Goal: Information Seeking & Learning: Learn about a topic

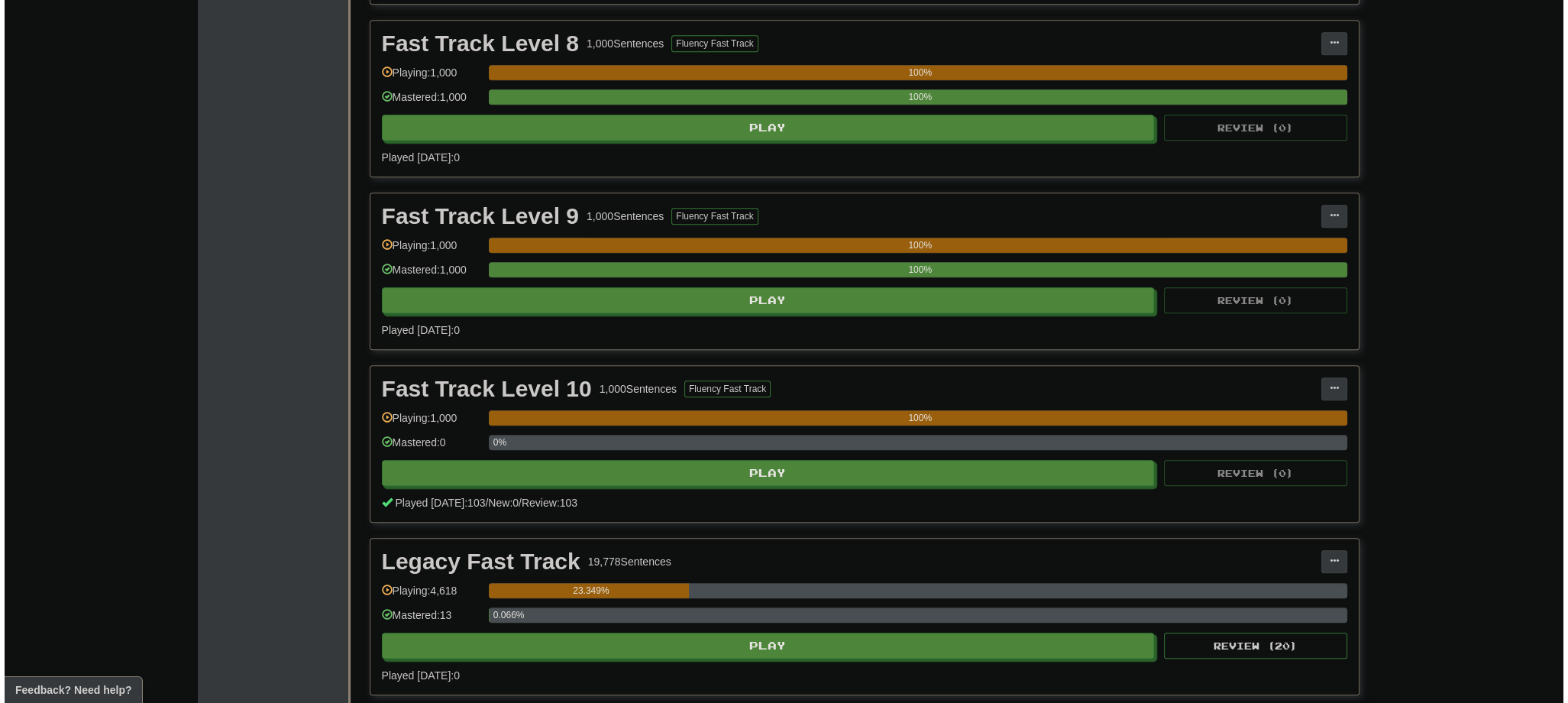
scroll to position [1894, 0]
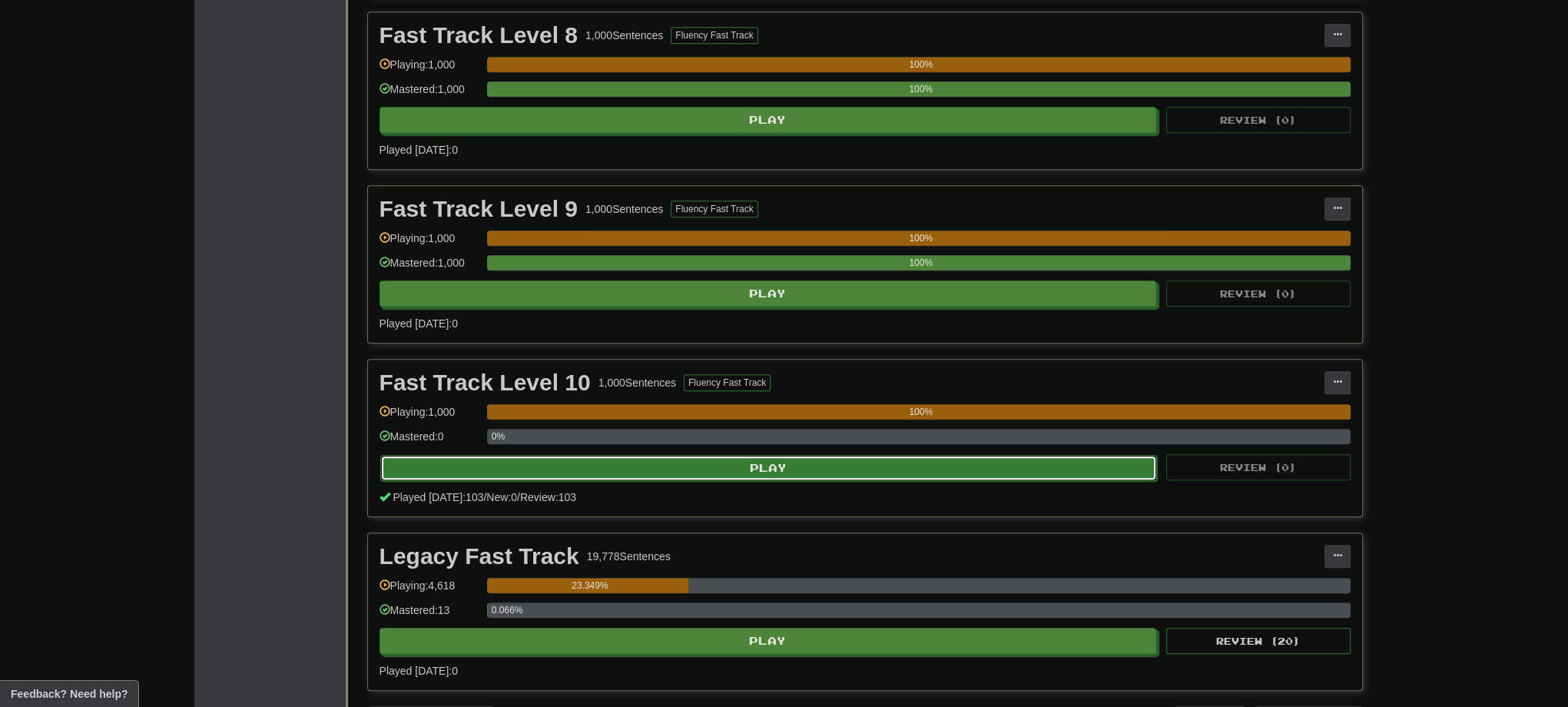
click at [777, 469] on button "Play" at bounding box center [769, 467] width 777 height 26
select select "***"
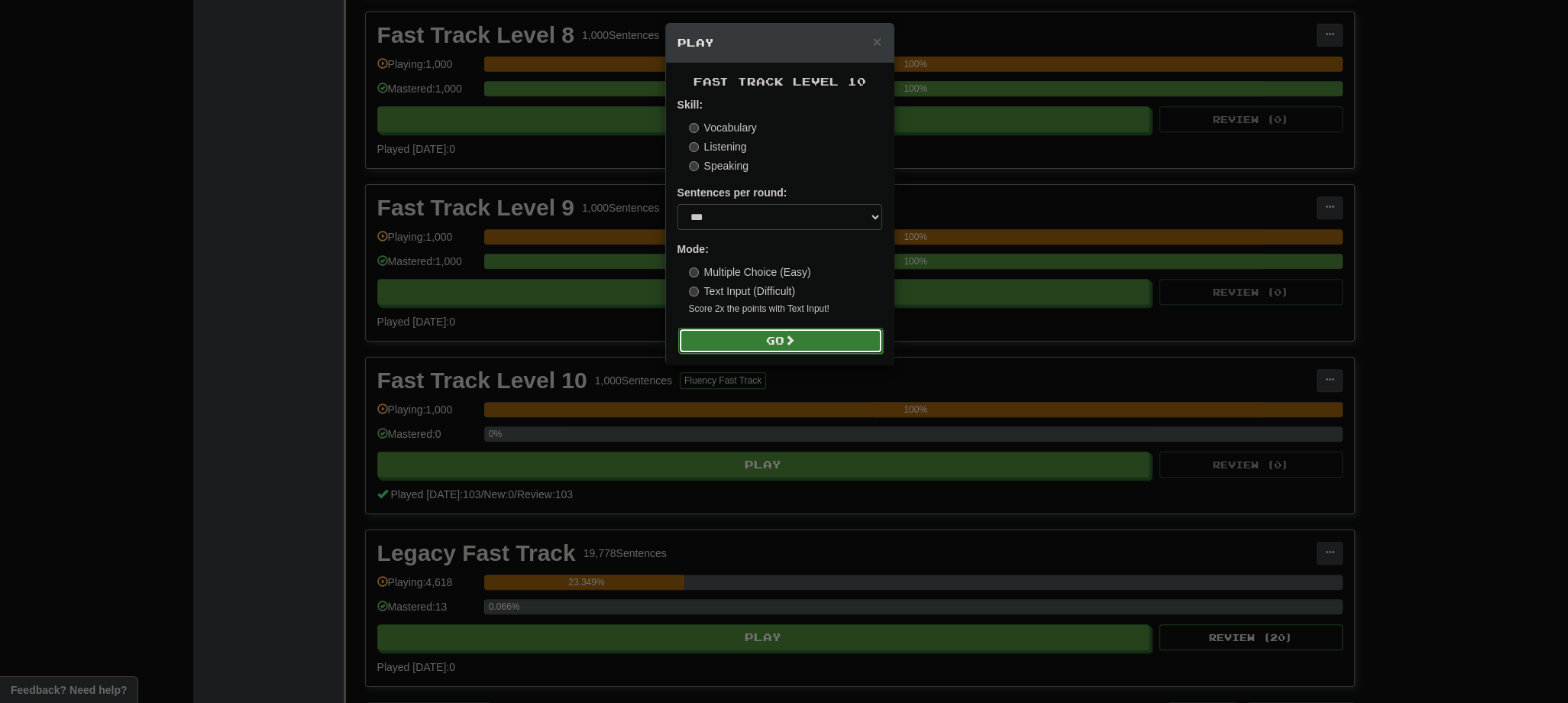
click at [784, 346] on button "Go" at bounding box center [781, 340] width 205 height 26
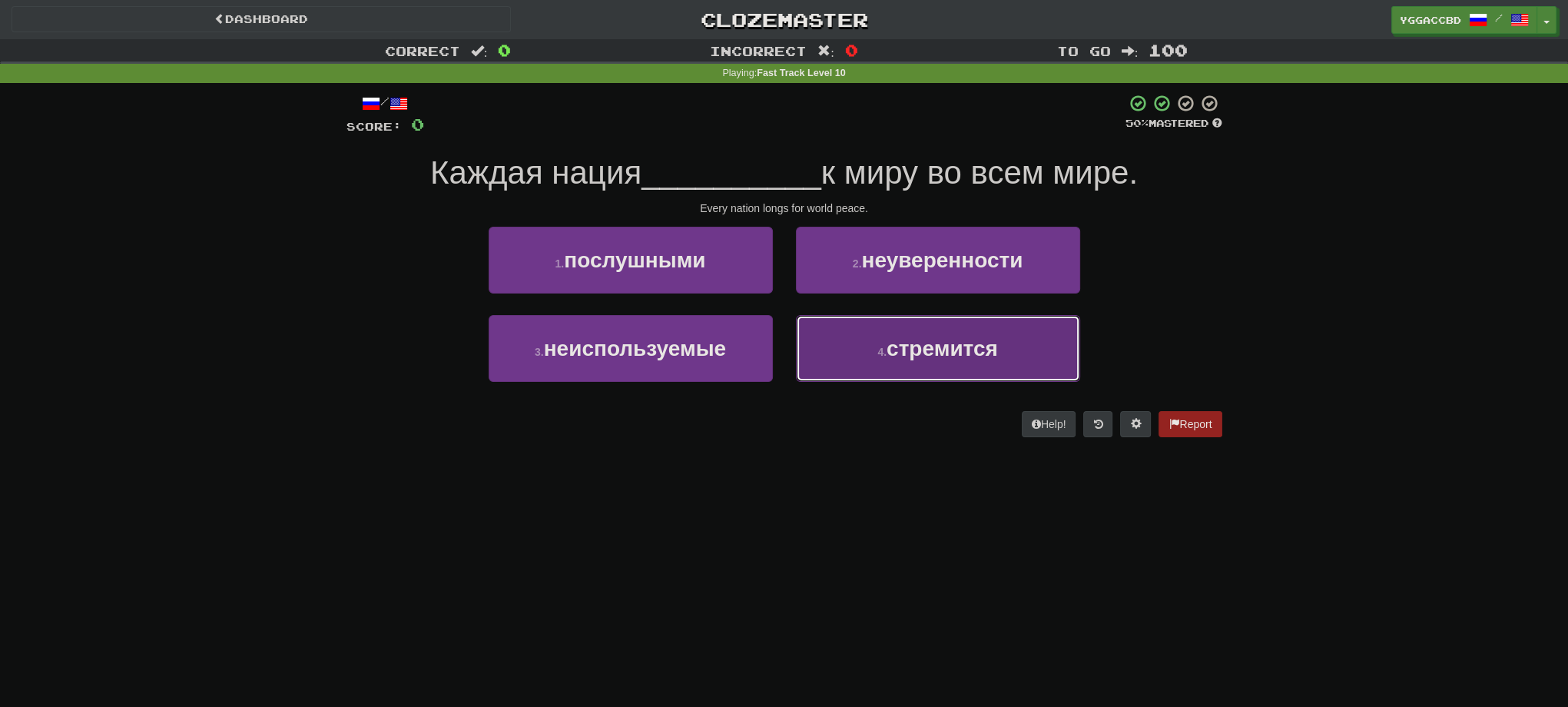
click at [923, 324] on button "4 . стремится" at bounding box center [938, 348] width 284 height 67
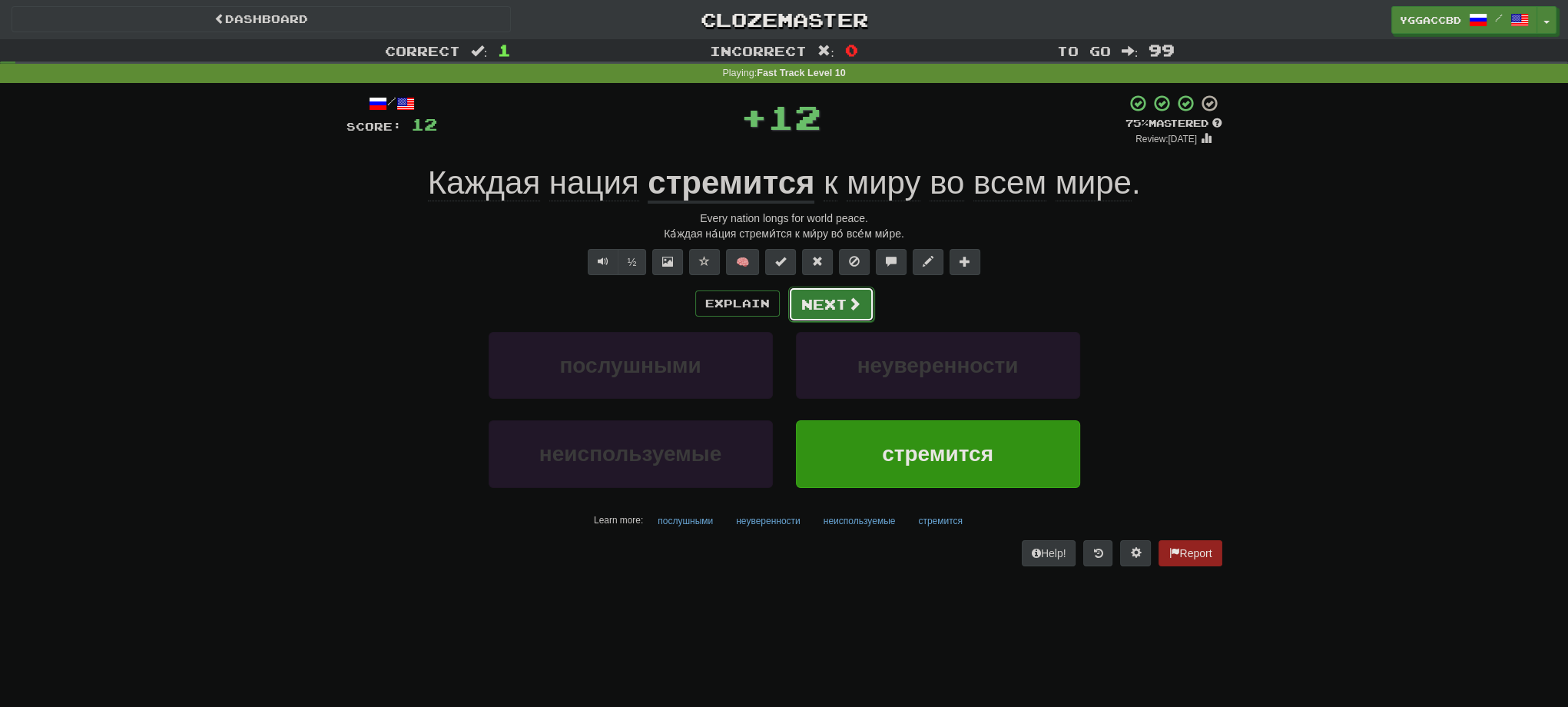
click at [810, 291] on button "Next" at bounding box center [831, 304] width 86 height 35
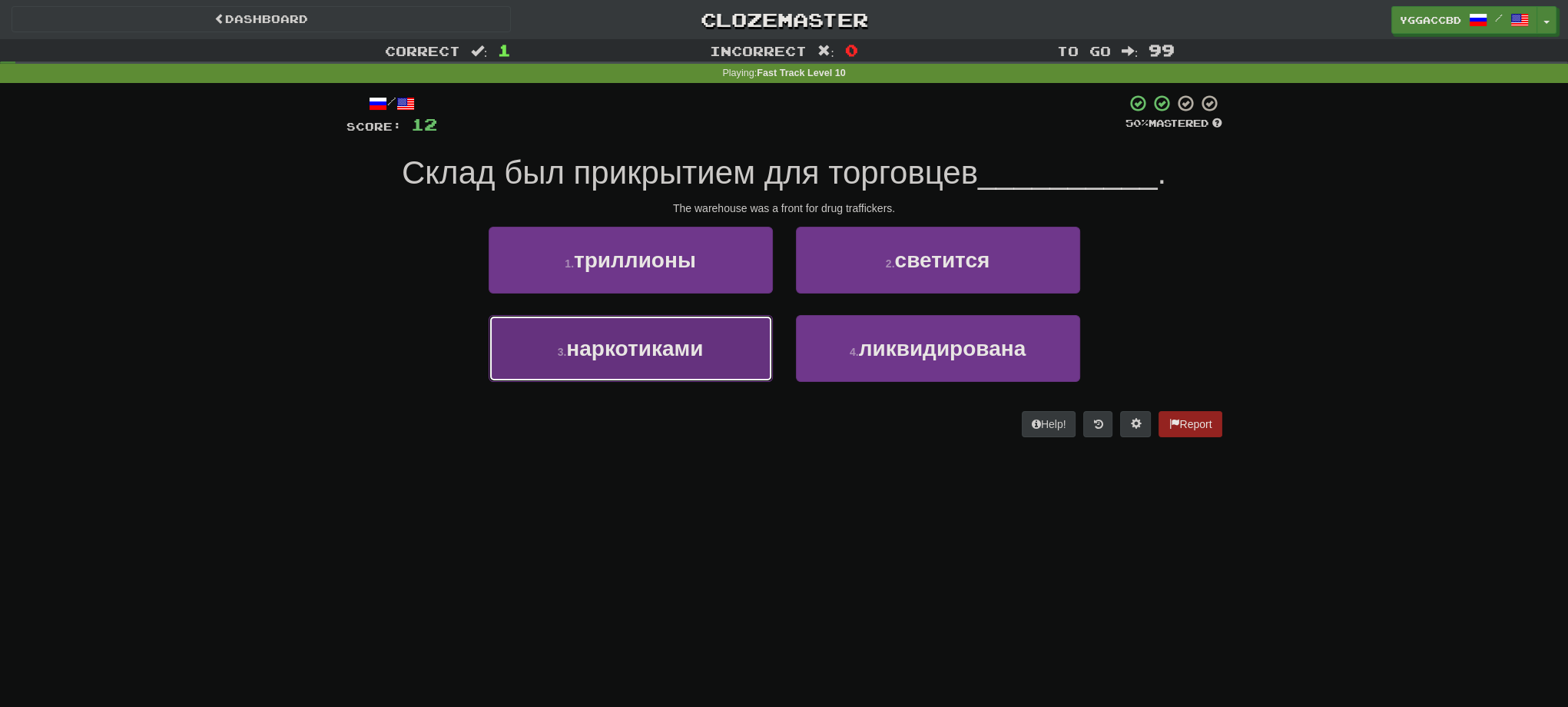
click at [692, 356] on span "наркотиками" at bounding box center [634, 348] width 137 height 24
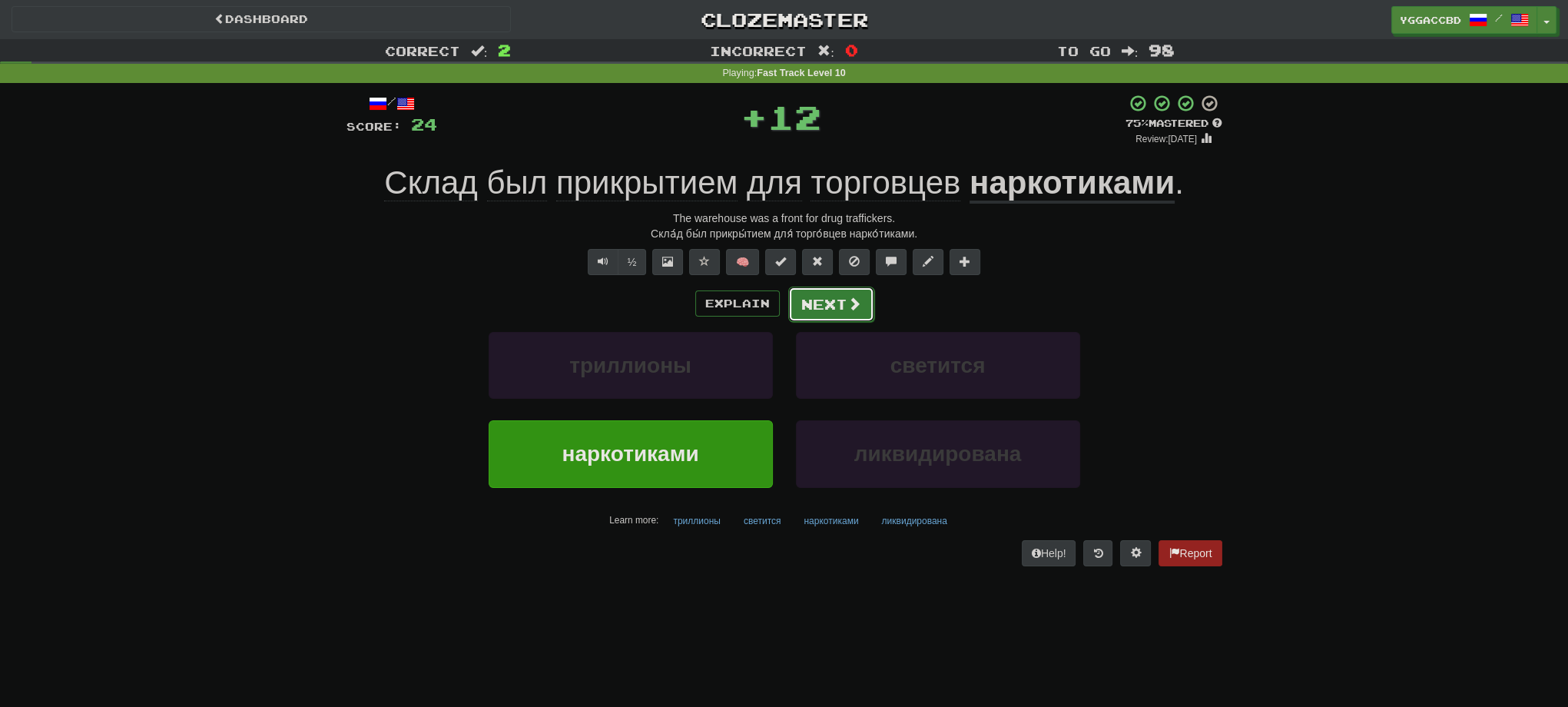
click at [818, 310] on button "Next" at bounding box center [831, 304] width 86 height 35
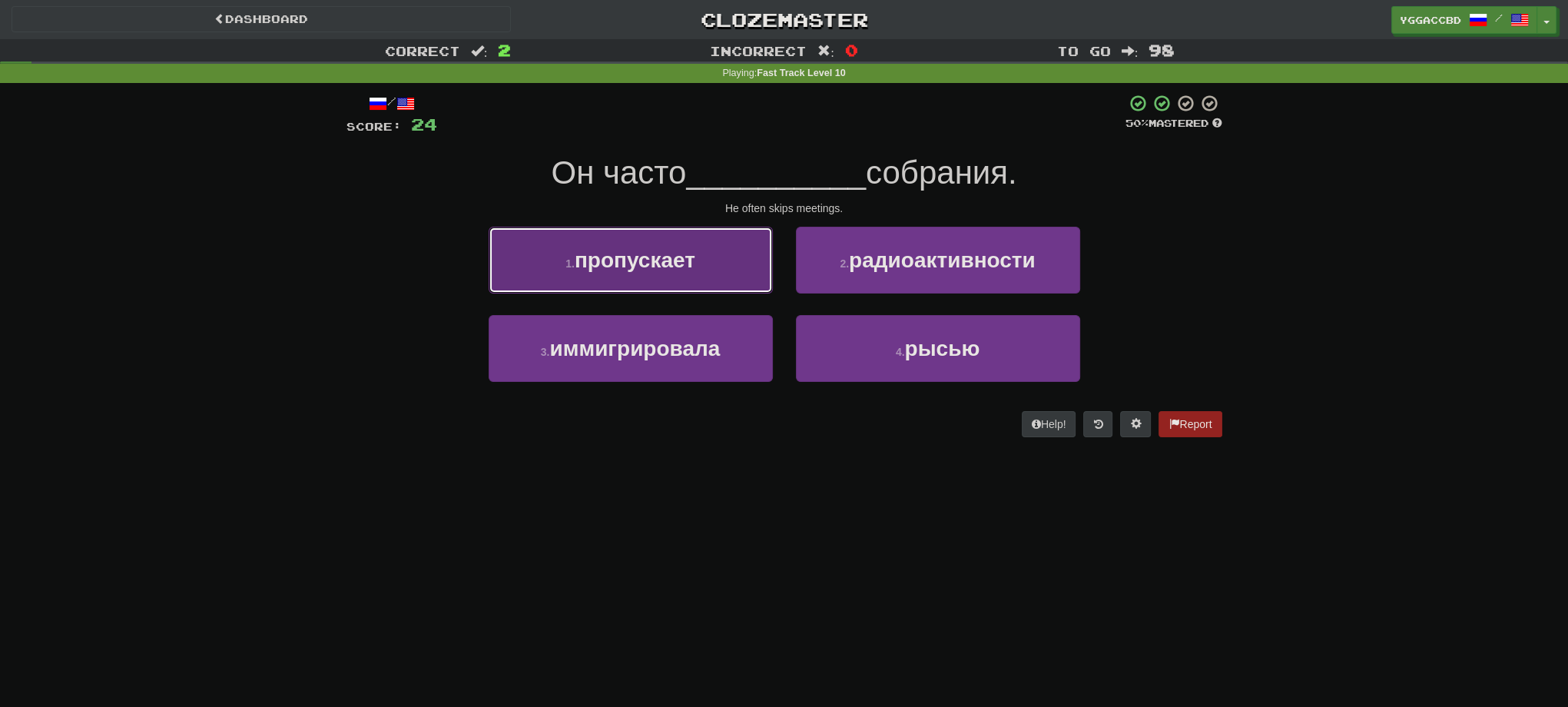
click at [734, 257] on button "1 . пропускает" at bounding box center [630, 259] width 284 height 67
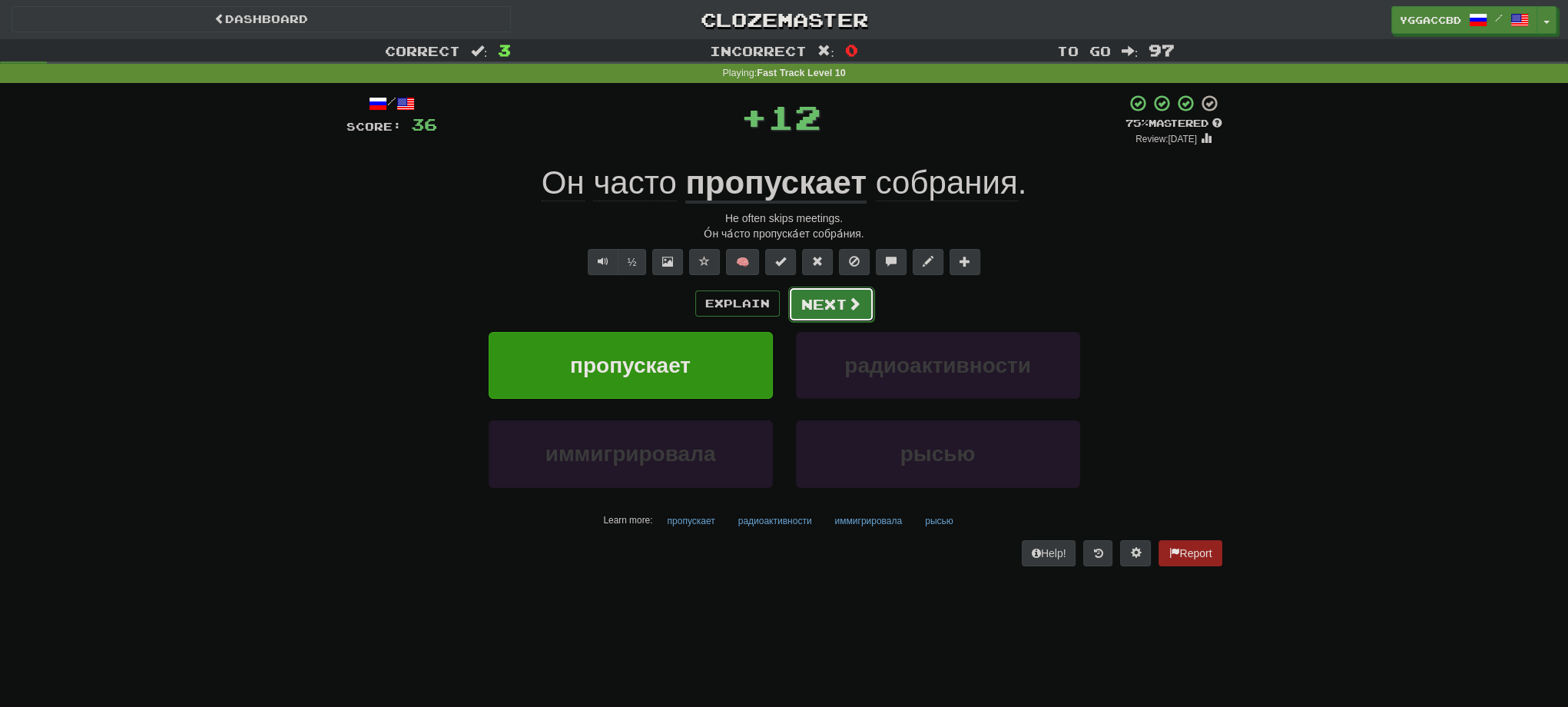
click at [822, 295] on button "Next" at bounding box center [831, 304] width 86 height 35
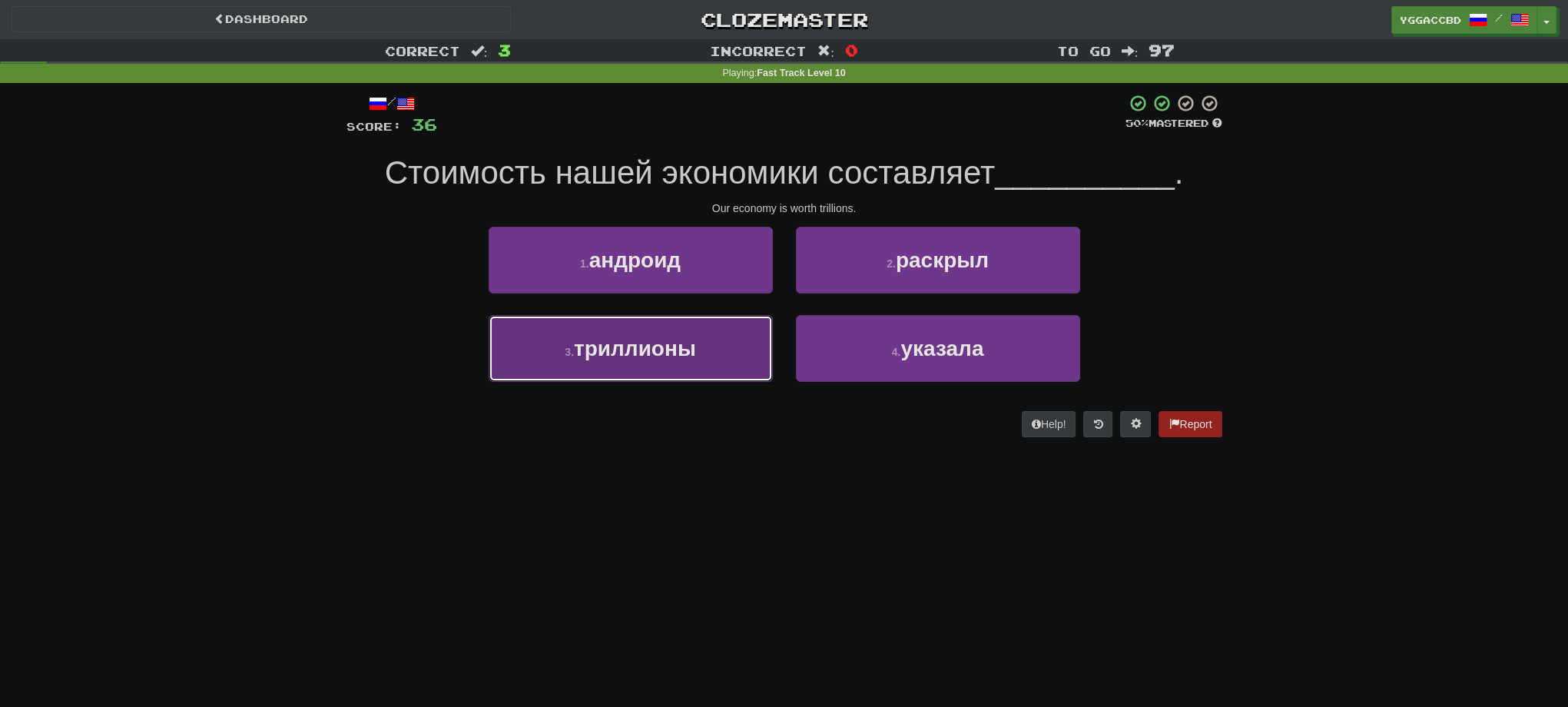
click at [734, 342] on button "3 . триллионы" at bounding box center [630, 348] width 284 height 67
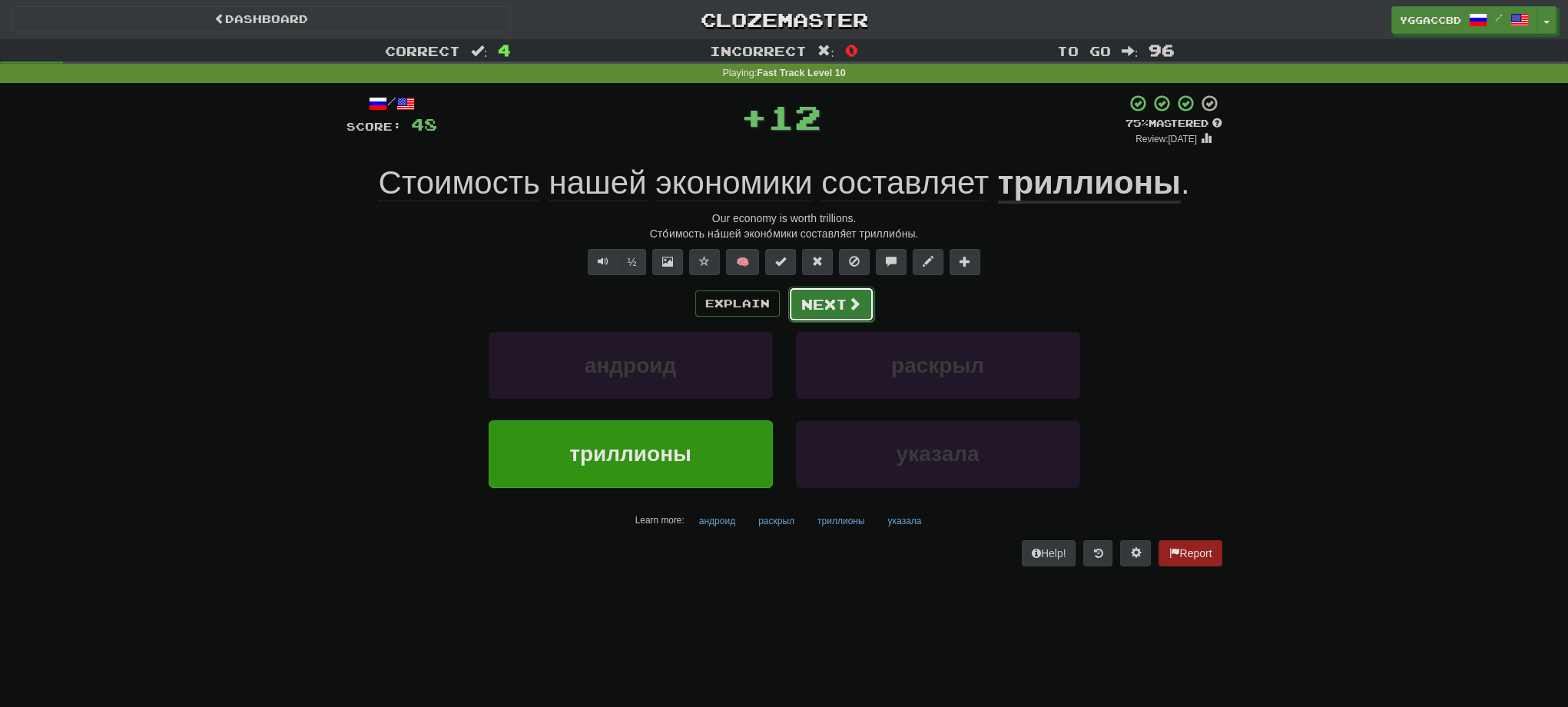
click at [823, 310] on button "Next" at bounding box center [831, 304] width 86 height 35
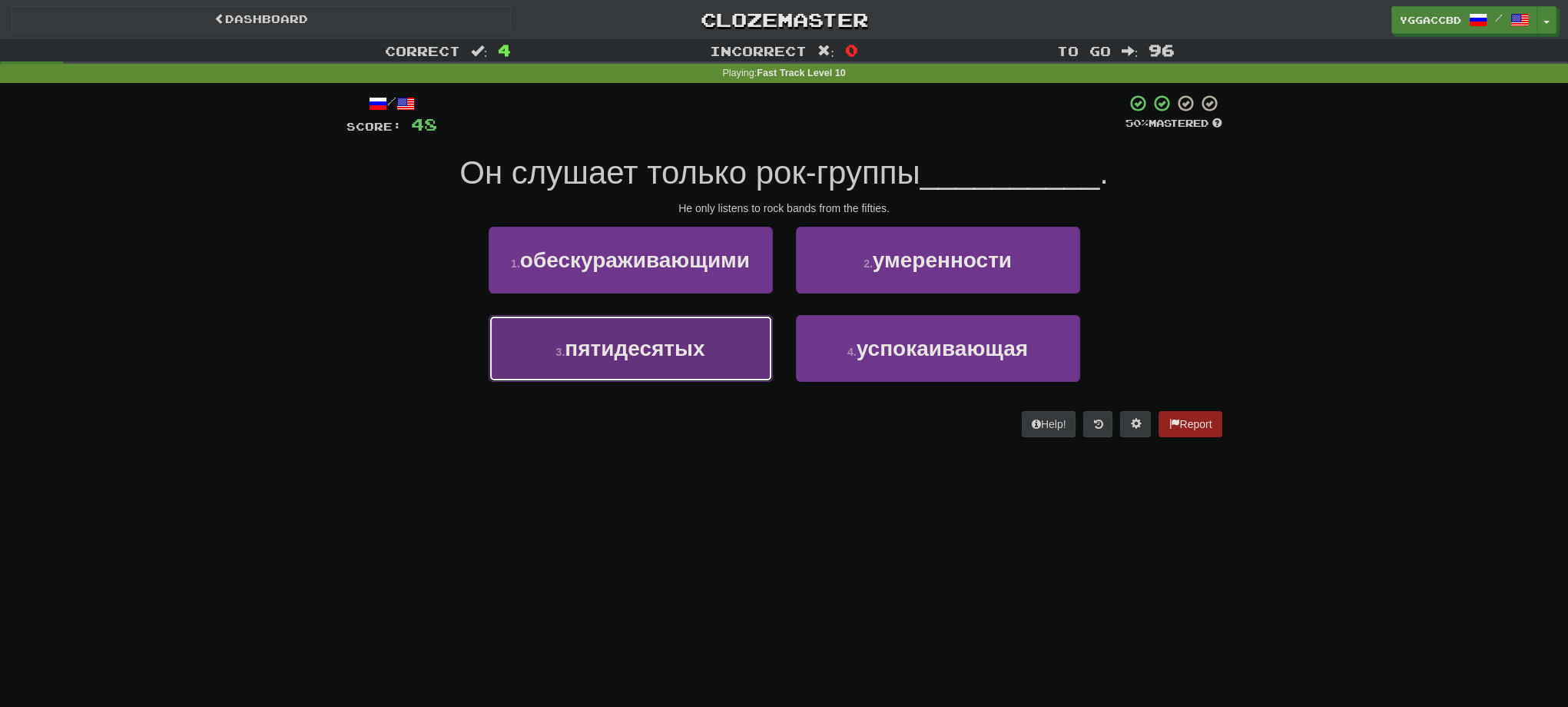
click at [669, 341] on span "пятидесятых" at bounding box center [634, 348] width 140 height 24
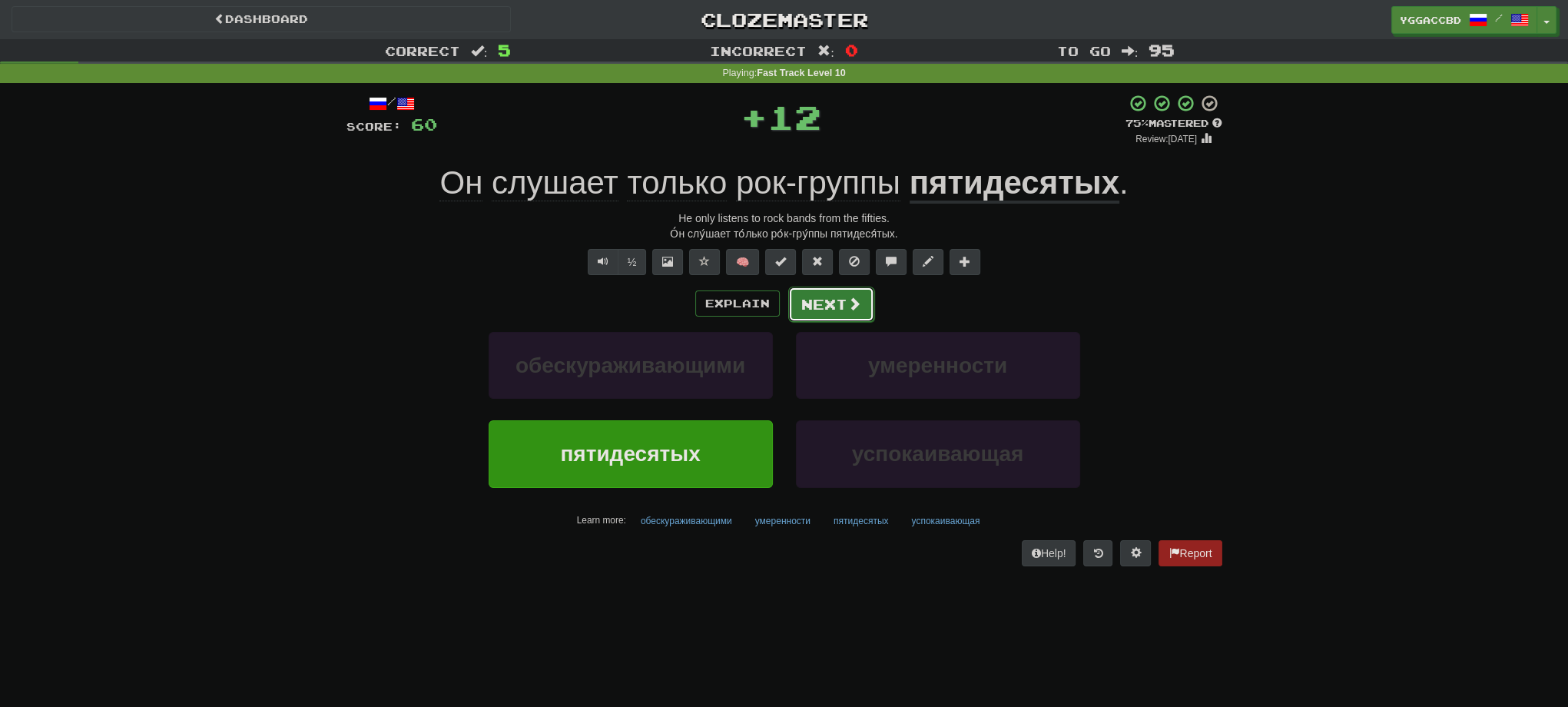
click at [792, 297] on button "Next" at bounding box center [831, 304] width 86 height 35
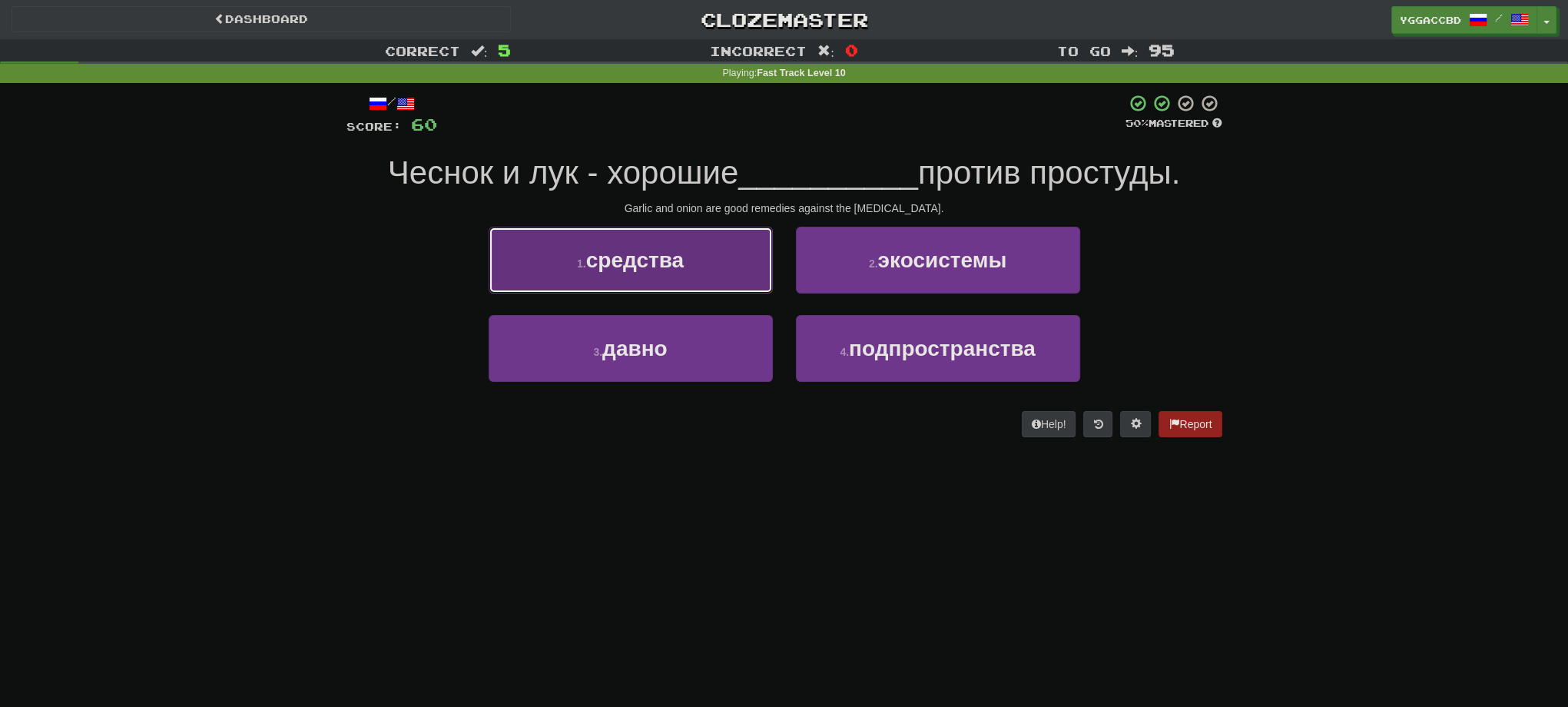
click at [566, 269] on button "1 . средства" at bounding box center [630, 259] width 284 height 67
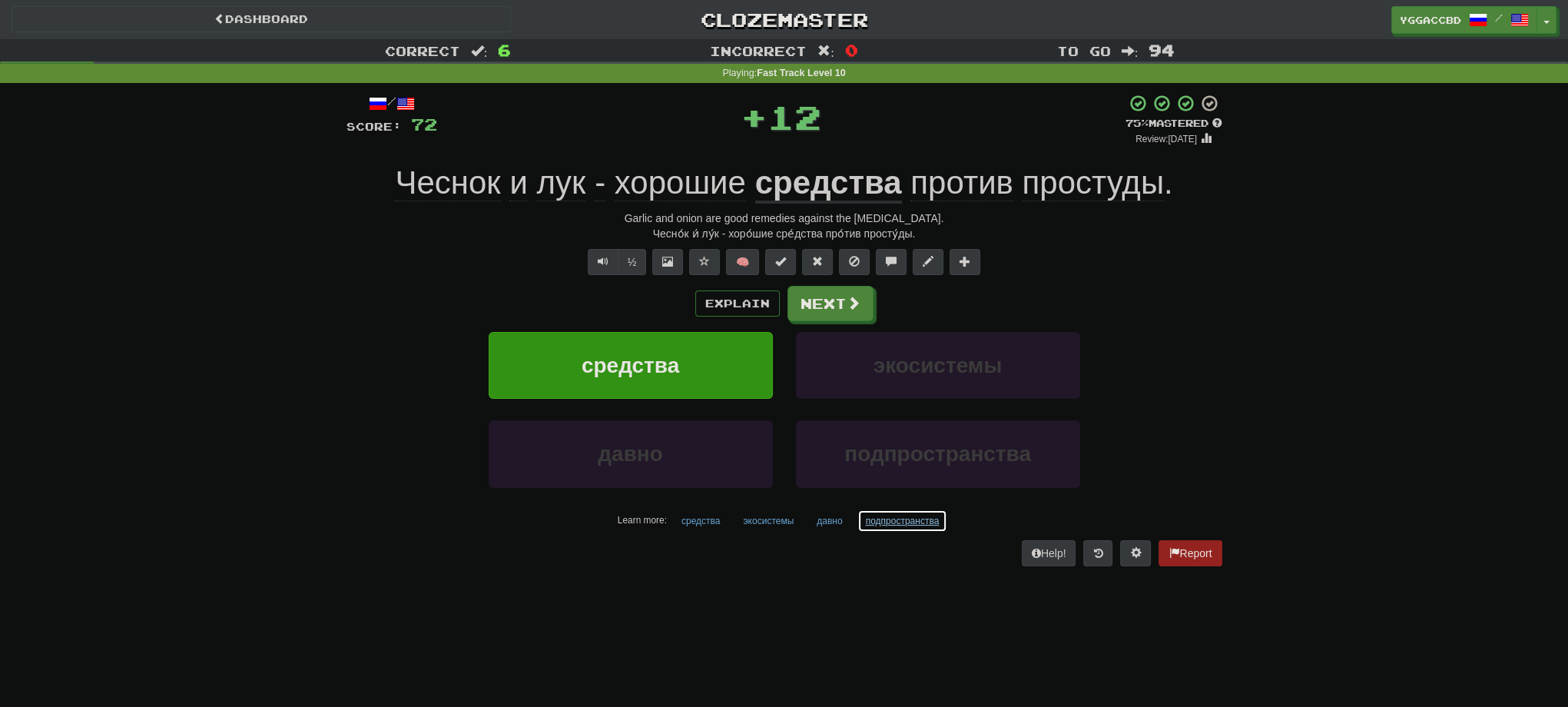
click at [886, 521] on button "подпространства" at bounding box center [902, 520] width 90 height 23
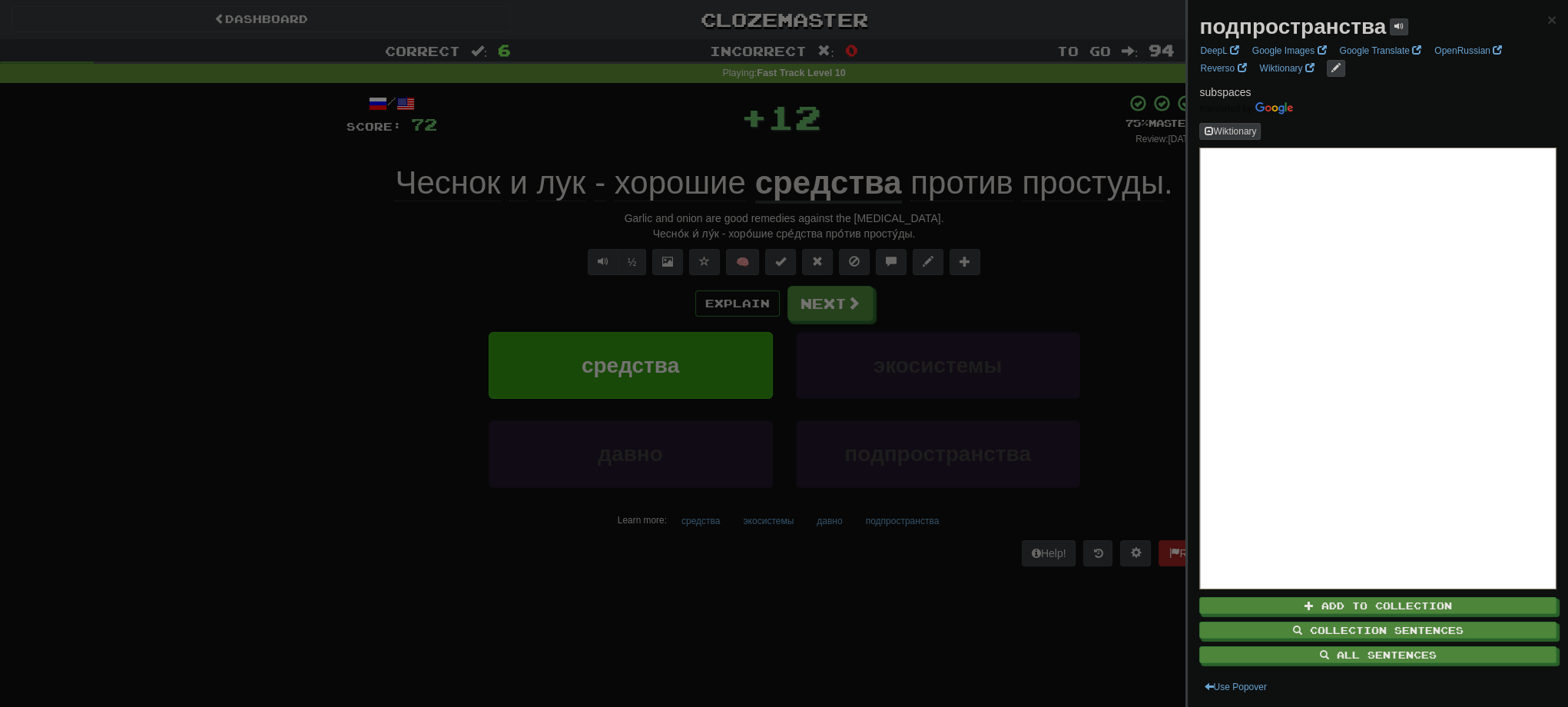
click at [1099, 306] on div at bounding box center [784, 353] width 1568 height 707
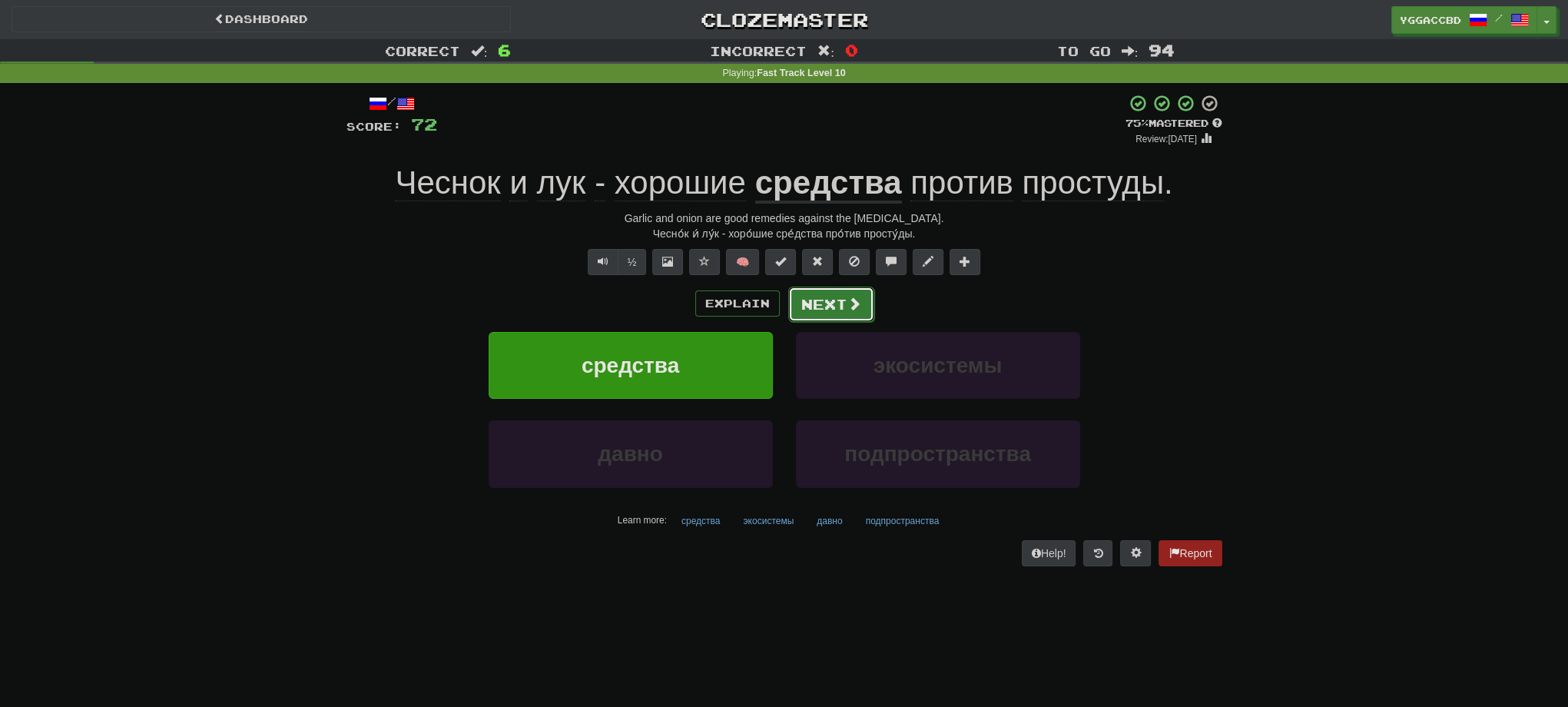
click at [810, 303] on button "Next" at bounding box center [831, 304] width 86 height 35
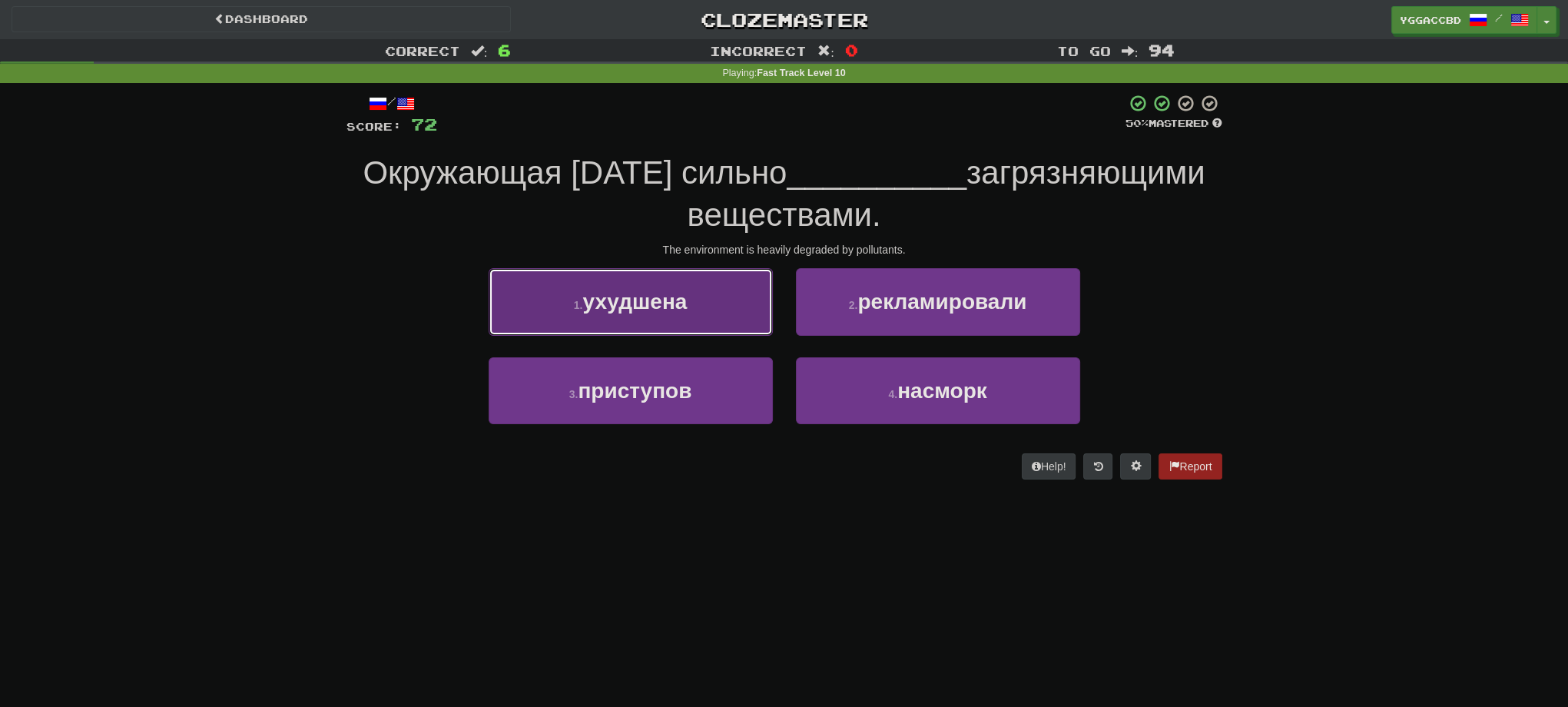
click at [667, 311] on span "ухудшена" at bounding box center [634, 302] width 105 height 24
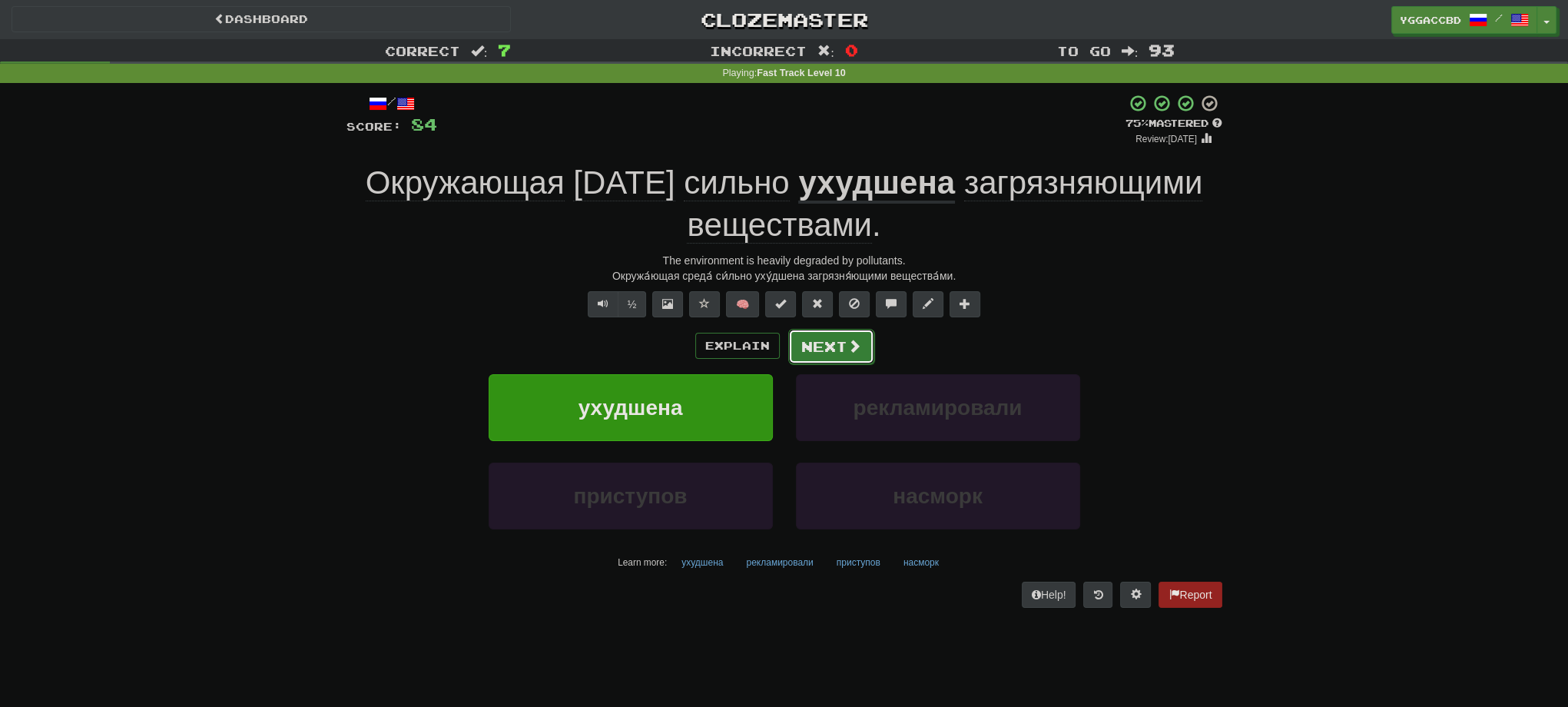
click at [830, 347] on button "Next" at bounding box center [831, 346] width 86 height 35
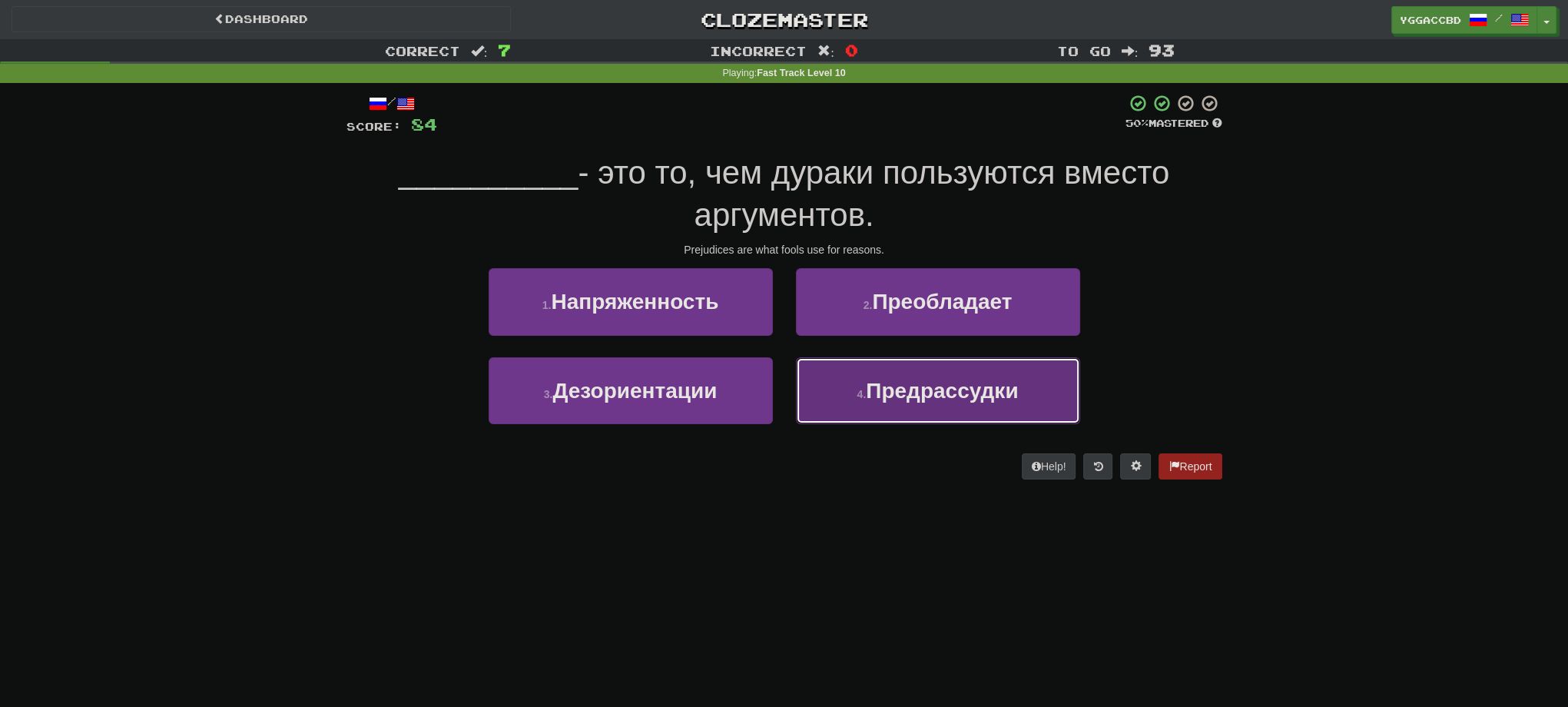
click at [928, 398] on span "Предрассудки" at bounding box center [942, 390] width 152 height 24
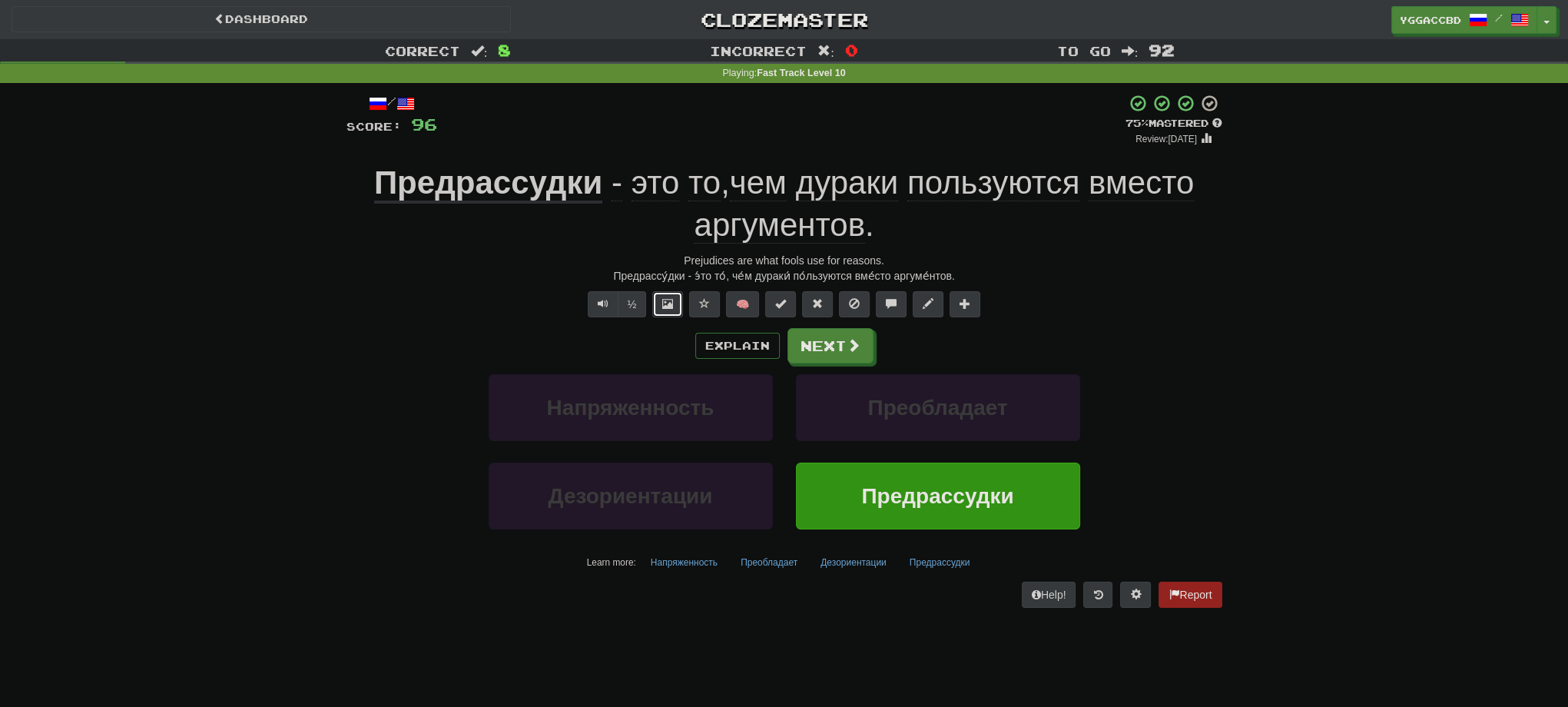
click at [664, 298] on span at bounding box center [667, 303] width 11 height 11
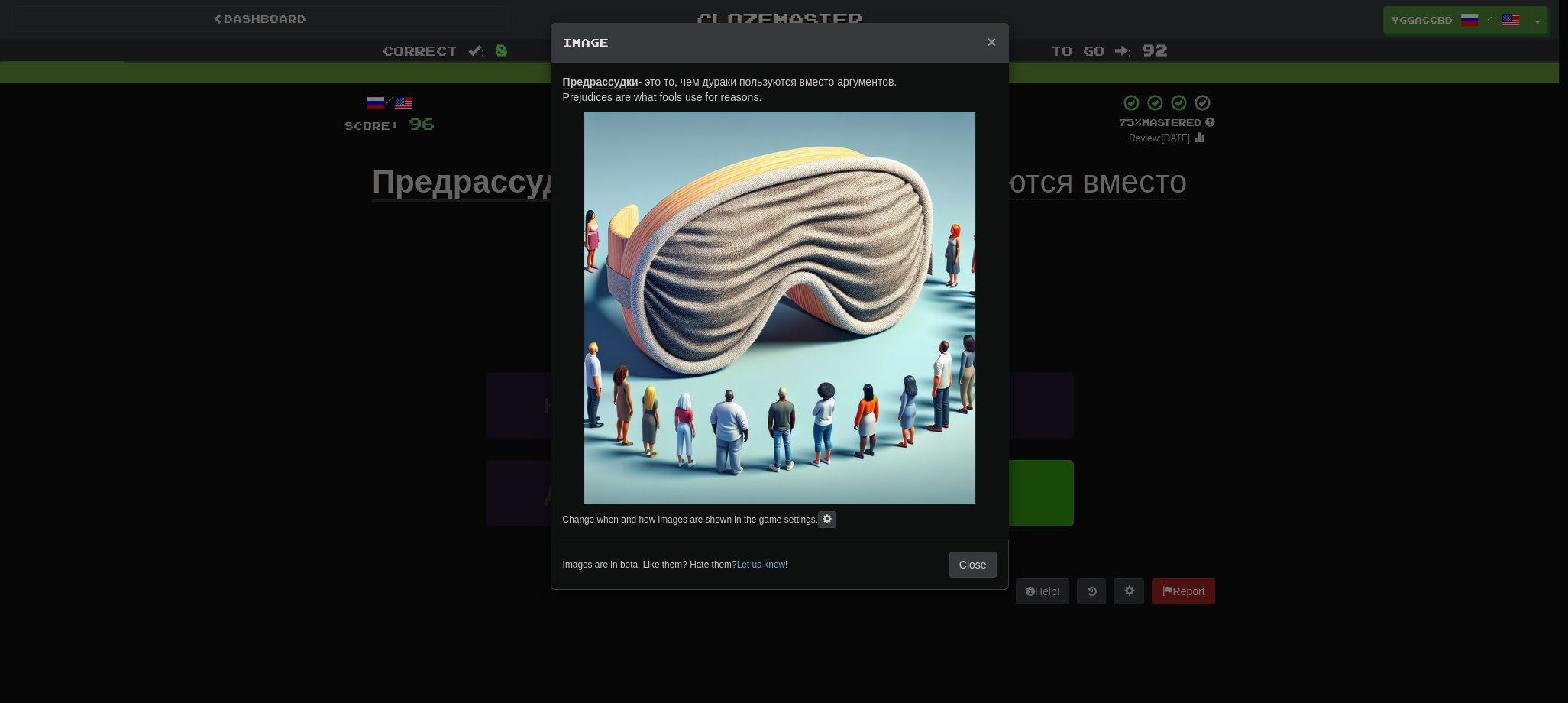
click at [990, 46] on span "×" at bounding box center [991, 41] width 9 height 18
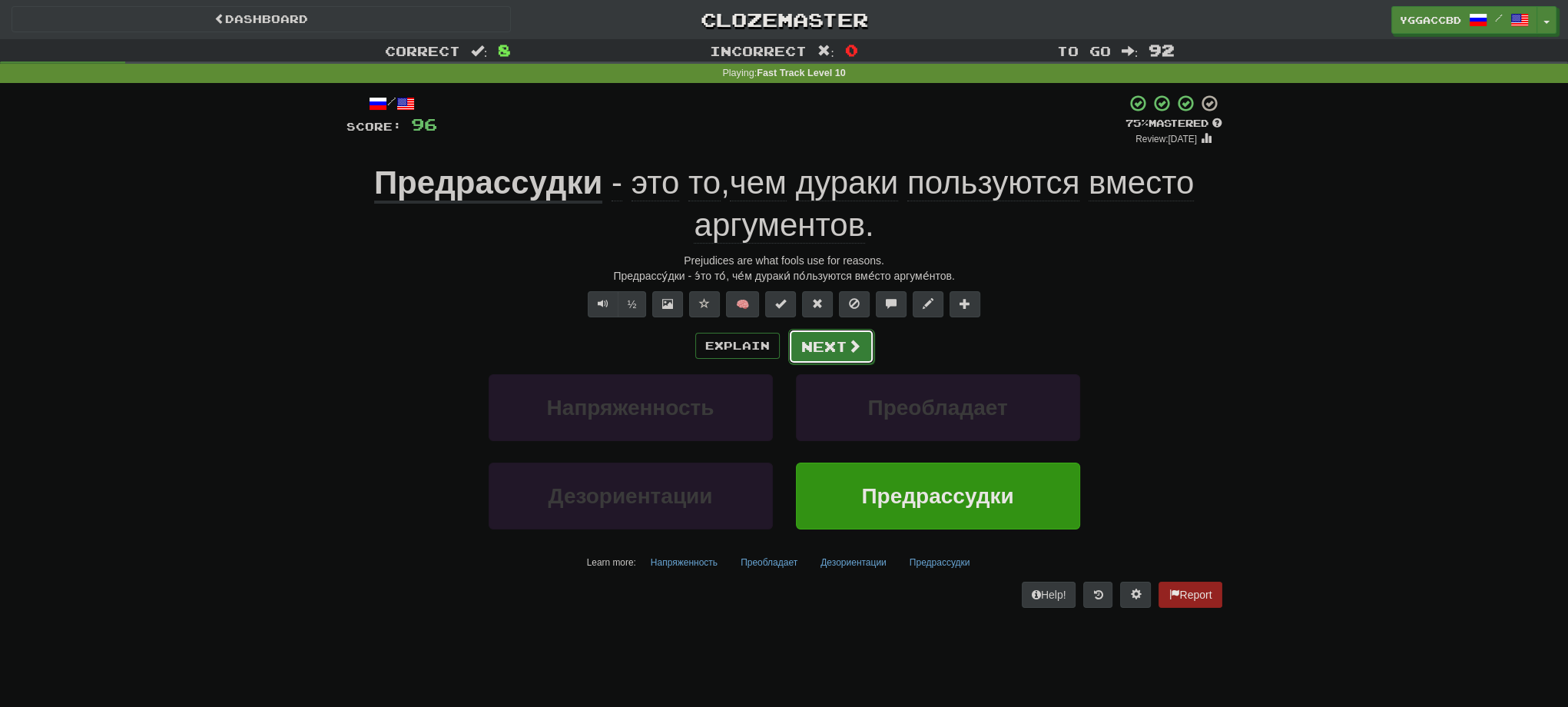
click at [850, 345] on span at bounding box center [854, 345] width 14 height 14
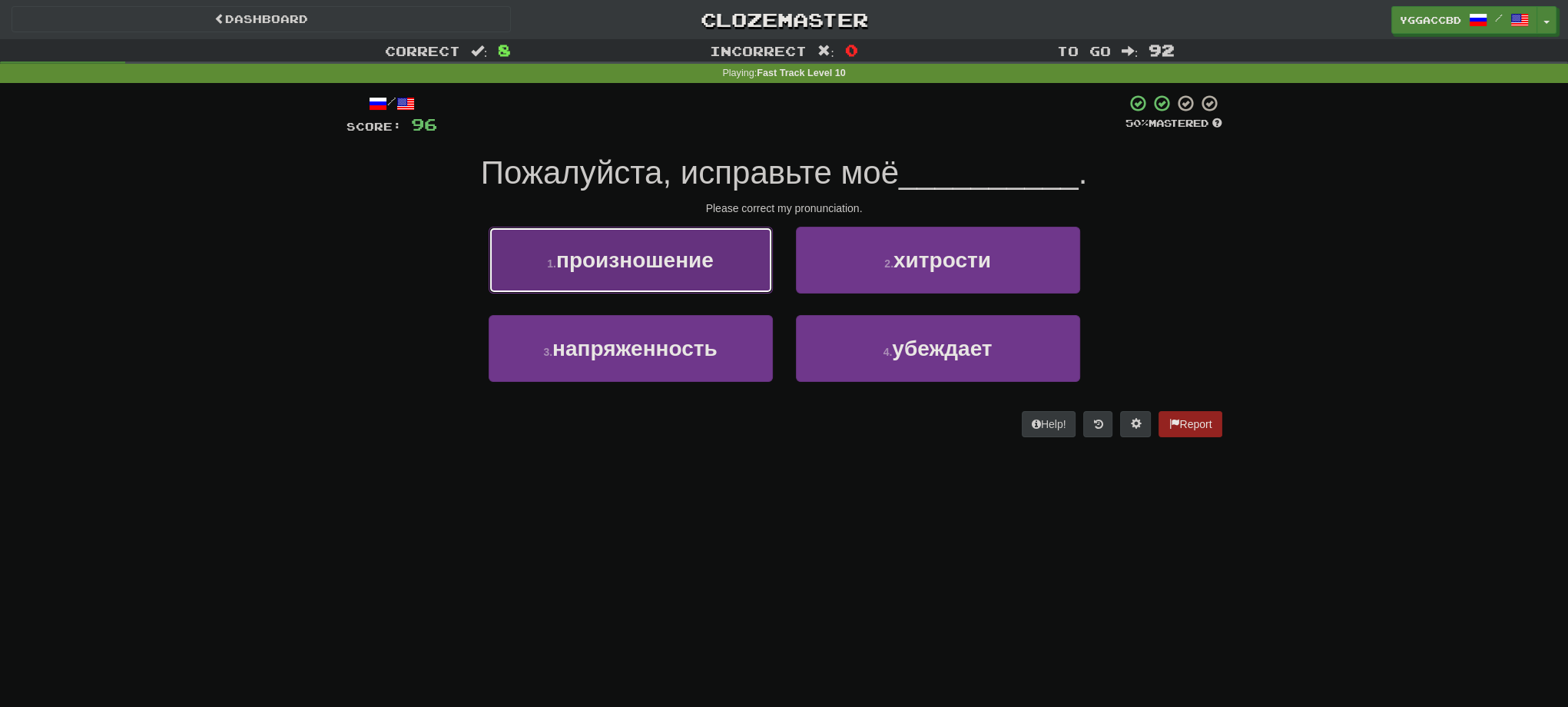
click at [679, 283] on button "1 . произношение" at bounding box center [630, 259] width 284 height 67
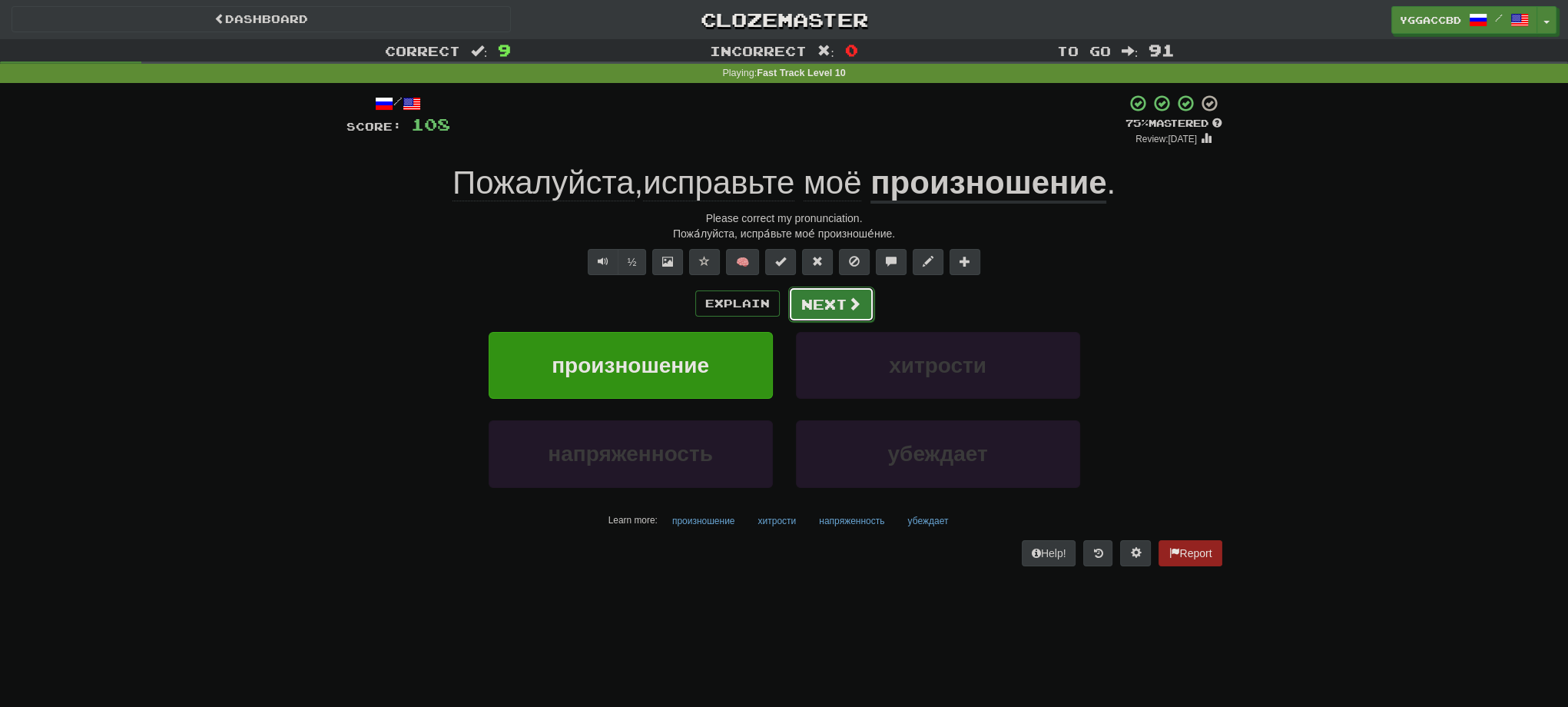
click at [807, 296] on button "Next" at bounding box center [831, 304] width 86 height 35
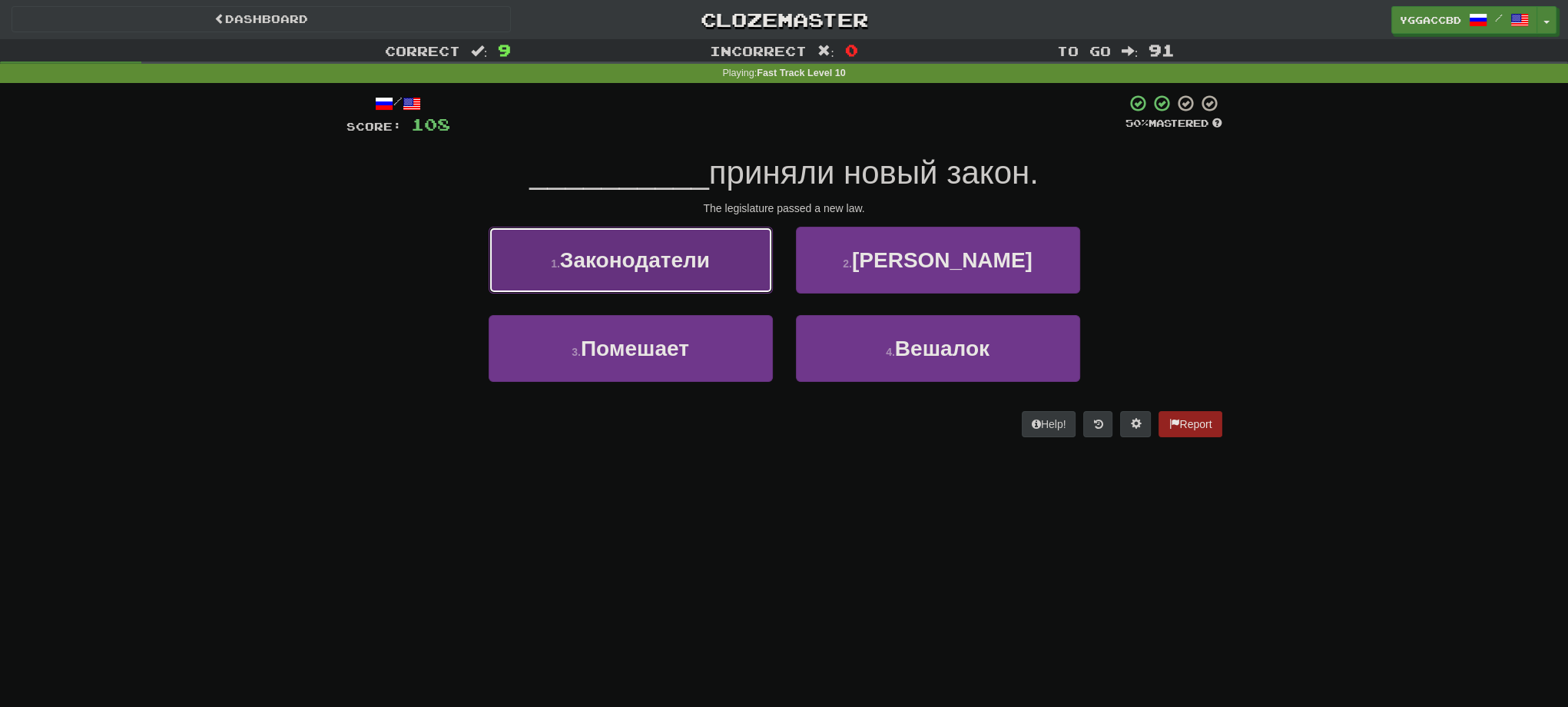
click at [709, 267] on span "Законодатели" at bounding box center [634, 260] width 150 height 24
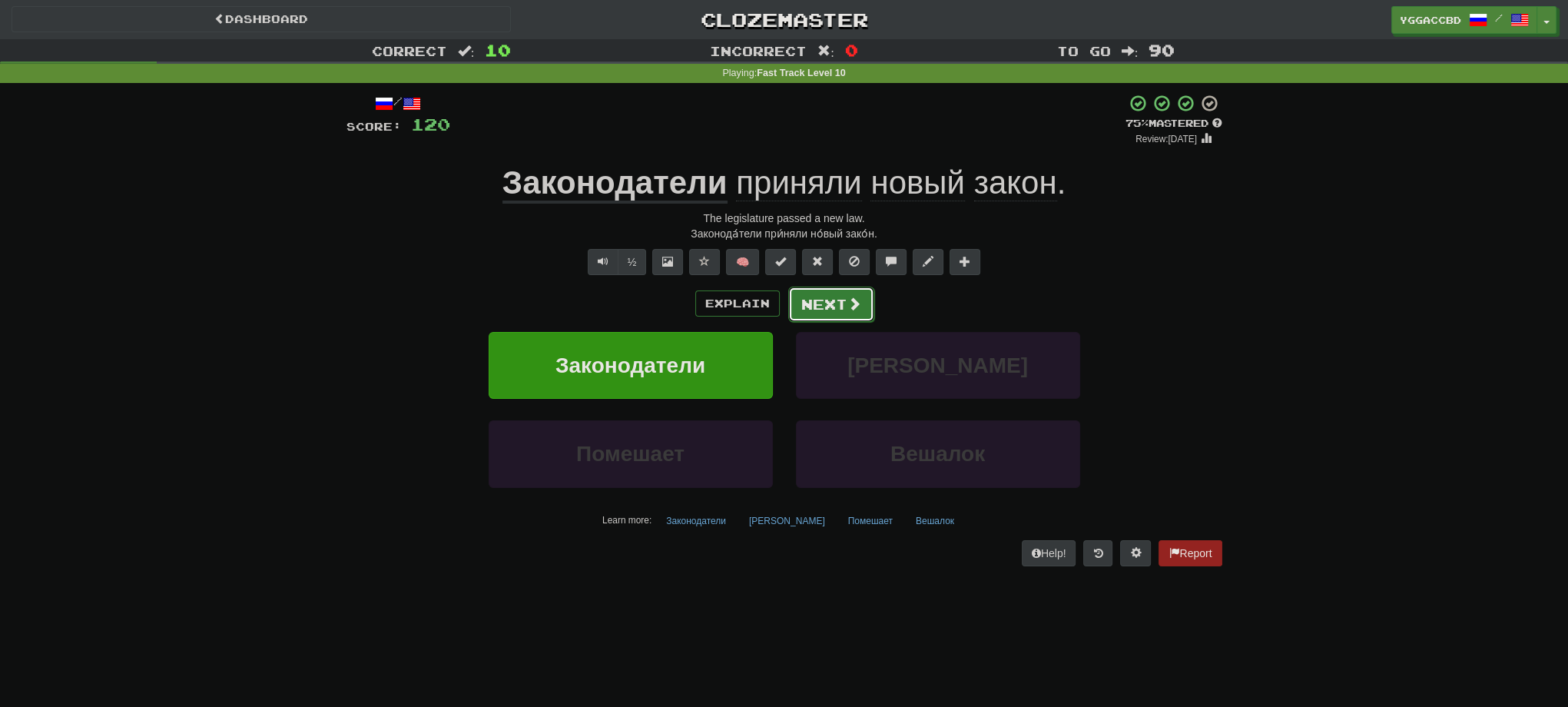
click at [839, 296] on button "Next" at bounding box center [831, 304] width 86 height 35
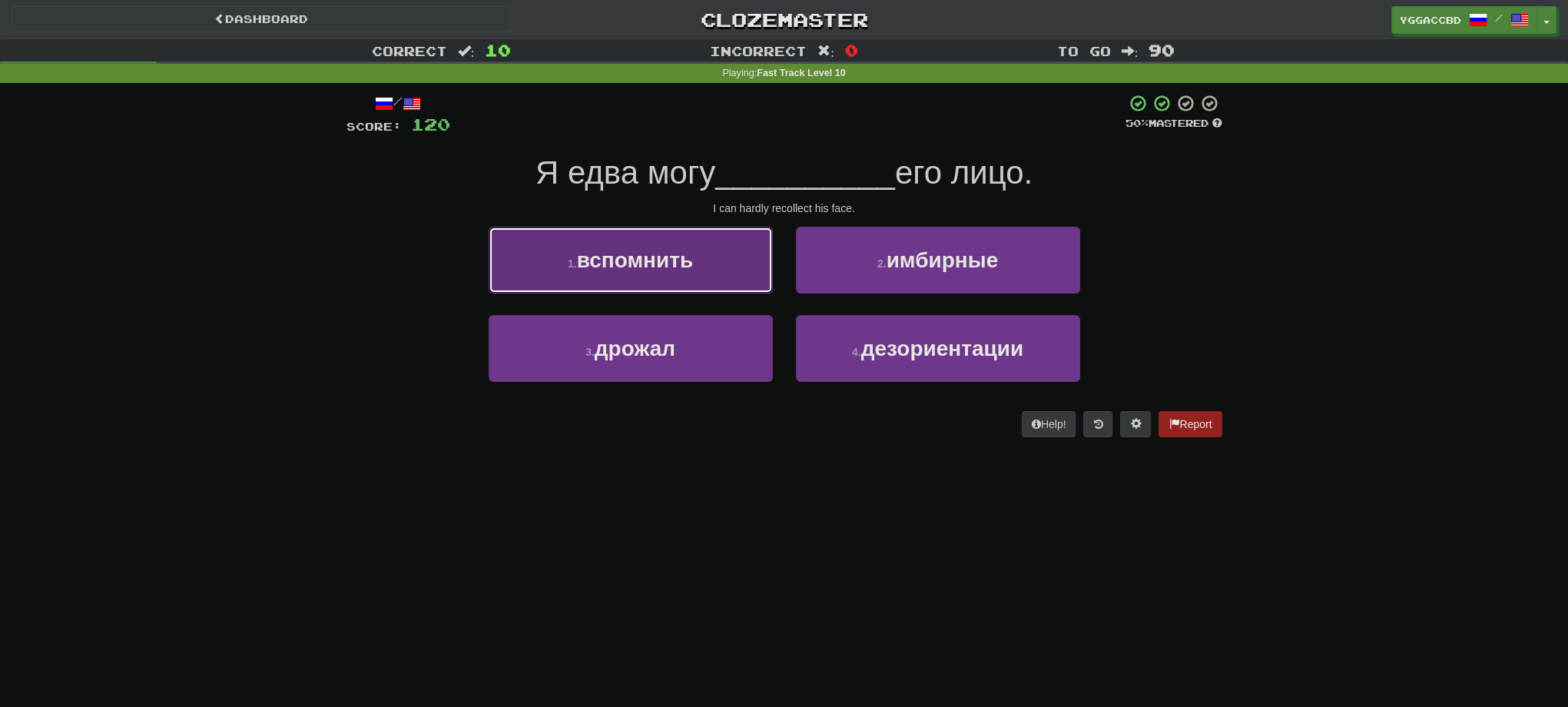
click at [700, 258] on button "1 . вспомнить" at bounding box center [630, 259] width 284 height 67
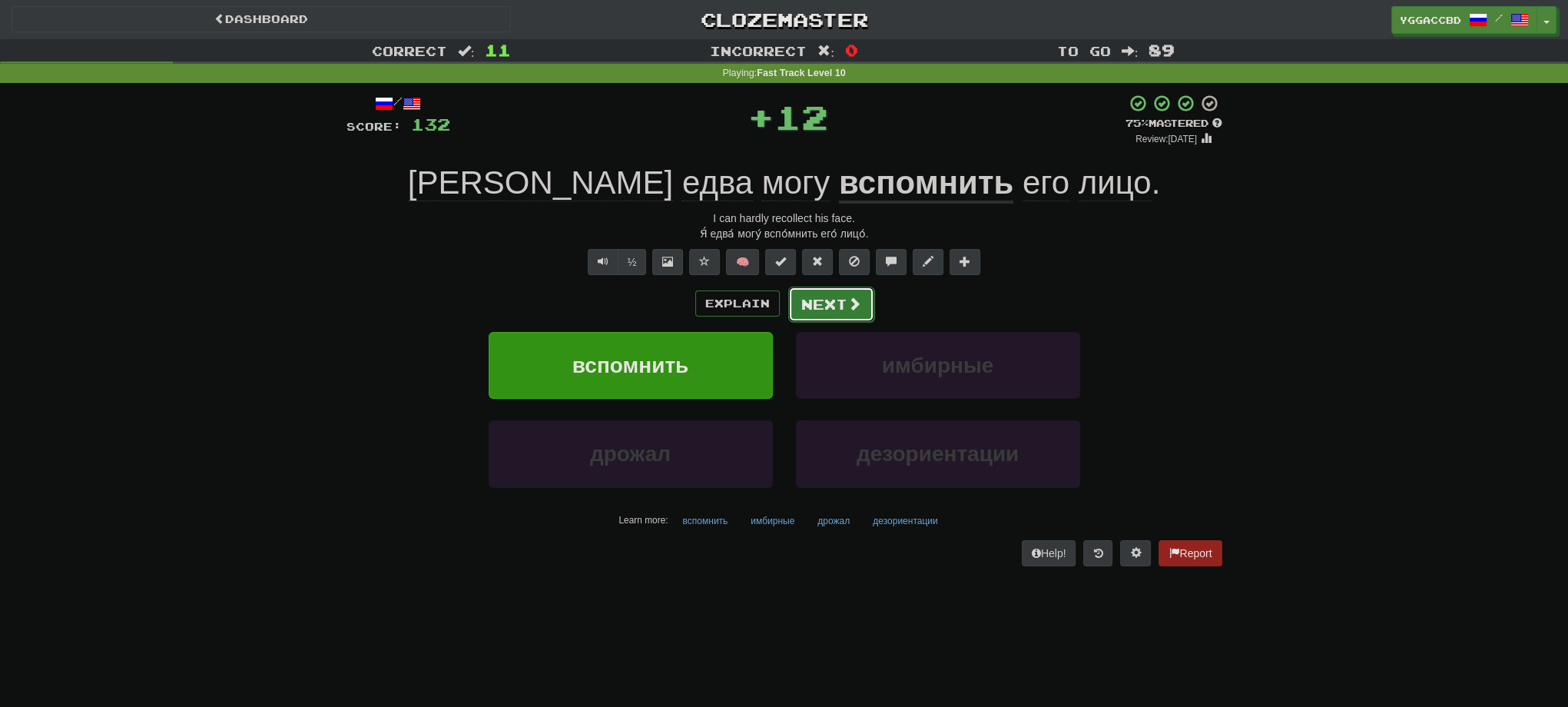
click at [812, 299] on button "Next" at bounding box center [831, 304] width 86 height 35
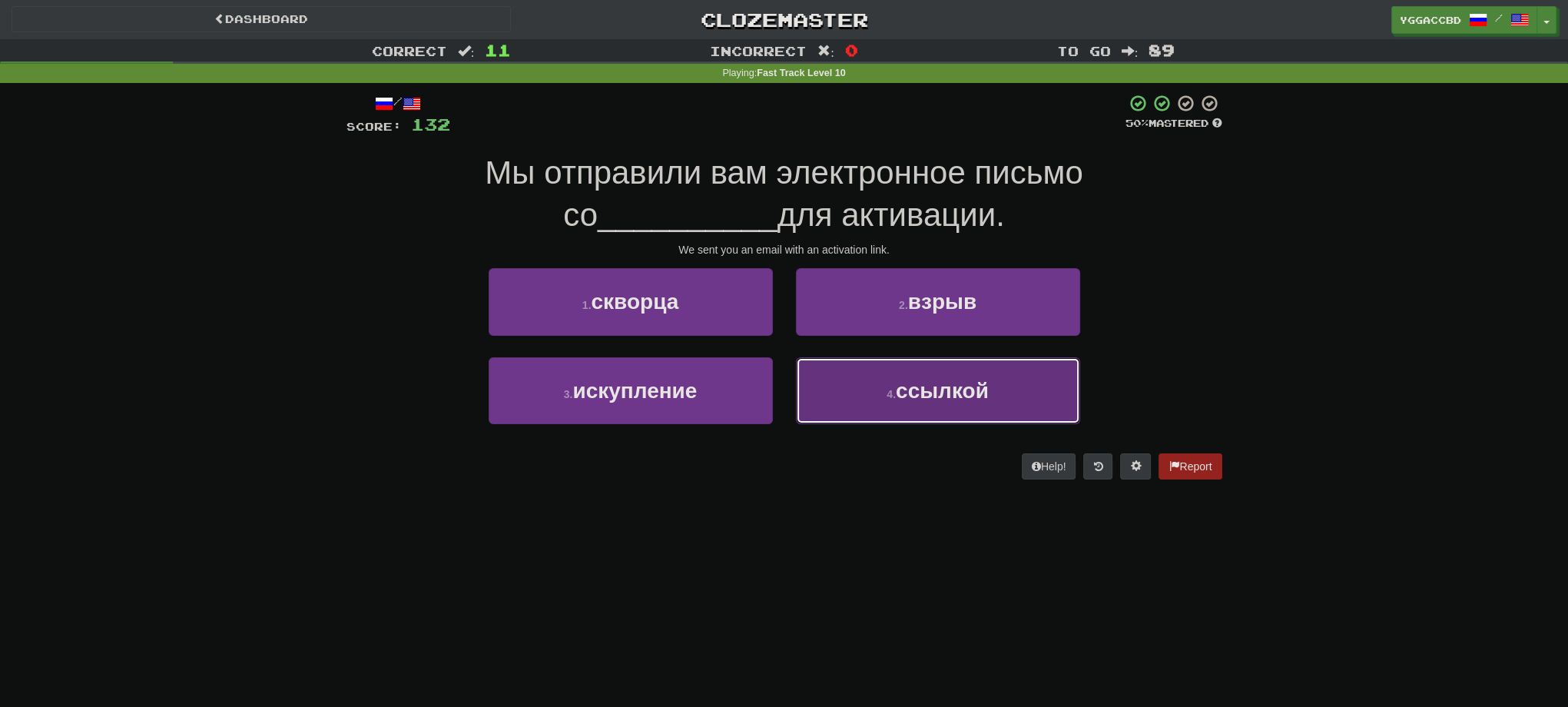
click at [858, 406] on button "4 . ссылкой" at bounding box center [938, 390] width 284 height 67
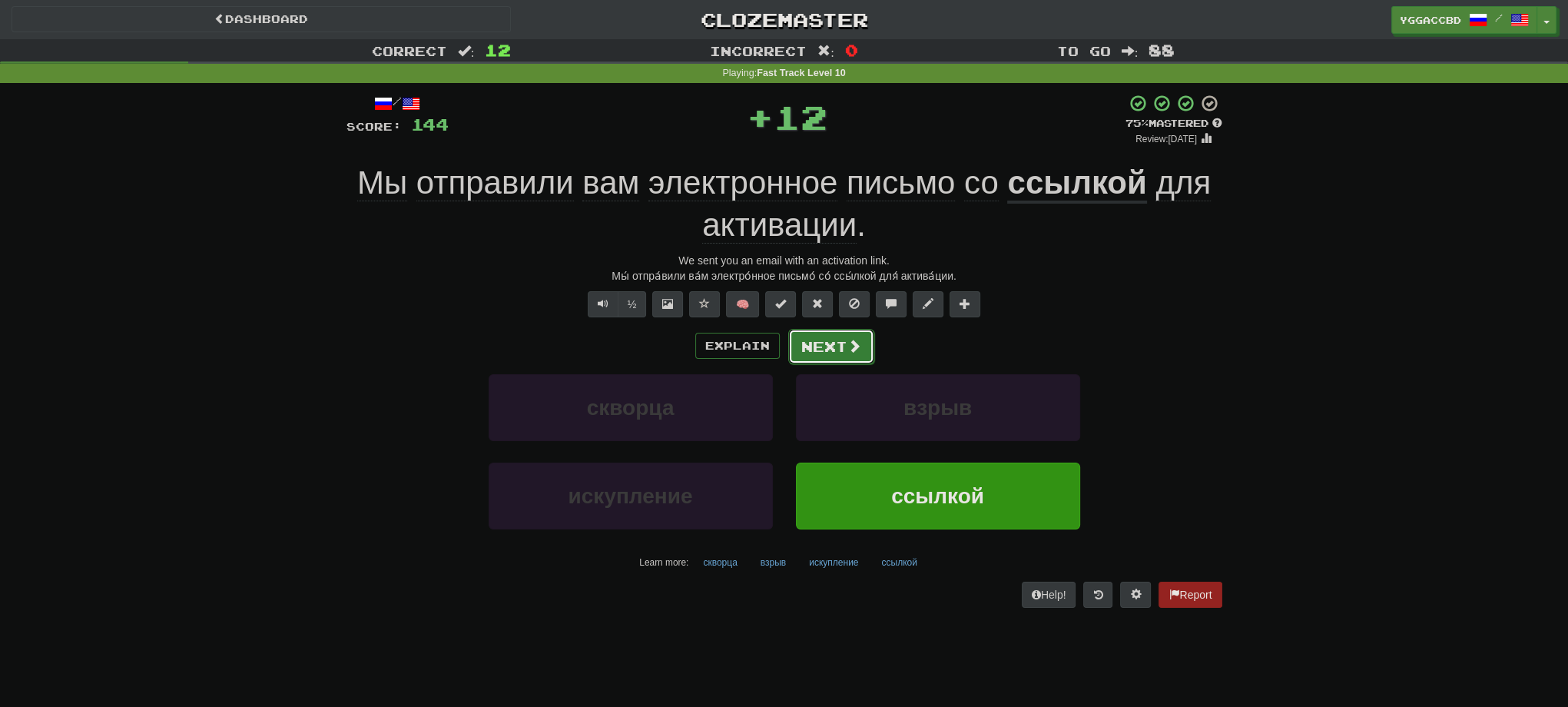
click at [847, 348] on span at bounding box center [854, 345] width 14 height 14
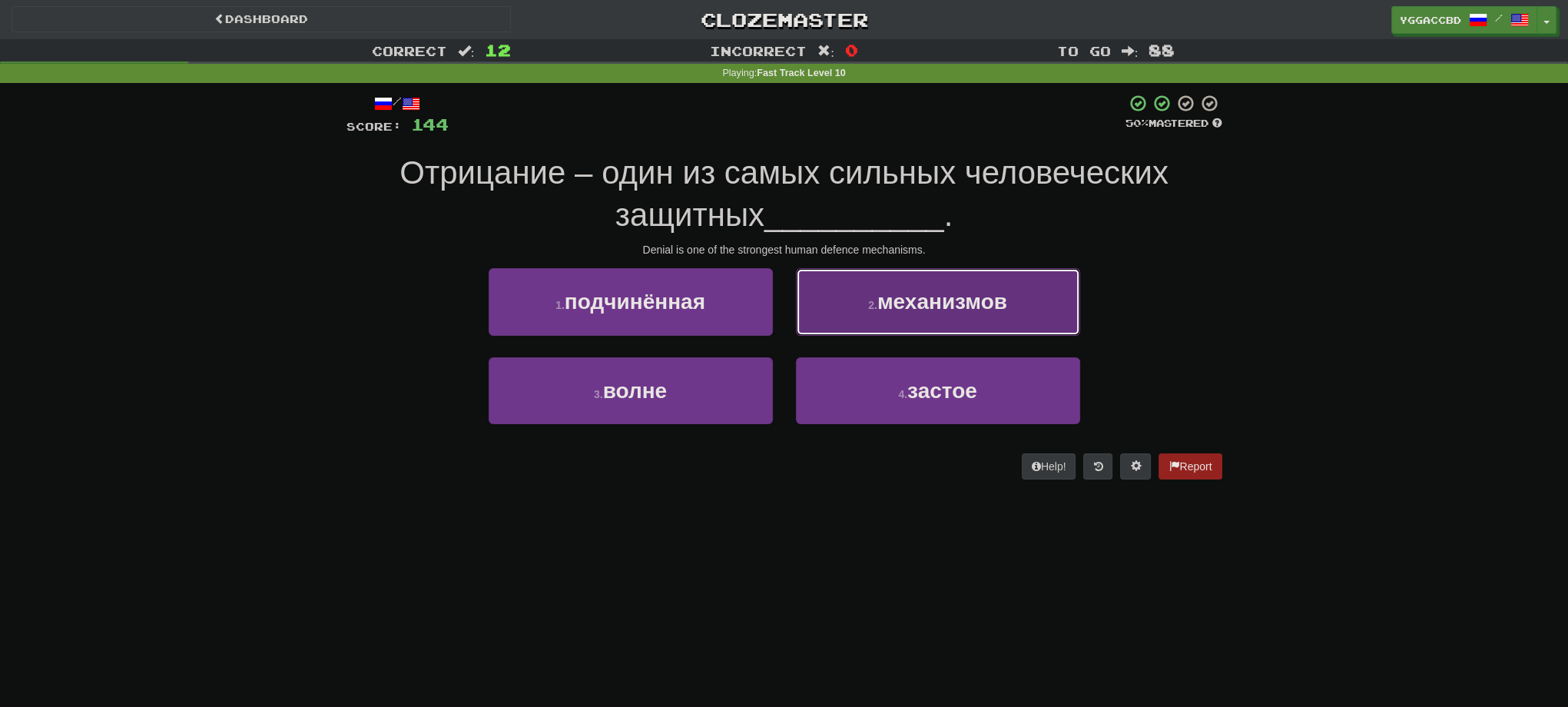
click at [867, 311] on button "2 . механизмов" at bounding box center [938, 301] width 284 height 67
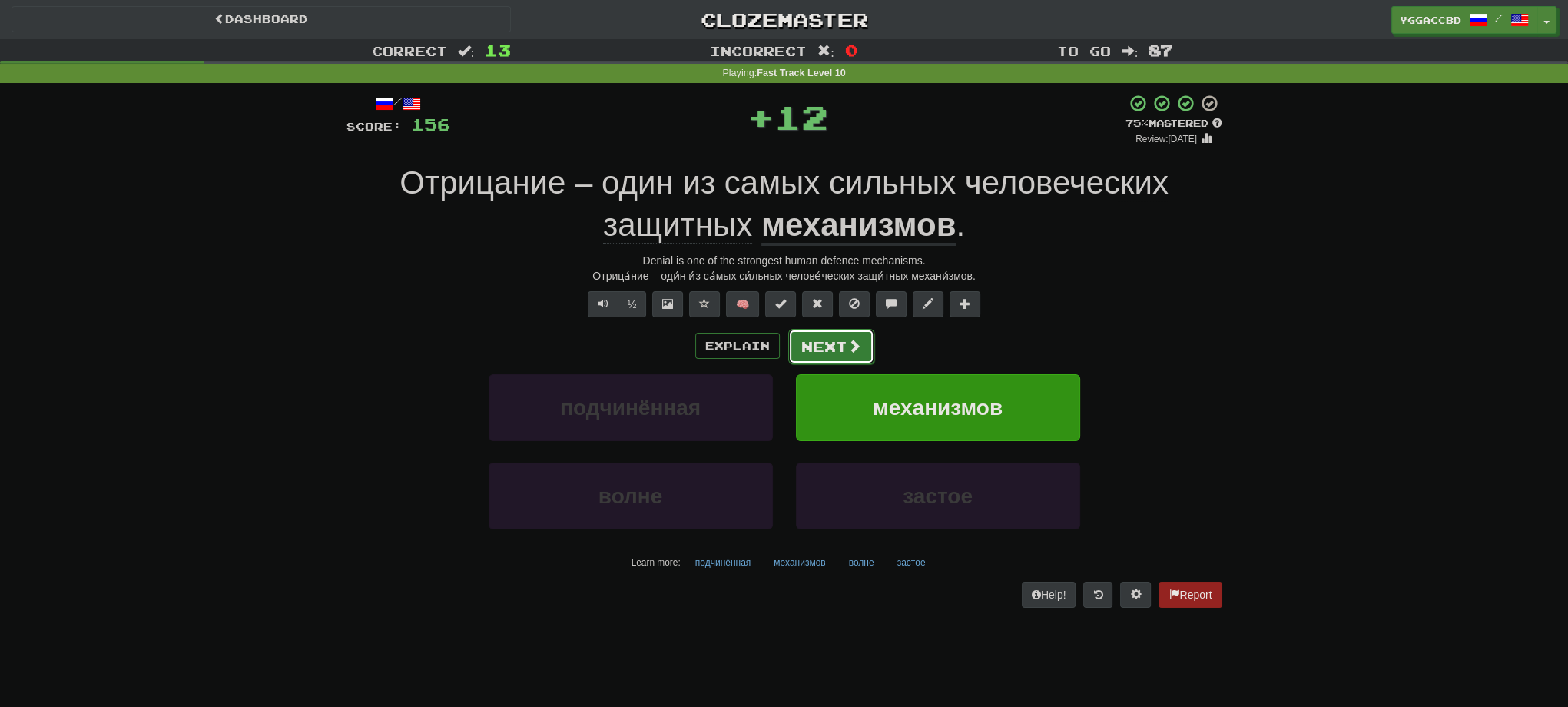
click at [821, 344] on button "Next" at bounding box center [831, 346] width 86 height 35
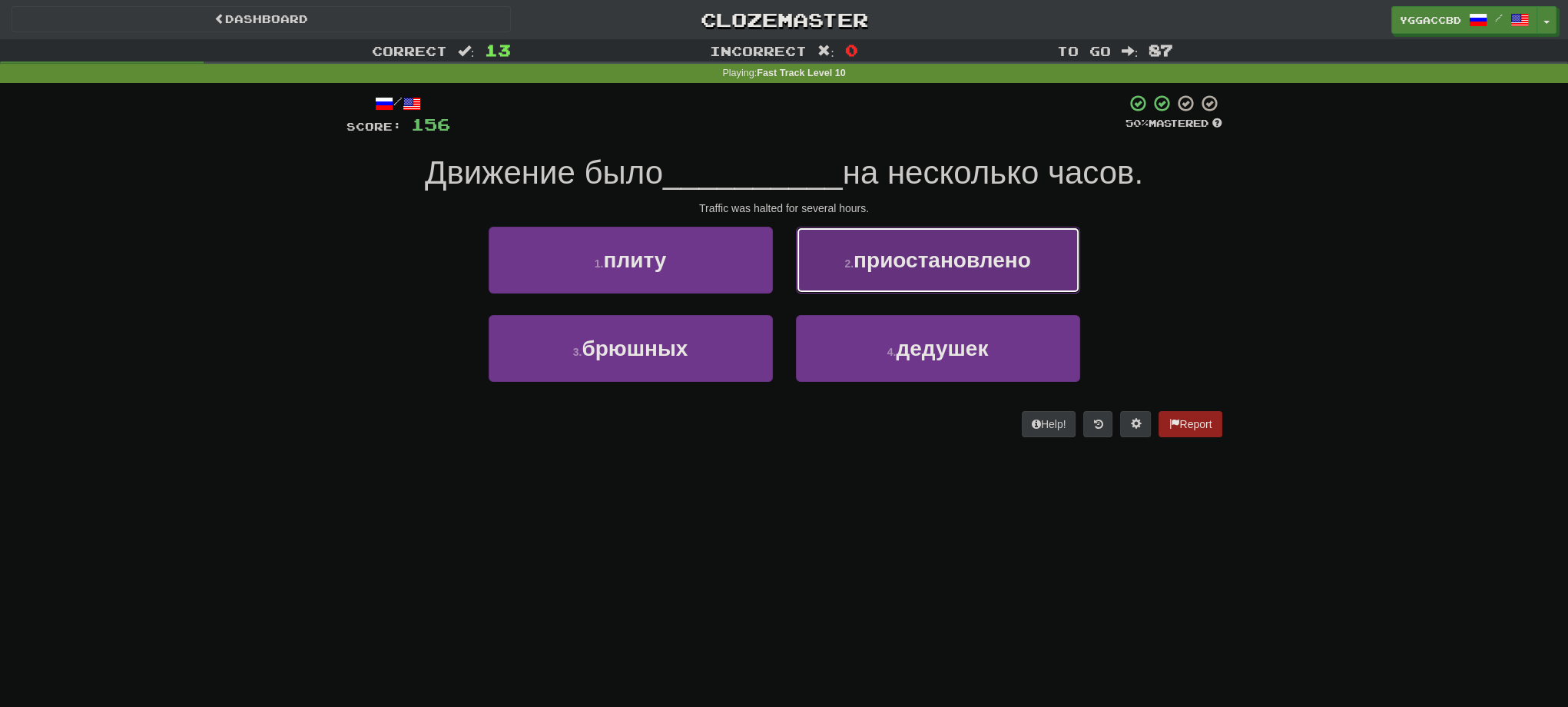
click at [913, 289] on button "2 . приостановлено" at bounding box center [938, 259] width 284 height 67
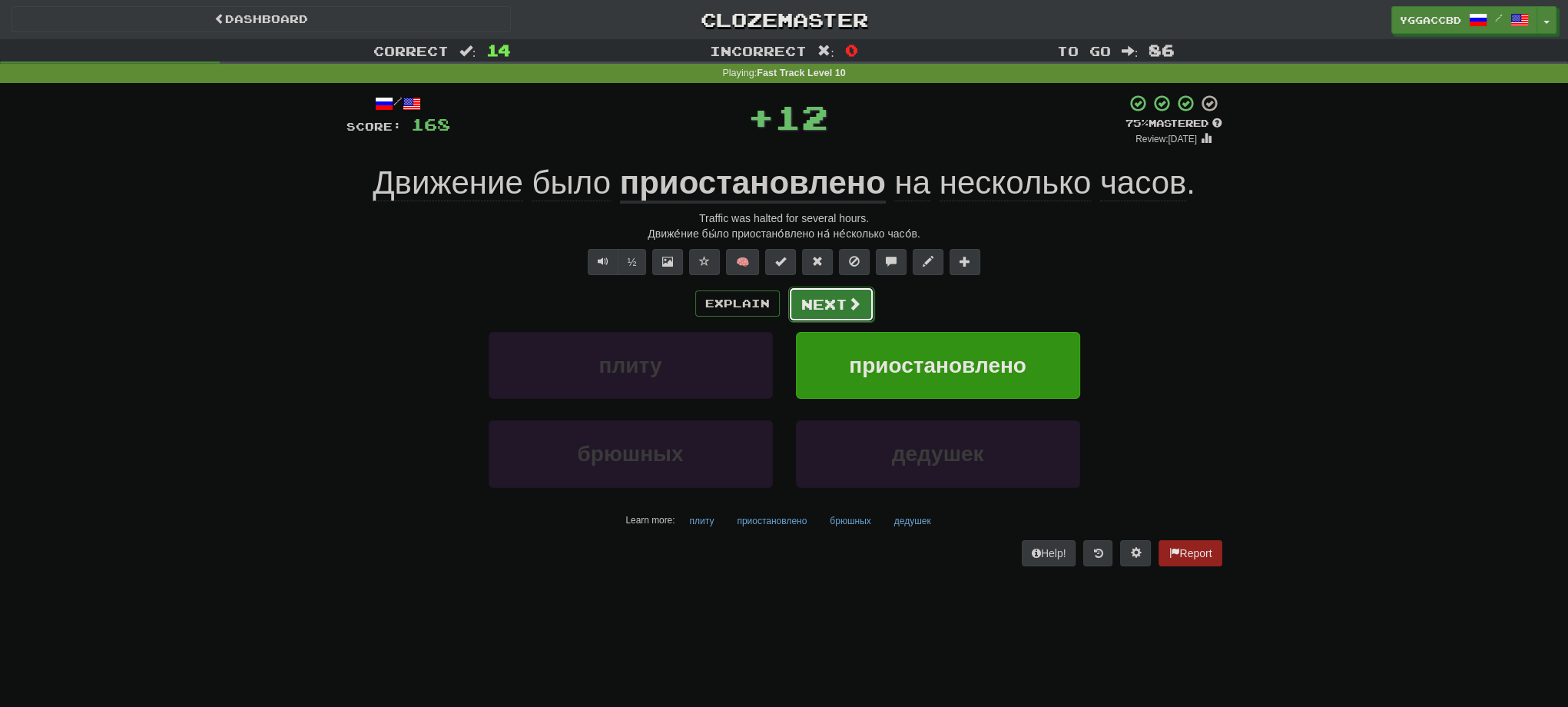
click at [825, 305] on button "Next" at bounding box center [831, 304] width 86 height 35
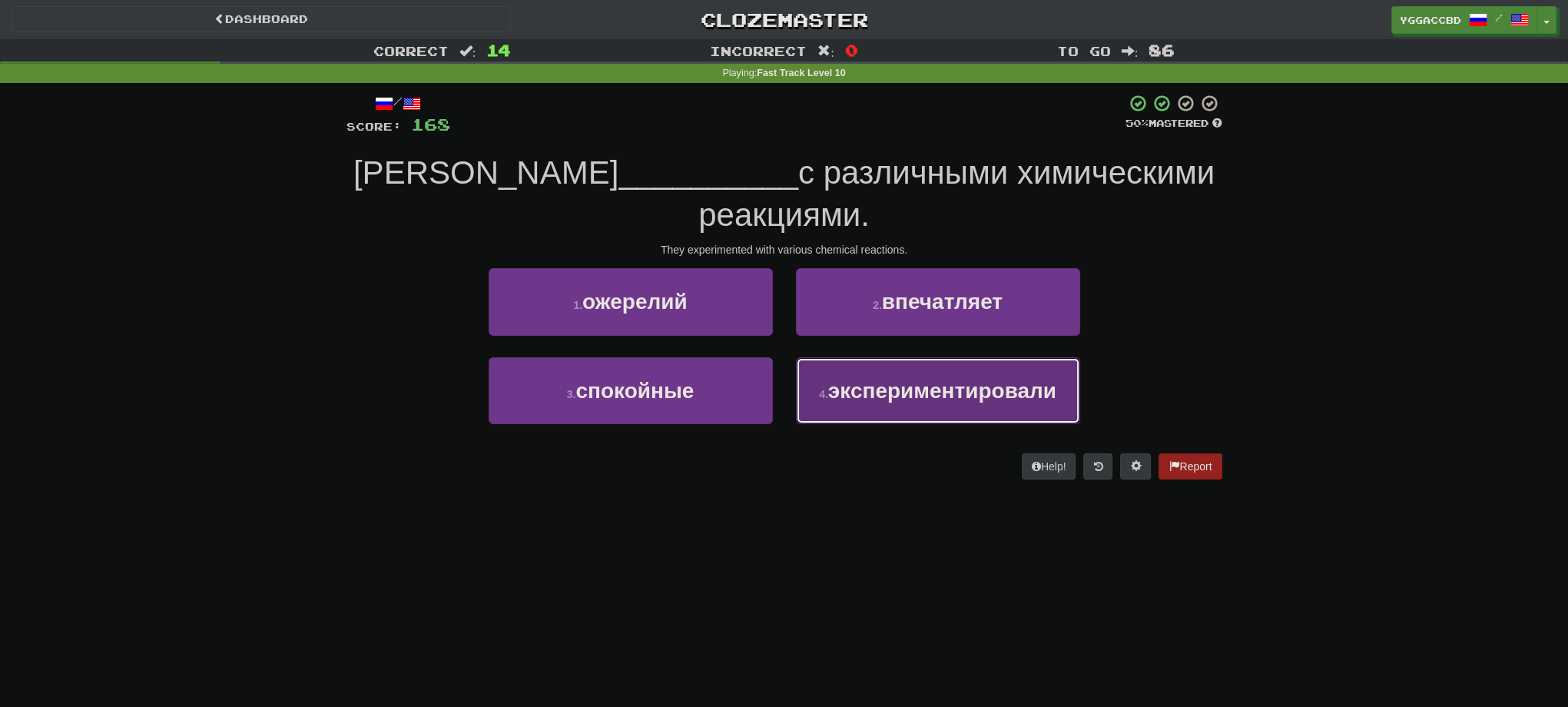
click at [903, 378] on span "экспериментировали" at bounding box center [942, 390] width 228 height 24
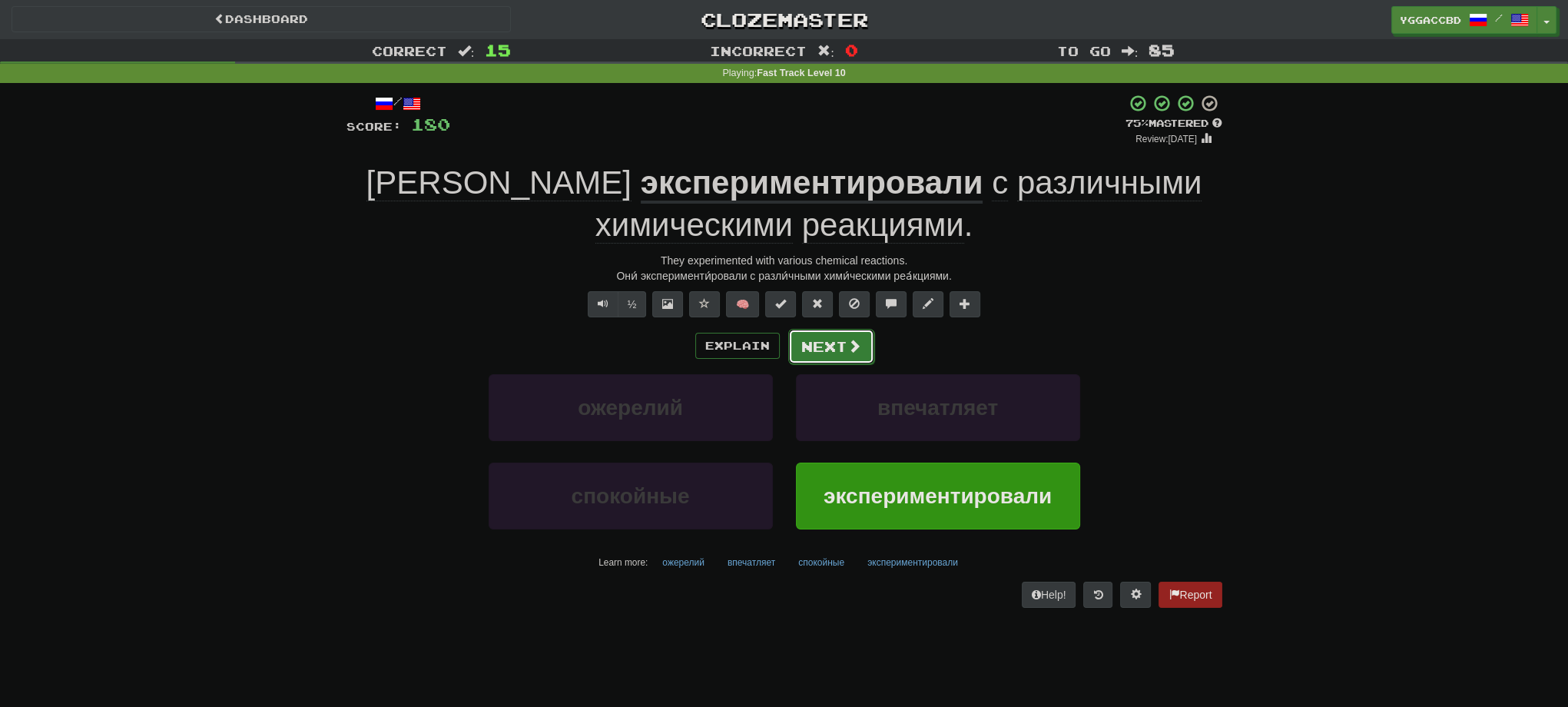
click at [816, 351] on button "Next" at bounding box center [831, 346] width 86 height 35
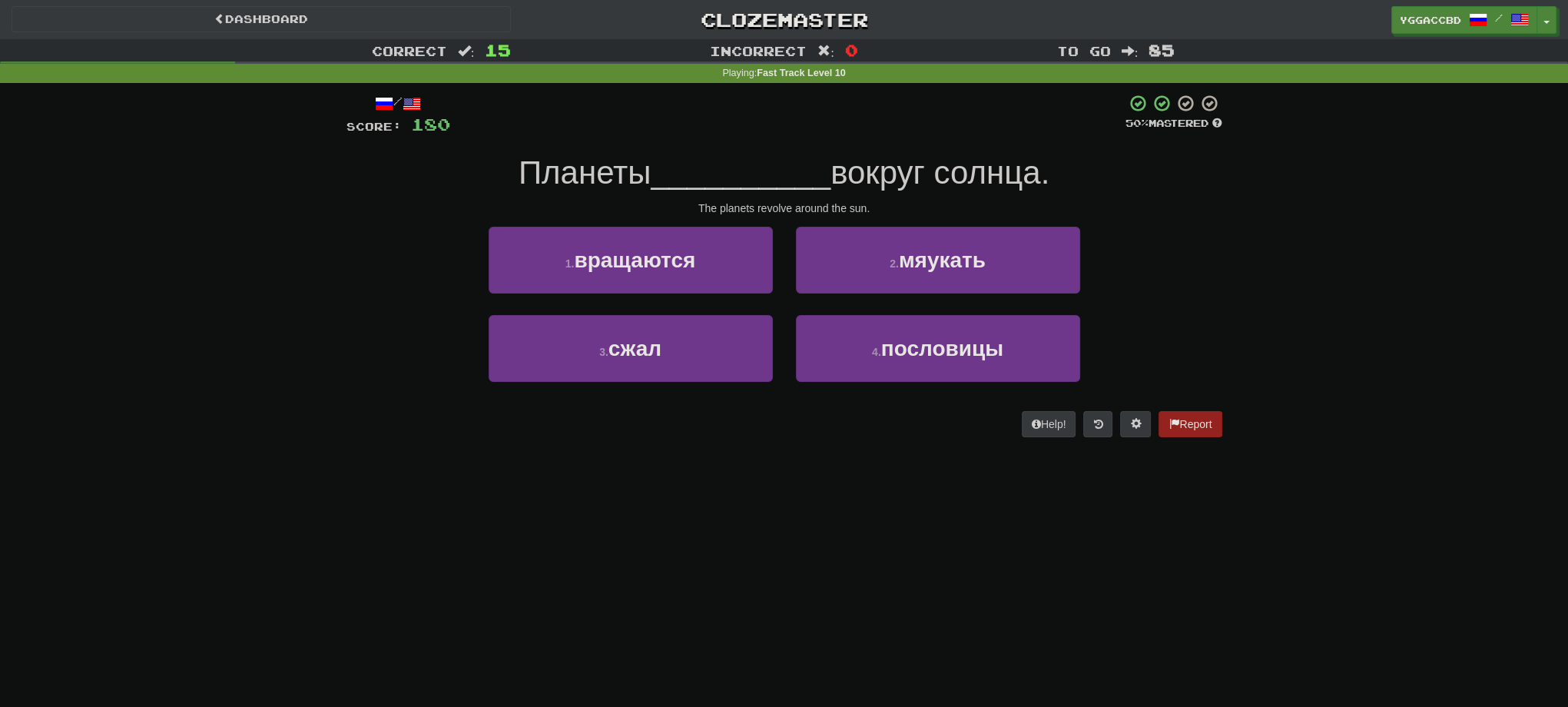
click at [561, 218] on div "/ Score: 180 50 % Mastered Планеты __________ вокруг солнца. The planets revolv…" at bounding box center [784, 265] width 876 height 344
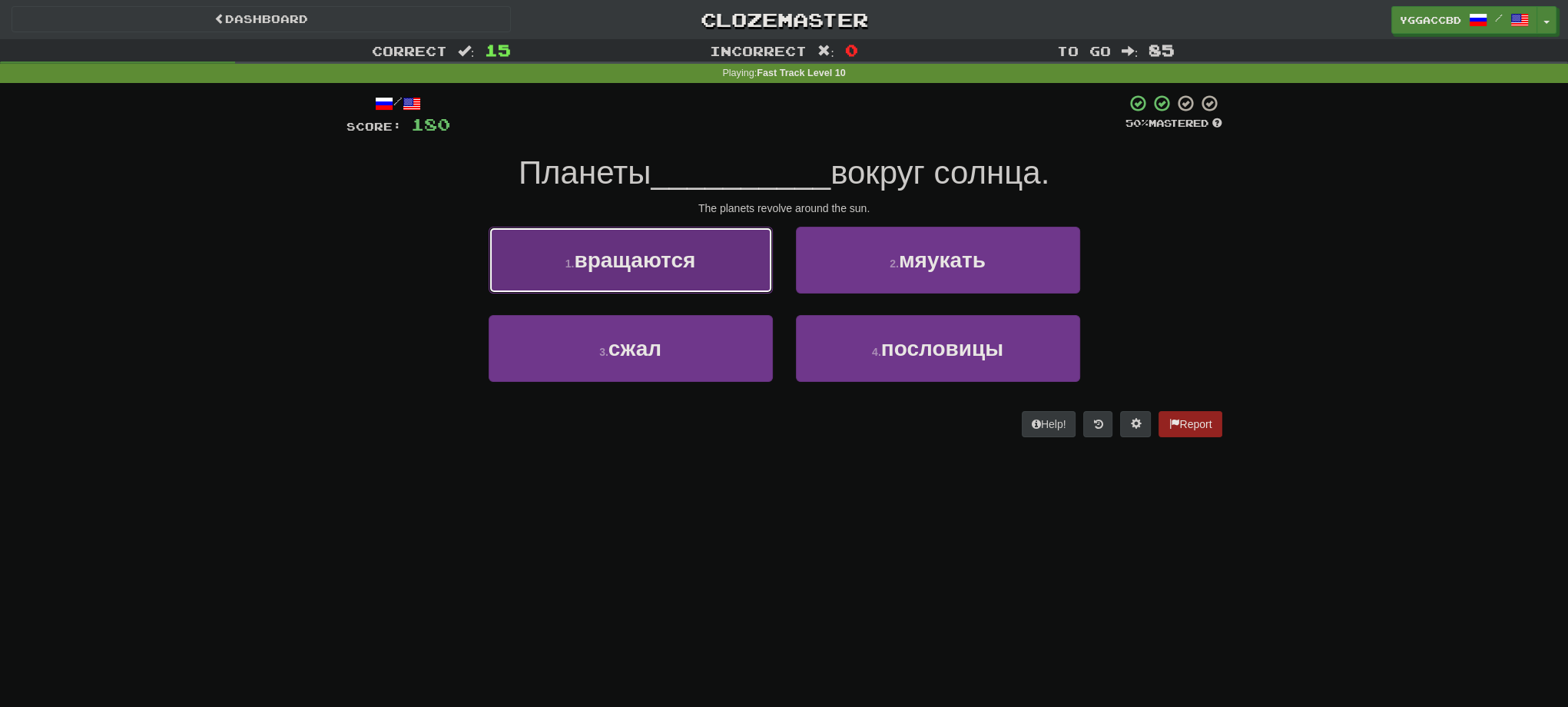
click at [606, 276] on button "1 . вращаются" at bounding box center [630, 259] width 284 height 67
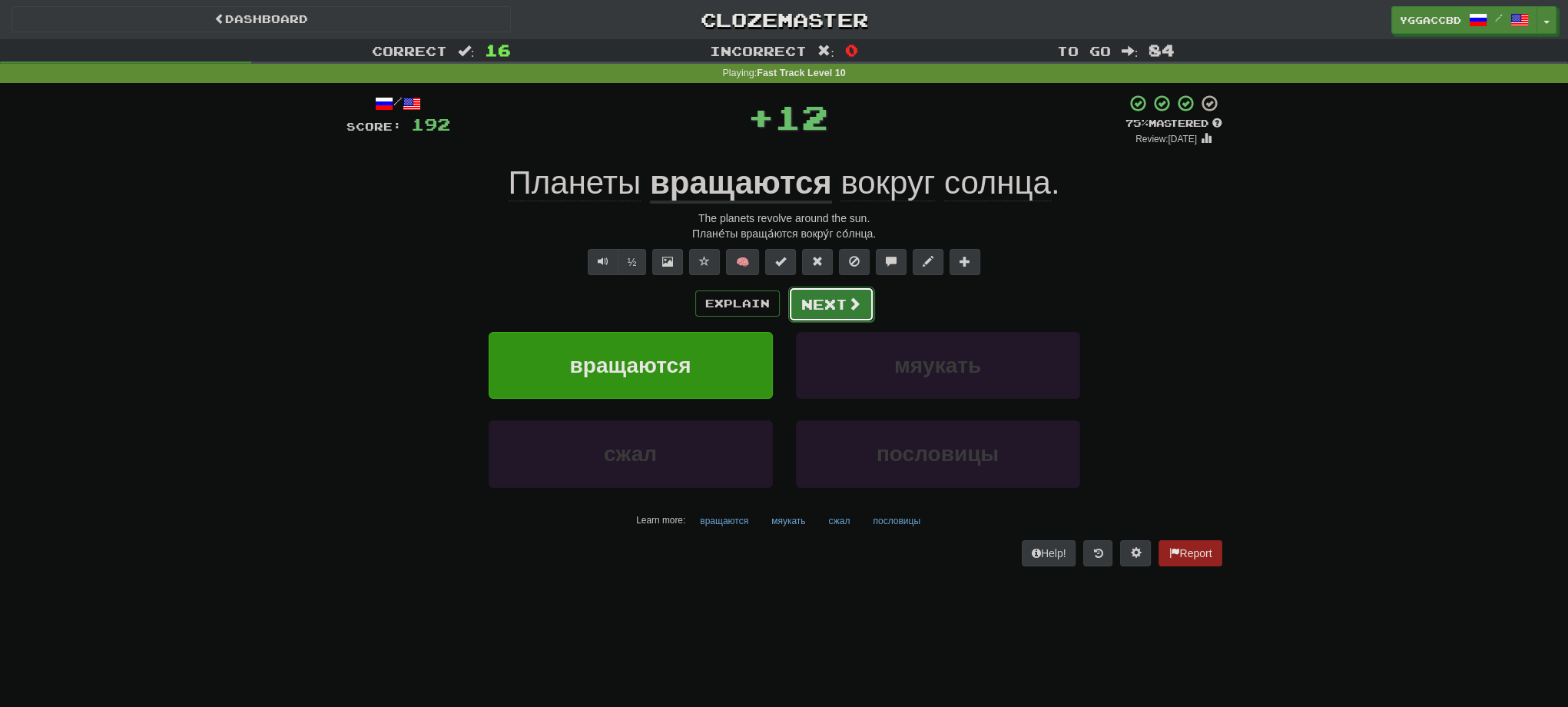
click at [808, 306] on button "Next" at bounding box center [831, 304] width 86 height 35
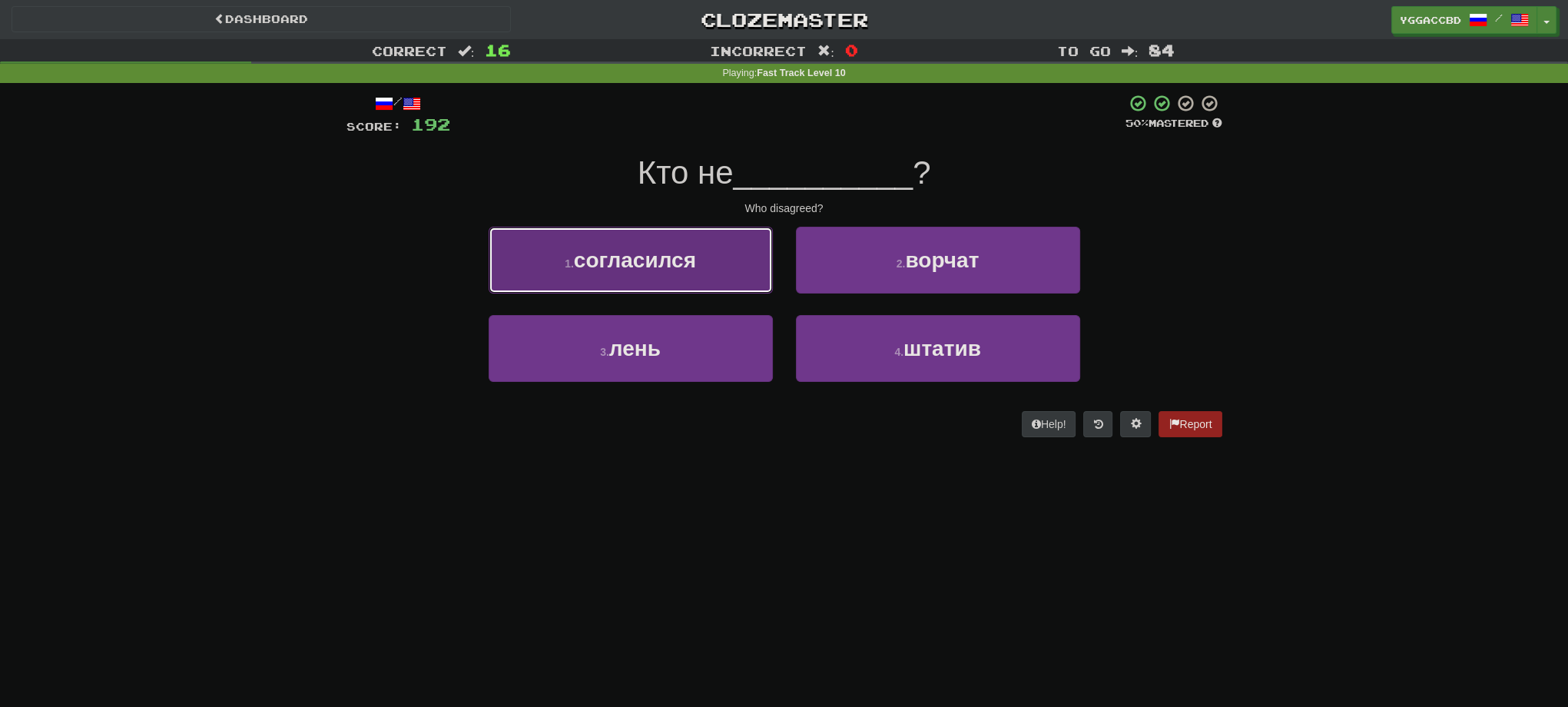
click at [702, 290] on button "1 . согласился" at bounding box center [630, 259] width 284 height 67
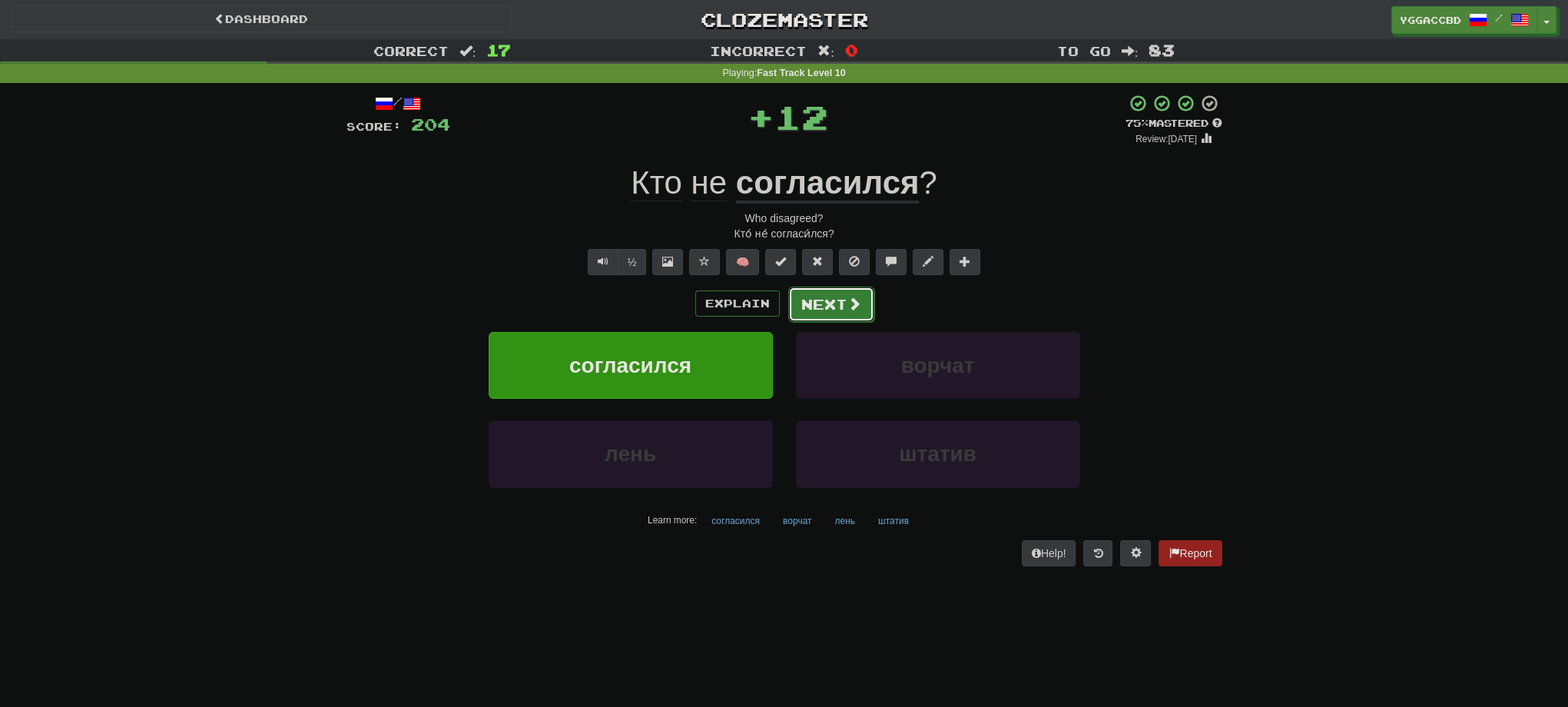
click at [814, 315] on button "Next" at bounding box center [831, 304] width 86 height 35
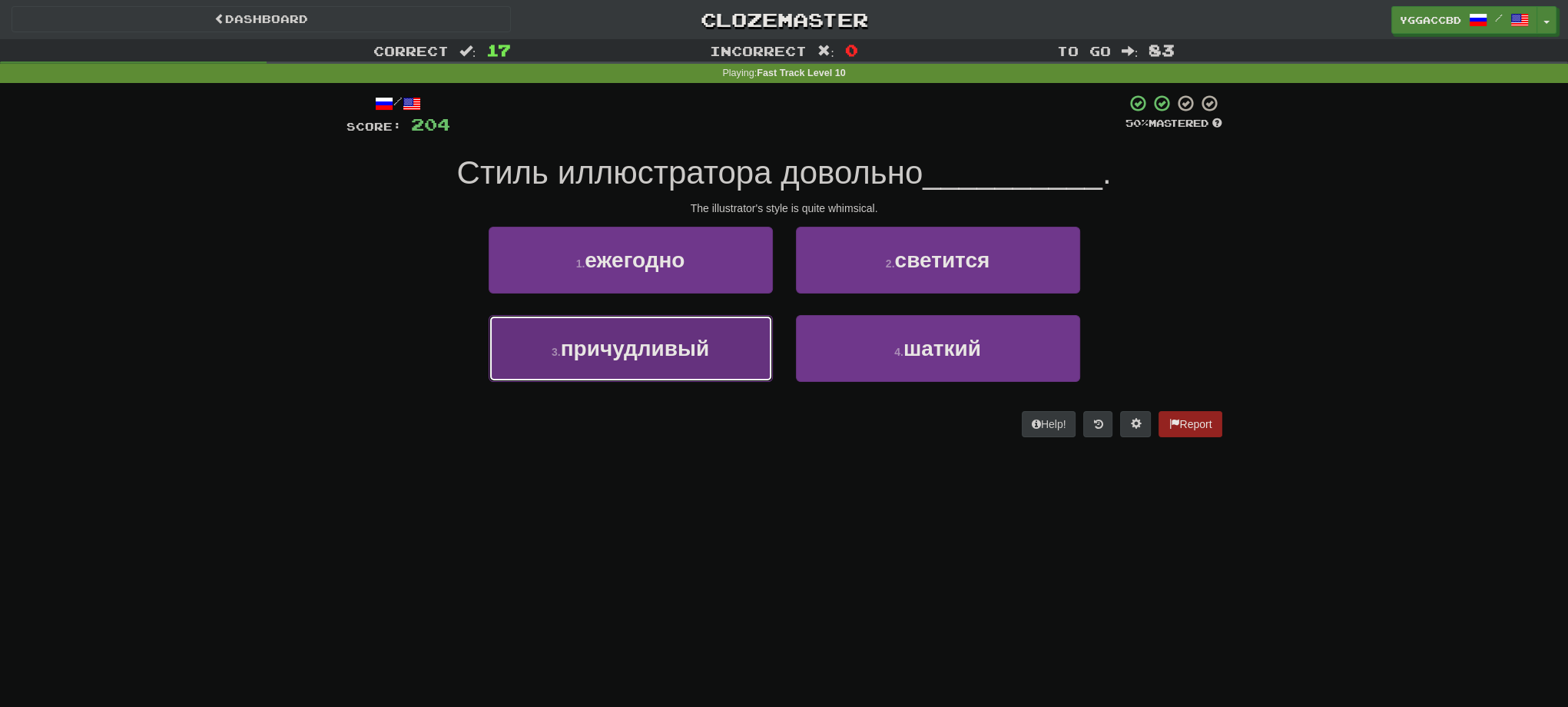
click at [741, 360] on button "3 . причудливый" at bounding box center [630, 348] width 284 height 67
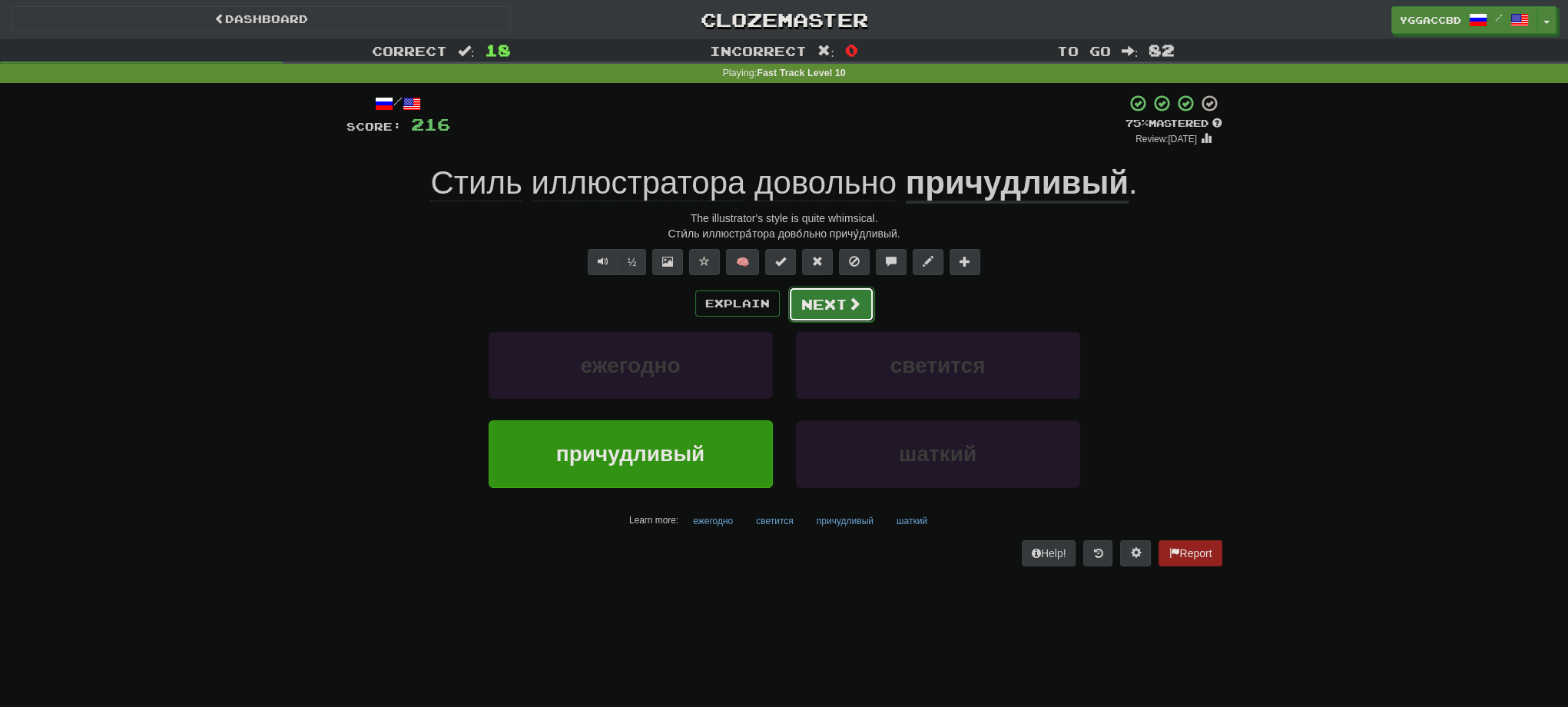
click at [831, 308] on button "Next" at bounding box center [831, 304] width 86 height 35
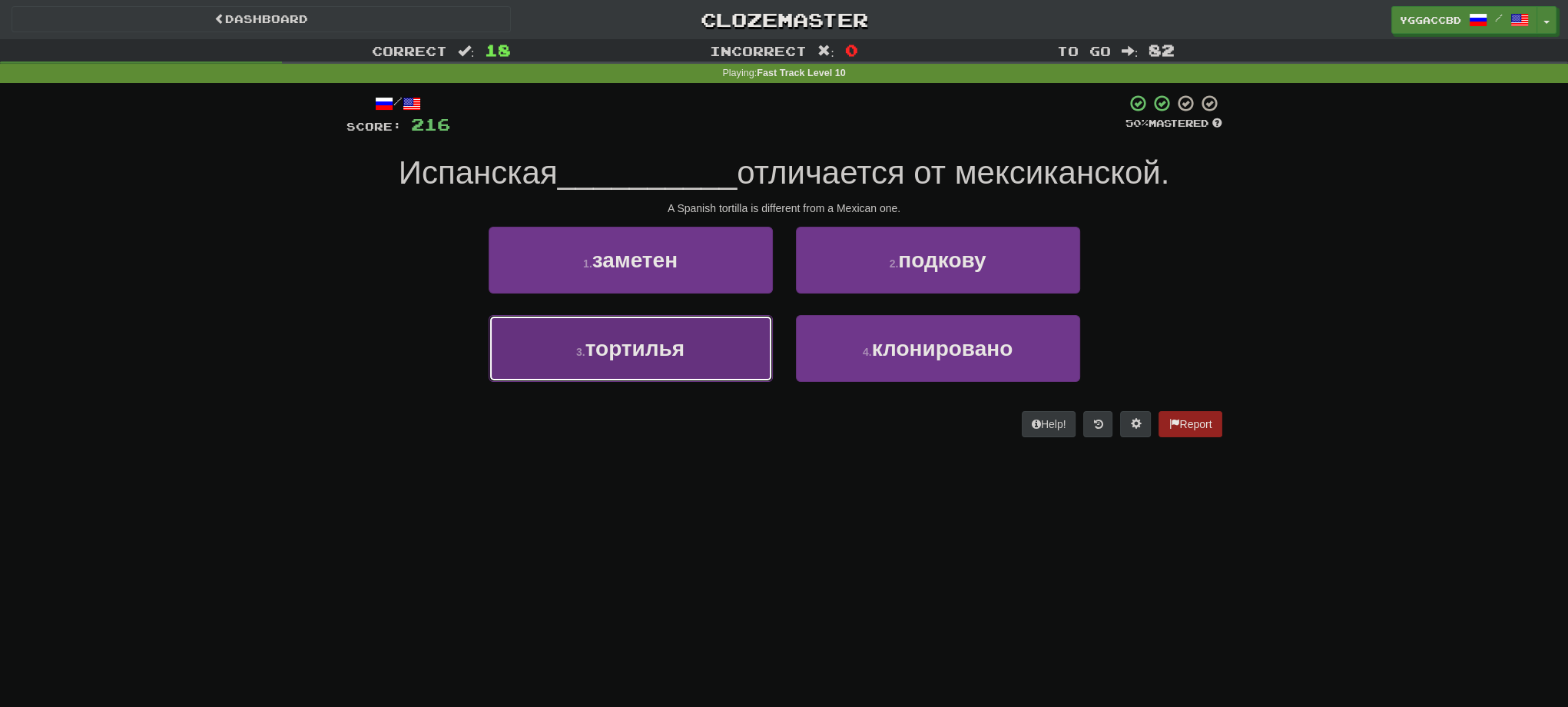
click at [721, 347] on button "3 . тортилья" at bounding box center [630, 348] width 284 height 67
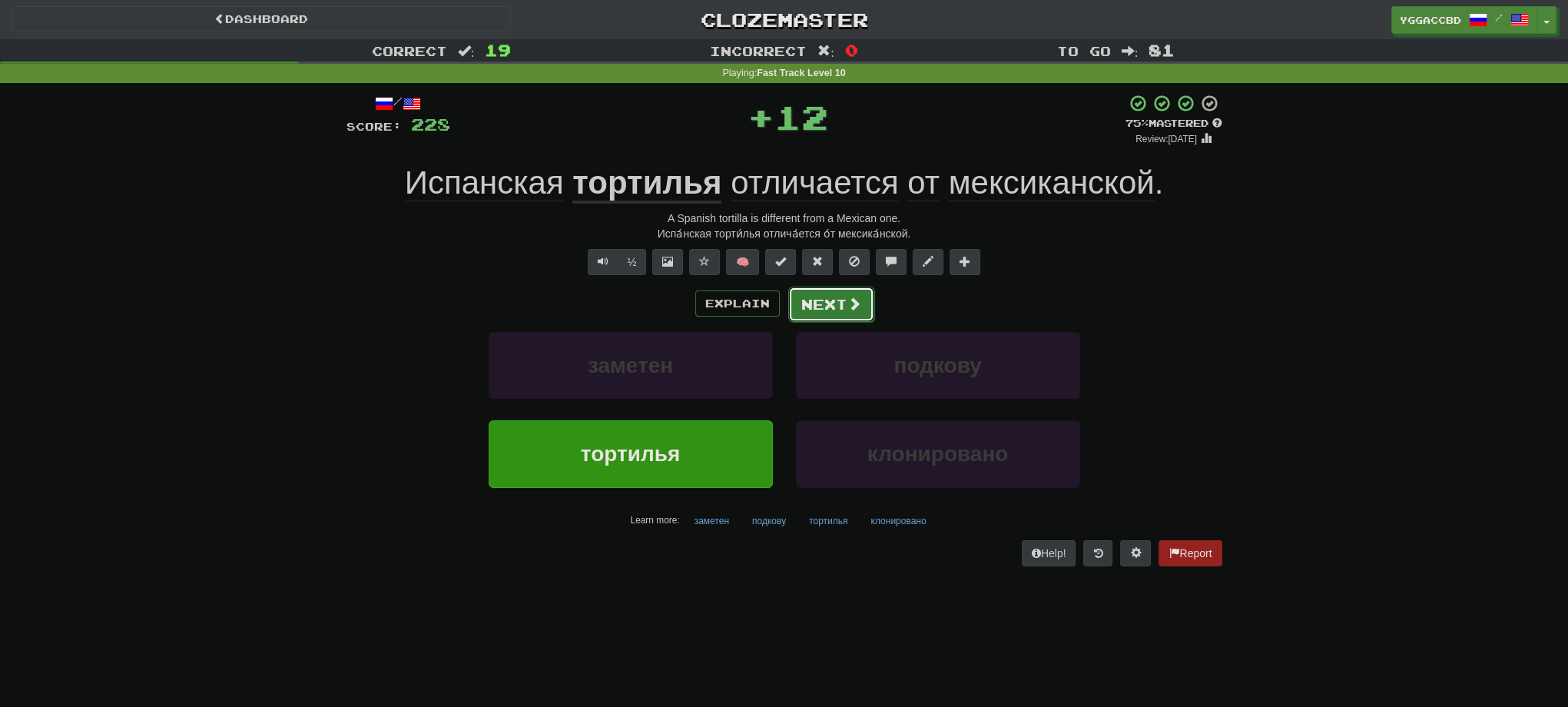
click at [828, 315] on button "Next" at bounding box center [831, 304] width 86 height 35
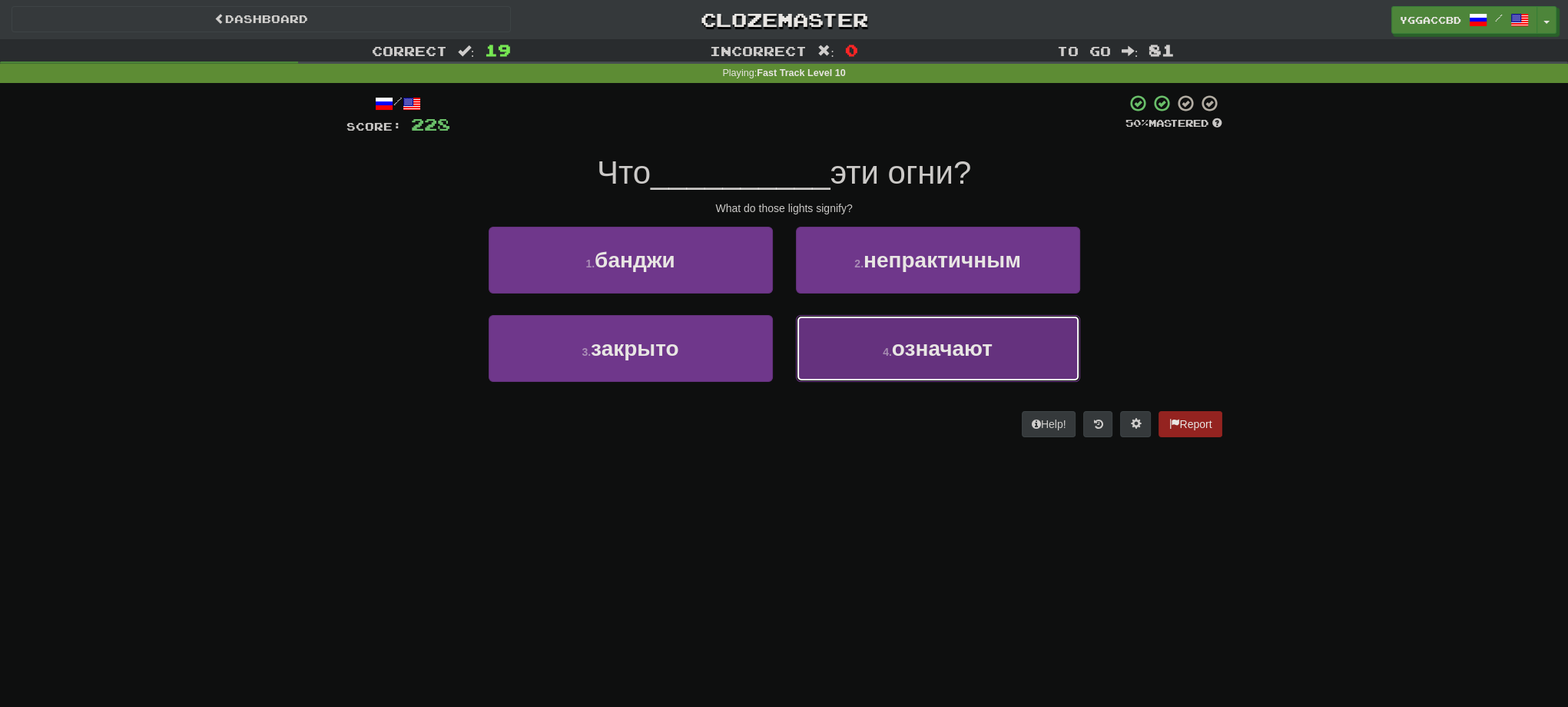
click at [906, 360] on span "означают" at bounding box center [942, 348] width 101 height 24
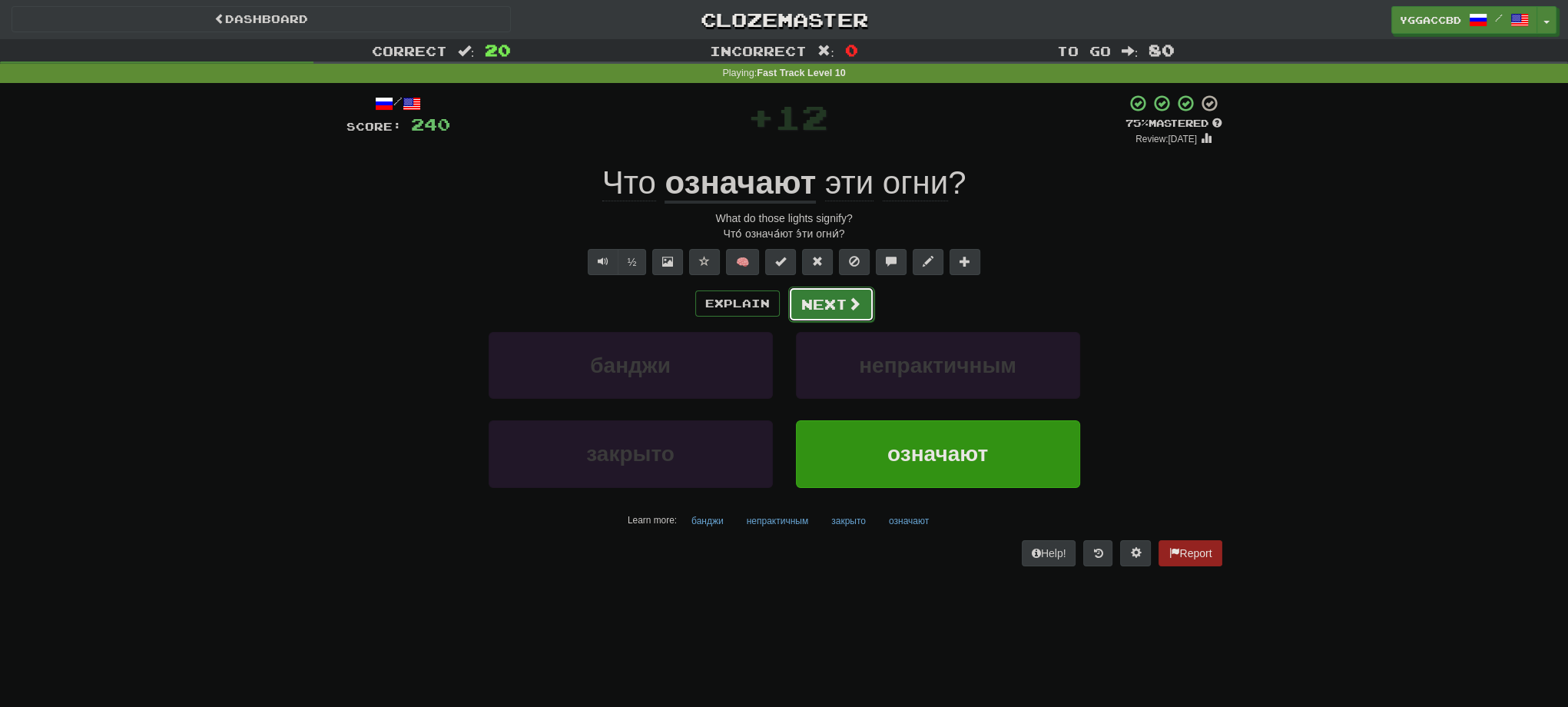
click at [830, 310] on button "Next" at bounding box center [831, 304] width 86 height 35
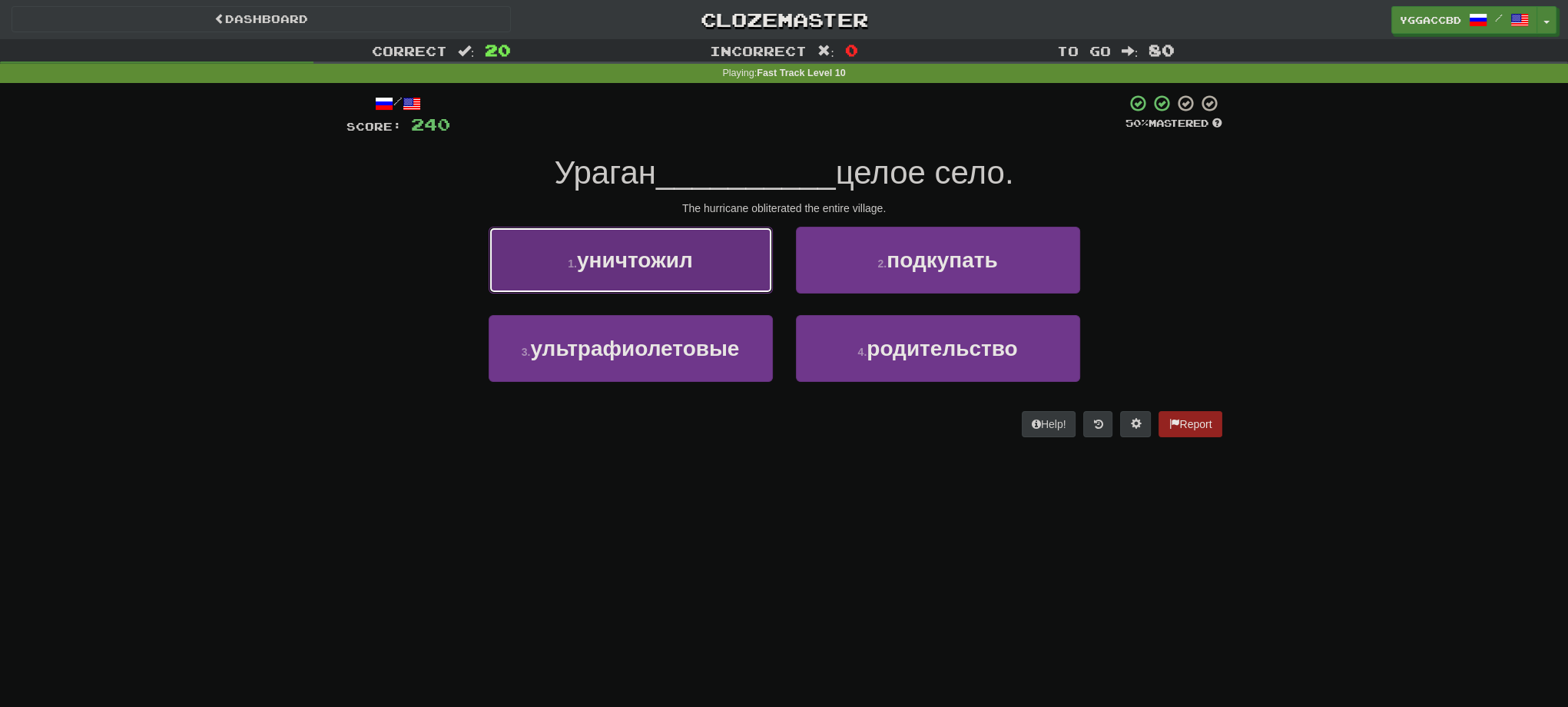
click at [711, 257] on button "1 . уничтожил" at bounding box center [630, 259] width 284 height 67
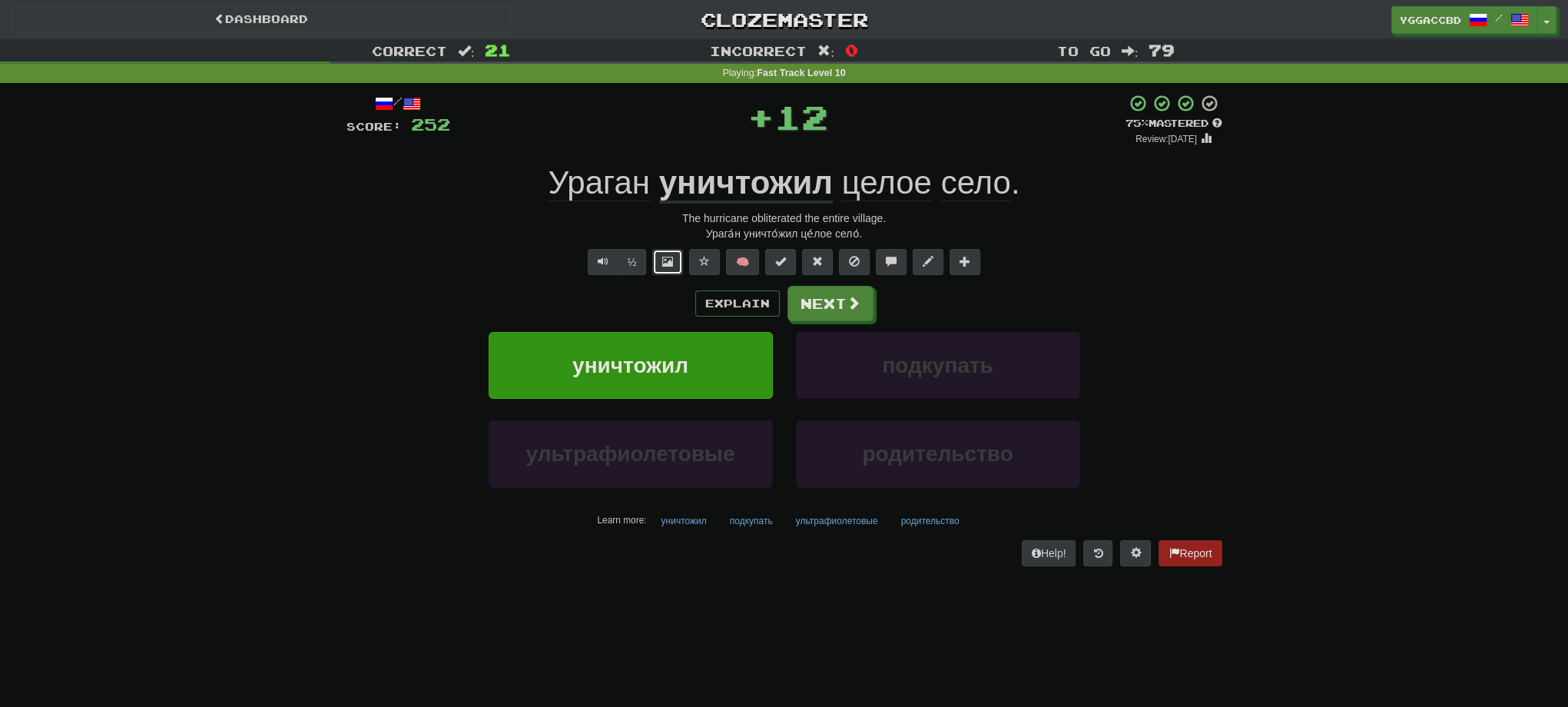
click at [661, 251] on button at bounding box center [667, 262] width 30 height 26
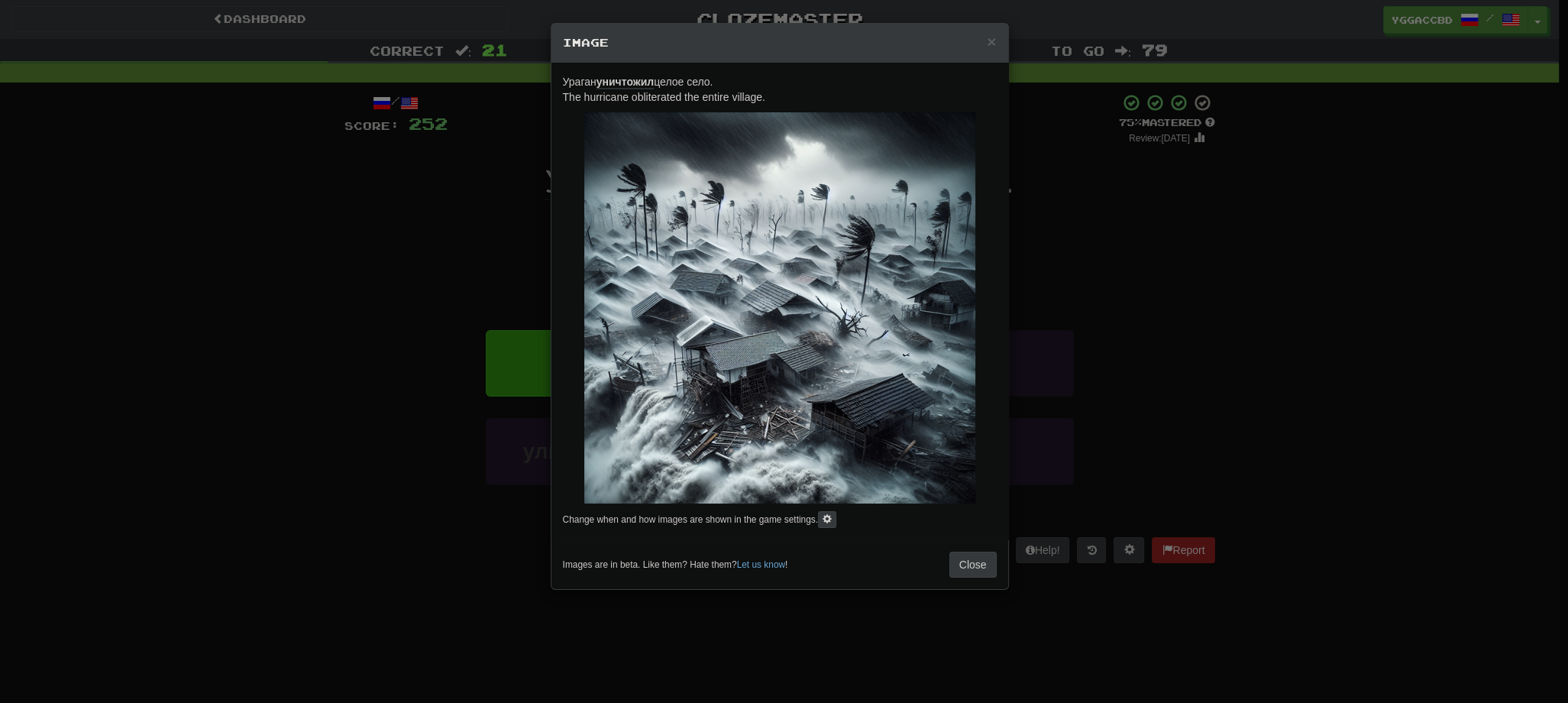
click at [1167, 328] on div "× Image Ураган уничтожил целое село. The hurricane obliterated the entire villa…" at bounding box center [784, 351] width 1568 height 703
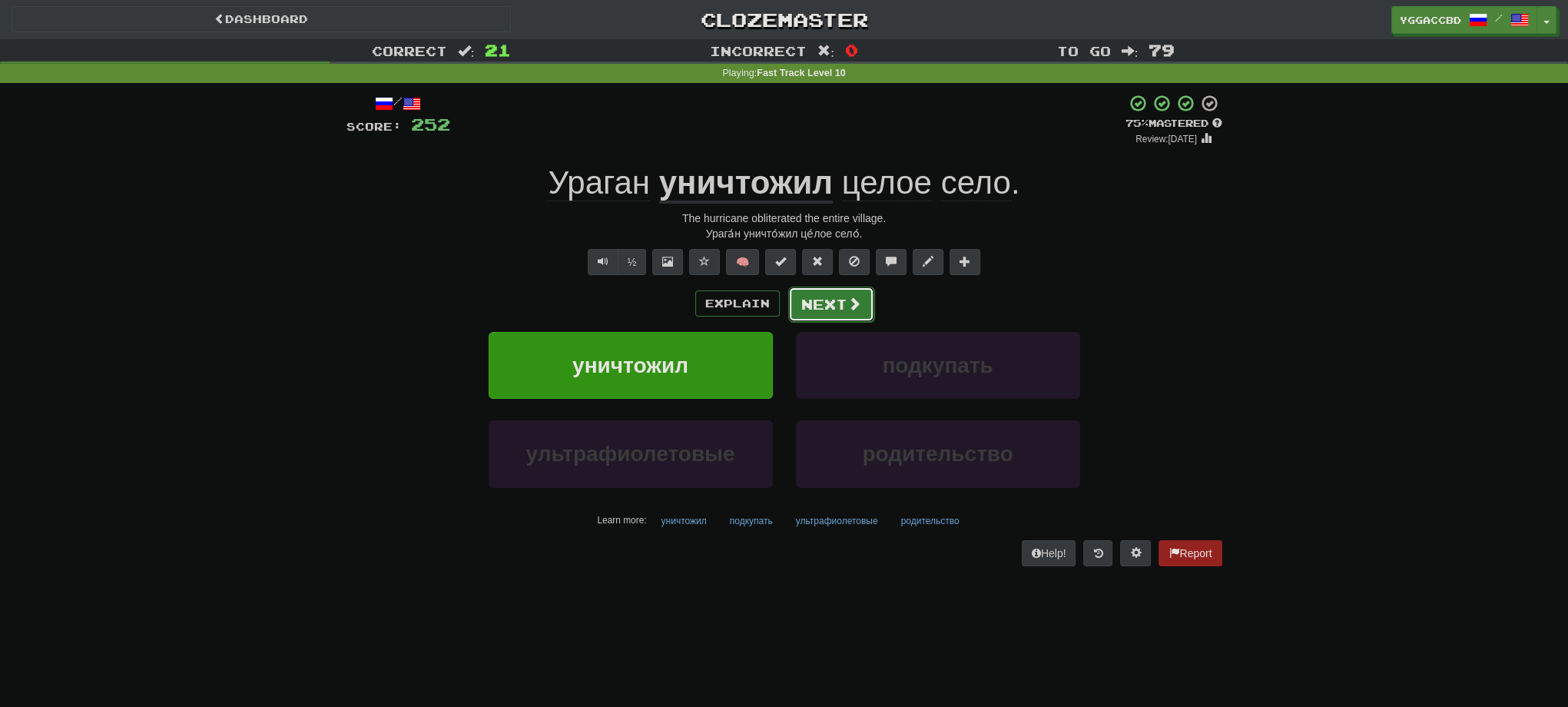
click at [833, 307] on button "Next" at bounding box center [831, 304] width 86 height 35
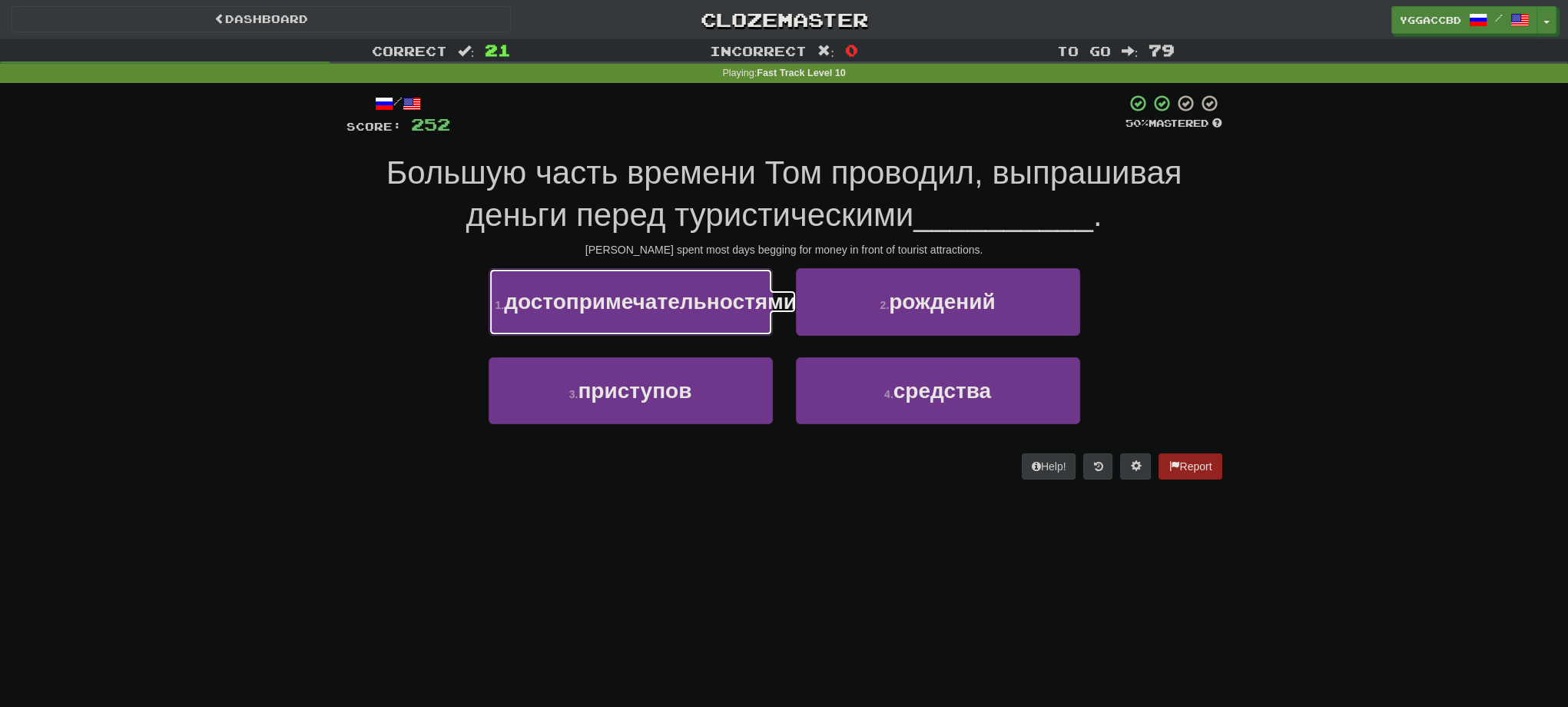
click at [732, 313] on span "достопримечательностями" at bounding box center [651, 302] width 292 height 24
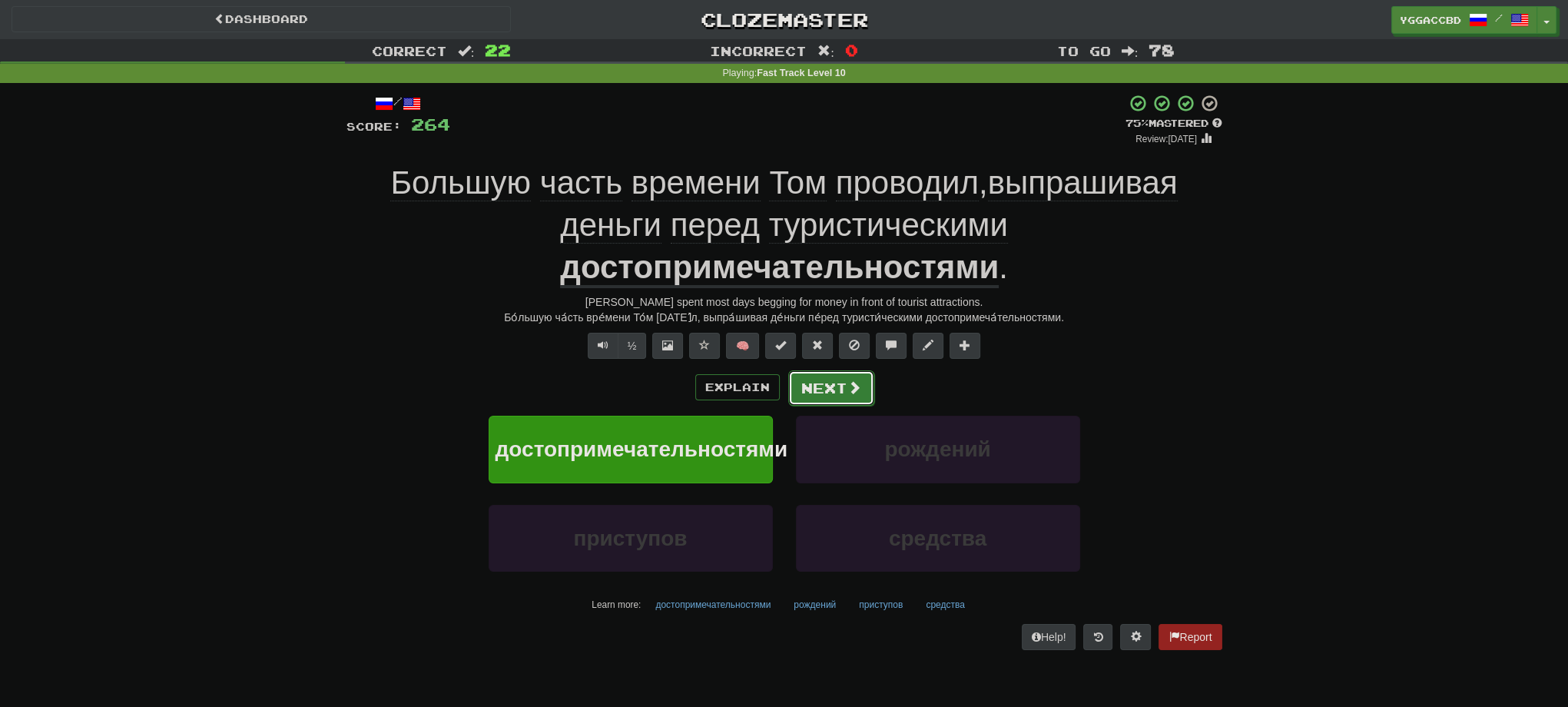
click at [852, 390] on span at bounding box center [854, 387] width 14 height 14
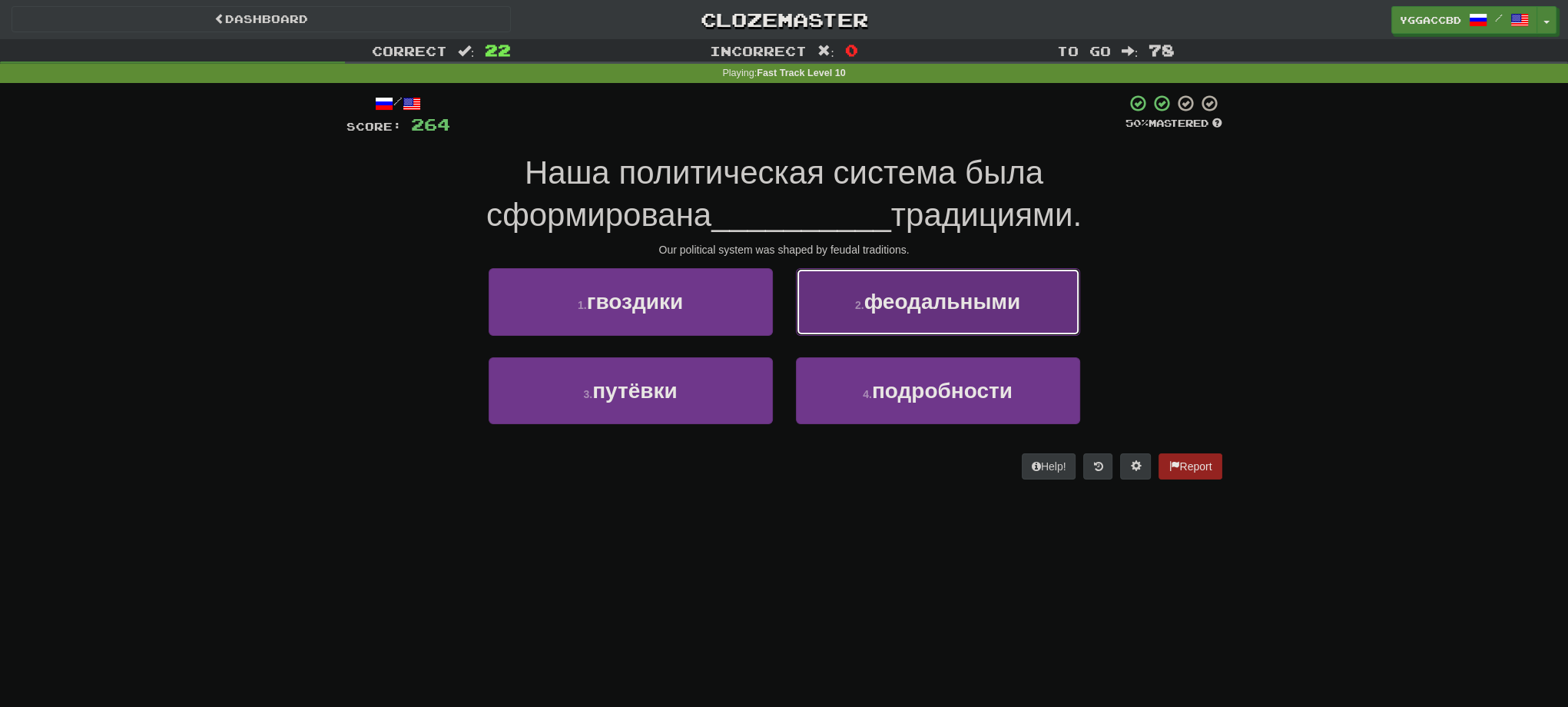
click at [916, 321] on button "2 . феодальными" at bounding box center [938, 301] width 284 height 67
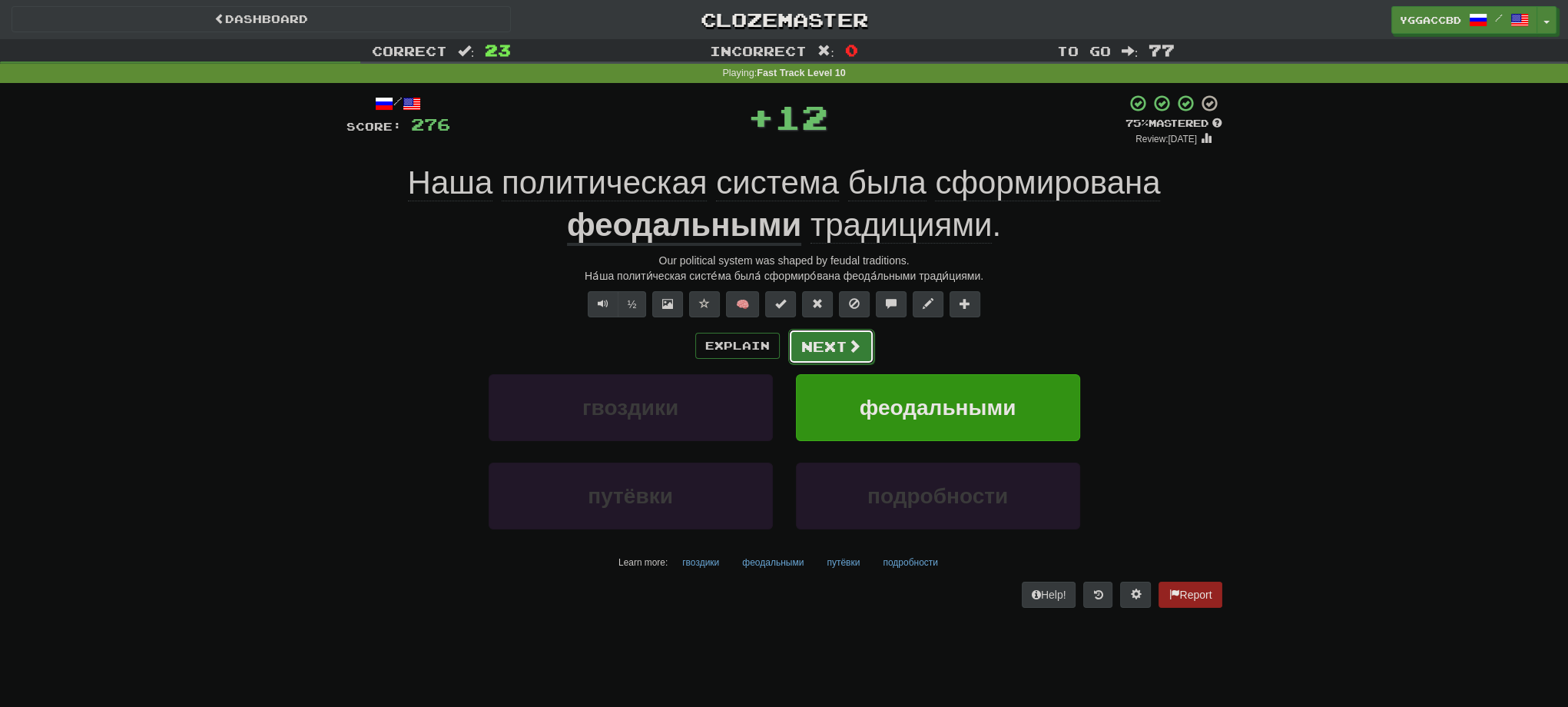
click at [847, 344] on span at bounding box center [854, 345] width 14 height 14
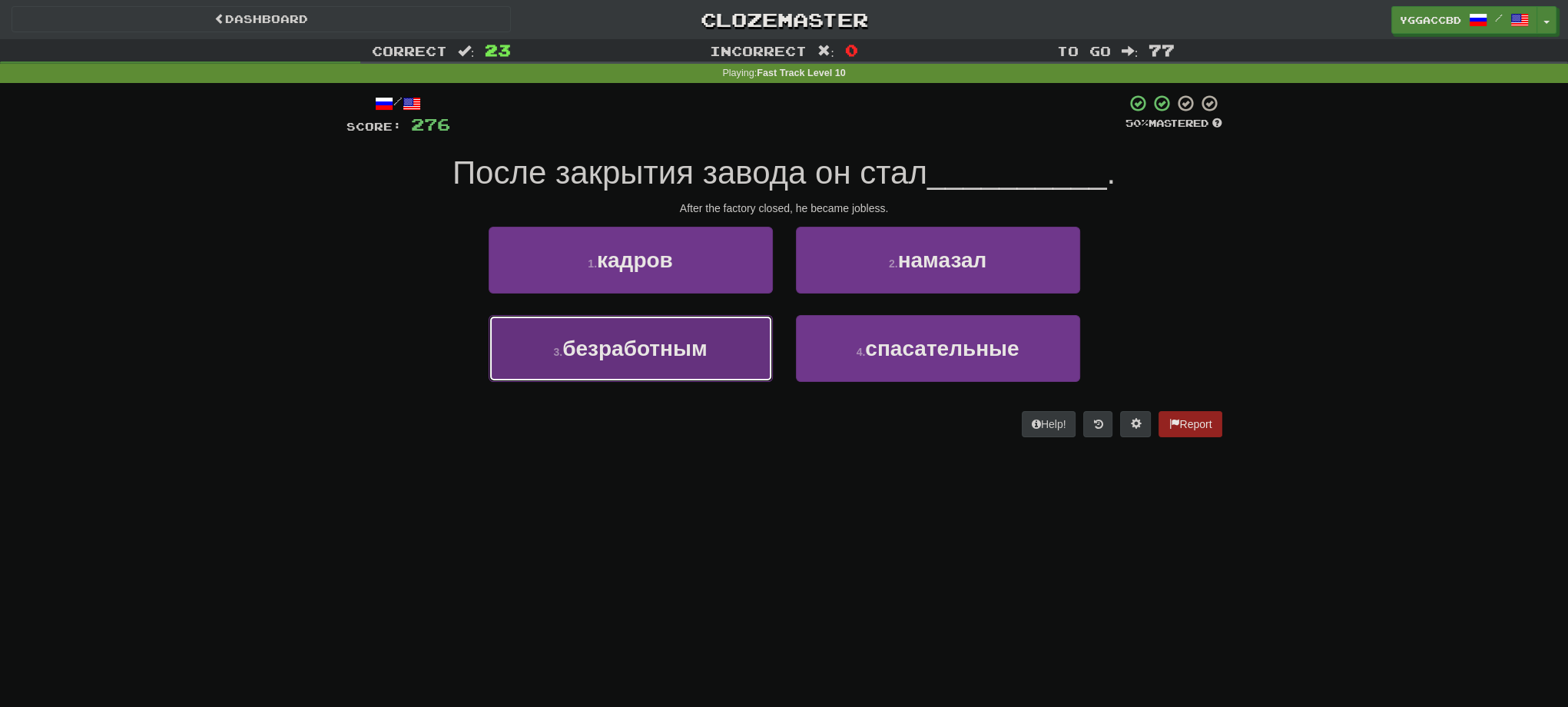
click at [611, 356] on span "безработным" at bounding box center [634, 348] width 144 height 24
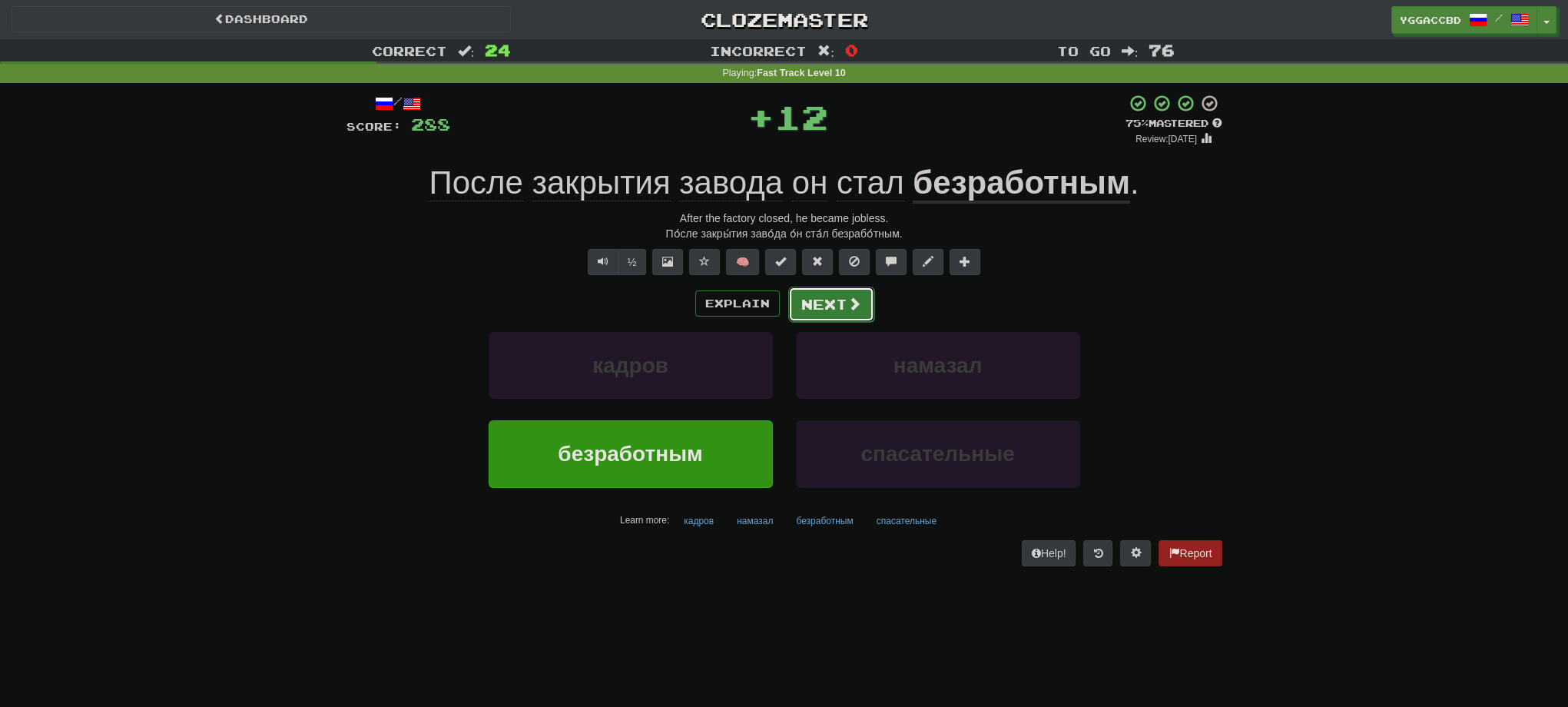
click at [802, 312] on button "Next" at bounding box center [831, 304] width 86 height 35
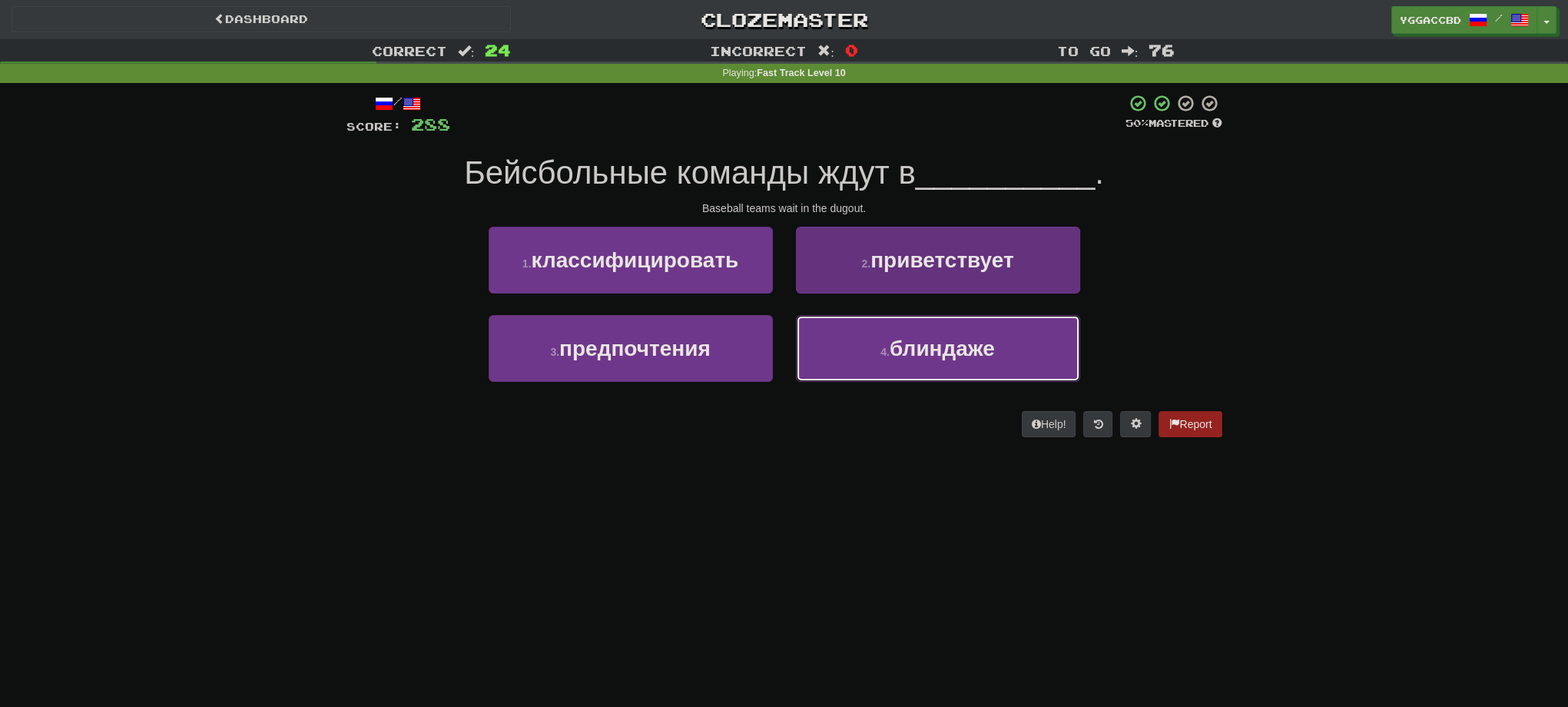
click at [1022, 362] on button "4 . блиндаже" at bounding box center [938, 348] width 284 height 67
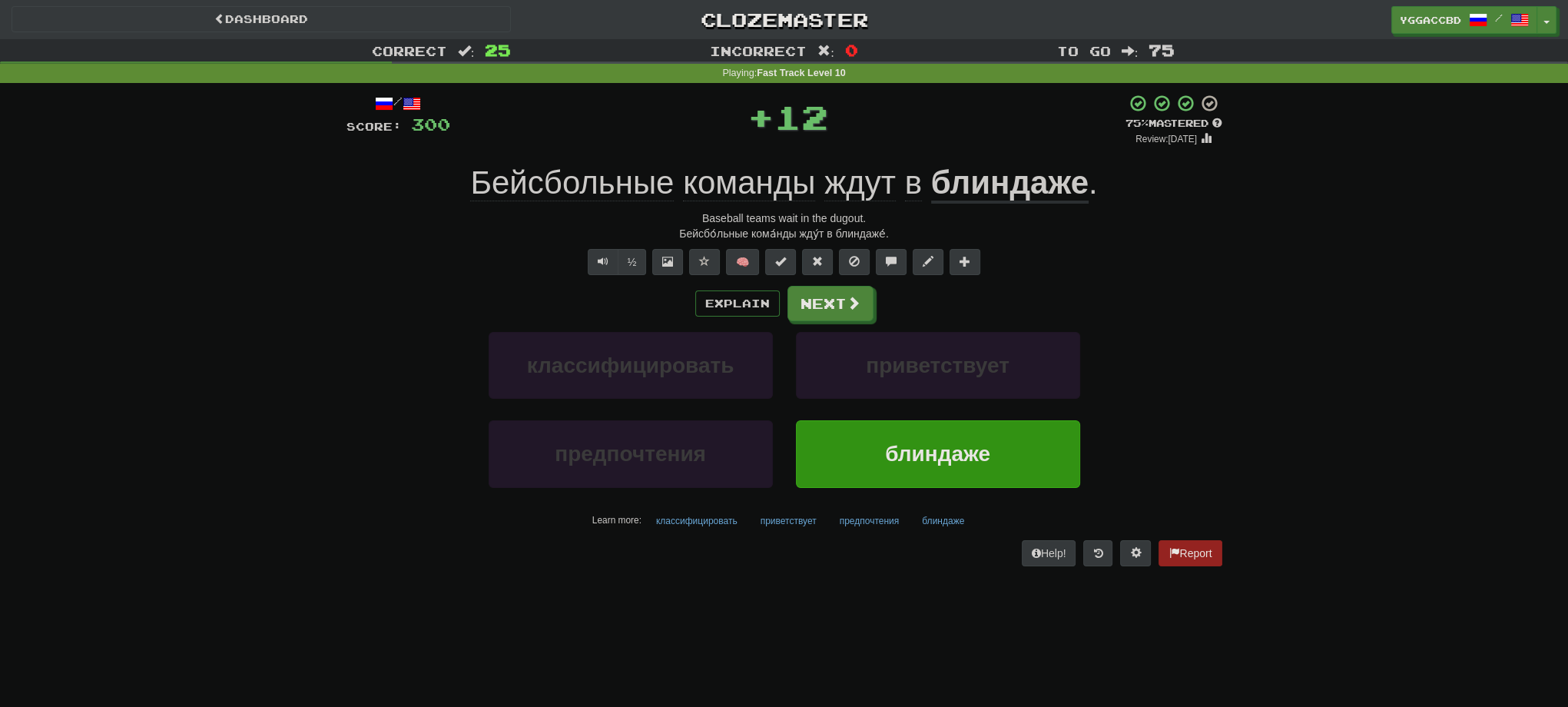
click at [1008, 194] on u "блиндаже" at bounding box center [1010, 184] width 157 height 39
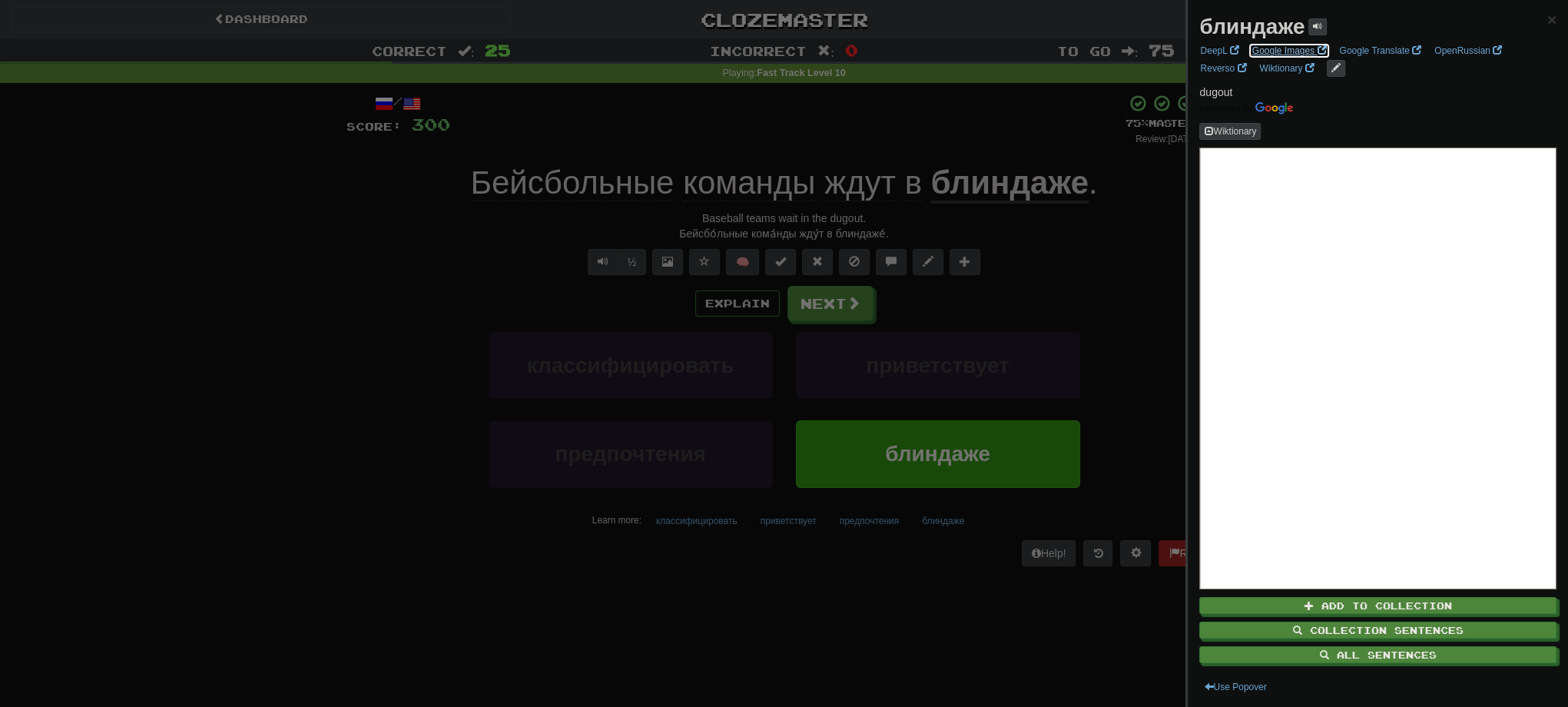
click at [1270, 50] on link "Google Images" at bounding box center [1289, 51] width 84 height 17
click at [810, 301] on div at bounding box center [784, 353] width 1568 height 707
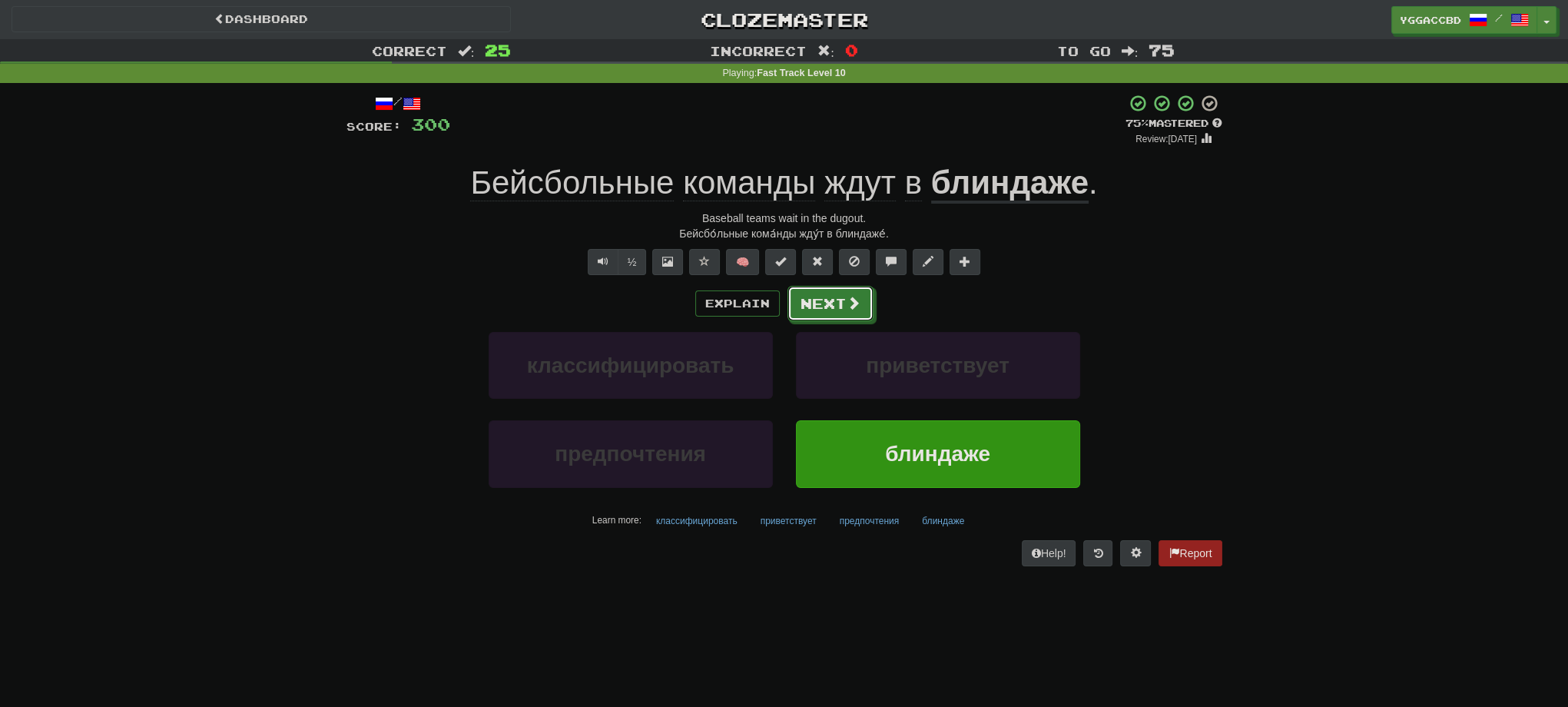
click at [810, 301] on button "Next" at bounding box center [830, 303] width 86 height 35
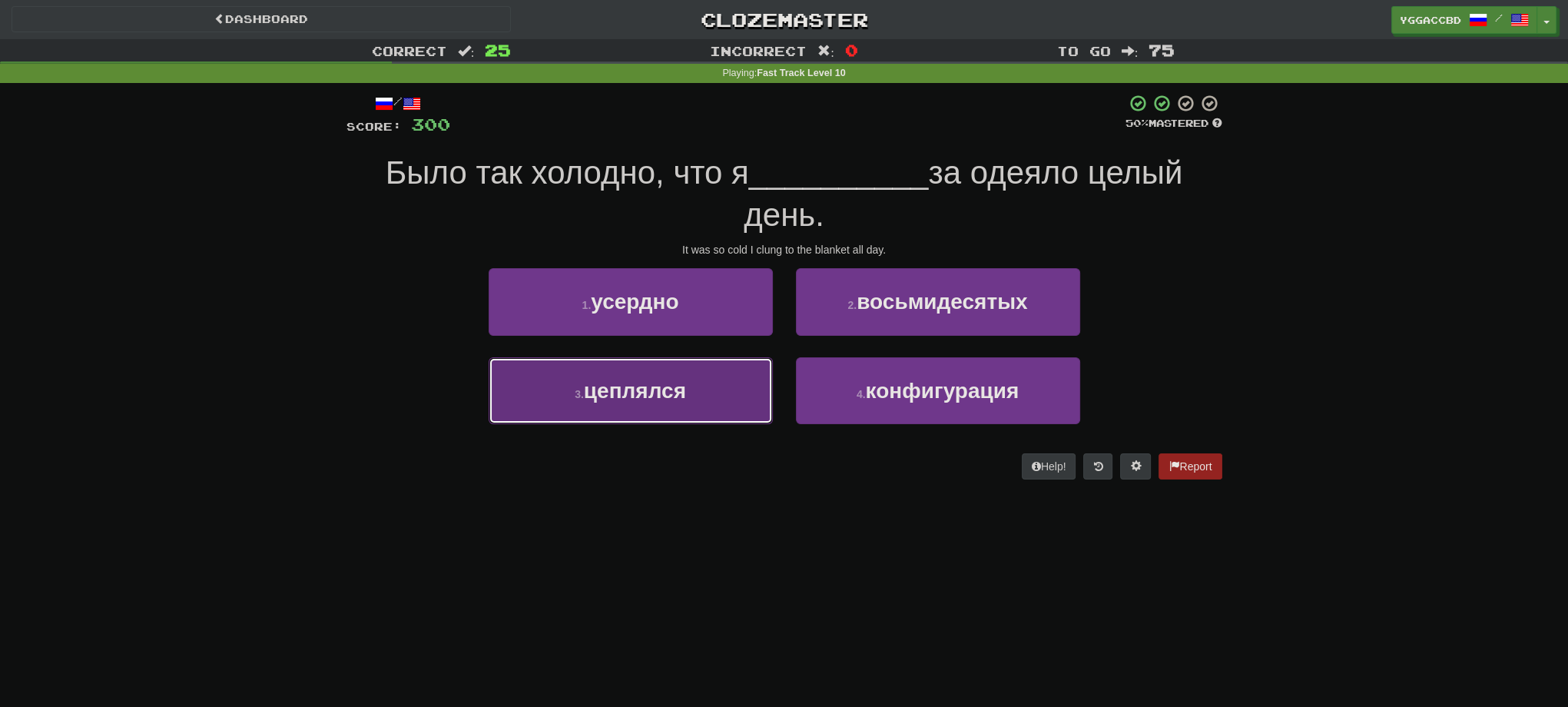
click at [627, 416] on button "3 . цеплялся" at bounding box center [630, 390] width 284 height 67
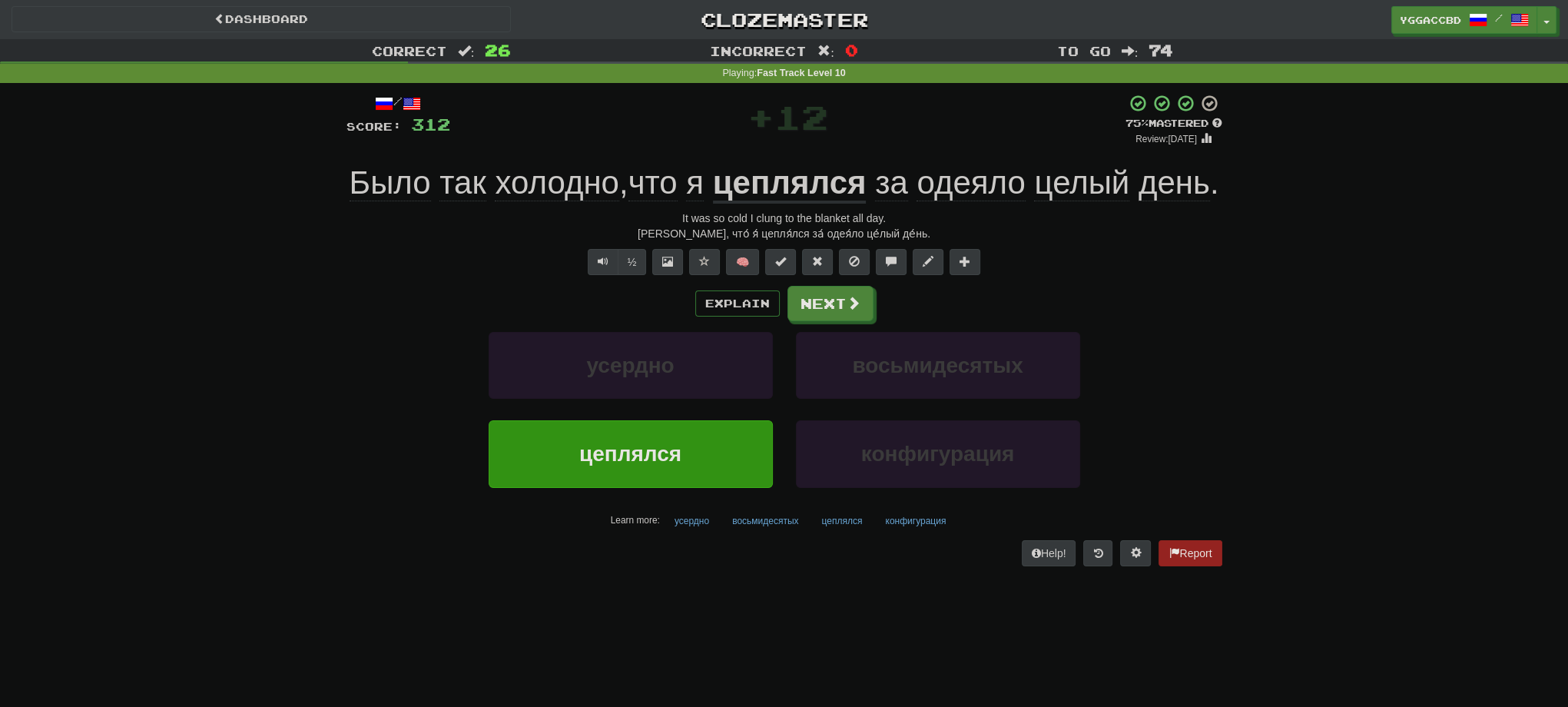
click at [848, 182] on u "цеплялся" at bounding box center [790, 184] width 154 height 39
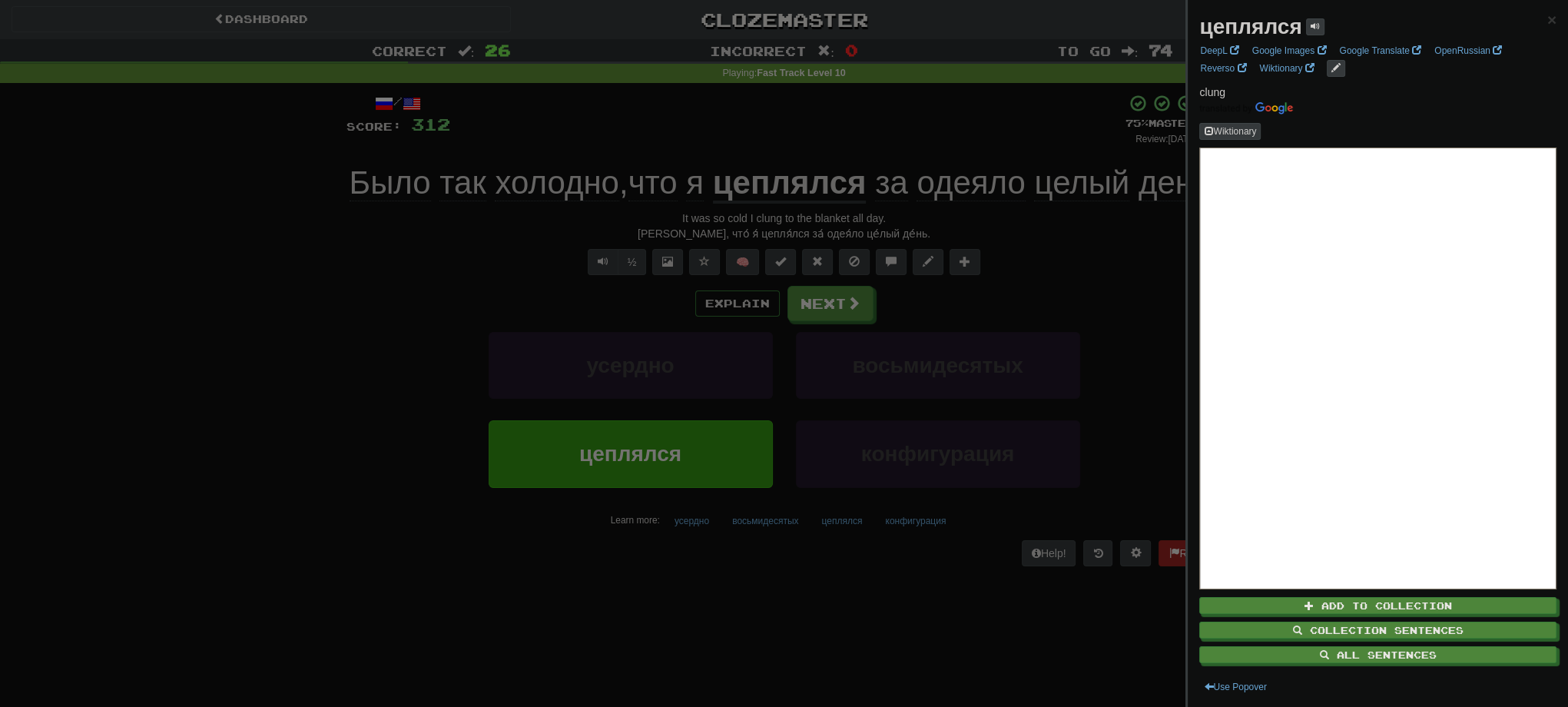
click at [852, 358] on div at bounding box center [784, 353] width 1568 height 707
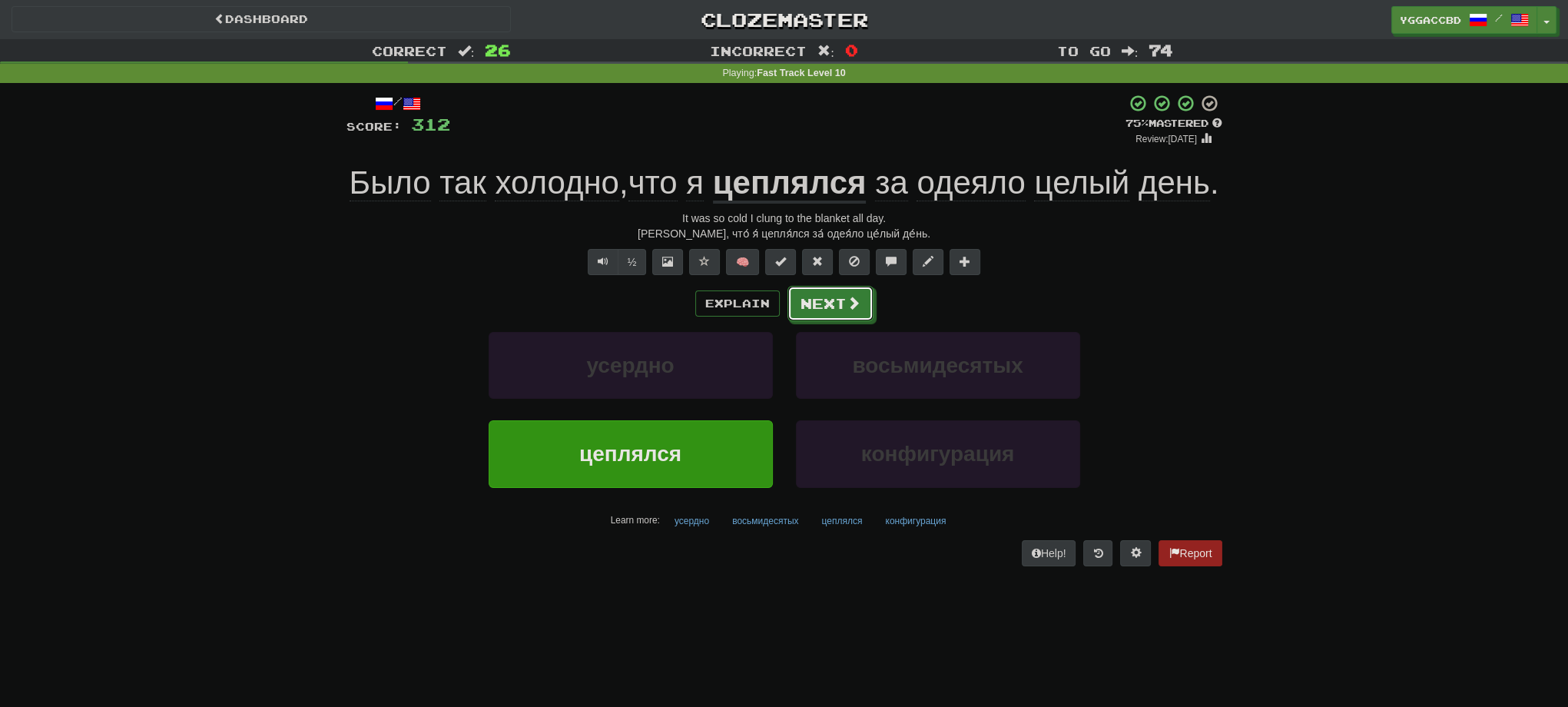
click at [852, 321] on button "Next" at bounding box center [830, 303] width 86 height 35
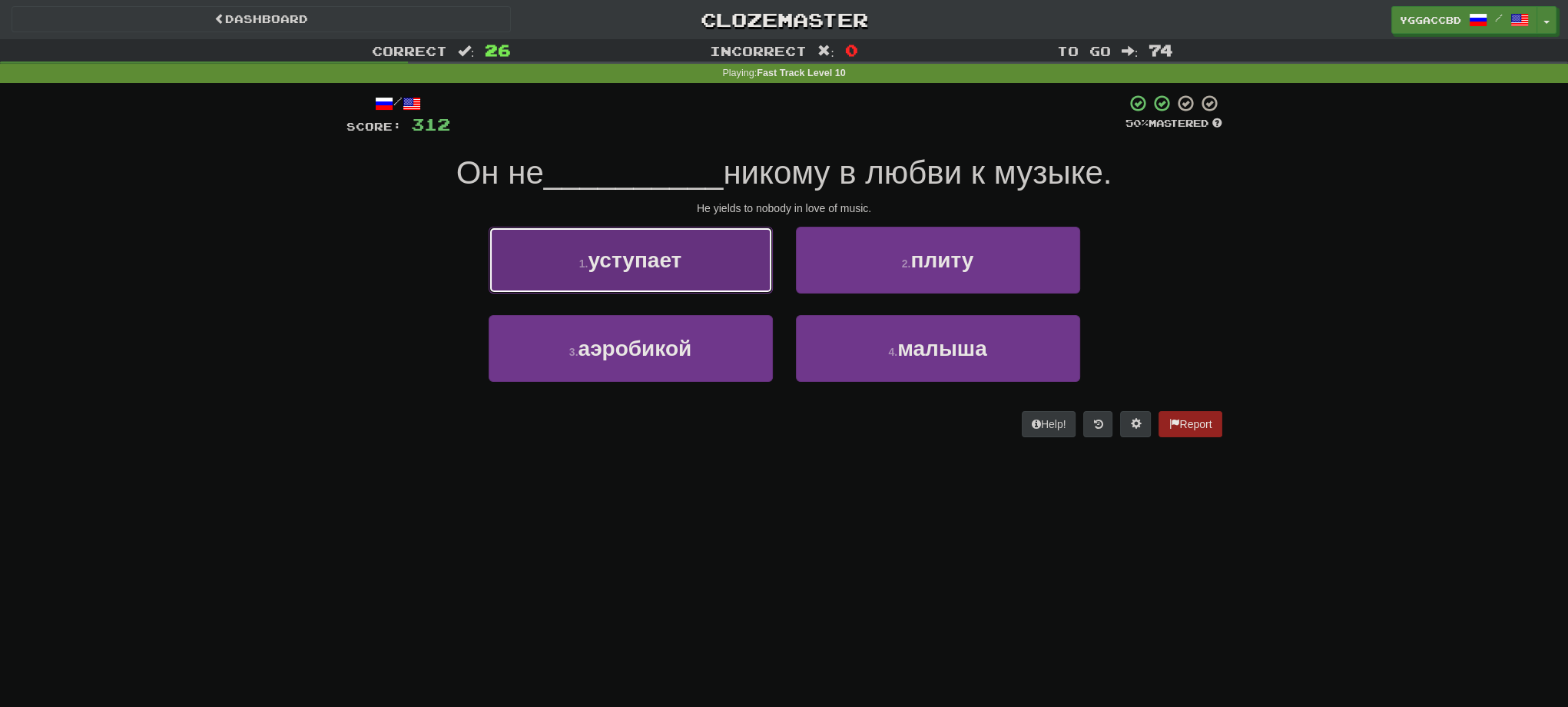
click at [671, 289] on button "1 . уступает" at bounding box center [630, 259] width 284 height 67
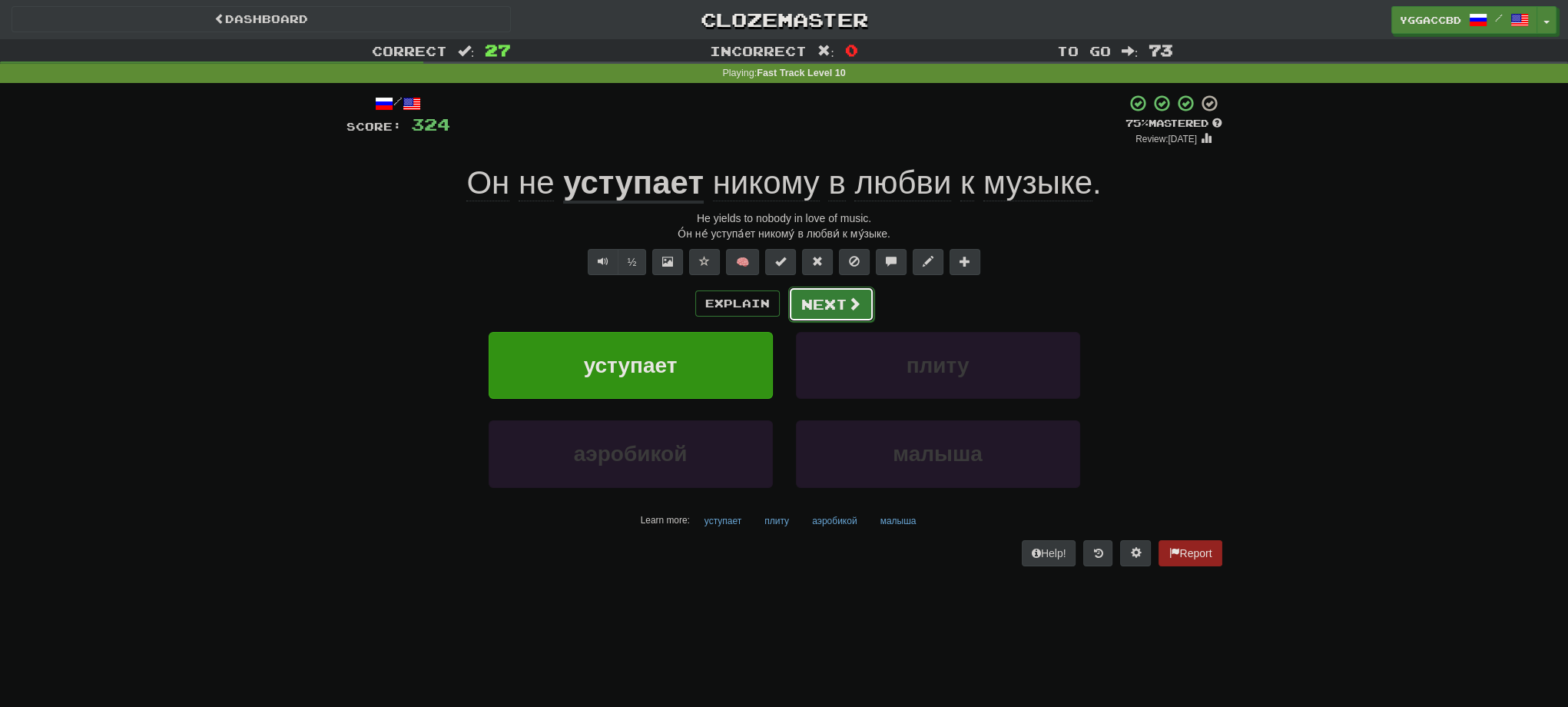
click at [844, 302] on button "Next" at bounding box center [831, 304] width 86 height 35
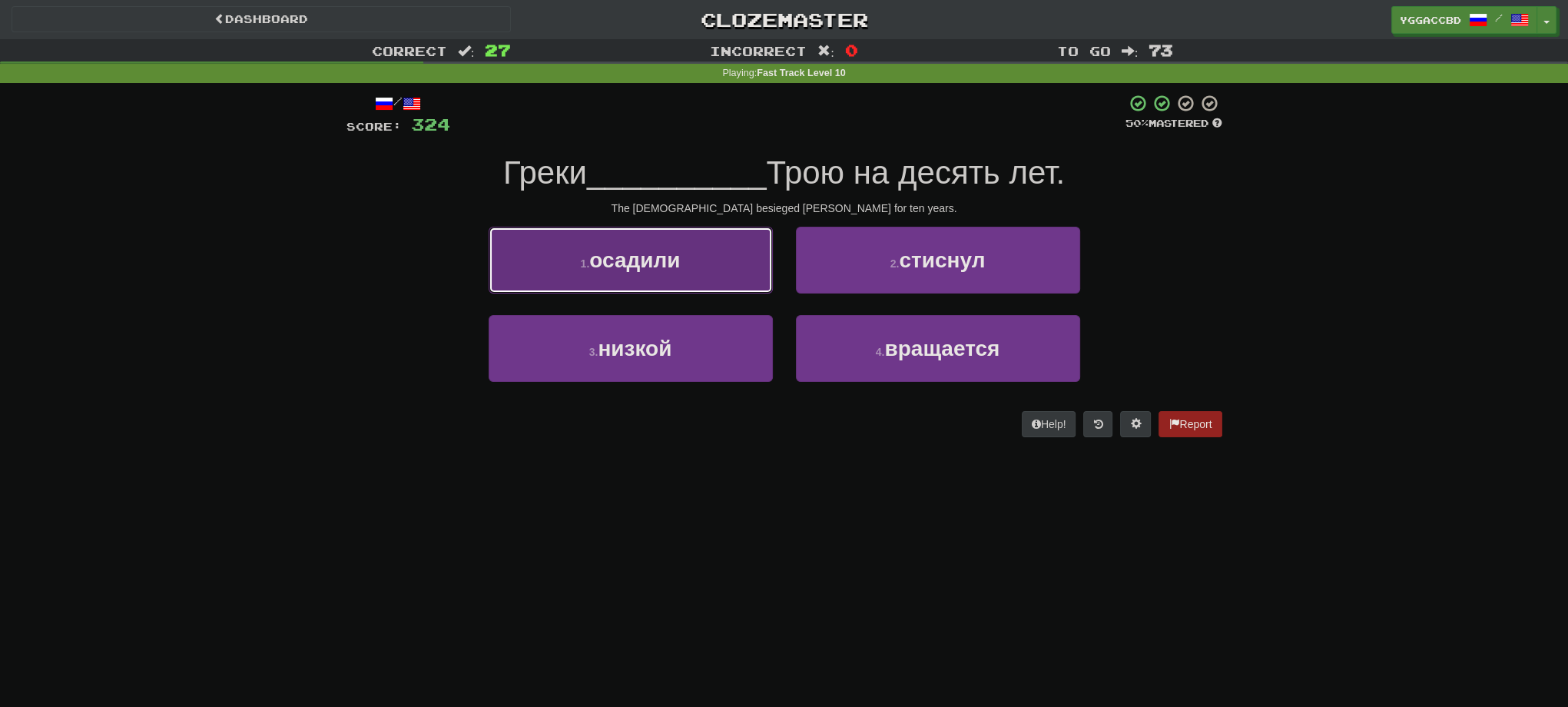
click at [664, 266] on span "осадили" at bounding box center [634, 260] width 90 height 24
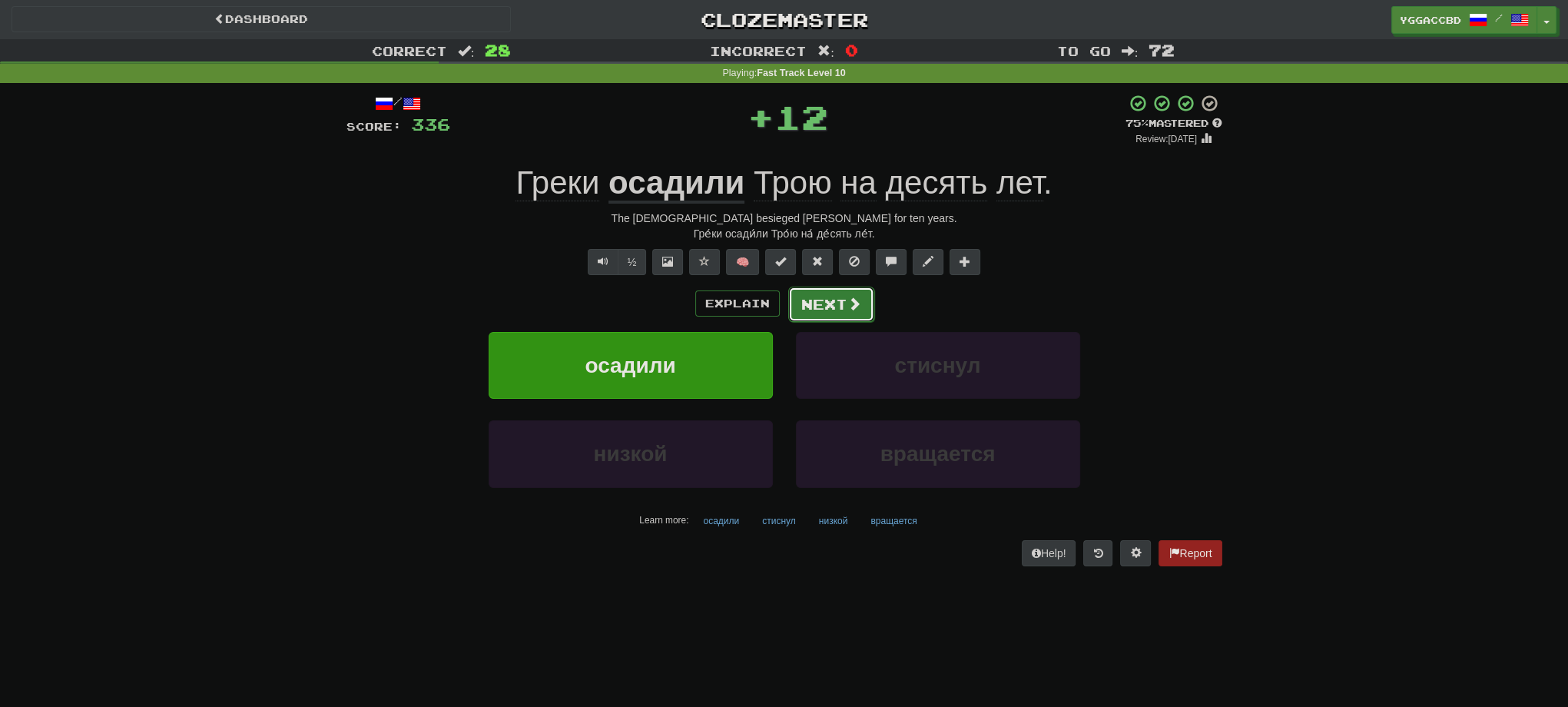
click at [830, 313] on button "Next" at bounding box center [831, 304] width 86 height 35
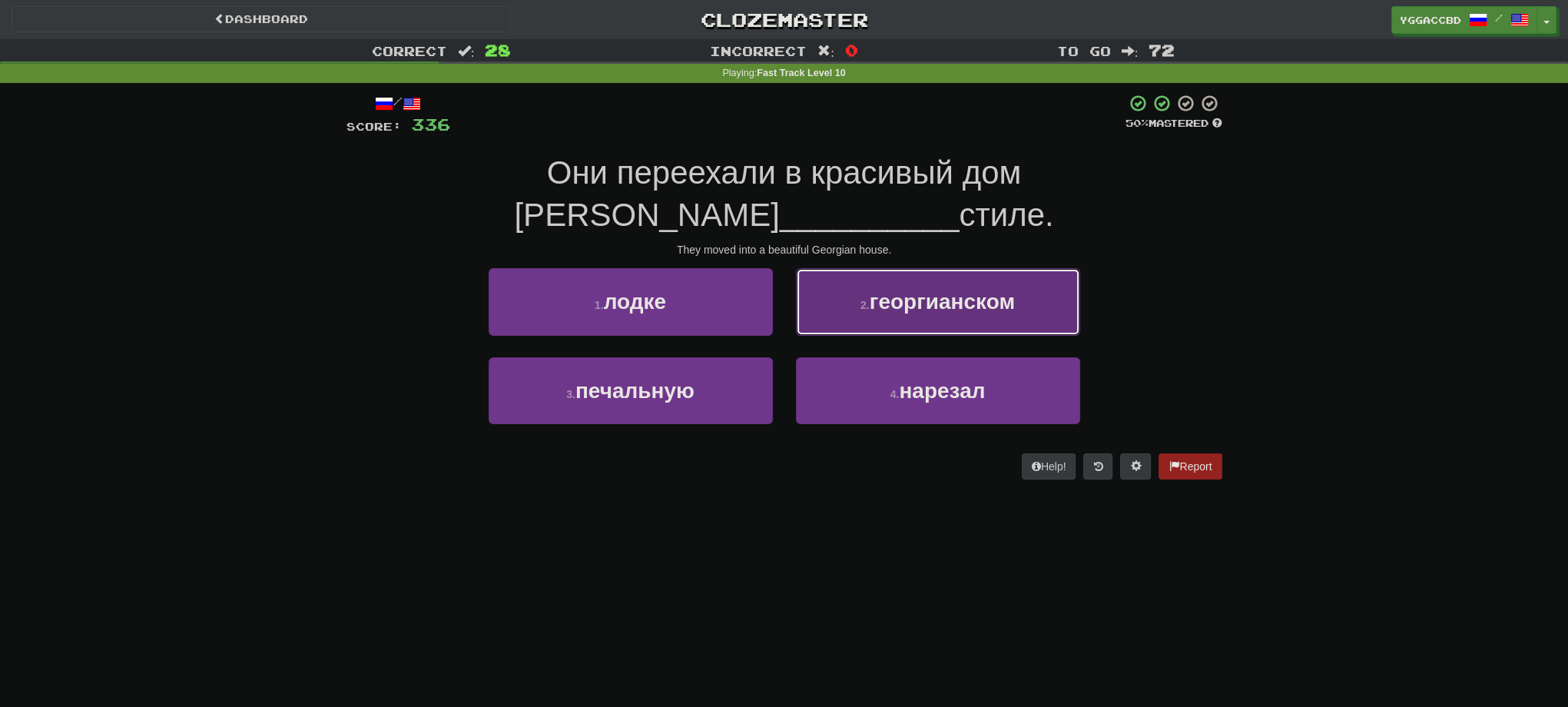
click at [917, 283] on button "2 . георгианском" at bounding box center [938, 301] width 284 height 67
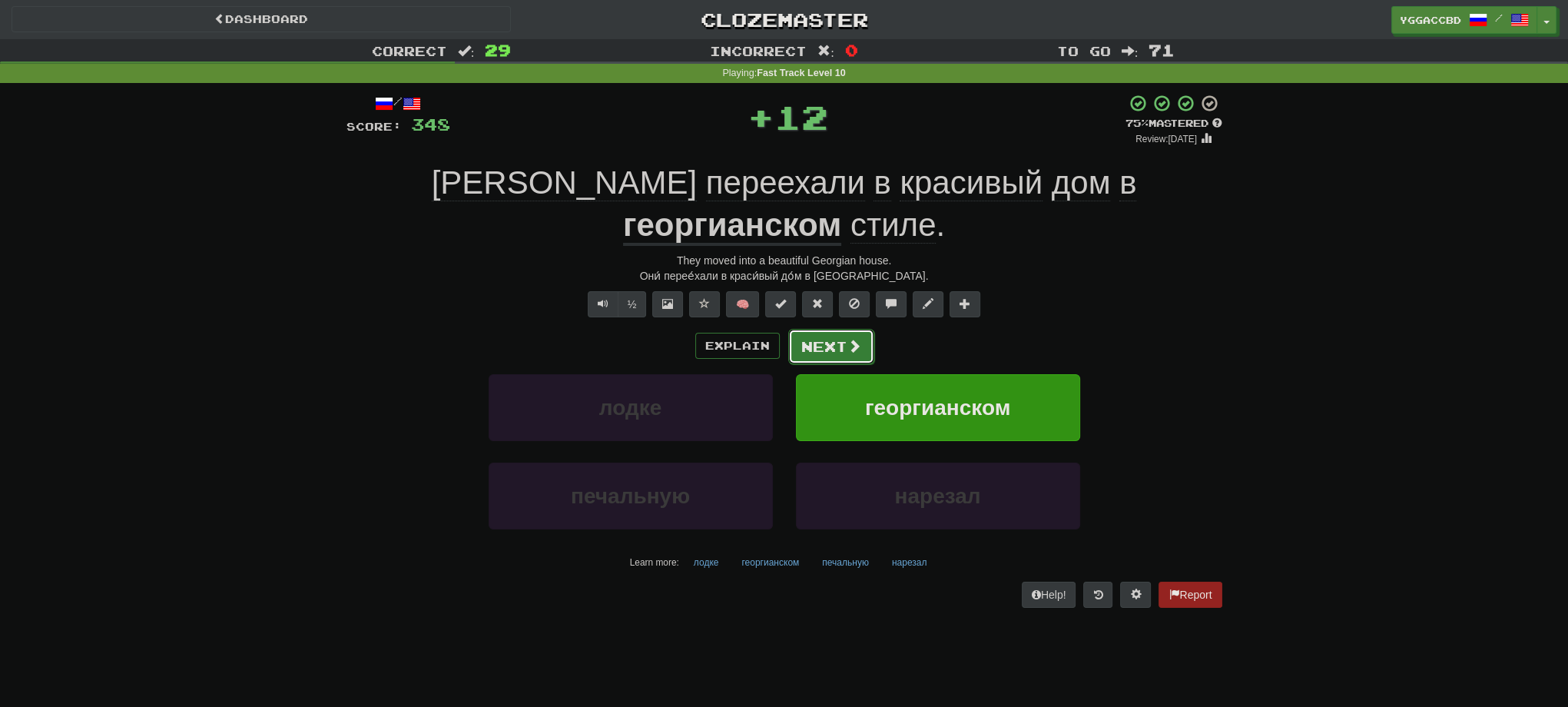
click at [814, 329] on button "Next" at bounding box center [831, 346] width 86 height 35
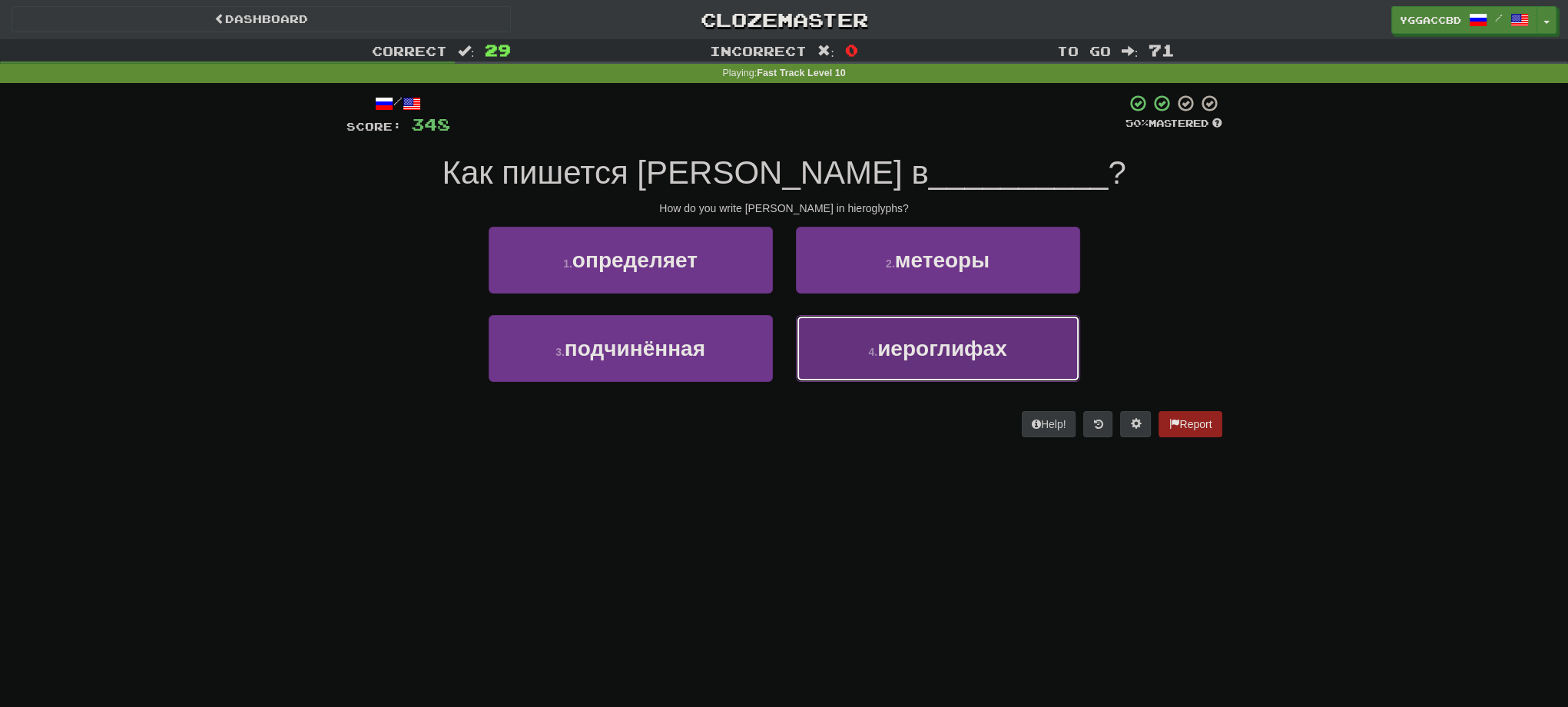
click at [941, 352] on span "иероглифах" at bounding box center [943, 348] width 130 height 24
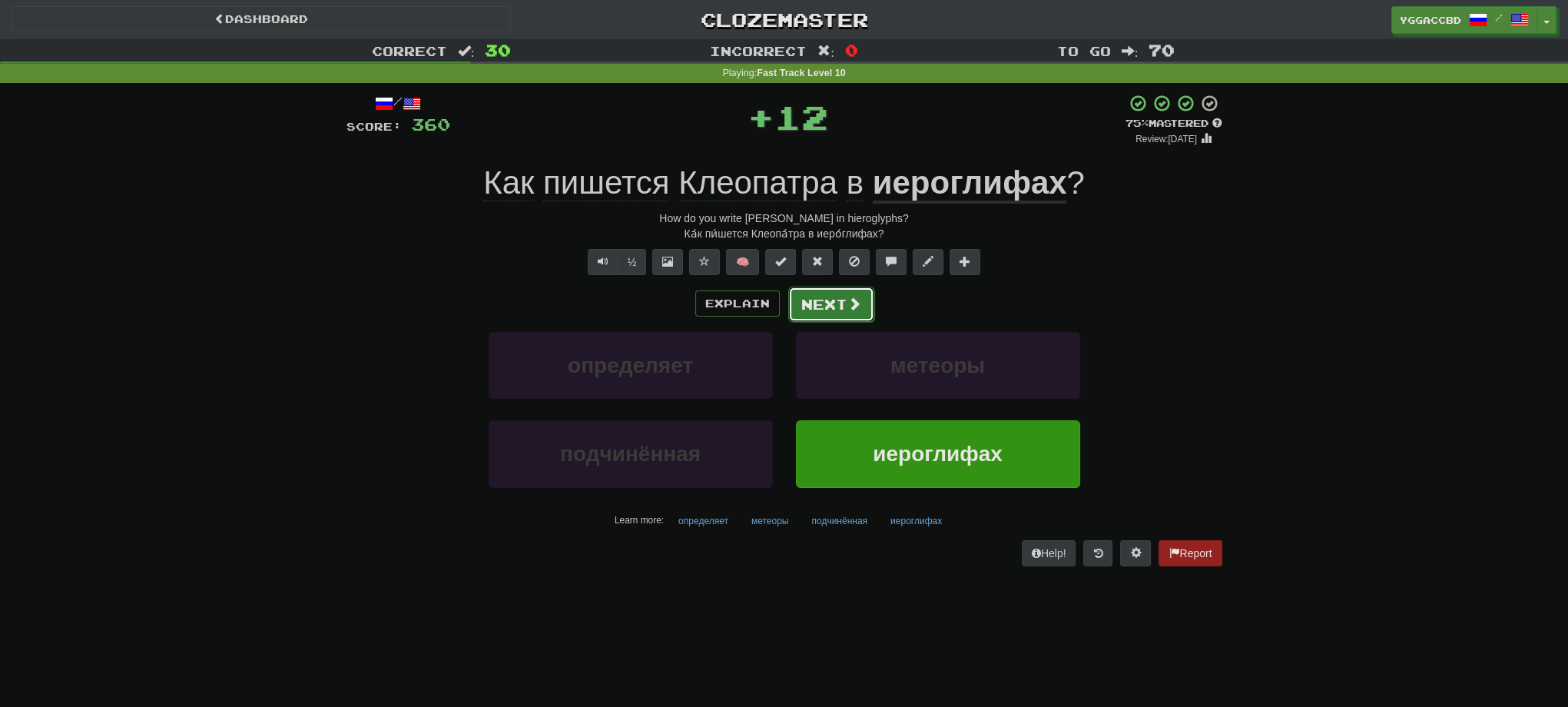
click at [821, 301] on button "Next" at bounding box center [831, 304] width 86 height 35
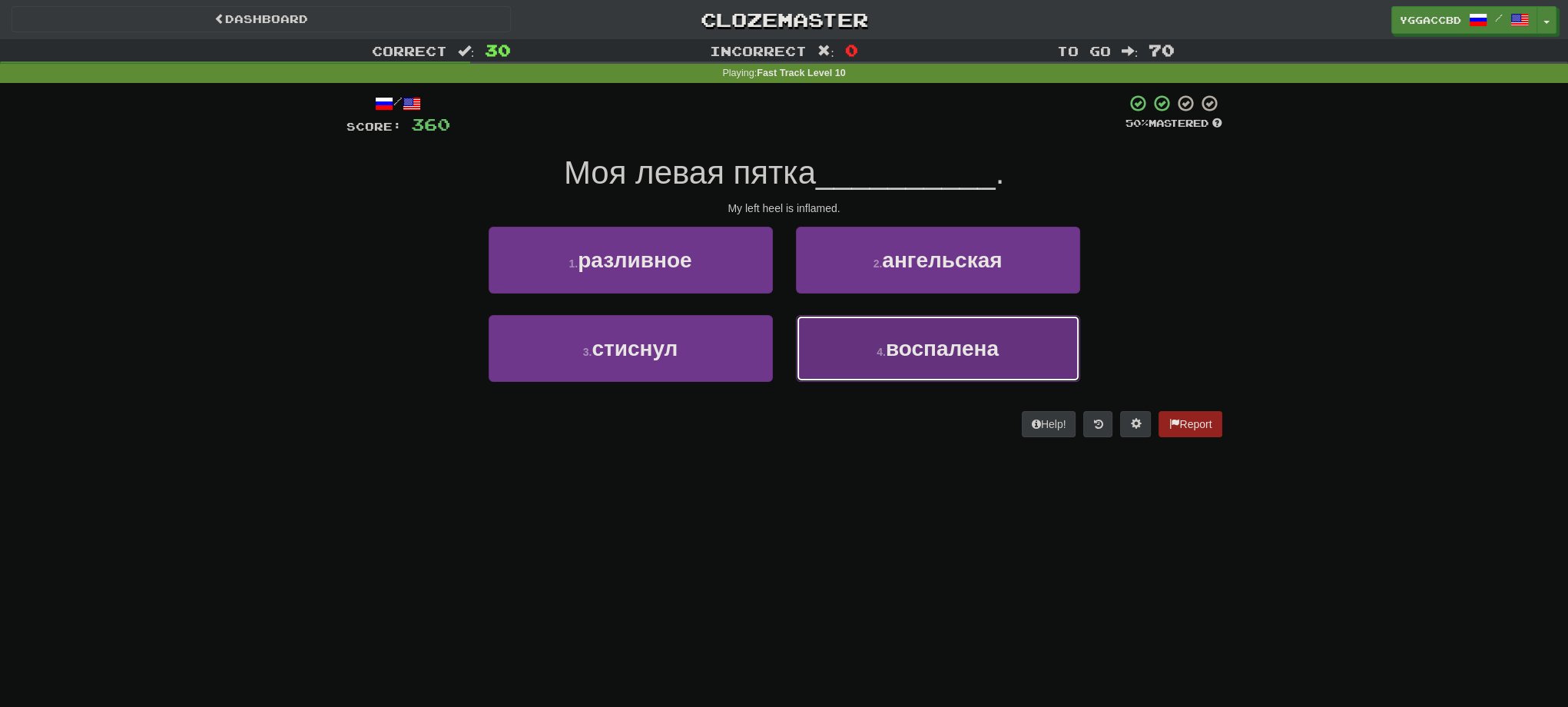
click at [962, 344] on span "воспалена" at bounding box center [943, 348] width 113 height 24
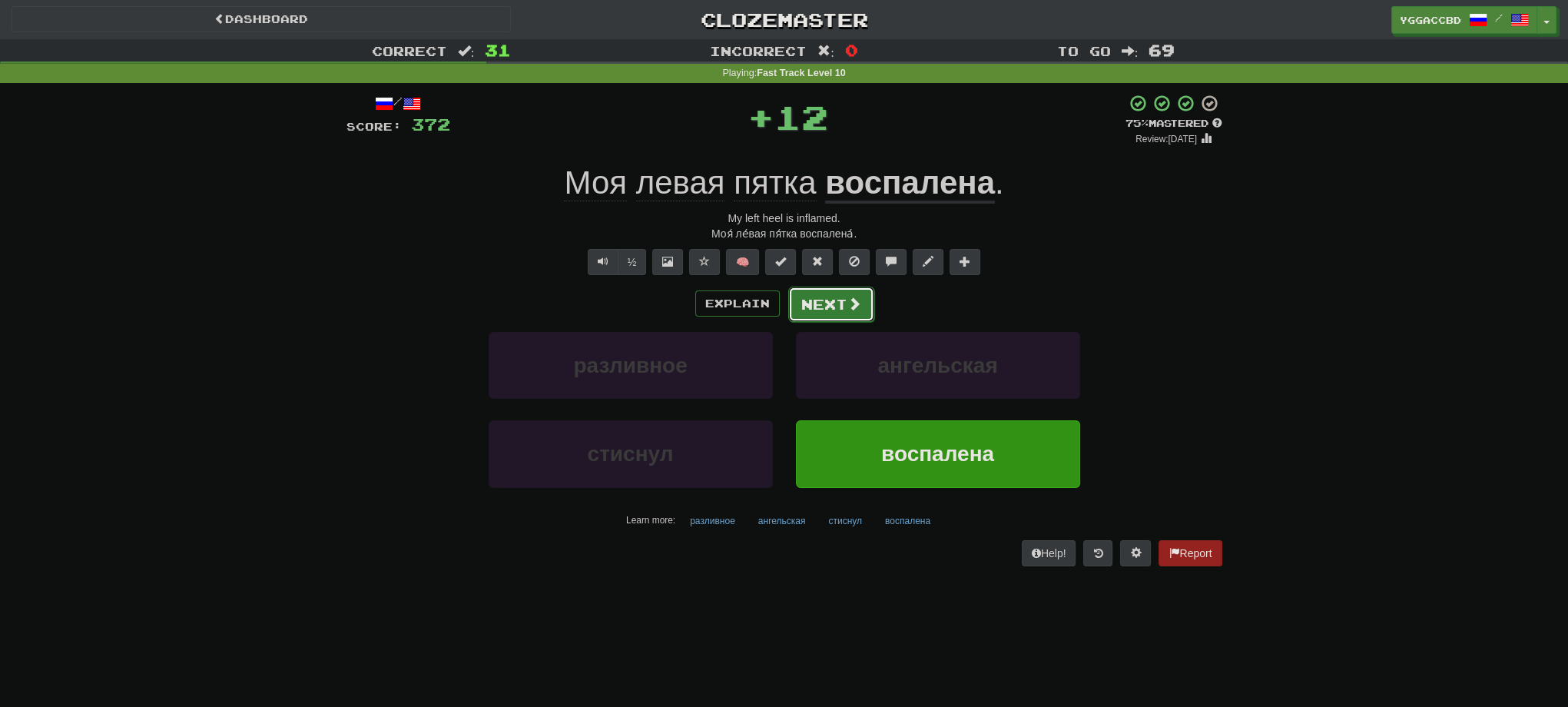
click at [813, 313] on button "Next" at bounding box center [831, 304] width 86 height 35
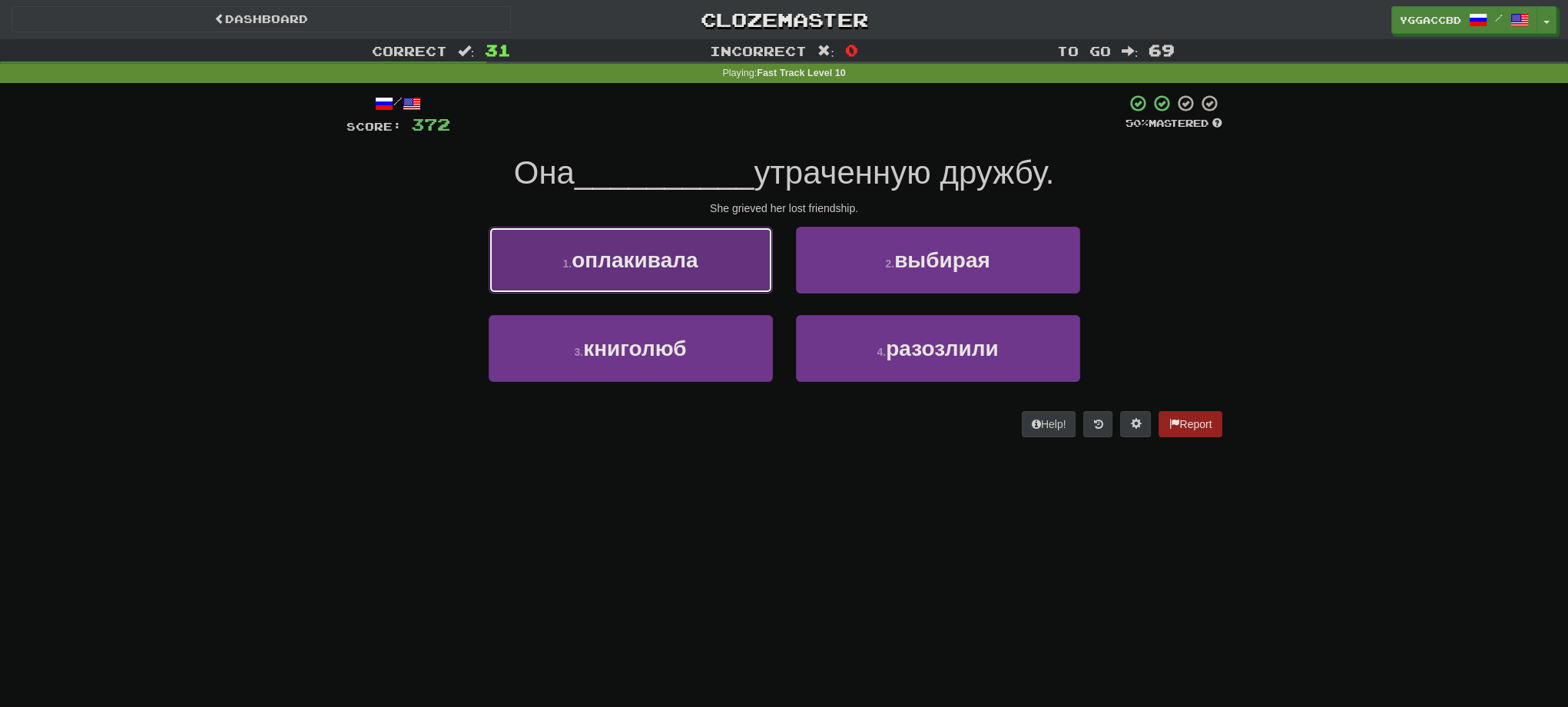
click at [652, 279] on button "1 . оплакивала" at bounding box center [630, 259] width 284 height 67
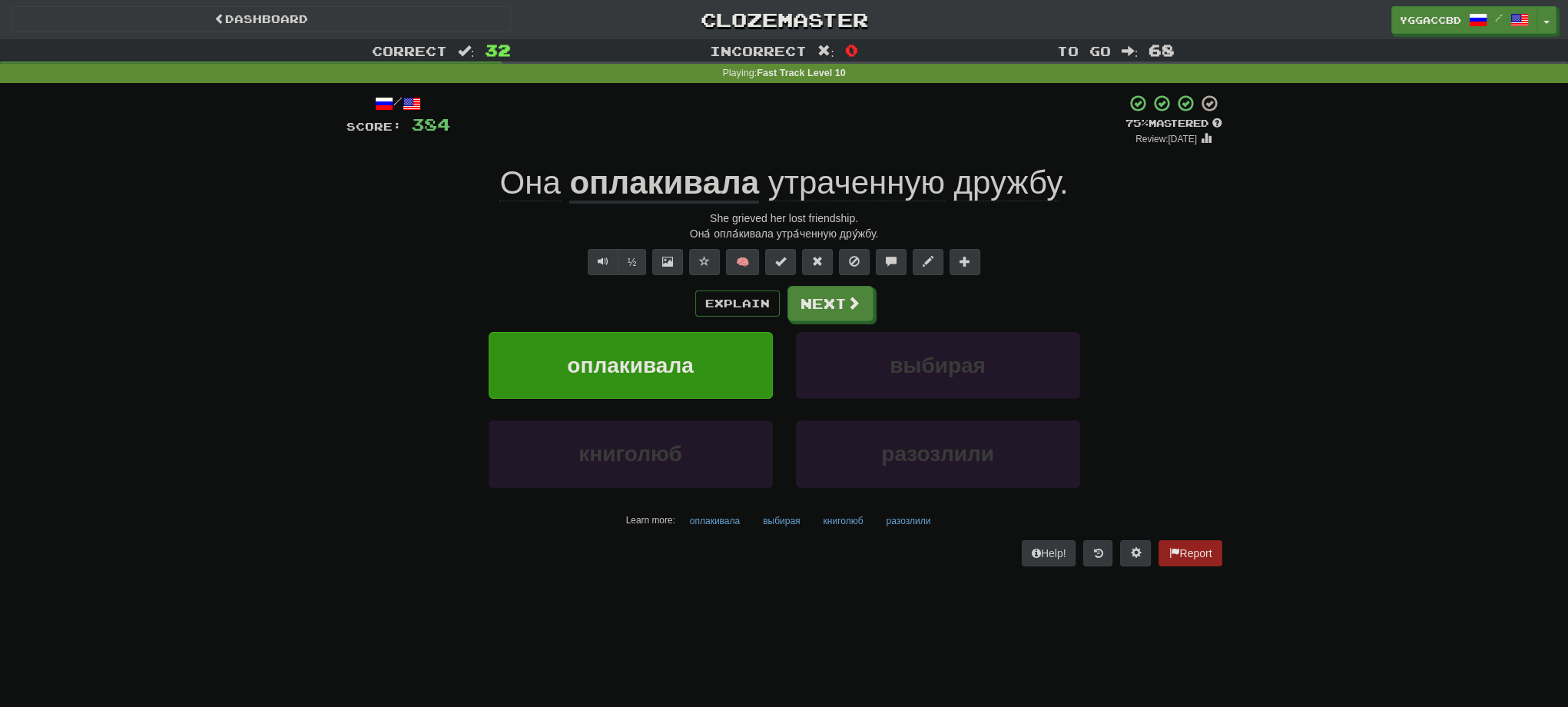
click at [852, 188] on span "утраченную" at bounding box center [856, 183] width 177 height 37
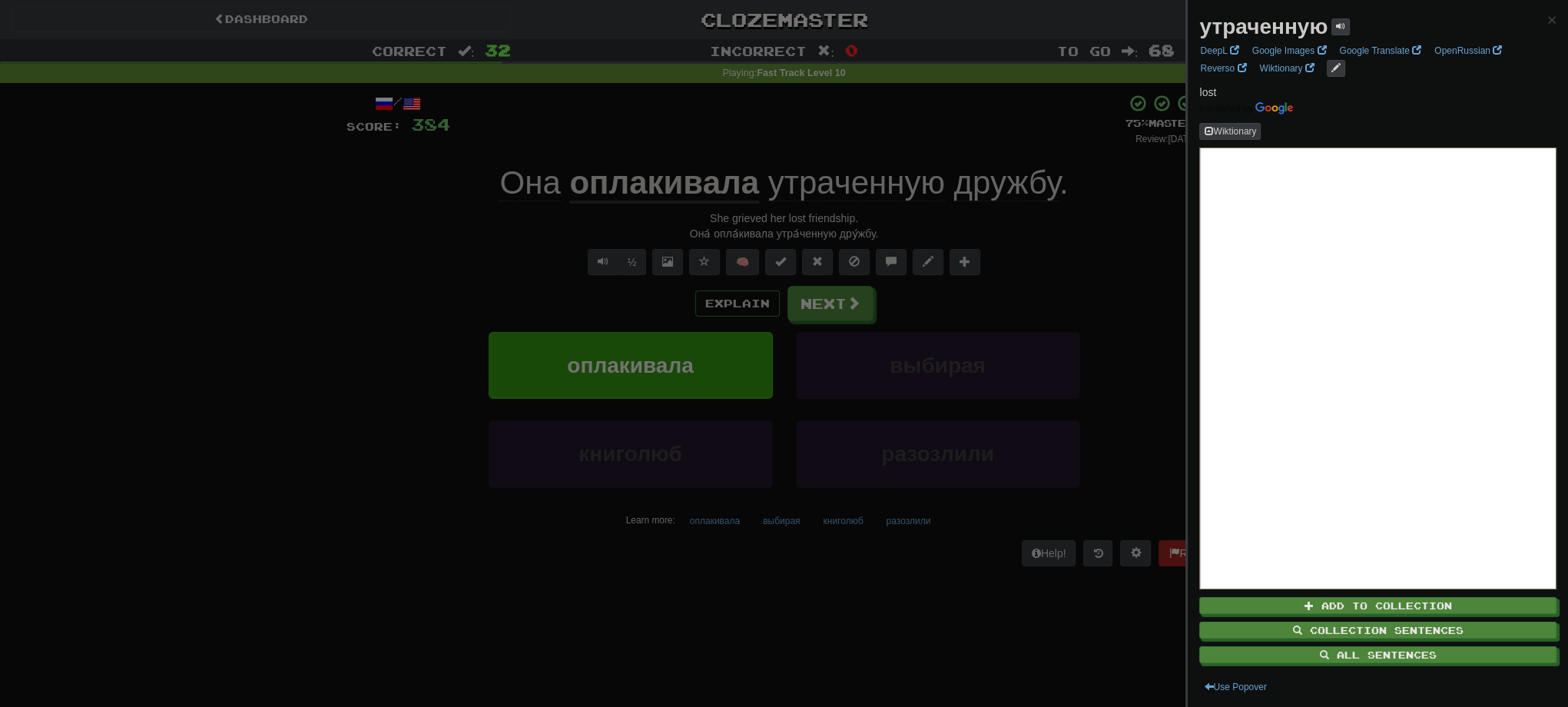
click at [1042, 323] on div at bounding box center [784, 353] width 1568 height 707
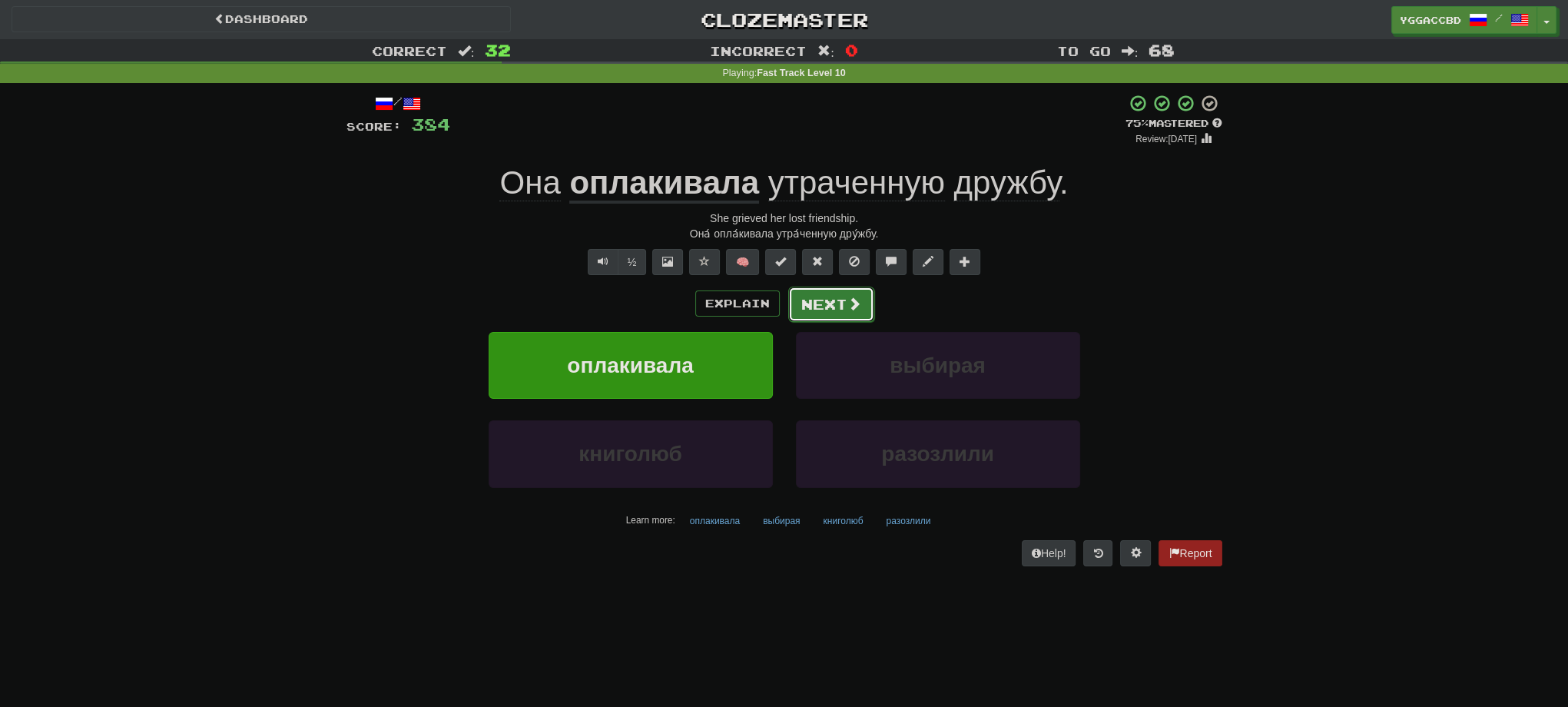
click at [820, 308] on button "Next" at bounding box center [831, 304] width 86 height 35
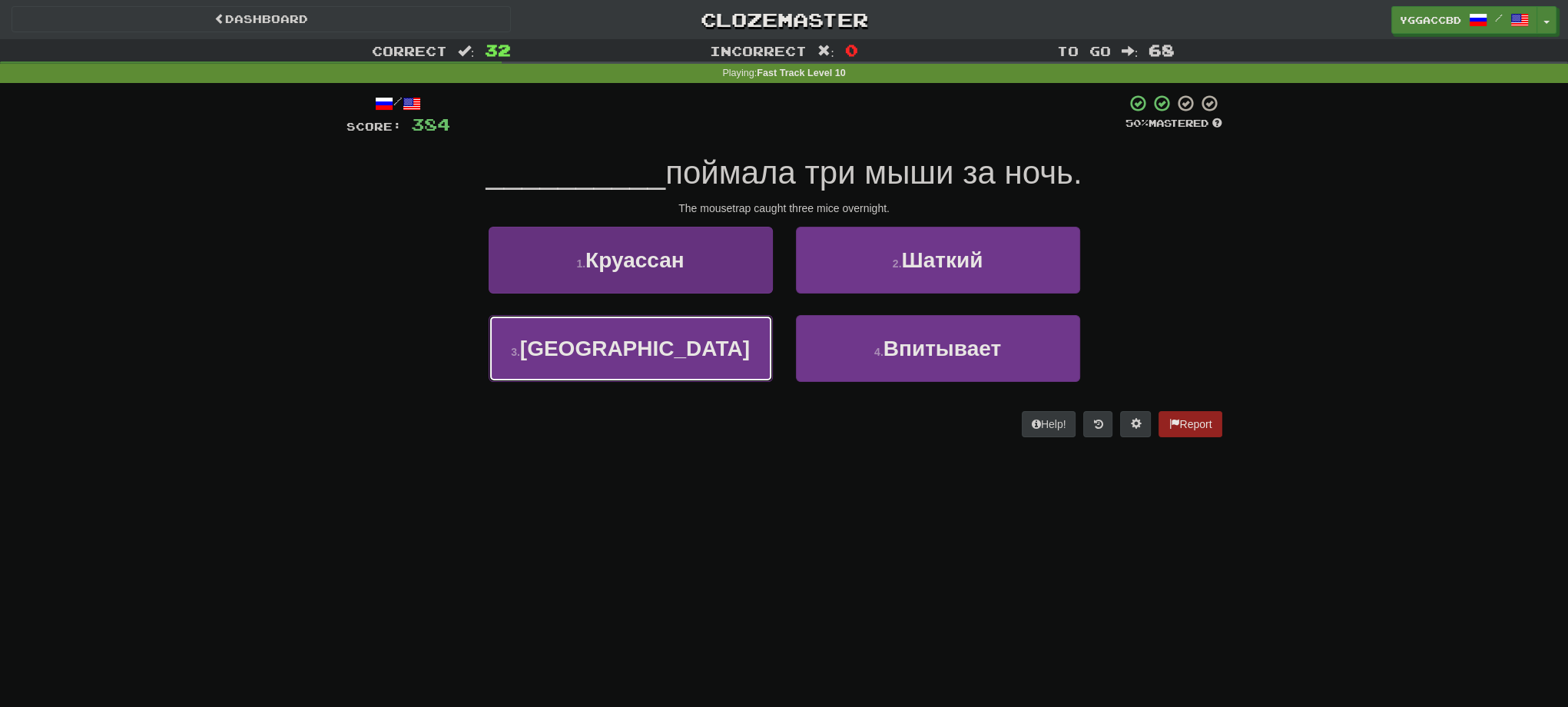
click at [621, 360] on span "Мышеловка" at bounding box center [635, 348] width 230 height 24
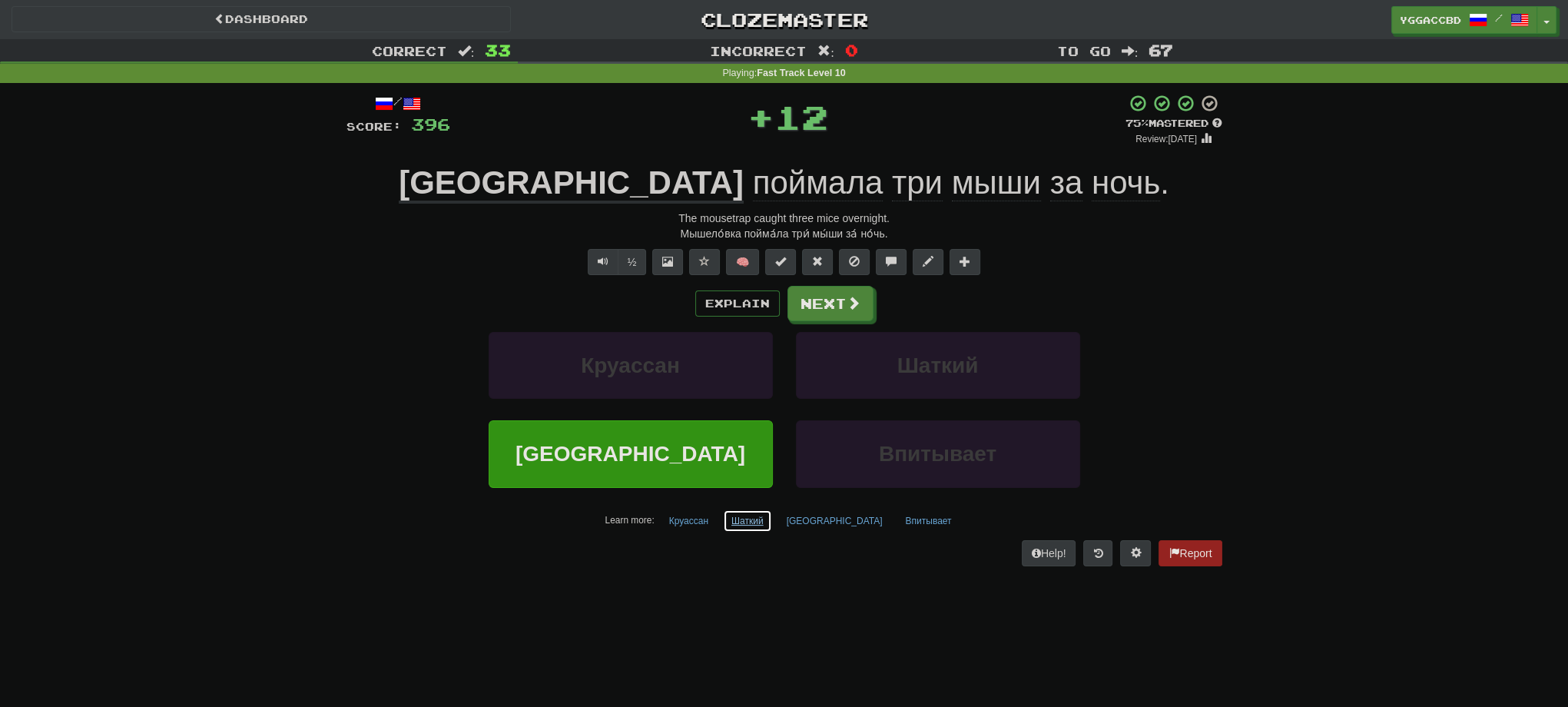
click at [772, 516] on button "Шаткий" at bounding box center [748, 520] width 49 height 23
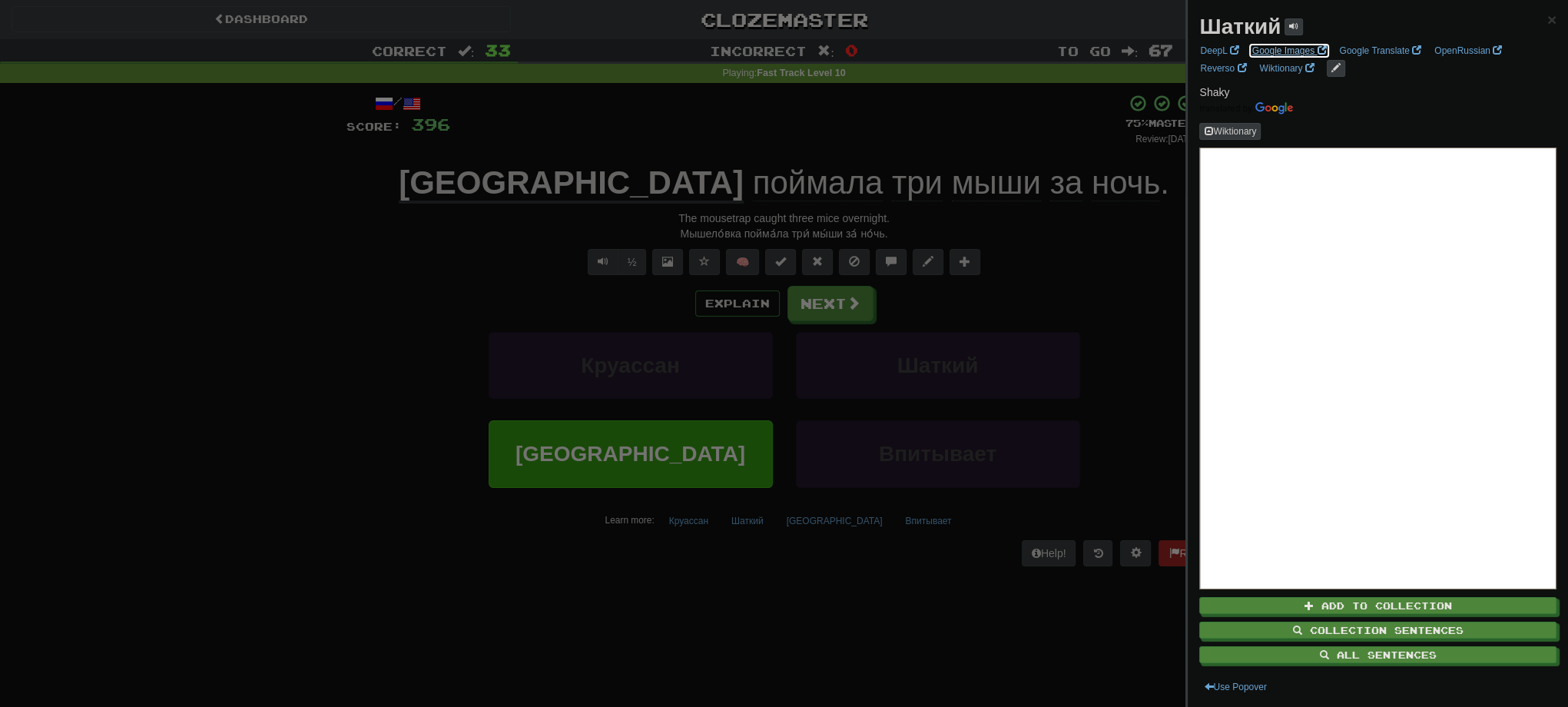
click at [1261, 55] on link "Google Images" at bounding box center [1289, 51] width 84 height 17
click at [790, 339] on div at bounding box center [784, 353] width 1568 height 707
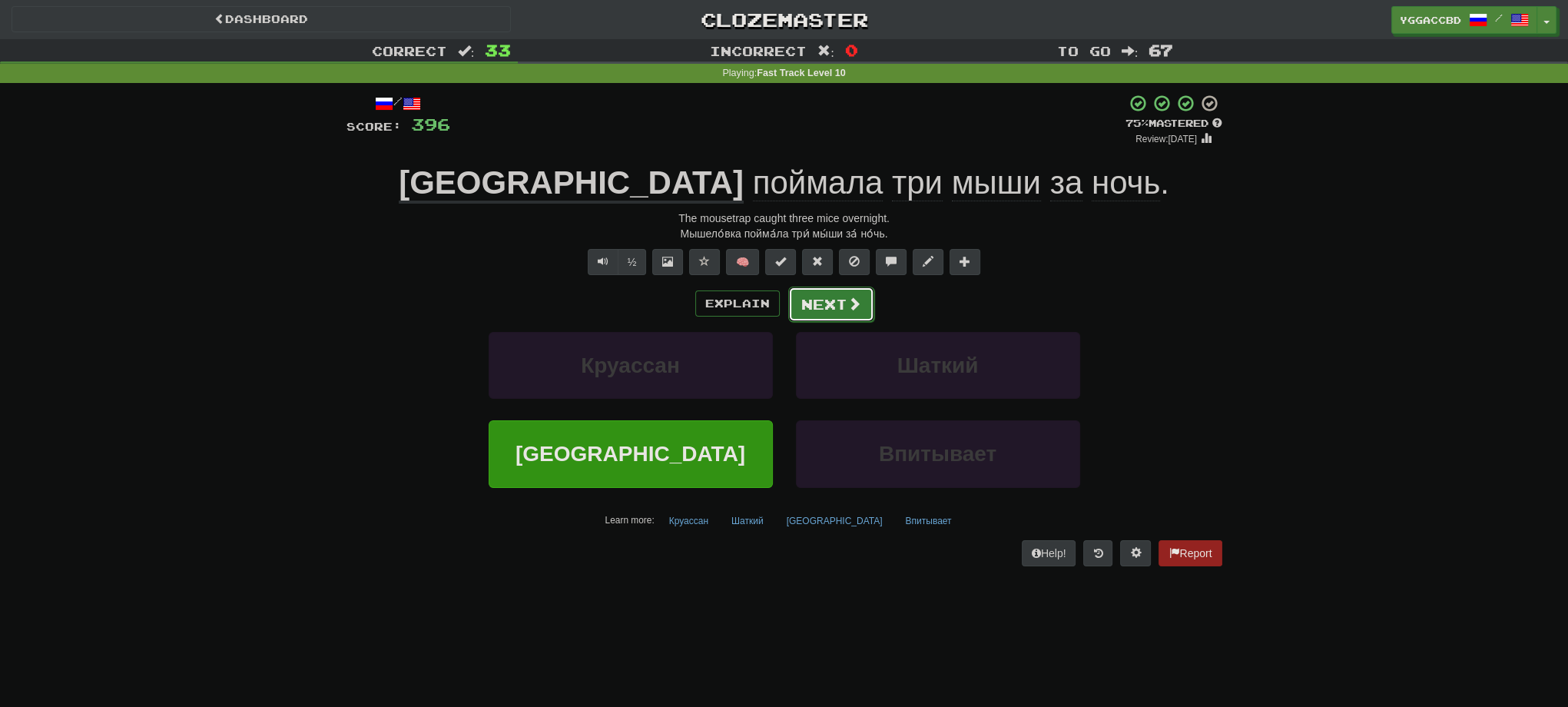
click at [826, 314] on button "Next" at bounding box center [831, 304] width 86 height 35
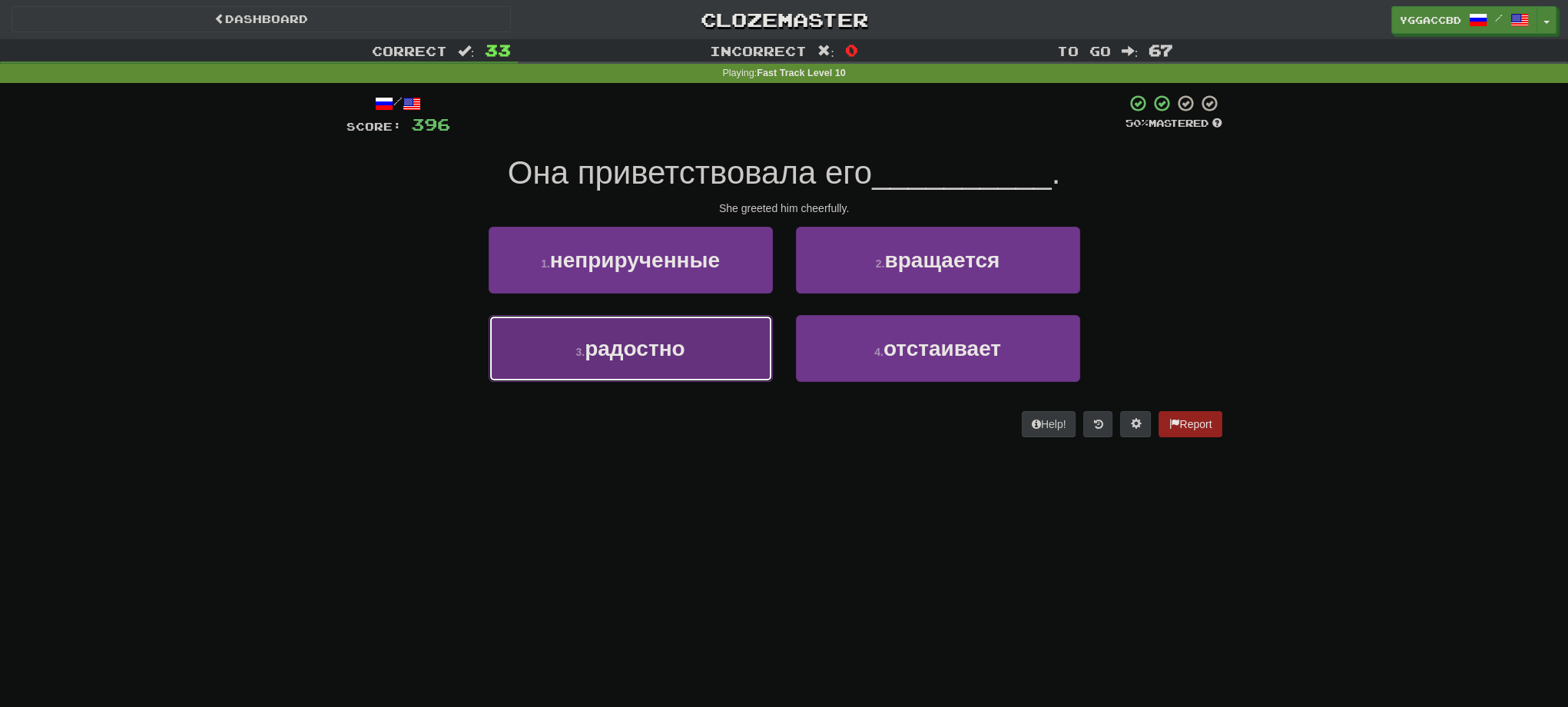
click at [645, 337] on span "радостно" at bounding box center [634, 348] width 100 height 24
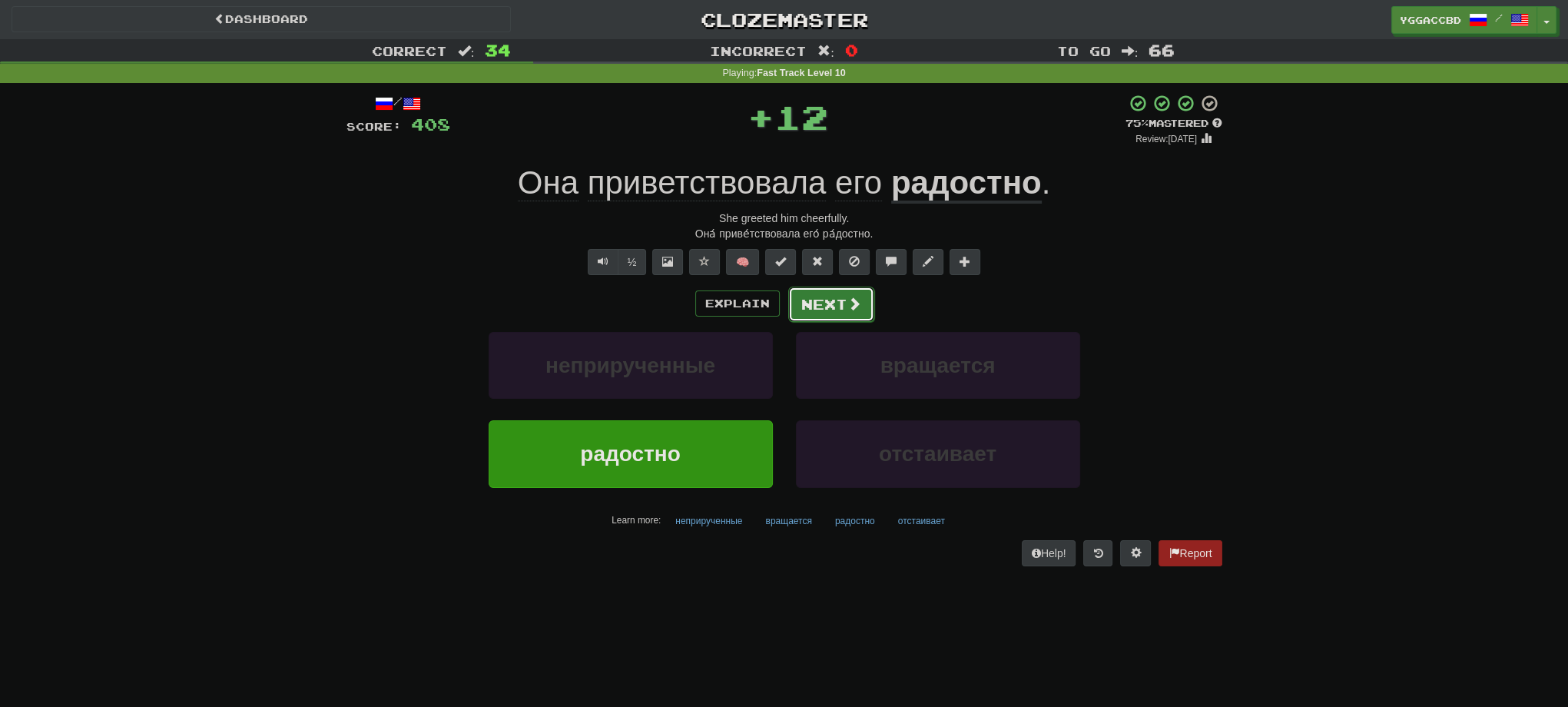
click at [805, 302] on button "Next" at bounding box center [831, 304] width 86 height 35
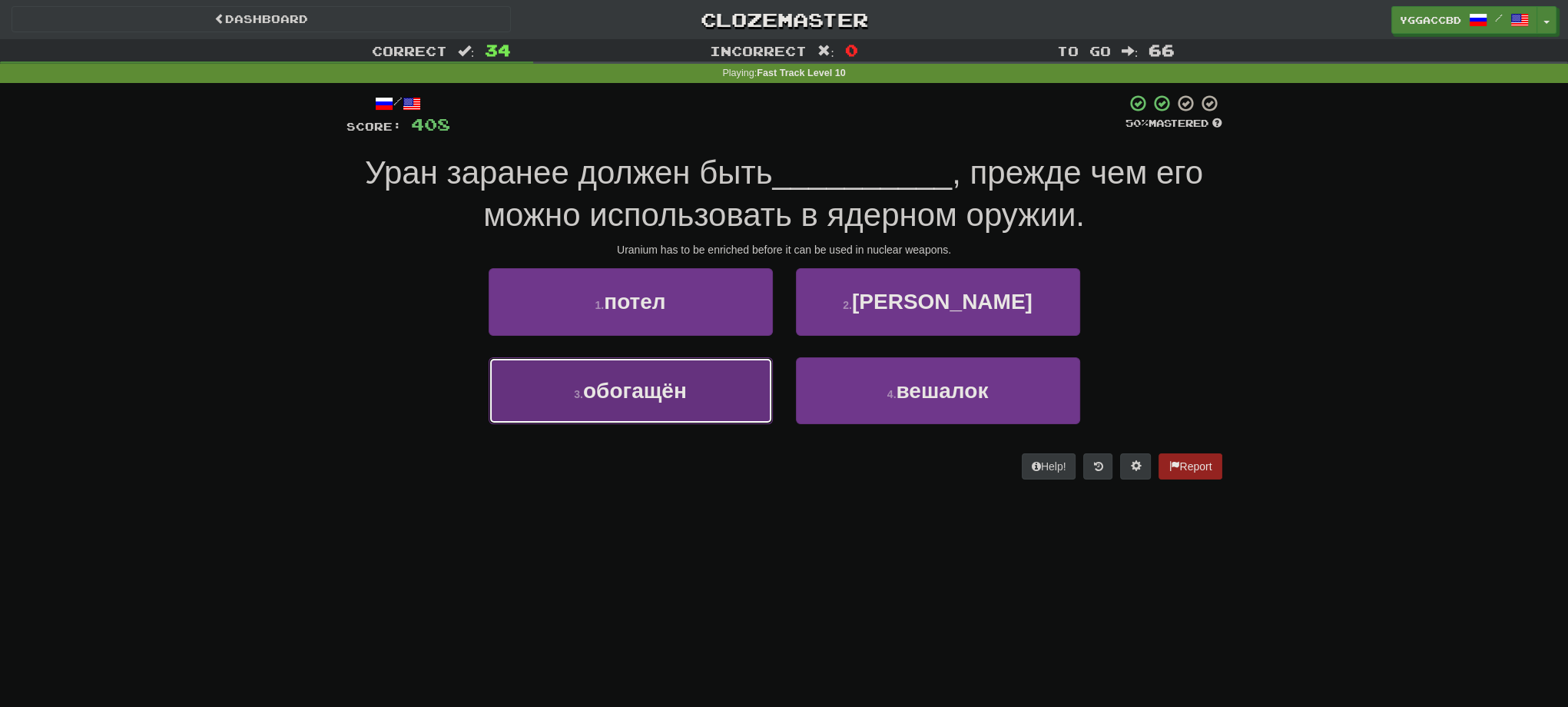
drag, startPoint x: 665, startPoint y: 390, endPoint x: 683, endPoint y: 385, distance: 18.7
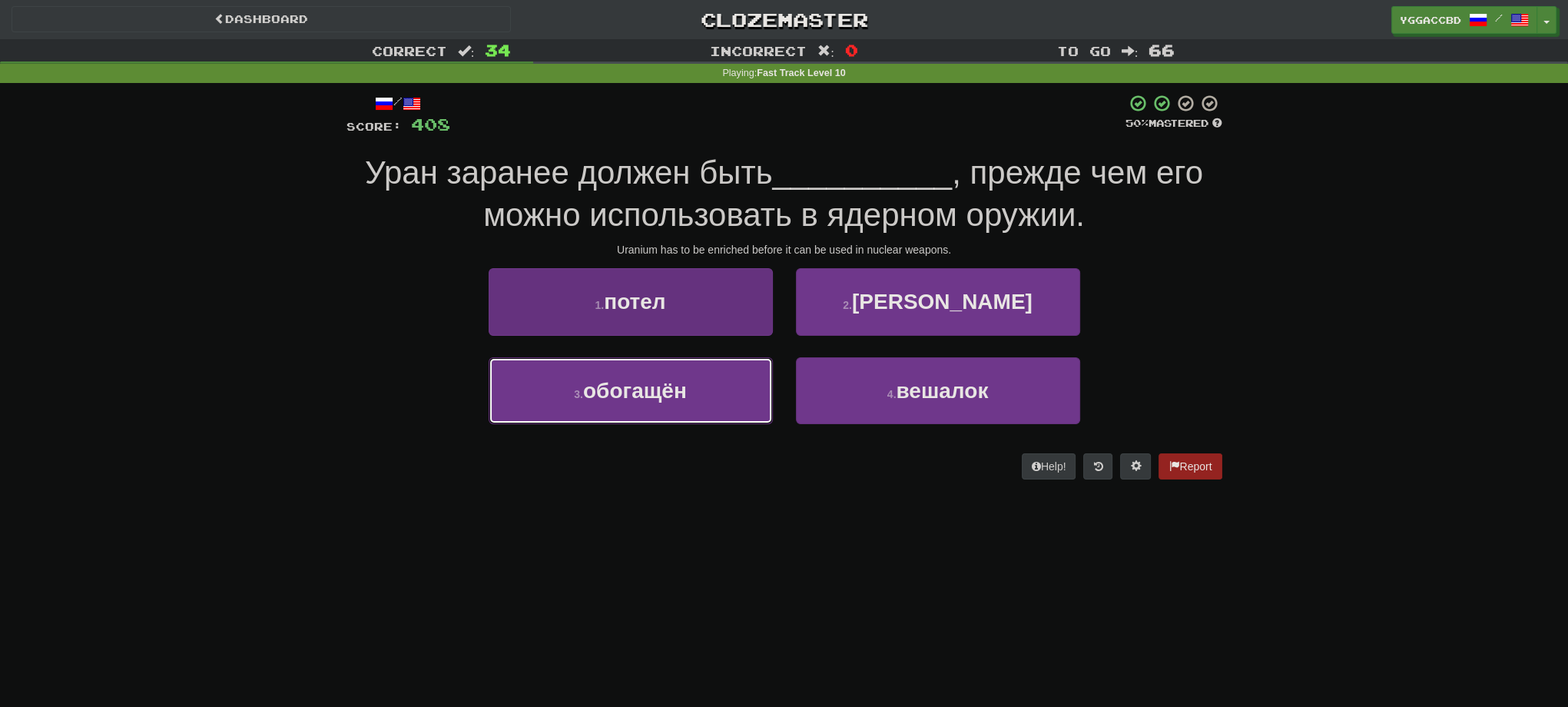
click at [666, 390] on span "обогащён" at bounding box center [634, 390] width 104 height 24
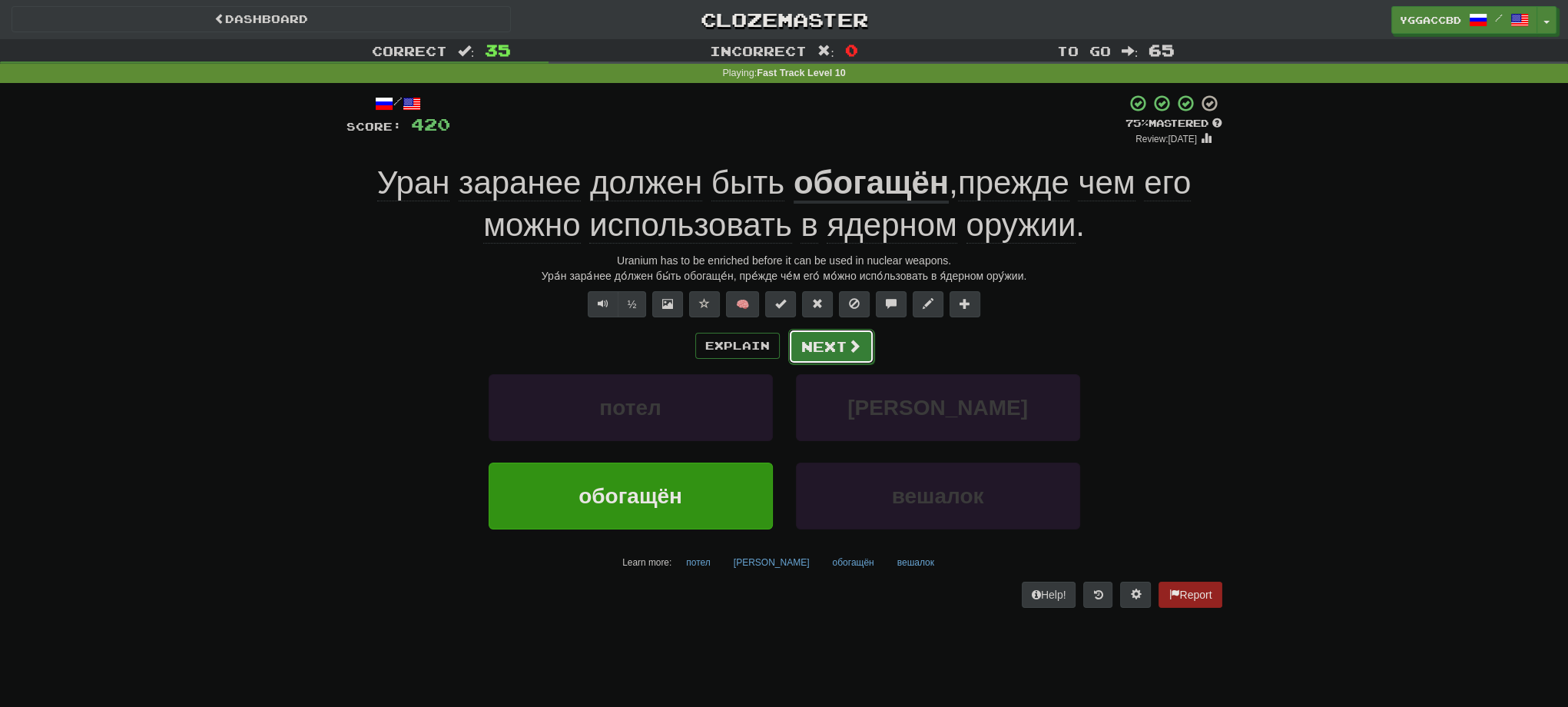
click at [836, 351] on button "Next" at bounding box center [831, 346] width 86 height 35
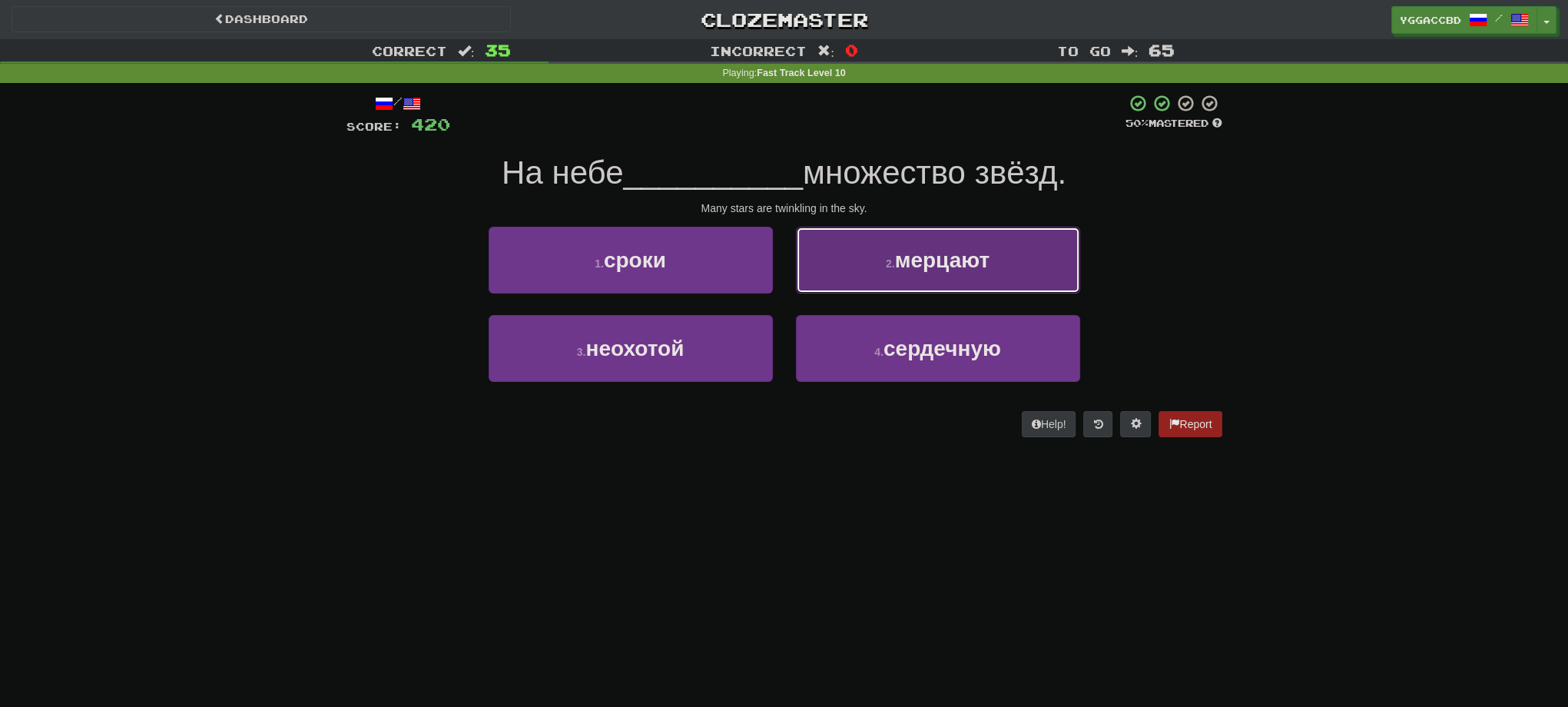
click at [833, 274] on button "2 . мерцают" at bounding box center [938, 259] width 284 height 67
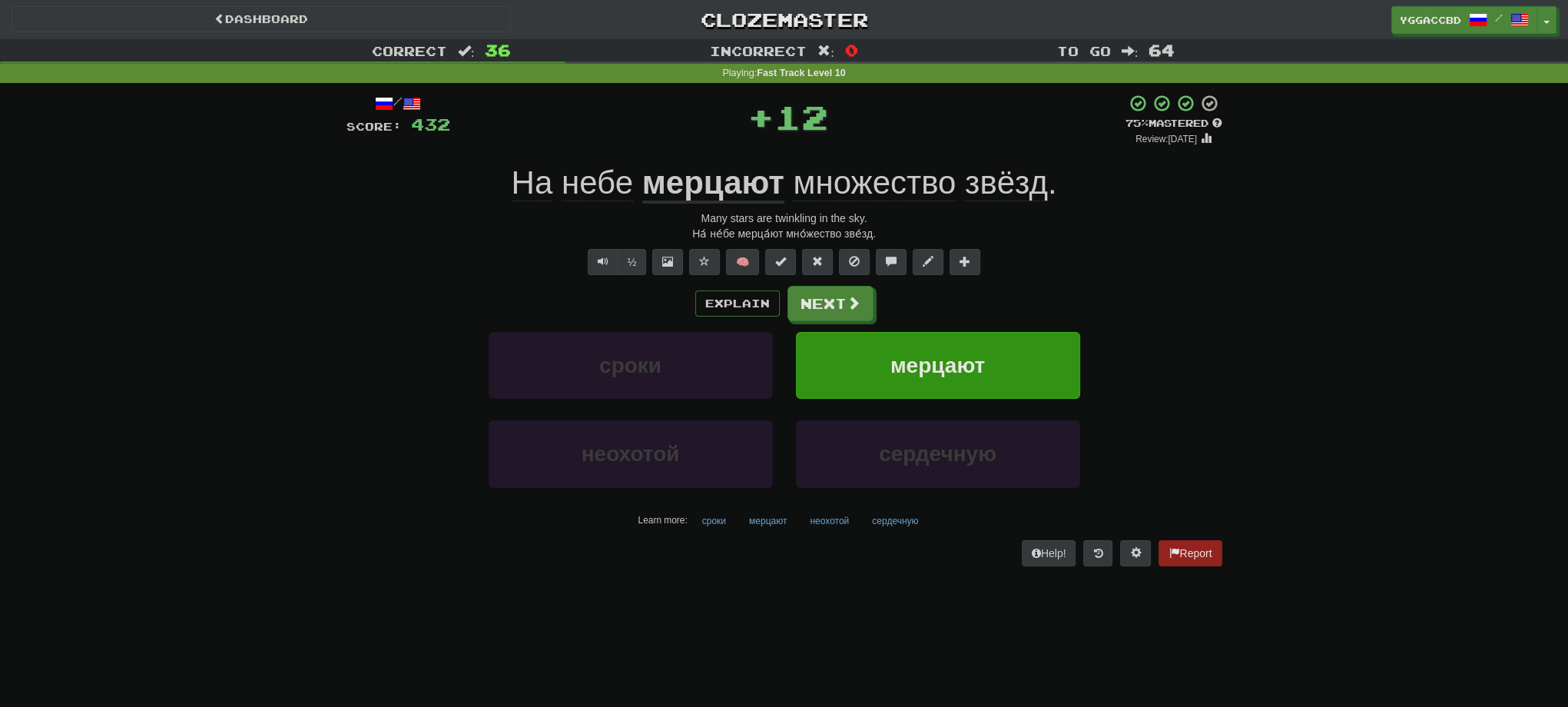
click at [688, 187] on u "мерцают" at bounding box center [713, 184] width 142 height 39
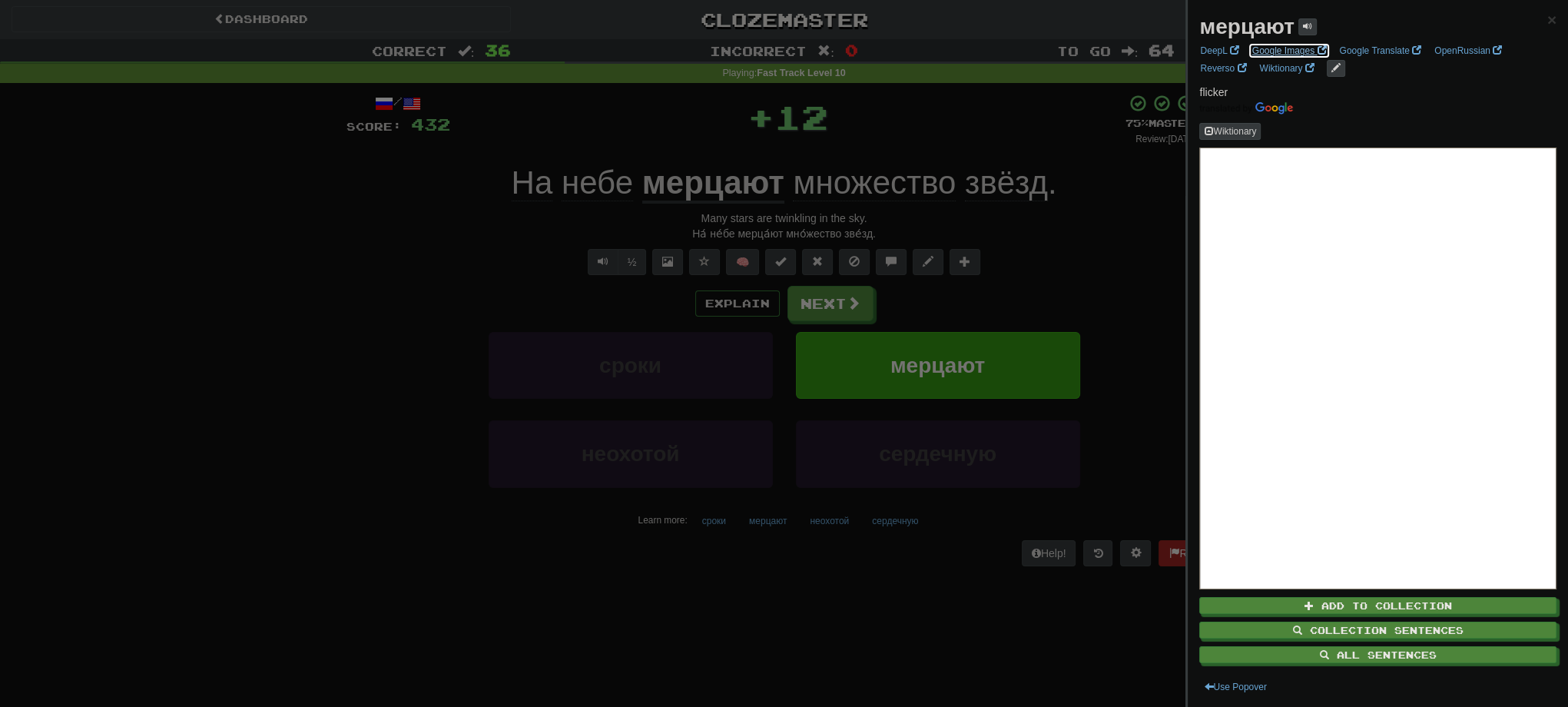
click at [1276, 47] on link "Google Images" at bounding box center [1289, 51] width 84 height 17
click at [994, 251] on div at bounding box center [784, 353] width 1568 height 707
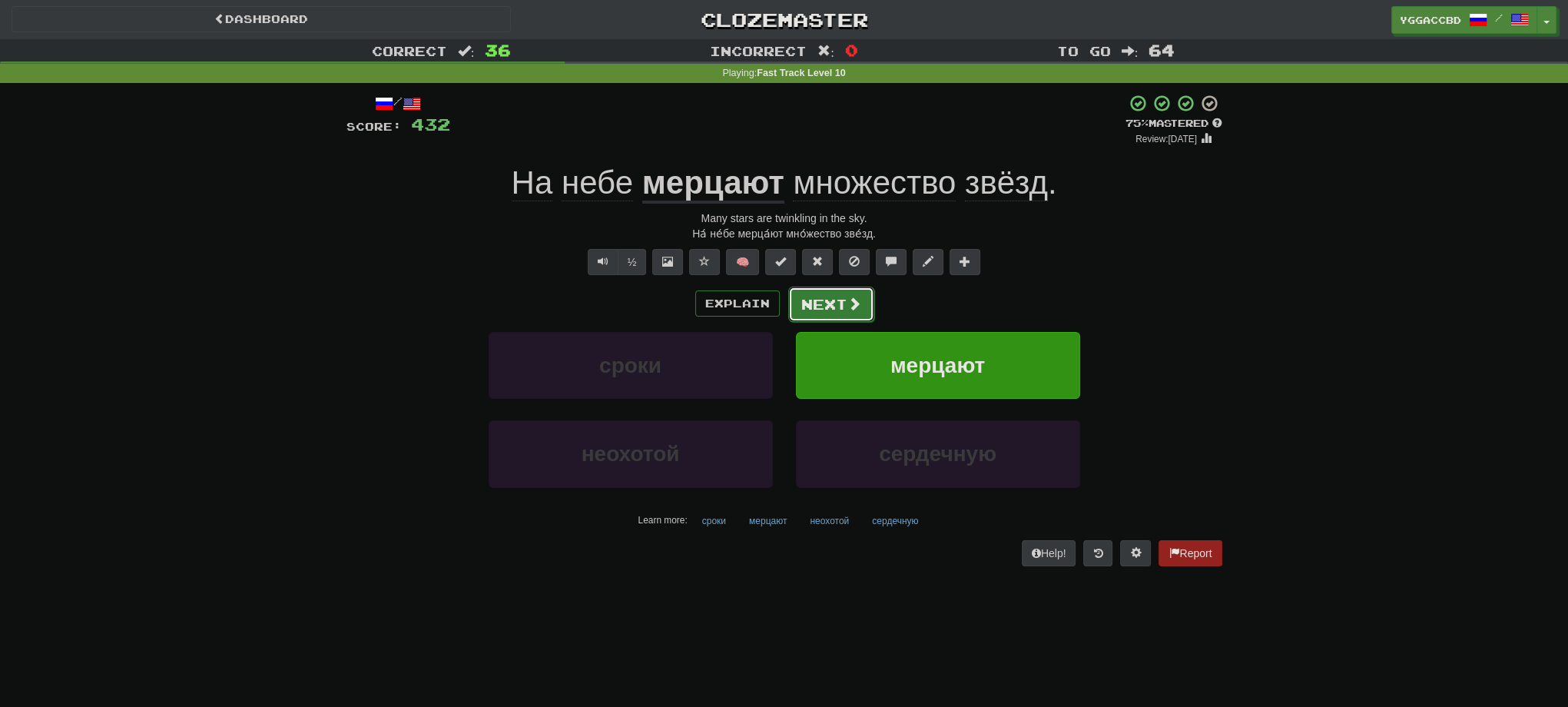
click at [824, 297] on button "Next" at bounding box center [831, 304] width 86 height 35
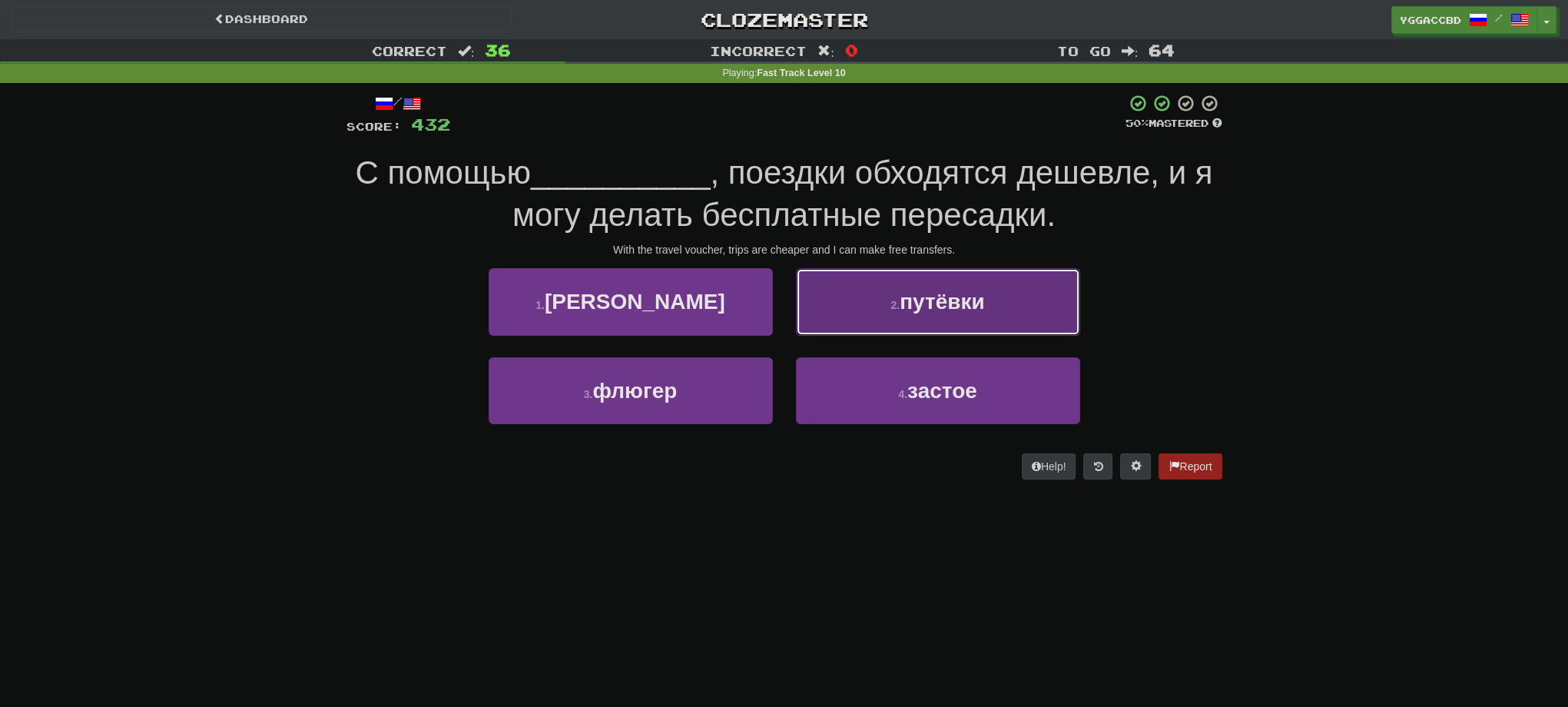
click at [995, 329] on button "2 . путёвки" at bounding box center [938, 301] width 284 height 67
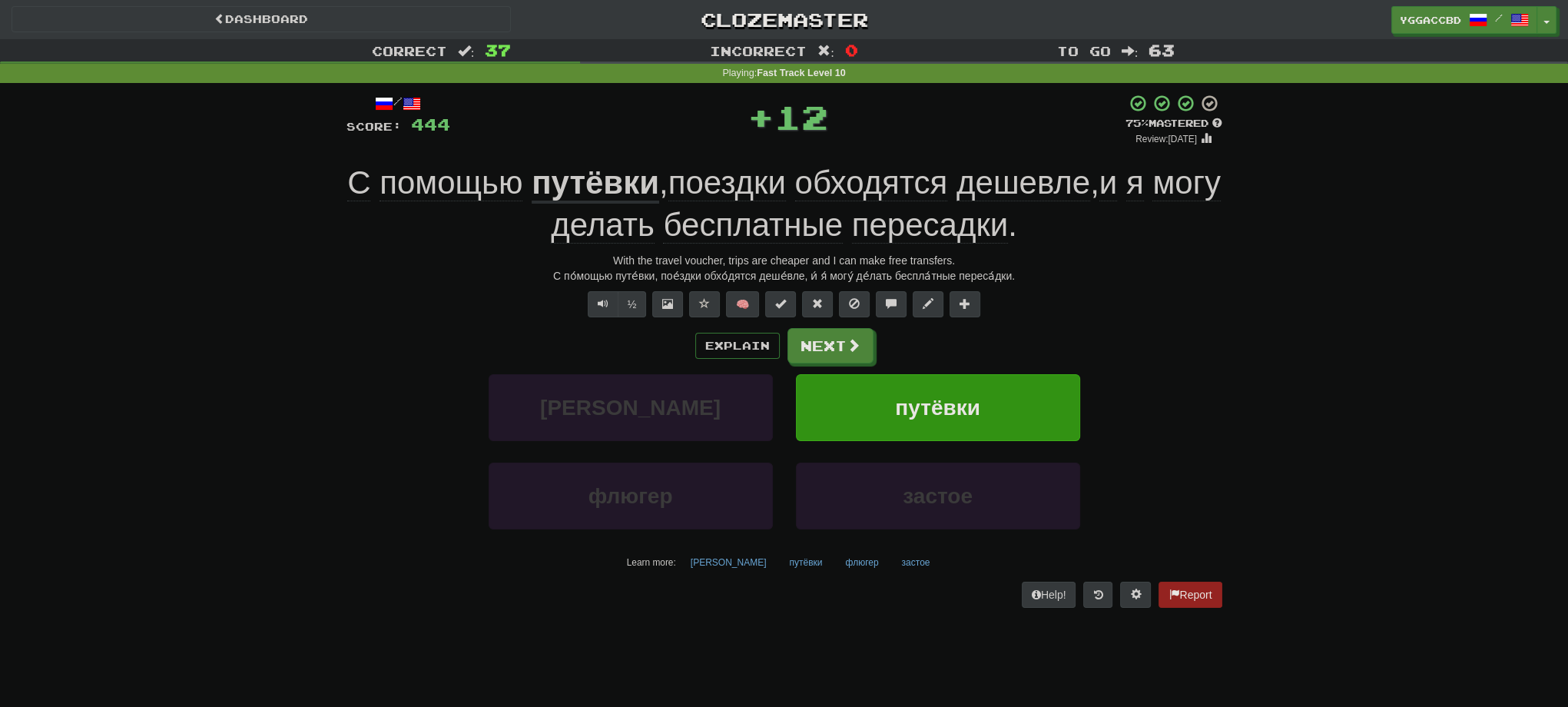
click at [629, 188] on u "путёвки" at bounding box center [595, 184] width 128 height 39
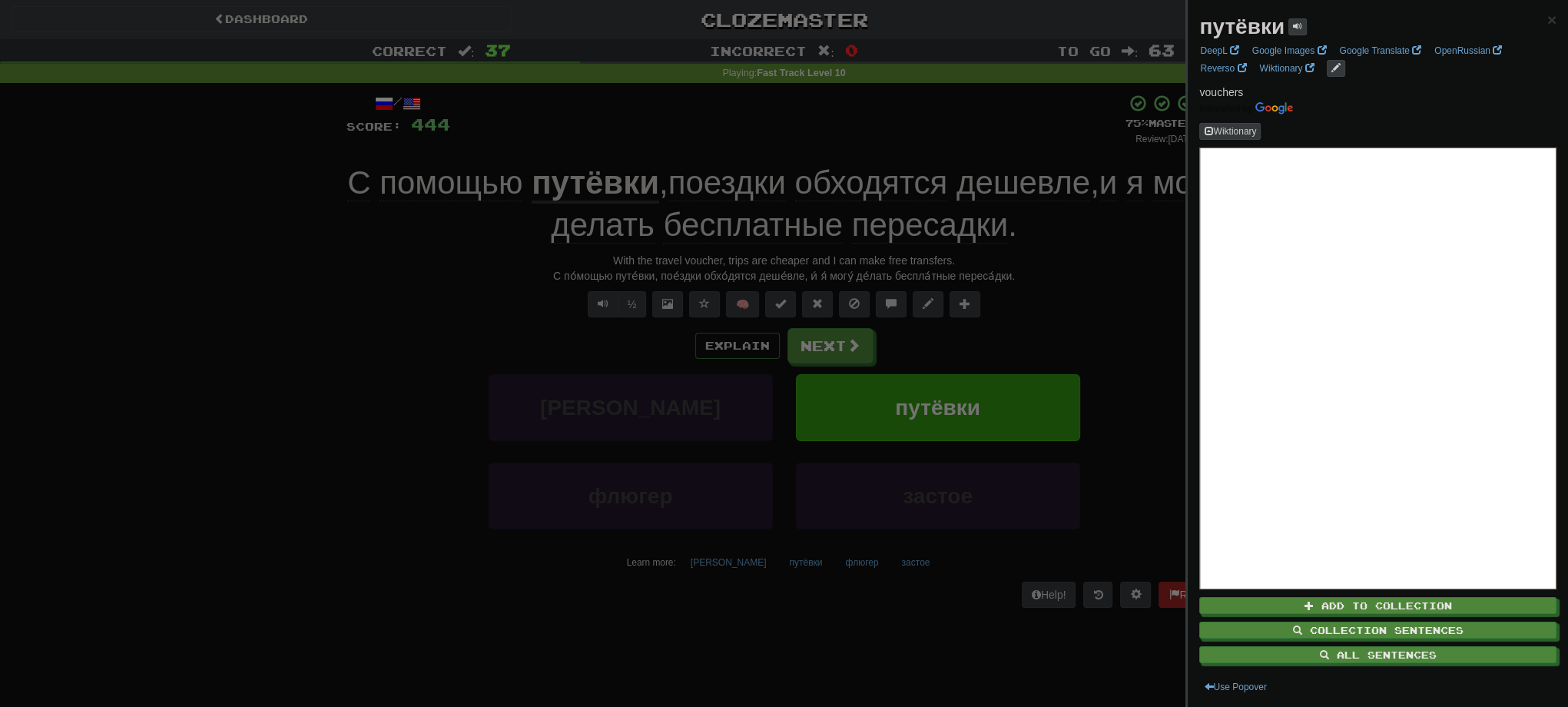
click at [821, 341] on div at bounding box center [784, 353] width 1568 height 707
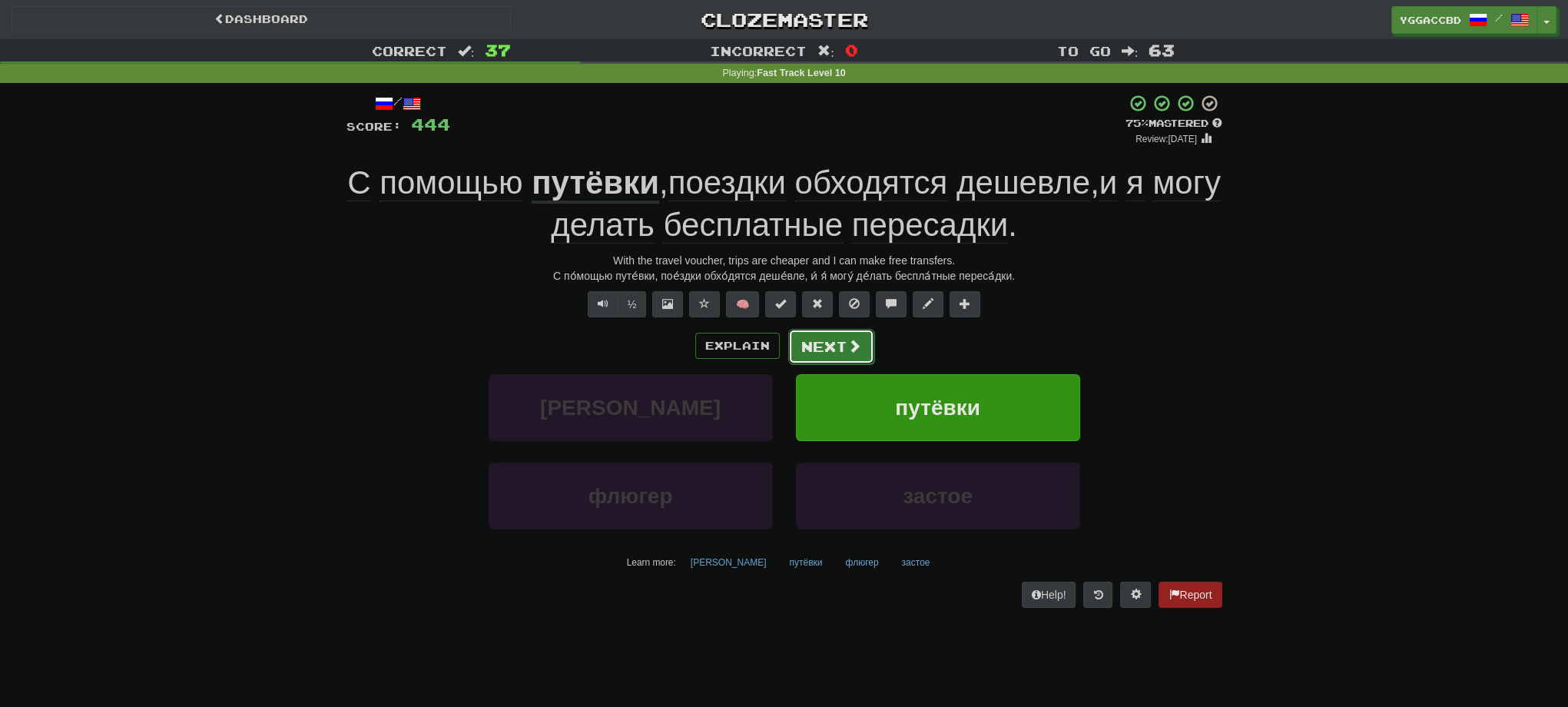
click at [839, 347] on button "Next" at bounding box center [831, 346] width 86 height 35
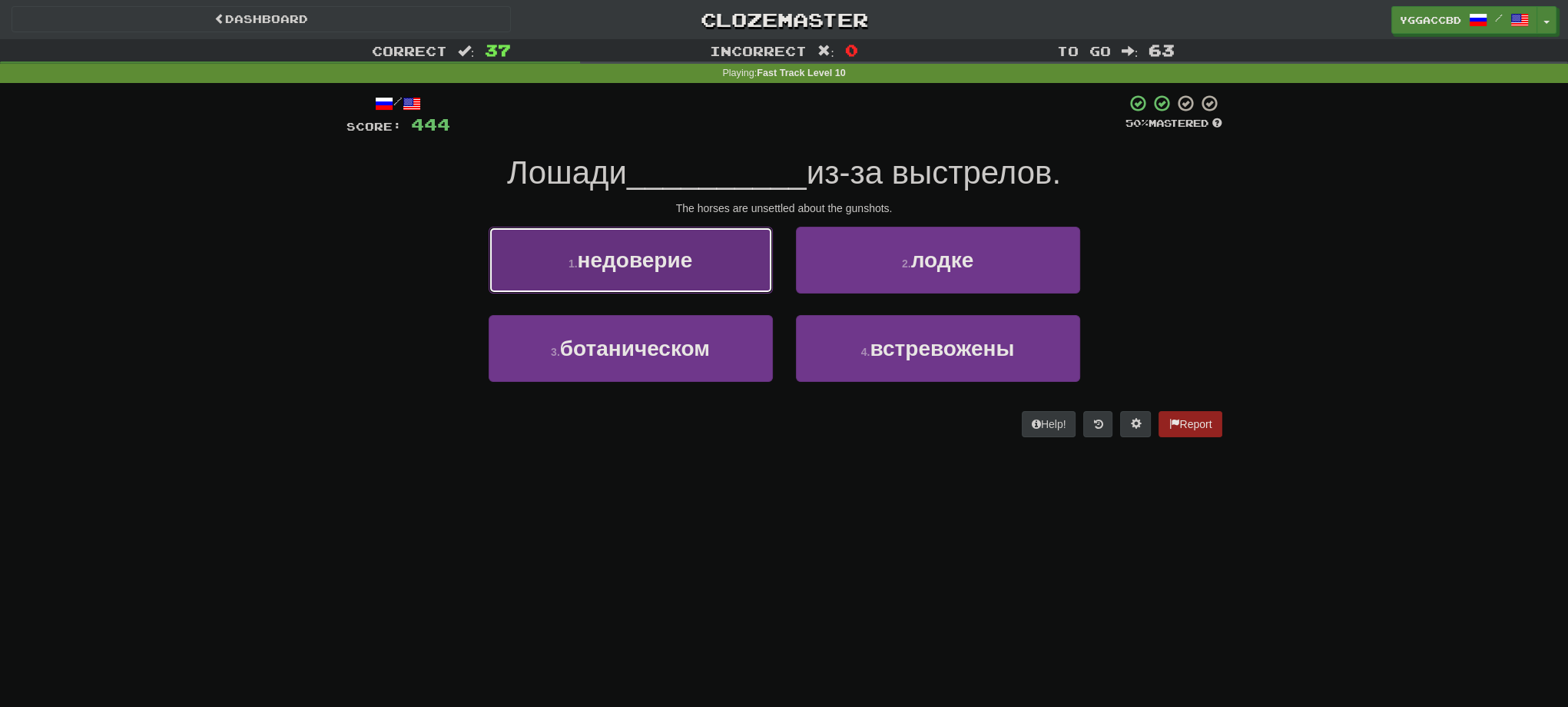
click at [667, 264] on span "недоверие" at bounding box center [635, 260] width 115 height 24
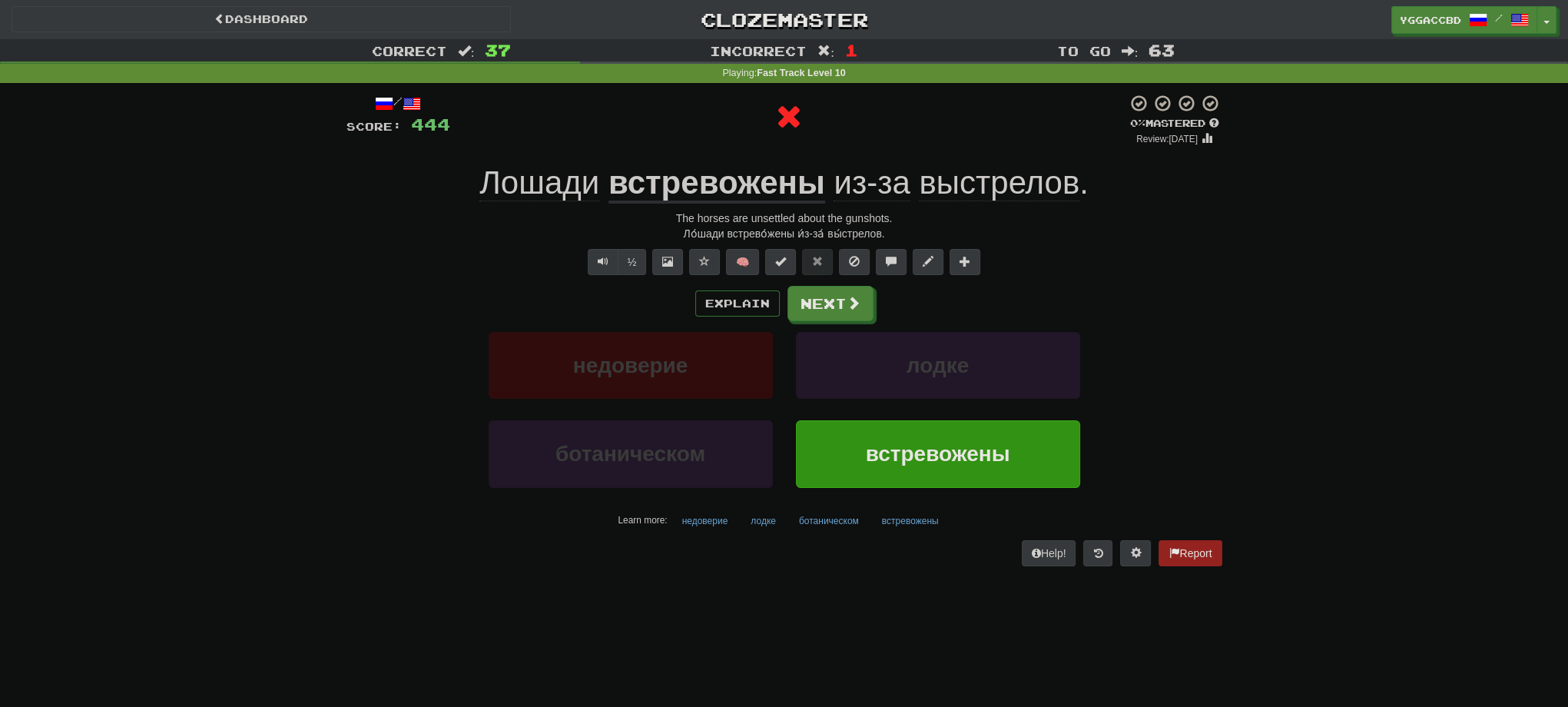
click at [692, 184] on u "встревожены" at bounding box center [716, 184] width 216 height 39
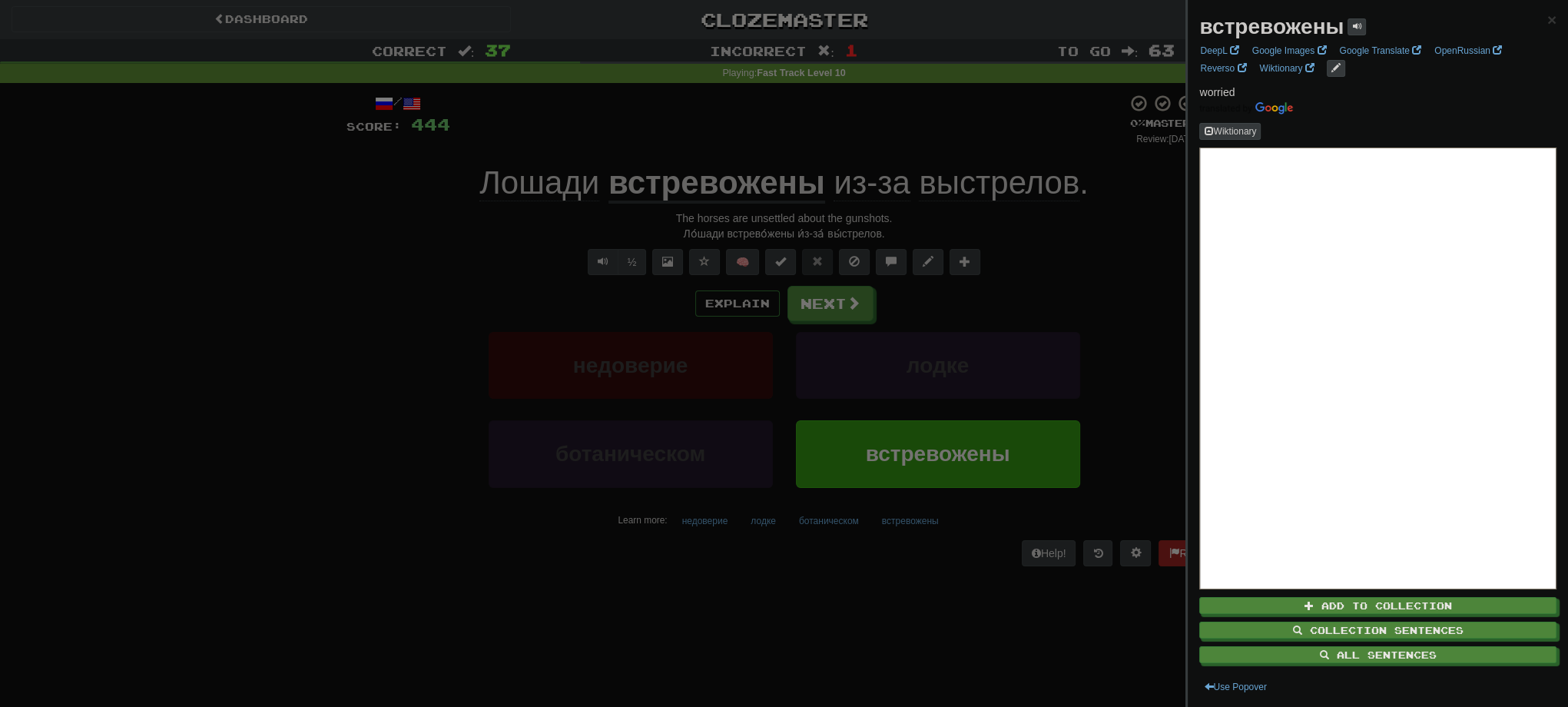
click at [760, 237] on div at bounding box center [784, 353] width 1568 height 707
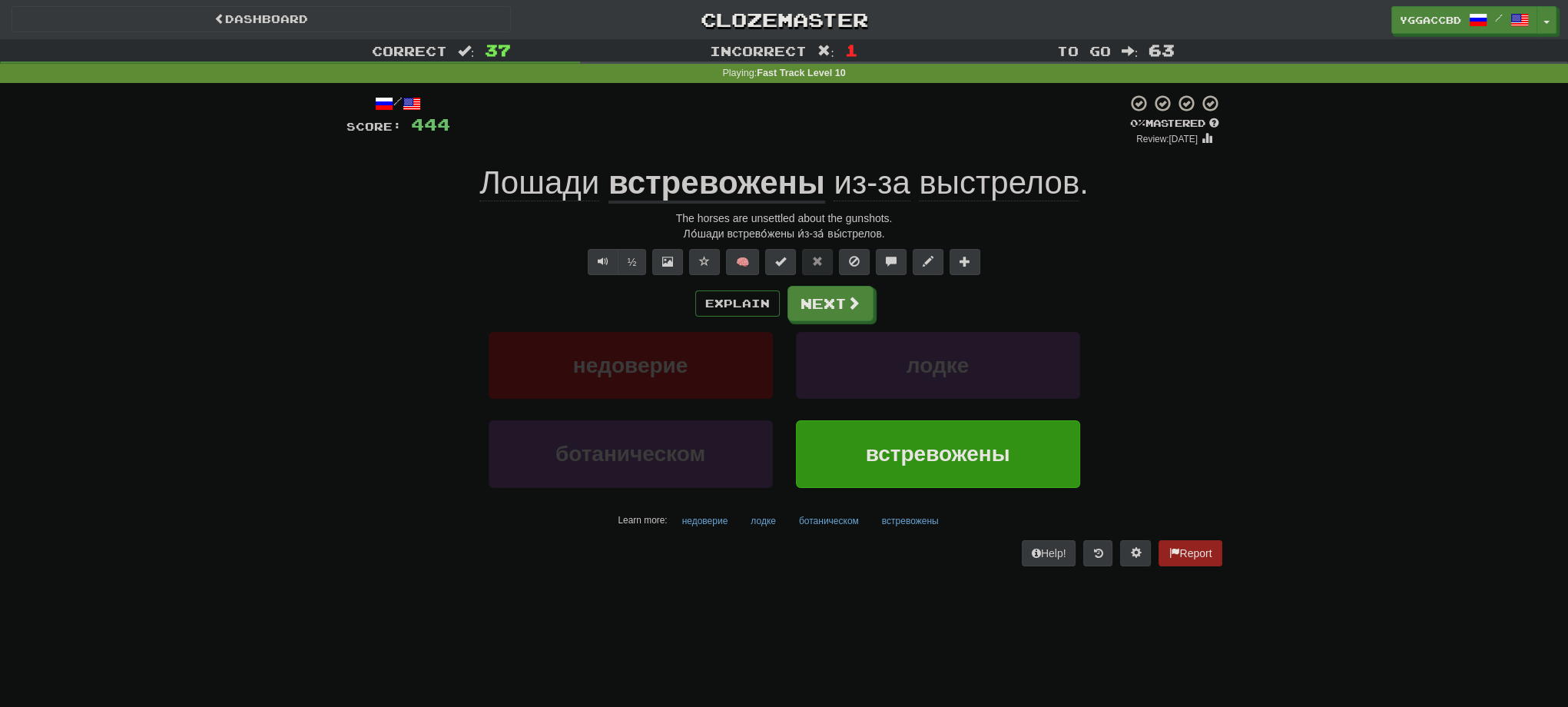
click at [760, 237] on div "Ло́шади встрево́жены и́з-за́ вы́стрелов." at bounding box center [784, 233] width 876 height 15
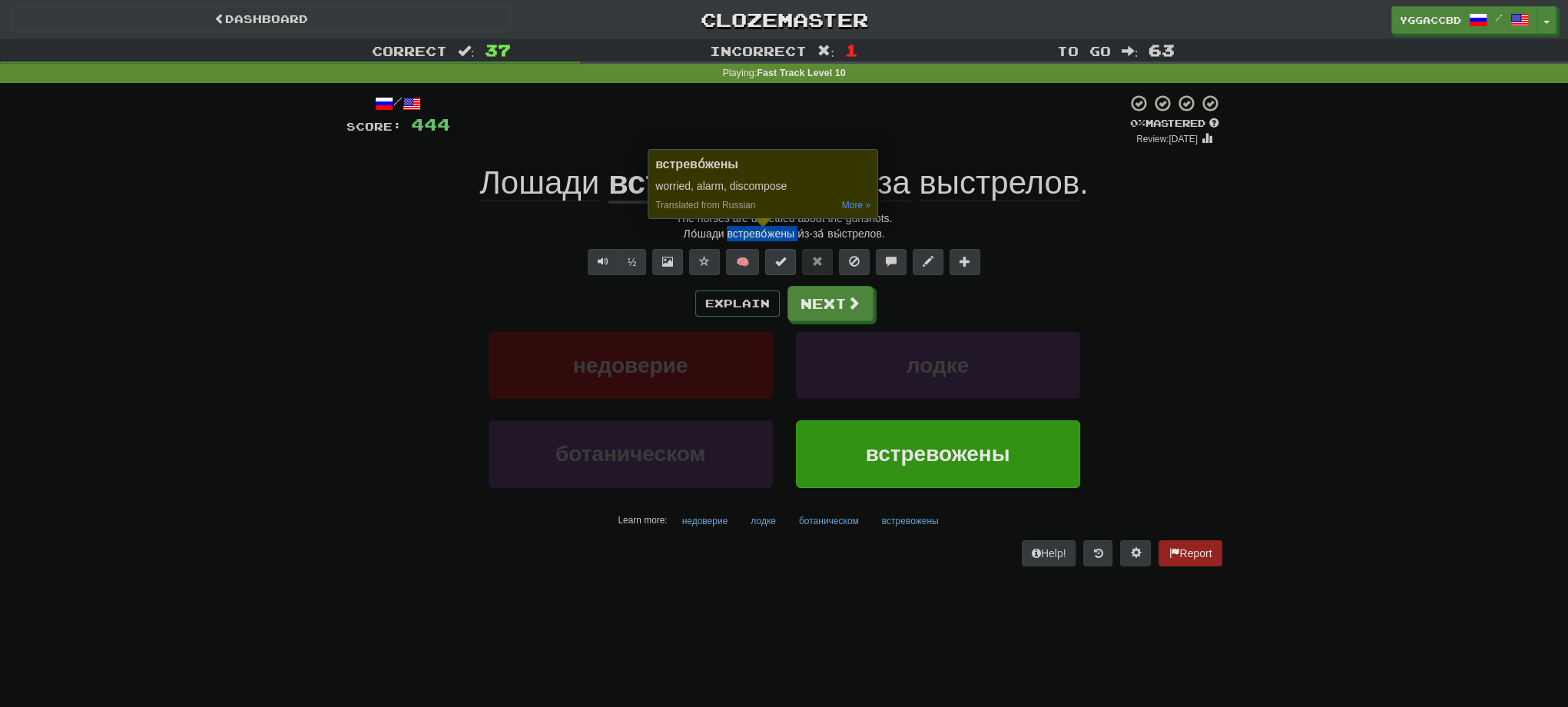
copy div "встрево́жены"
drag, startPoint x: 1240, startPoint y: 237, endPoint x: 1229, endPoint y: 241, distance: 11.7
click at [1240, 237] on div "Correct : 37 Incorrect : 1 To go : 63 Playing : Fast Track Level 10 / Score: 44…" at bounding box center [784, 313] width 1568 height 548
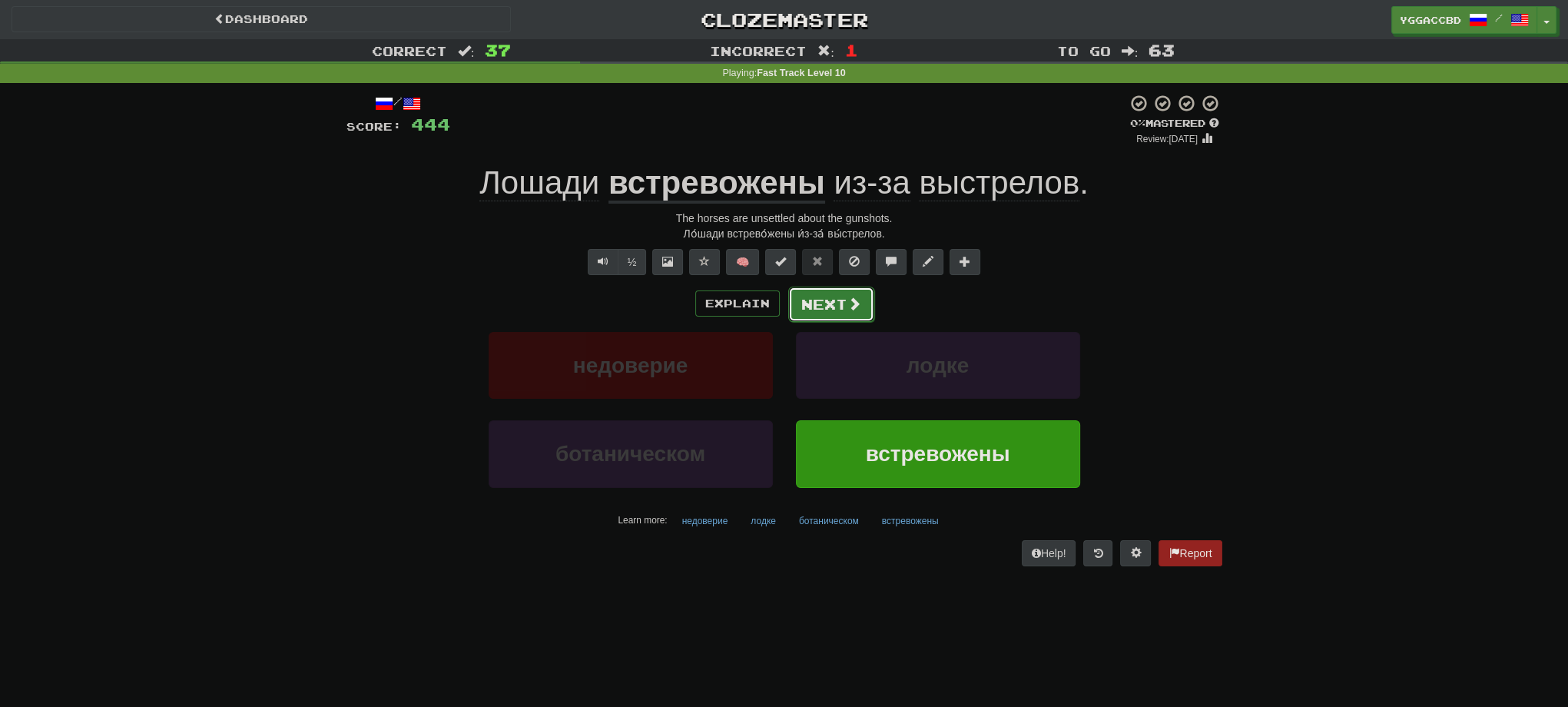
click at [824, 307] on button "Next" at bounding box center [831, 304] width 86 height 35
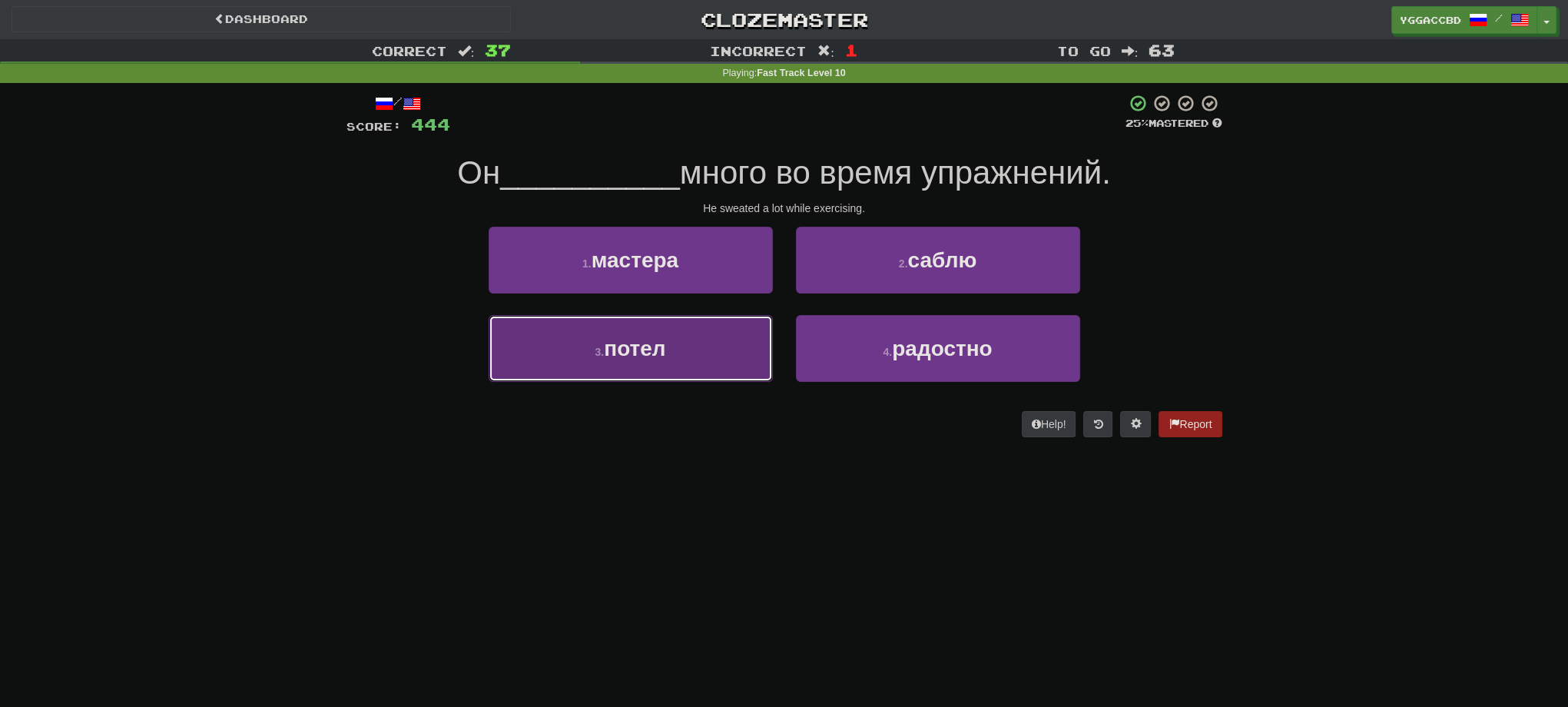
click at [648, 366] on button "3 . потел" at bounding box center [630, 348] width 284 height 67
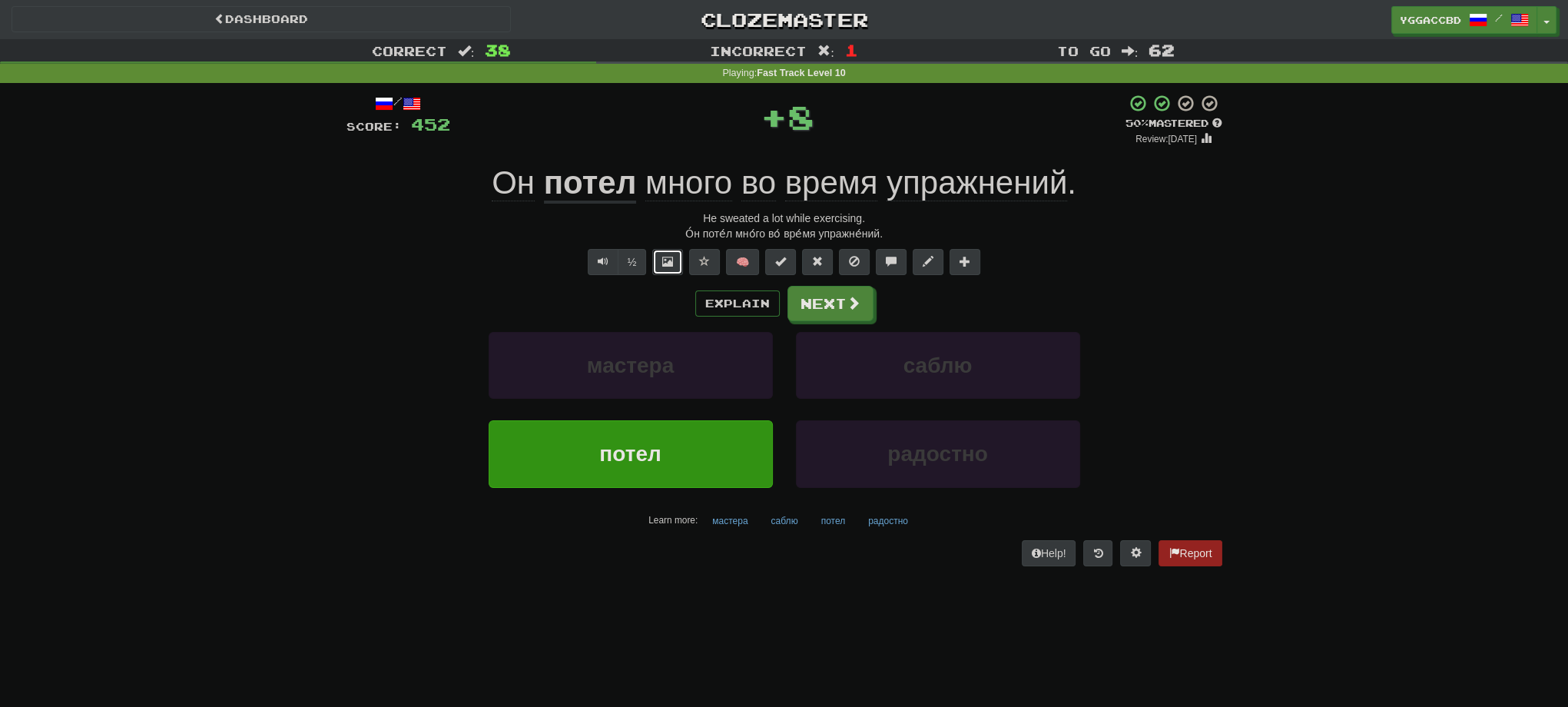
click at [657, 267] on button at bounding box center [667, 262] width 30 height 26
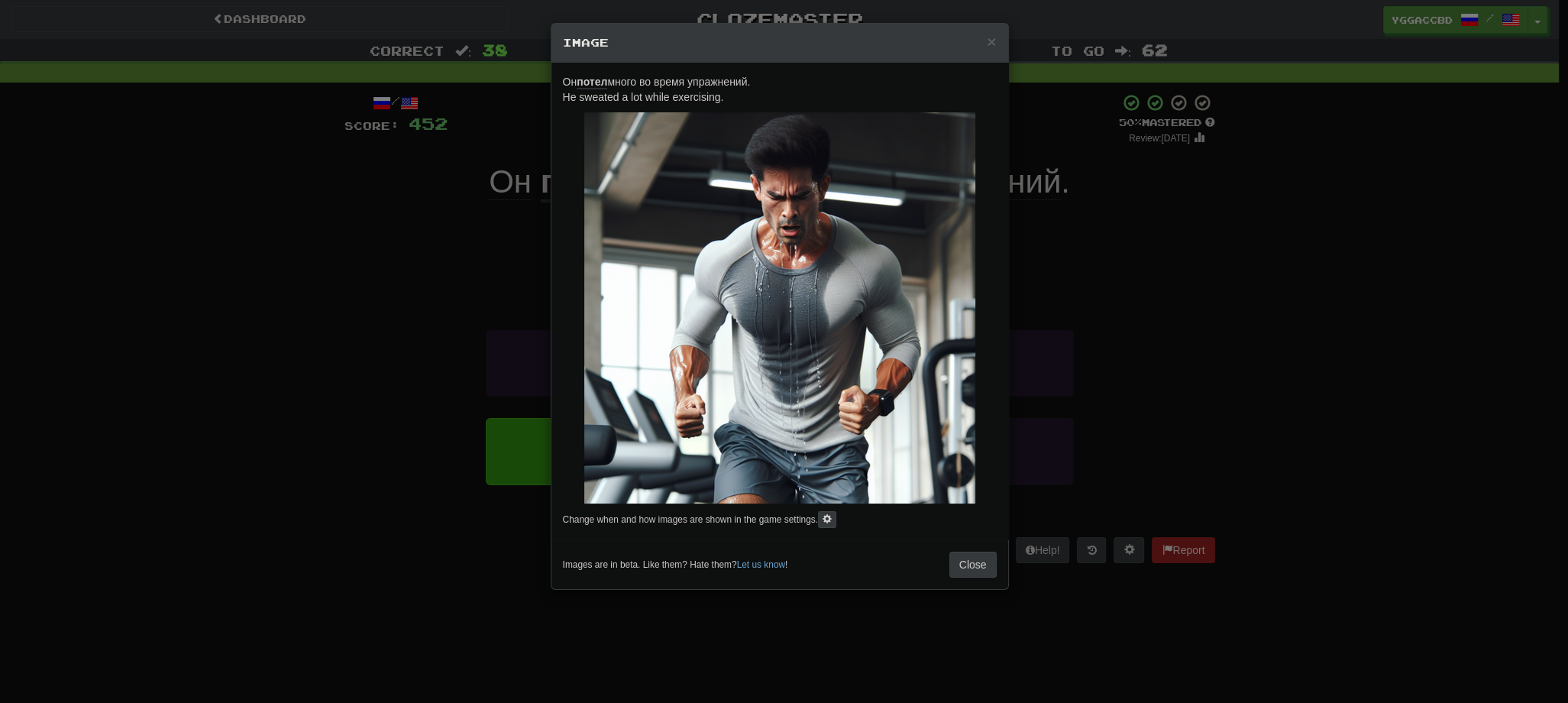
click at [1245, 272] on div "× Image Он потел много во время упражнений. He sweated a lot while exercising. …" at bounding box center [784, 351] width 1568 height 703
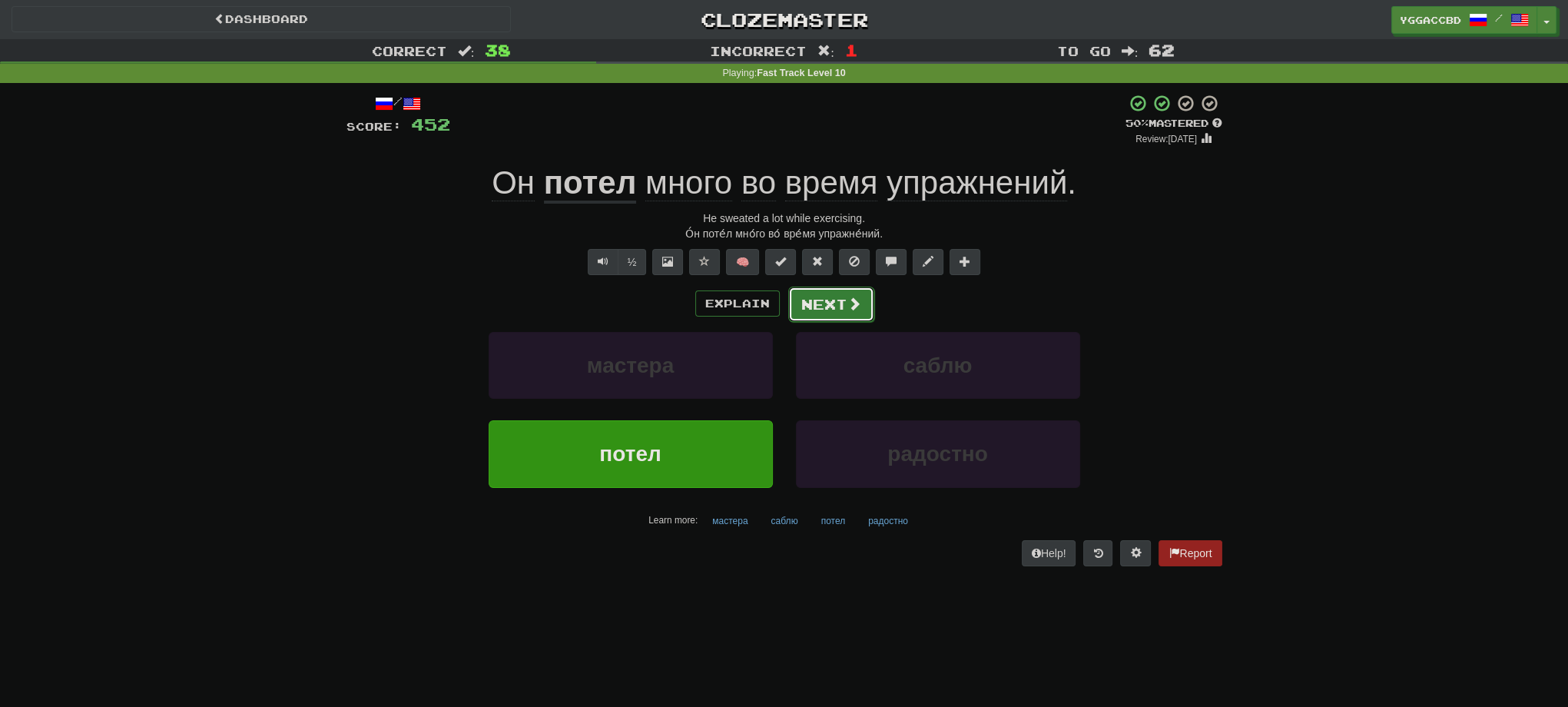
click at [827, 301] on button "Next" at bounding box center [831, 304] width 86 height 35
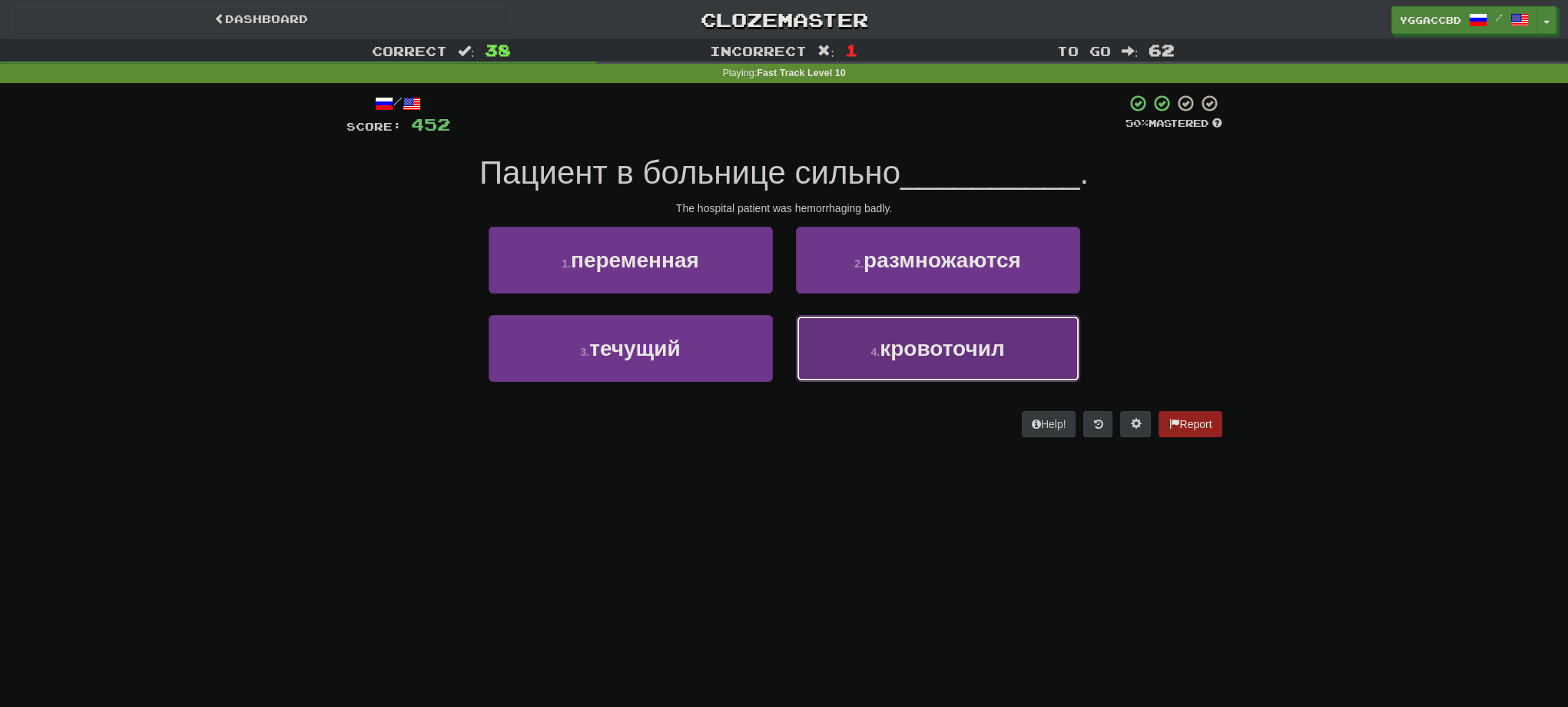
click at [999, 366] on button "4 . кровоточил" at bounding box center [938, 348] width 284 height 67
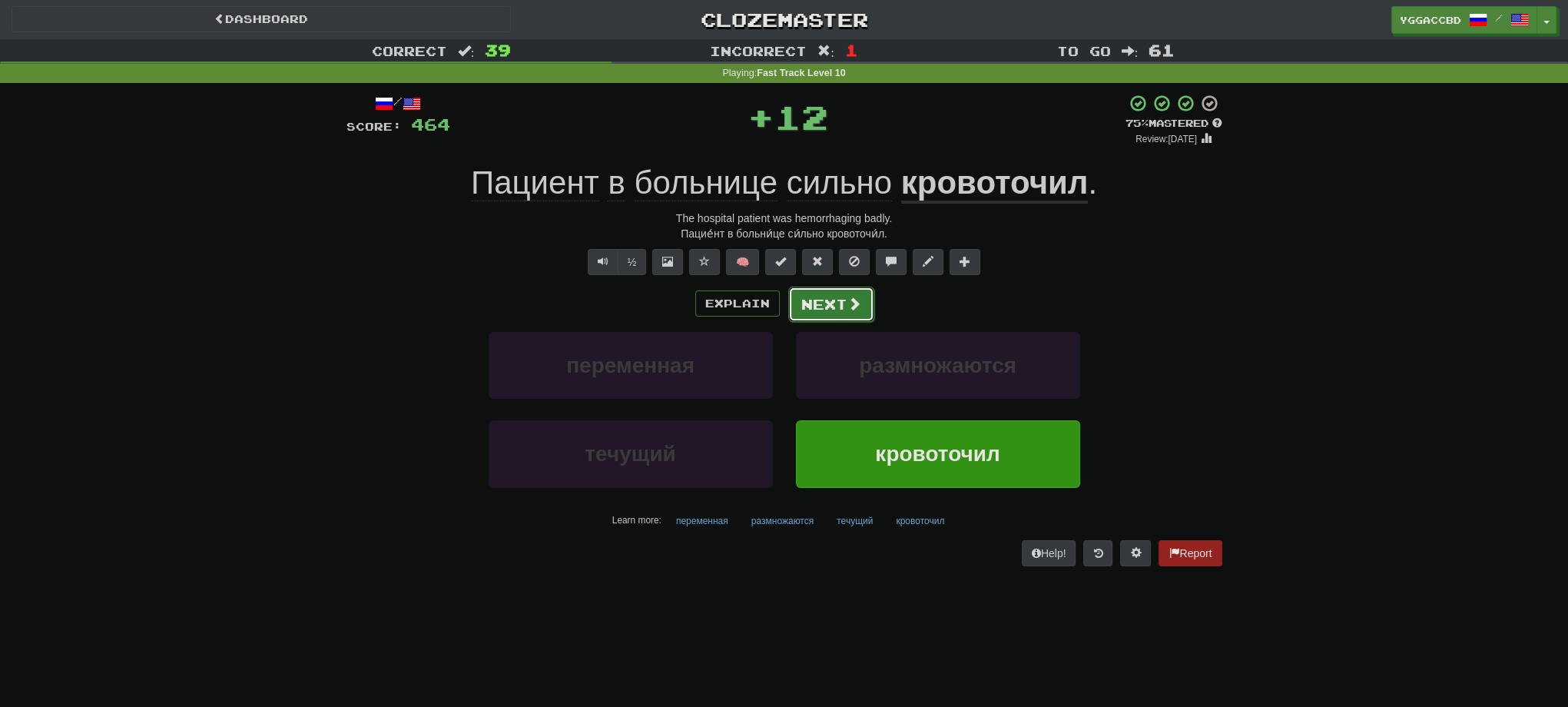
click at [858, 305] on span at bounding box center [854, 303] width 14 height 14
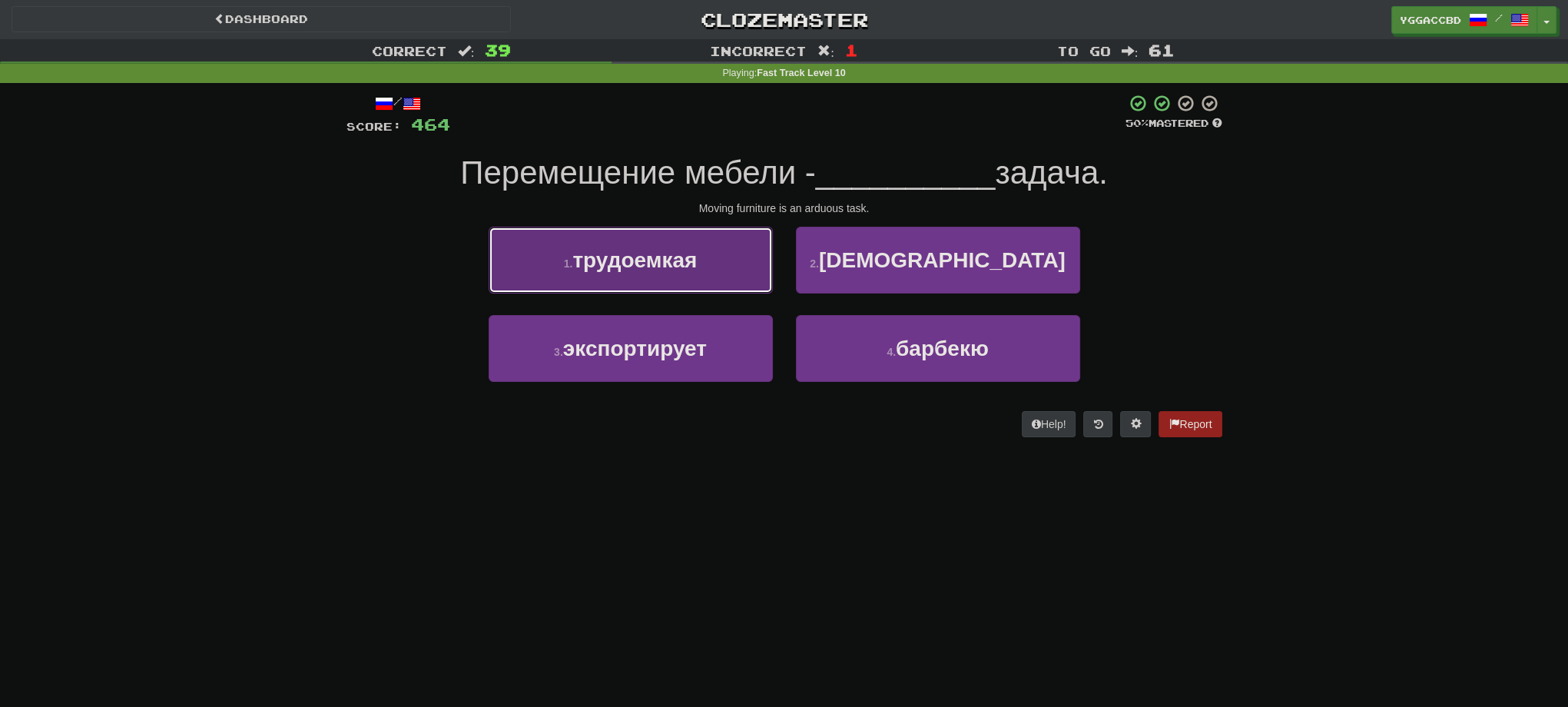
click at [672, 264] on span "трудоемкая" at bounding box center [634, 260] width 124 height 24
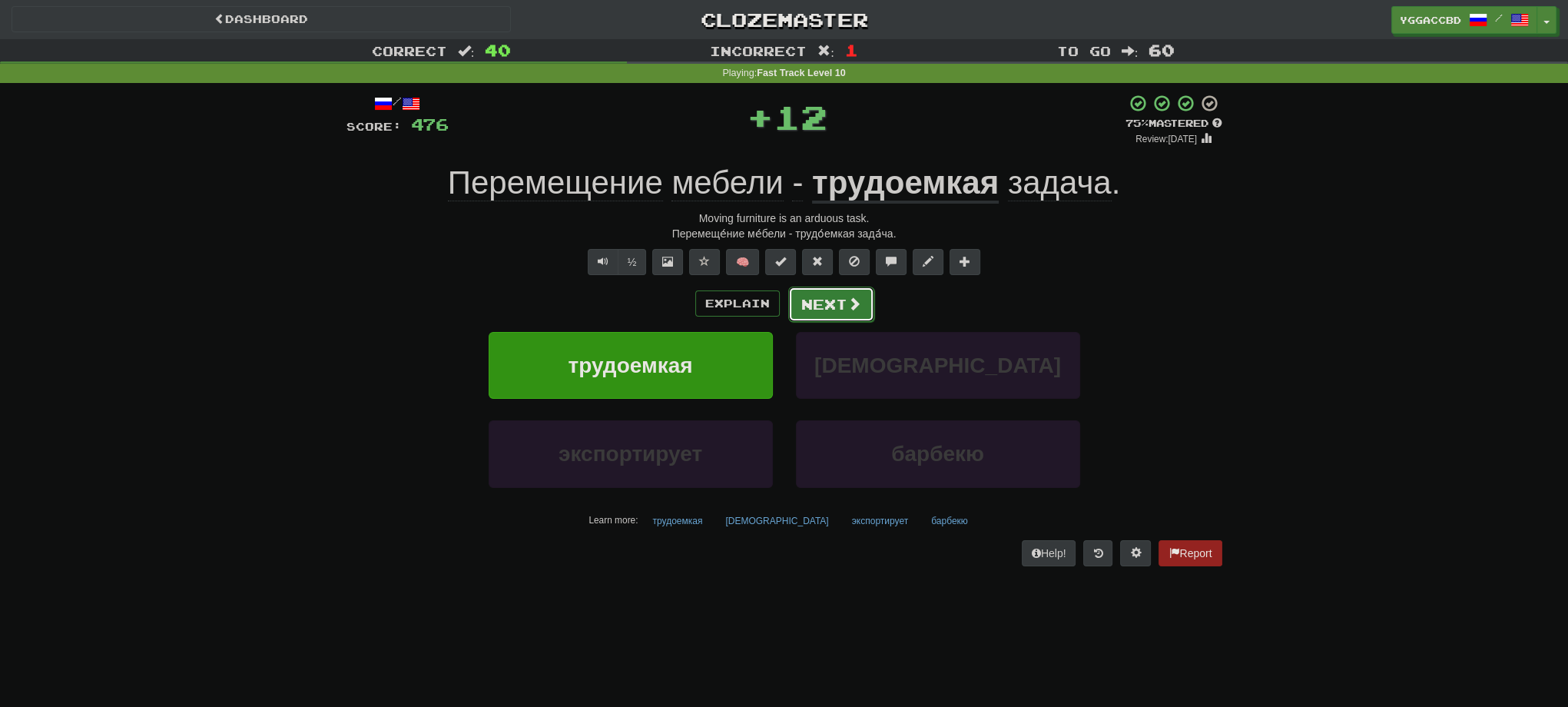
click at [827, 310] on button "Next" at bounding box center [831, 304] width 86 height 35
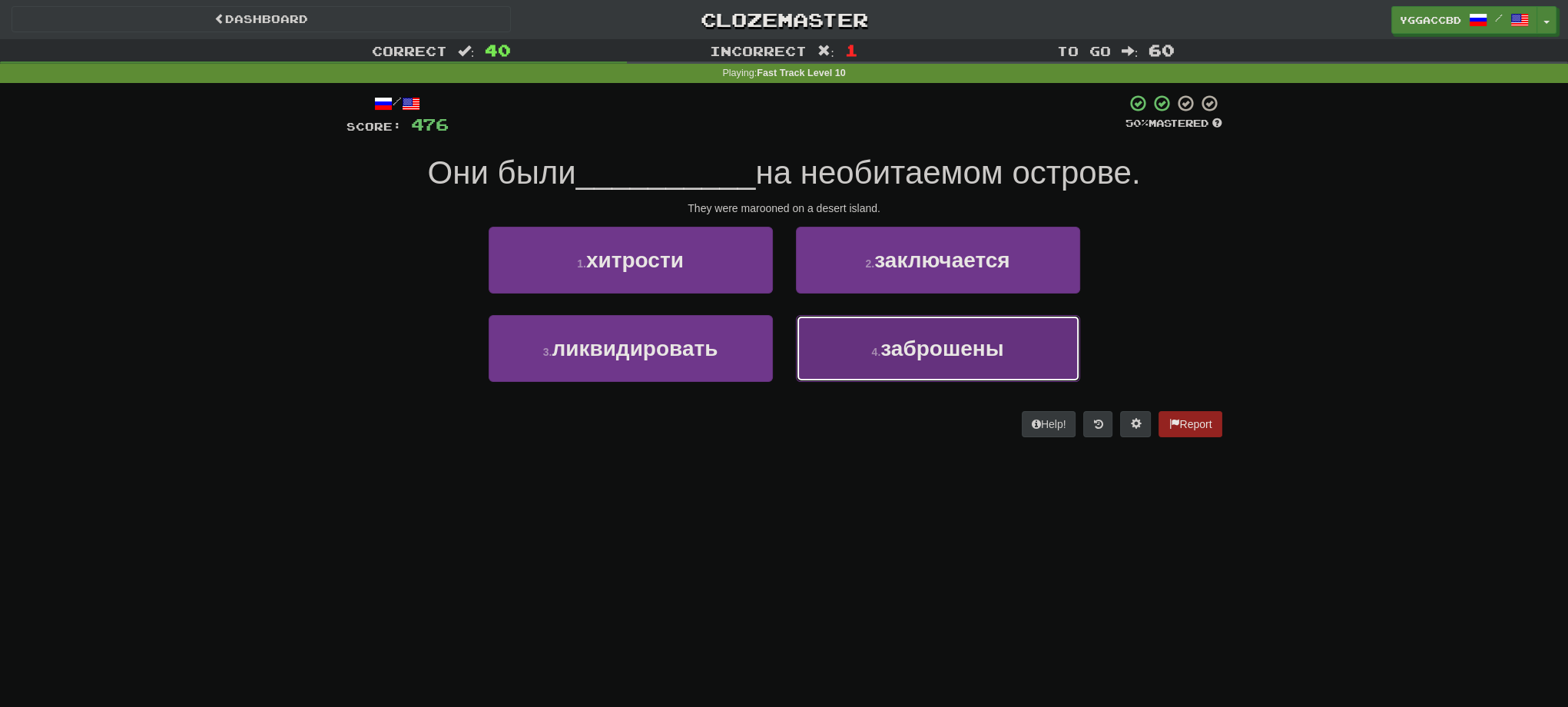
click at [955, 334] on button "4 . заброшены" at bounding box center [938, 348] width 284 height 67
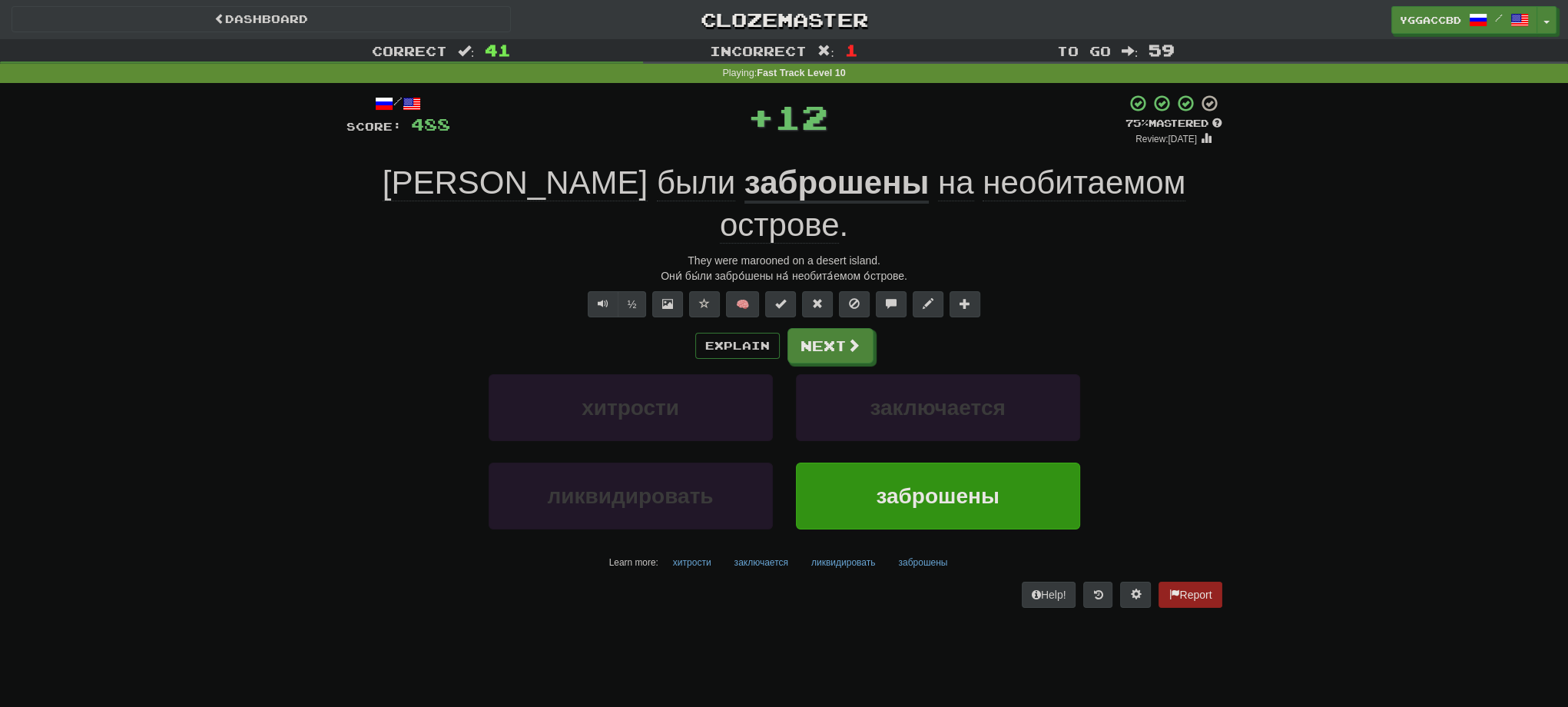
click at [744, 188] on u "заброшены" at bounding box center [836, 184] width 185 height 39
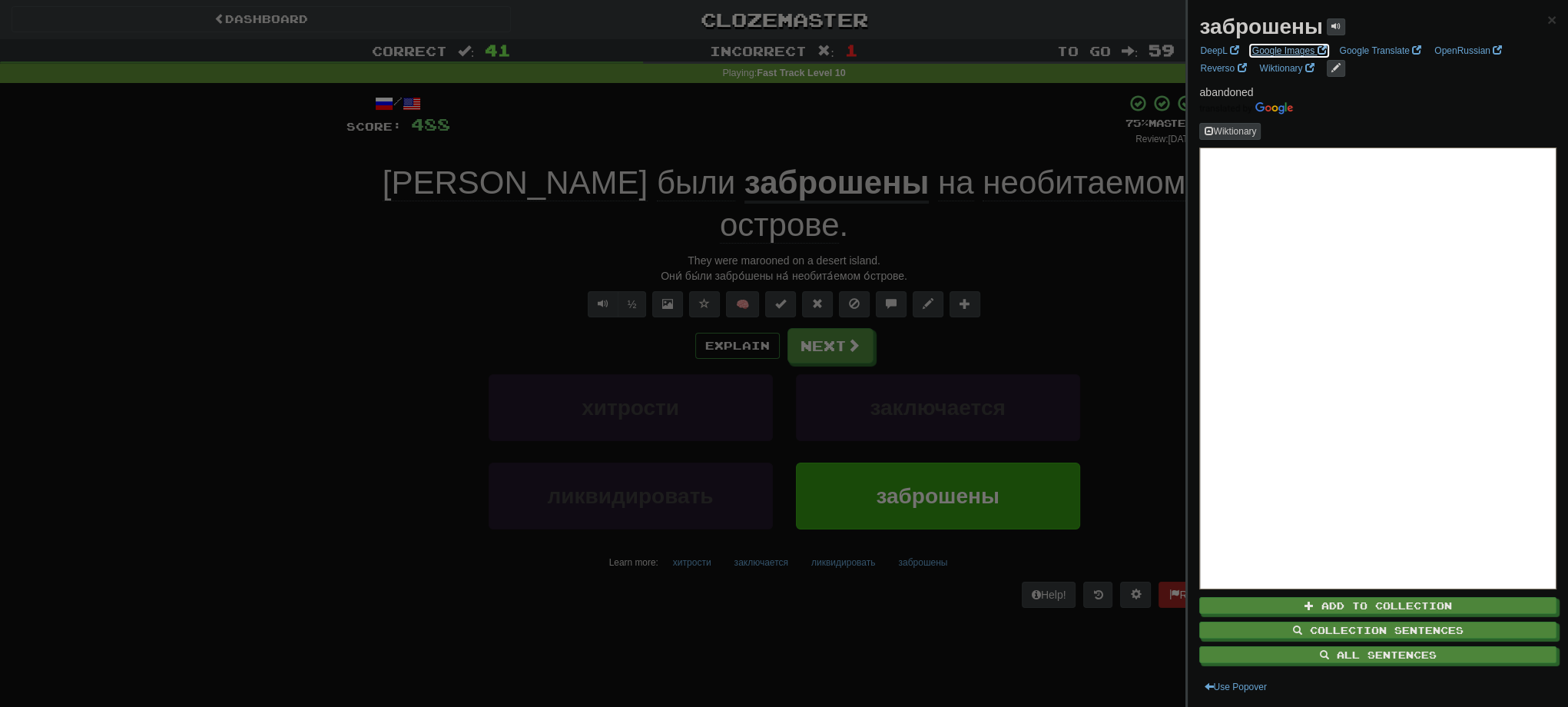
click at [1295, 46] on link "Google Images" at bounding box center [1289, 51] width 84 height 17
click at [841, 304] on div at bounding box center [784, 353] width 1568 height 707
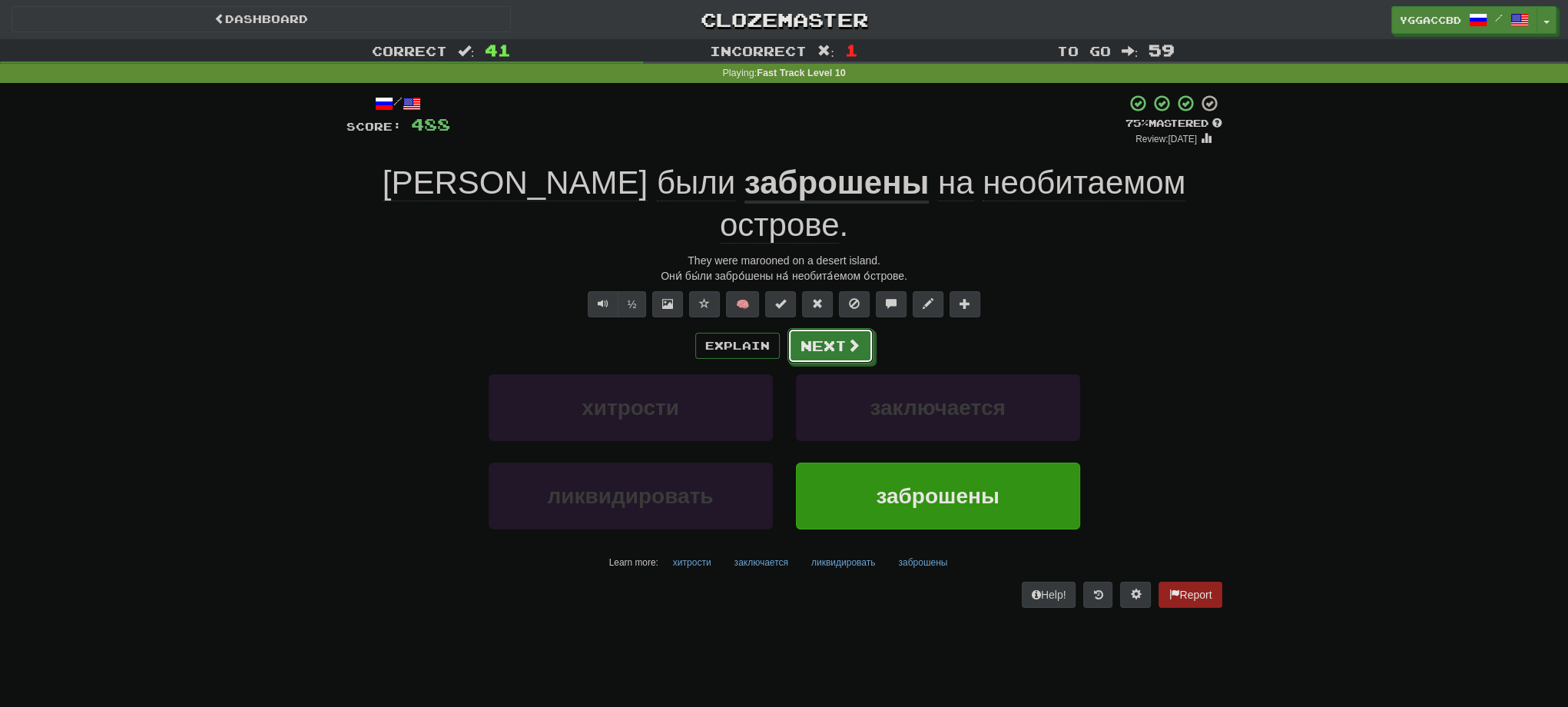
click at [841, 328] on button "Next" at bounding box center [830, 345] width 86 height 35
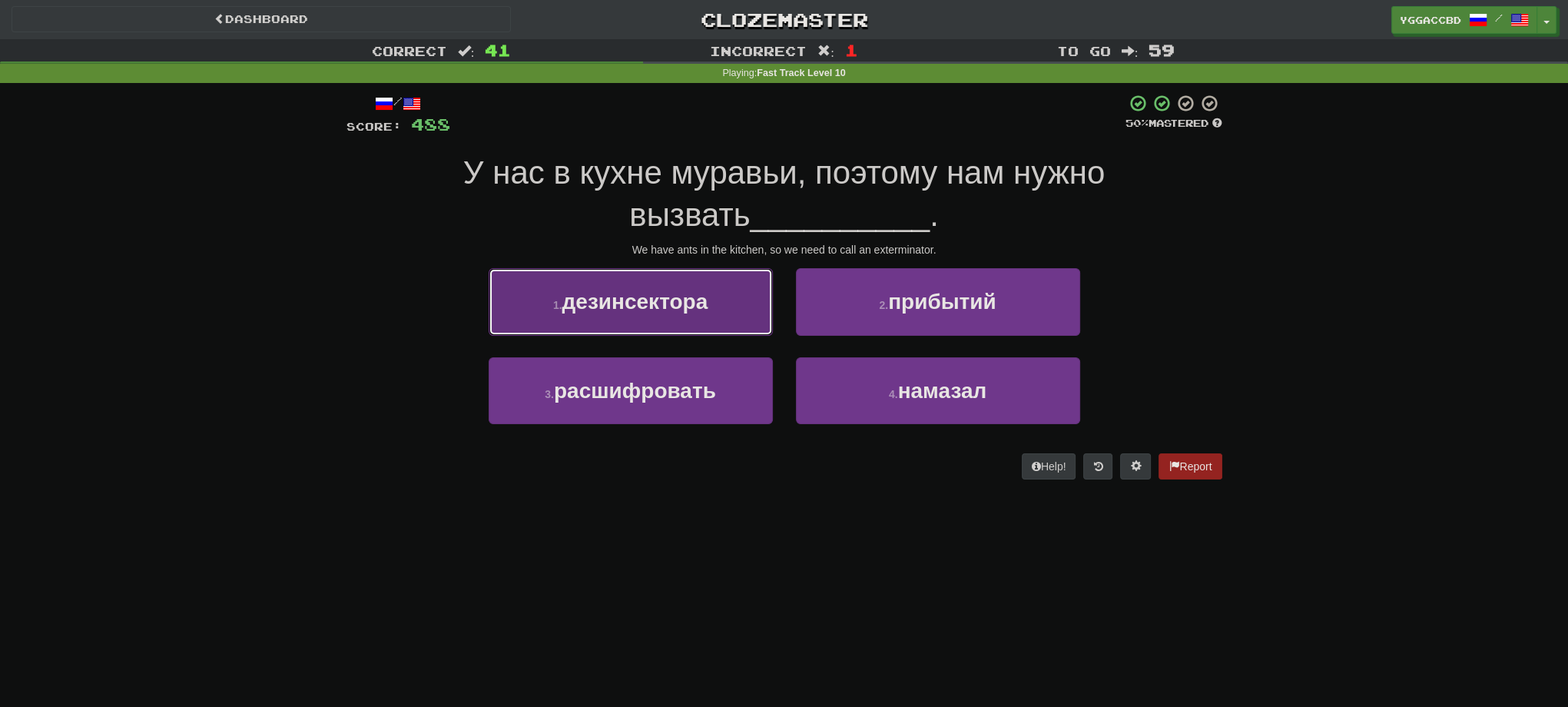
click at [550, 295] on button "1 . дезинсектора" at bounding box center [630, 301] width 284 height 67
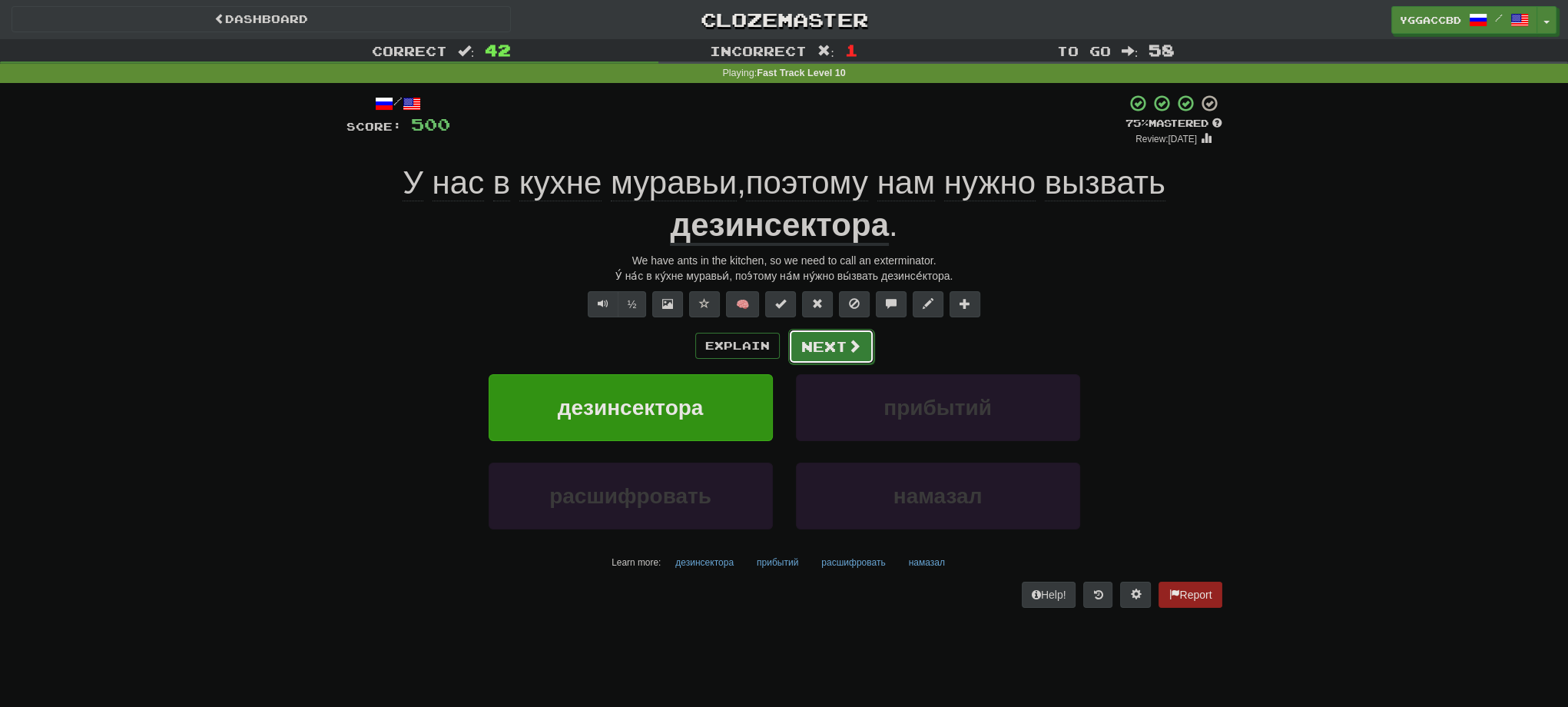
click at [840, 345] on button "Next" at bounding box center [831, 346] width 86 height 35
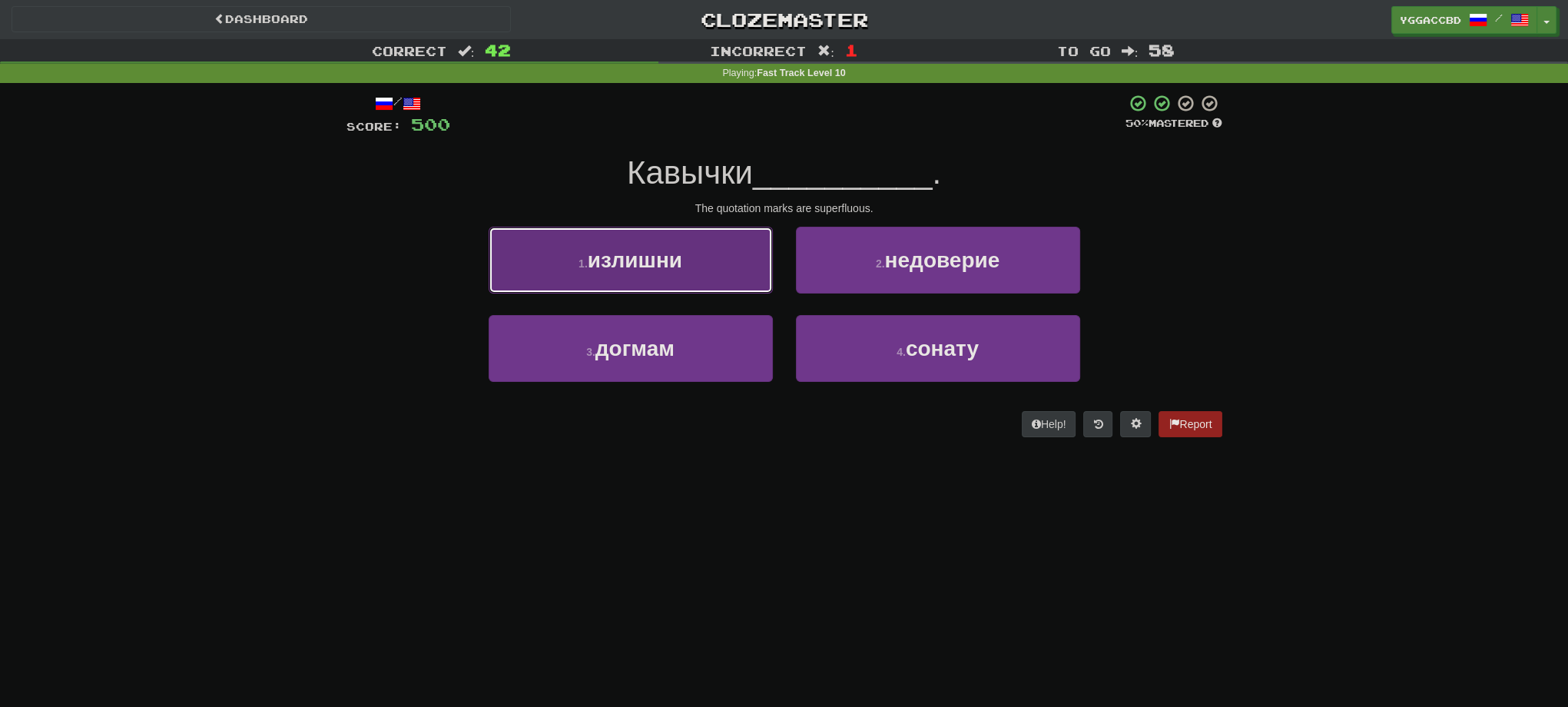
click at [683, 260] on span "излишни" at bounding box center [635, 260] width 95 height 24
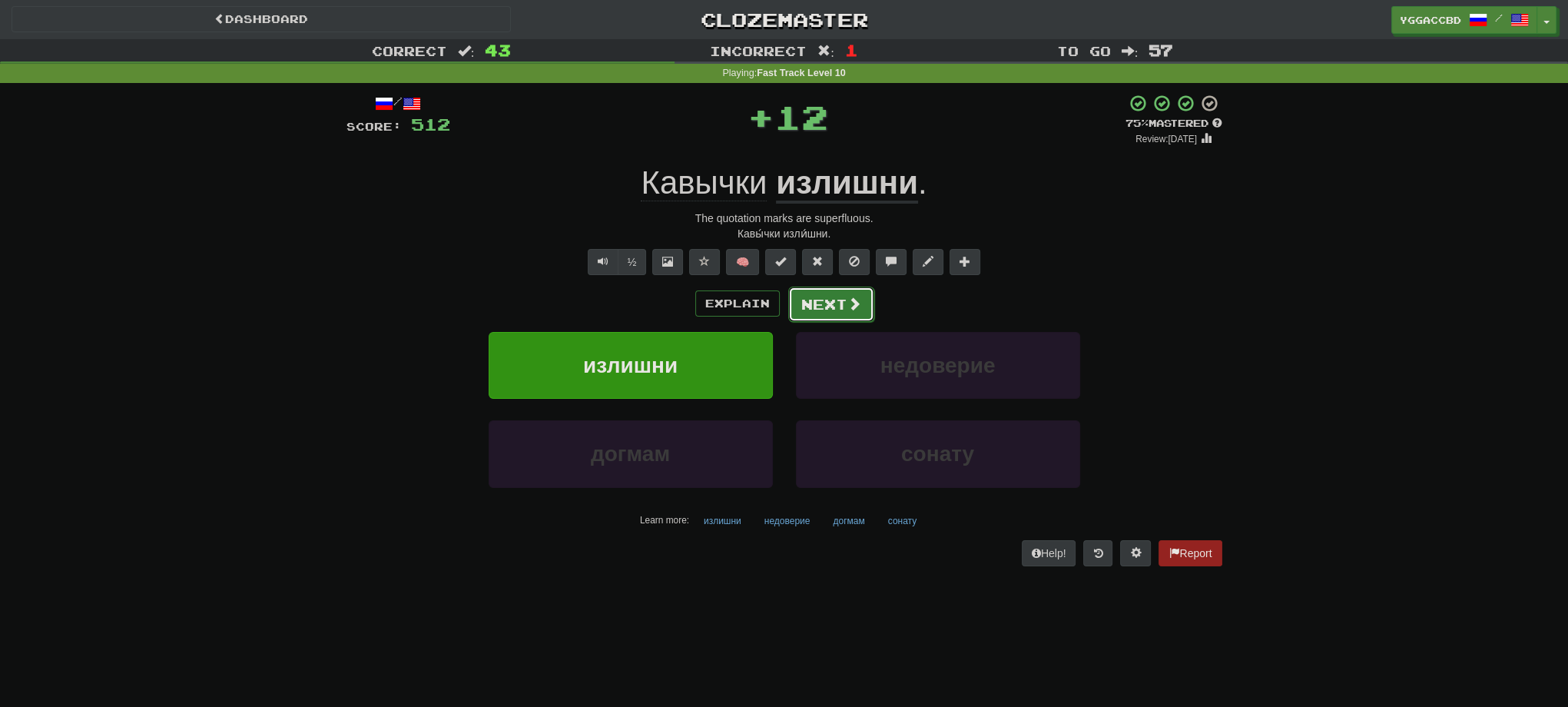
click at [811, 307] on button "Next" at bounding box center [831, 304] width 86 height 35
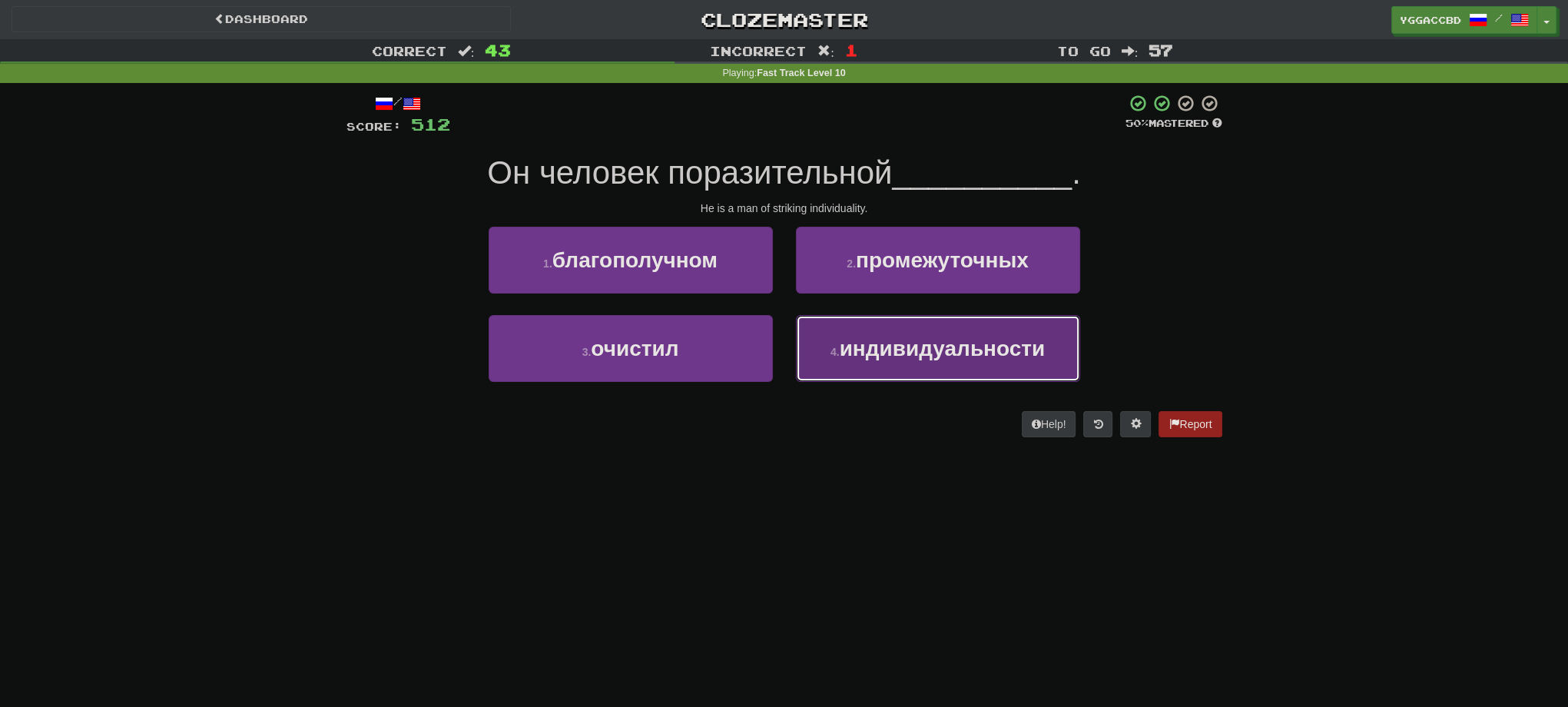
click at [923, 356] on span "индивидуальности" at bounding box center [943, 348] width 206 height 24
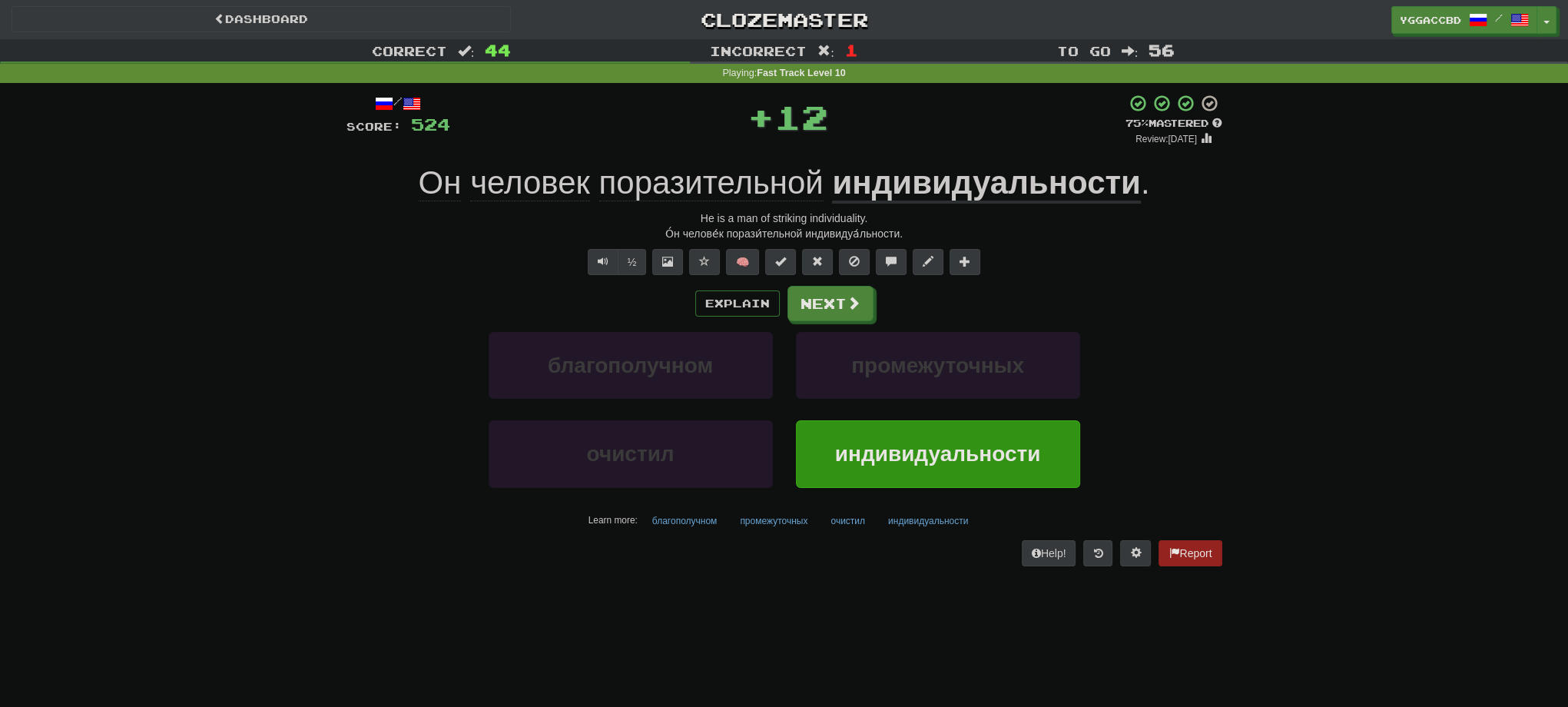
click at [759, 182] on span "поразительной" at bounding box center [711, 183] width 225 height 37
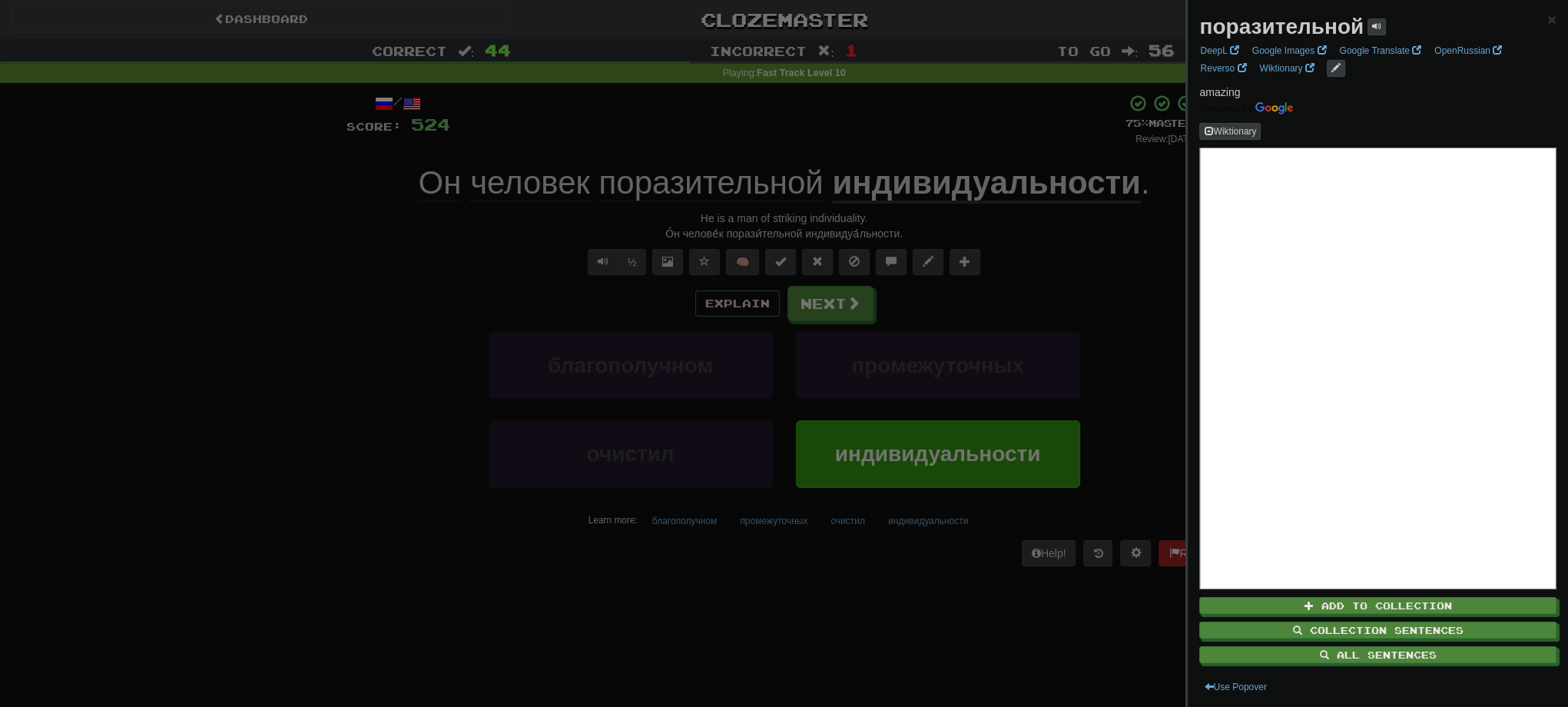
click at [1043, 267] on div at bounding box center [784, 353] width 1568 height 707
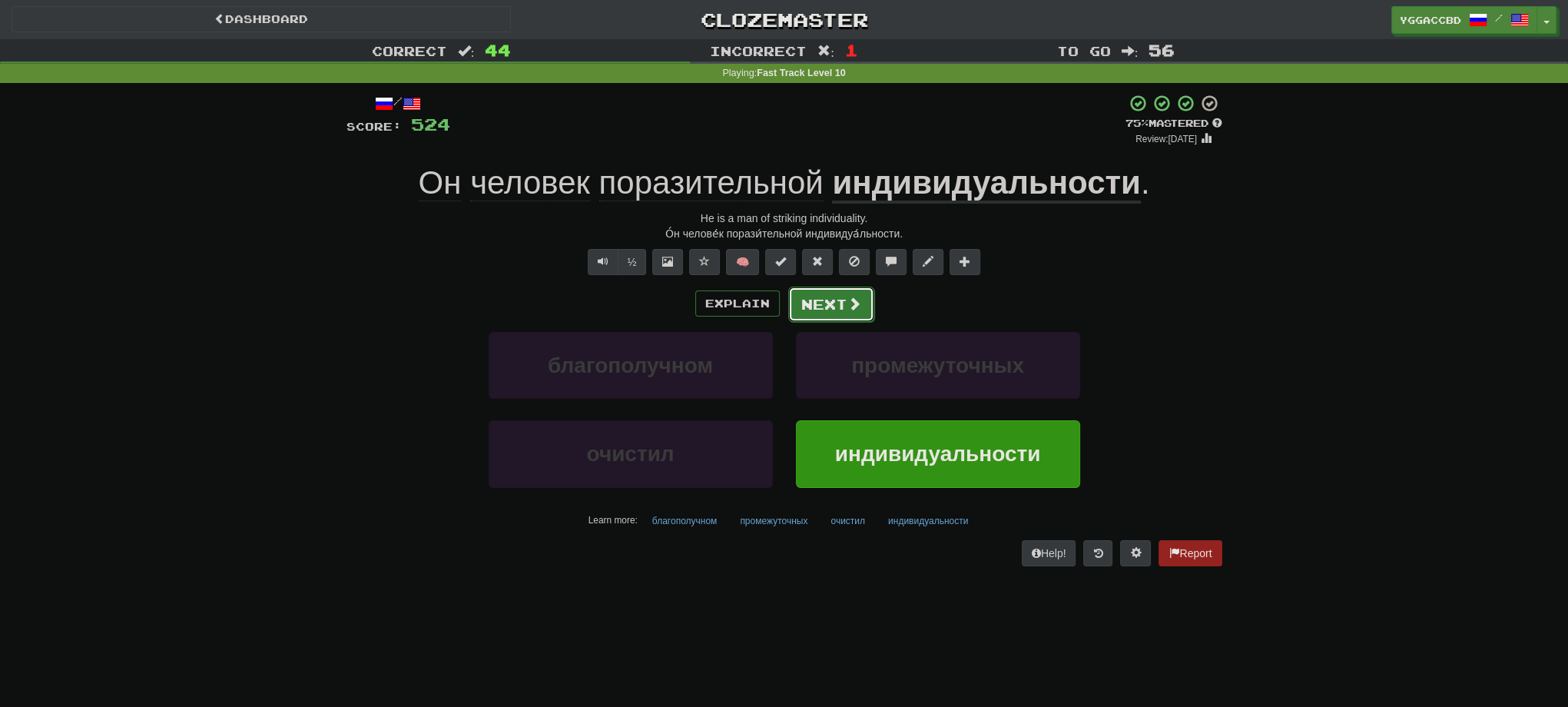
click at [834, 314] on button "Next" at bounding box center [831, 304] width 86 height 35
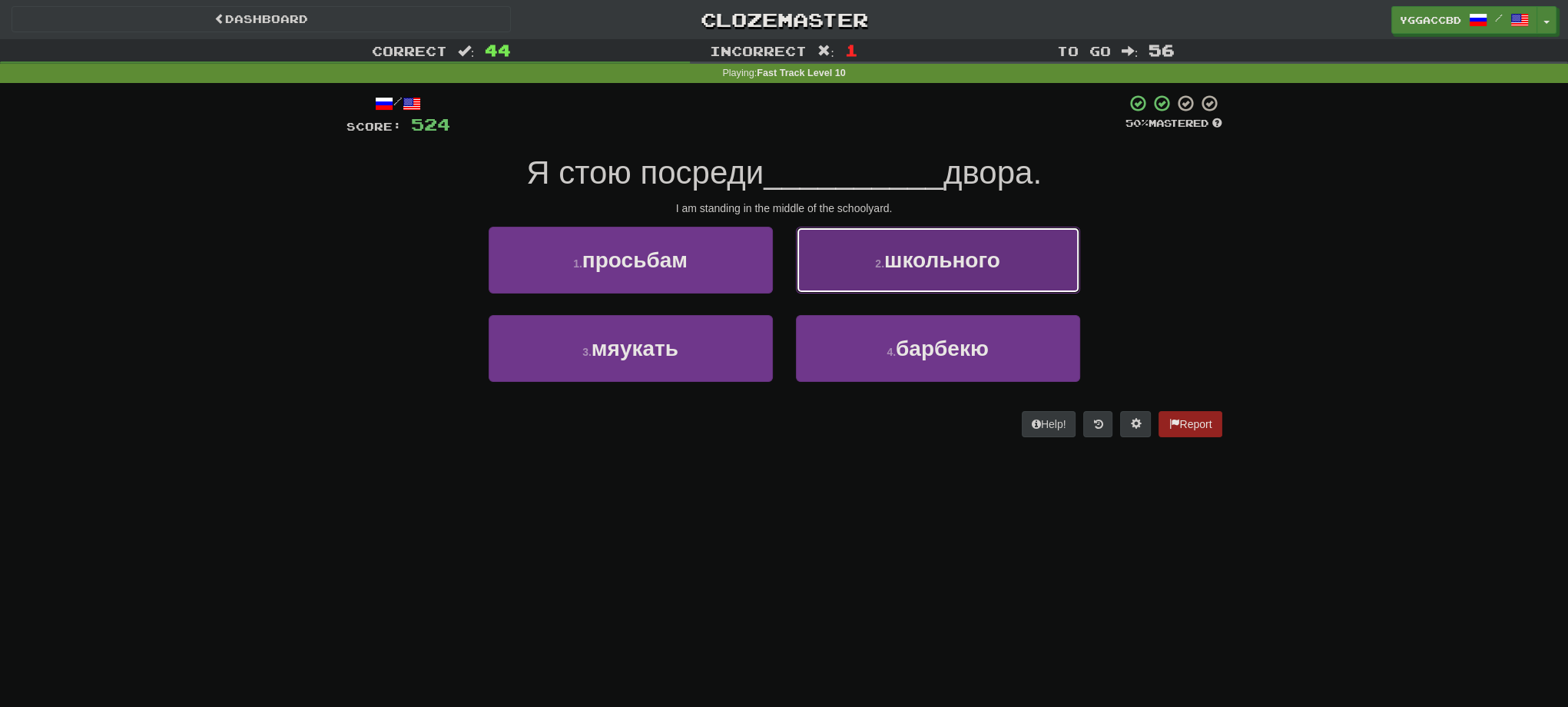
click at [896, 285] on button "2 . школьного" at bounding box center [938, 259] width 284 height 67
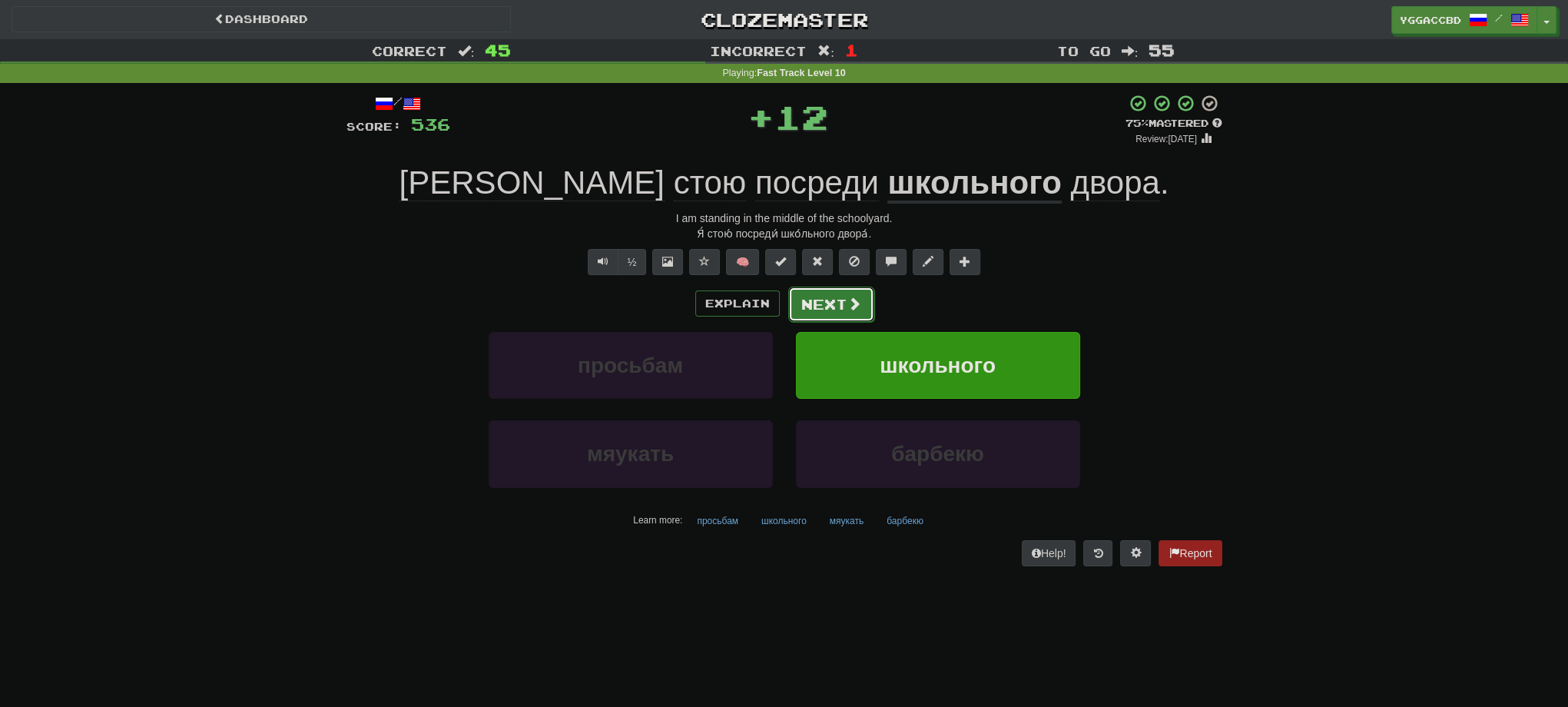
click at [819, 306] on button "Next" at bounding box center [831, 304] width 86 height 35
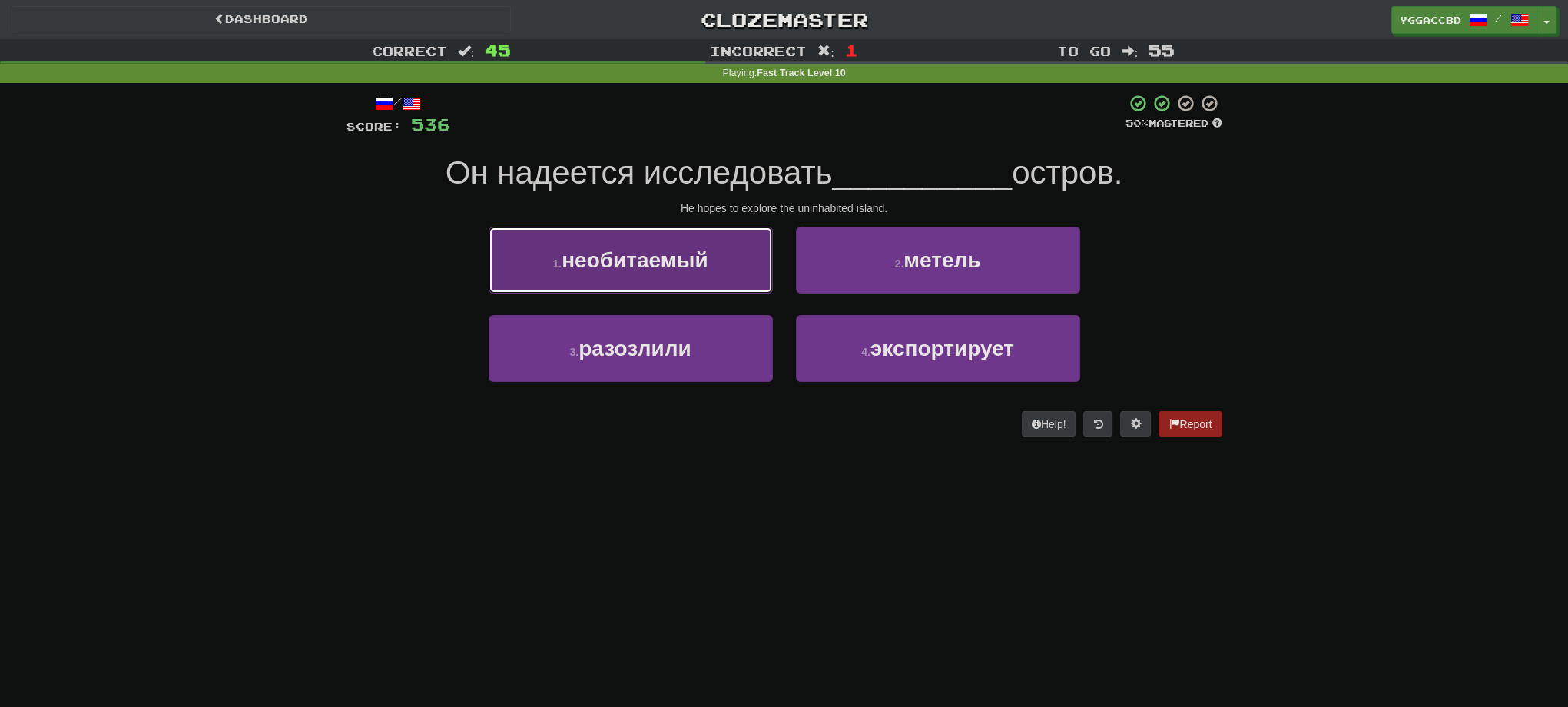
click at [681, 276] on button "1 . необитаемый" at bounding box center [630, 259] width 284 height 67
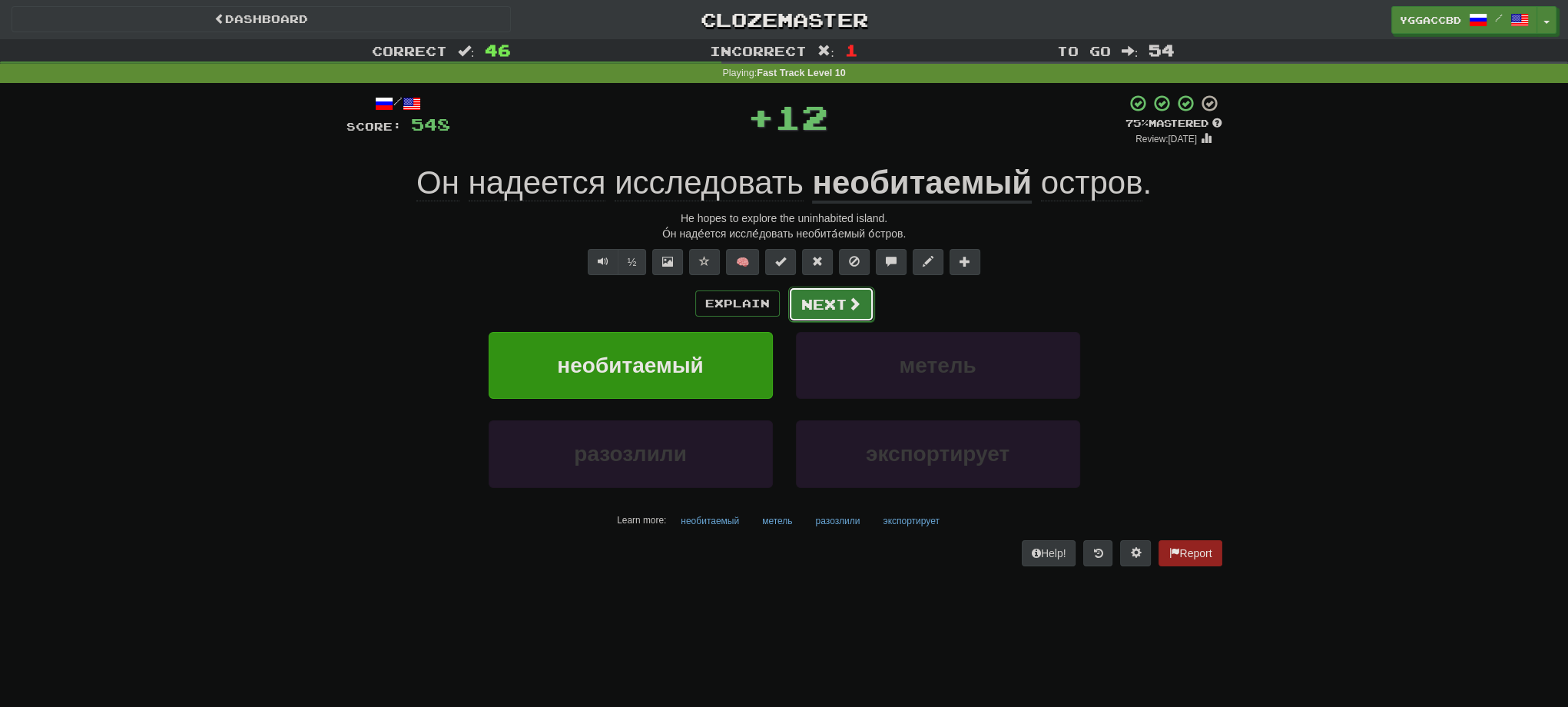
click at [817, 302] on button "Next" at bounding box center [831, 304] width 86 height 35
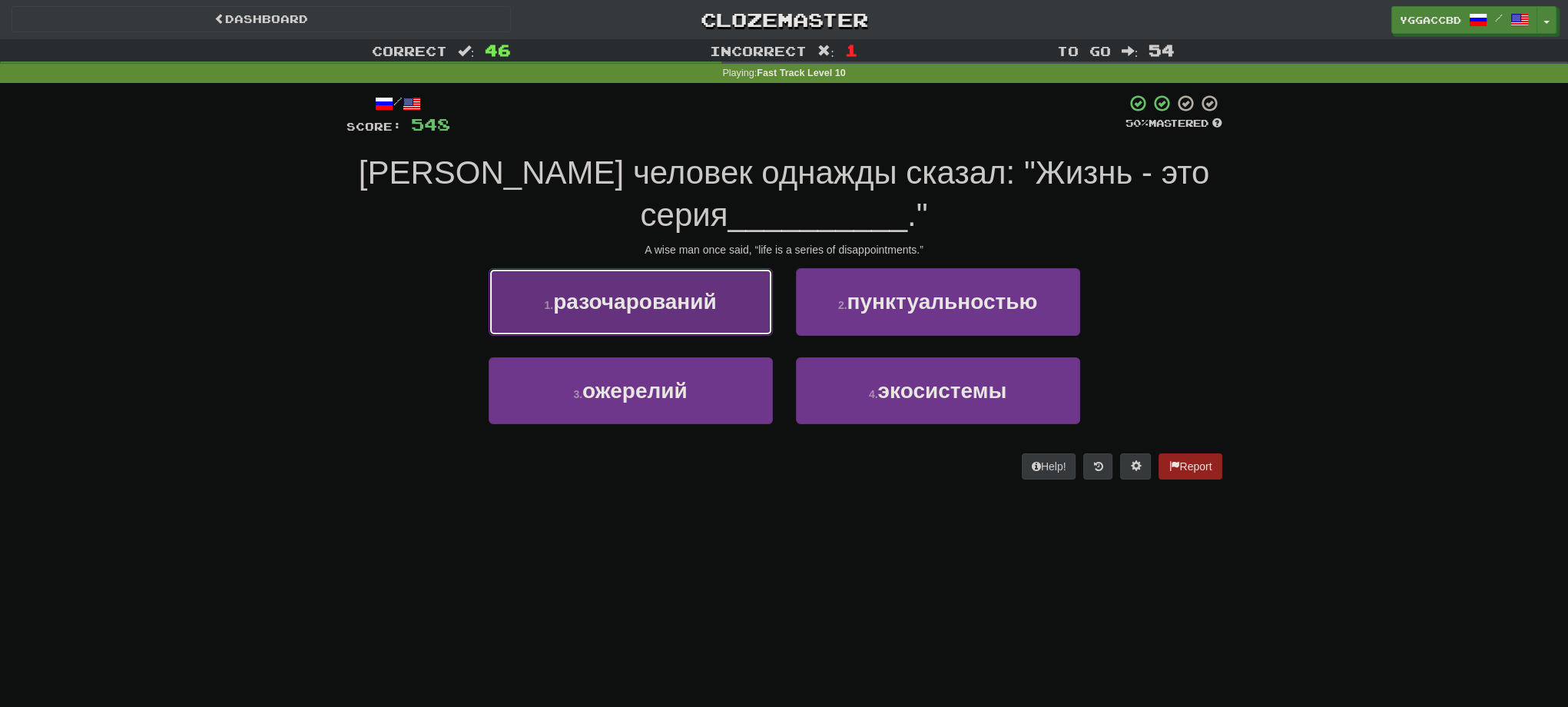
click at [673, 304] on span "разочарований" at bounding box center [634, 302] width 163 height 24
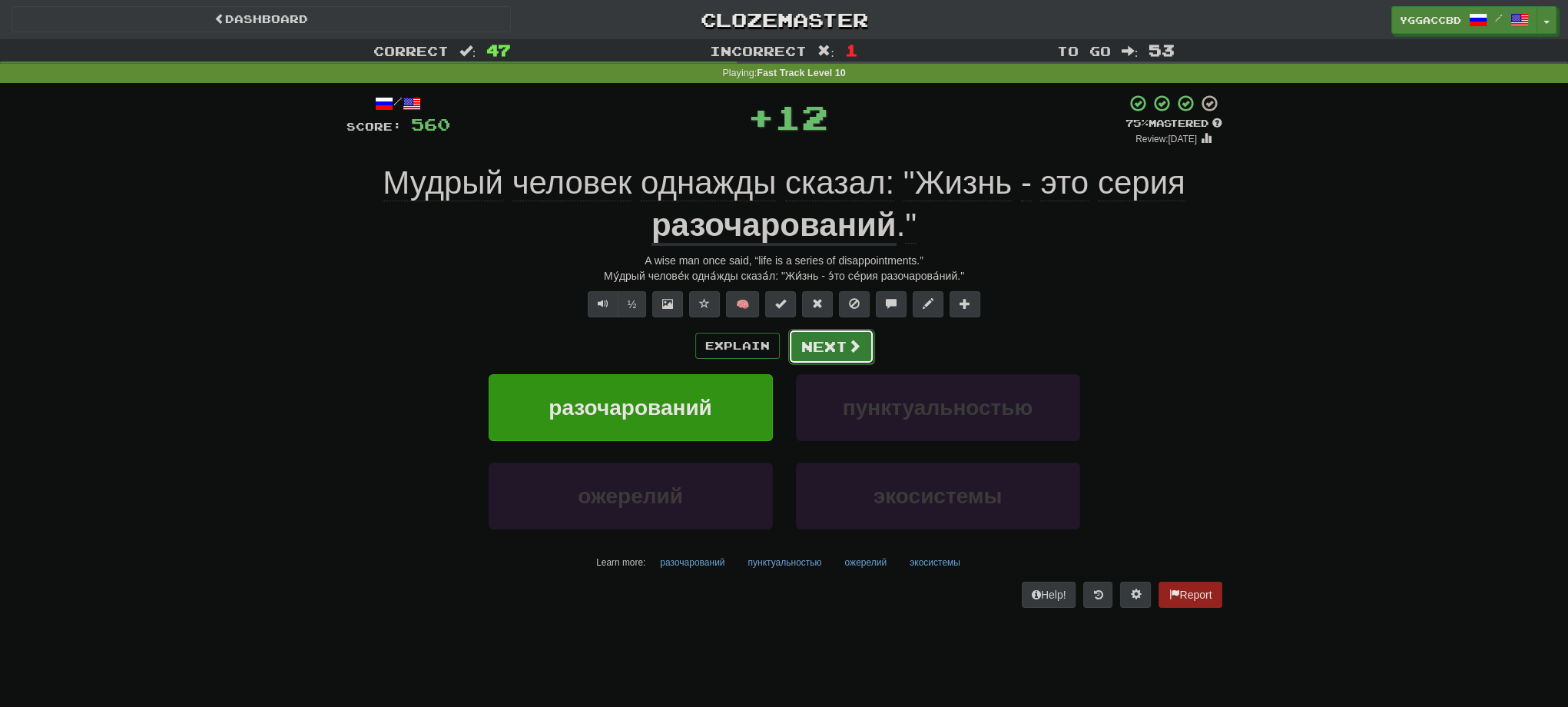
click at [848, 351] on span at bounding box center [854, 345] width 14 height 14
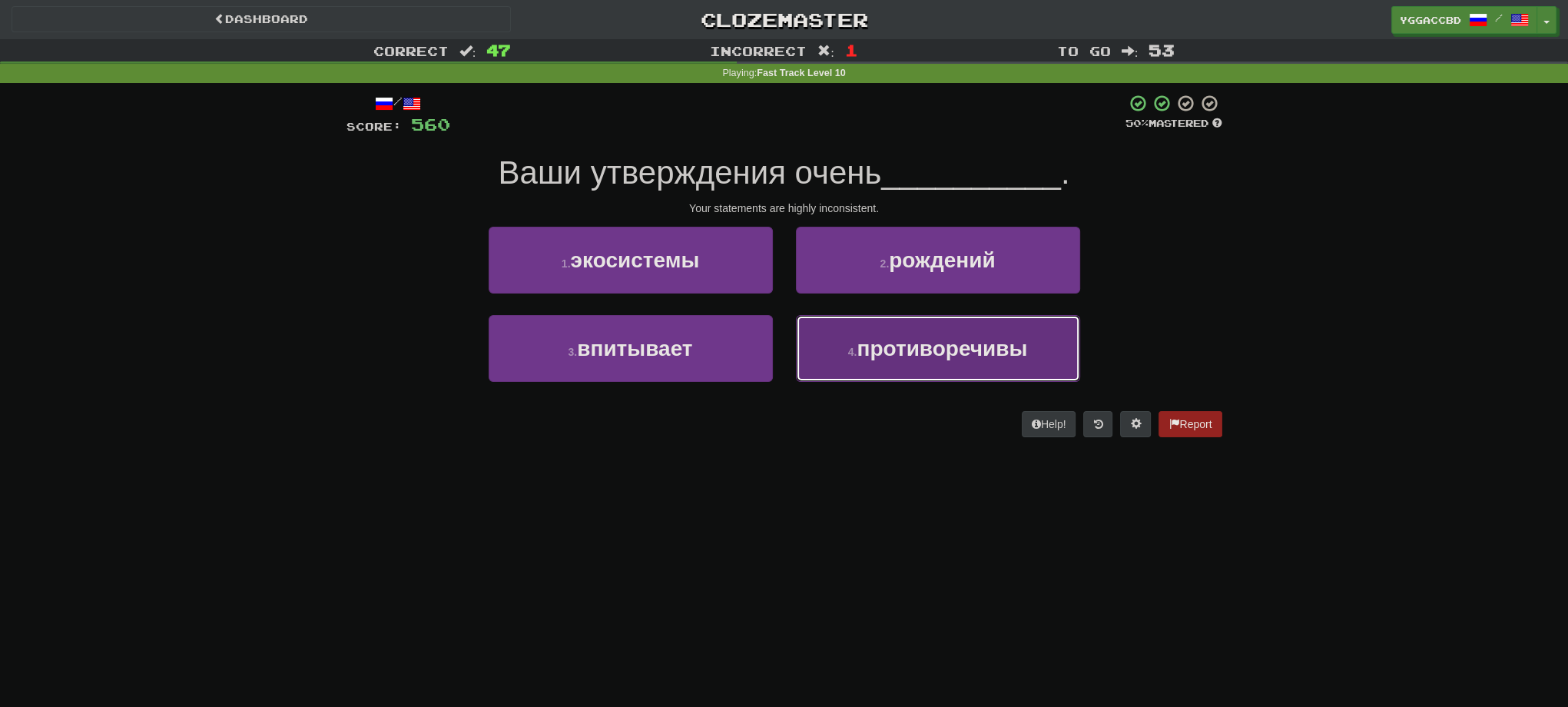
click at [964, 349] on span "противоречивы" at bounding box center [942, 348] width 171 height 24
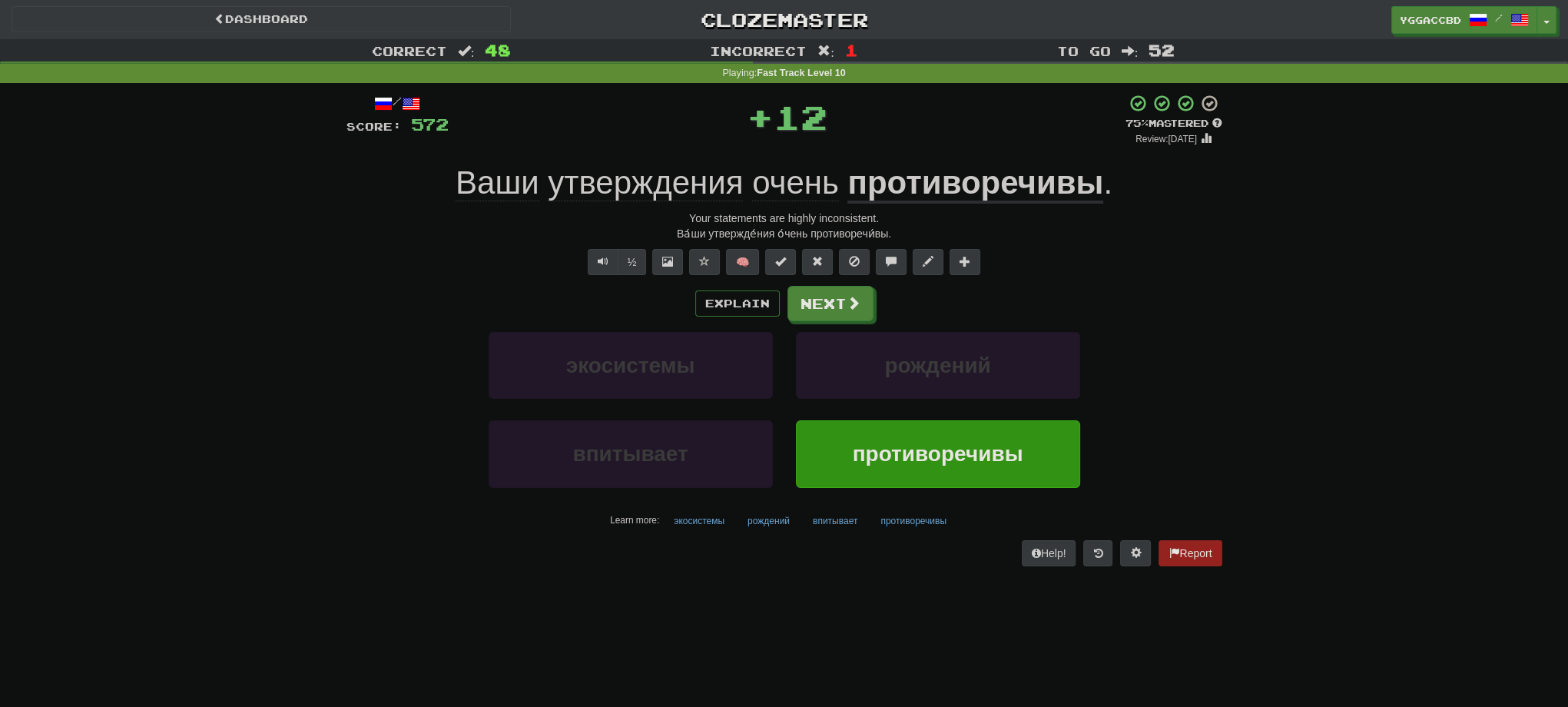
click at [997, 188] on u "противоречивы" at bounding box center [975, 184] width 256 height 39
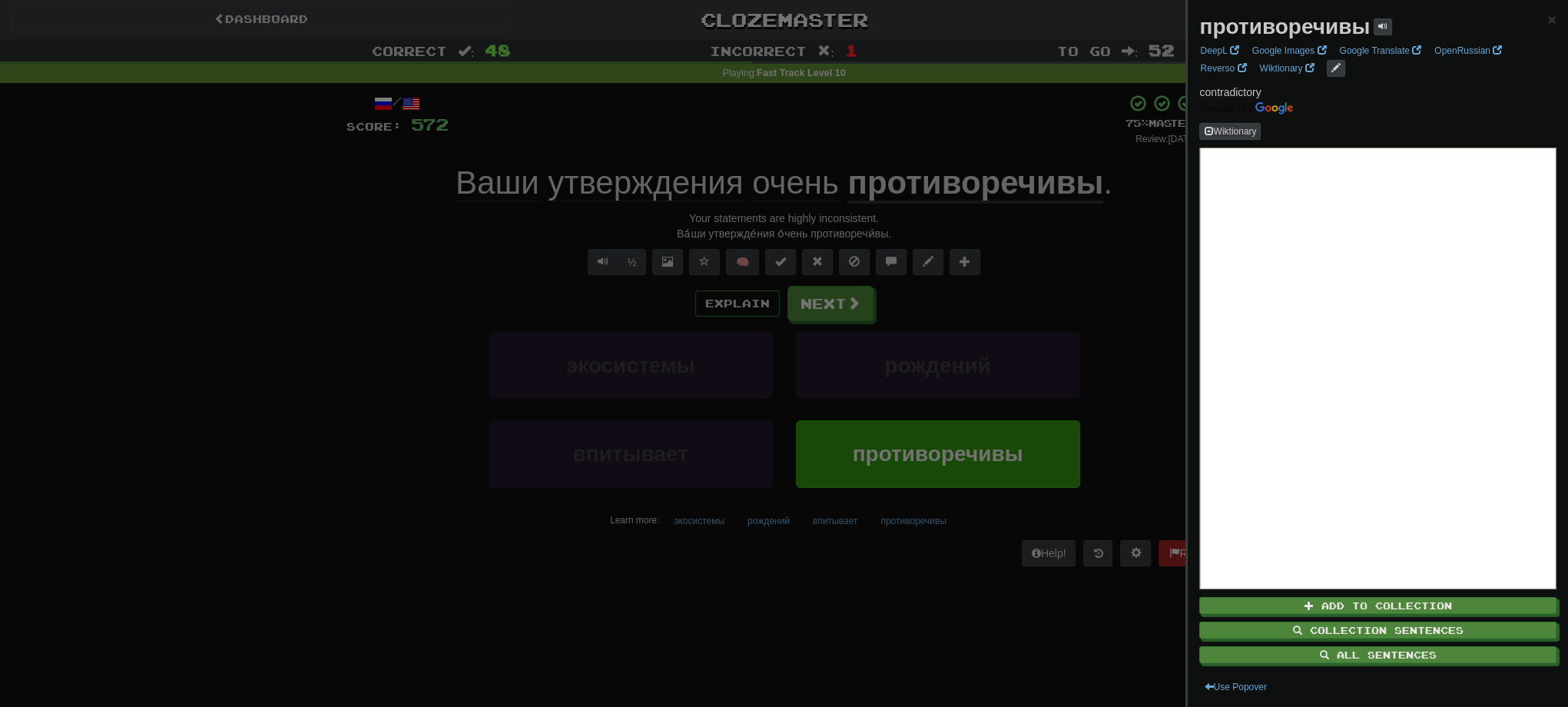
click at [1298, 20] on strong "противоречивы" at bounding box center [1285, 26] width 171 height 24
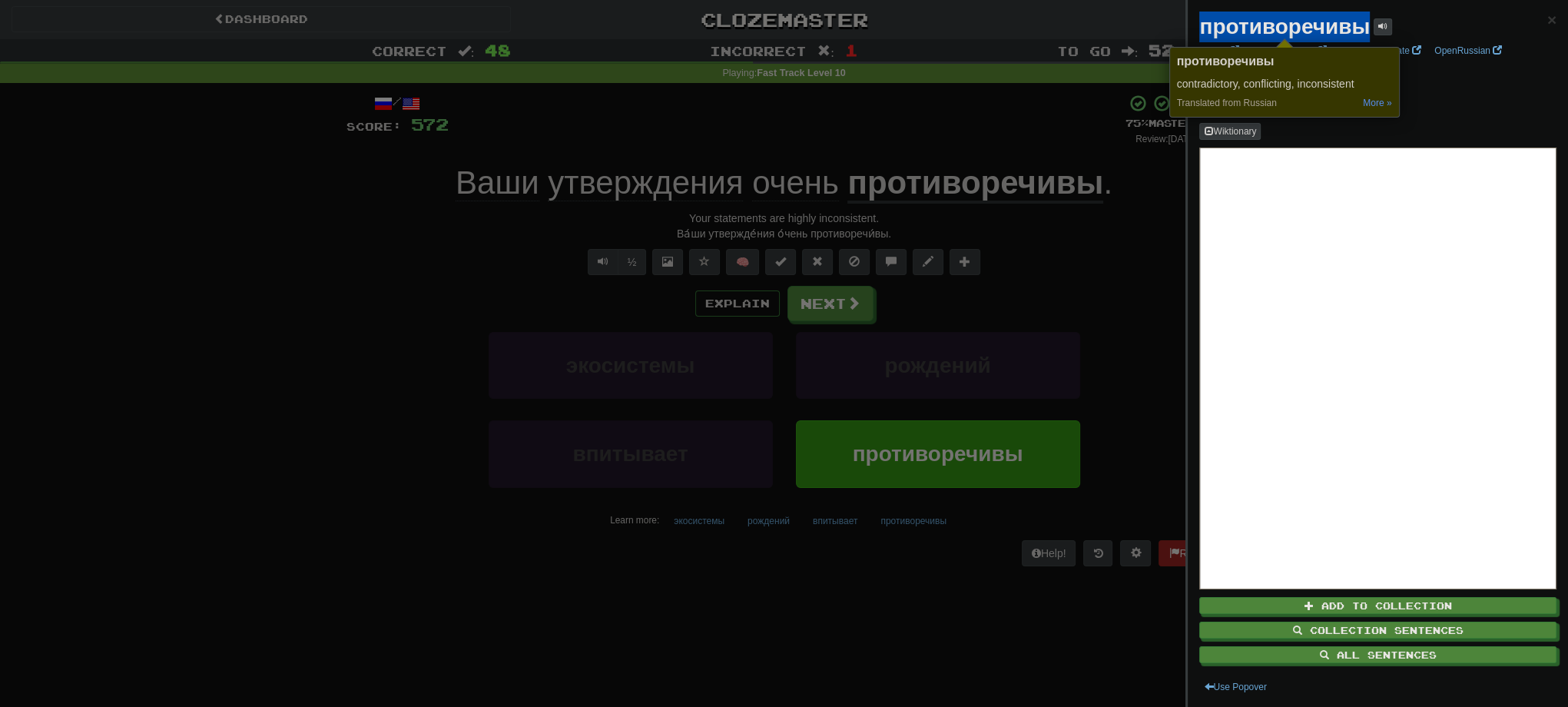
copy strong "противоречивы"
click at [237, 471] on div at bounding box center [784, 353] width 1568 height 707
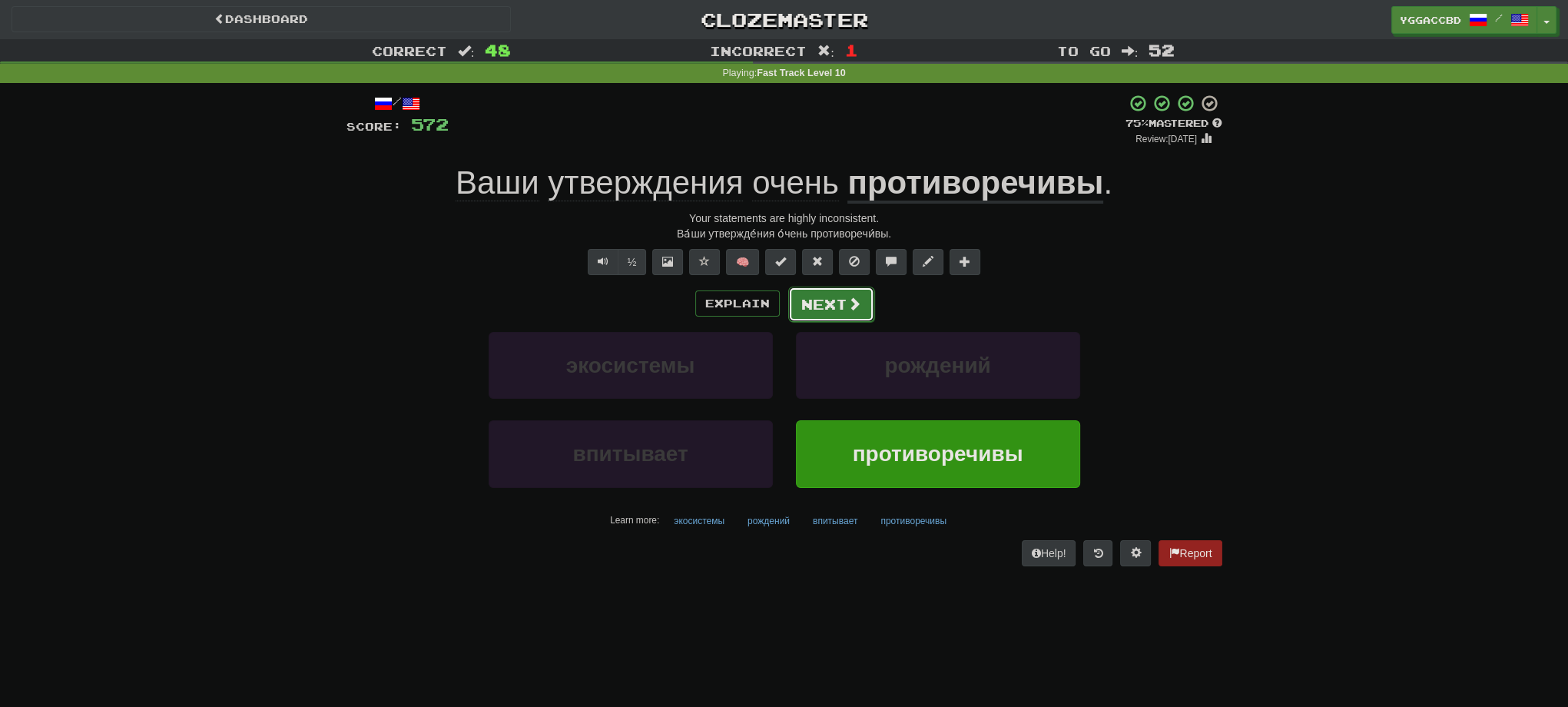
click at [830, 301] on button "Next" at bounding box center [831, 304] width 86 height 35
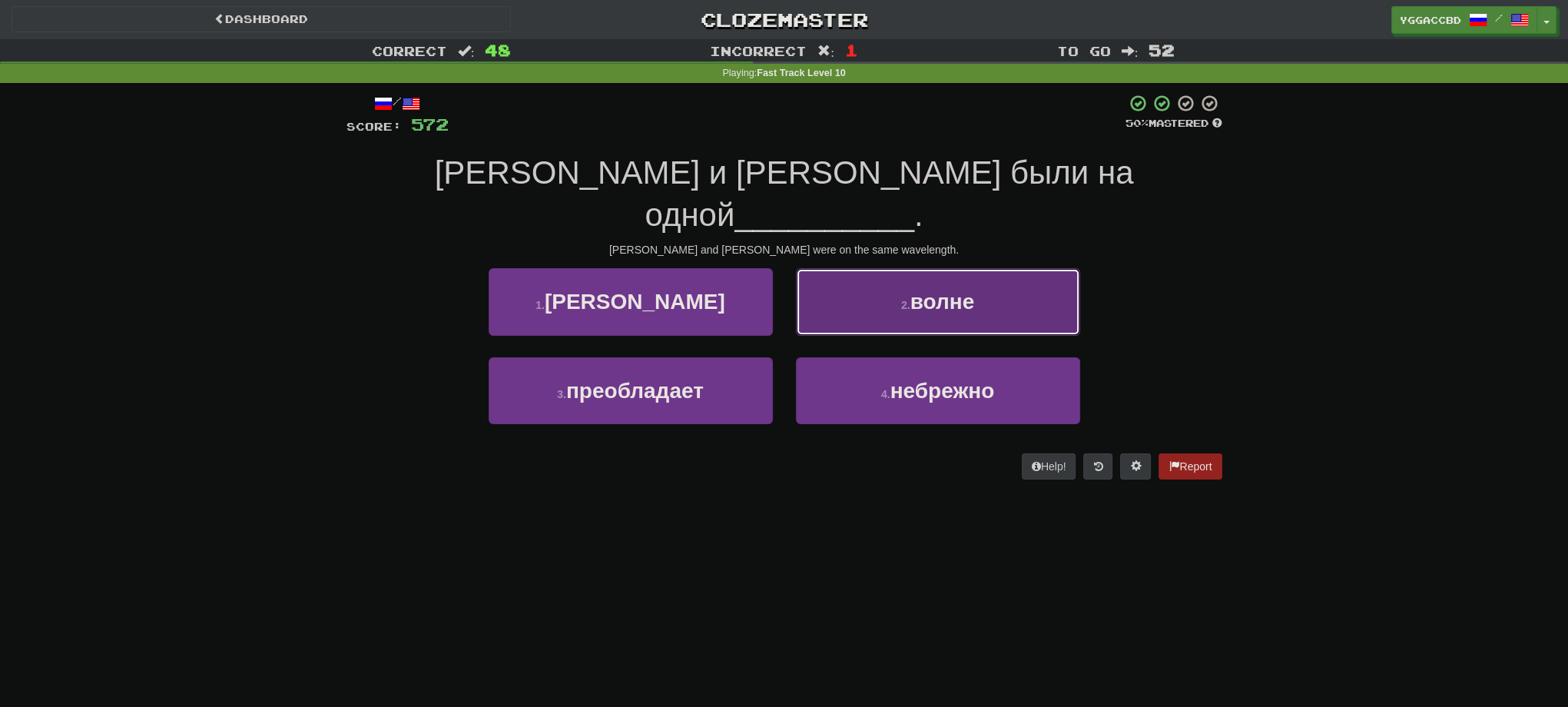
click at [945, 290] on span "волне" at bounding box center [943, 302] width 64 height 24
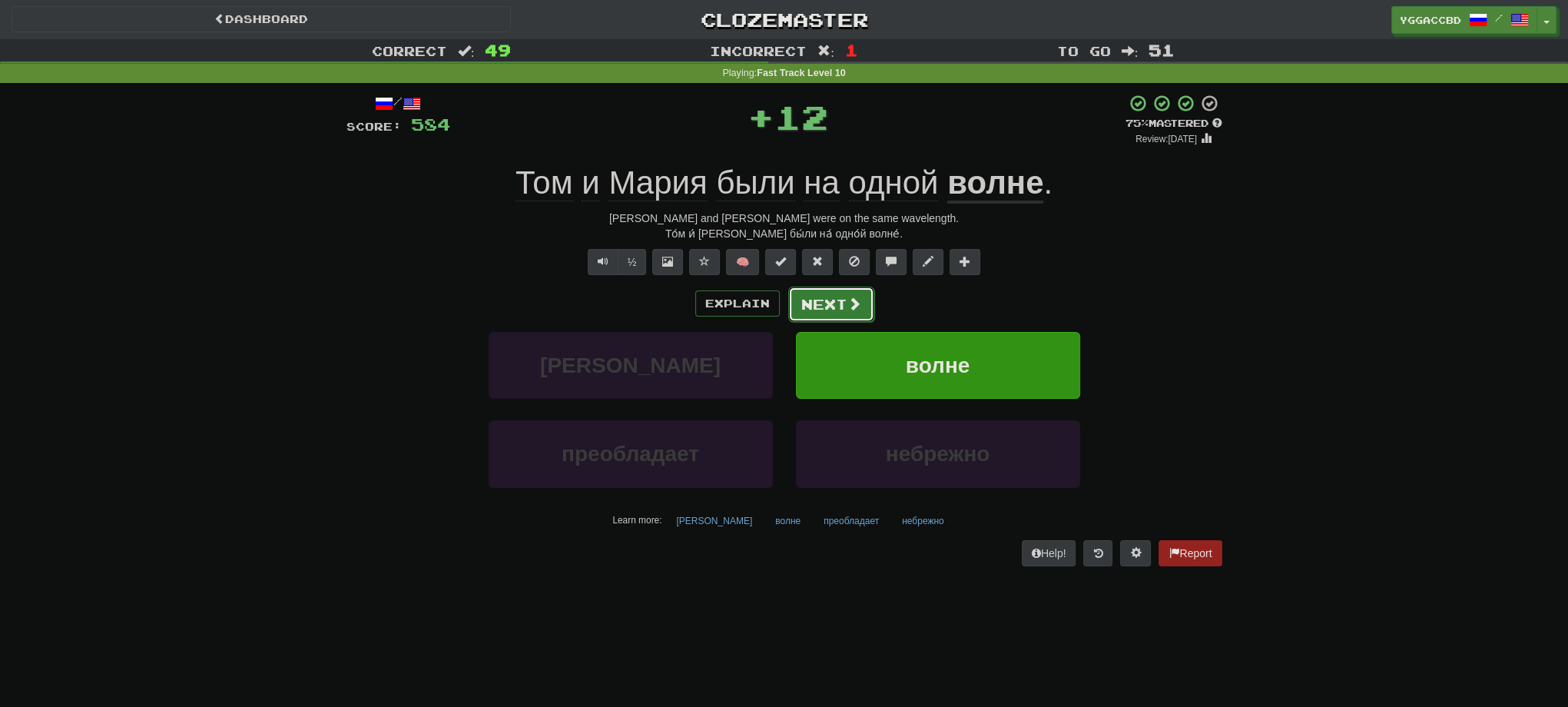
click at [820, 307] on button "Next" at bounding box center [831, 304] width 86 height 35
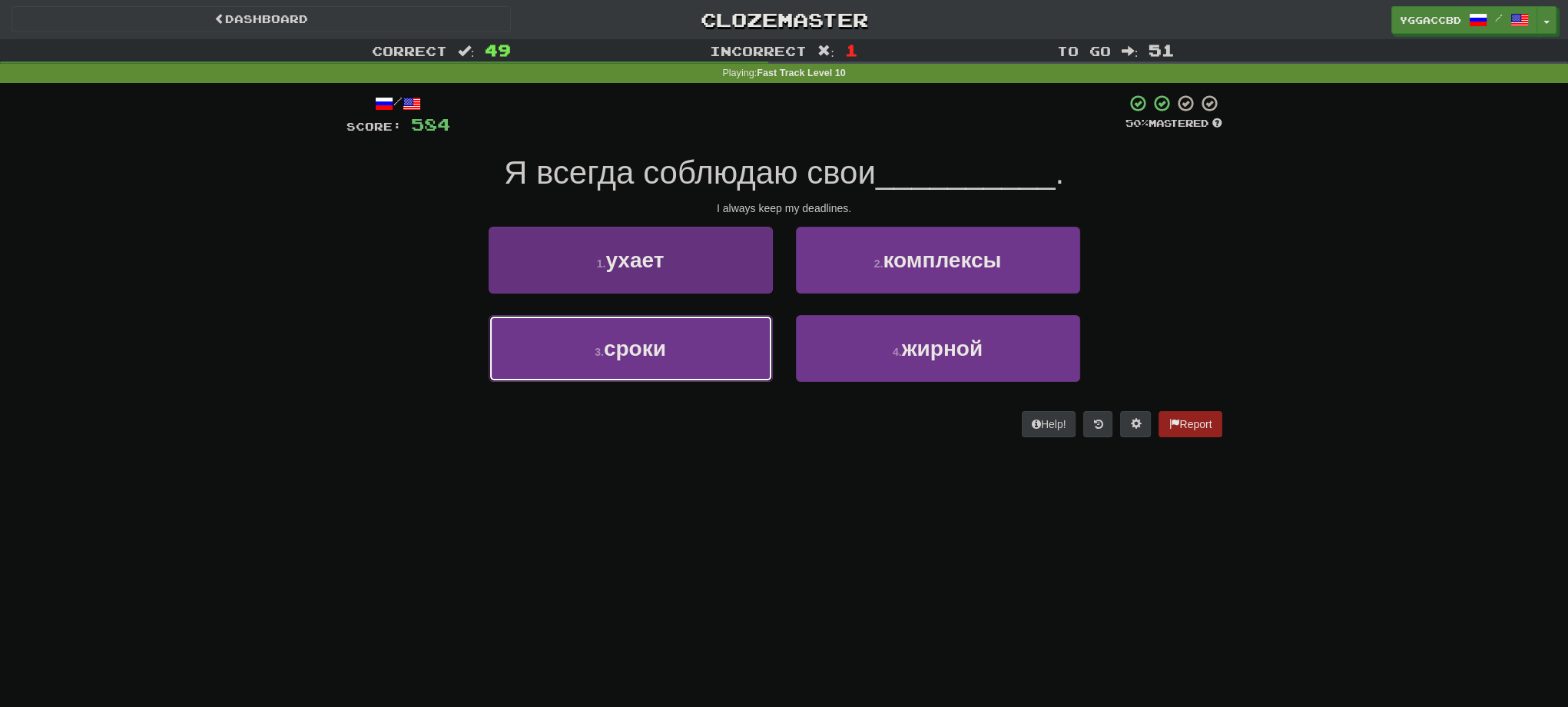
click at [667, 340] on button "3 . сроки" at bounding box center [630, 348] width 284 height 67
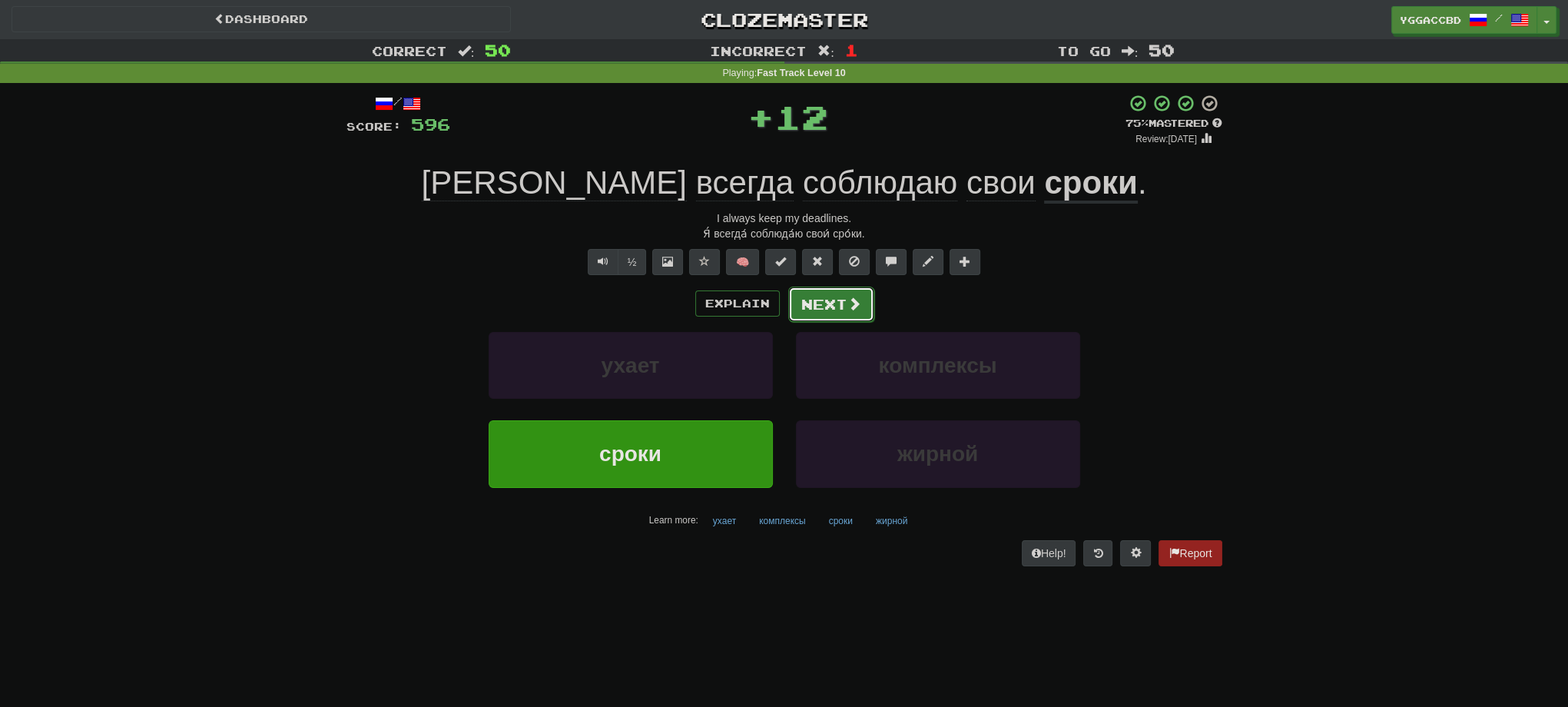
click at [842, 307] on button "Next" at bounding box center [831, 304] width 86 height 35
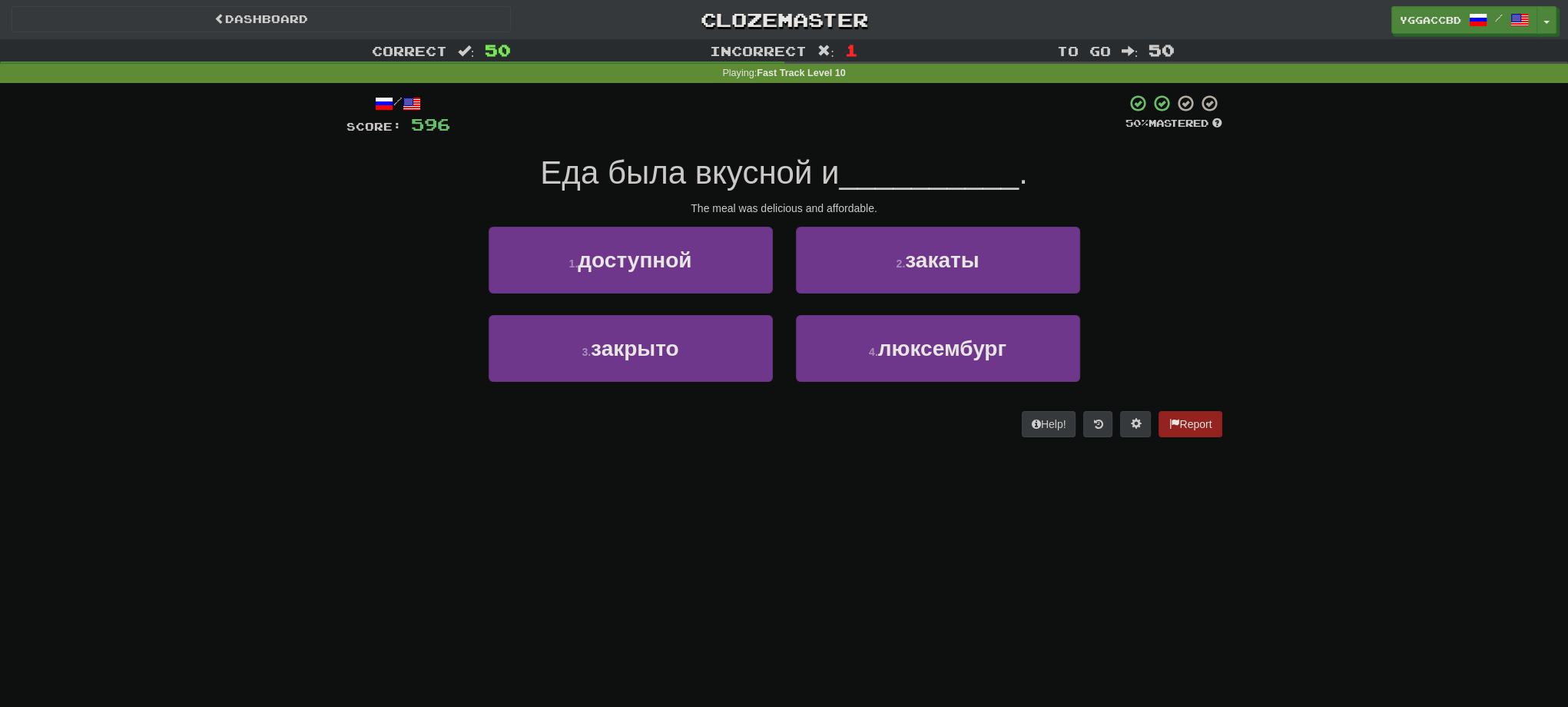
click at [440, 394] on div "3 . закрыто 4 . люксембург" at bounding box center [784, 359] width 922 height 89
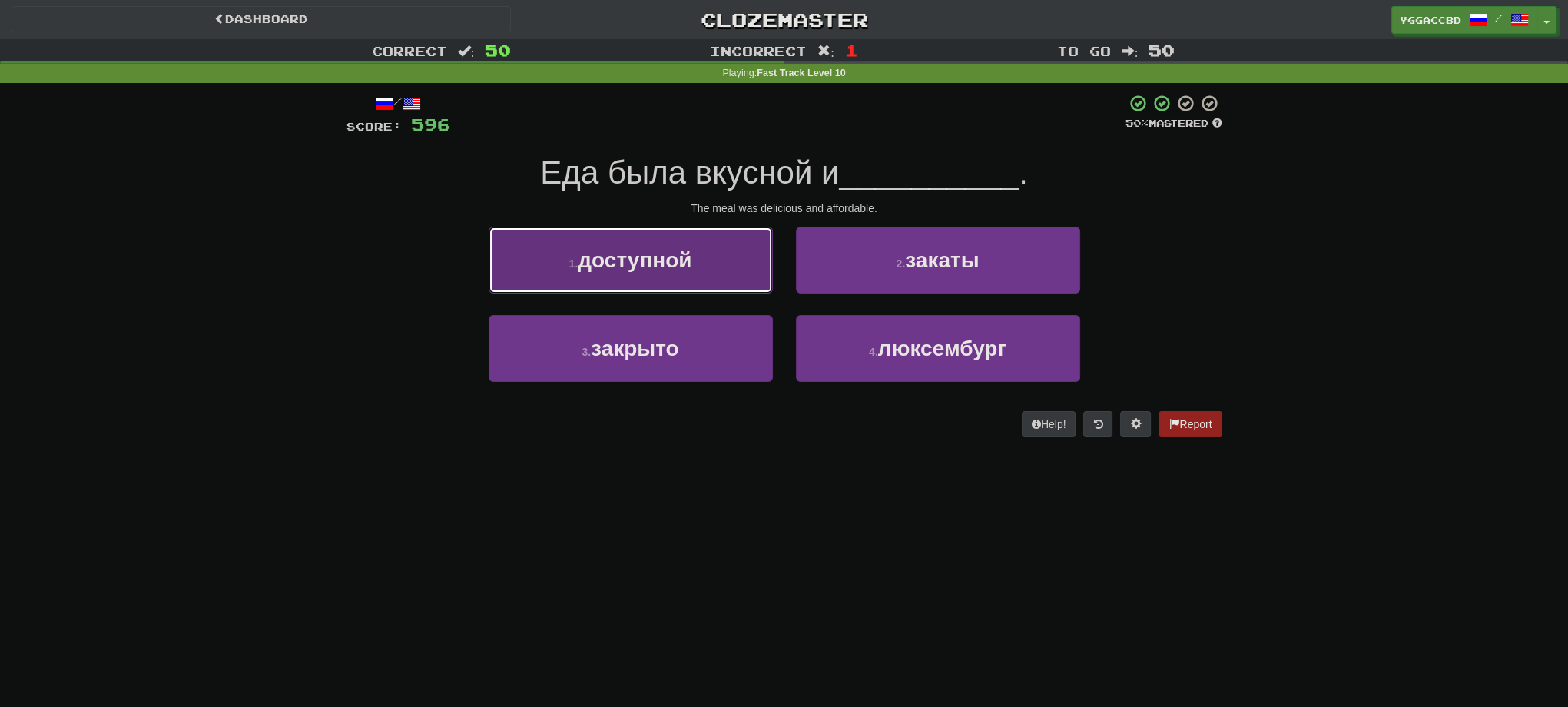
click at [667, 269] on span "доступной" at bounding box center [634, 260] width 114 height 24
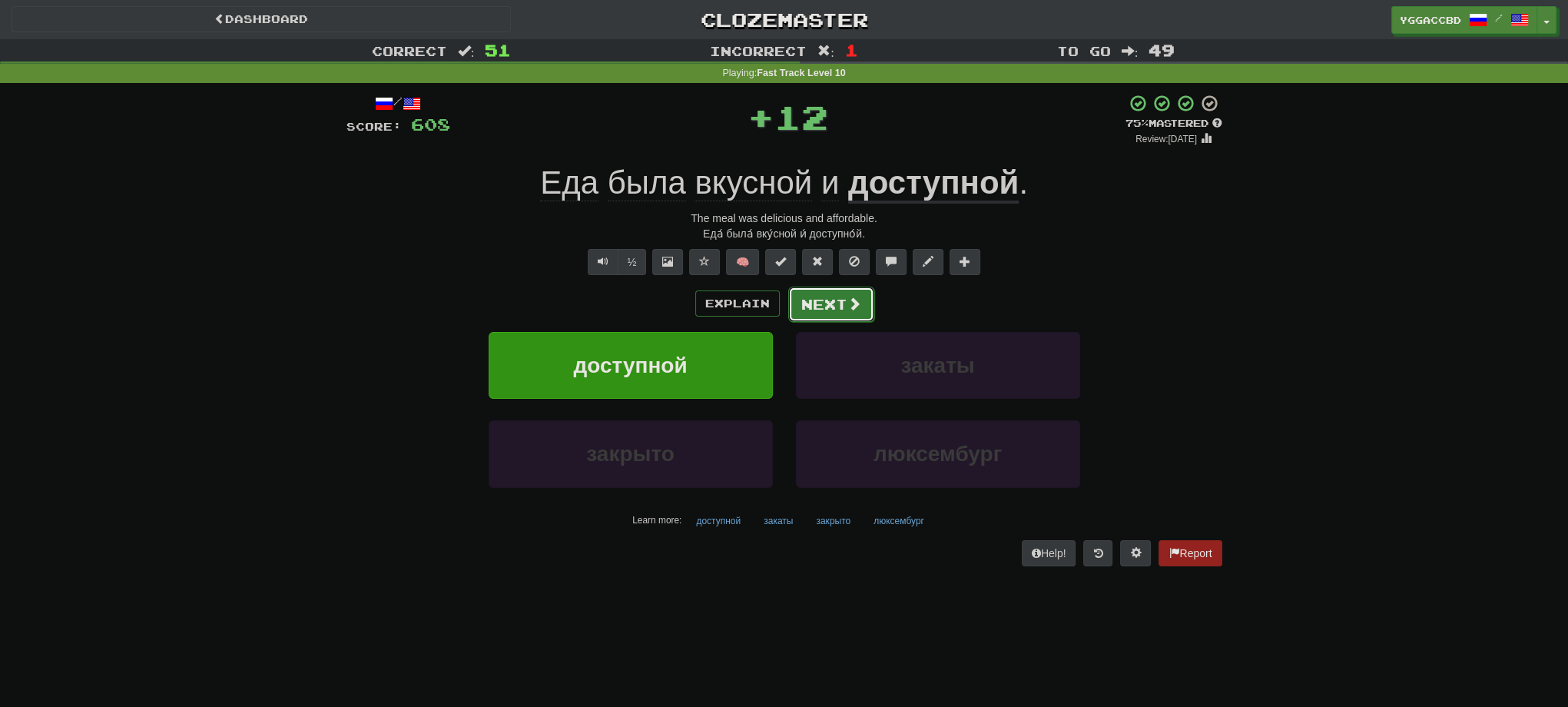
click at [825, 304] on button "Next" at bounding box center [831, 304] width 86 height 35
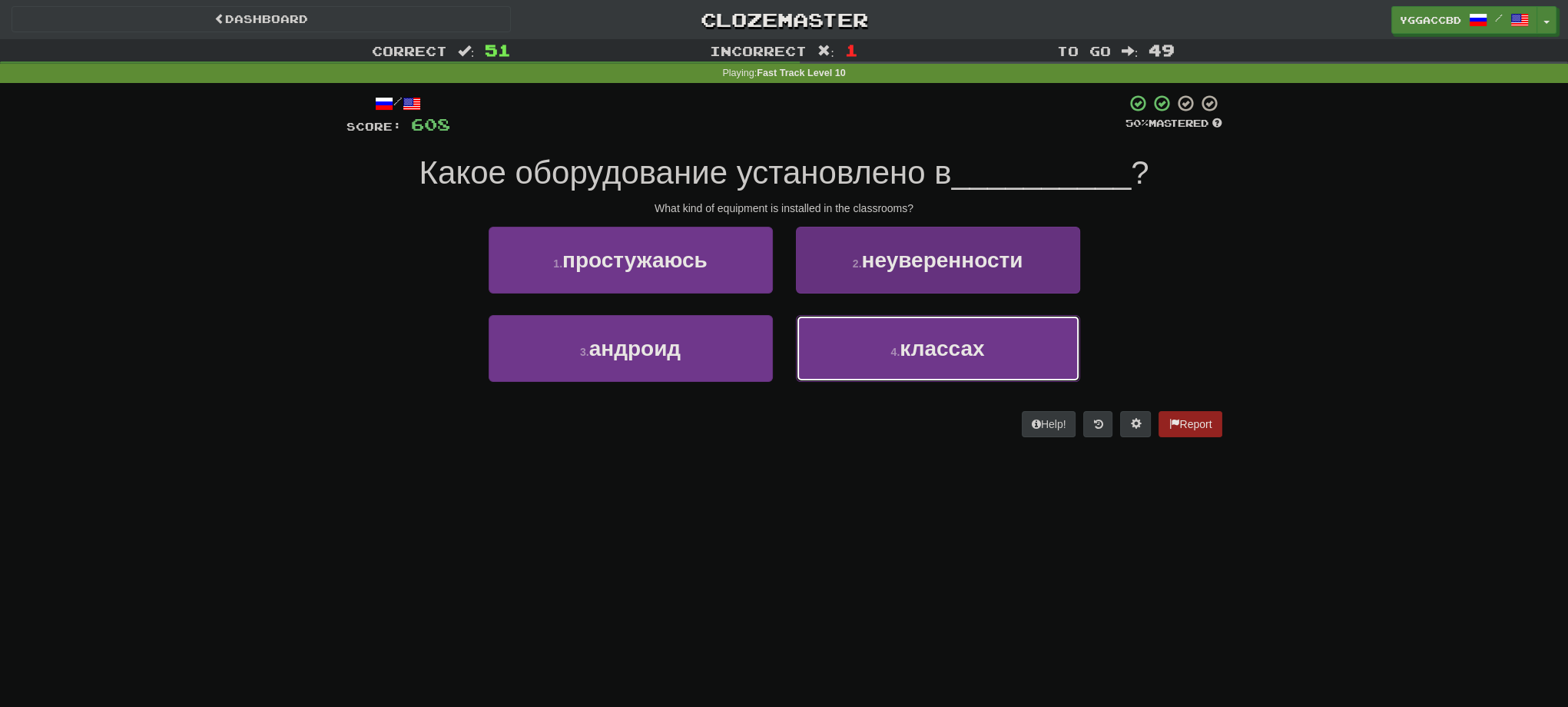
drag, startPoint x: 989, startPoint y: 360, endPoint x: 977, endPoint y: 361, distance: 12.0
click at [989, 359] on button "4 . классах" at bounding box center [938, 348] width 284 height 67
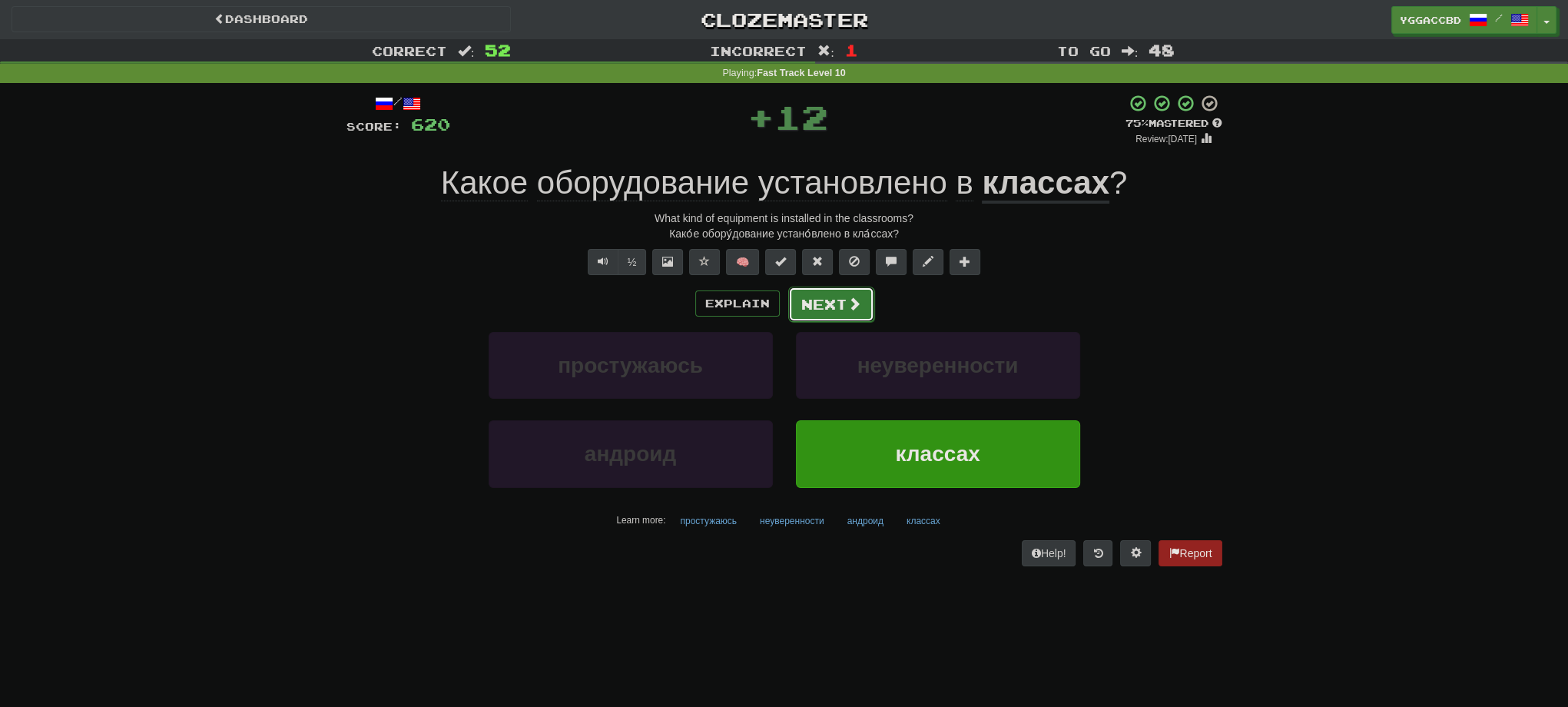
click at [835, 314] on button "Next" at bounding box center [831, 304] width 86 height 35
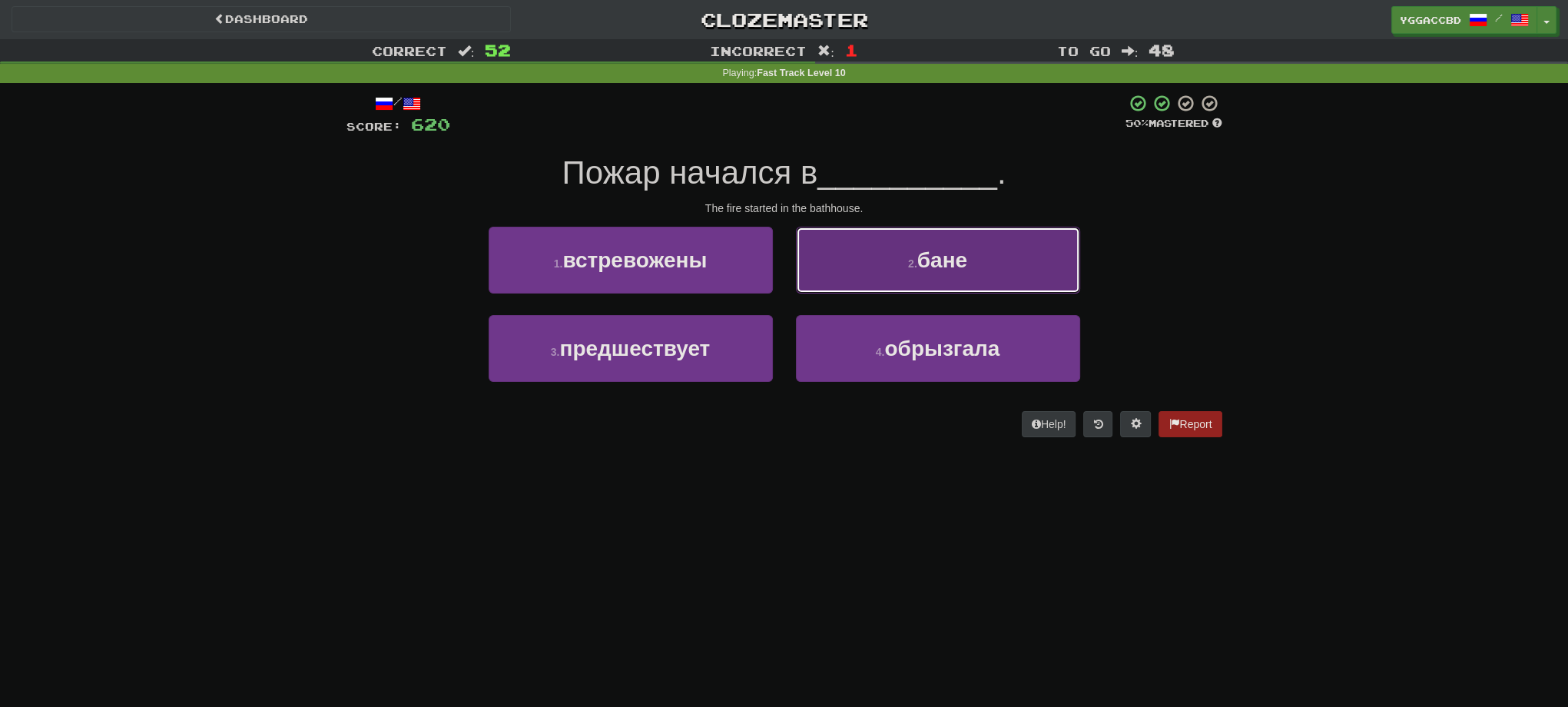
click at [939, 274] on button "2 . бане" at bounding box center [938, 259] width 284 height 67
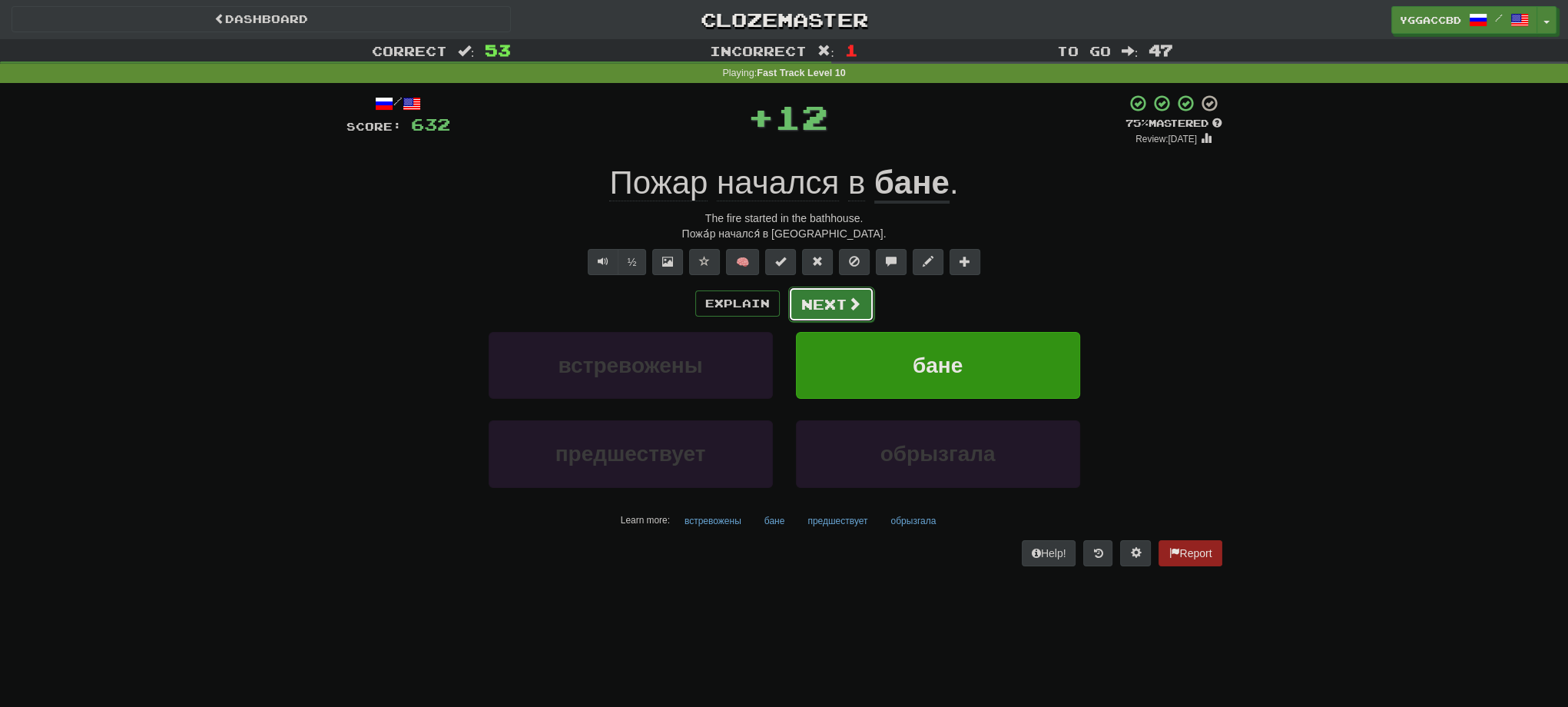
click at [839, 303] on button "Next" at bounding box center [831, 304] width 86 height 35
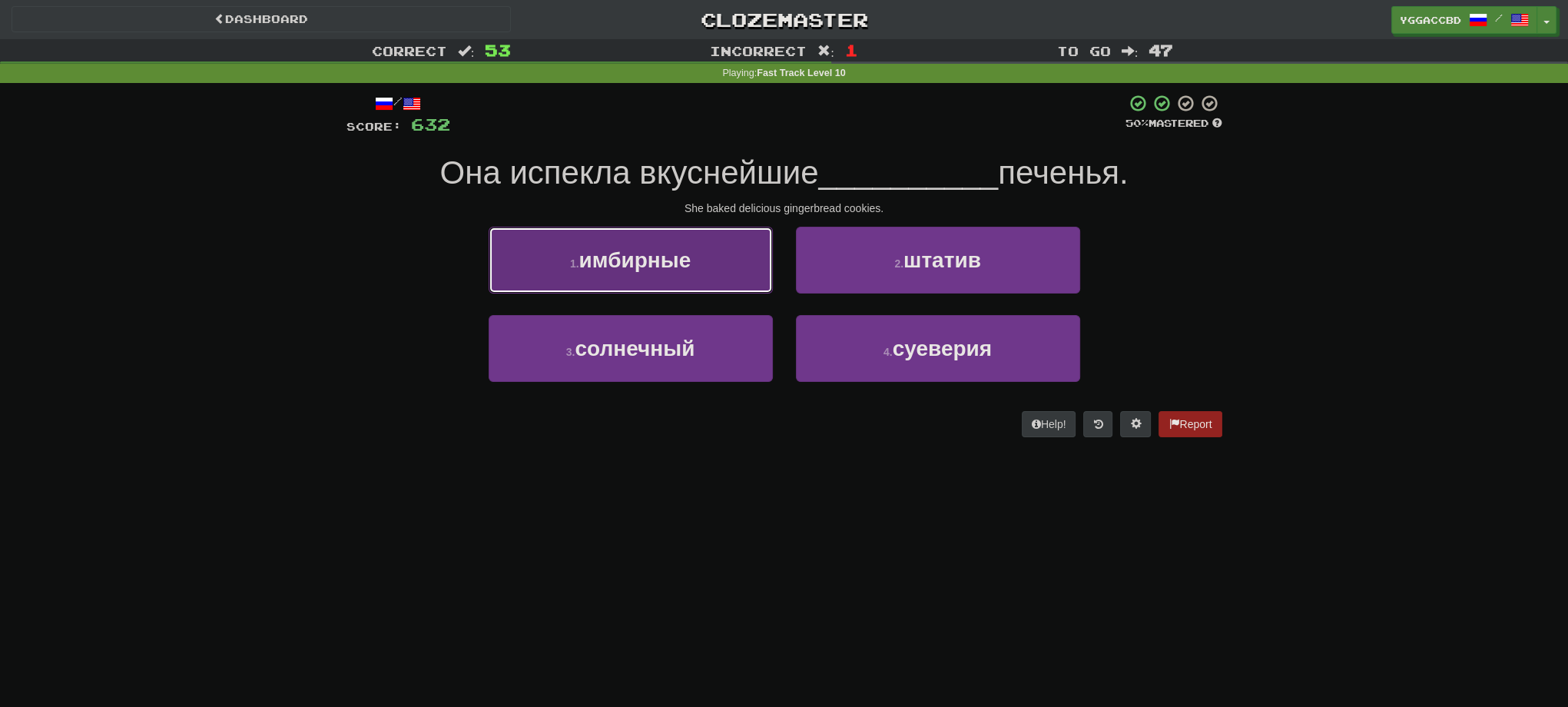
click at [692, 275] on button "1 . имбирные" at bounding box center [630, 259] width 284 height 67
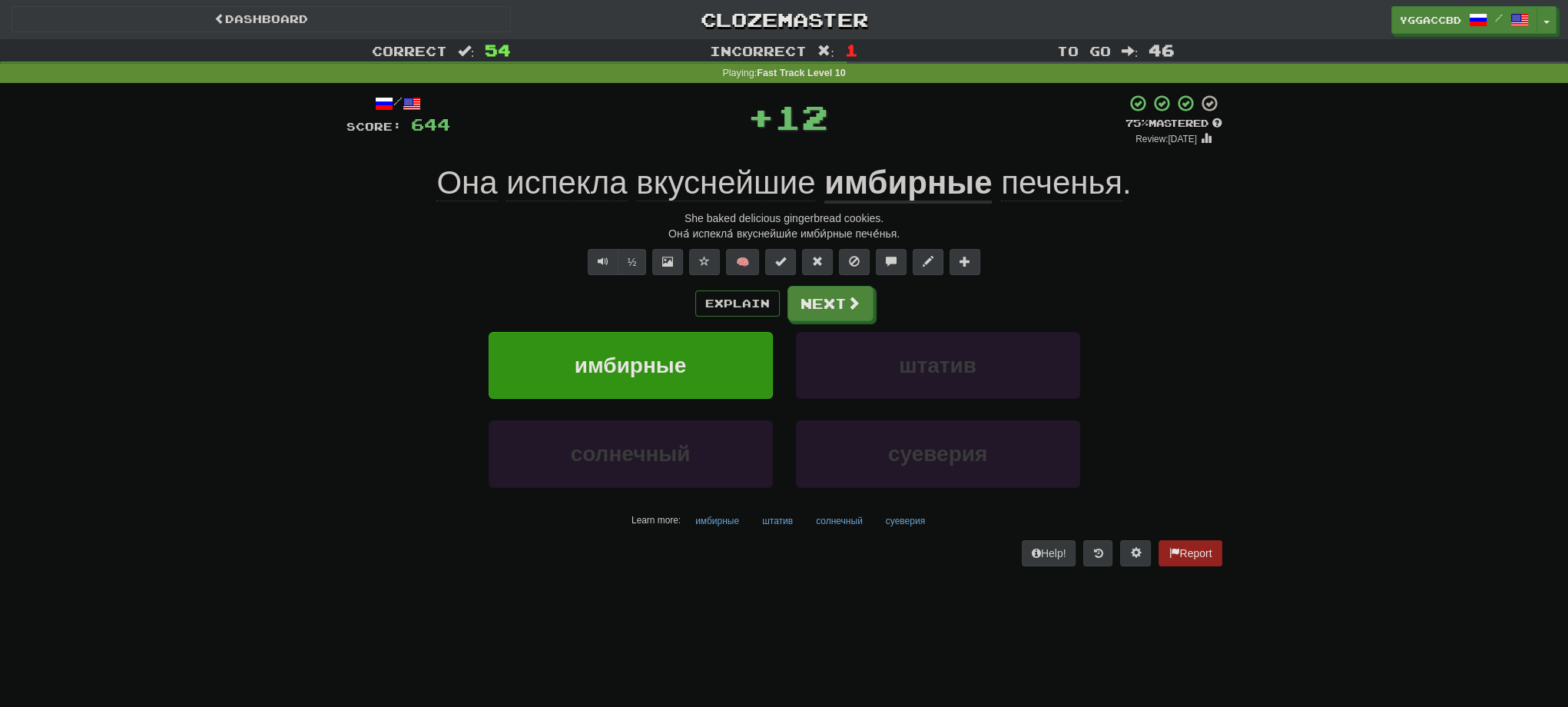
click at [870, 188] on u "имбирные" at bounding box center [908, 184] width 167 height 39
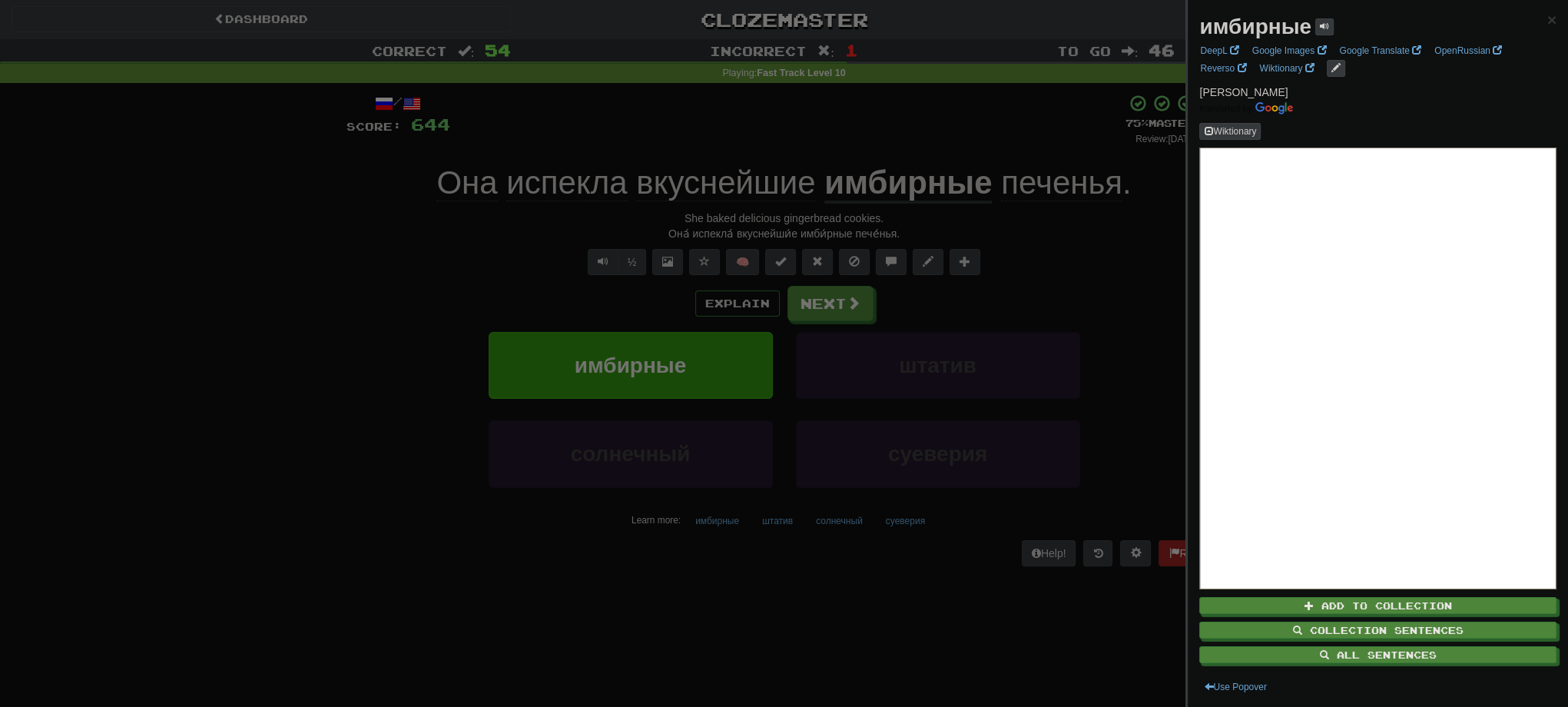
click at [1100, 256] on div at bounding box center [784, 353] width 1568 height 707
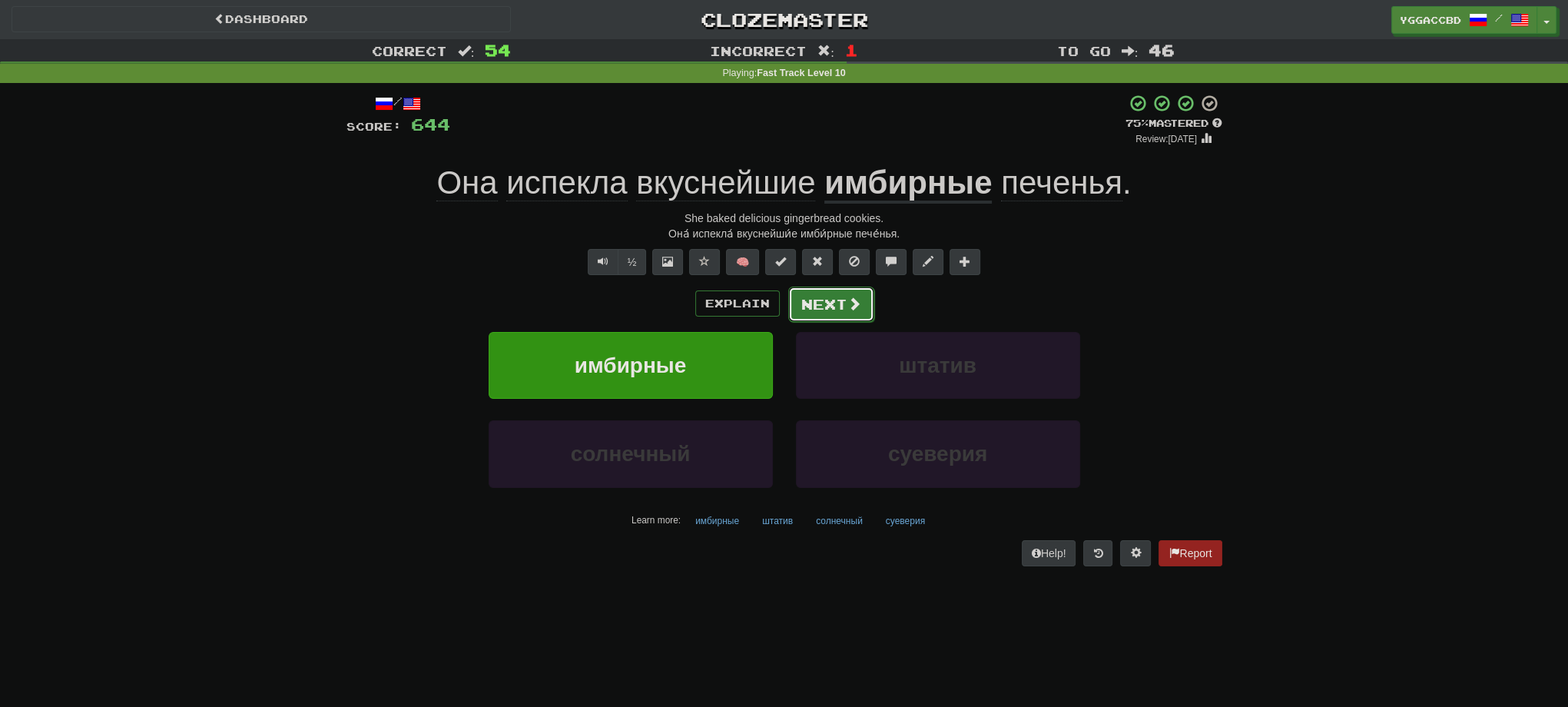
click at [815, 307] on button "Next" at bounding box center [831, 304] width 86 height 35
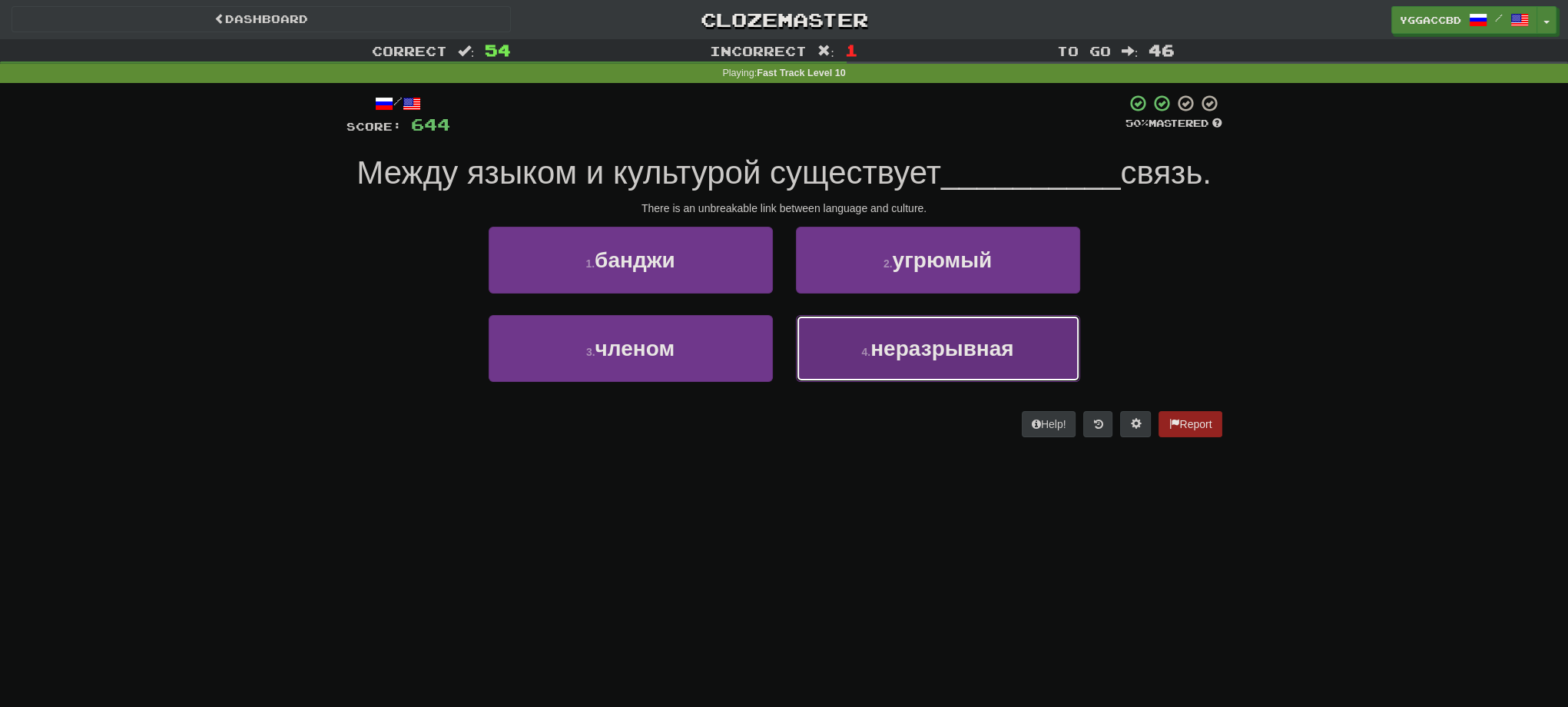
click at [934, 362] on button "4 . неразрывная" at bounding box center [938, 348] width 284 height 67
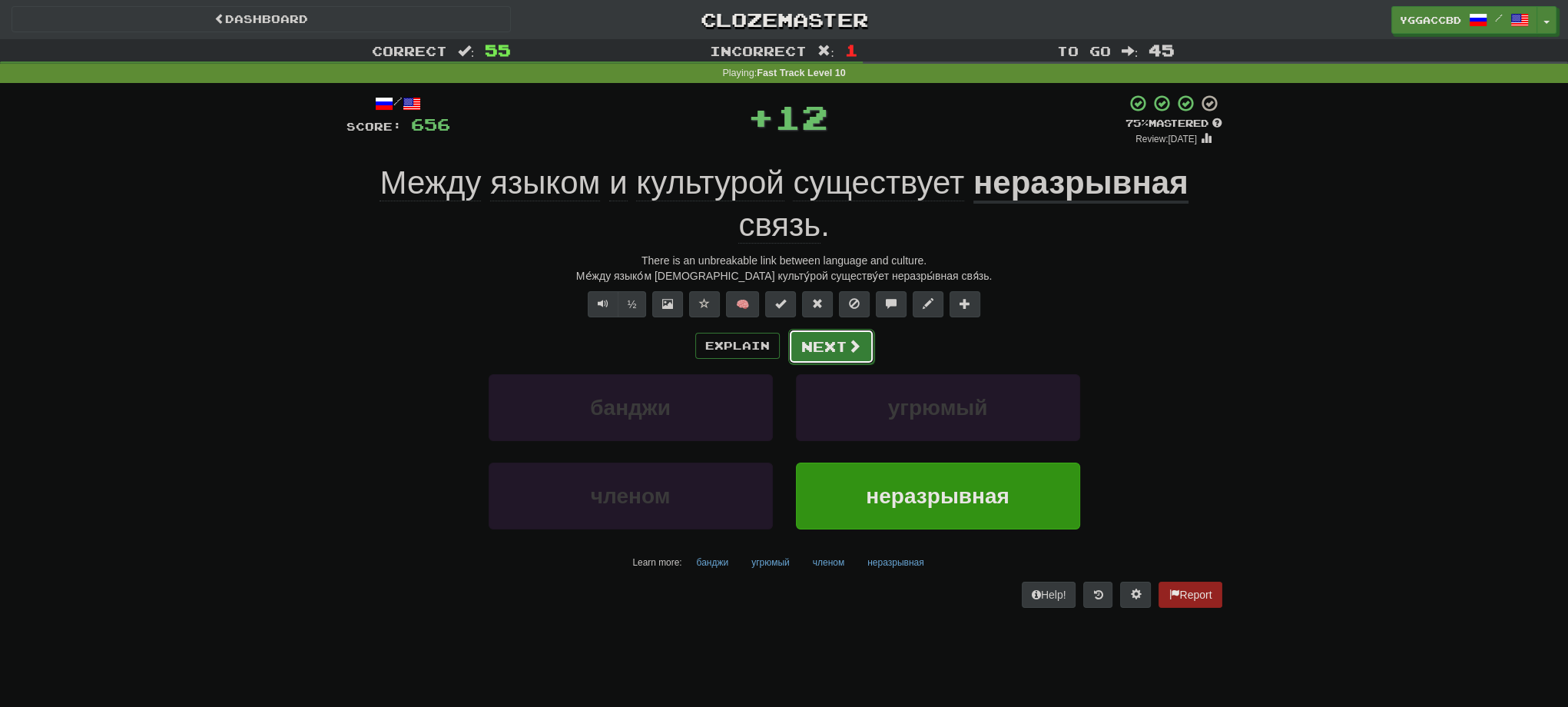
click at [853, 350] on span at bounding box center [854, 345] width 14 height 14
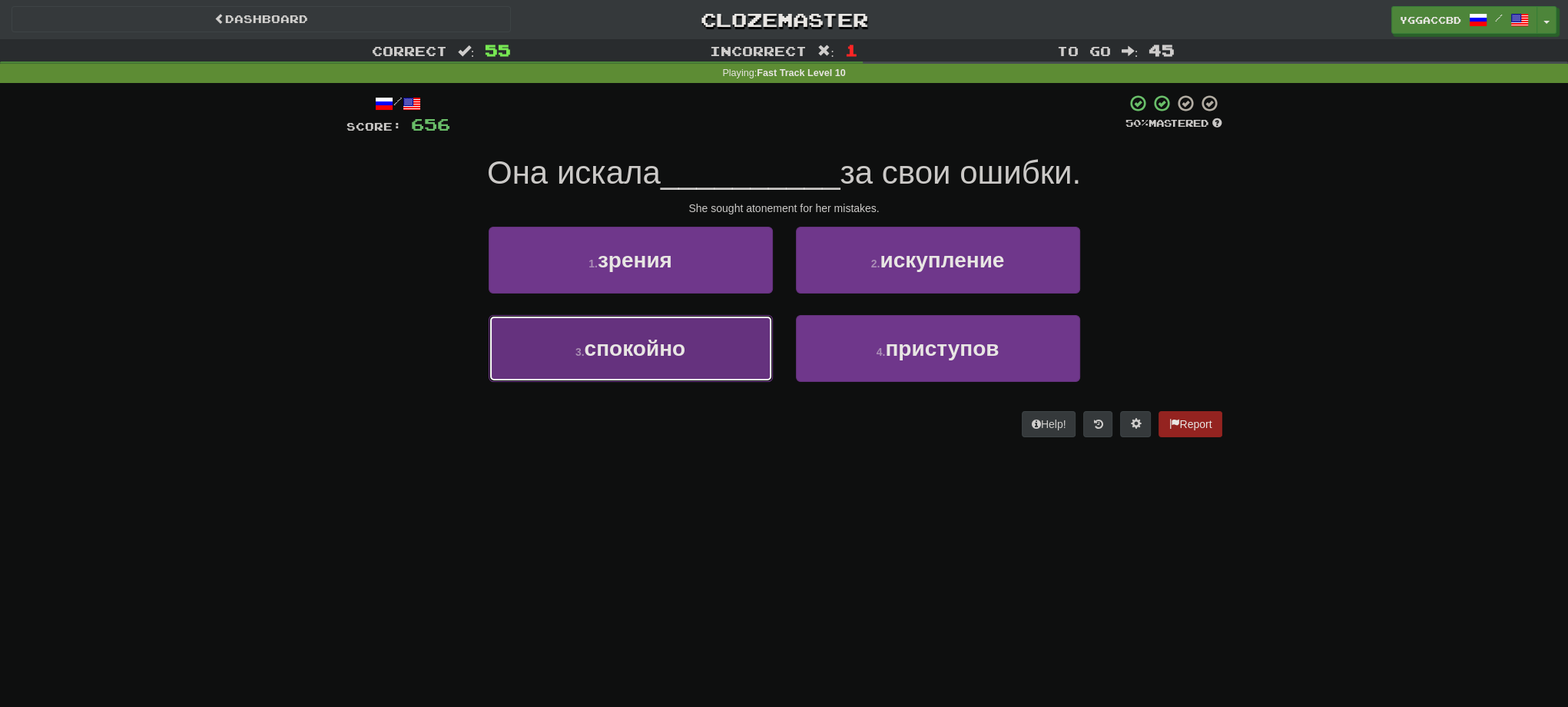
click at [674, 341] on span "спокойно" at bounding box center [635, 348] width 101 height 24
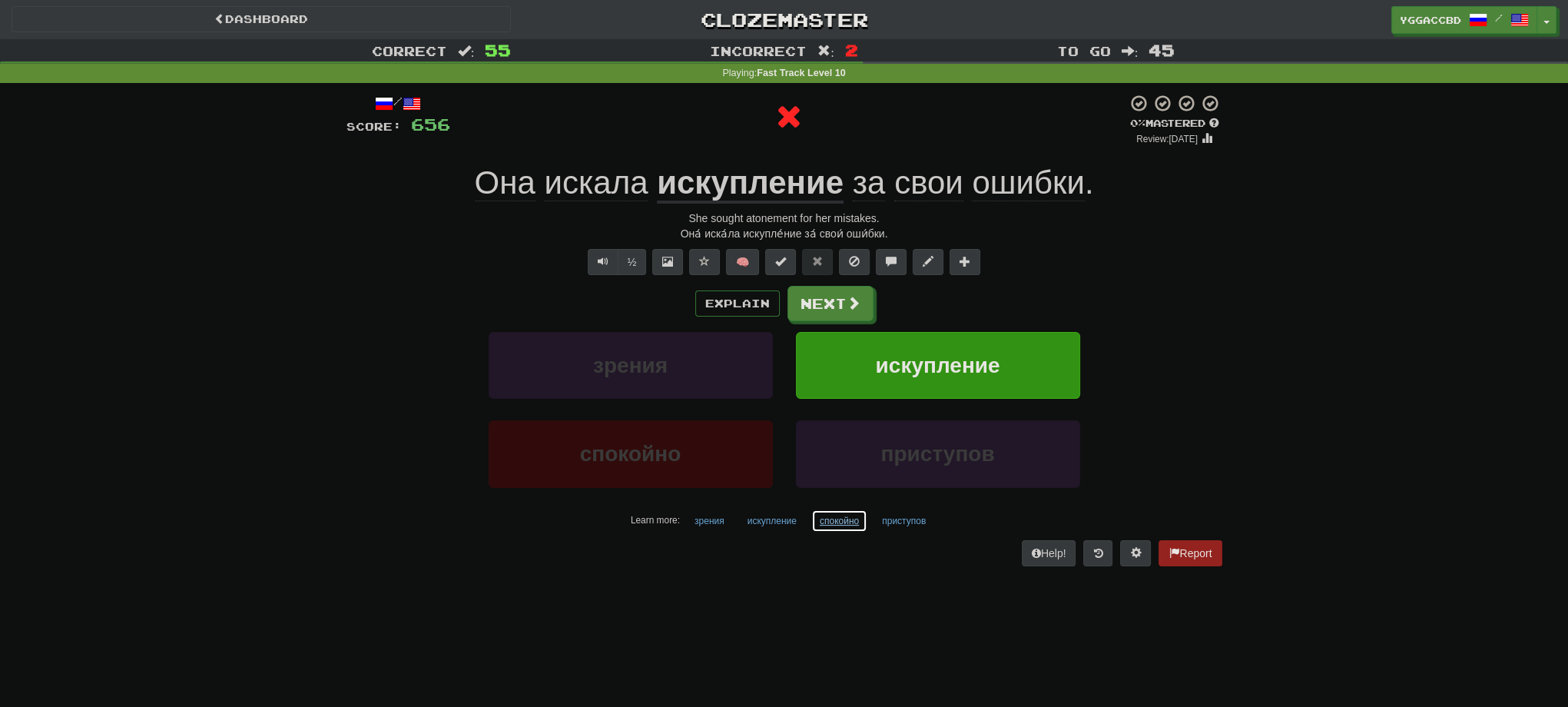
click at [837, 522] on button "спокойно" at bounding box center [839, 520] width 56 height 23
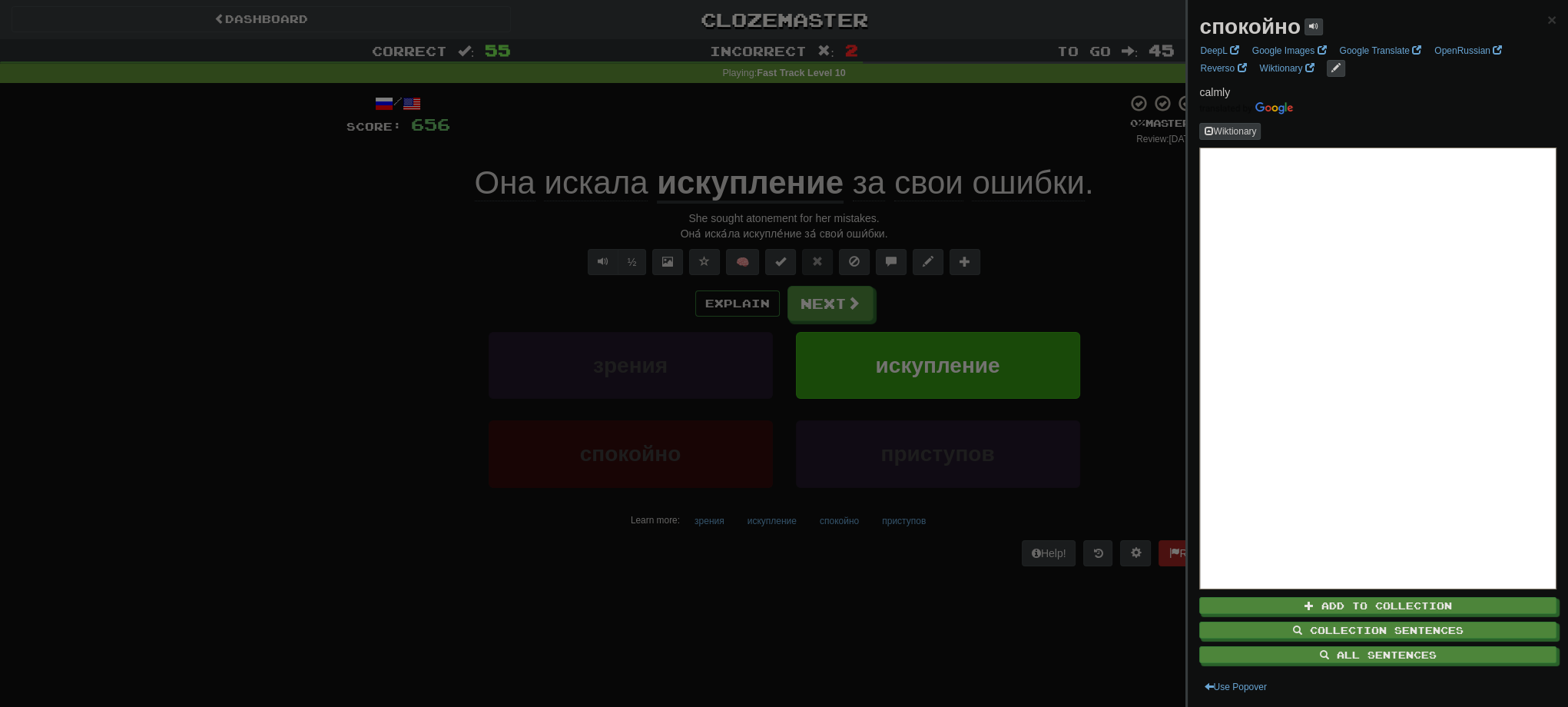
click at [793, 556] on div at bounding box center [784, 353] width 1568 height 707
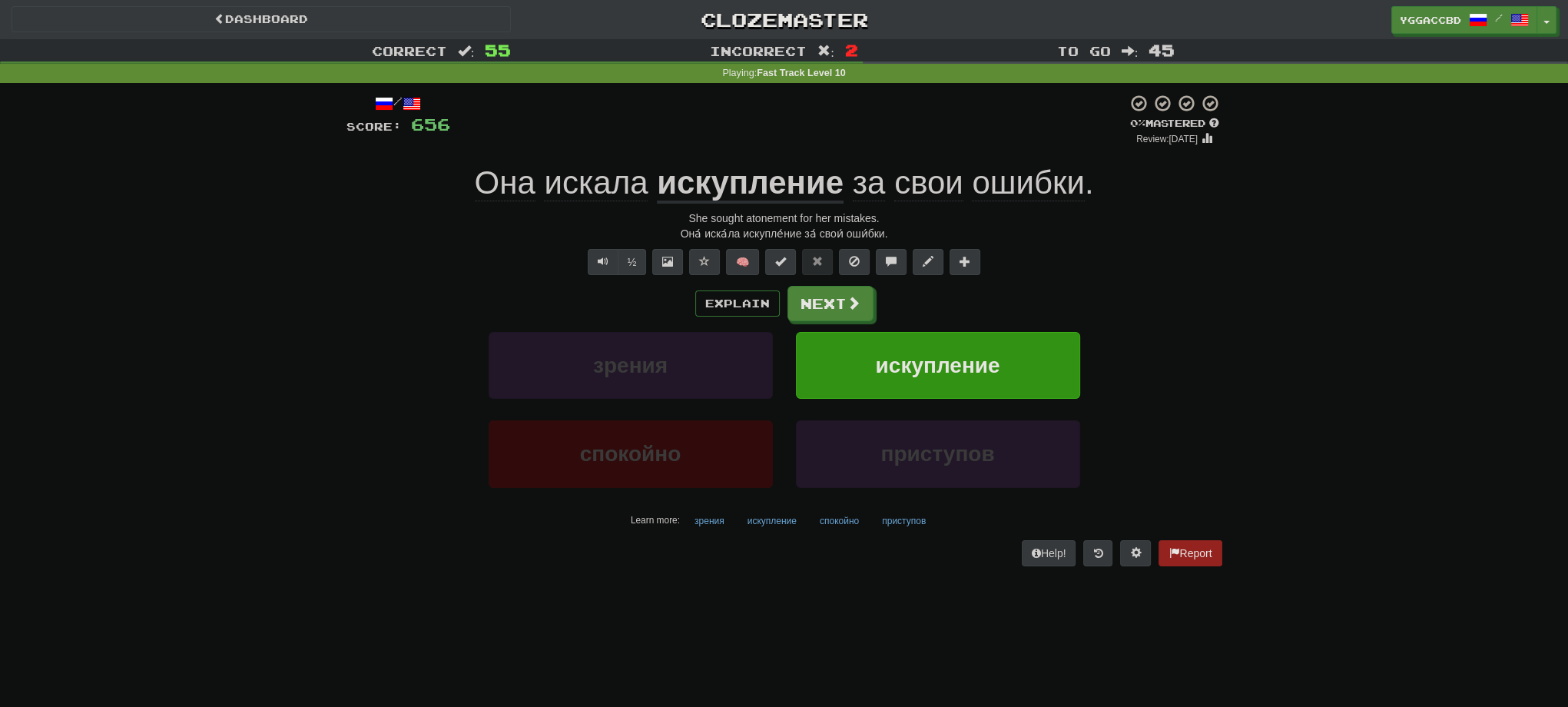
click at [775, 175] on u "искупление" at bounding box center [750, 184] width 187 height 39
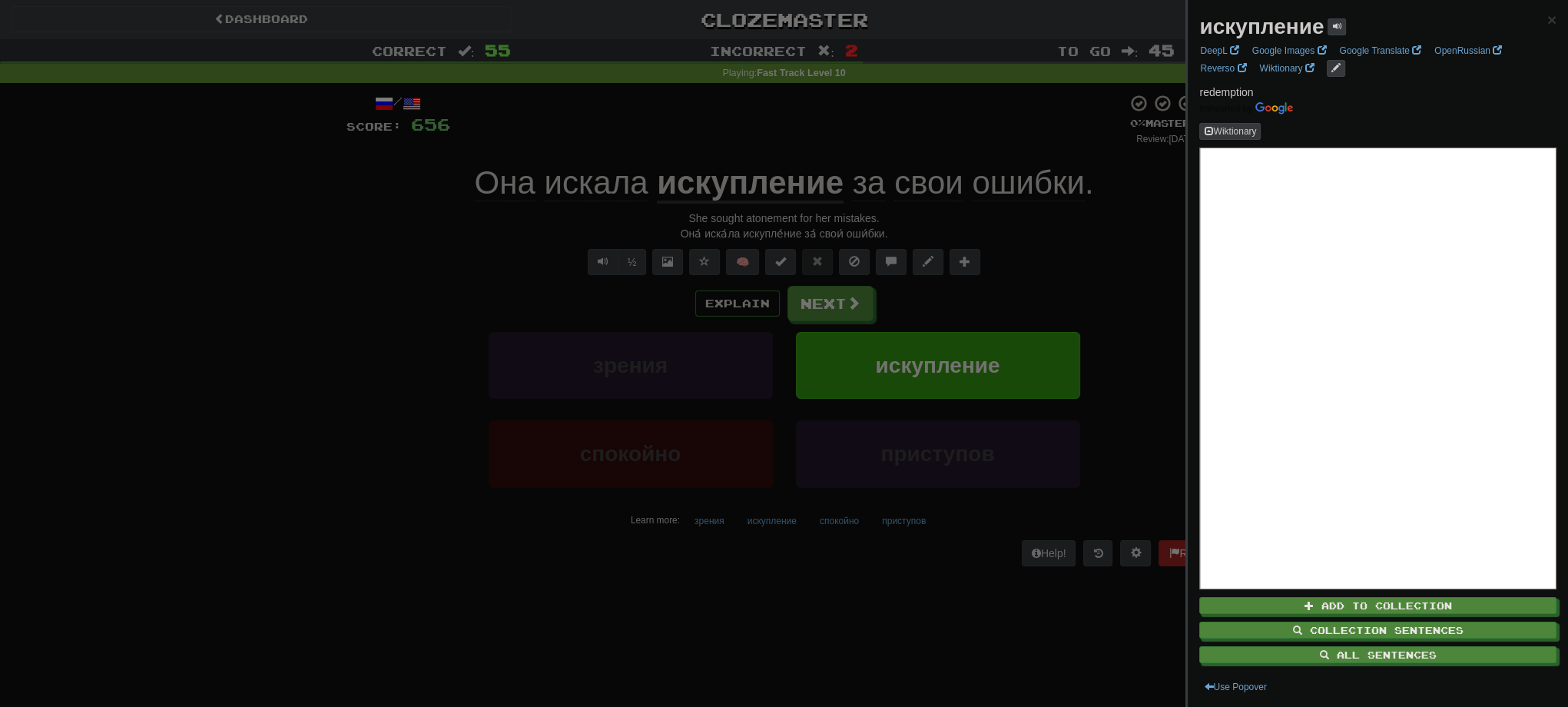
click at [1252, 27] on strong "искупление" at bounding box center [1261, 26] width 124 height 24
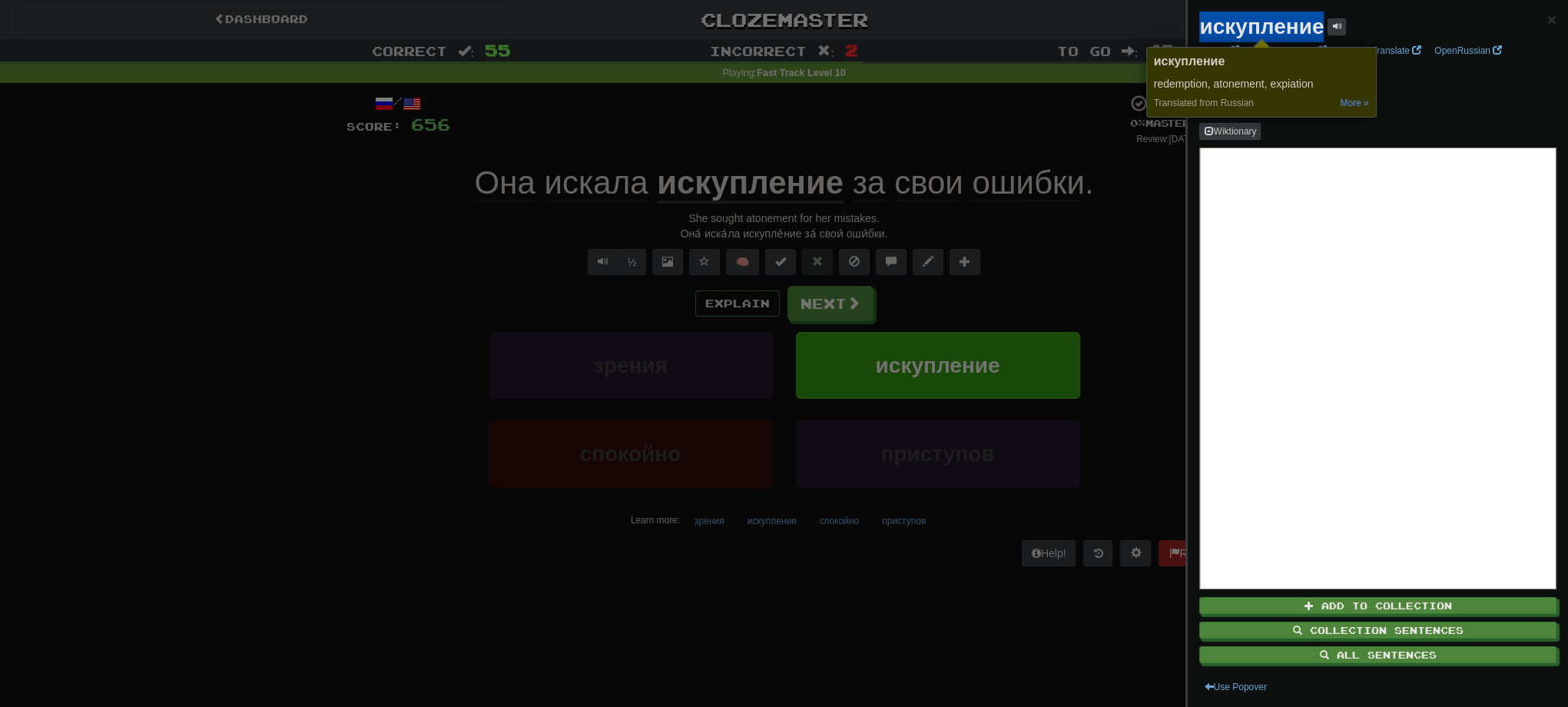
copy strong "искупление"
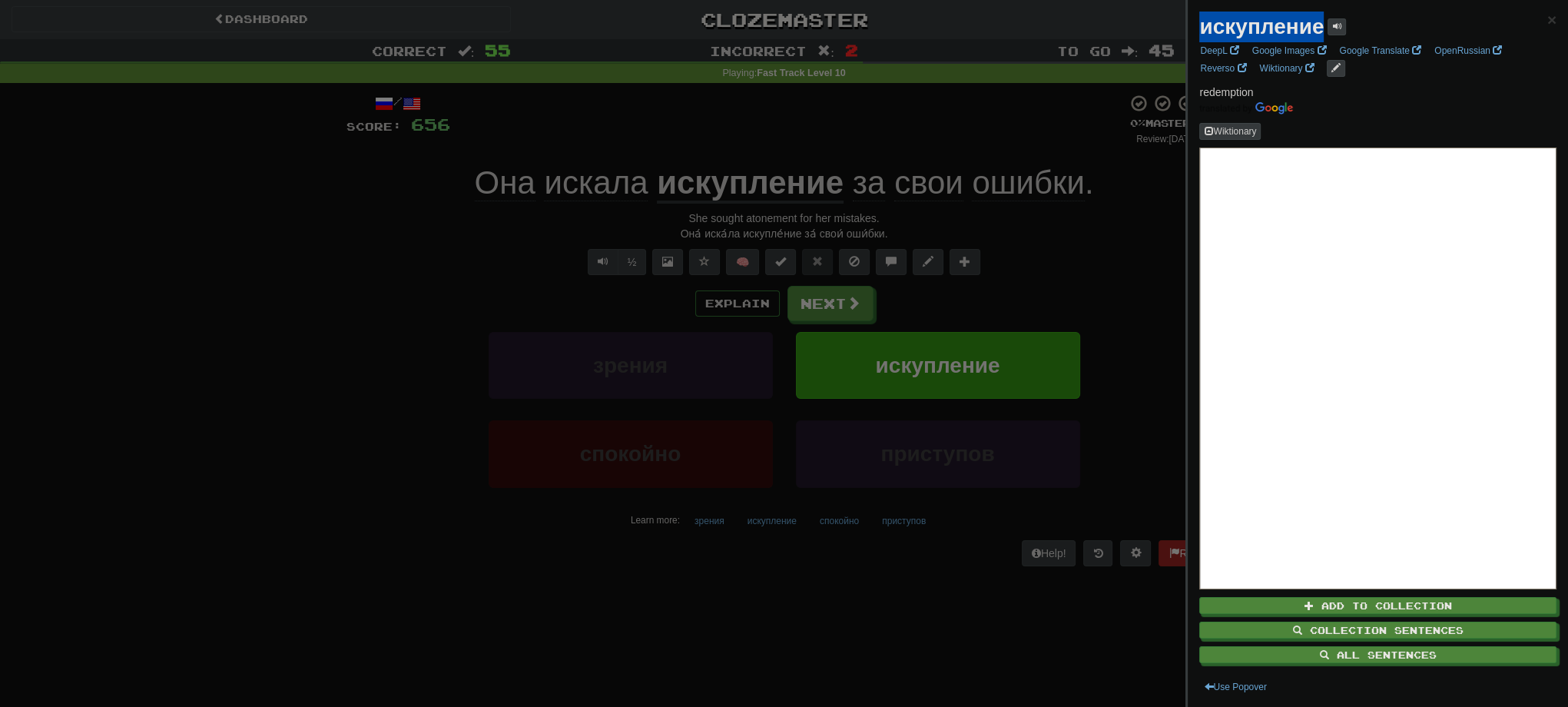
drag, startPoint x: 393, startPoint y: 389, endPoint x: 785, endPoint y: 333, distance: 396.0
click at [400, 383] on div at bounding box center [784, 353] width 1568 height 707
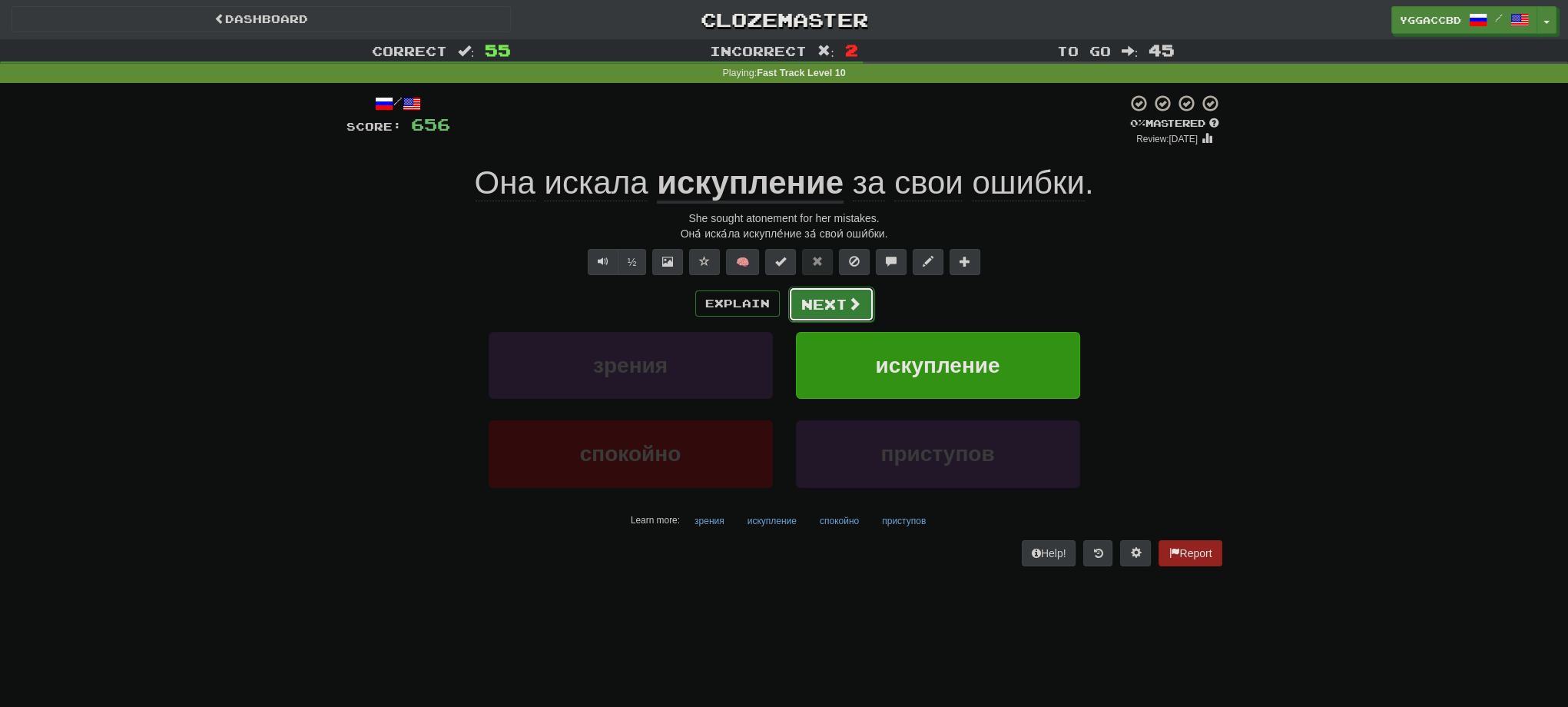
click at [830, 305] on button "Next" at bounding box center [831, 304] width 86 height 35
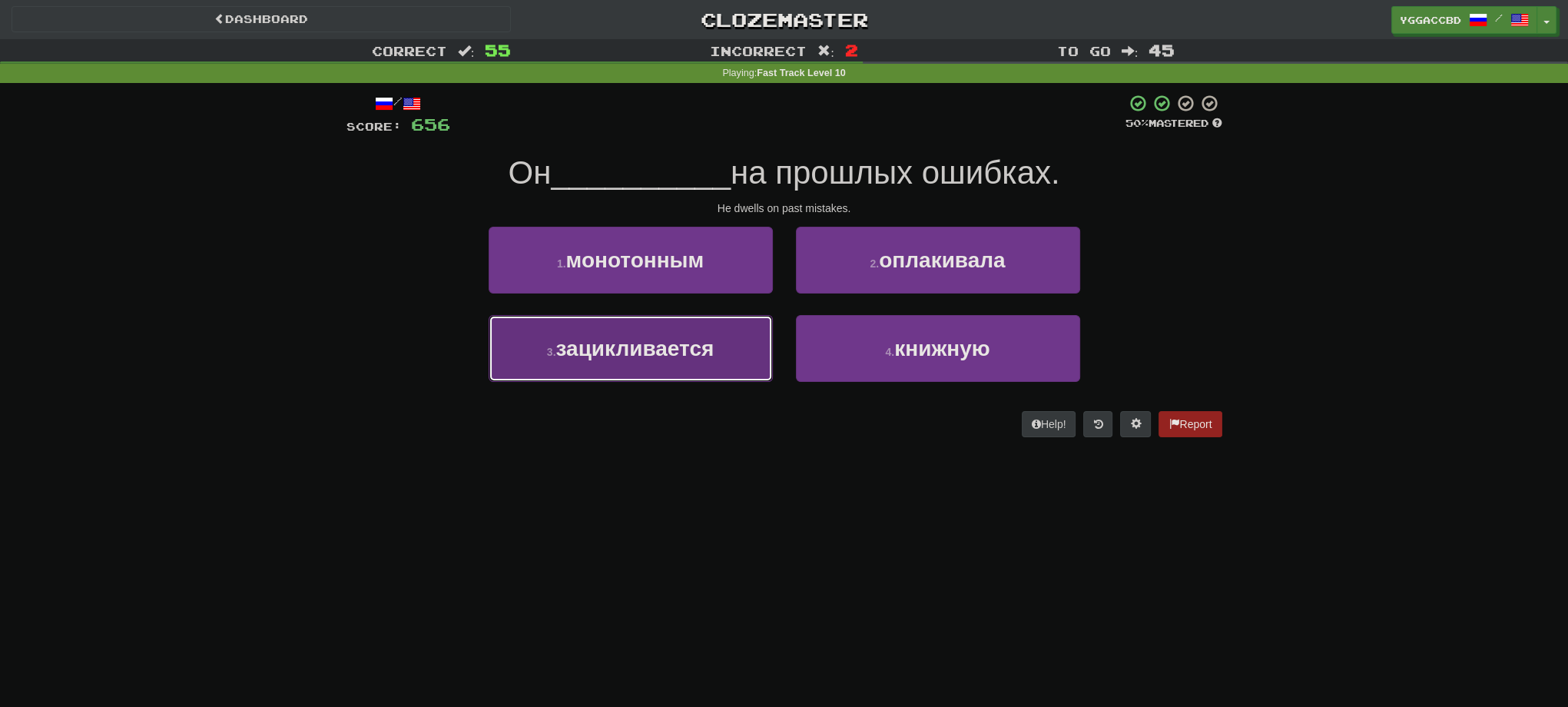
click at [640, 372] on button "3 . зацикливается" at bounding box center [630, 348] width 284 height 67
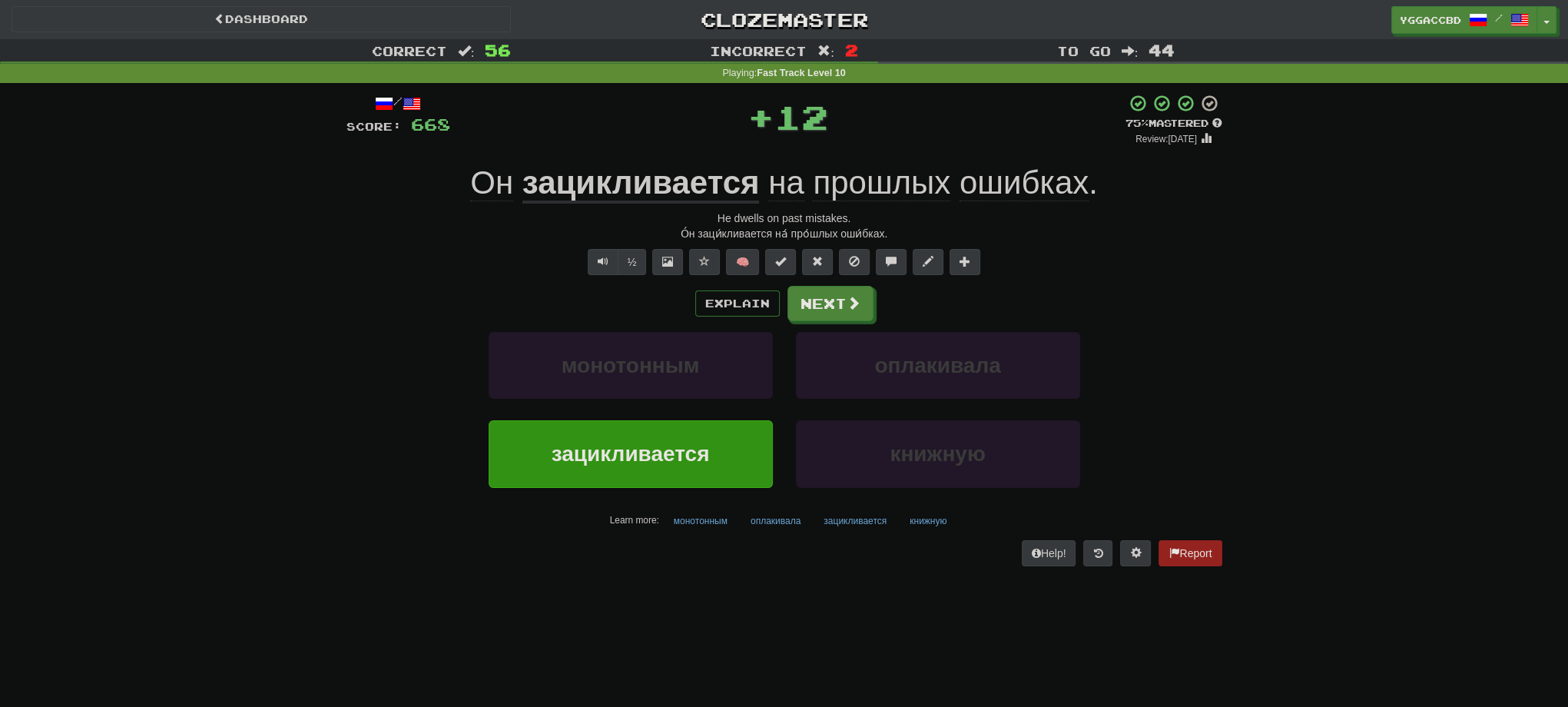
click at [743, 233] on div "О́н заци́кливается на́ про́шлых оши́бках." at bounding box center [784, 233] width 876 height 15
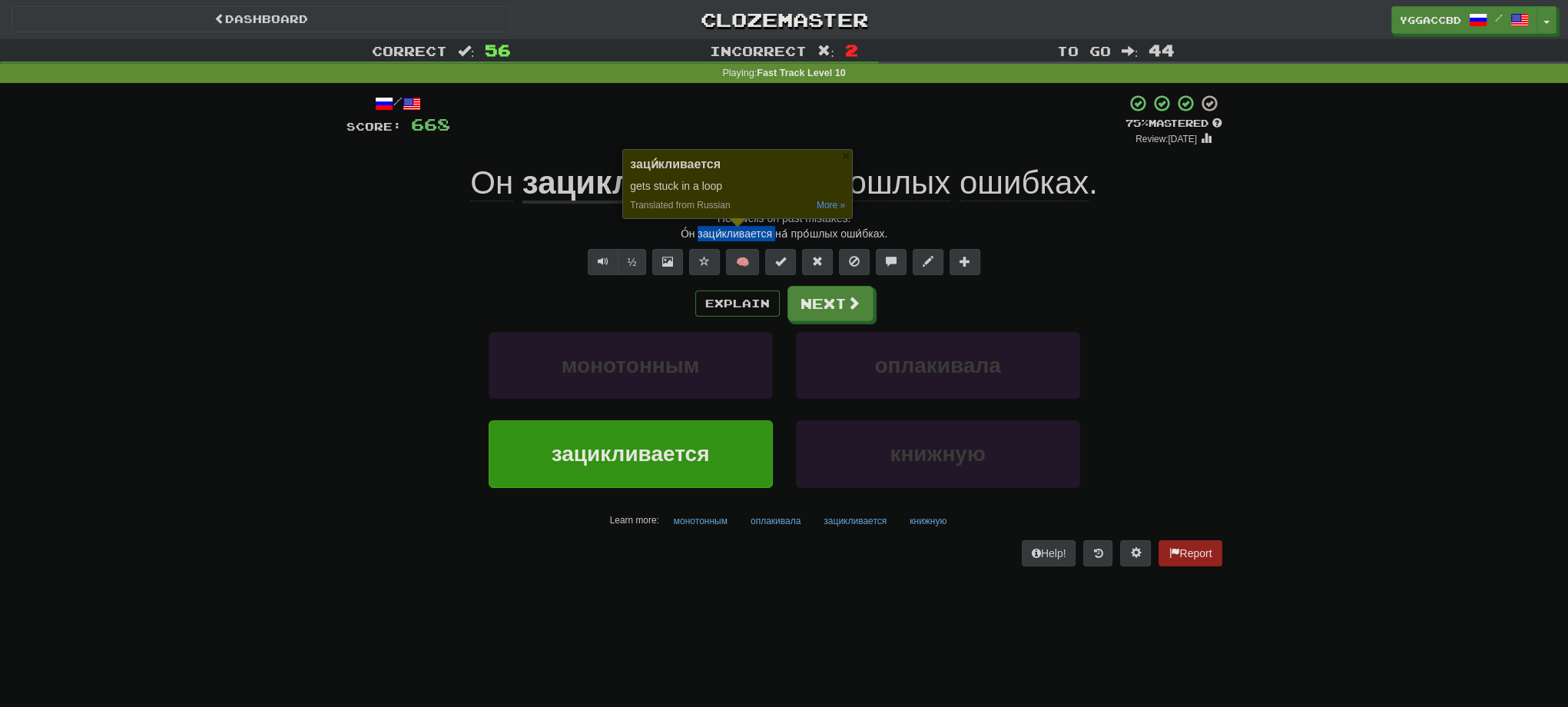
copy div "заци́кливается"
click at [210, 418] on div "Correct : 56 Incorrect : 2 To go : 44 Playing : Fast Track Level 10 / Score: 66…" at bounding box center [784, 313] width 1568 height 548
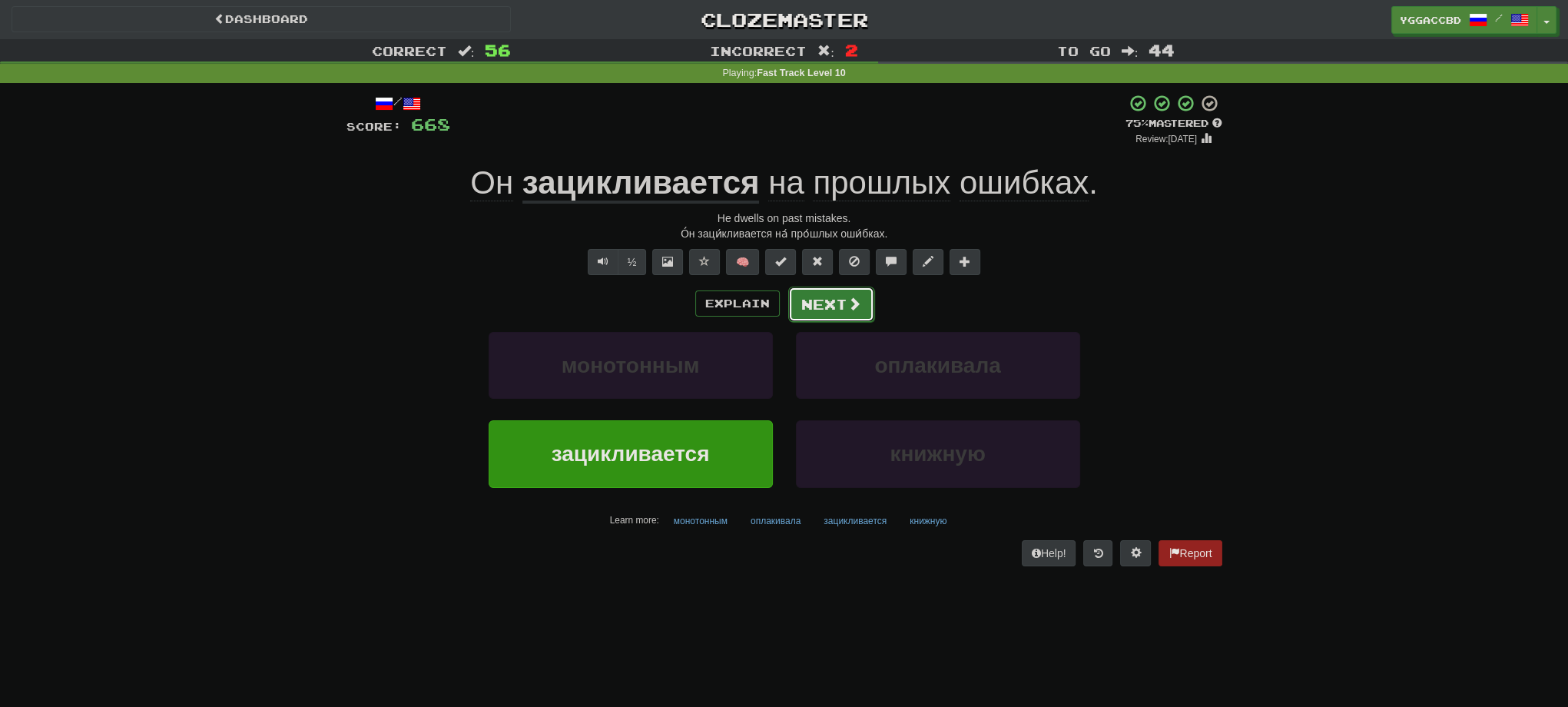
click at [811, 304] on button "Next" at bounding box center [831, 304] width 86 height 35
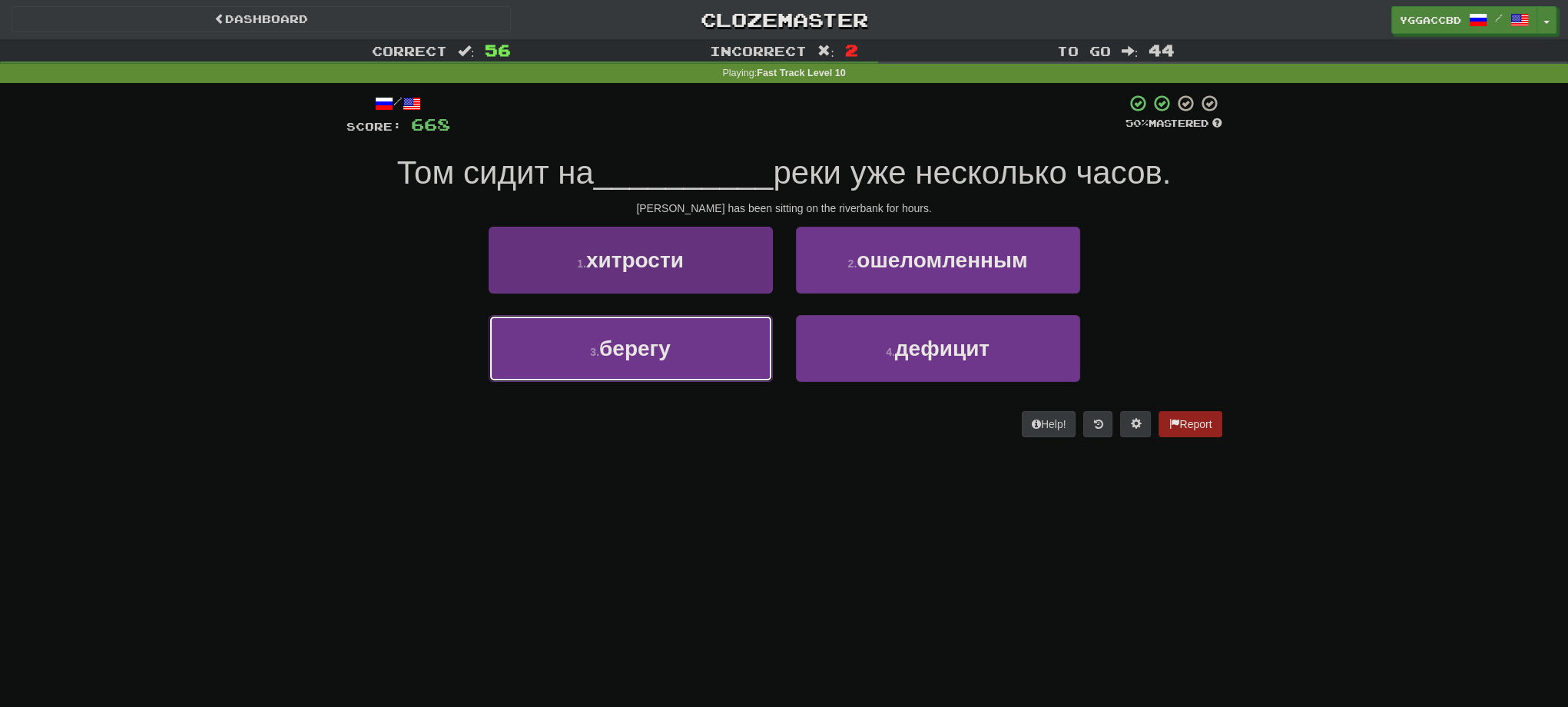
click at [642, 338] on span "берегу" at bounding box center [634, 348] width 72 height 24
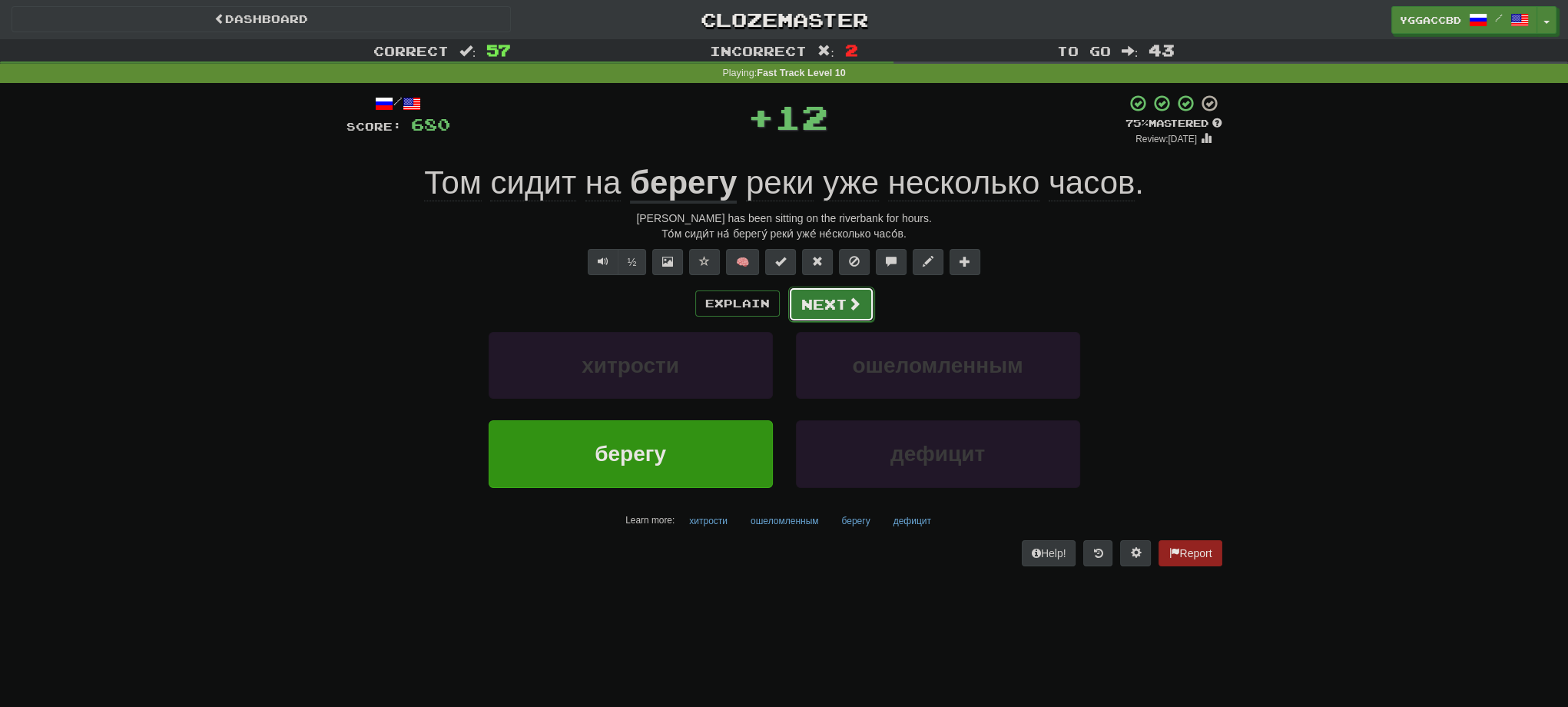
click at [814, 313] on button "Next" at bounding box center [831, 304] width 86 height 35
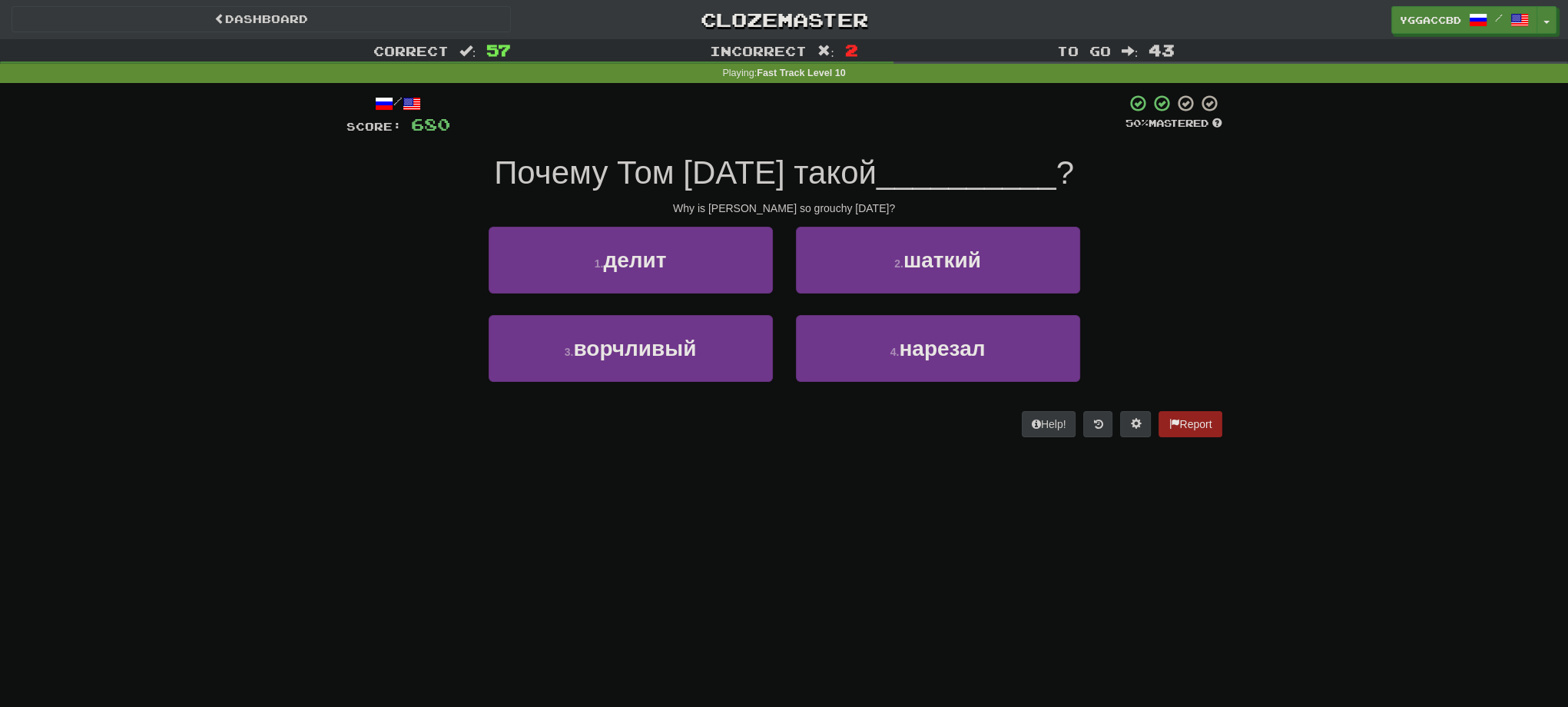
click at [435, 304] on div "1 . делит 2 . шаткий" at bounding box center [784, 270] width 922 height 89
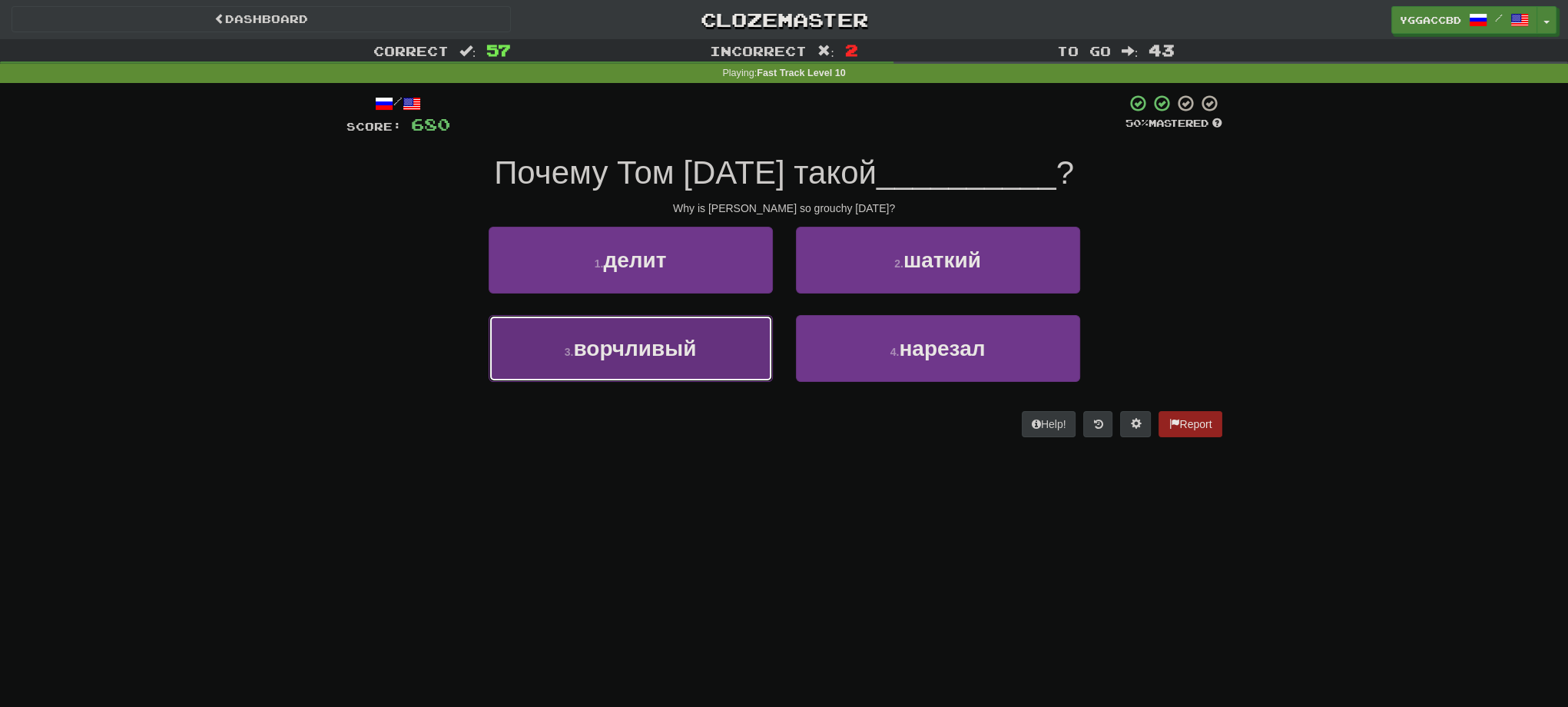
click at [689, 335] on button "3 . ворчливый" at bounding box center [630, 348] width 284 height 67
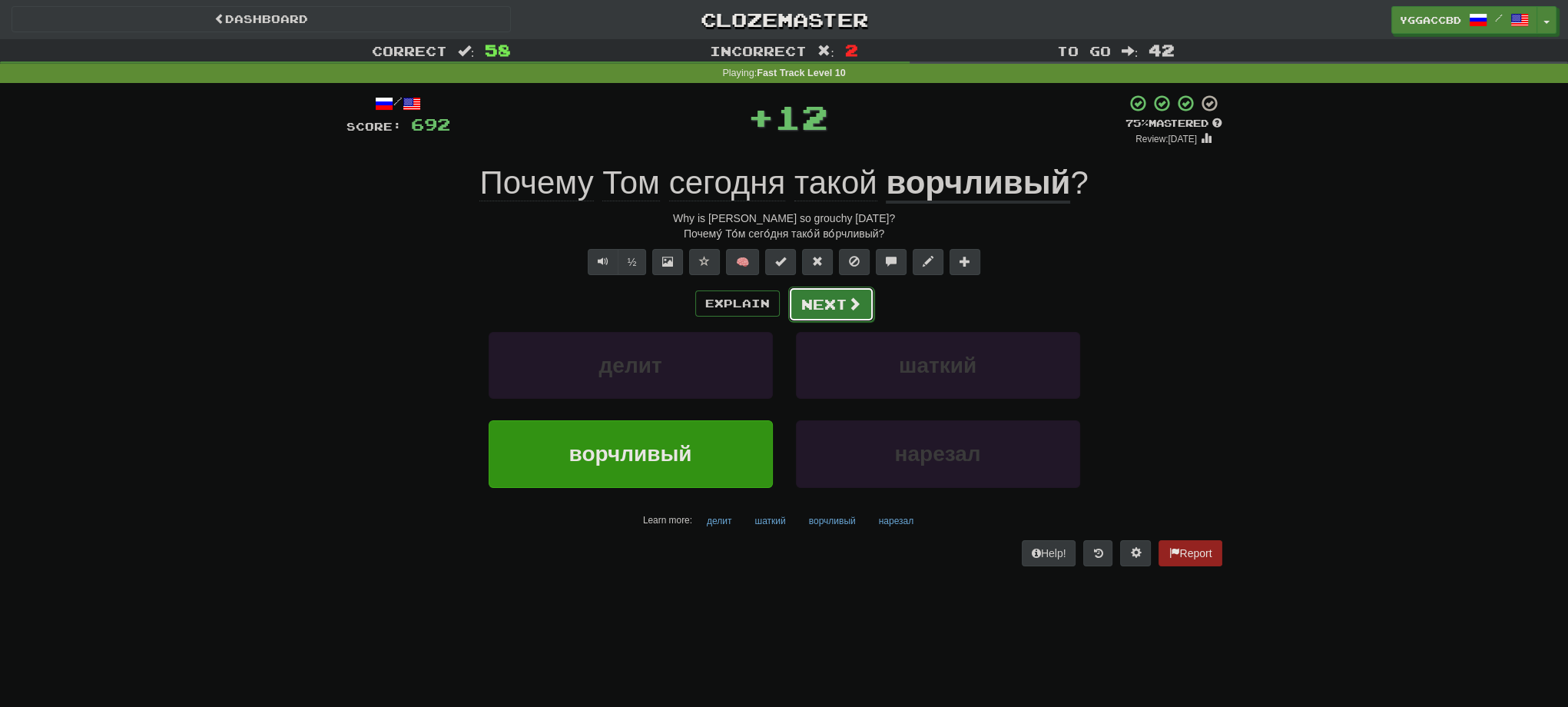
click at [798, 310] on button "Next" at bounding box center [831, 304] width 86 height 35
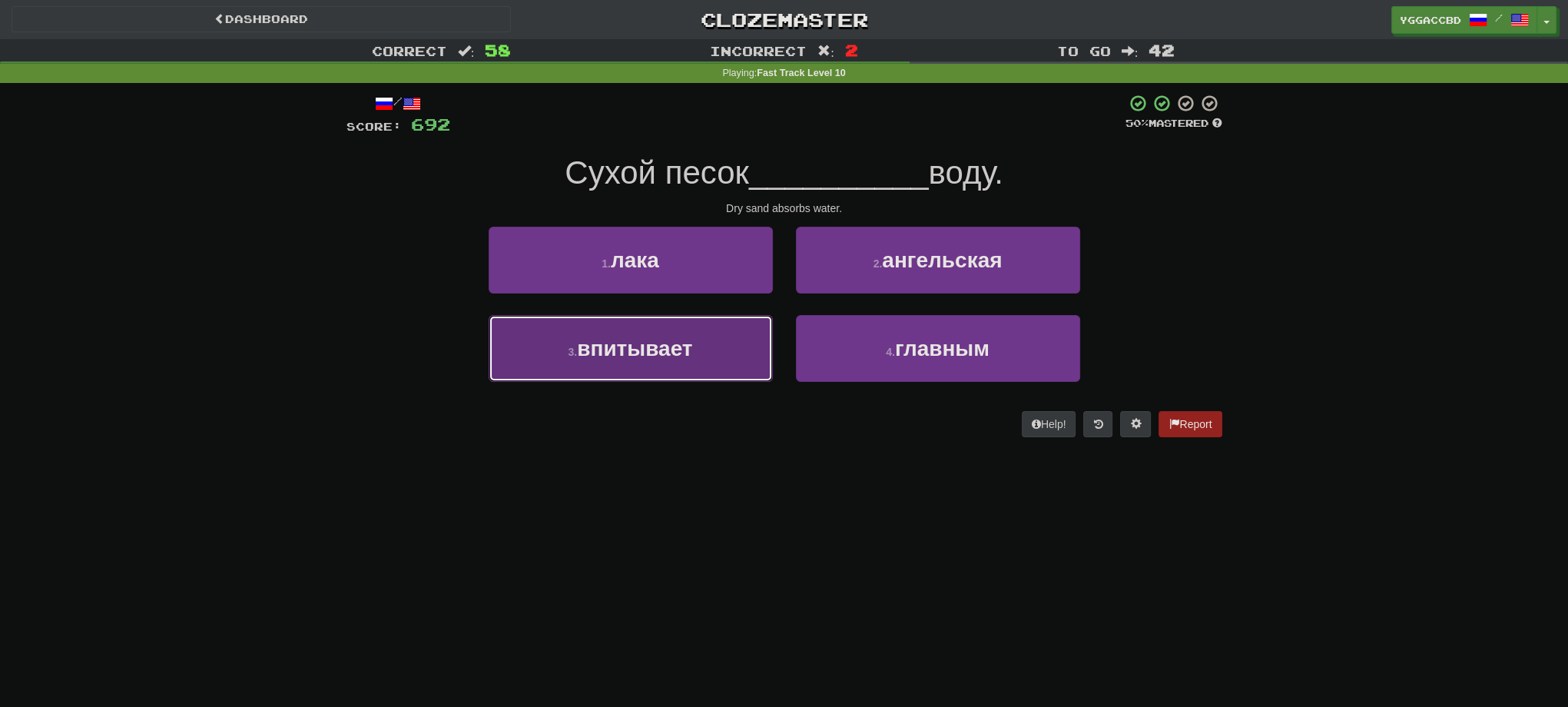
click at [707, 349] on button "3 . впитывает" at bounding box center [630, 348] width 284 height 67
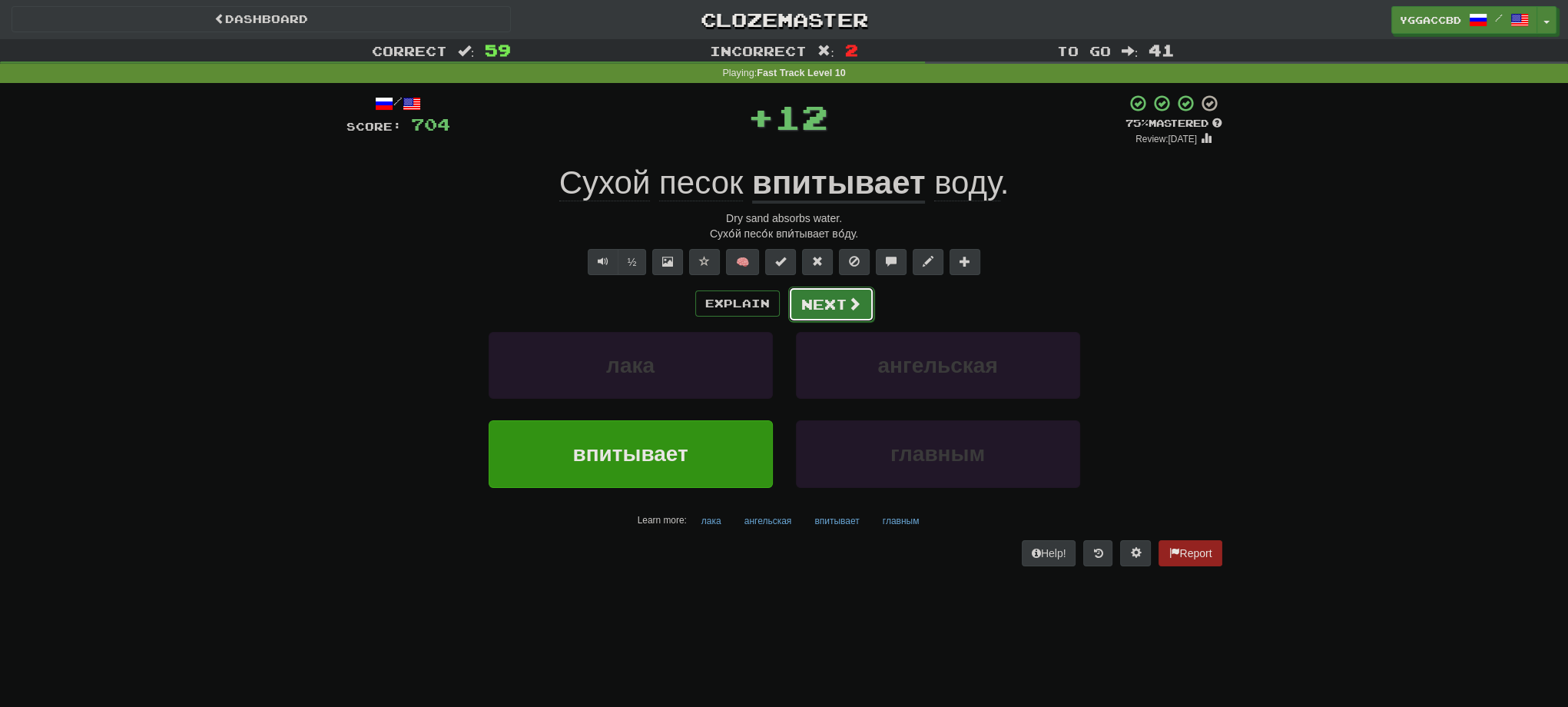
click at [858, 307] on span at bounding box center [854, 303] width 14 height 14
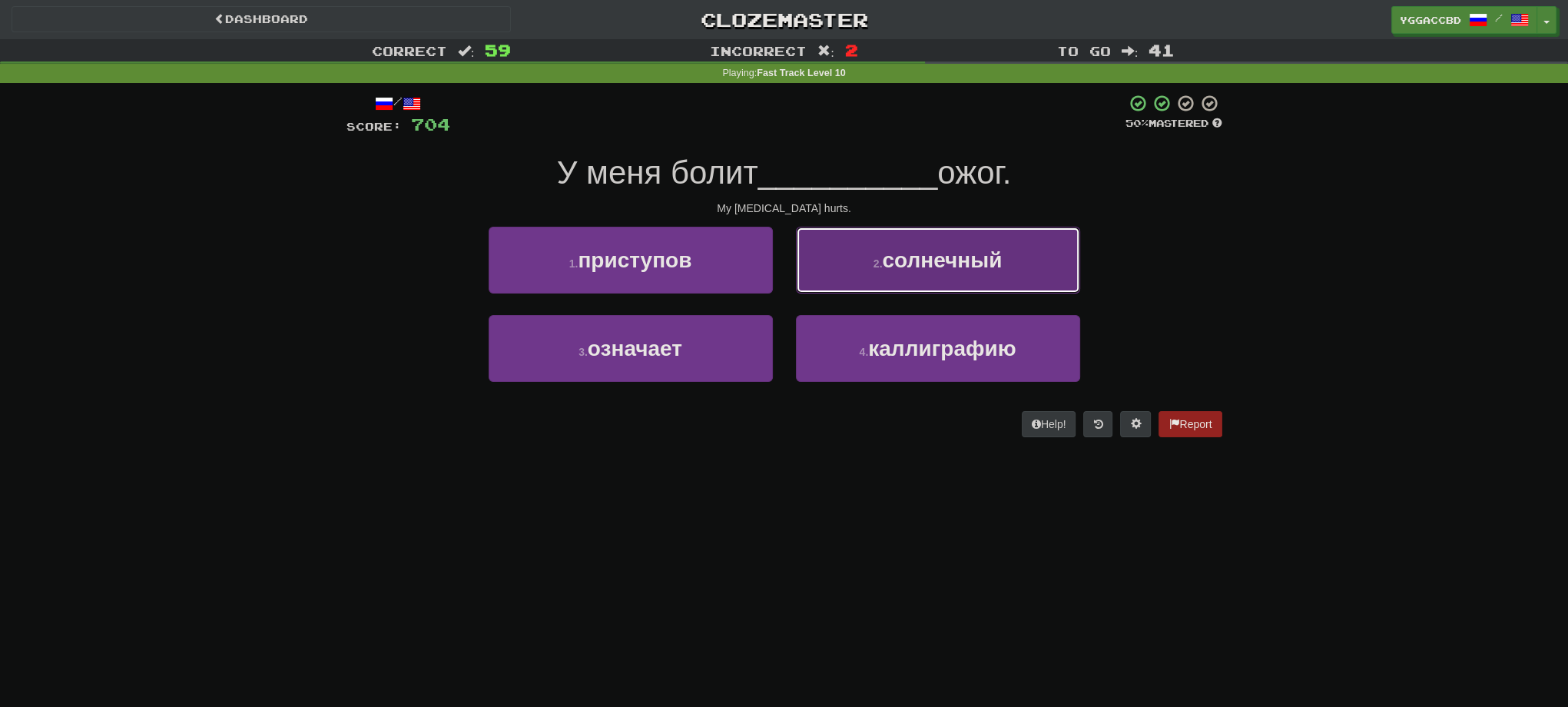
click at [935, 273] on button "2 . солнечный" at bounding box center [938, 259] width 284 height 67
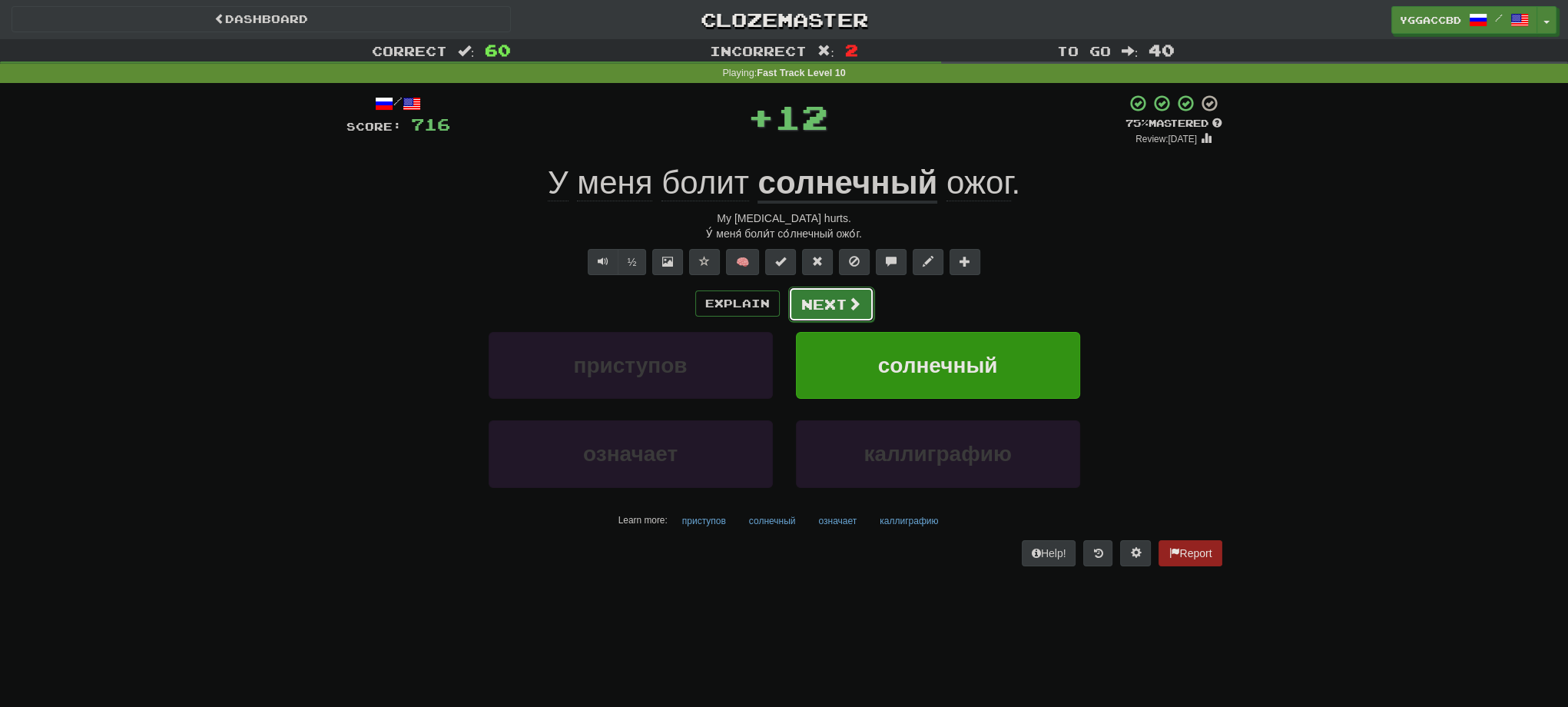
click at [814, 308] on button "Next" at bounding box center [831, 304] width 86 height 35
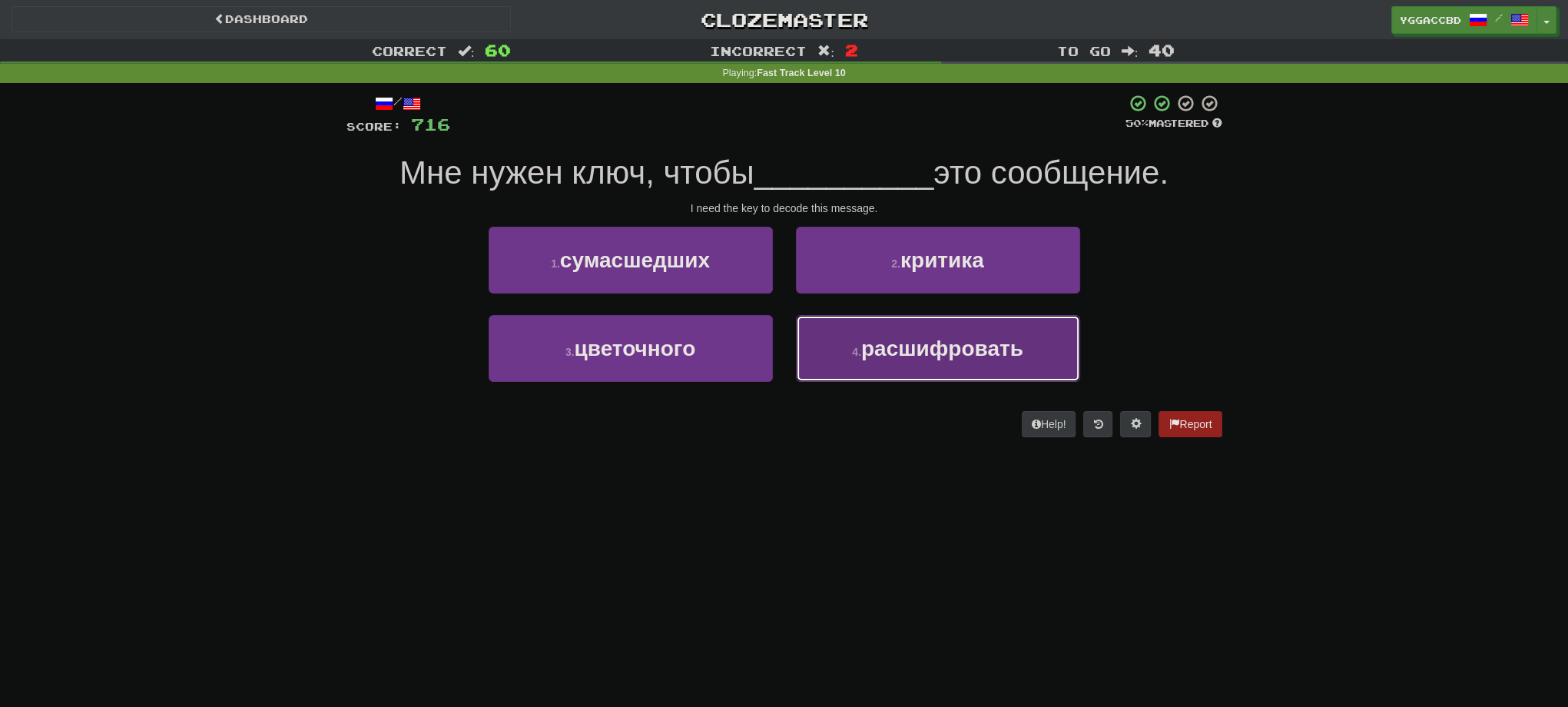
click at [988, 347] on span "расшифровать" at bounding box center [942, 348] width 162 height 24
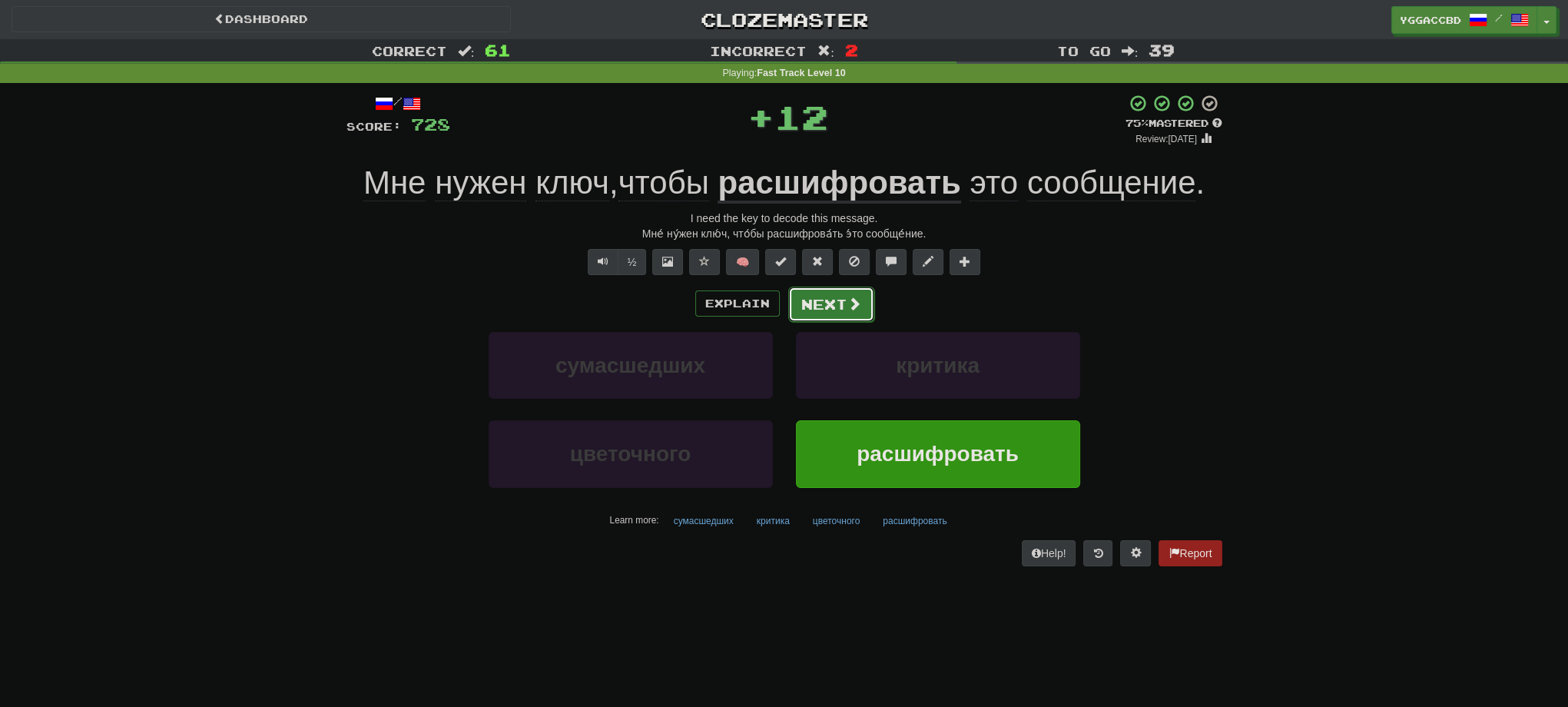
click at [836, 314] on button "Next" at bounding box center [831, 304] width 86 height 35
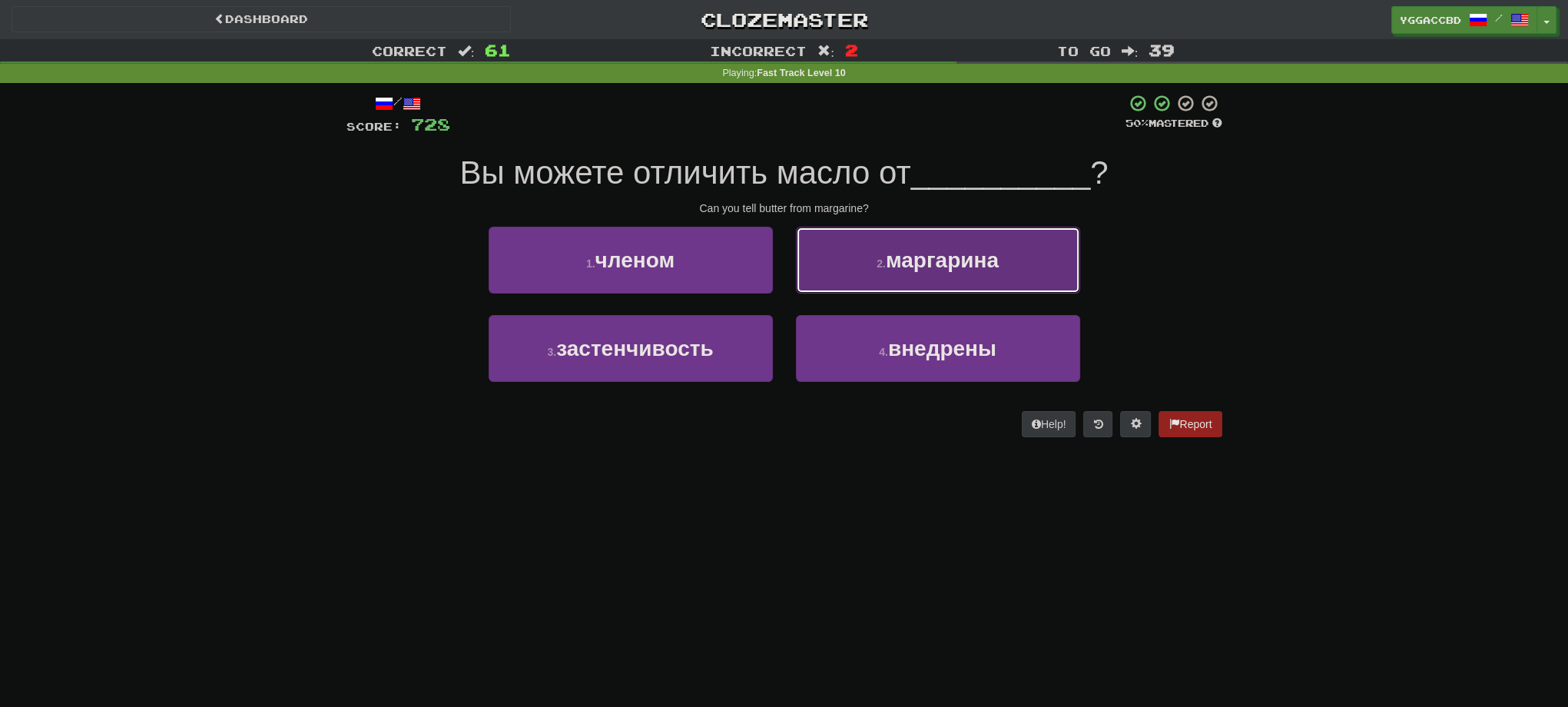
click at [954, 270] on span "маргарина" at bounding box center [943, 260] width 113 height 24
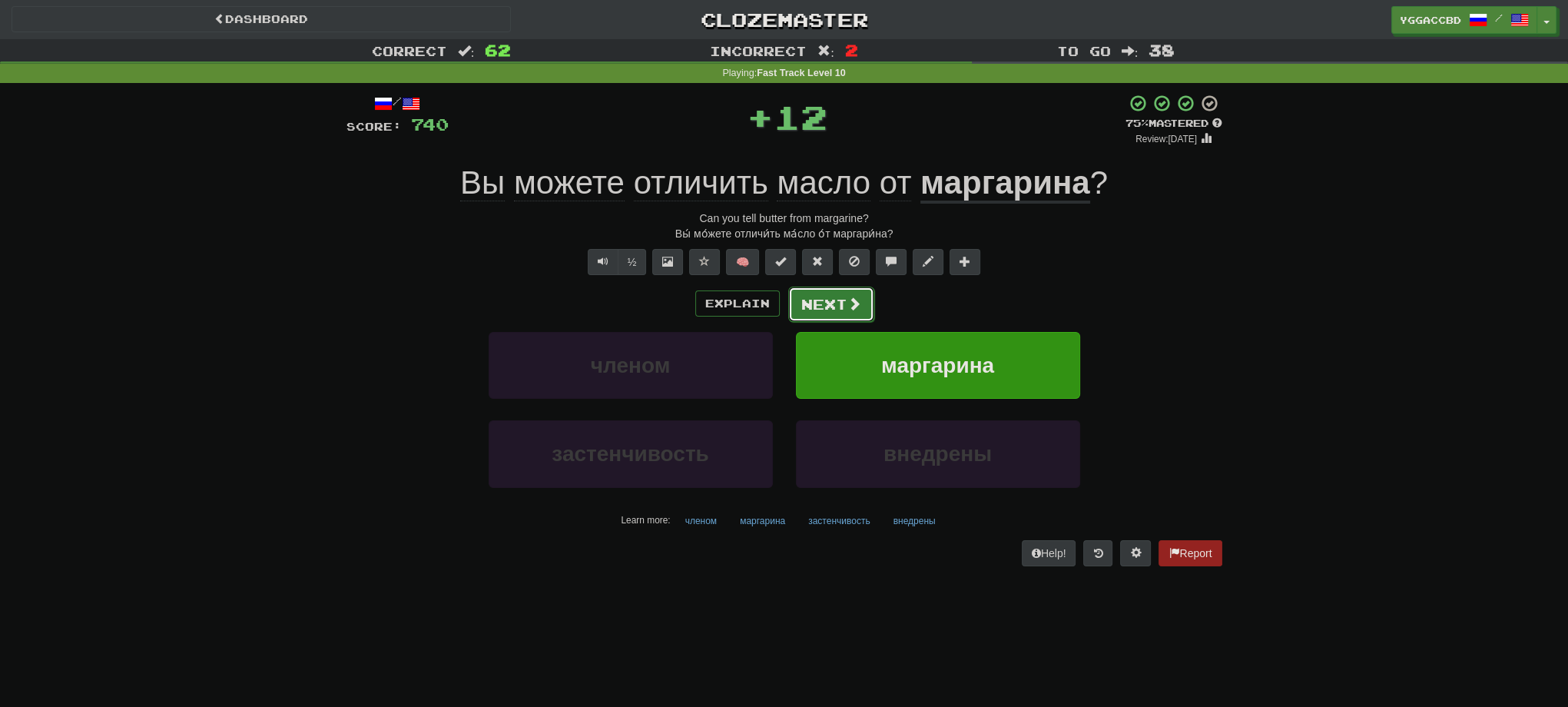
click at [847, 304] on span at bounding box center [854, 303] width 14 height 14
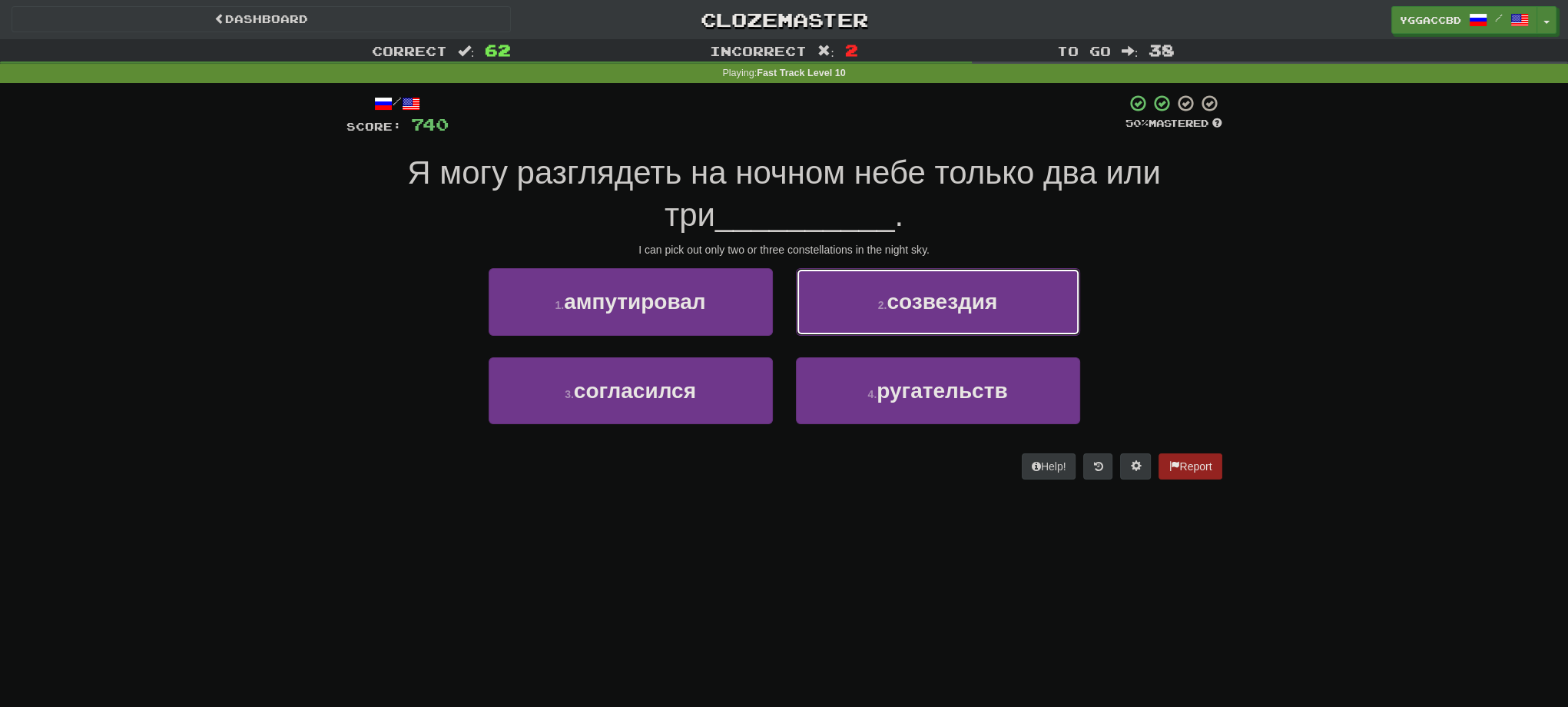
click at [1009, 315] on button "2 . созвездия" at bounding box center [938, 301] width 284 height 67
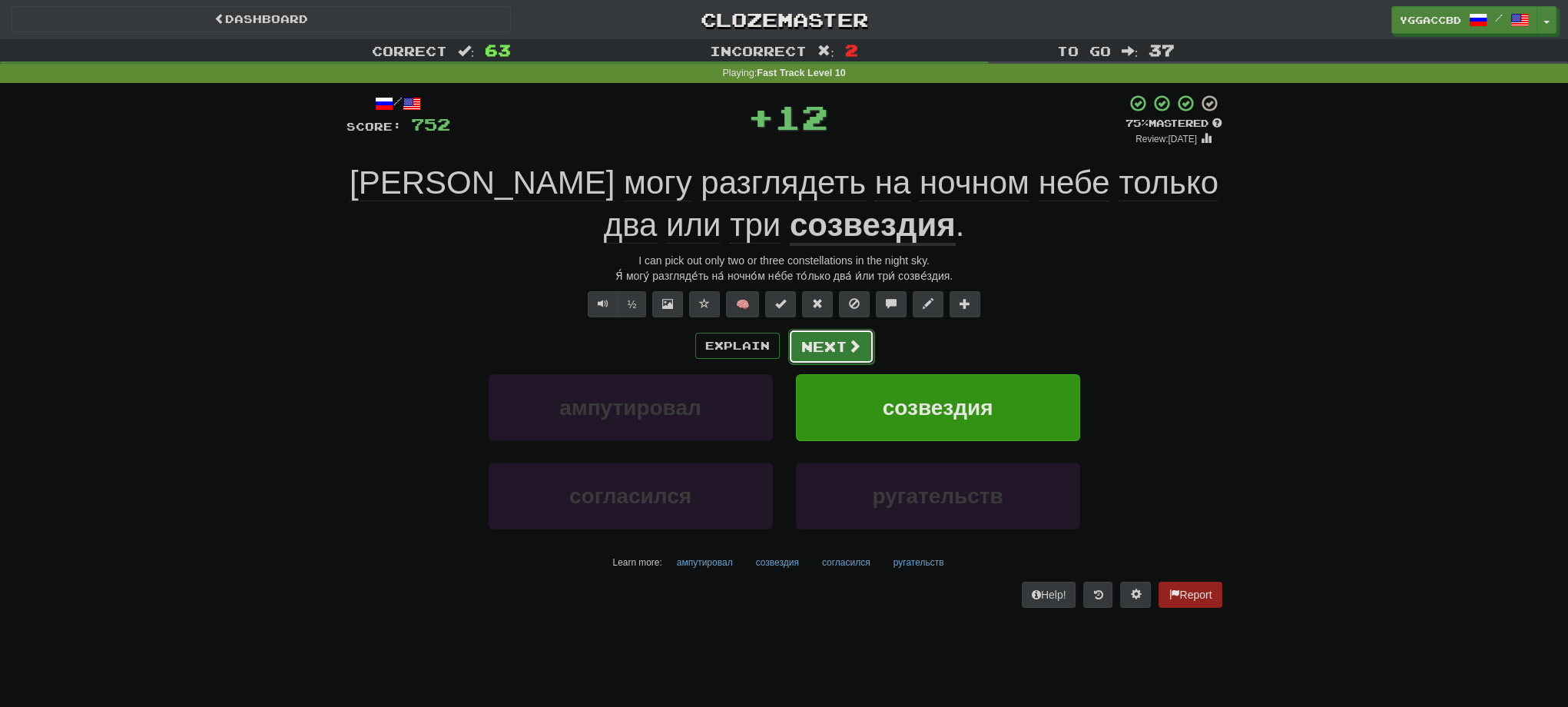
click at [827, 346] on button "Next" at bounding box center [831, 346] width 86 height 35
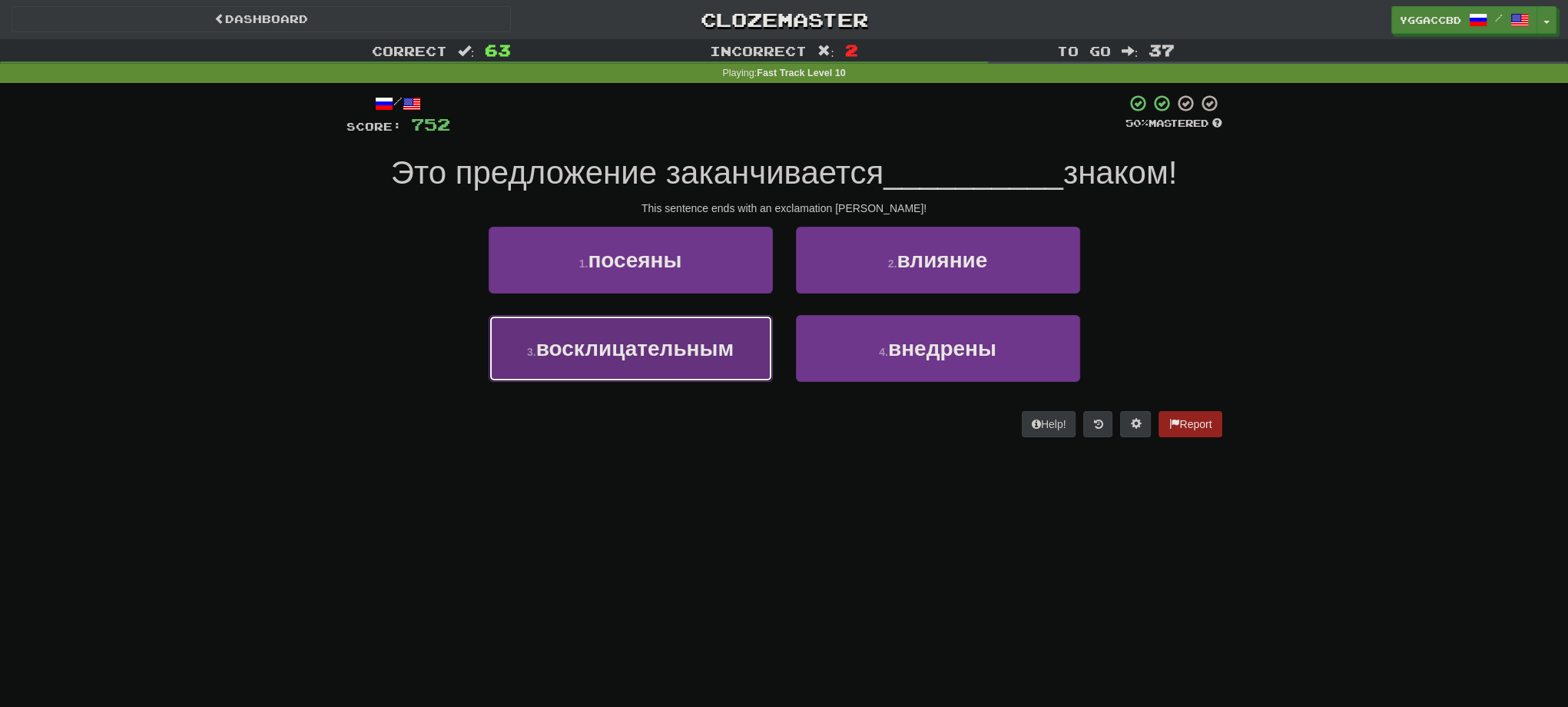
click at [683, 369] on button "3 . восклицательным" at bounding box center [630, 348] width 284 height 67
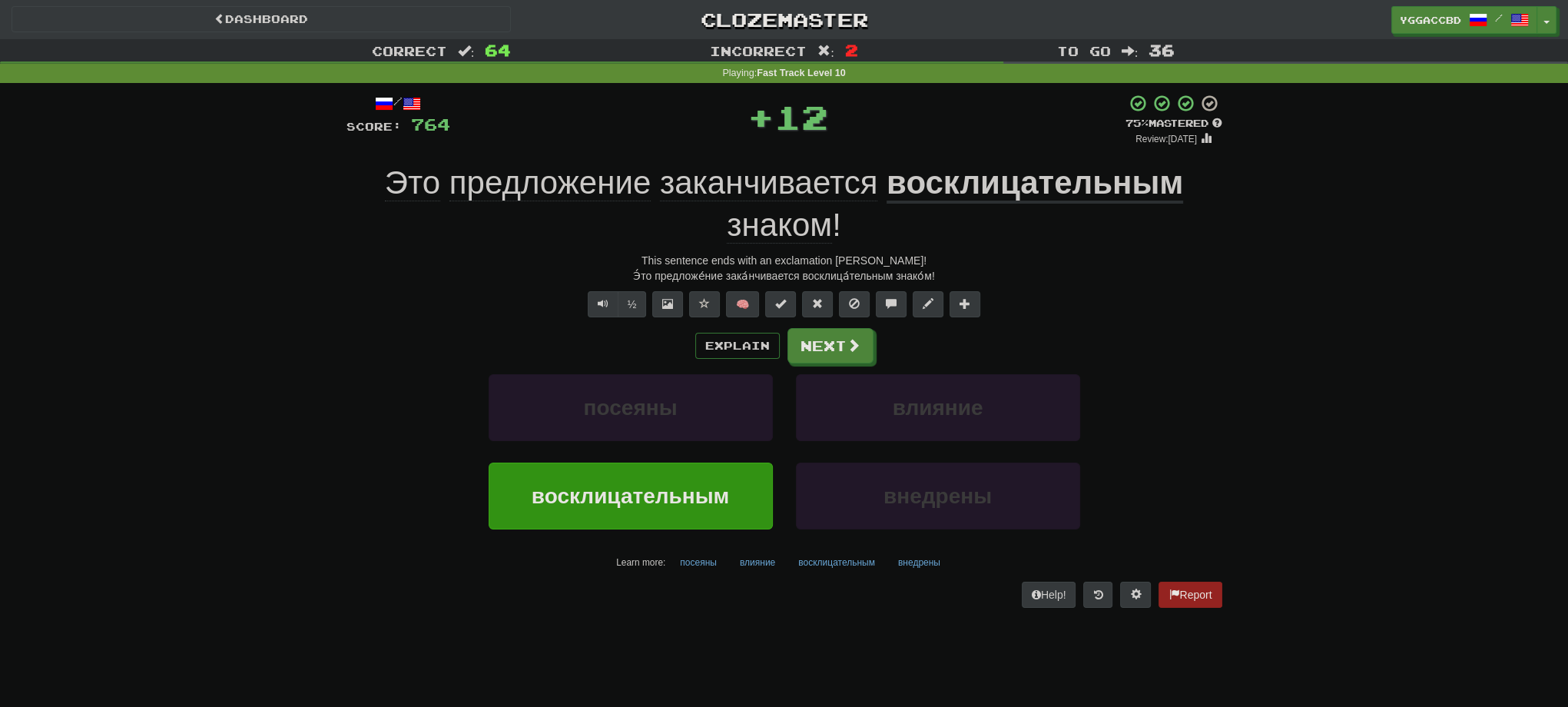
click at [833, 274] on div "Э́то предложе́ние зака́нчивается восклица́тельным знако́м!" at bounding box center [784, 275] width 876 height 15
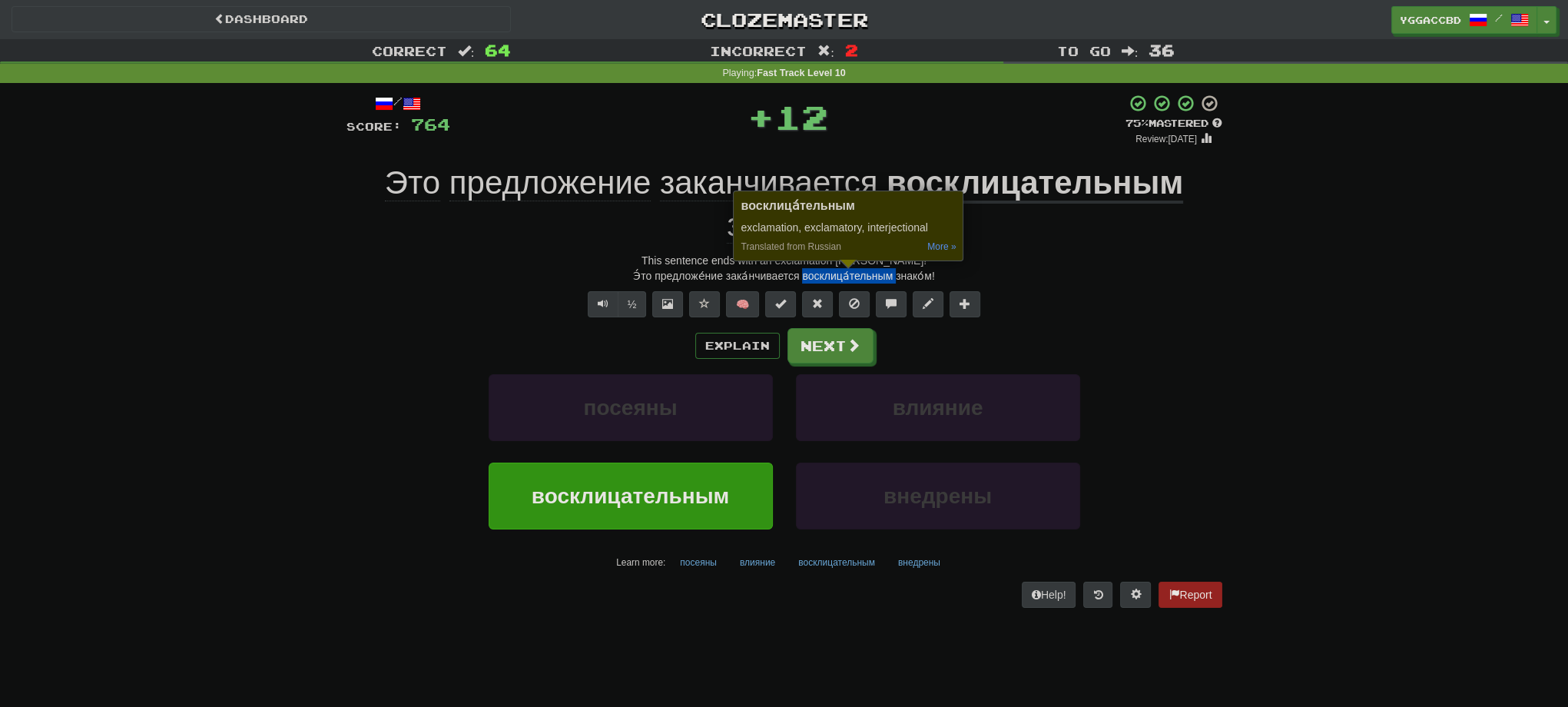
copy div "восклица́тельным"
drag, startPoint x: 348, startPoint y: 341, endPoint x: 365, endPoint y: 339, distance: 17.1
click at [348, 341] on div "Explain Next" at bounding box center [784, 345] width 876 height 35
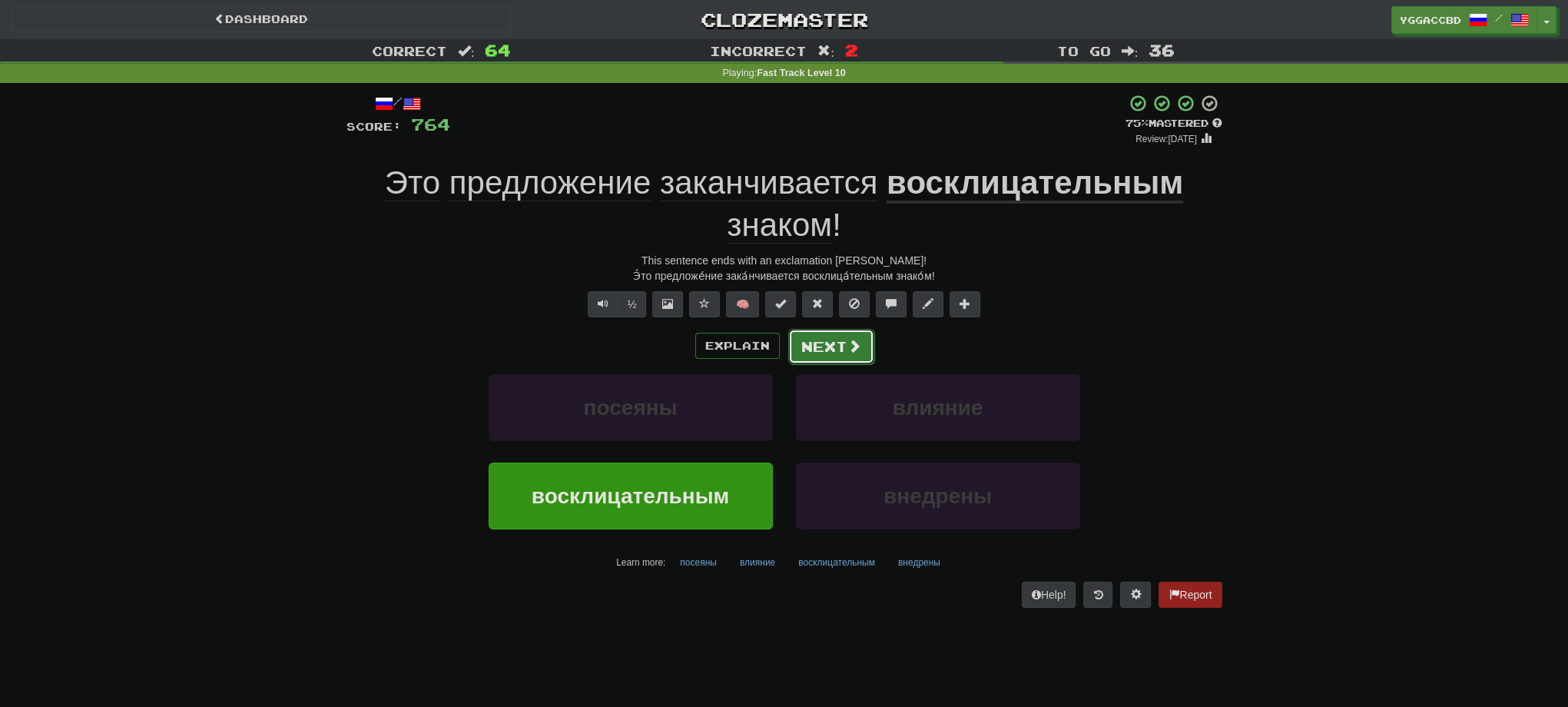
click at [852, 345] on span at bounding box center [854, 345] width 14 height 14
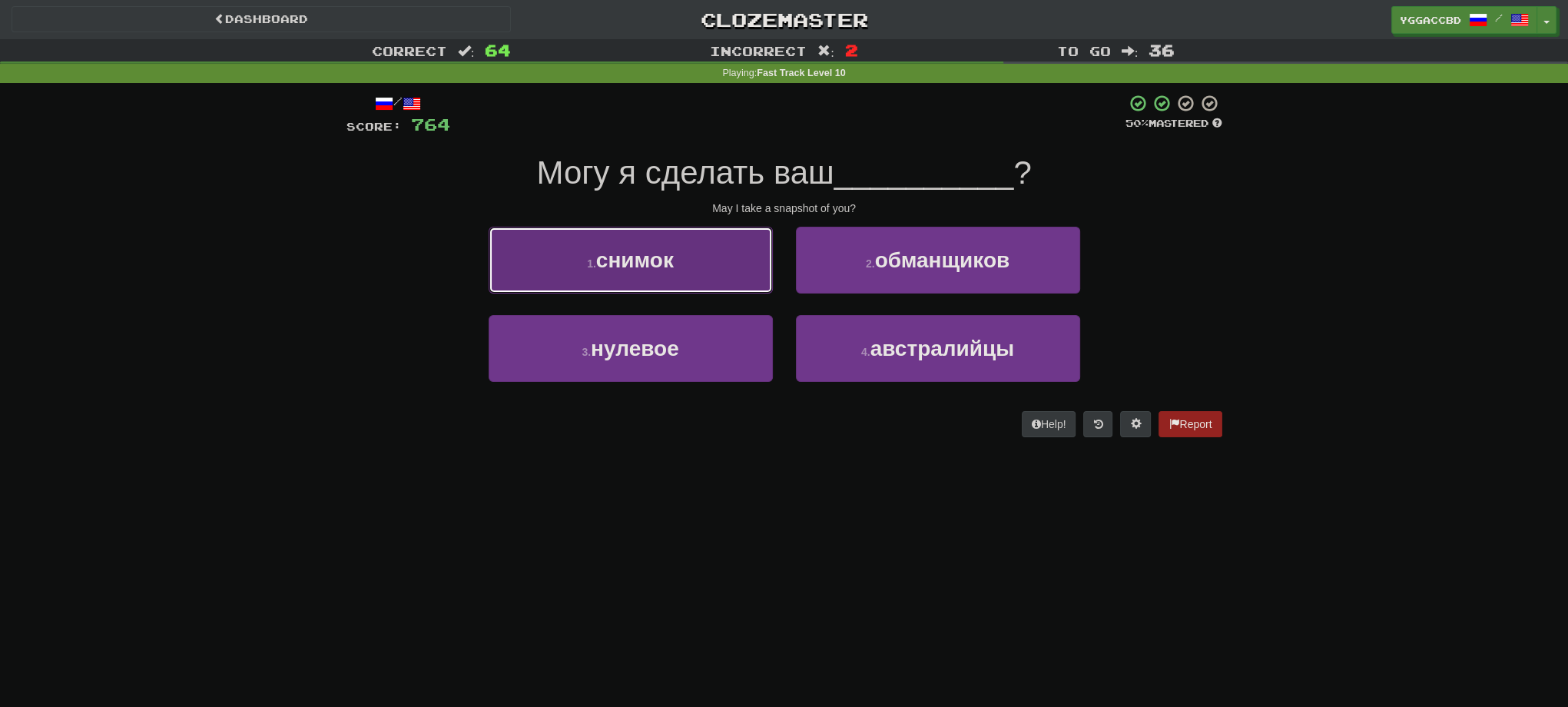
click at [615, 255] on span "снимок" at bounding box center [635, 260] width 78 height 24
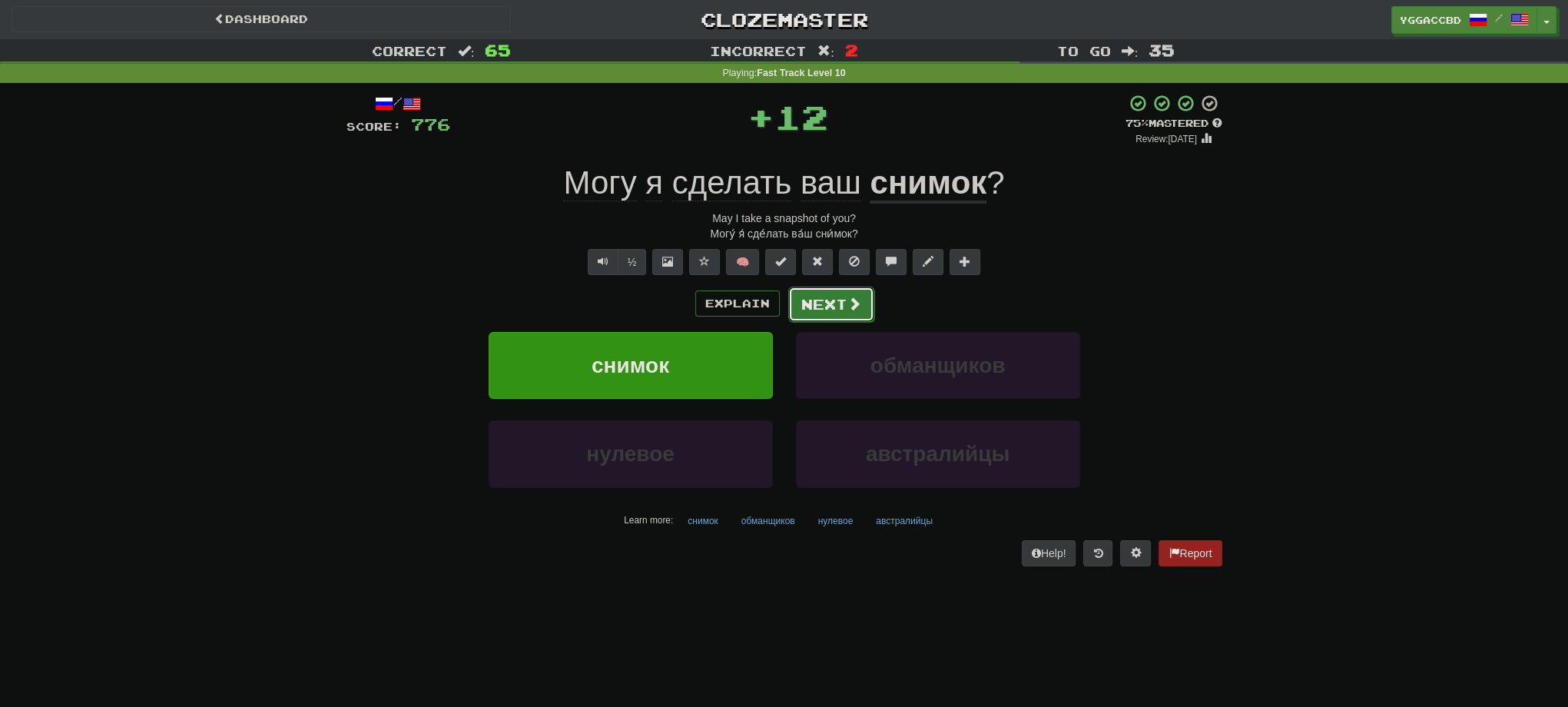
click at [834, 298] on button "Next" at bounding box center [831, 304] width 86 height 35
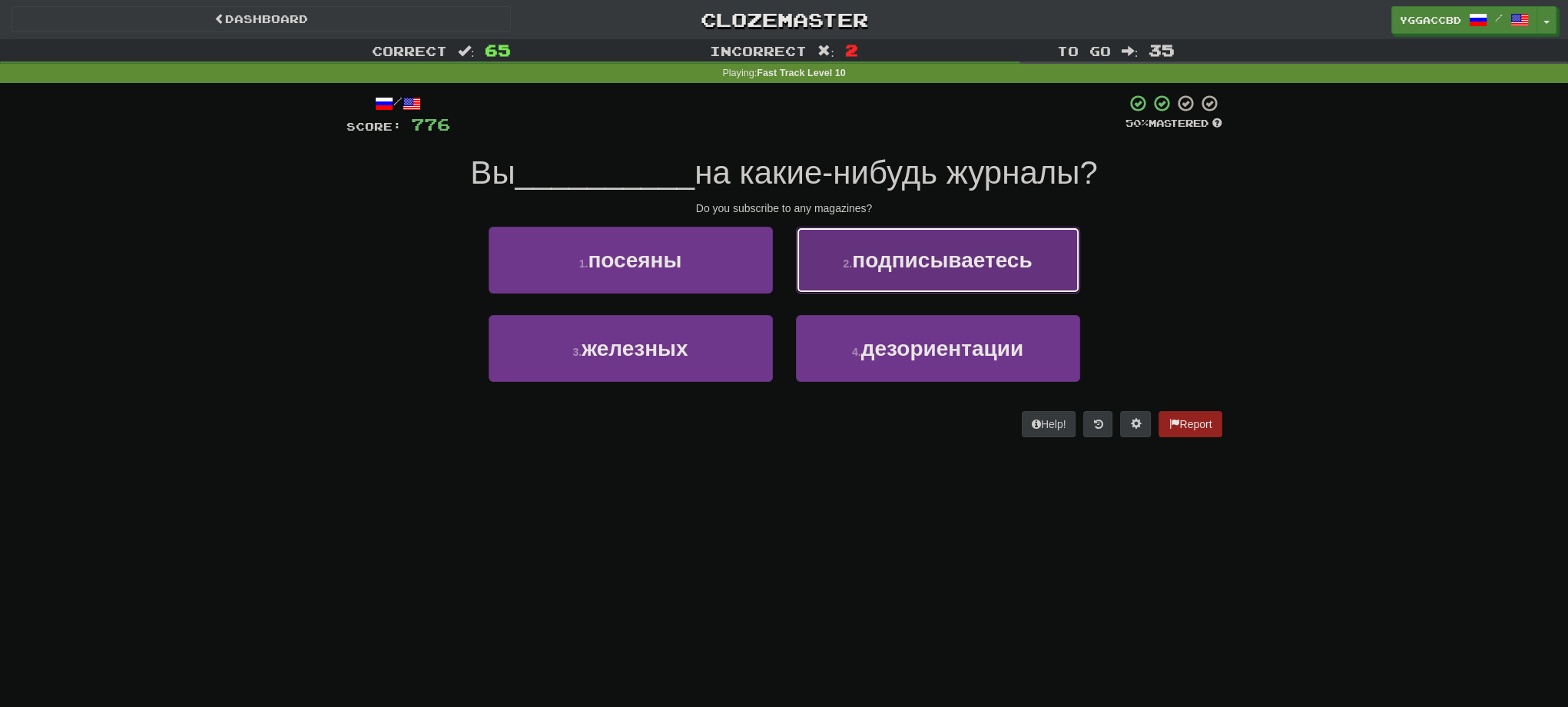
click at [906, 283] on button "2 . подписываетесь" at bounding box center [938, 259] width 284 height 67
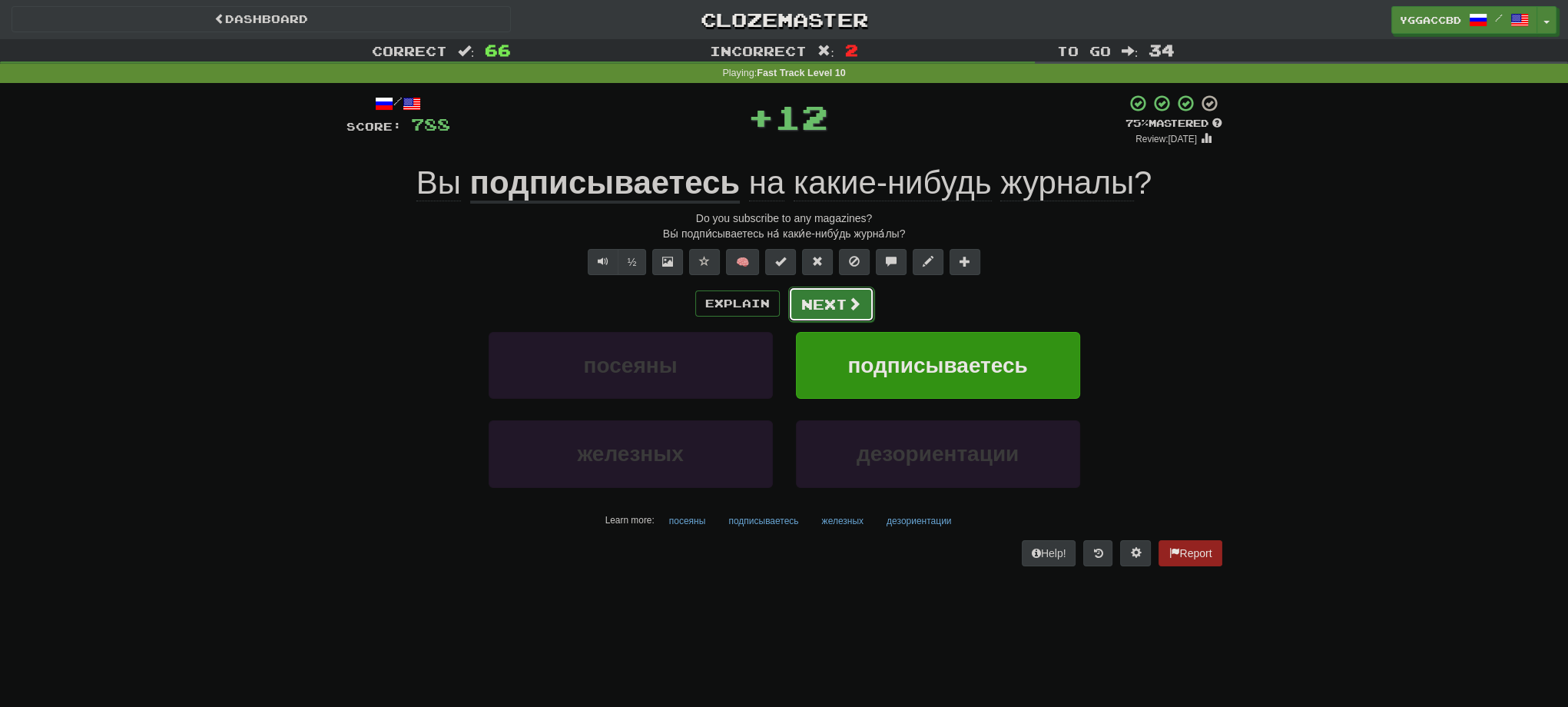
click at [818, 295] on button "Next" at bounding box center [831, 304] width 86 height 35
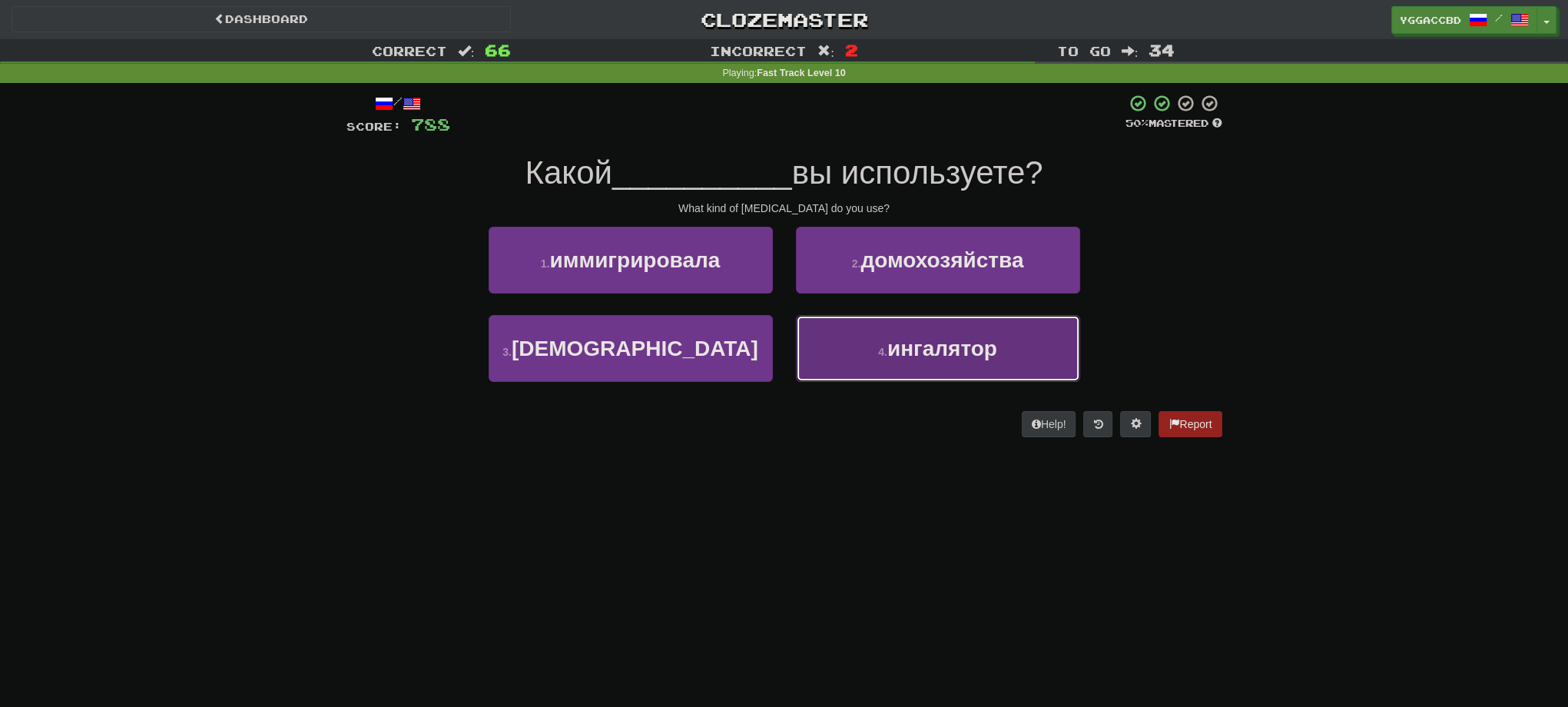
click at [879, 341] on button "4 . ингалятор" at bounding box center [938, 348] width 284 height 67
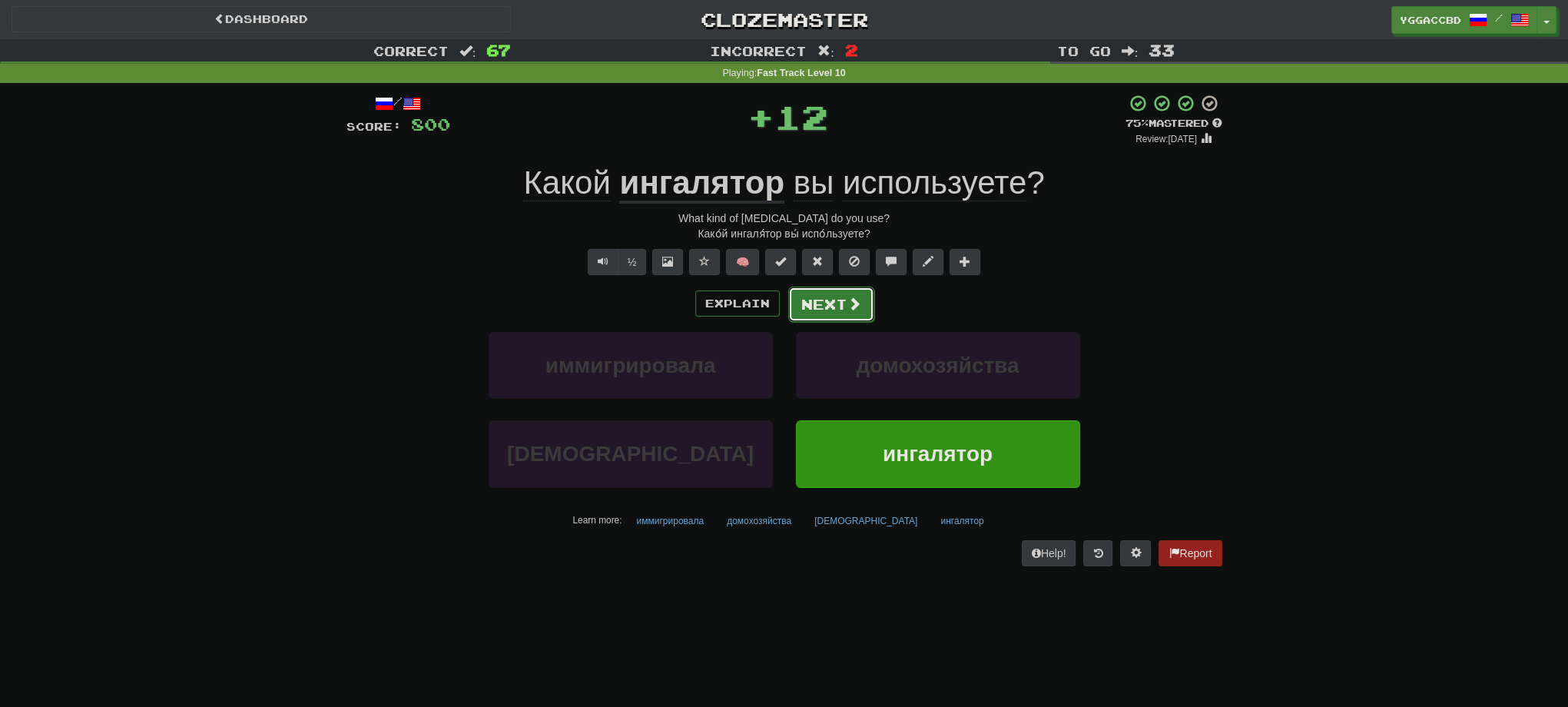
click at [845, 312] on button "Next" at bounding box center [831, 304] width 86 height 35
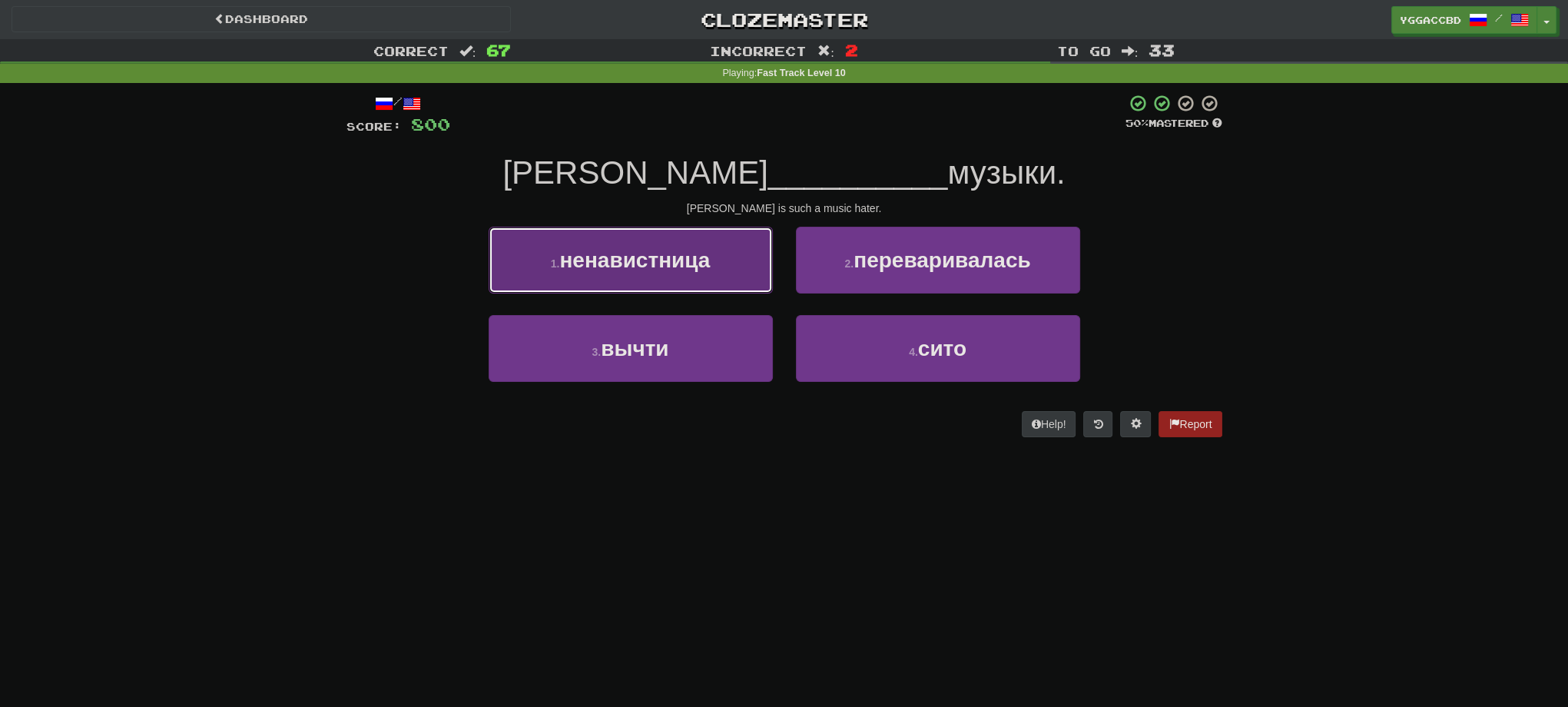
click at [677, 249] on span "ненавистница" at bounding box center [634, 260] width 150 height 24
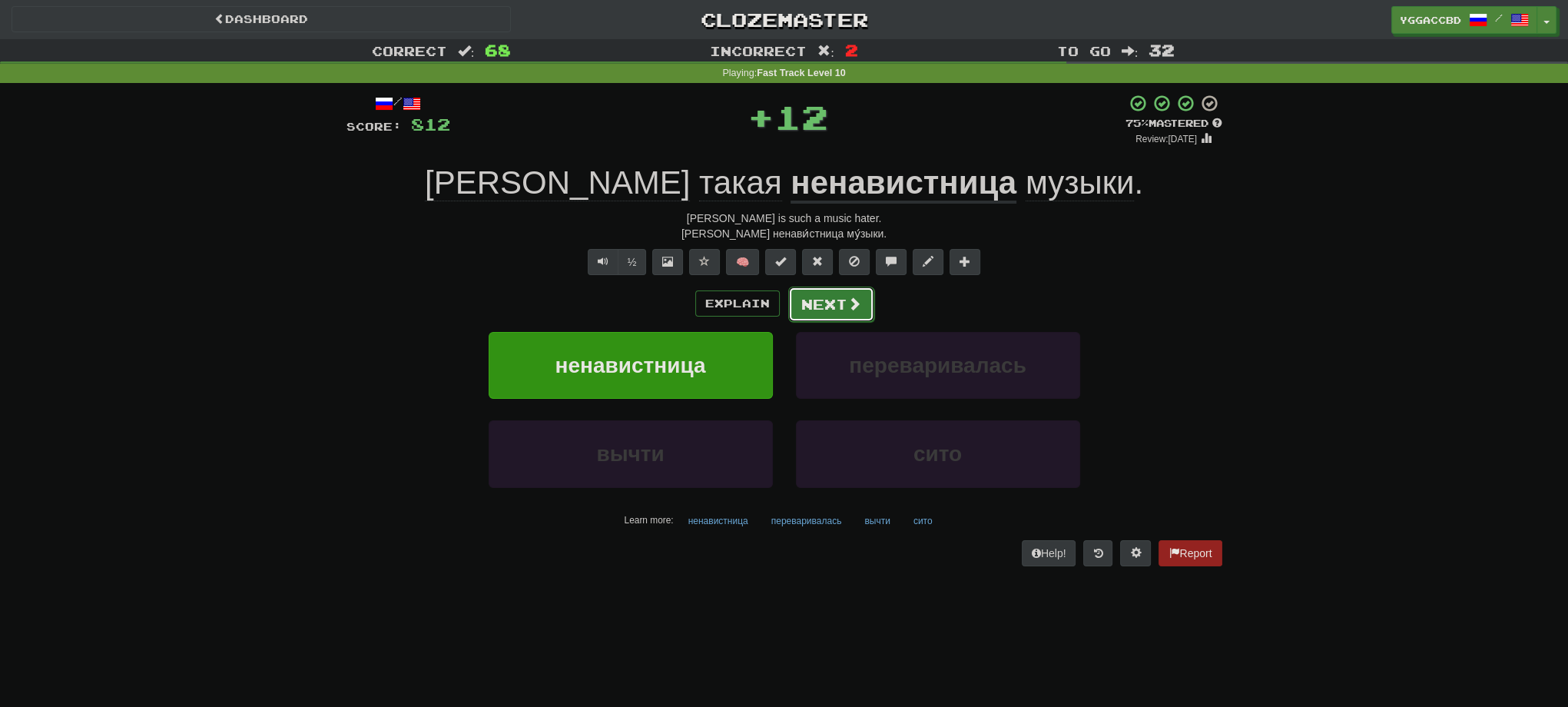
click at [816, 296] on button "Next" at bounding box center [831, 304] width 86 height 35
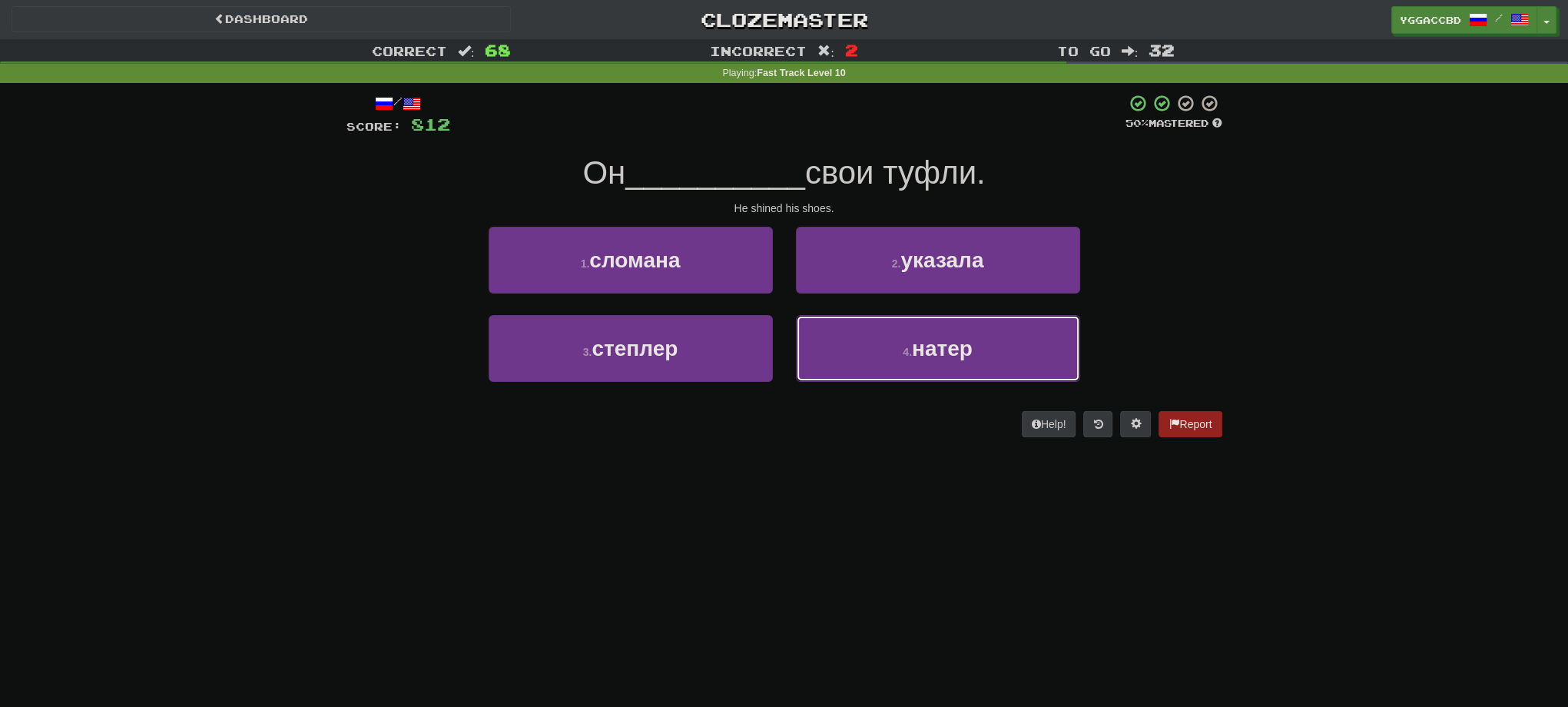
click at [874, 326] on button "4 . натер" at bounding box center [938, 348] width 284 height 67
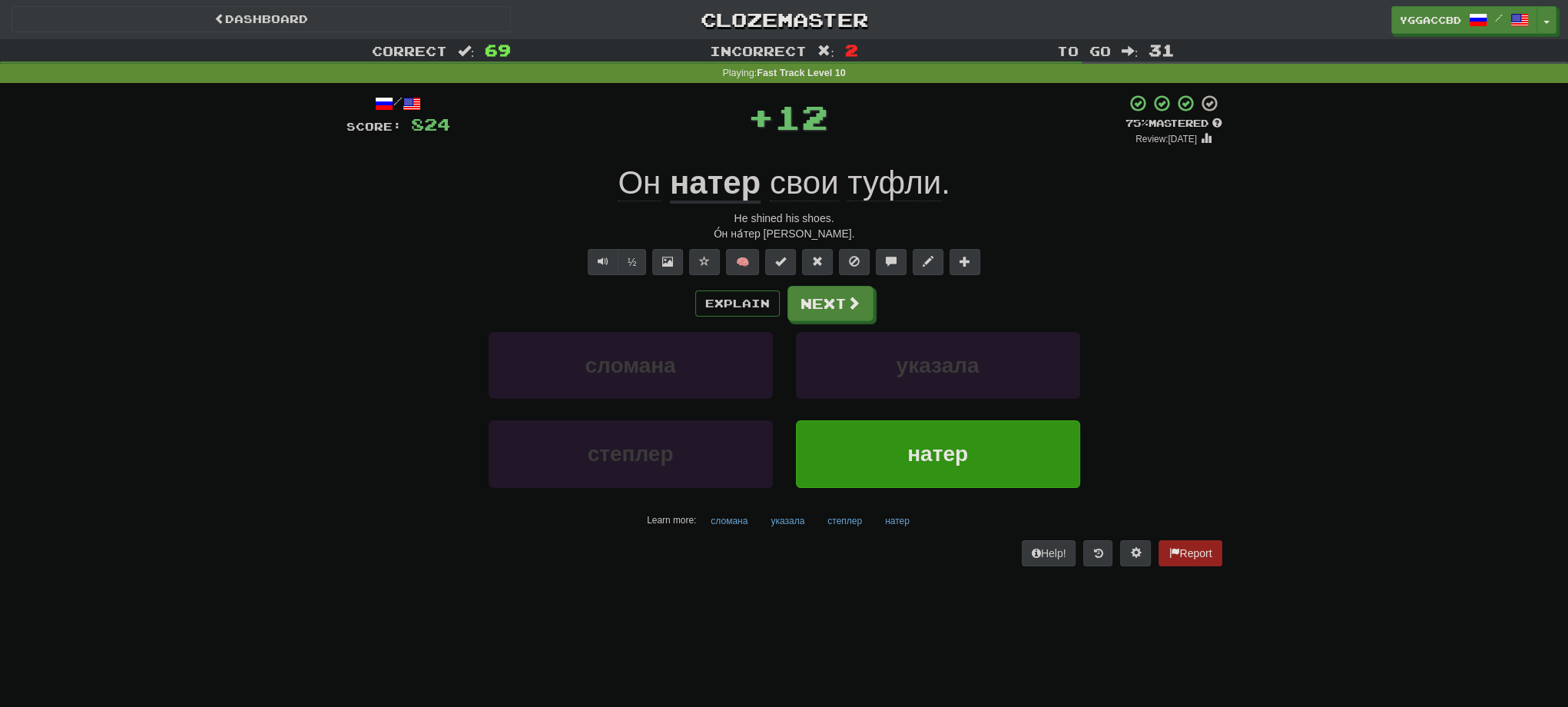
click at [726, 184] on u "натер" at bounding box center [715, 184] width 90 height 39
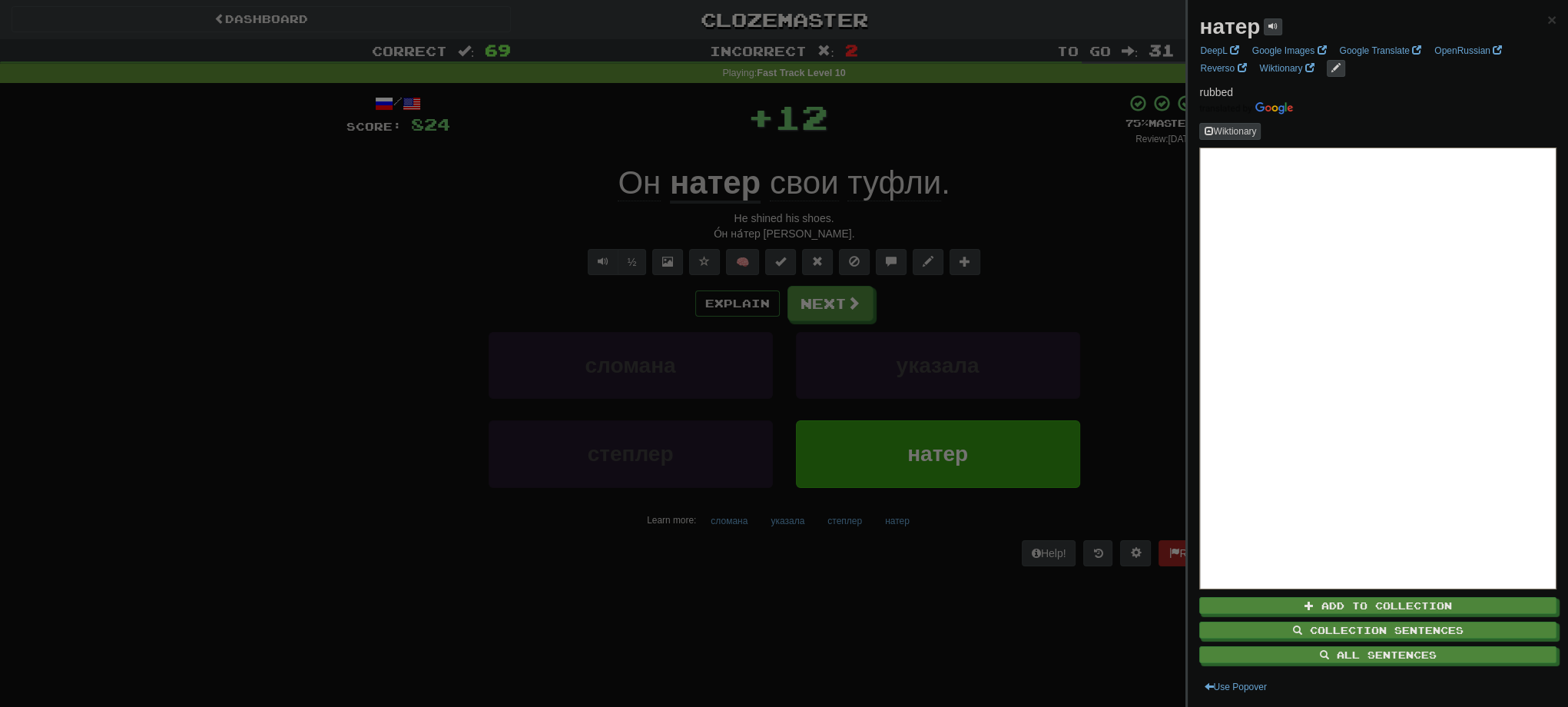
click at [1098, 230] on div at bounding box center [784, 353] width 1568 height 707
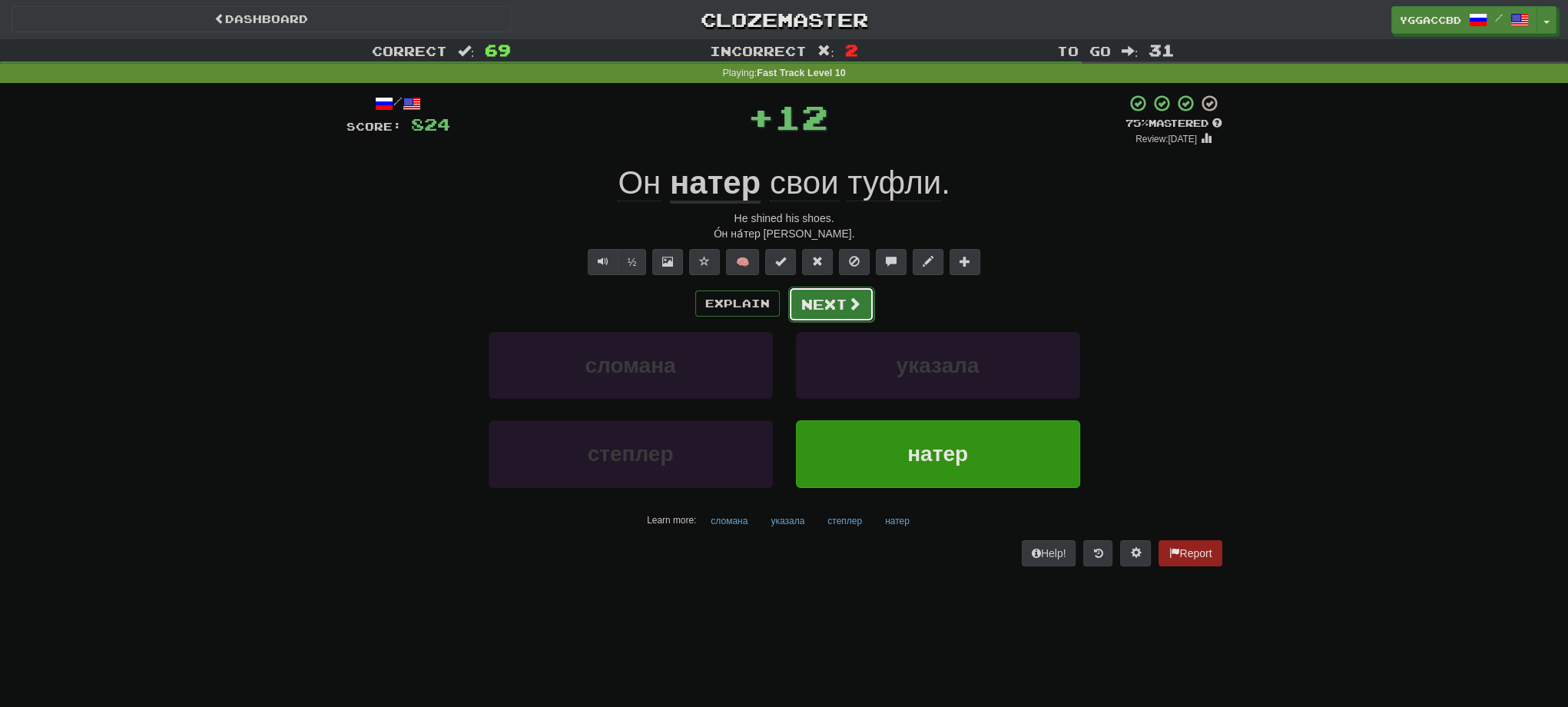
click at [844, 300] on button "Next" at bounding box center [831, 304] width 86 height 35
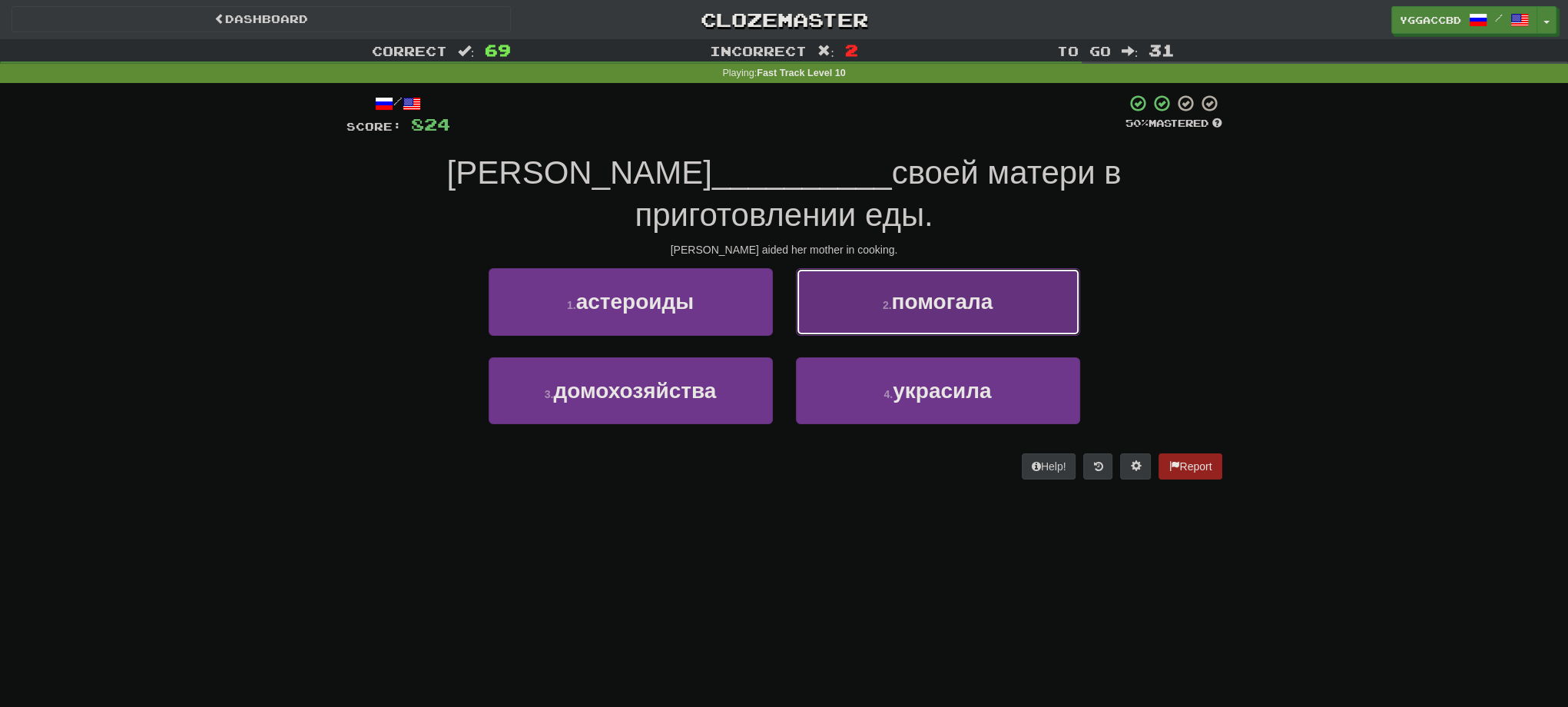
click at [927, 292] on button "2 . помогала" at bounding box center [938, 301] width 284 height 67
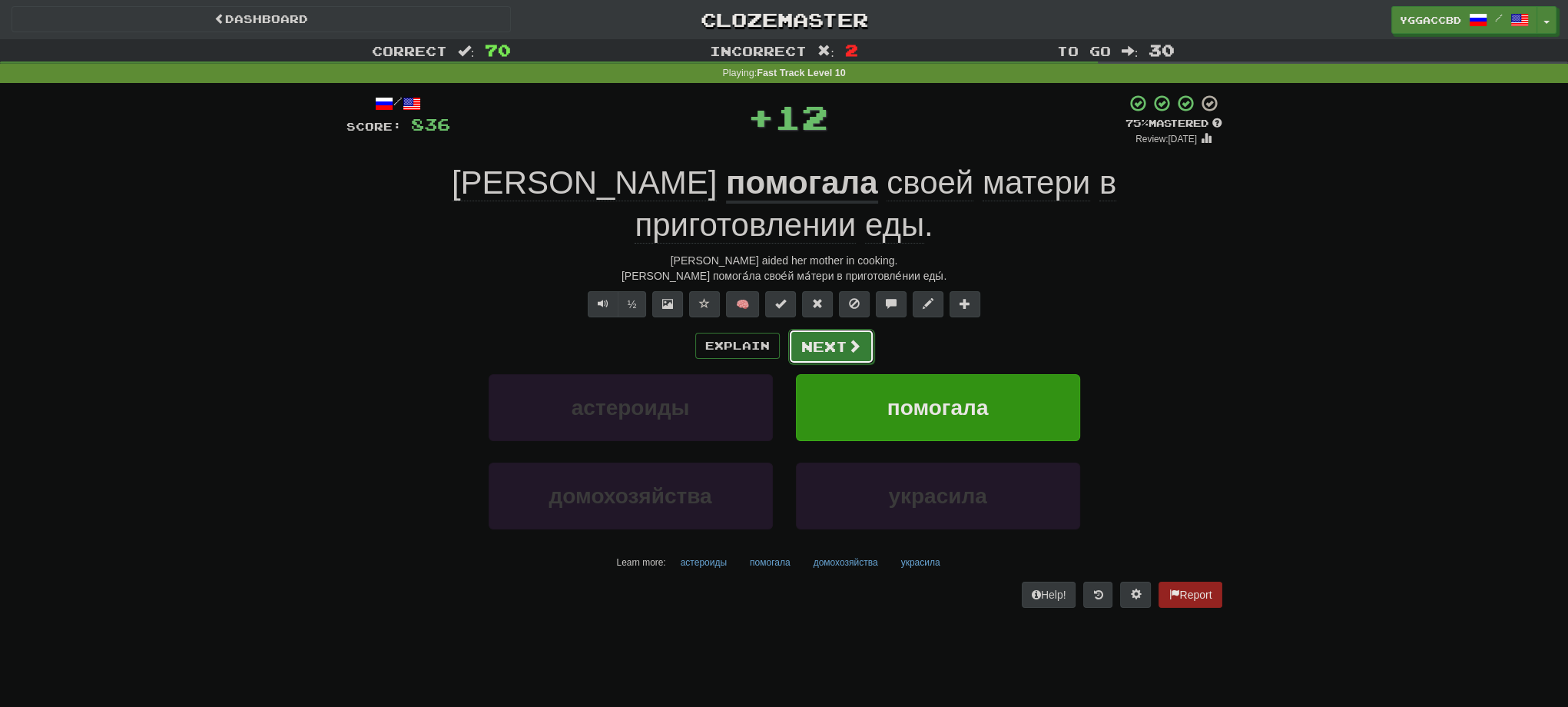
click at [847, 339] on span at bounding box center [854, 345] width 14 height 14
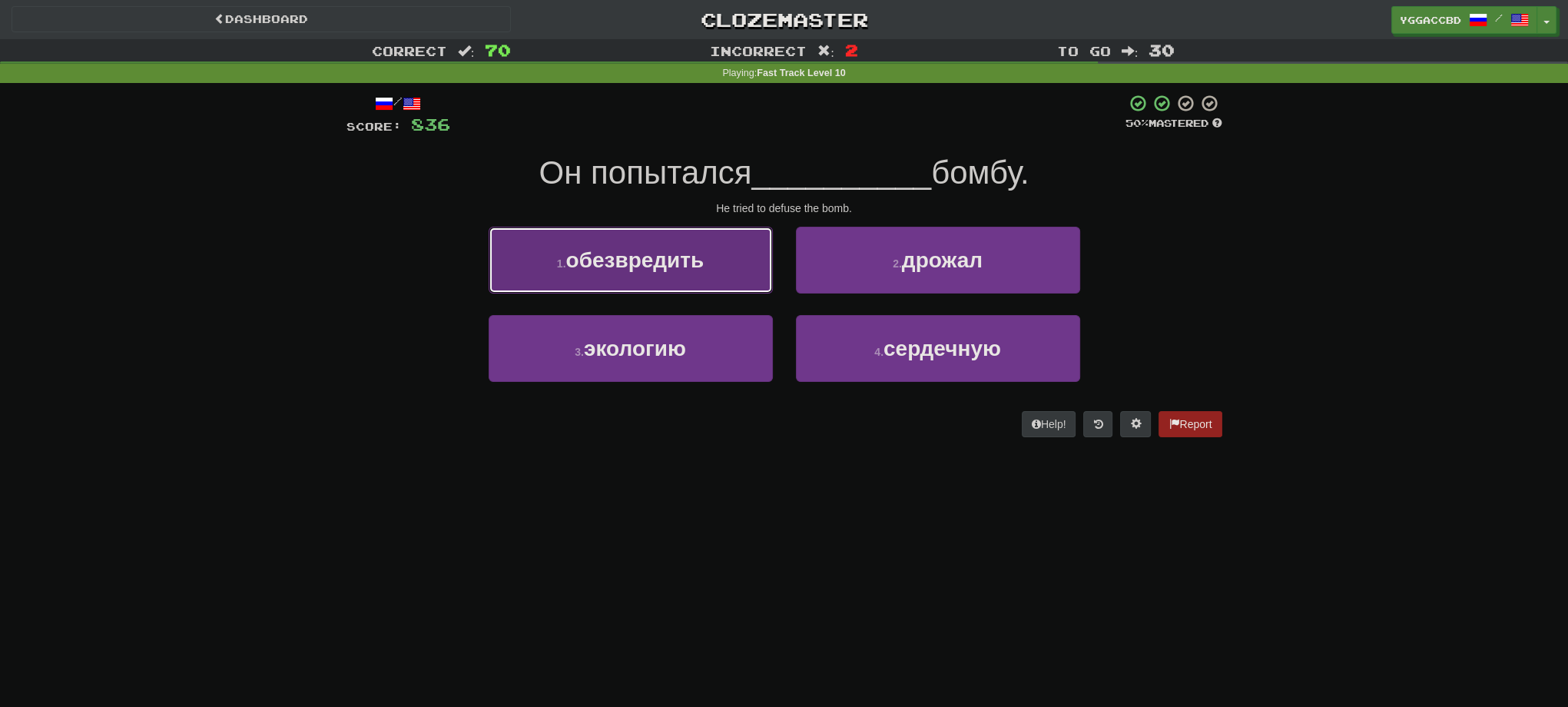
click at [674, 261] on span "обезвредить" at bounding box center [634, 260] width 139 height 24
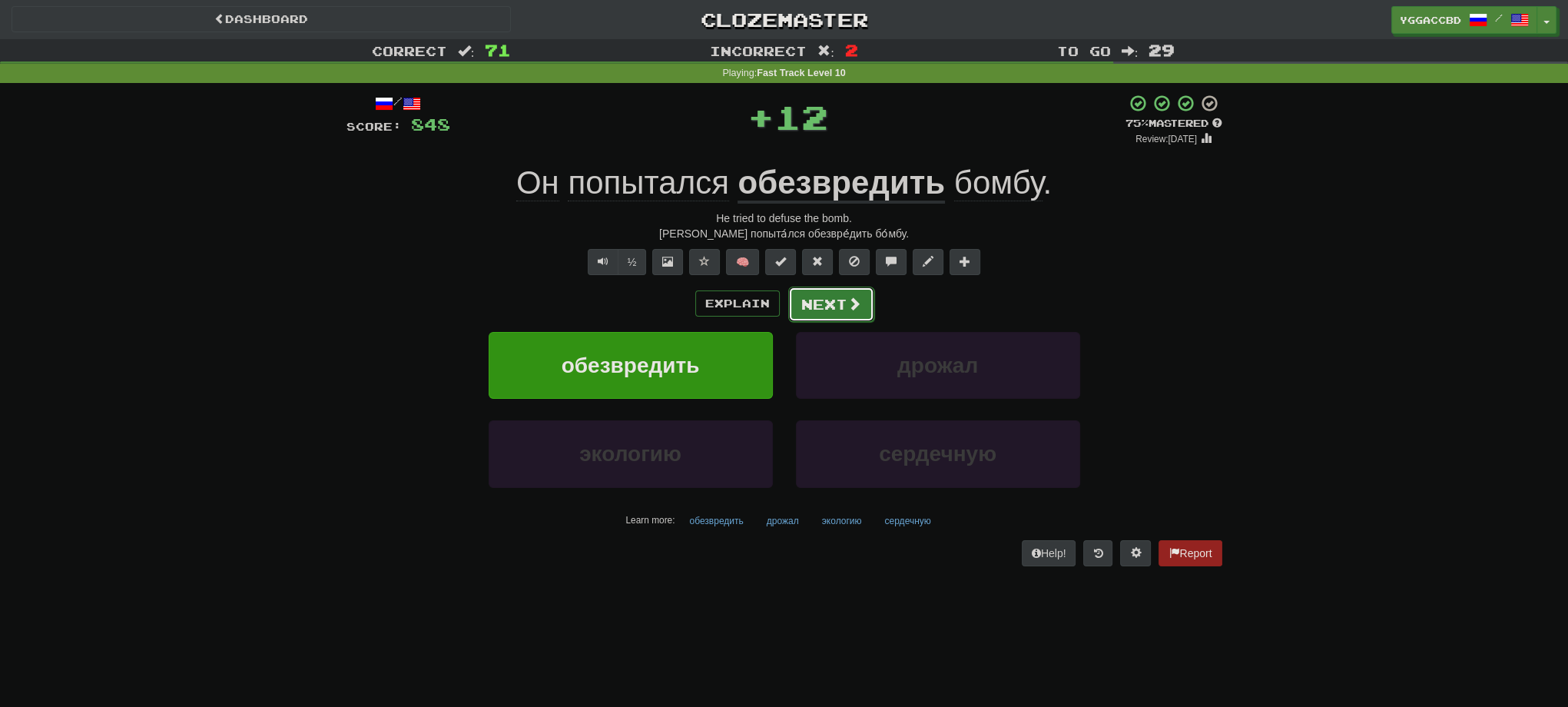
click at [810, 298] on button "Next" at bounding box center [831, 304] width 86 height 35
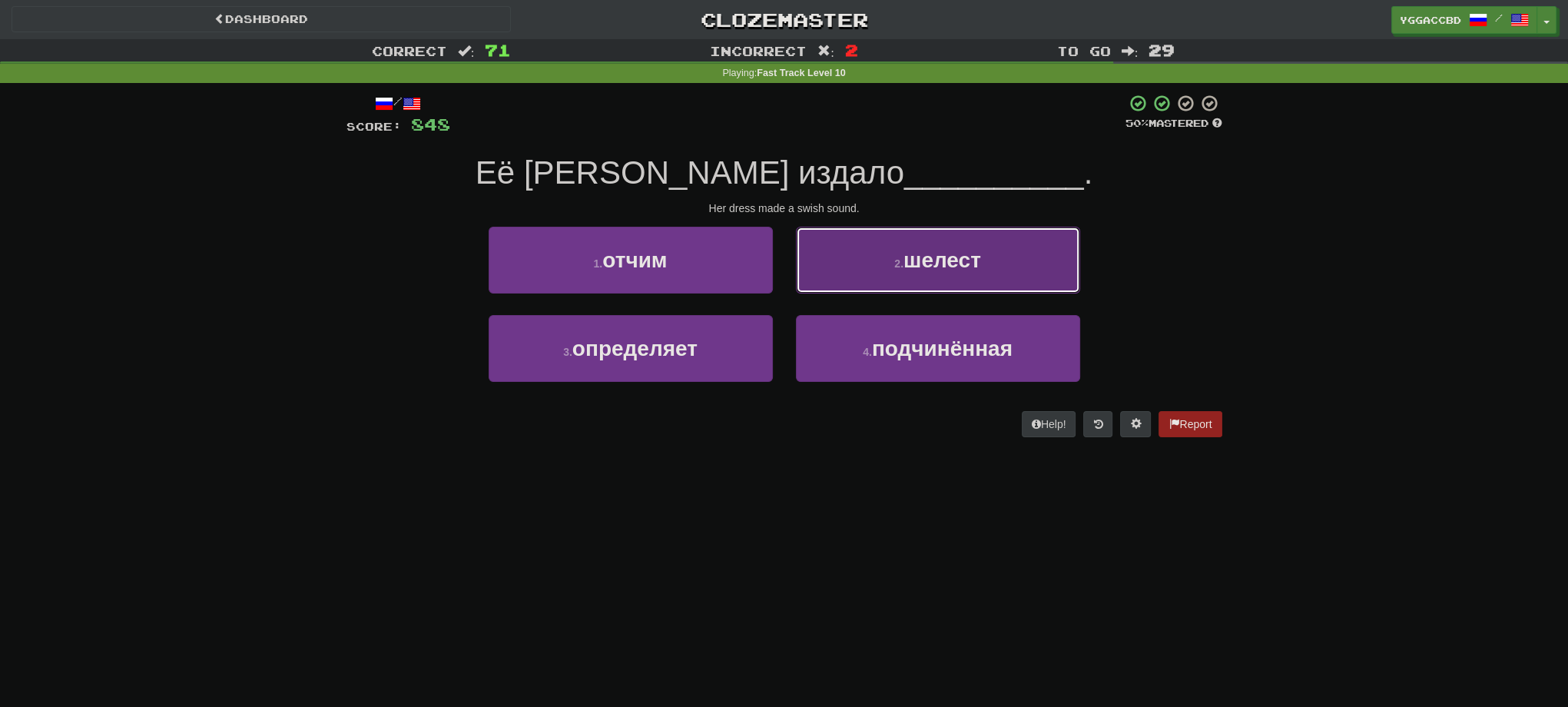
click at [842, 266] on button "2 . шелест" at bounding box center [938, 259] width 284 height 67
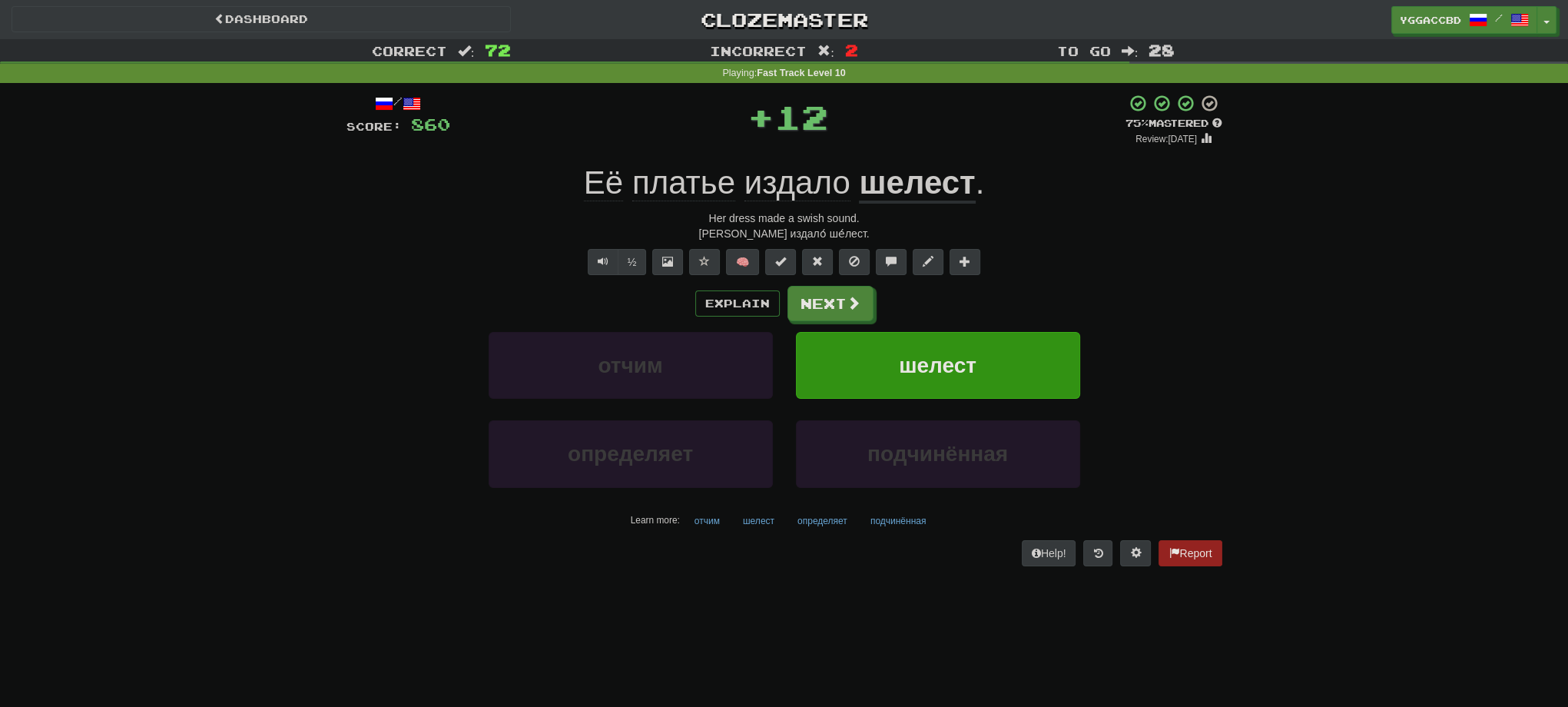
click at [890, 178] on u "шелест" at bounding box center [917, 184] width 116 height 39
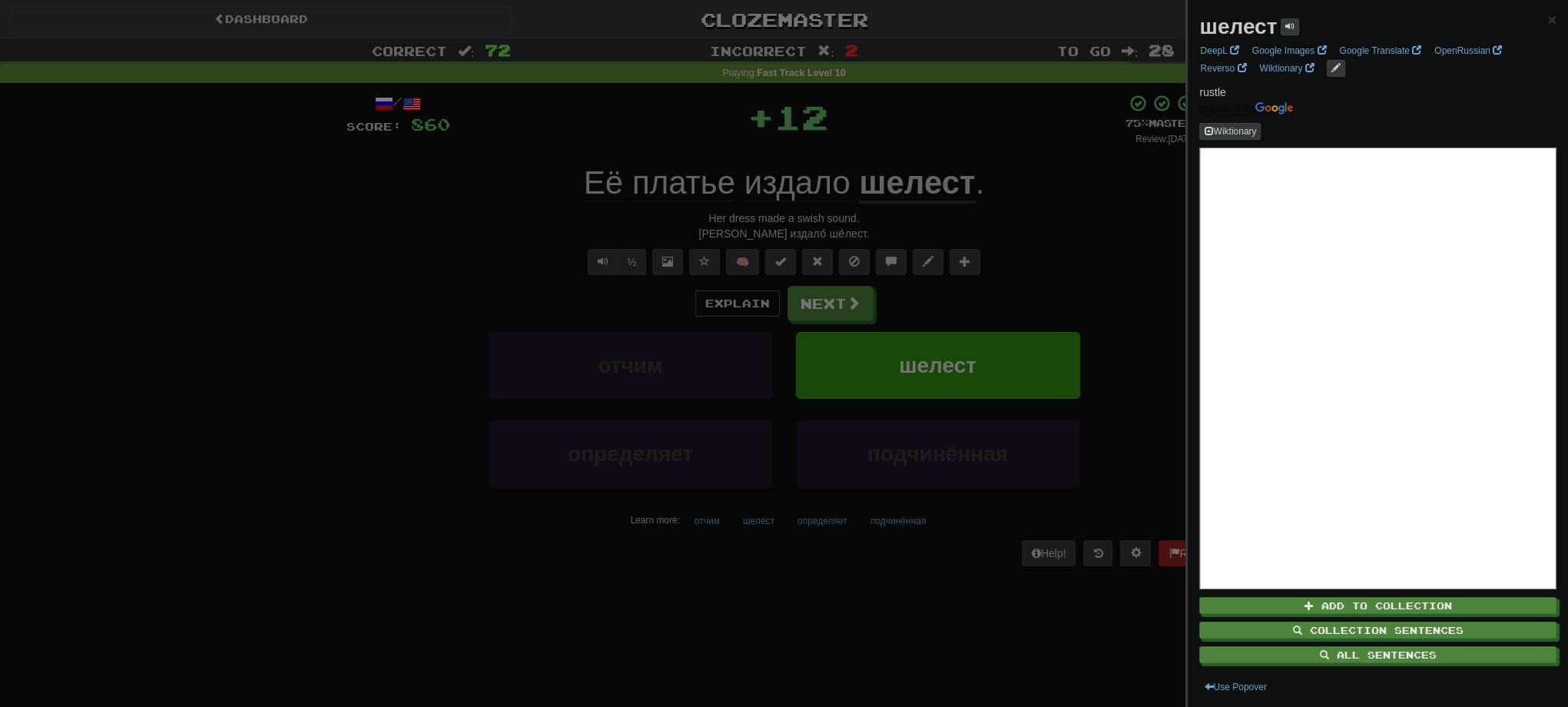
click at [1085, 195] on div at bounding box center [784, 353] width 1568 height 707
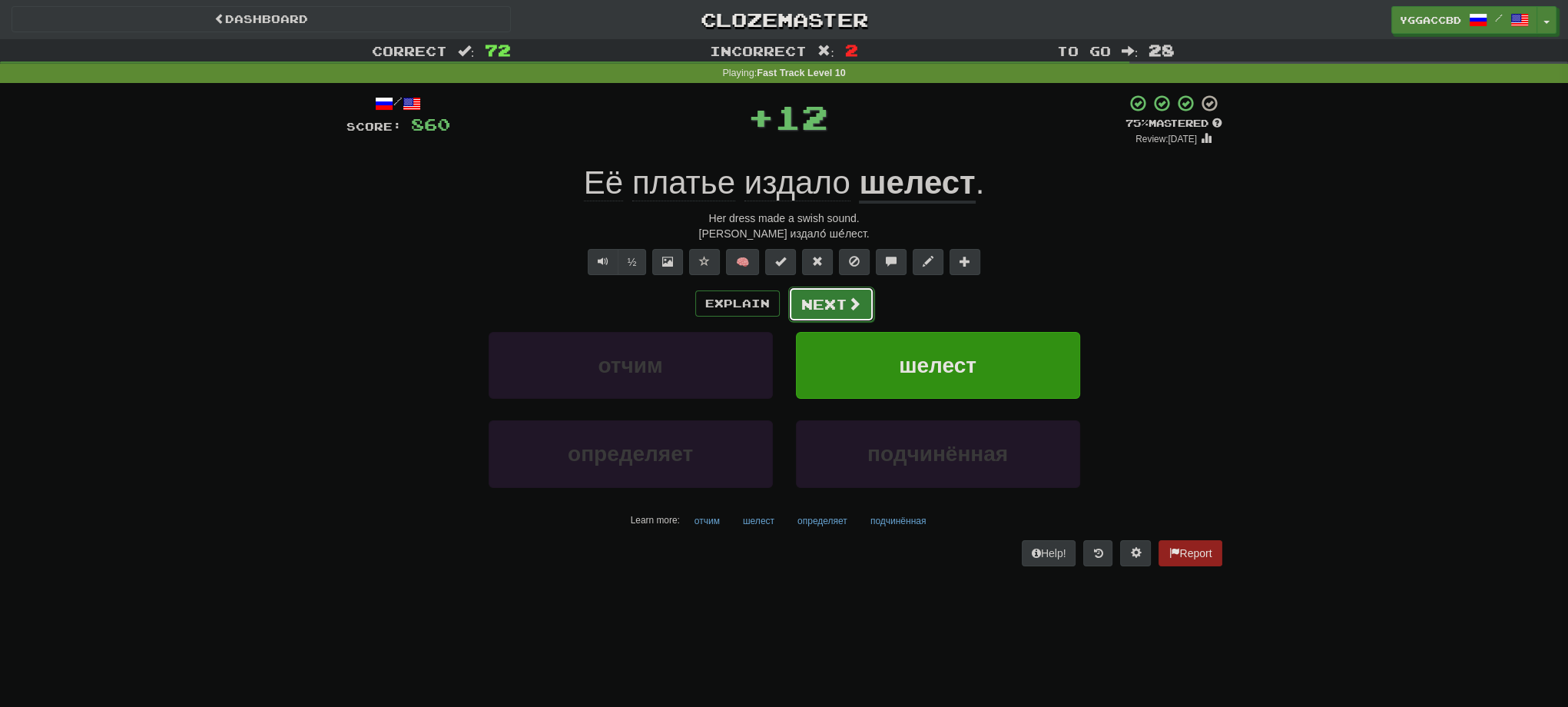
click at [812, 313] on button "Next" at bounding box center [831, 304] width 86 height 35
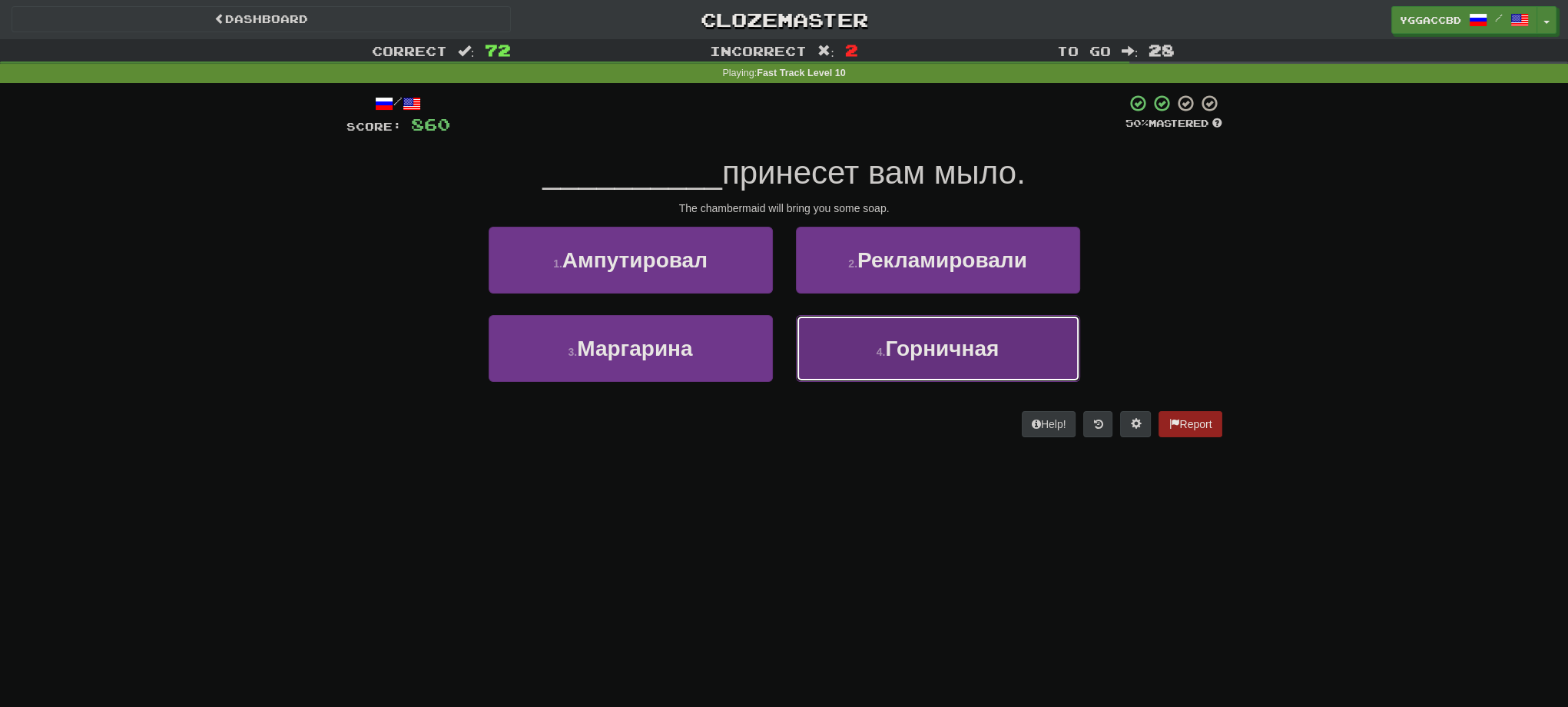
click at [961, 350] on span "Горничная" at bounding box center [942, 348] width 114 height 24
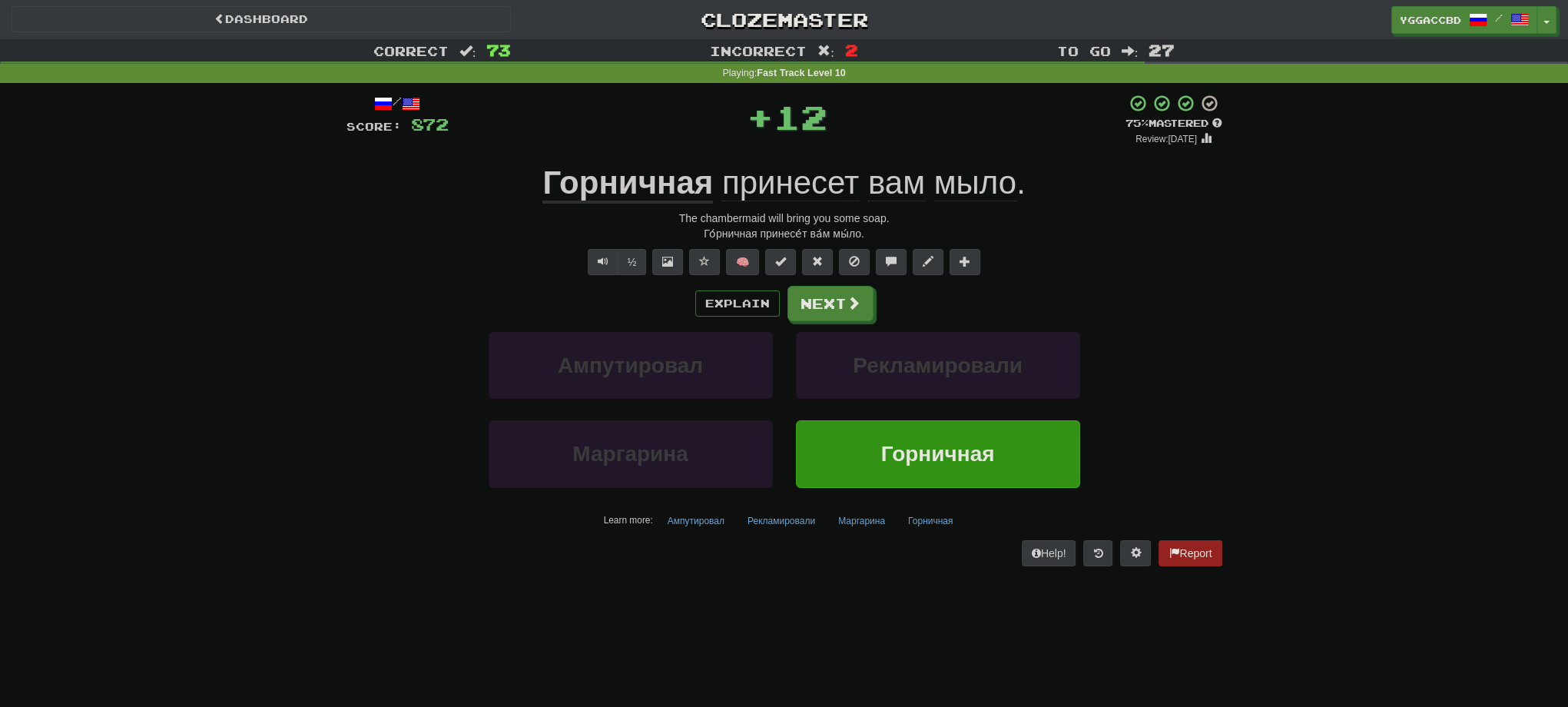
click at [645, 188] on u "Горничная" at bounding box center [628, 184] width 171 height 39
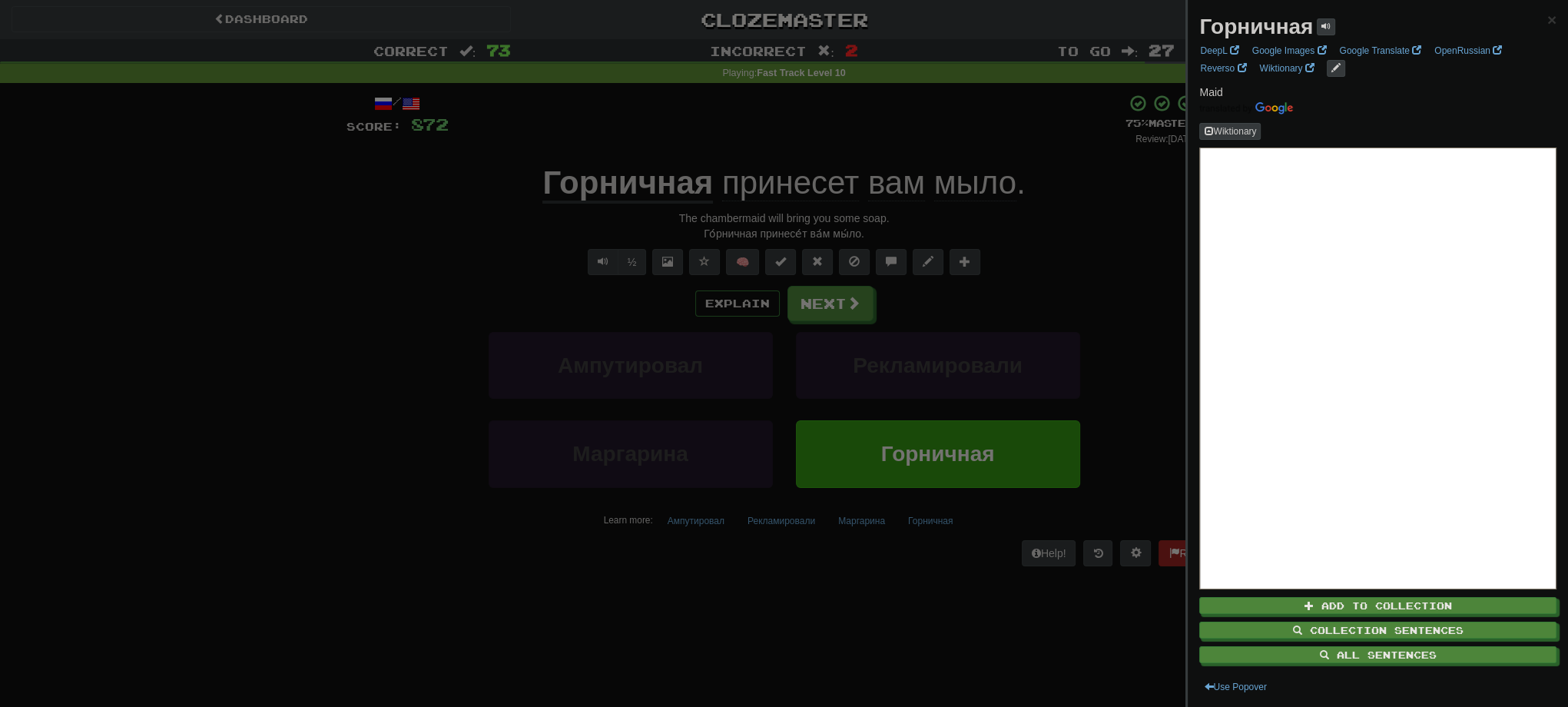
click at [846, 315] on div at bounding box center [784, 353] width 1568 height 707
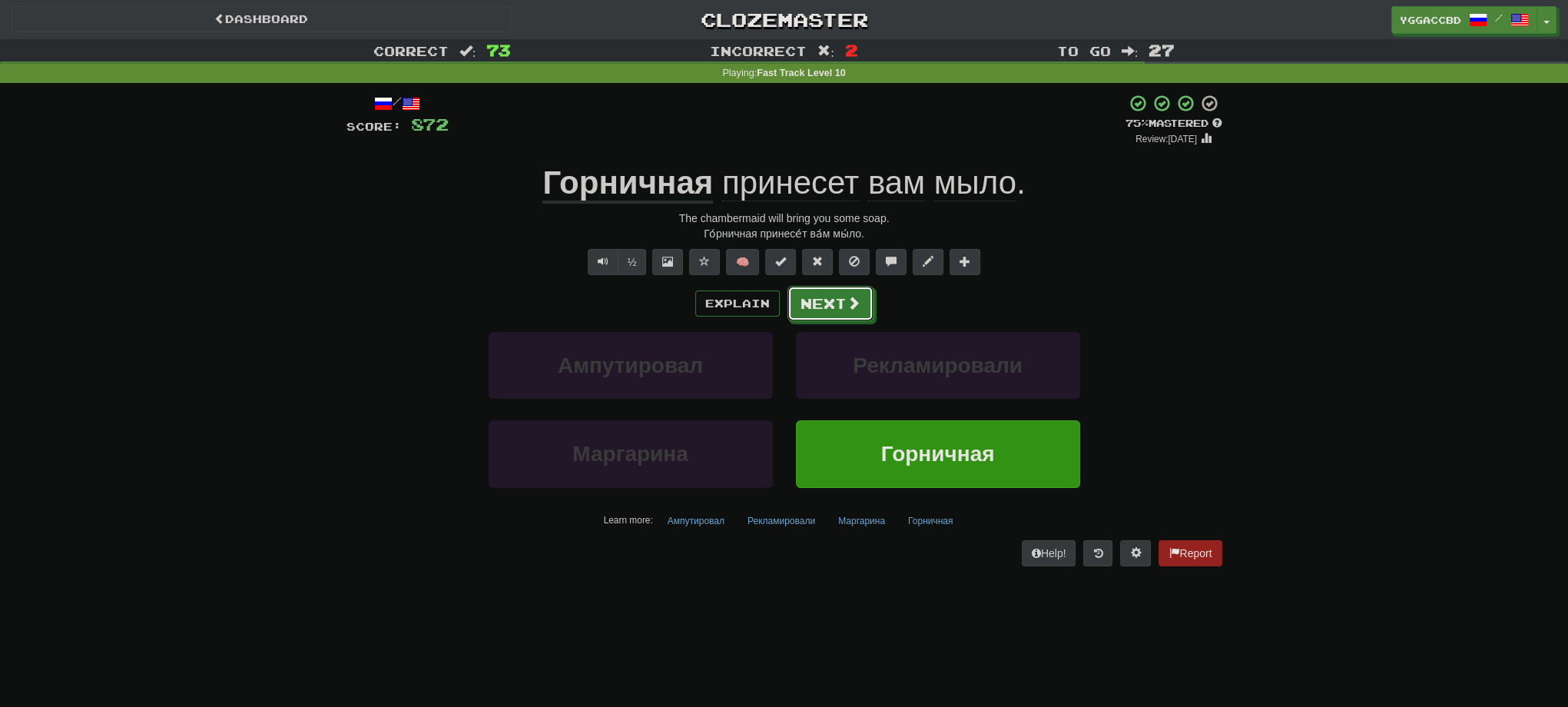
click at [848, 314] on button "Next" at bounding box center [830, 303] width 86 height 35
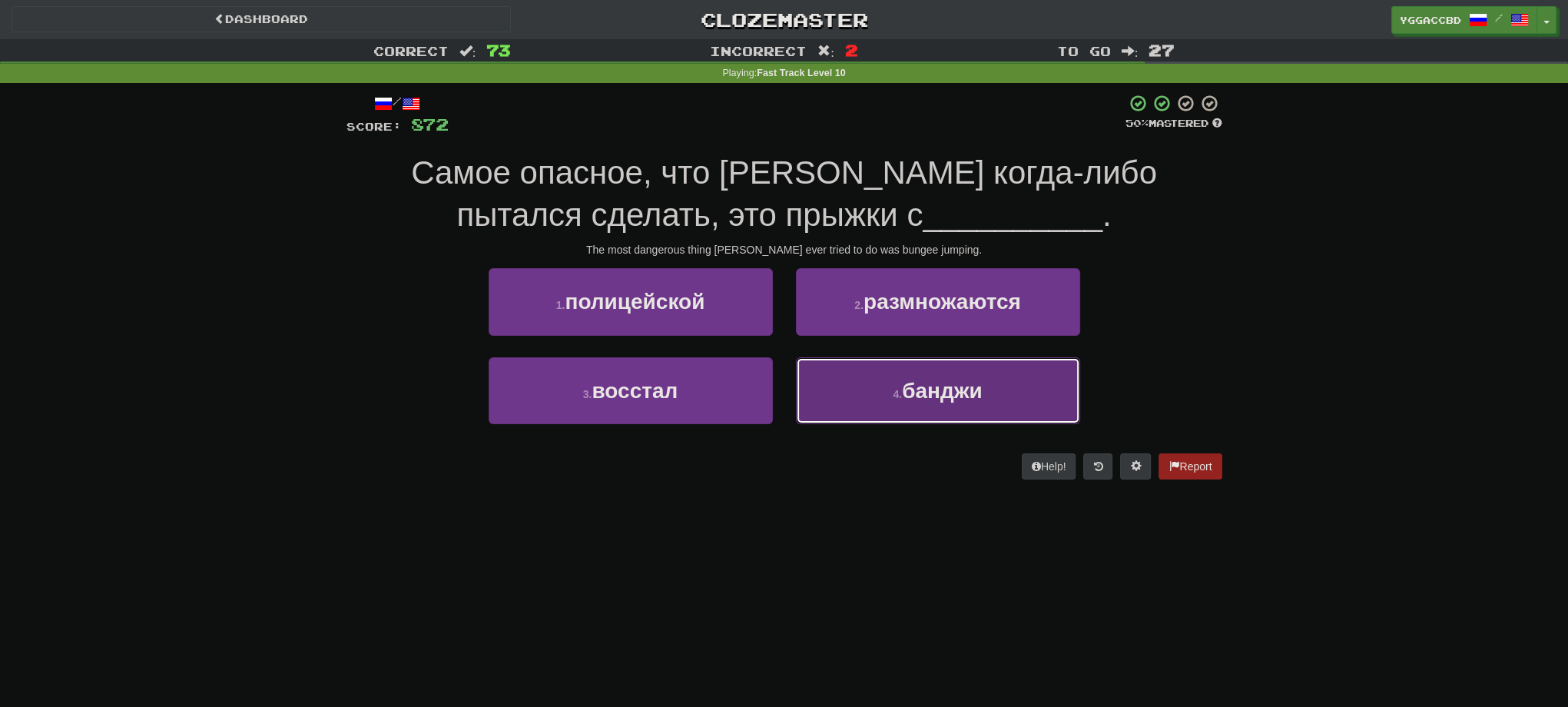
click at [986, 394] on button "4 . банджи" at bounding box center [938, 390] width 284 height 67
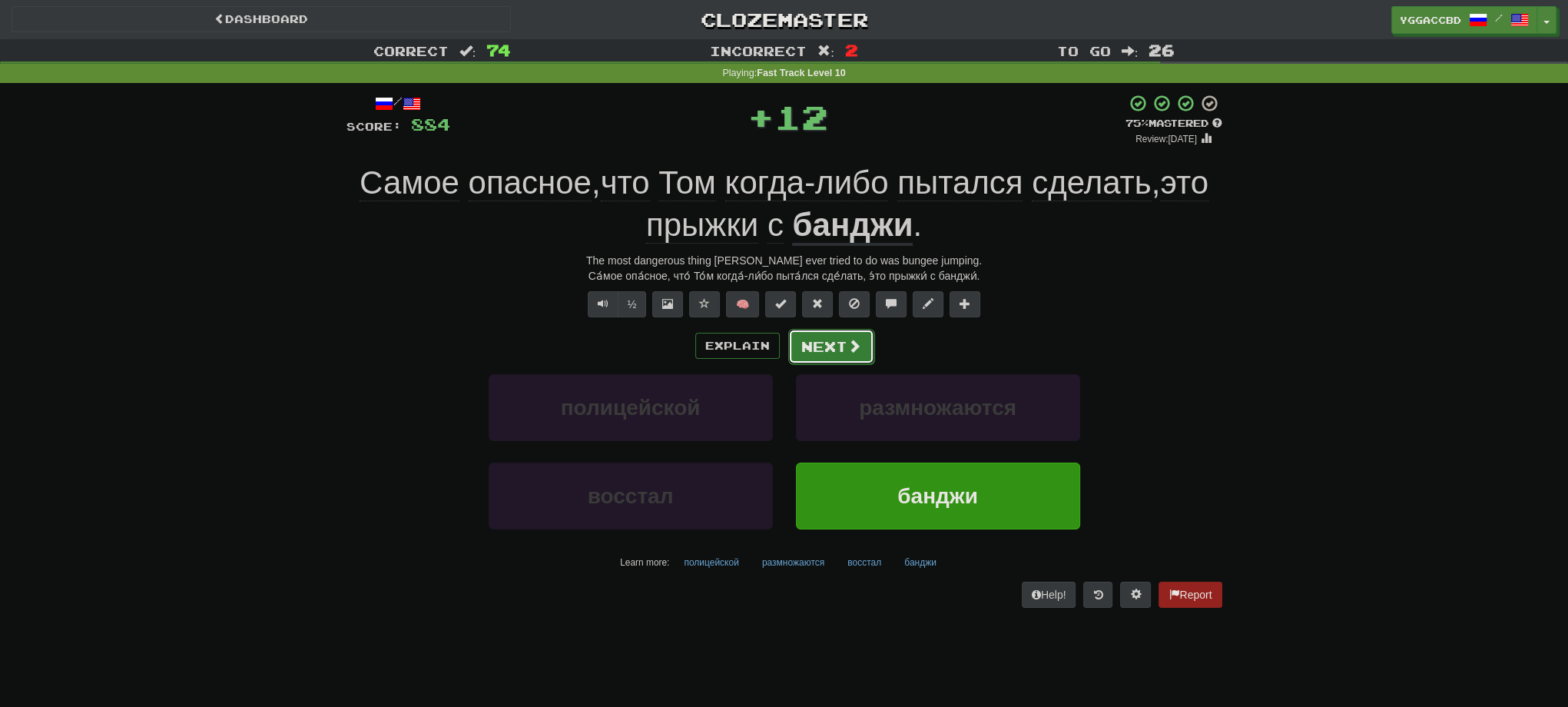
click at [867, 344] on button "Next" at bounding box center [831, 346] width 86 height 35
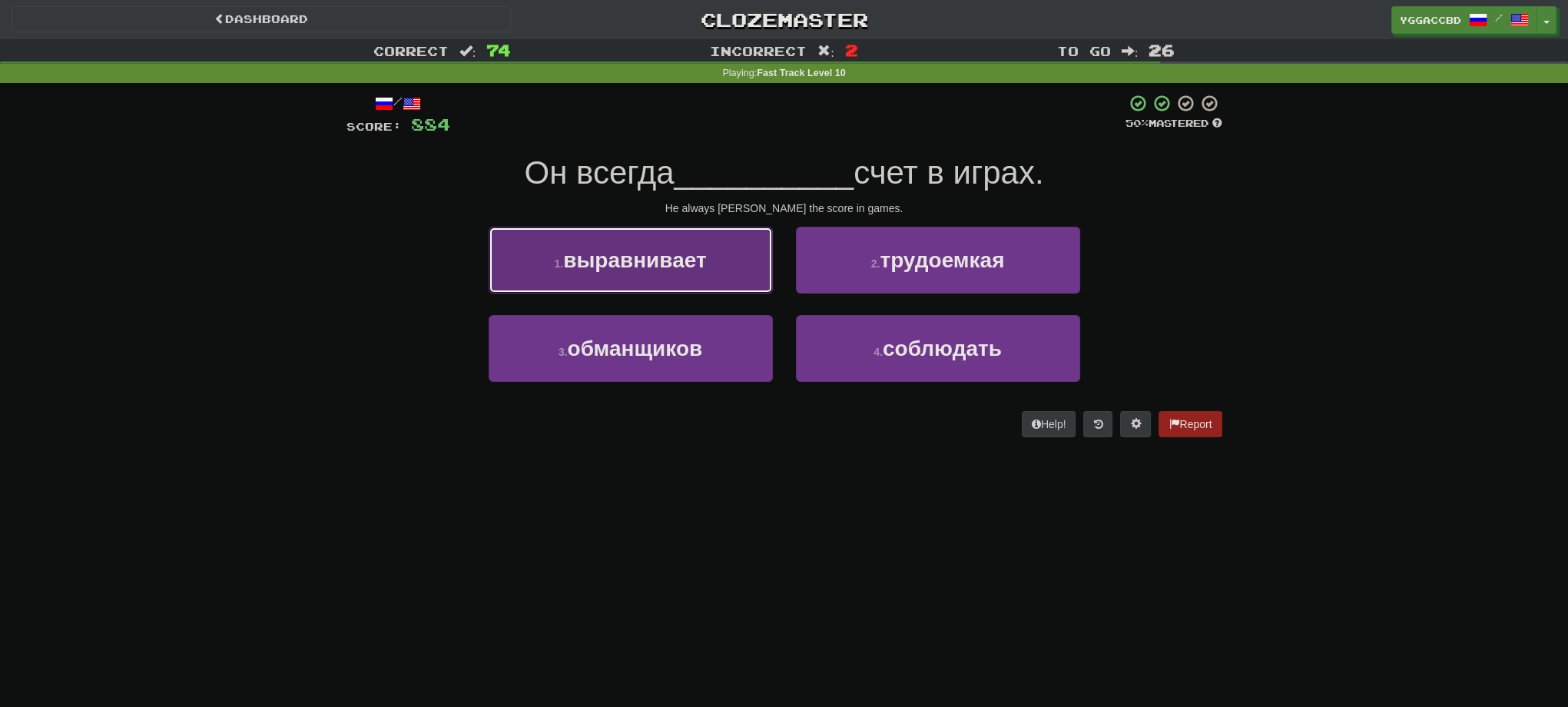
click at [693, 277] on button "1 . выравнивает" at bounding box center [630, 259] width 284 height 67
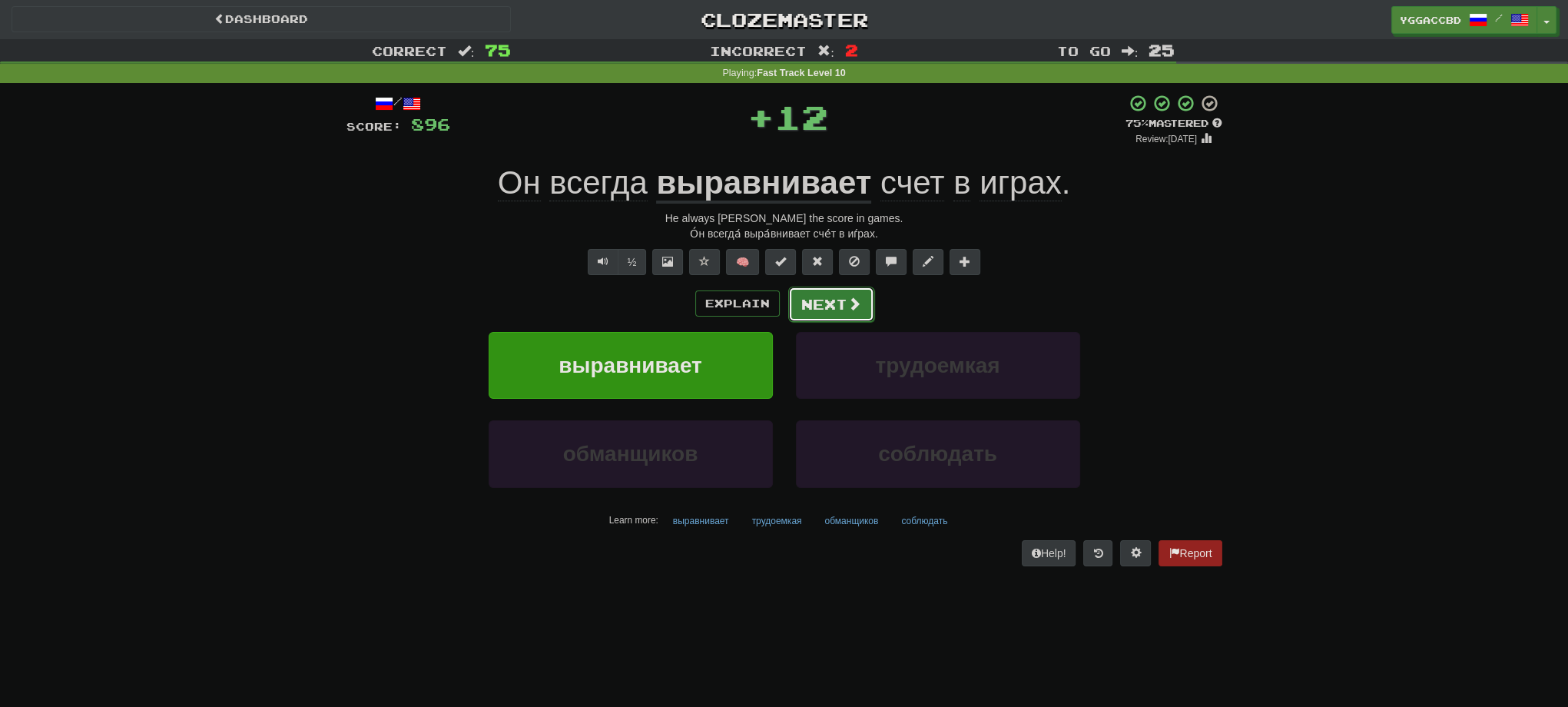
click at [814, 302] on button "Next" at bounding box center [831, 304] width 86 height 35
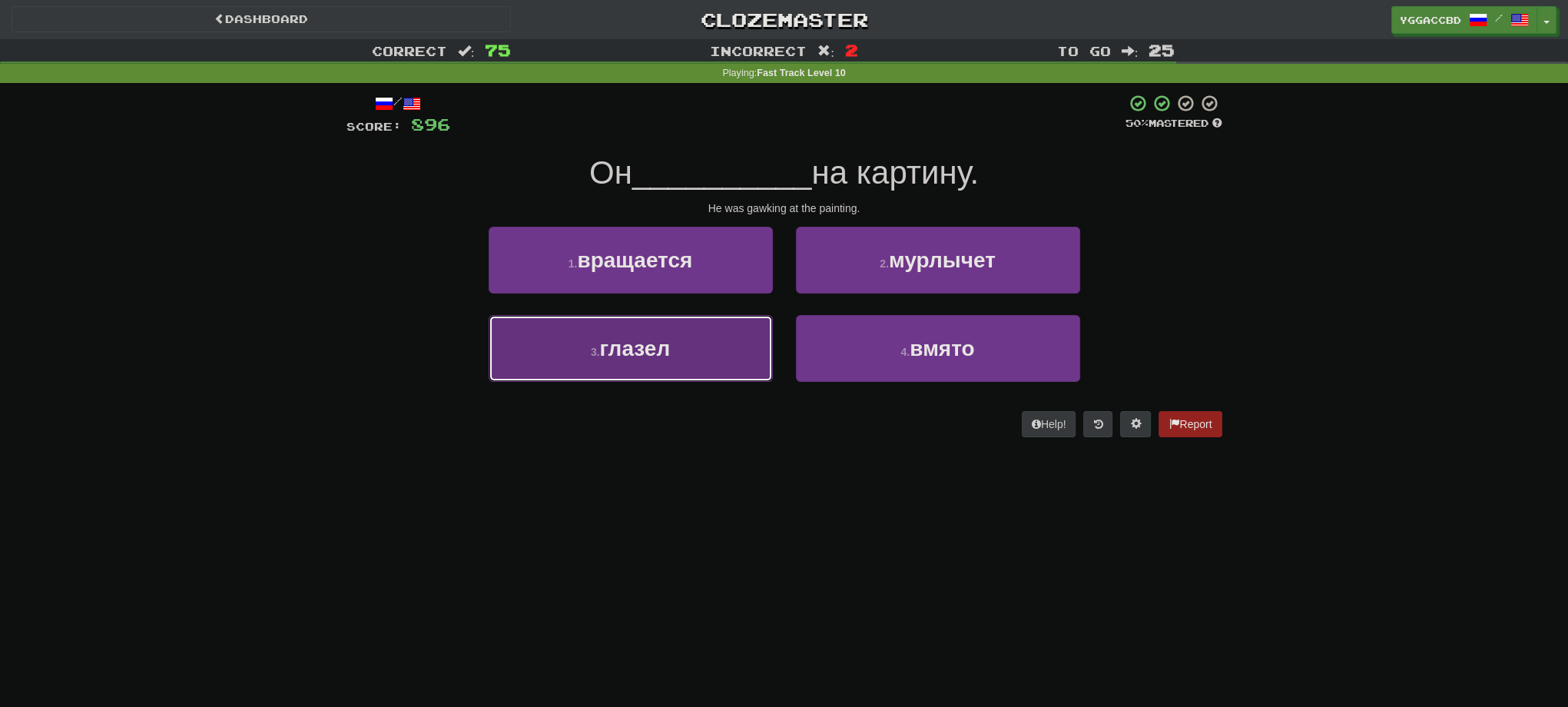
click at [706, 352] on button "3 . глазел" at bounding box center [630, 348] width 284 height 67
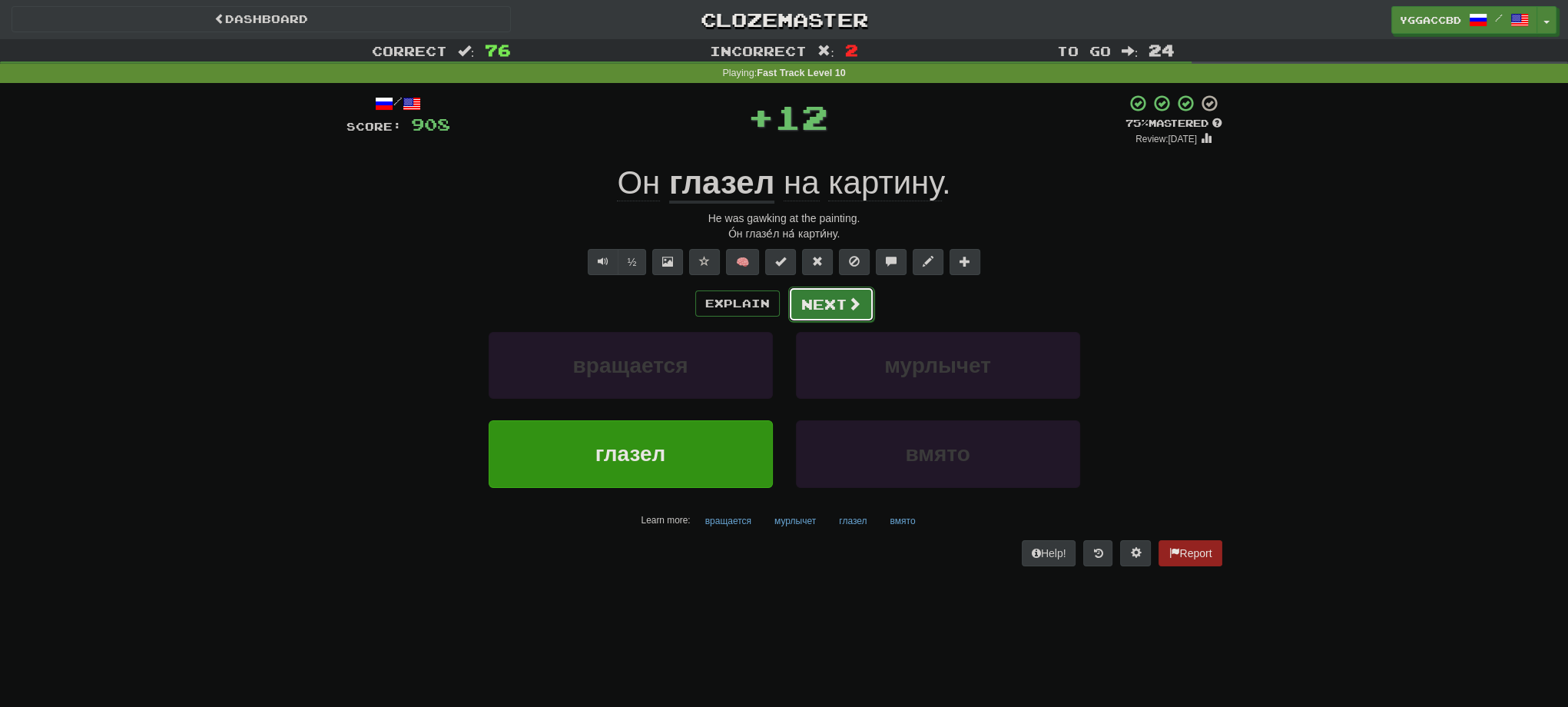
click at [814, 307] on button "Next" at bounding box center [831, 304] width 86 height 35
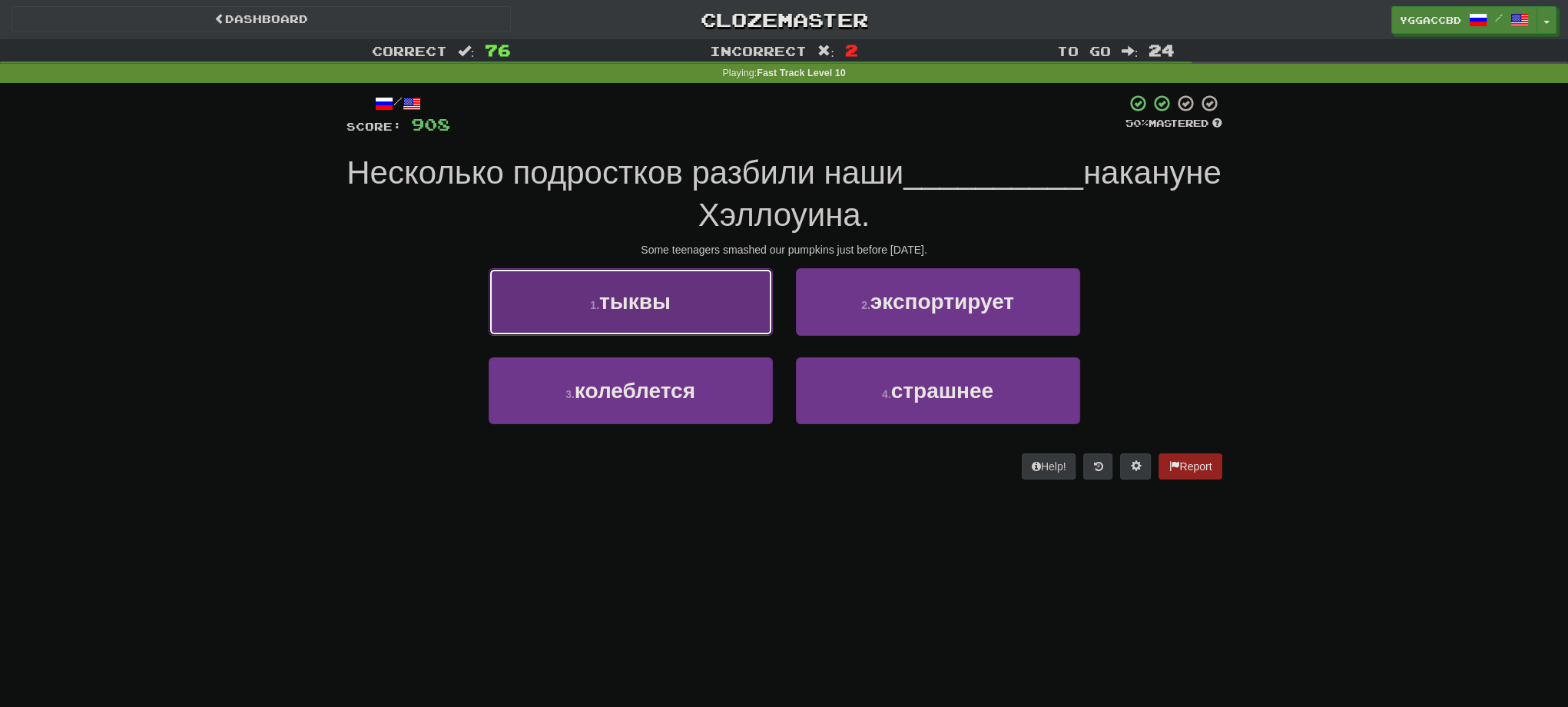
click at [743, 304] on button "1 . тыквы" at bounding box center [630, 301] width 284 height 67
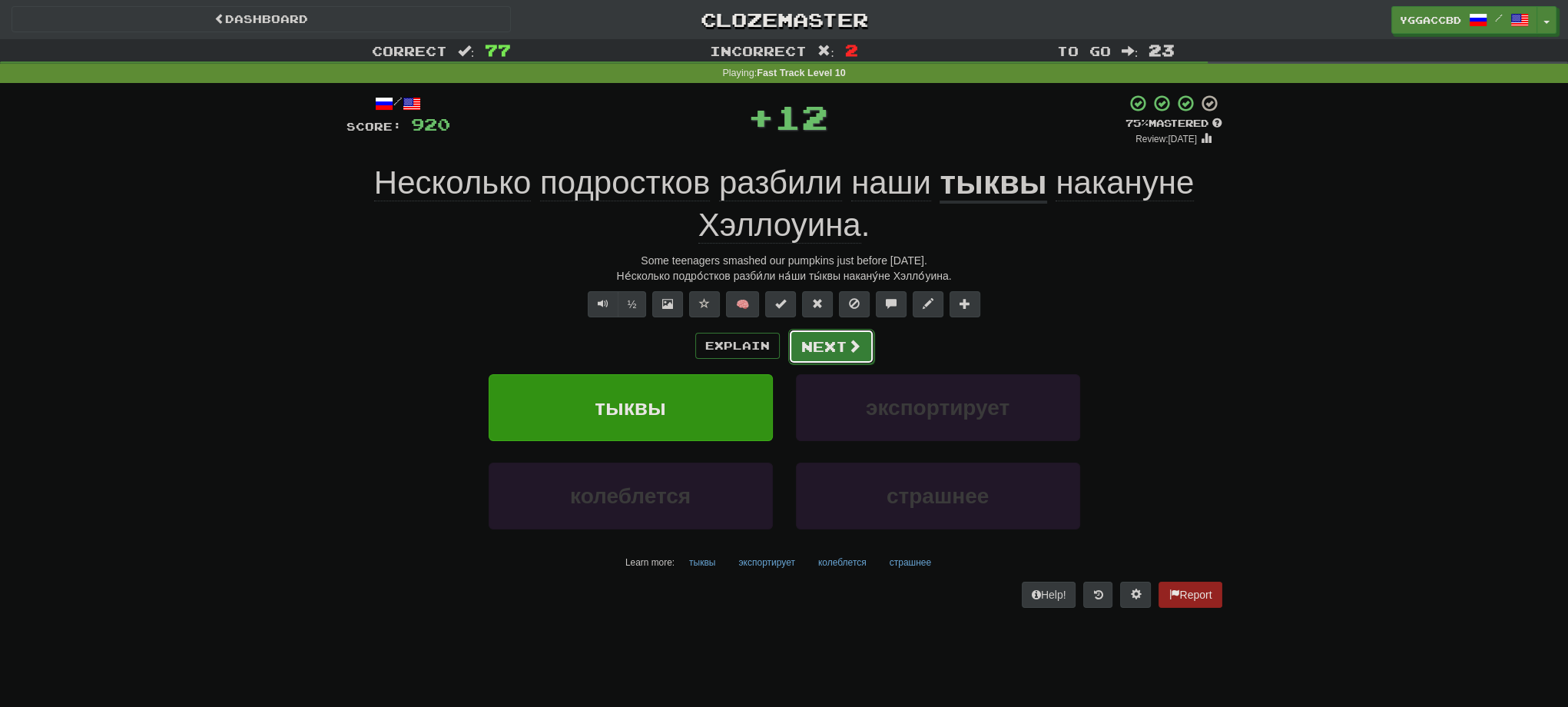
click at [836, 334] on button "Next" at bounding box center [831, 346] width 86 height 35
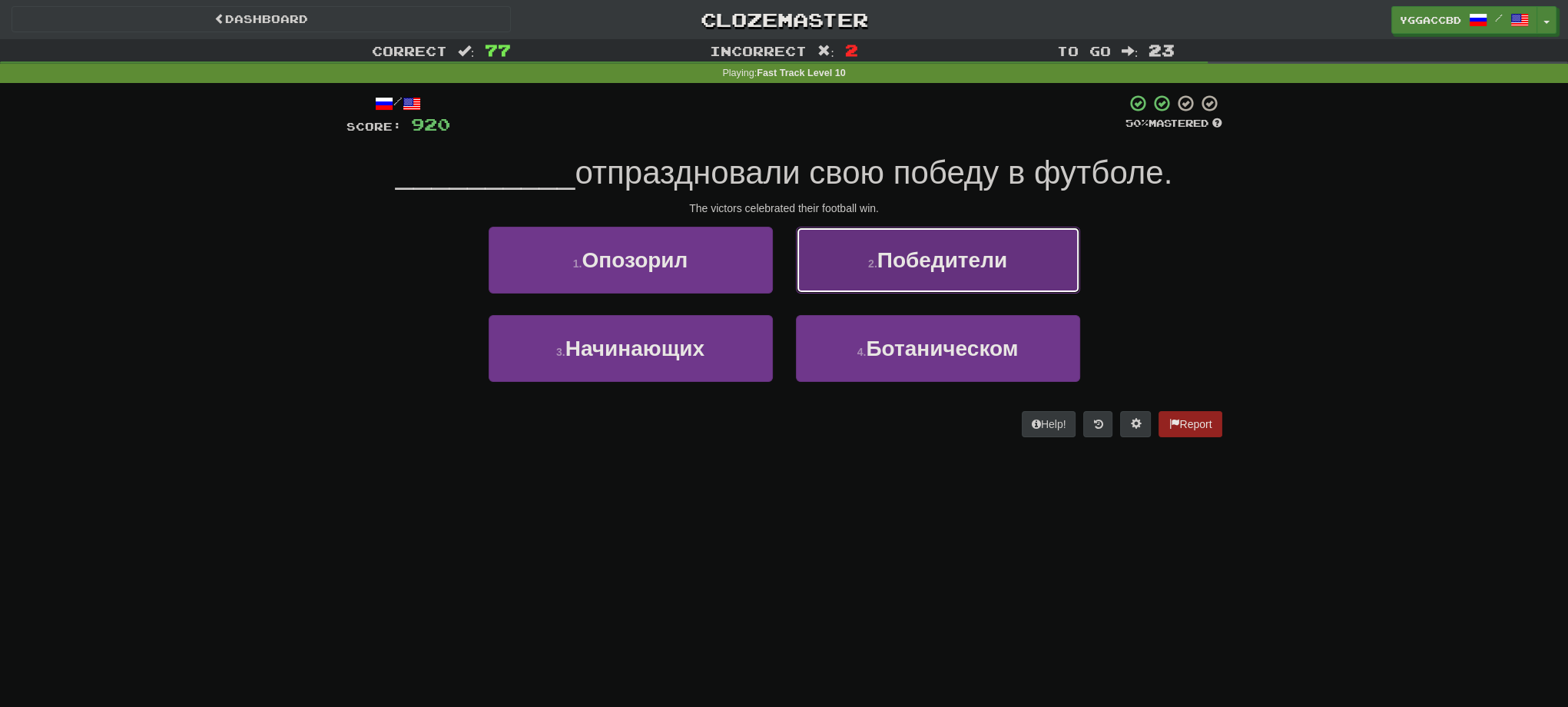
click at [906, 283] on button "2 . Победители" at bounding box center [938, 259] width 284 height 67
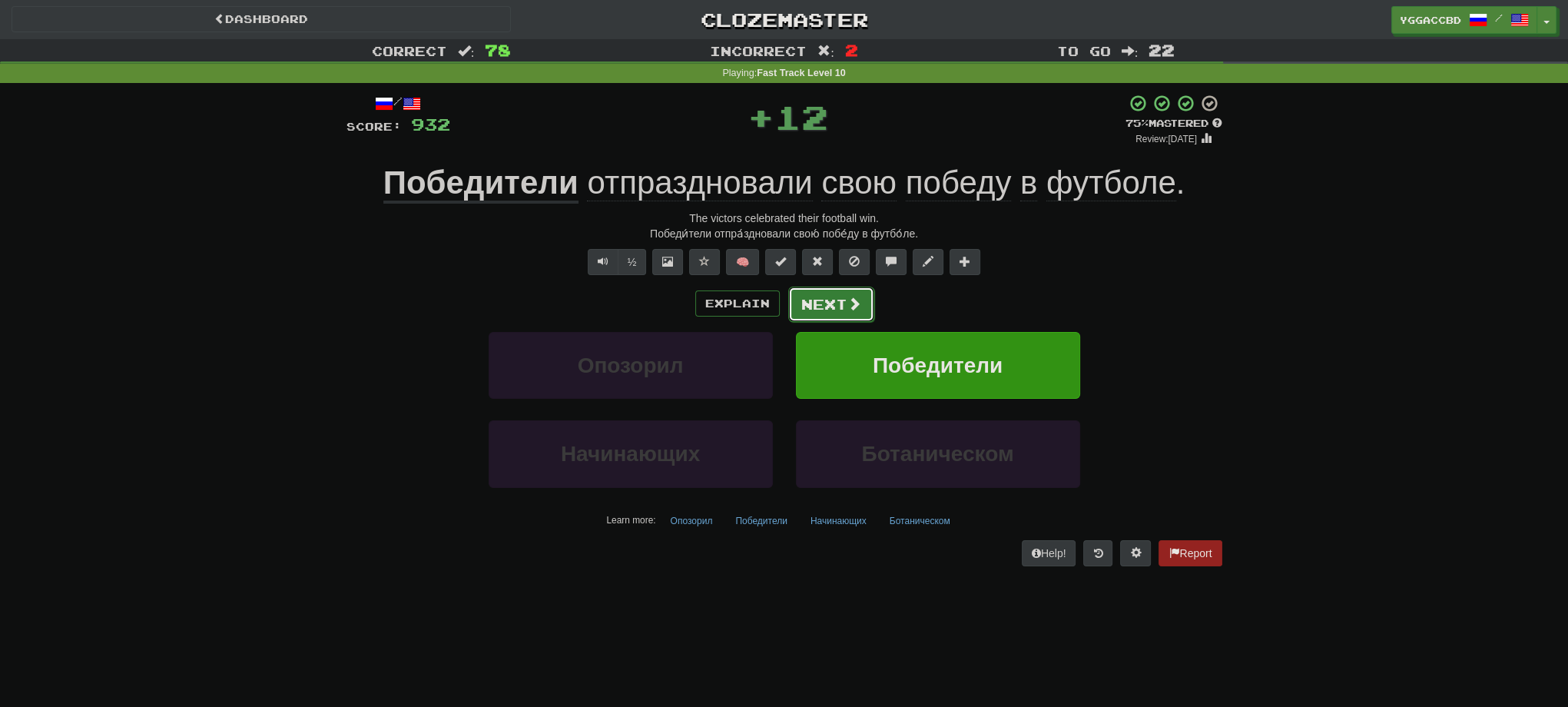
click at [828, 302] on button "Next" at bounding box center [831, 304] width 86 height 35
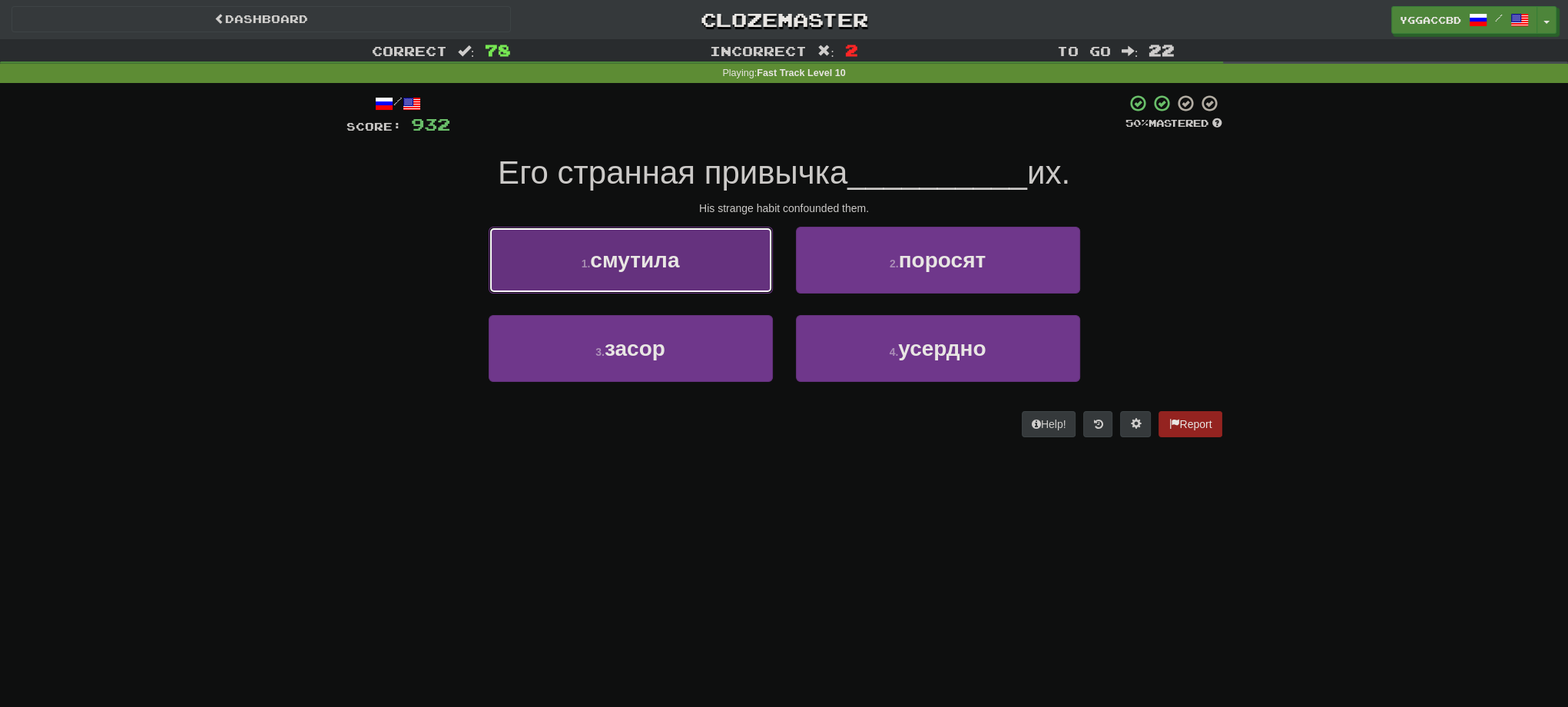
click at [716, 280] on button "1 . смутила" at bounding box center [630, 259] width 284 height 67
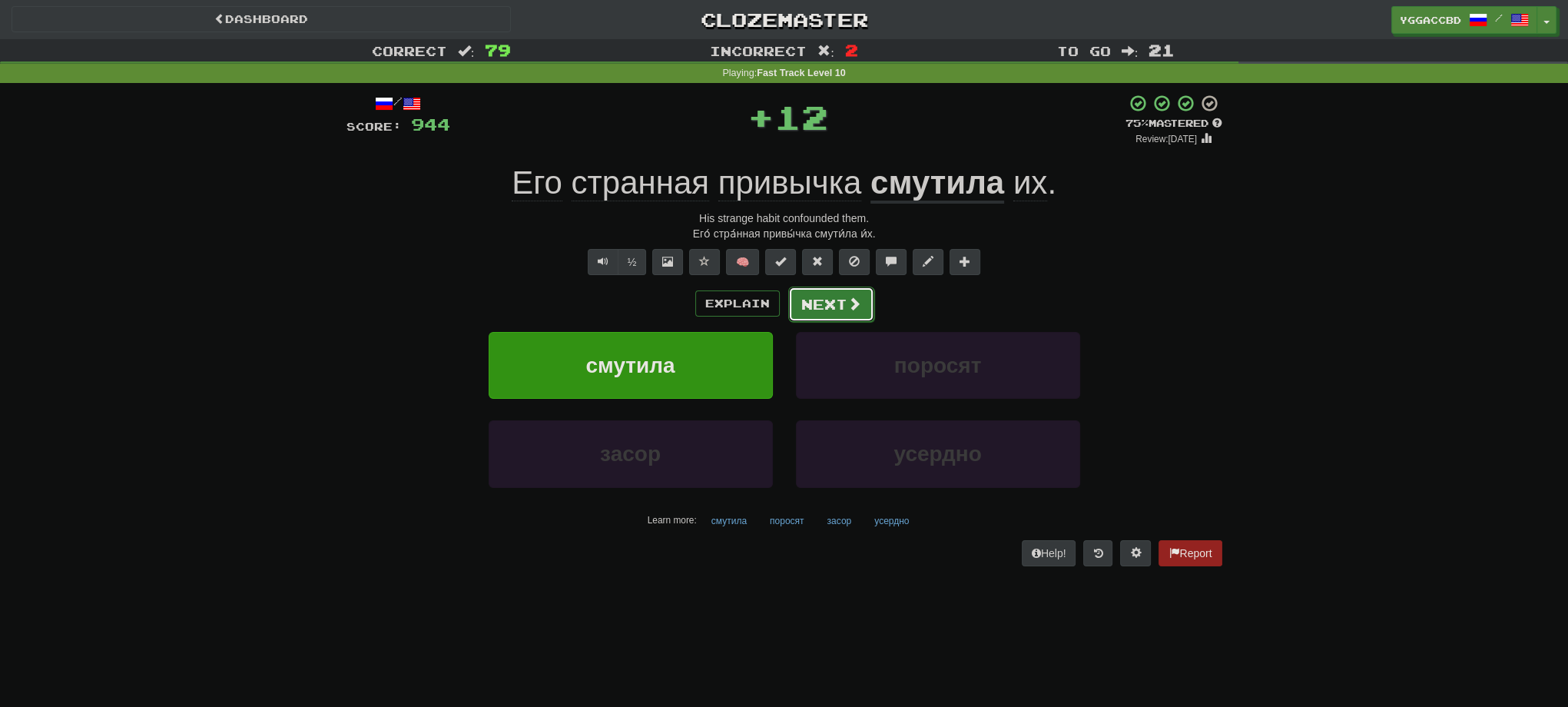
click at [839, 302] on button "Next" at bounding box center [831, 304] width 86 height 35
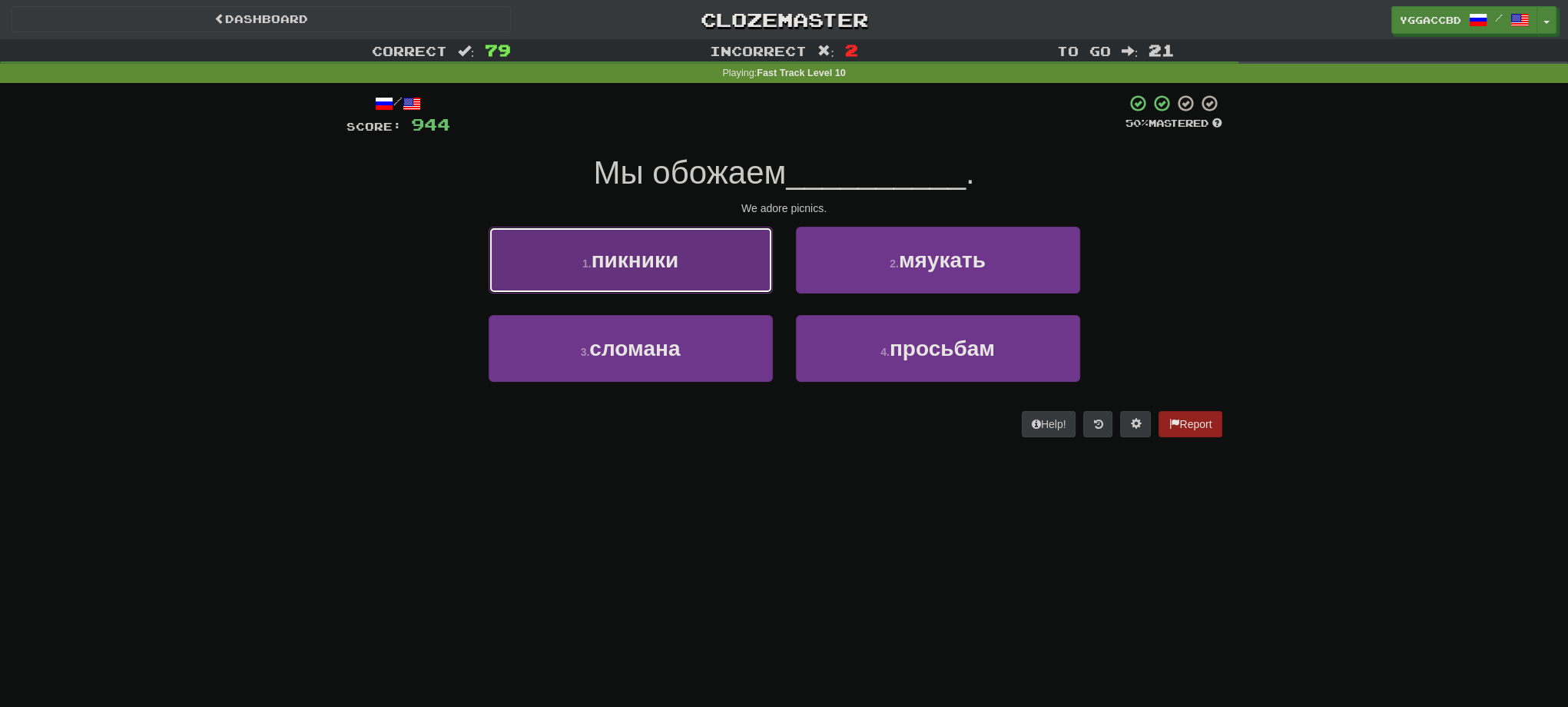
click at [700, 276] on button "1 . пикники" at bounding box center [630, 259] width 284 height 67
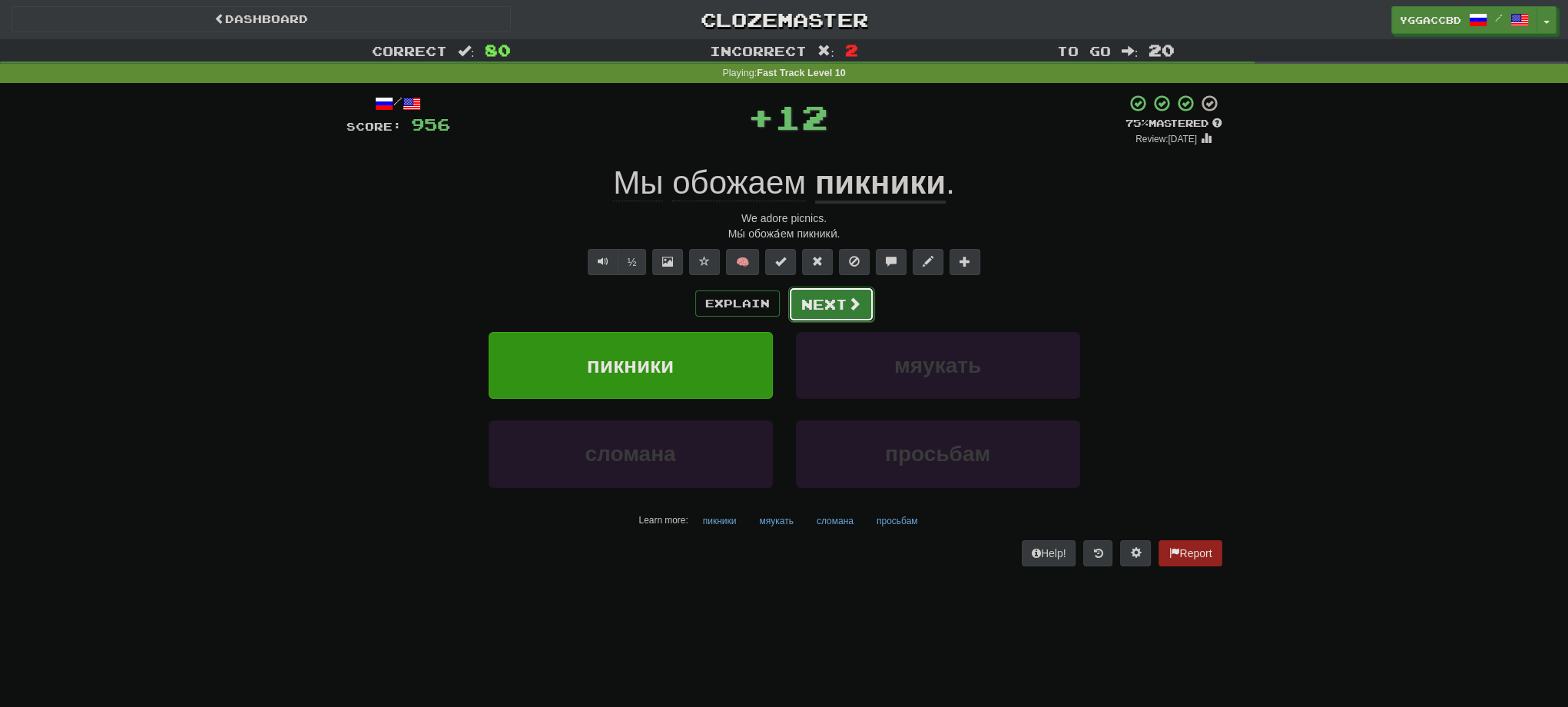
click at [812, 299] on button "Next" at bounding box center [831, 304] width 86 height 35
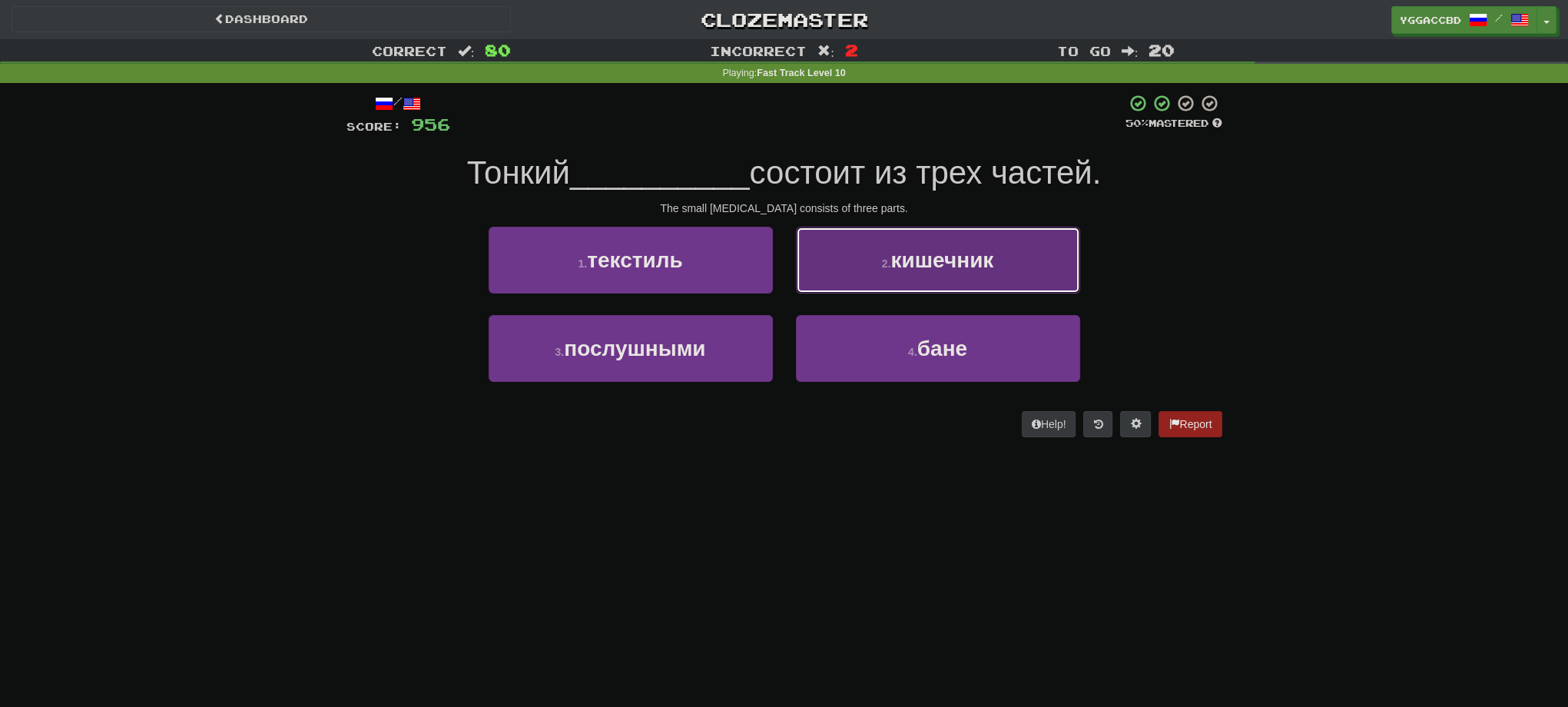
click at [920, 280] on button "2 . кишечник" at bounding box center [938, 259] width 284 height 67
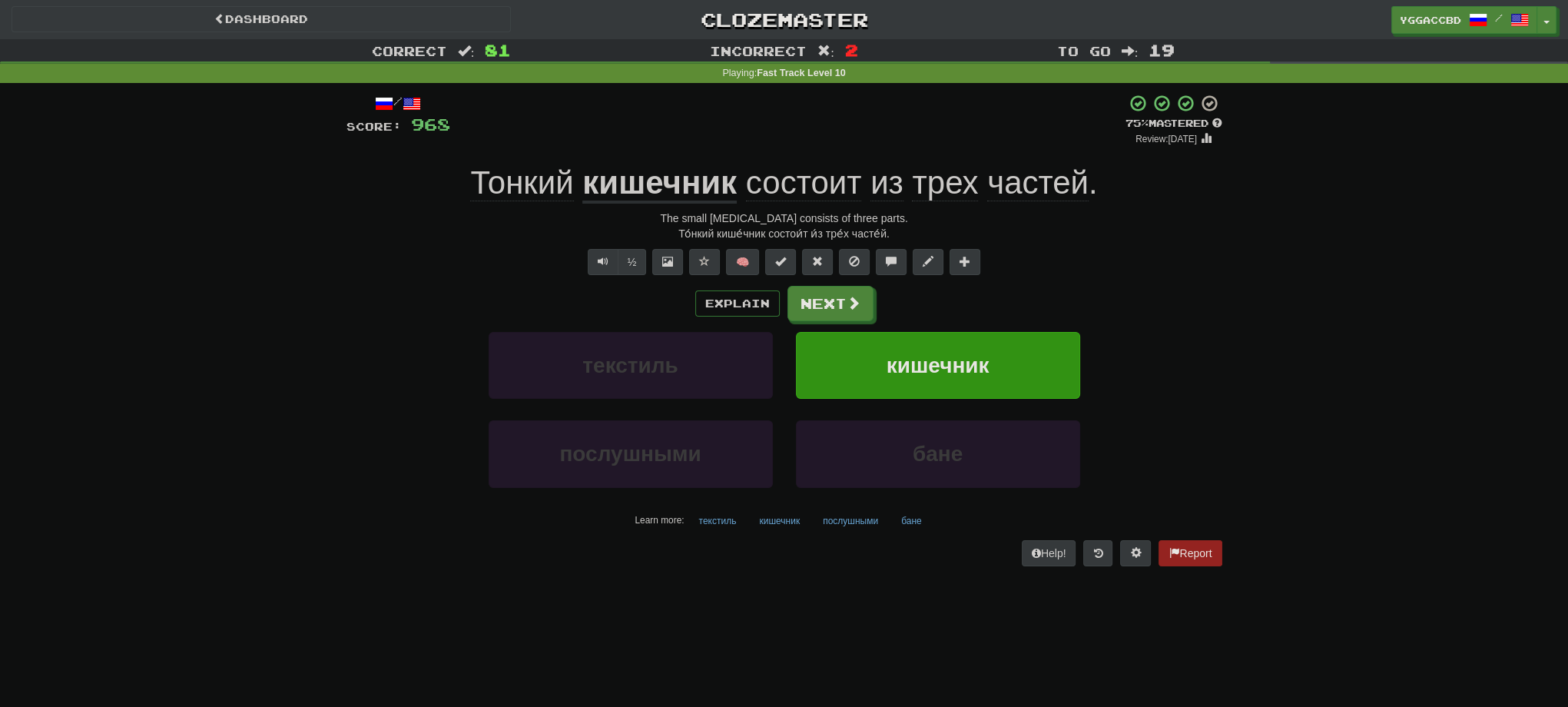
click at [539, 187] on span "Тонкий" at bounding box center [522, 183] width 103 height 37
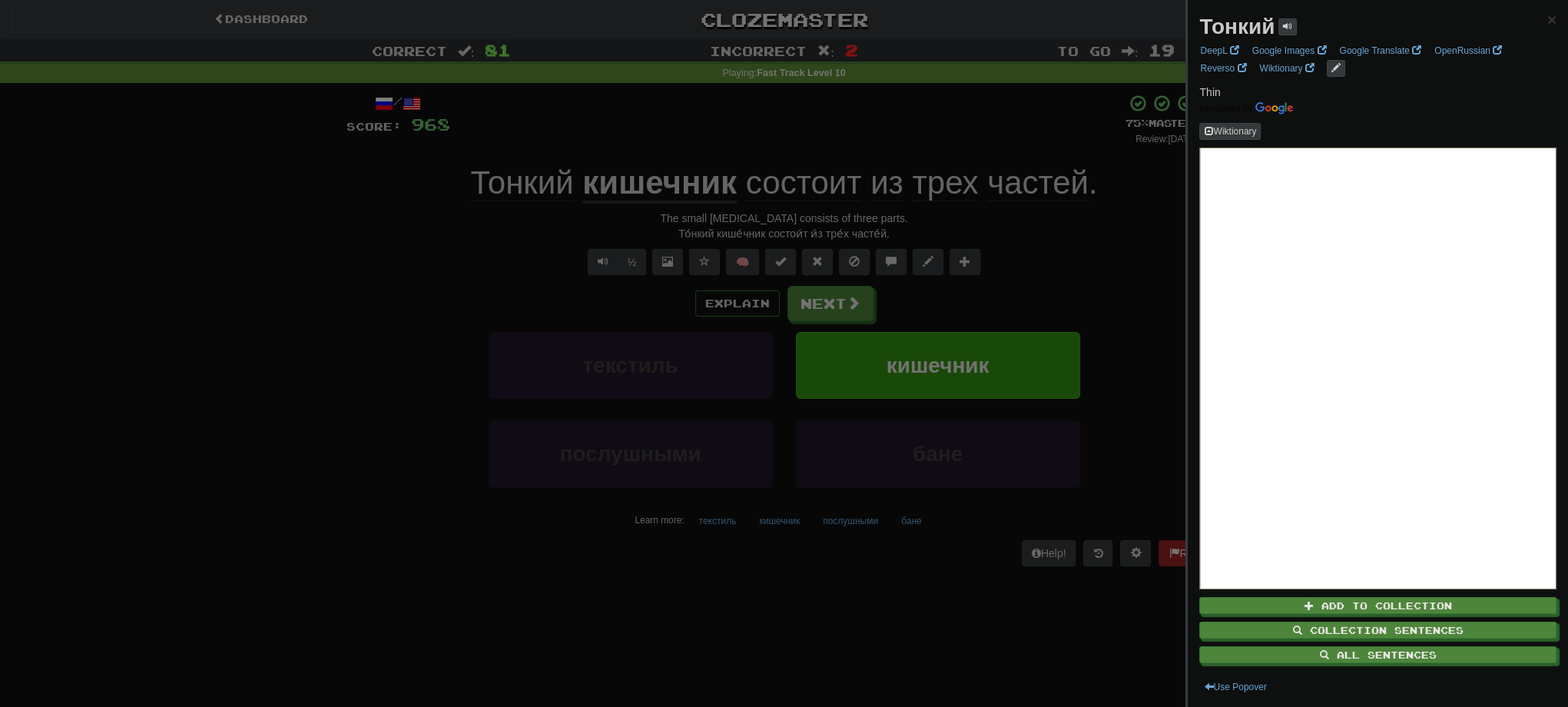
click at [1115, 287] on div at bounding box center [784, 353] width 1568 height 707
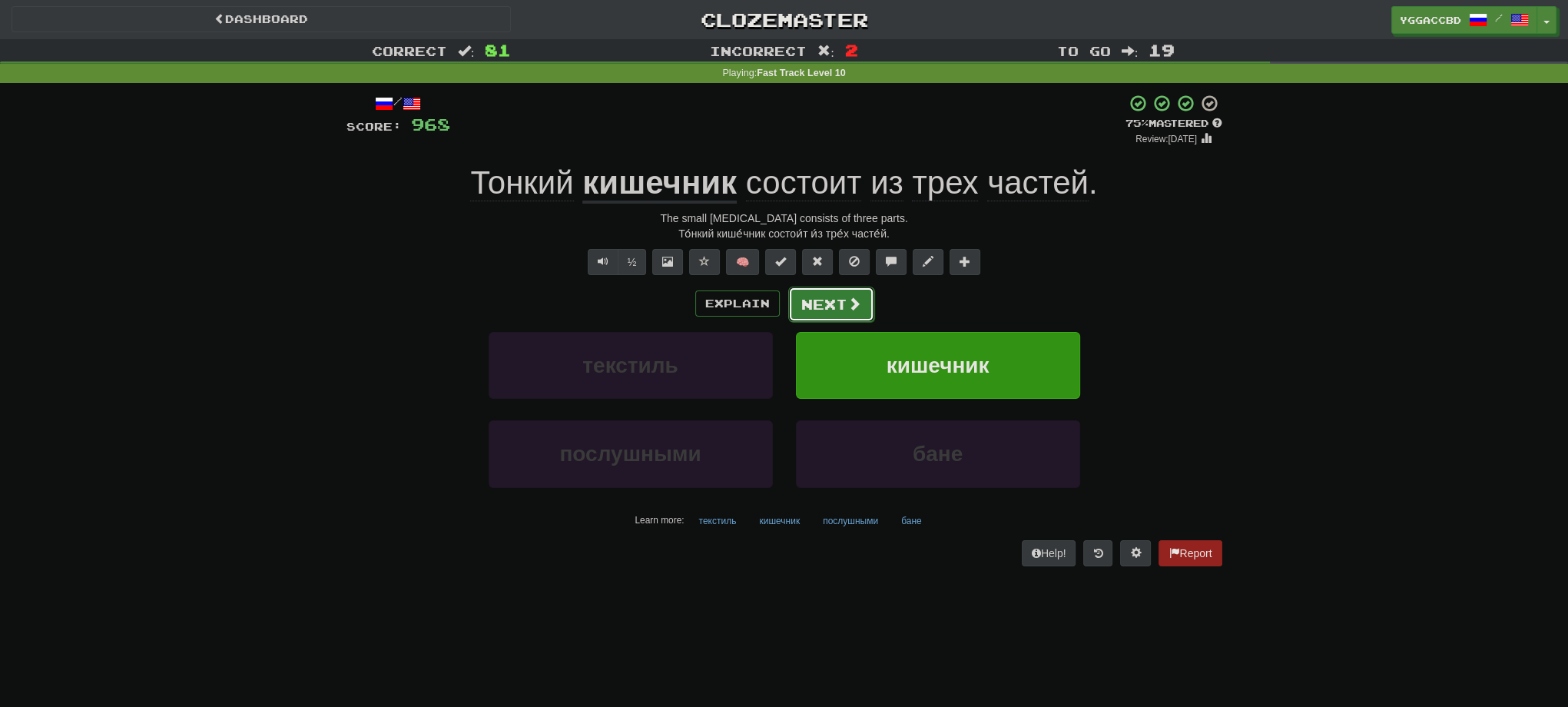
click at [829, 319] on button "Next" at bounding box center [831, 304] width 86 height 35
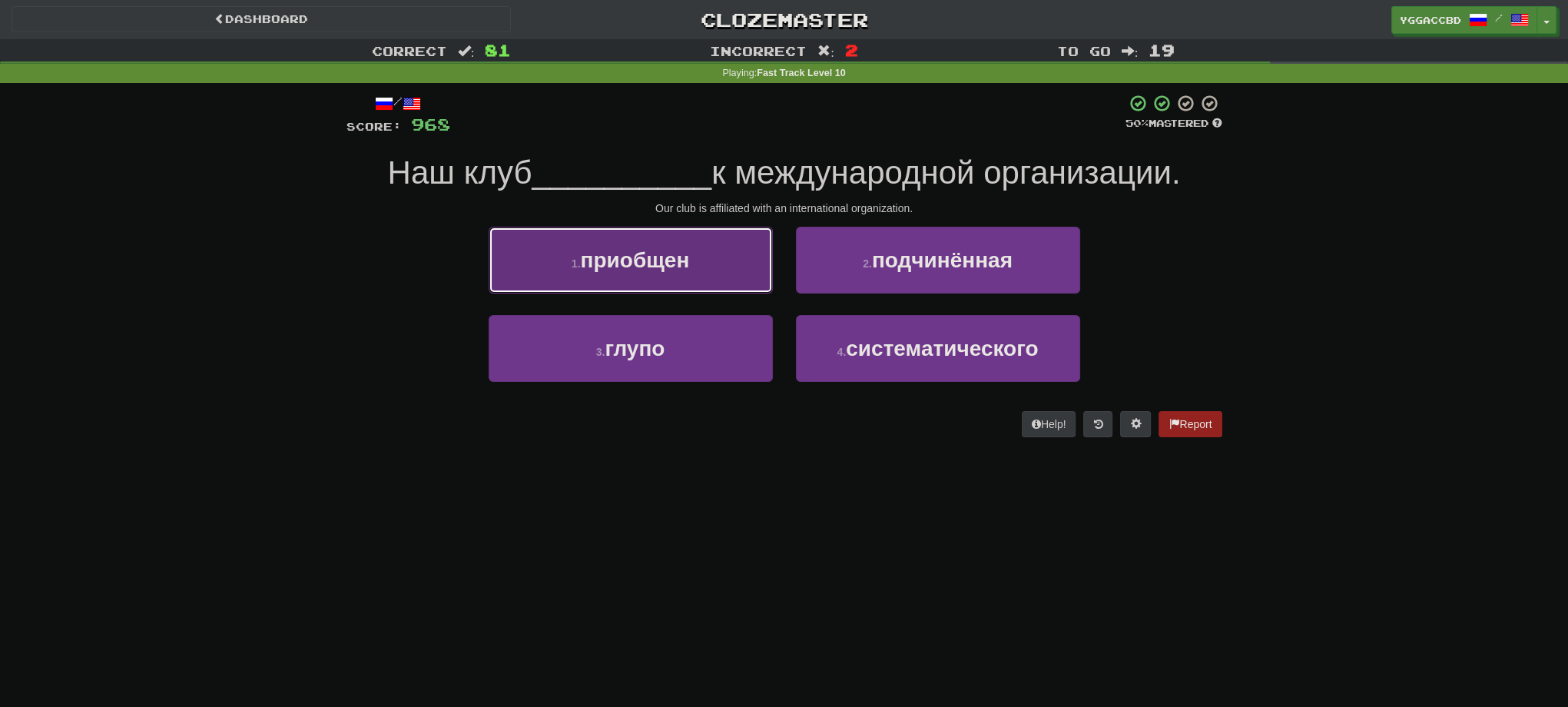
click at [717, 286] on button "1 . приобщен" at bounding box center [630, 259] width 284 height 67
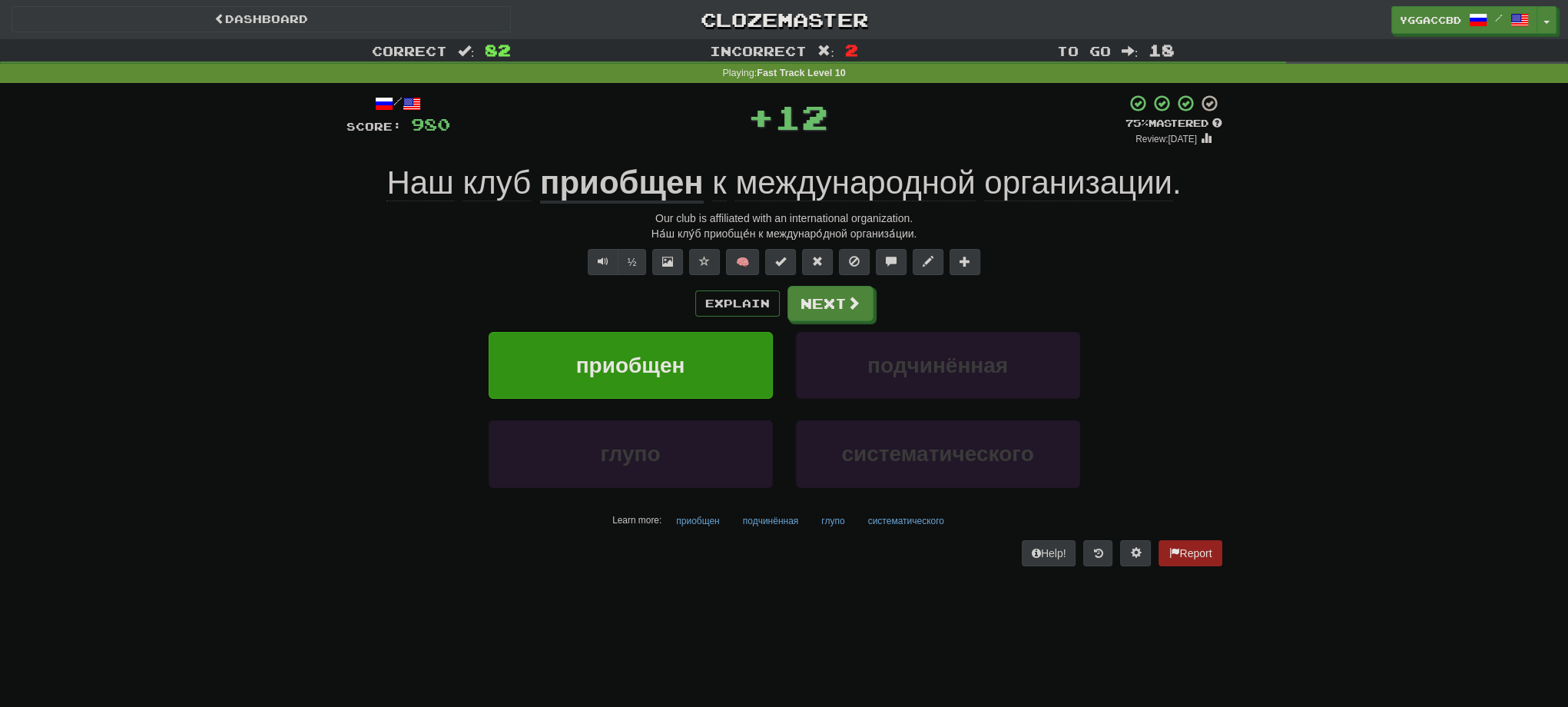
click at [640, 193] on u "приобщен" at bounding box center [622, 184] width 164 height 39
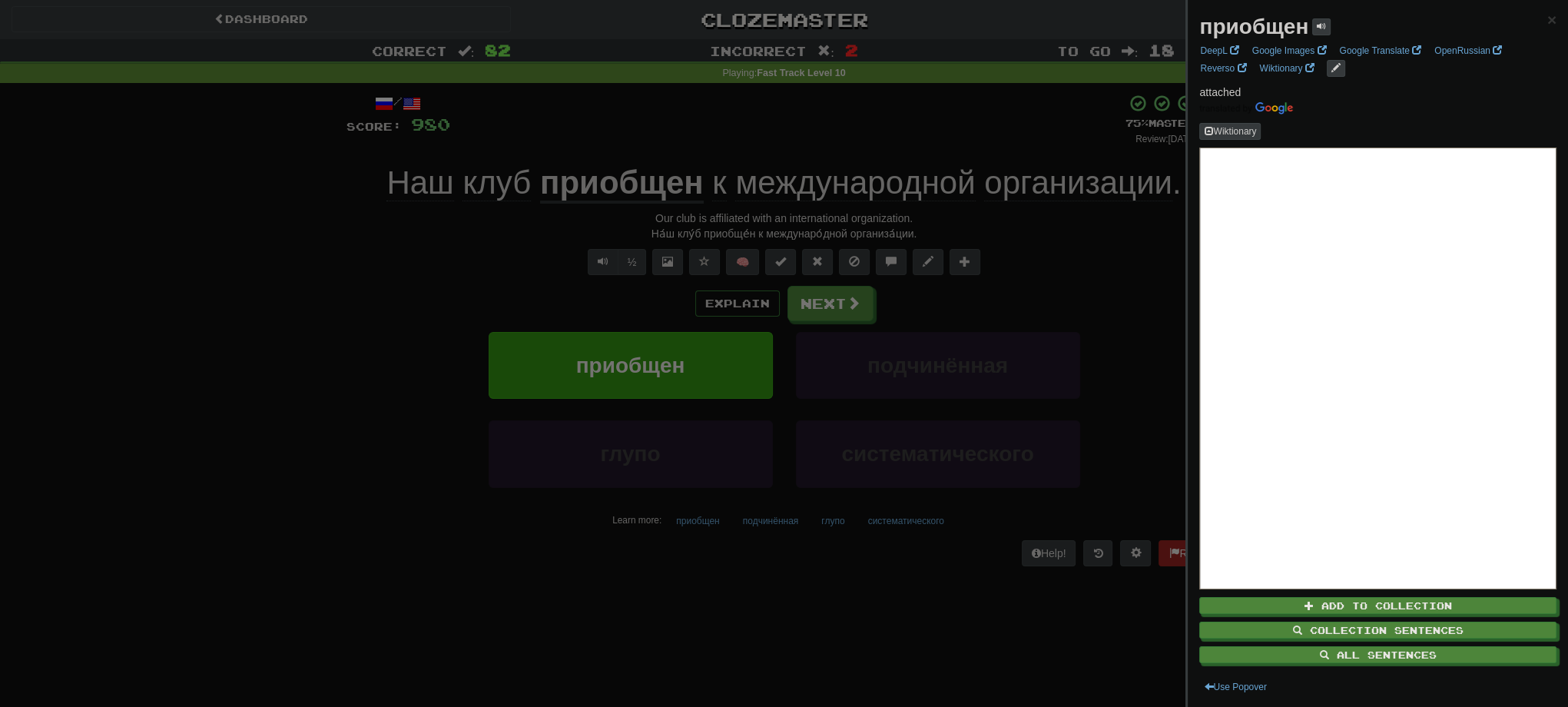
click at [1271, 24] on strong "приобщен" at bounding box center [1254, 26] width 109 height 24
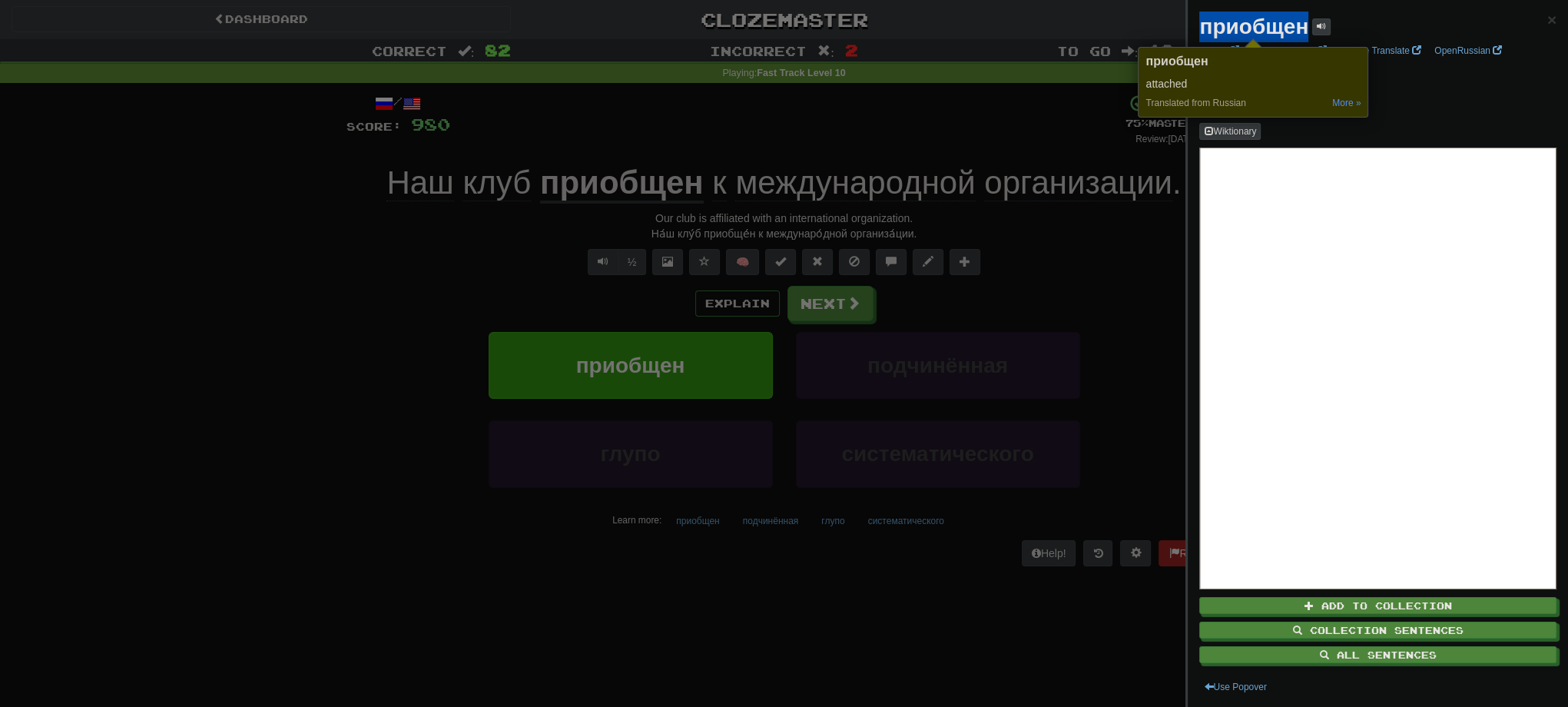
copy strong "приобщен"
drag, startPoint x: 277, startPoint y: 341, endPoint x: 636, endPoint y: 289, distance: 362.7
click at [283, 338] on div at bounding box center [784, 353] width 1568 height 707
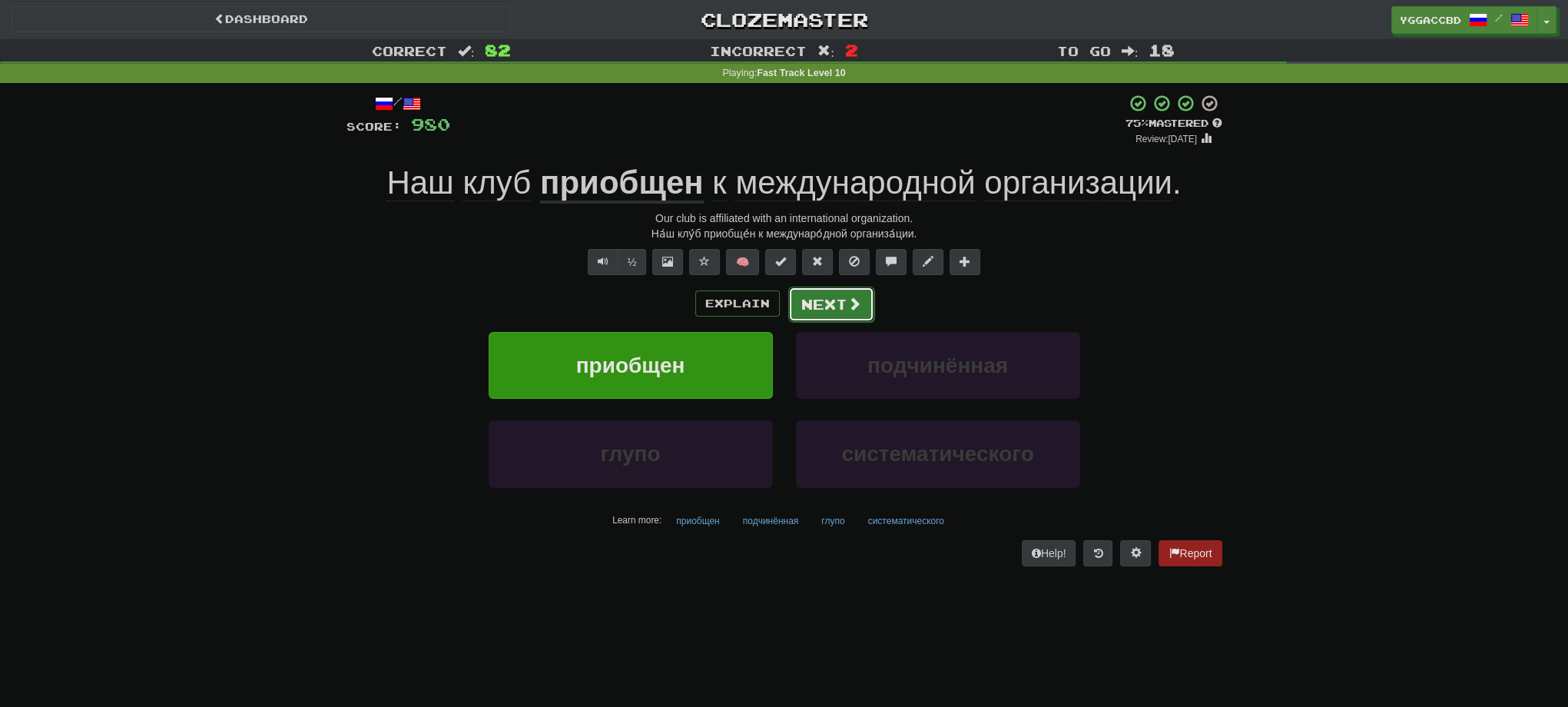
click at [834, 302] on button "Next" at bounding box center [831, 304] width 86 height 35
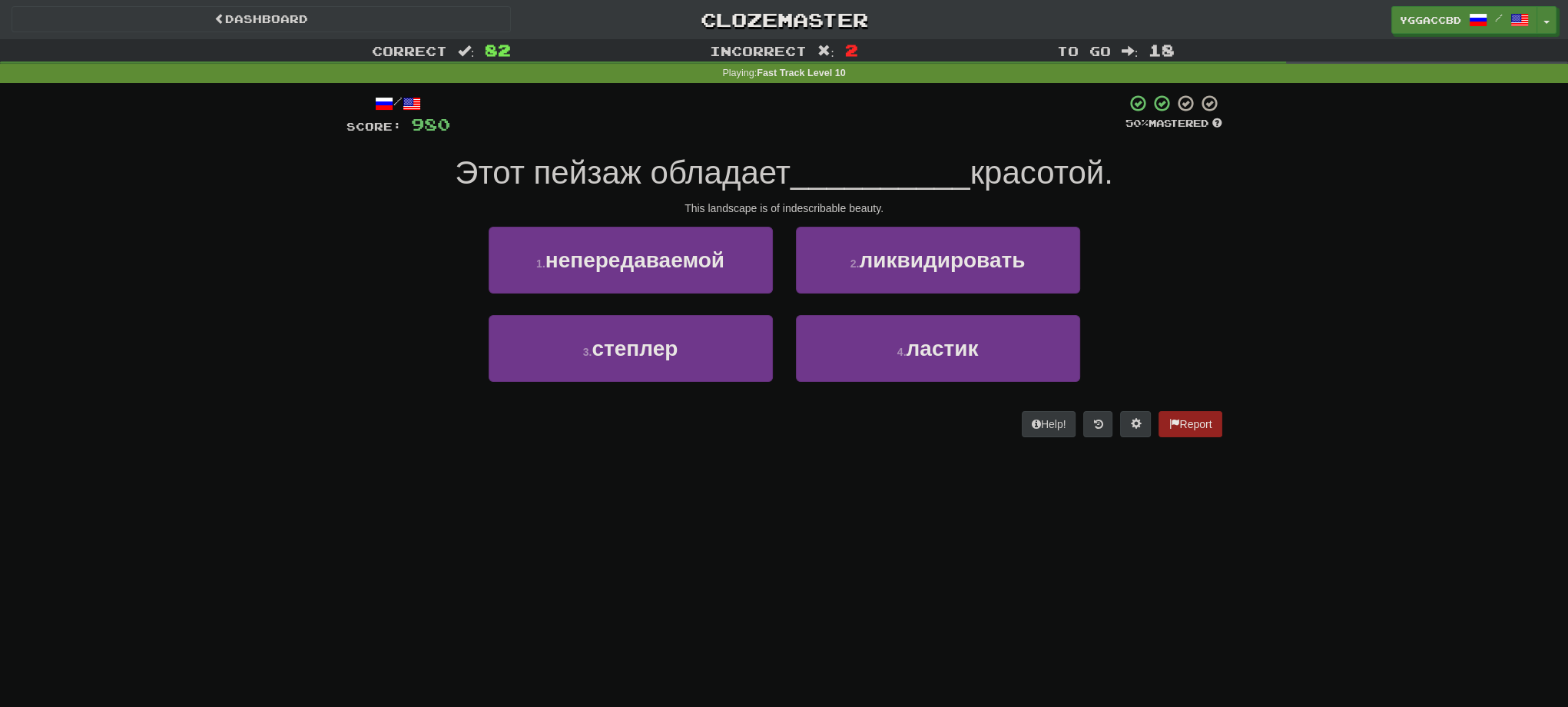
click at [358, 483] on div "Dashboard Clozemaster yggaccBD / Toggle Dropdown Dashboard Leaderboard Activity…" at bounding box center [784, 353] width 1568 height 707
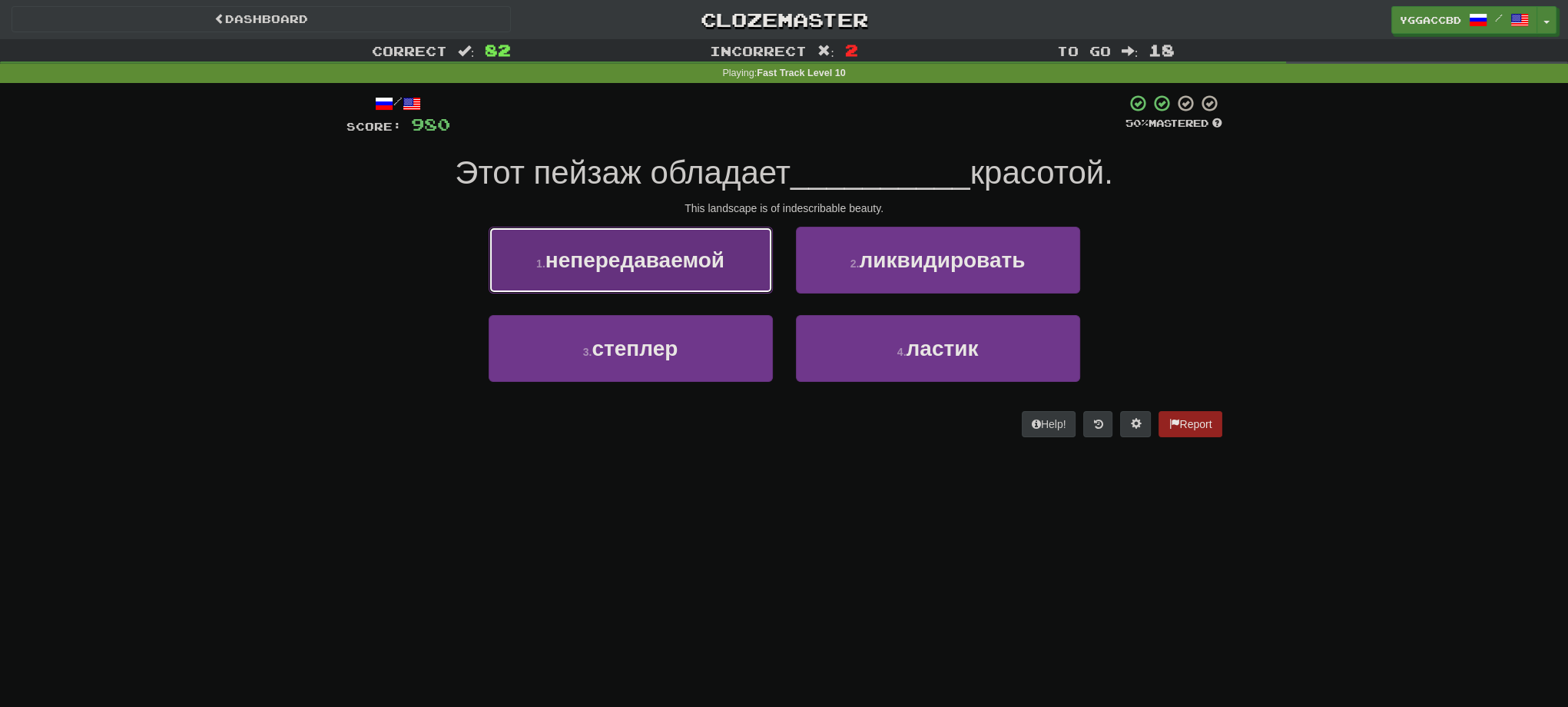
click at [677, 275] on button "1 . непередаваемой" at bounding box center [630, 259] width 284 height 67
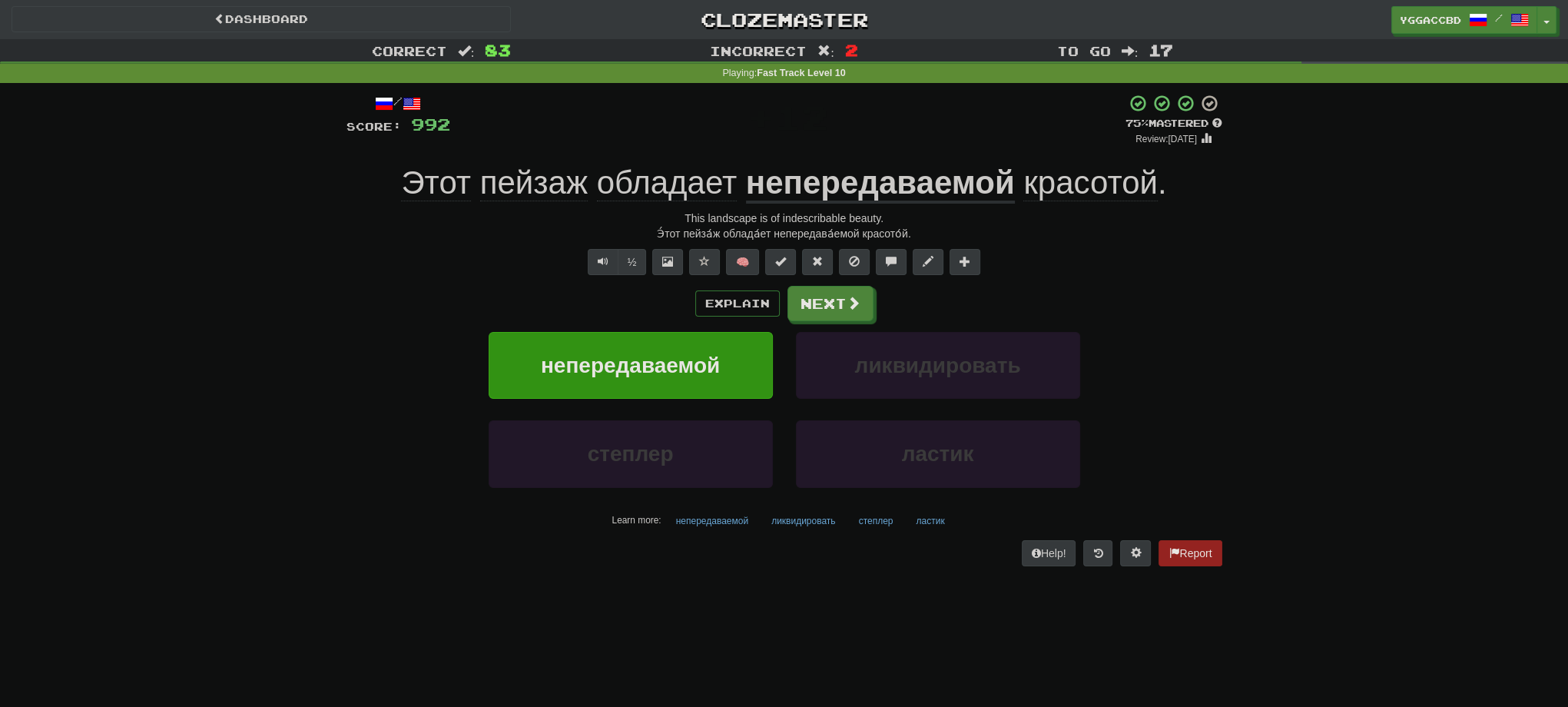
click at [808, 231] on div "Э́тот пейза́ж облада́ет непередава́емой красото́й." at bounding box center [784, 233] width 876 height 15
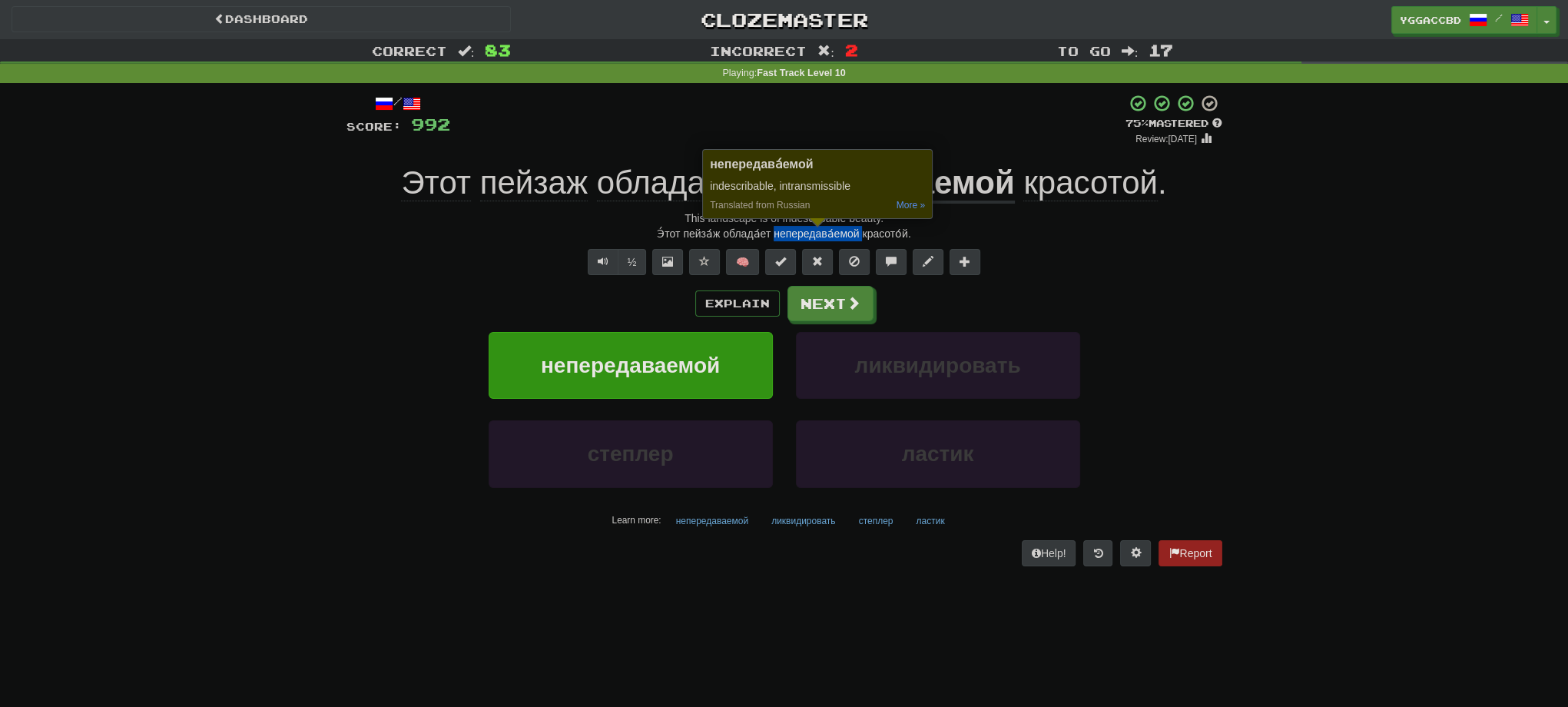
copy div "непередава́емой"
click at [834, 313] on button "Next" at bounding box center [831, 304] width 86 height 35
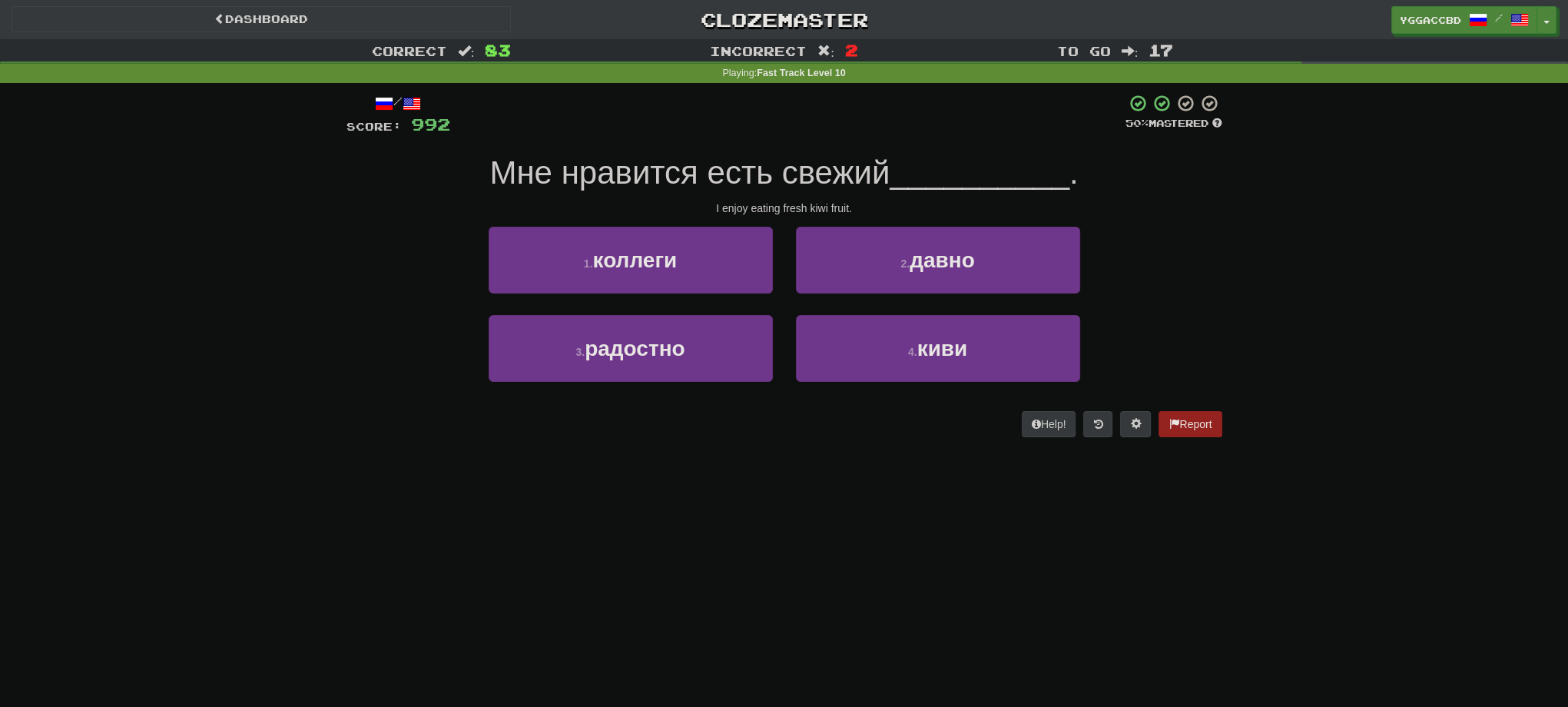
click at [274, 424] on div "Correct : 83 Incorrect : 2 To go : 17 Playing : Fast Track Level 10 / Score: 99…" at bounding box center [784, 248] width 1568 height 420
click at [368, 327] on div "3 . радостно 4 . киви" at bounding box center [784, 359] width 922 height 89
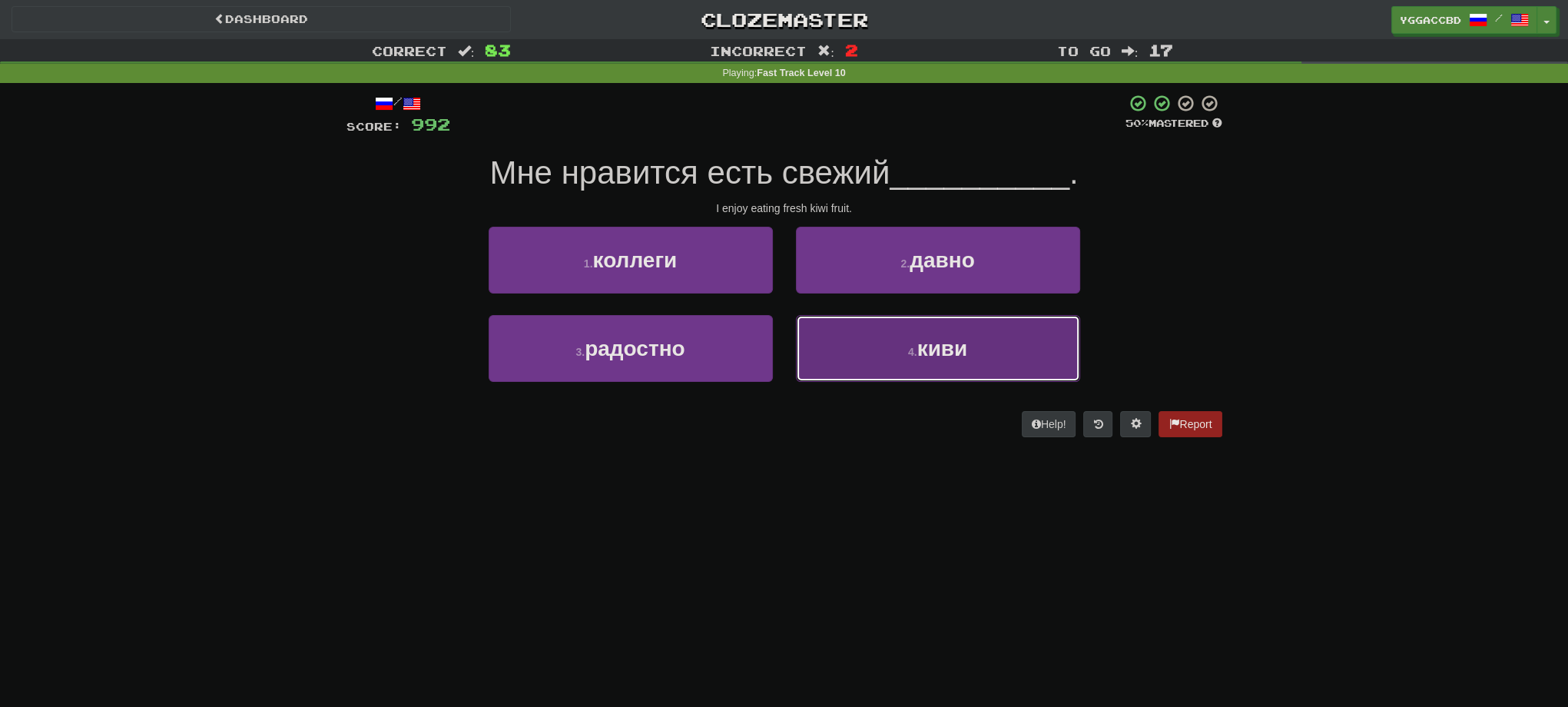
click at [903, 358] on button "4 . киви" at bounding box center [938, 348] width 284 height 67
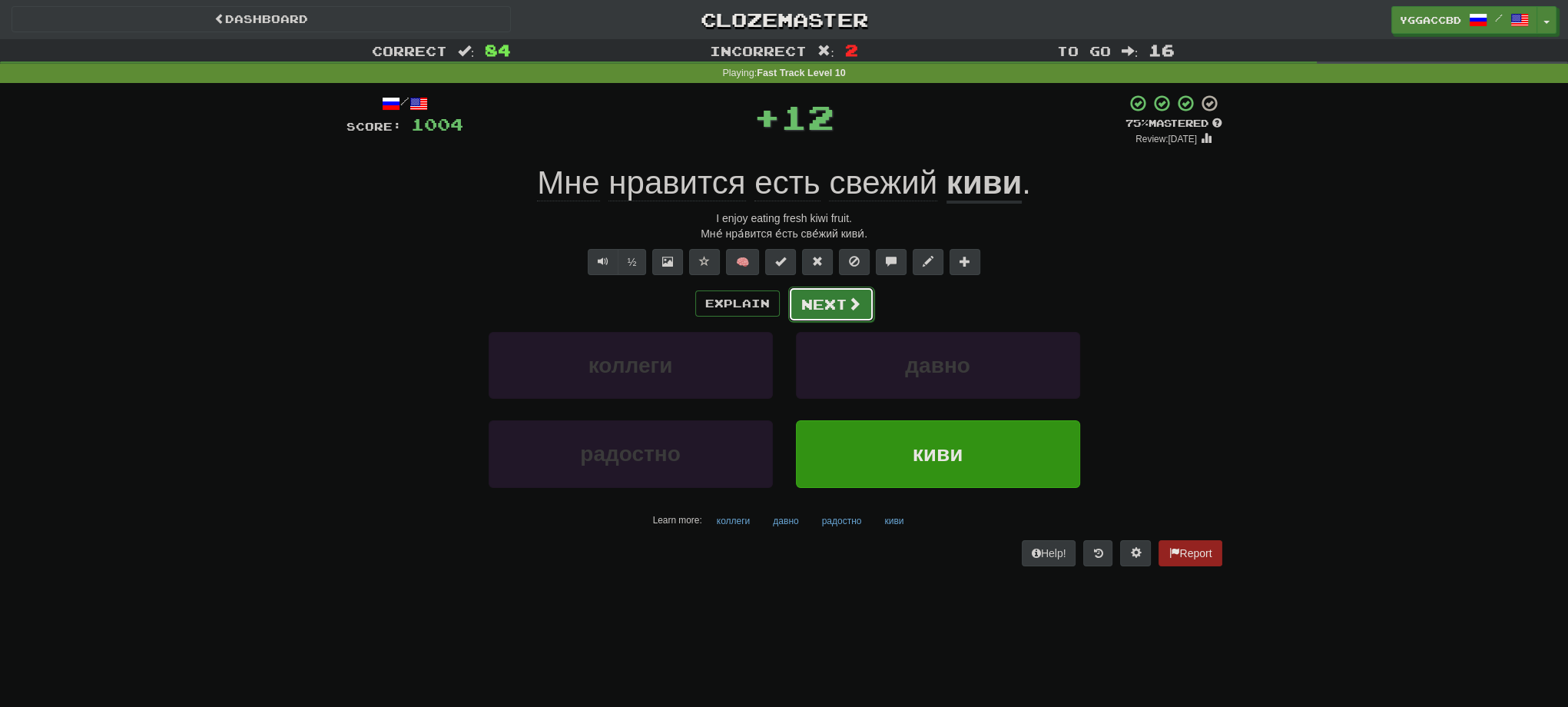
click at [802, 306] on button "Next" at bounding box center [831, 304] width 86 height 35
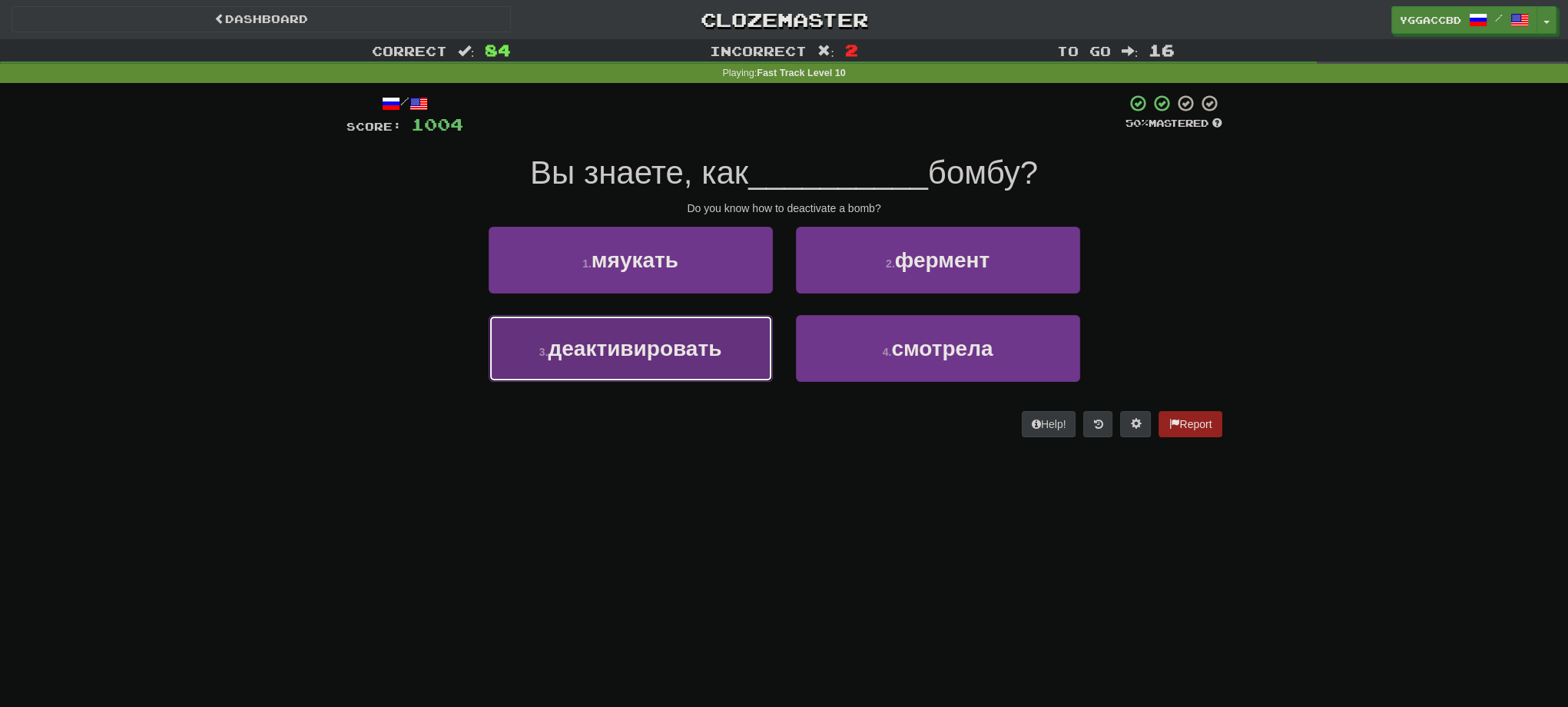
click at [698, 353] on span "деактивировать" at bounding box center [634, 348] width 174 height 24
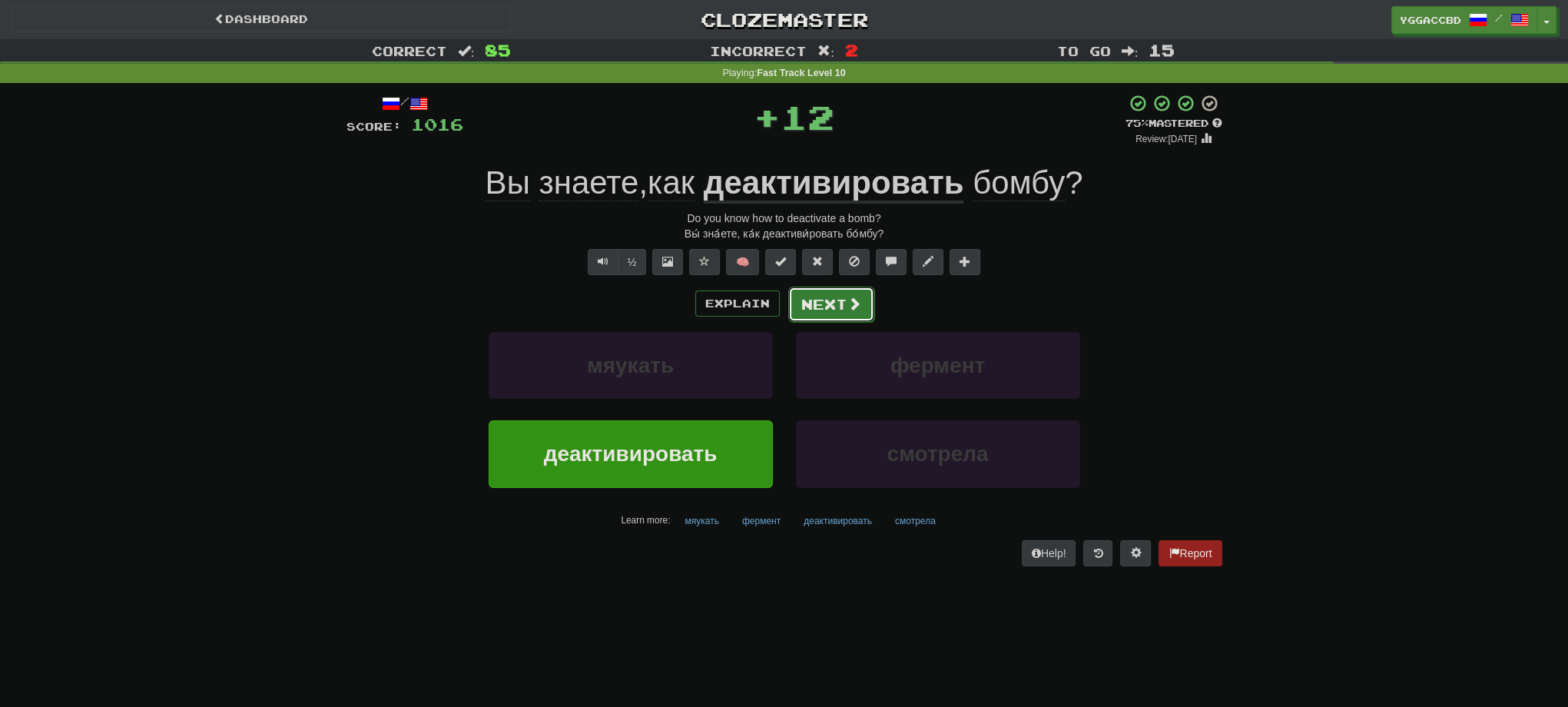
click at [811, 313] on button "Next" at bounding box center [831, 304] width 86 height 35
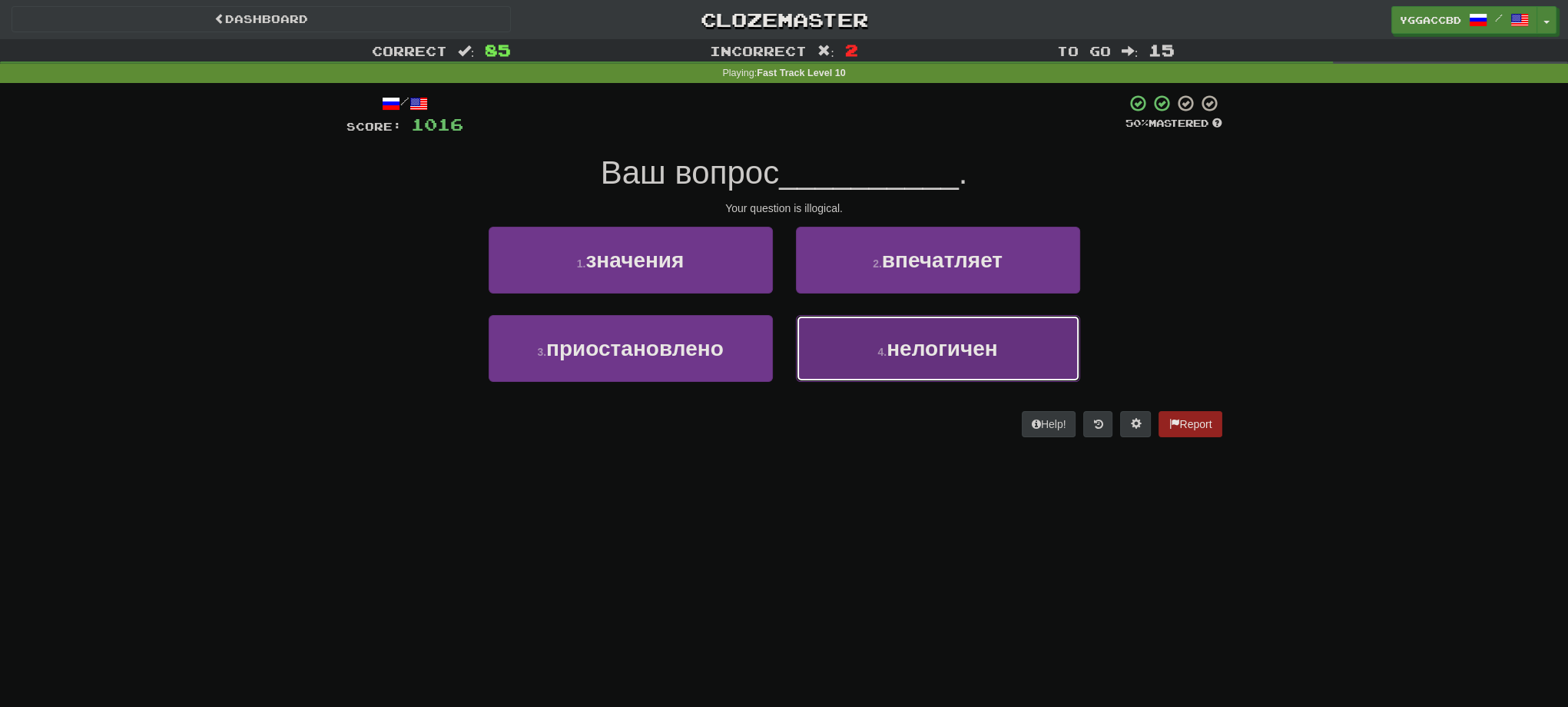
click at [937, 370] on button "4 . нелогичен" at bounding box center [938, 348] width 284 height 67
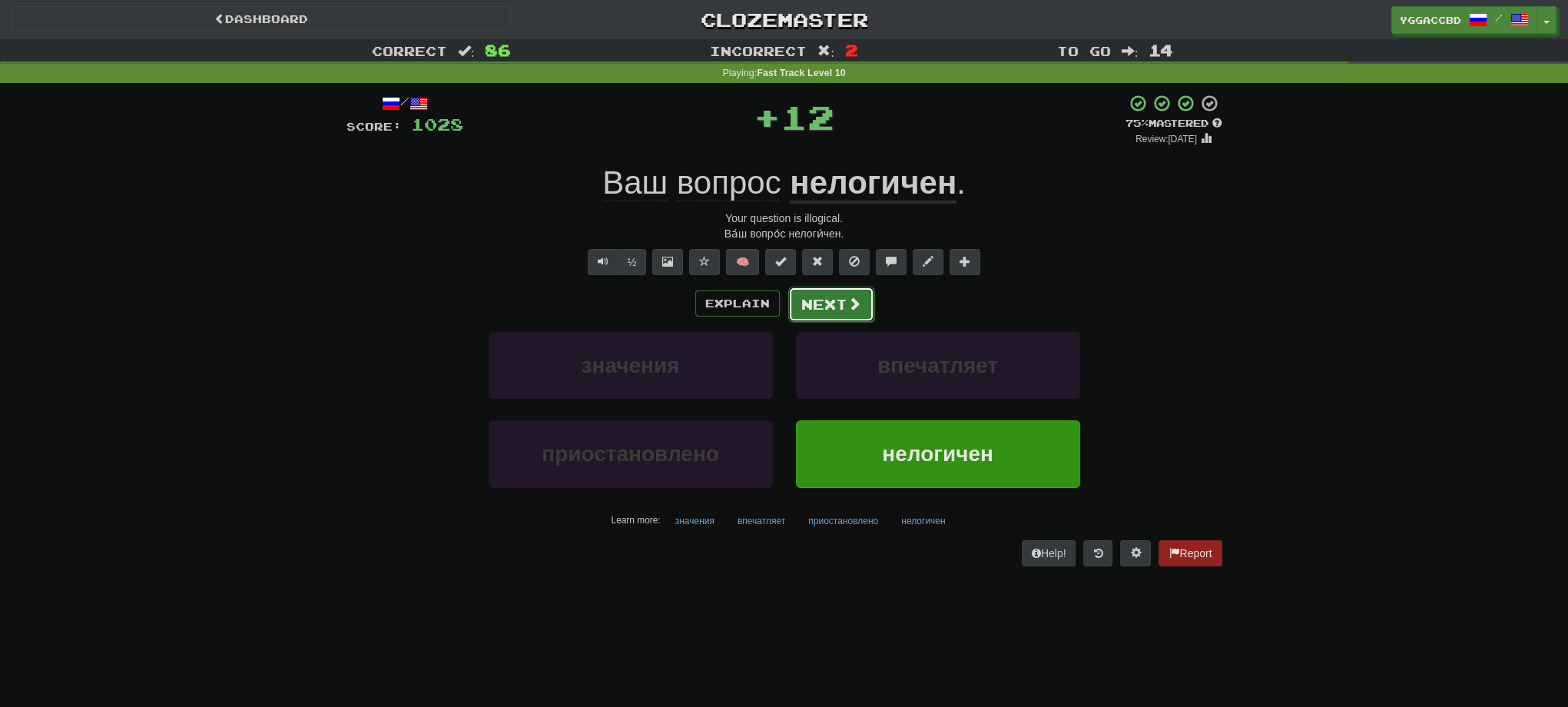
click at [819, 315] on button "Next" at bounding box center [831, 304] width 86 height 35
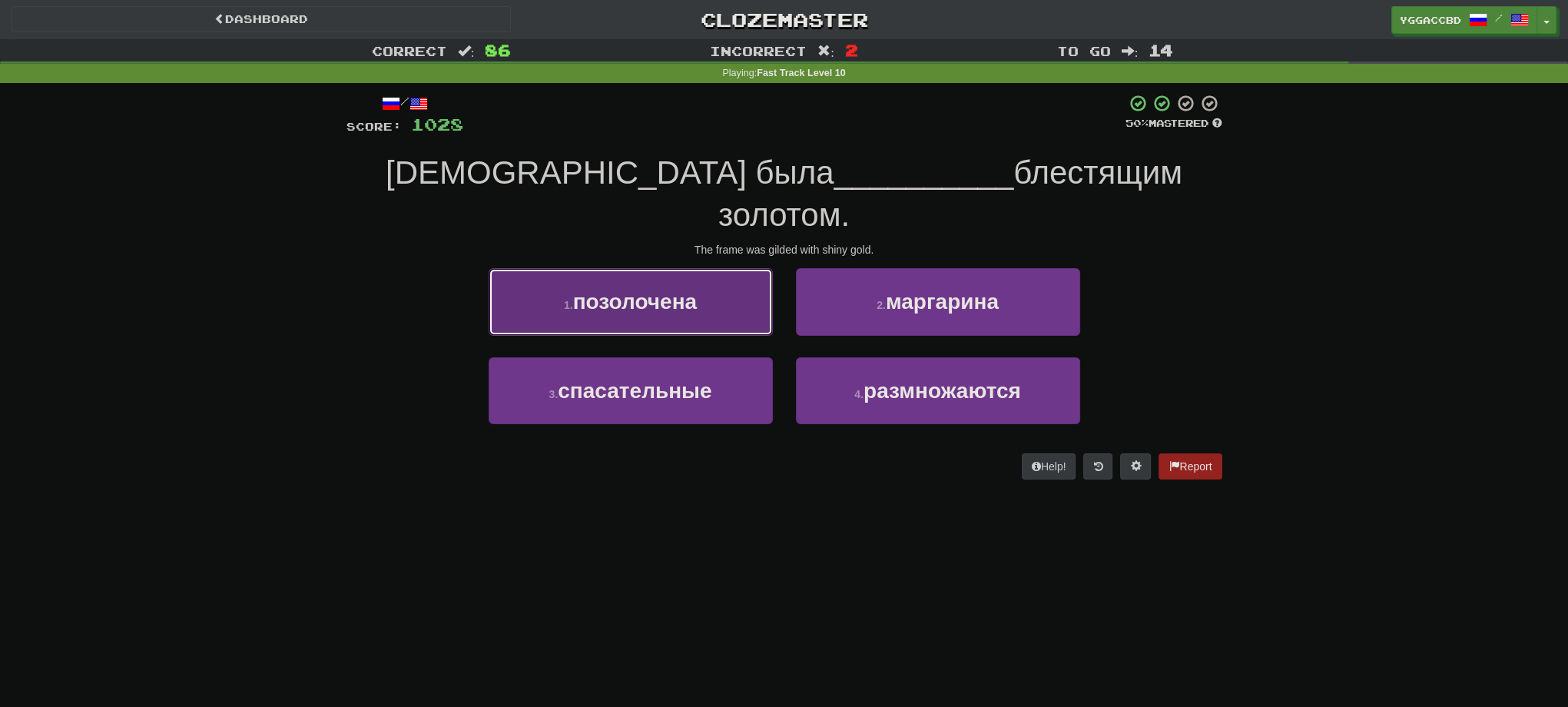
click at [676, 290] on span "позолочена" at bounding box center [634, 302] width 123 height 24
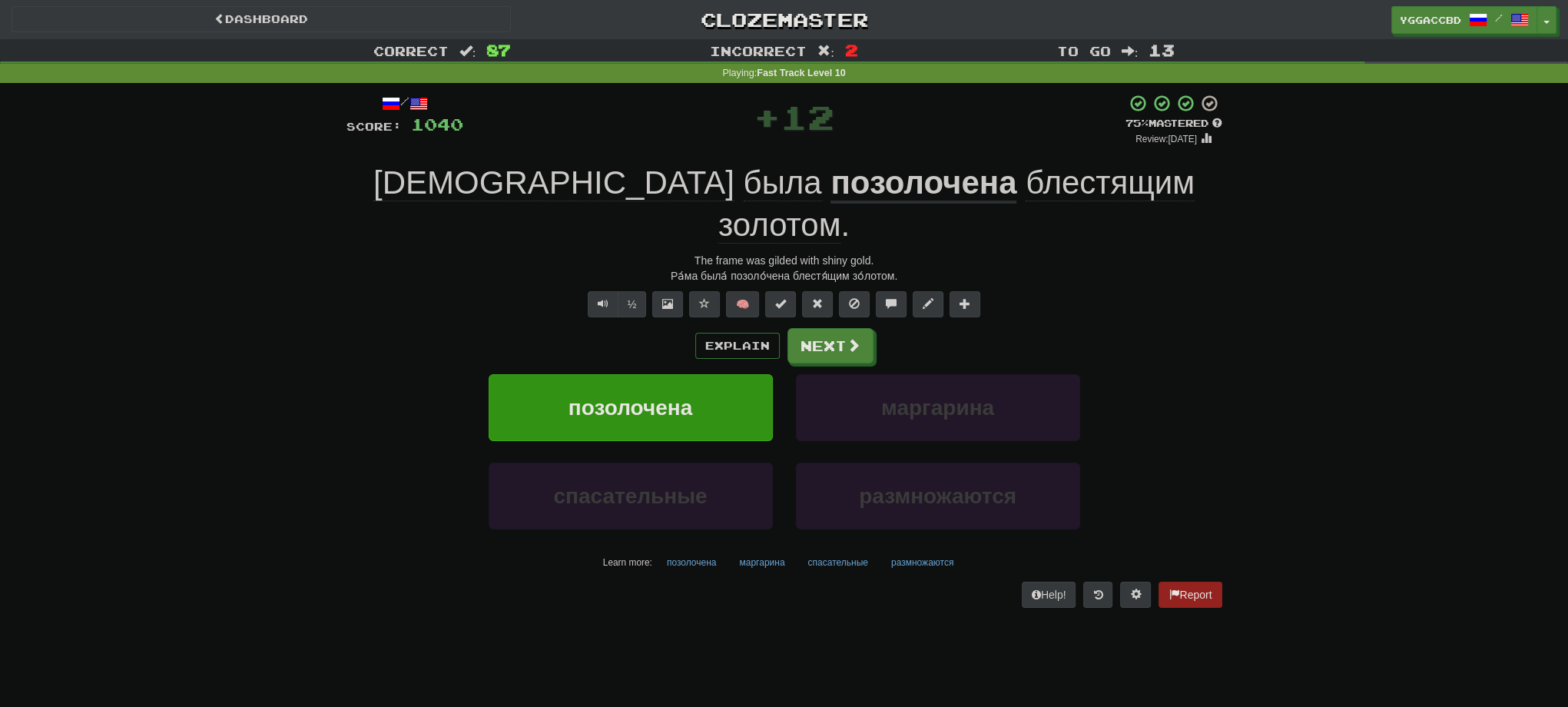
click at [751, 268] on div "Ра́ма была́ позоло́чена блестя́щим зо́лотом." at bounding box center [784, 275] width 876 height 15
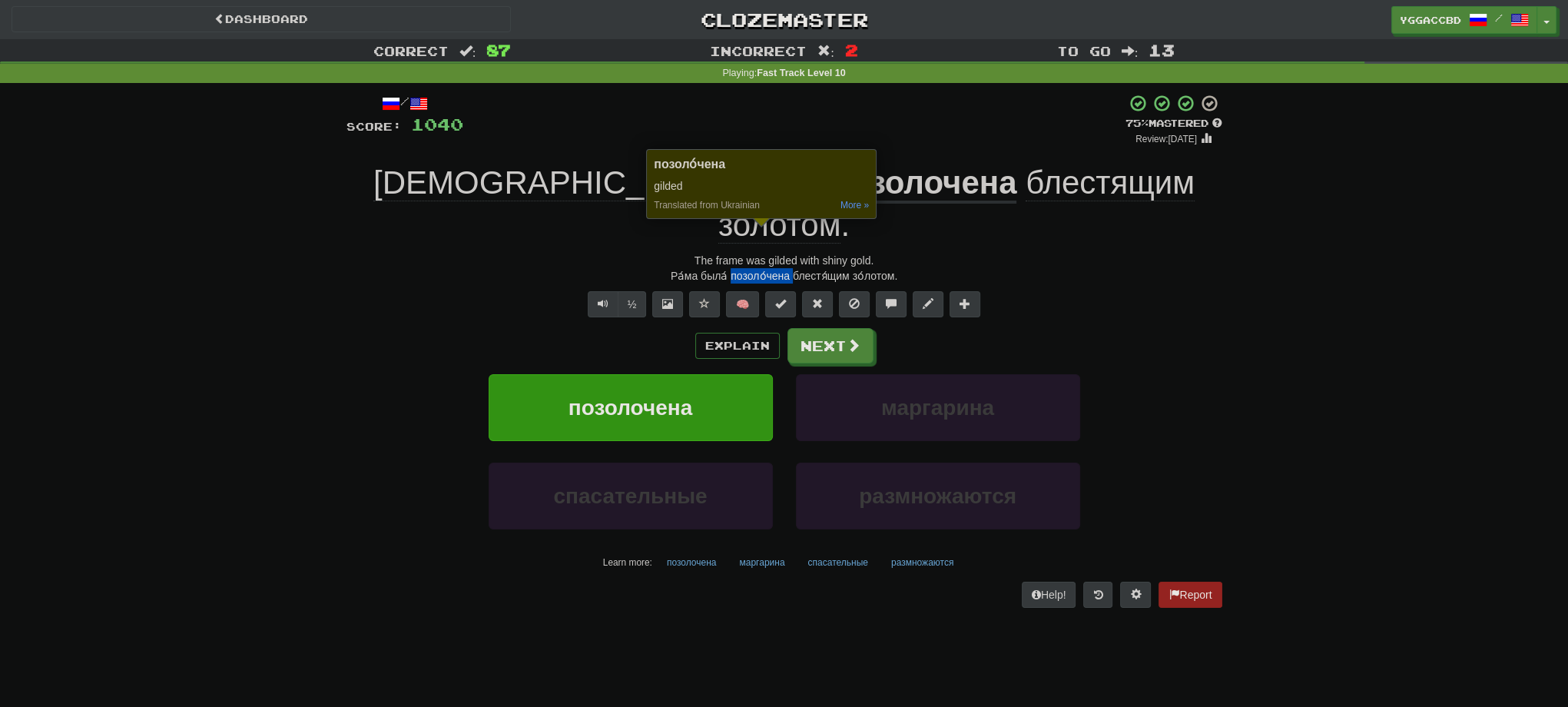
copy div "позоло́чена"
drag, startPoint x: 324, startPoint y: 335, endPoint x: 344, endPoint y: 310, distance: 32.0
click at [327, 332] on div "Correct : 87 Incorrect : 2 To go : 13 Playing : Fast Track Level 10 / Score: 10…" at bounding box center [784, 334] width 1568 height 590
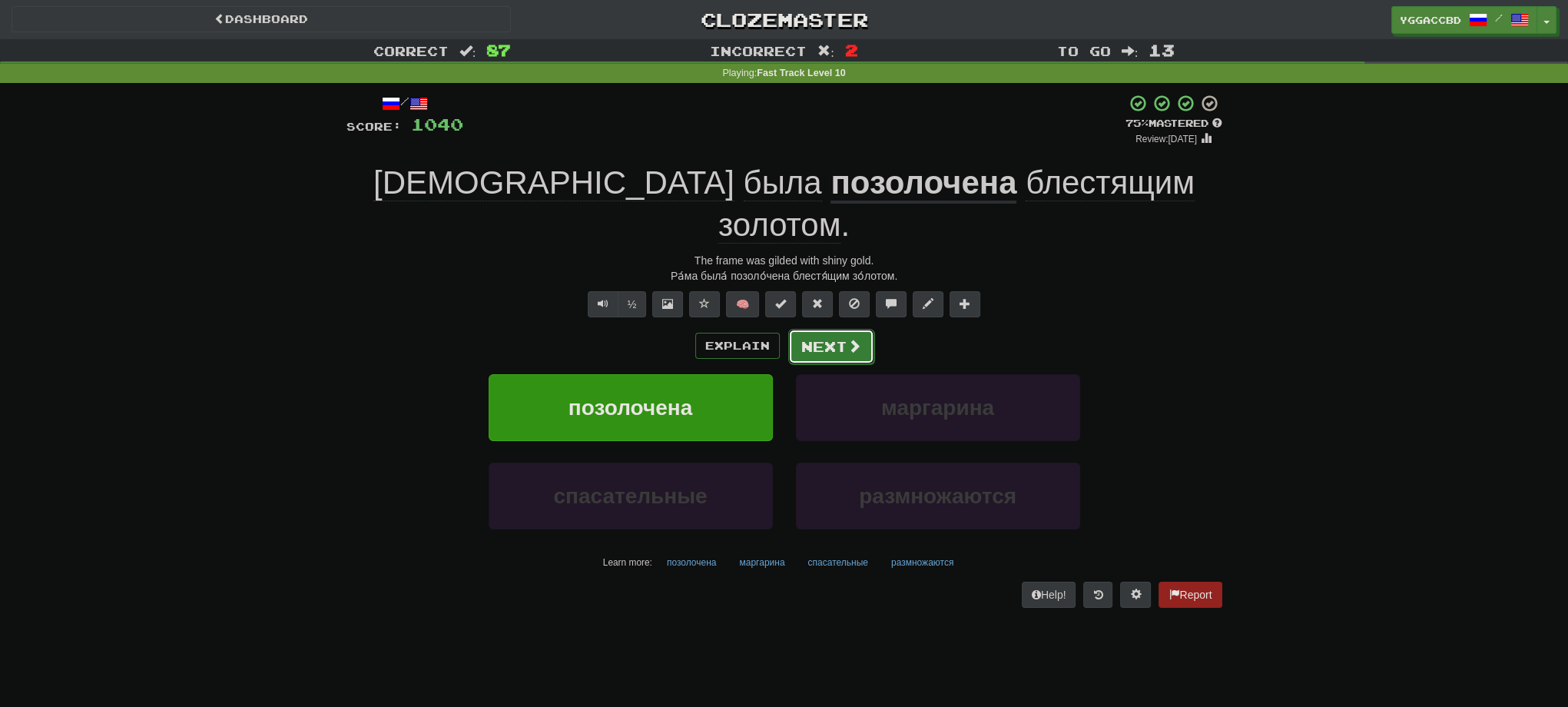
click at [813, 329] on button "Next" at bounding box center [831, 346] width 86 height 35
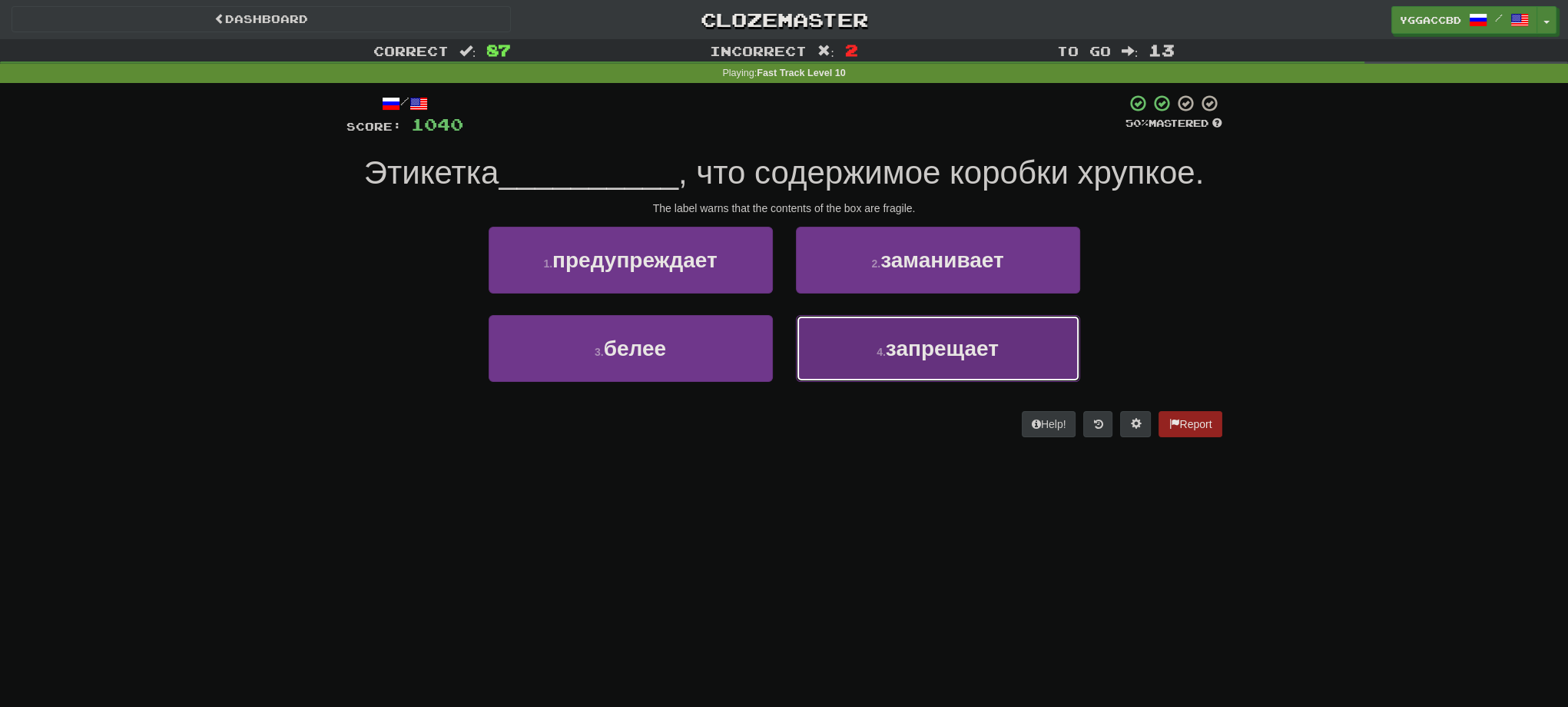
click at [1017, 349] on button "4 . запрещает" at bounding box center [938, 348] width 284 height 67
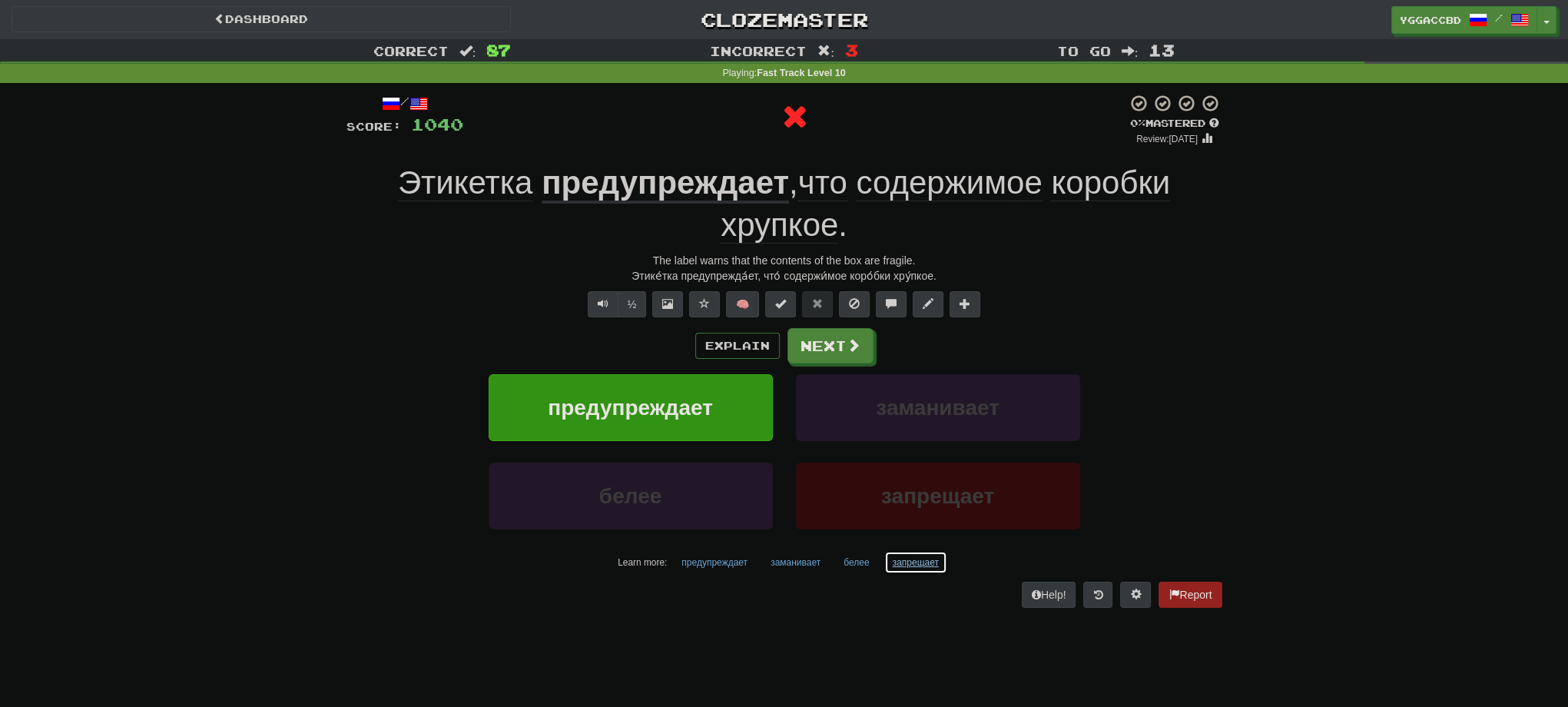
click at [906, 560] on button "запрещает" at bounding box center [916, 562] width 63 height 23
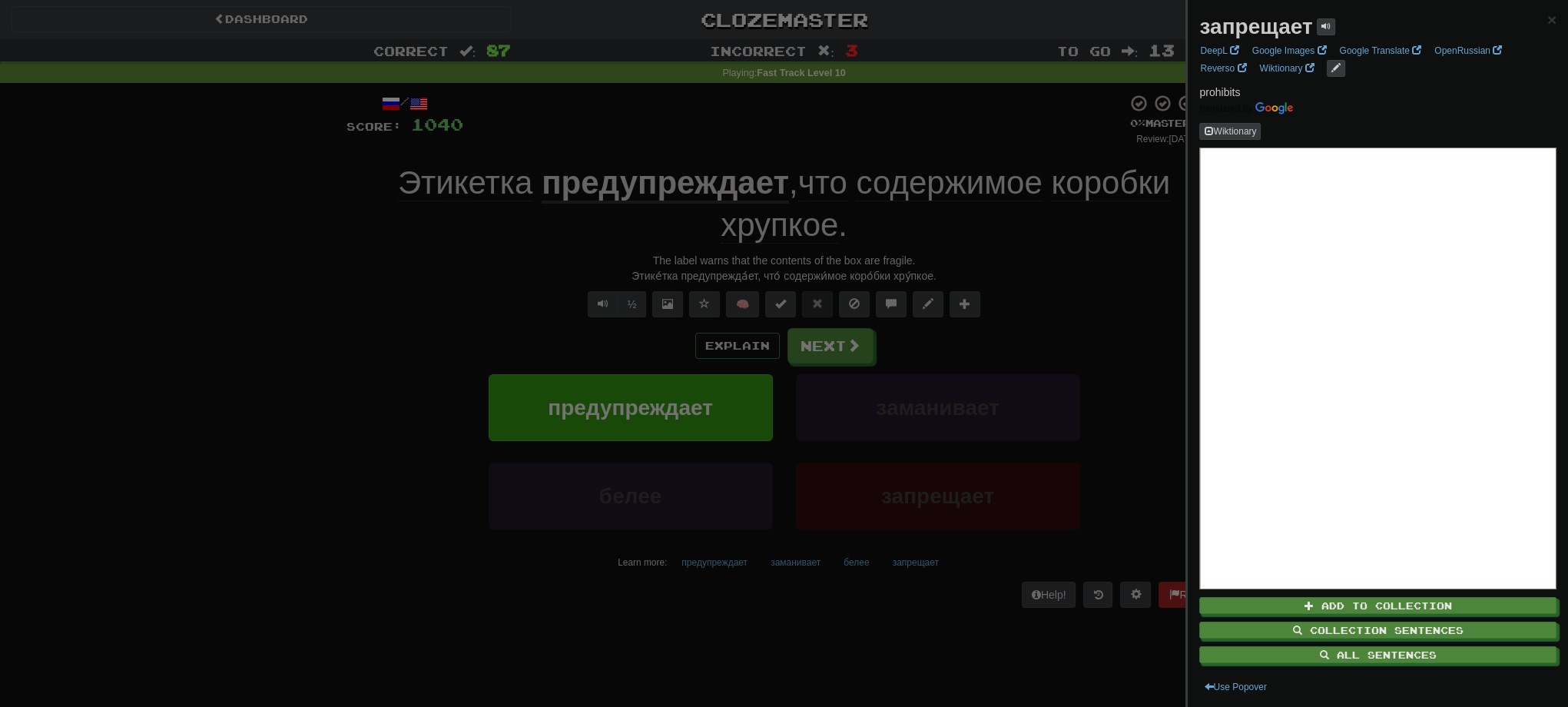
click at [289, 317] on div at bounding box center [784, 353] width 1568 height 707
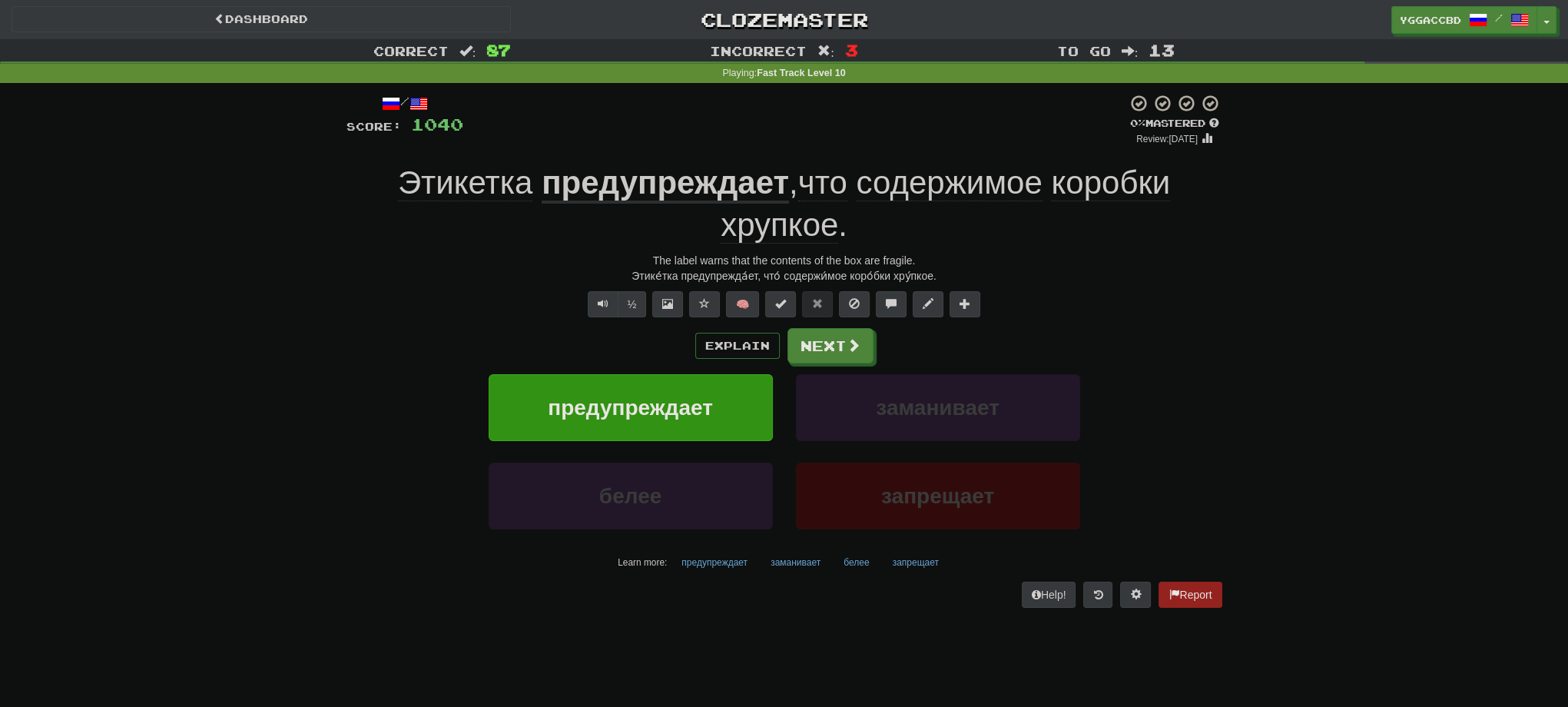
click at [653, 200] on u "предупреждает" at bounding box center [665, 184] width 248 height 39
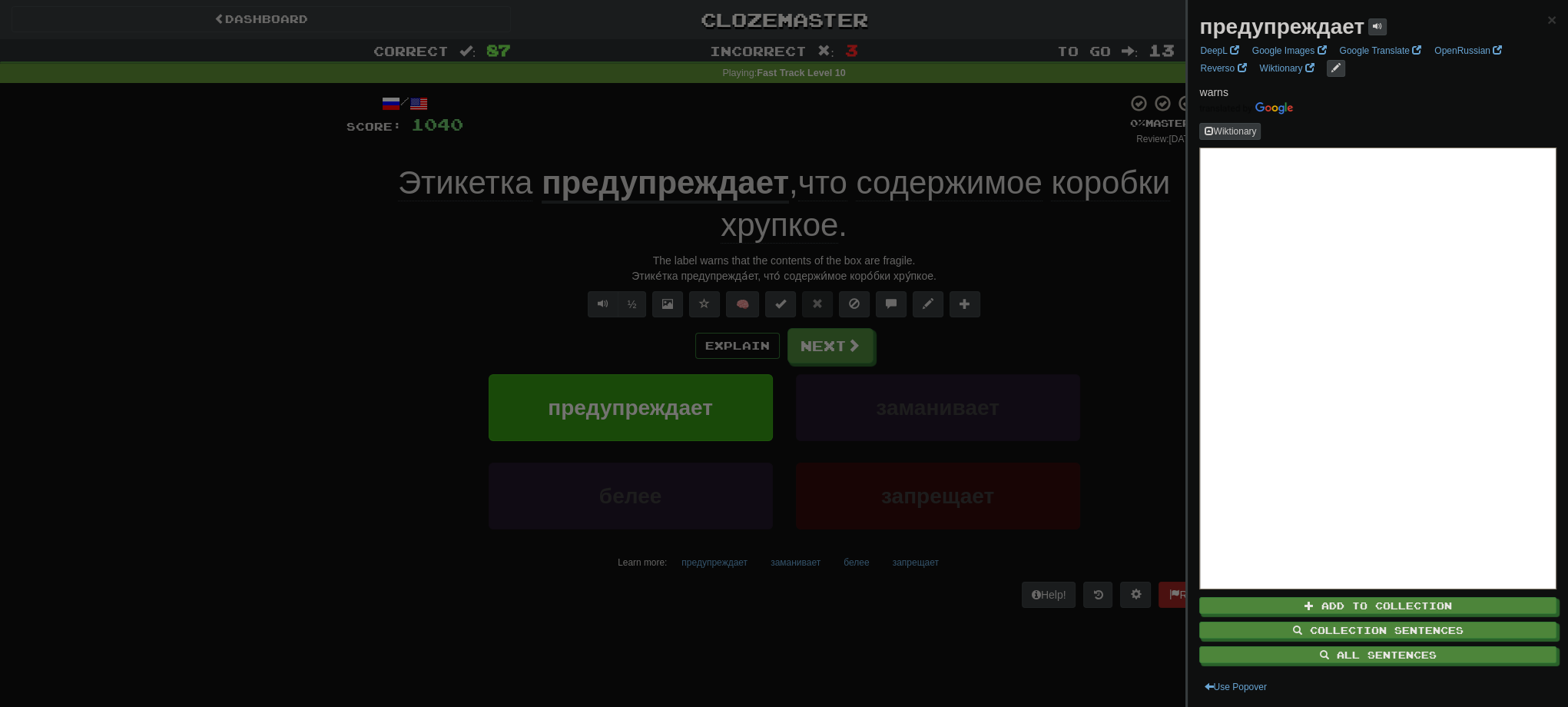
click at [724, 274] on div at bounding box center [784, 353] width 1568 height 707
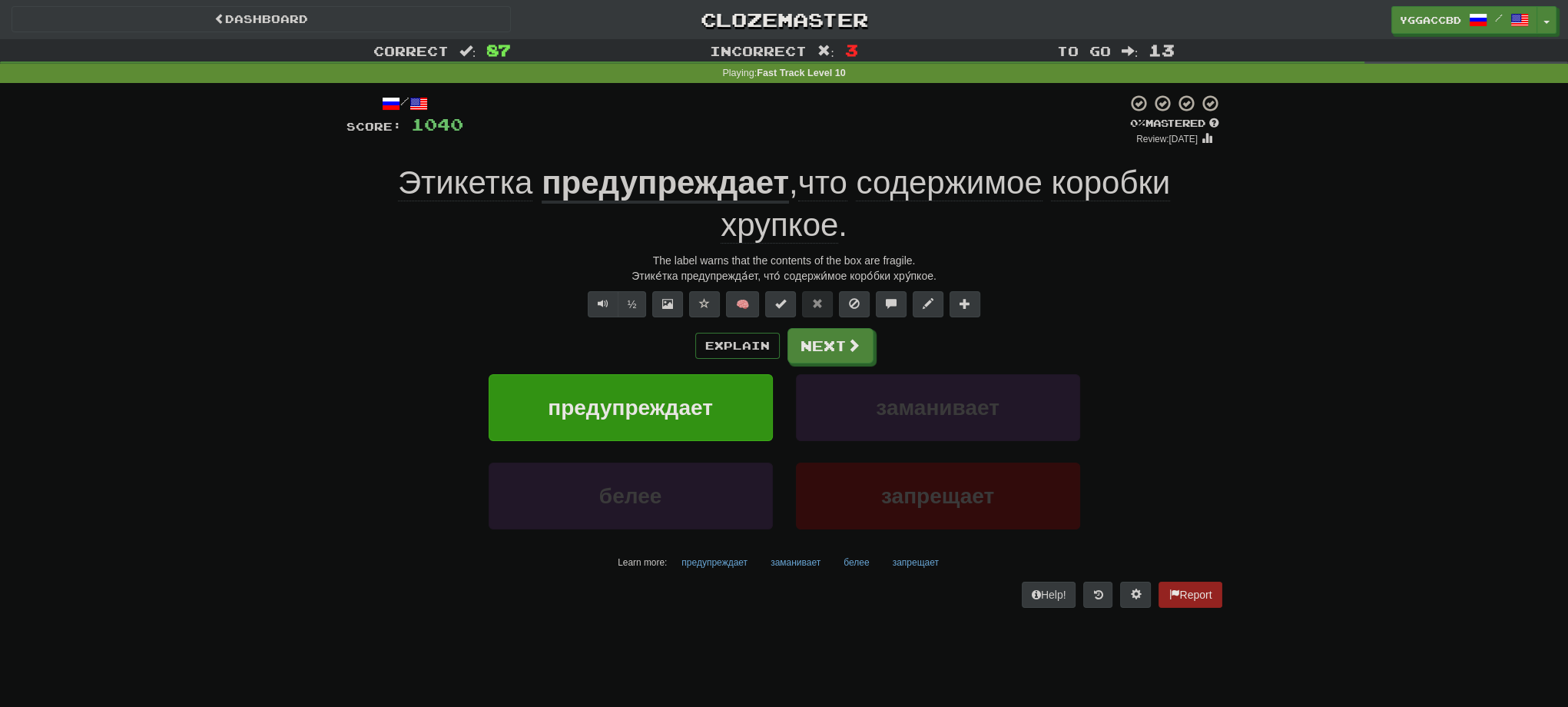
click at [724, 274] on div "Этике́тка предупрежда́ет, что́ содержи́мое коро́бки хру́пкое." at bounding box center [784, 275] width 876 height 15
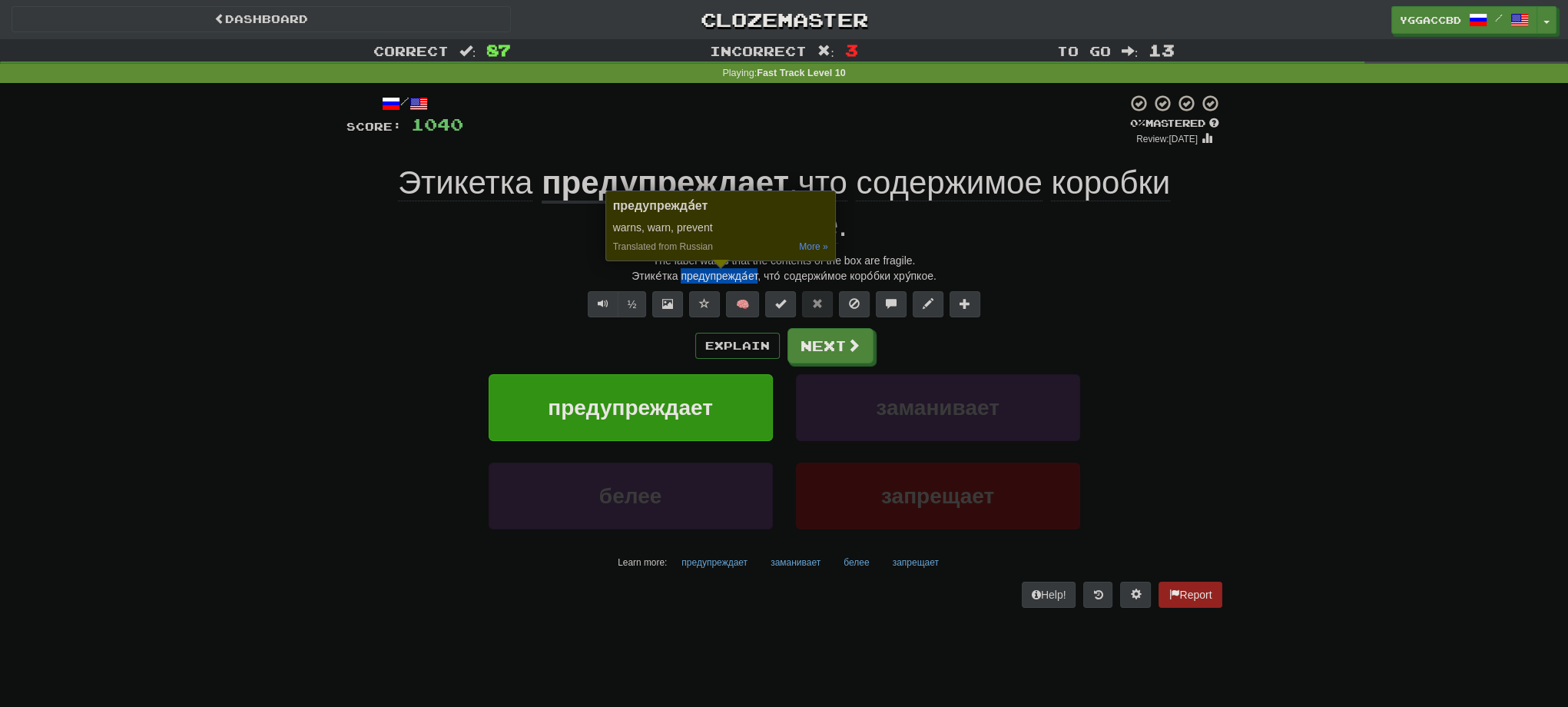
copy div "предупрежда́ет"
click at [283, 400] on div "Correct : 87 Incorrect : 3 To go : 13 Playing : Fast Track Level 10 / Score: 10…" at bounding box center [784, 334] width 1568 height 590
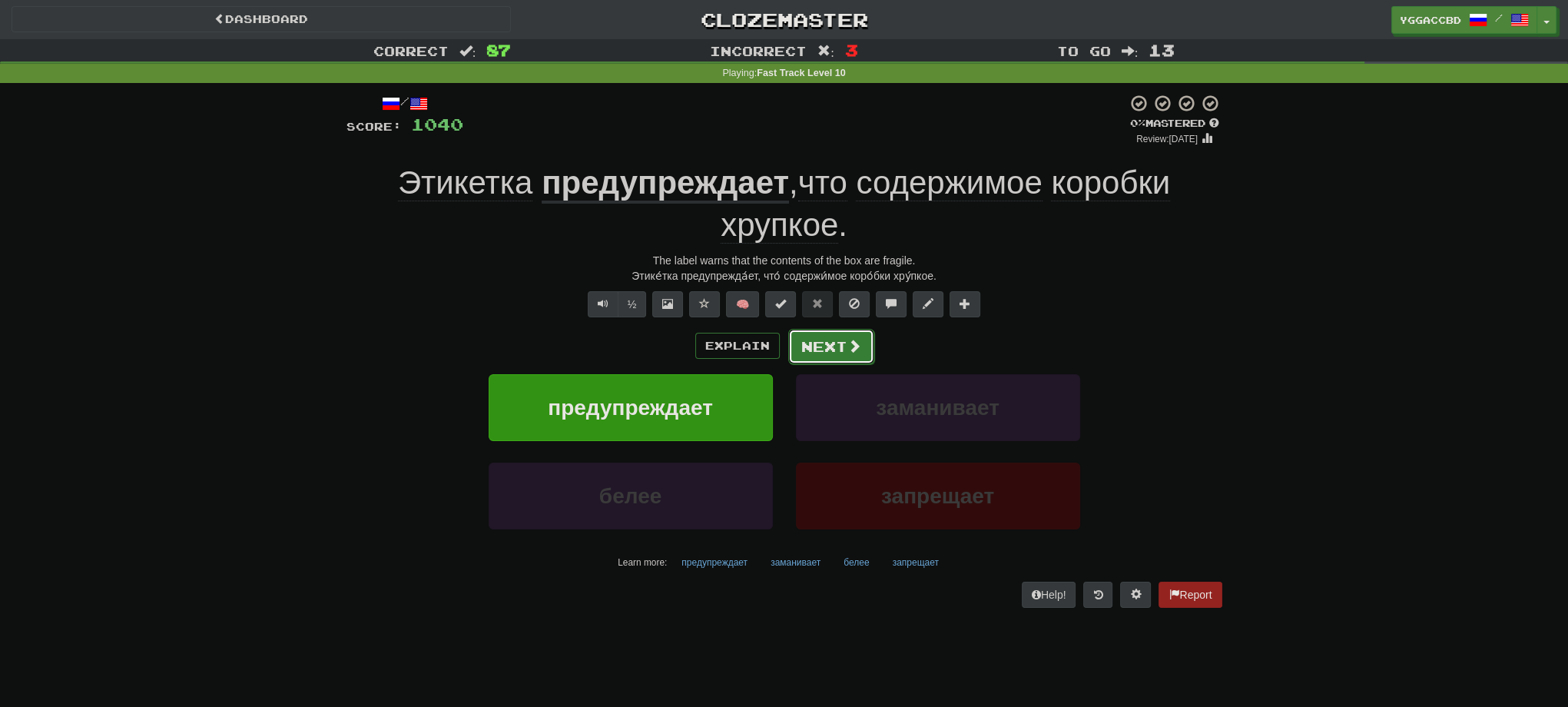
click at [827, 340] on button "Next" at bounding box center [831, 346] width 86 height 35
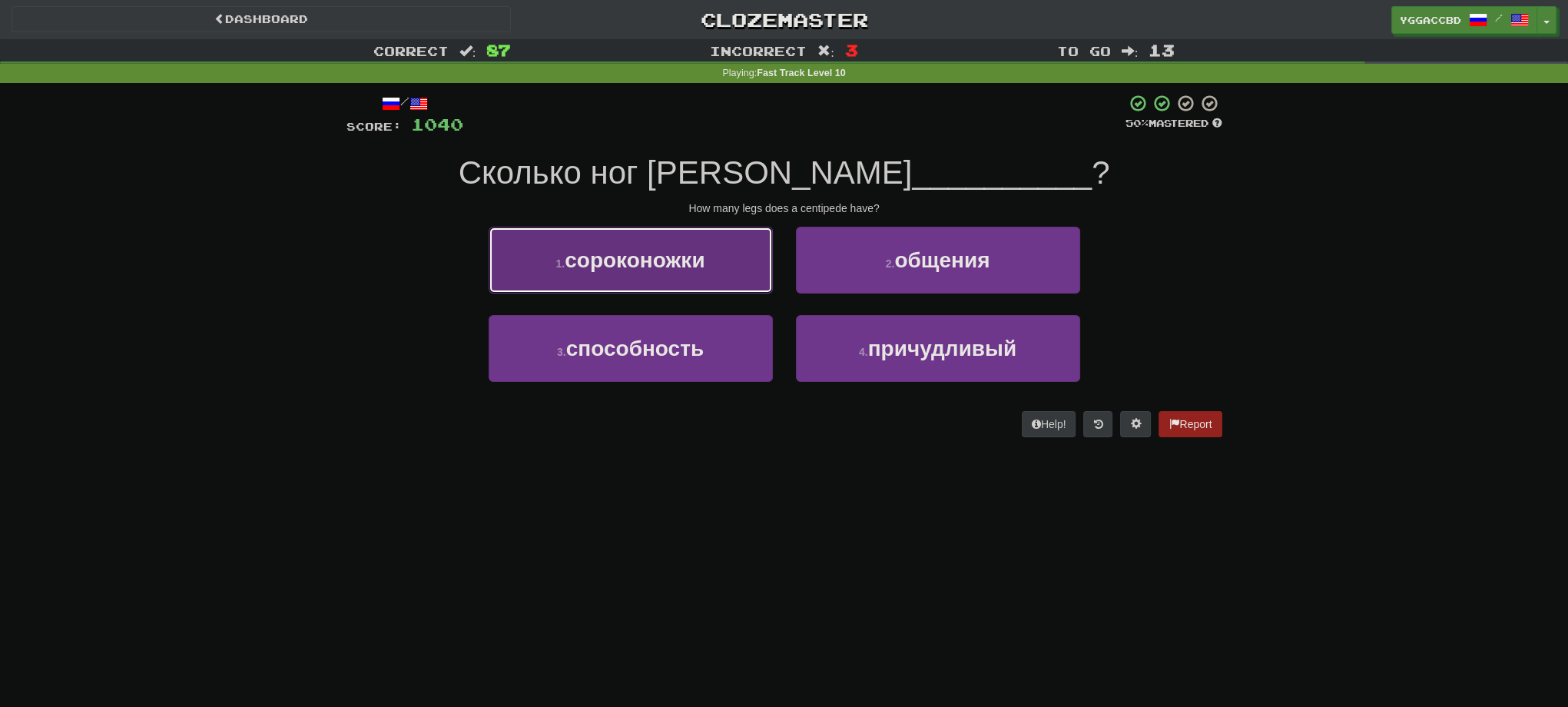
click at [717, 259] on button "1 . сороконожки" at bounding box center [630, 259] width 284 height 67
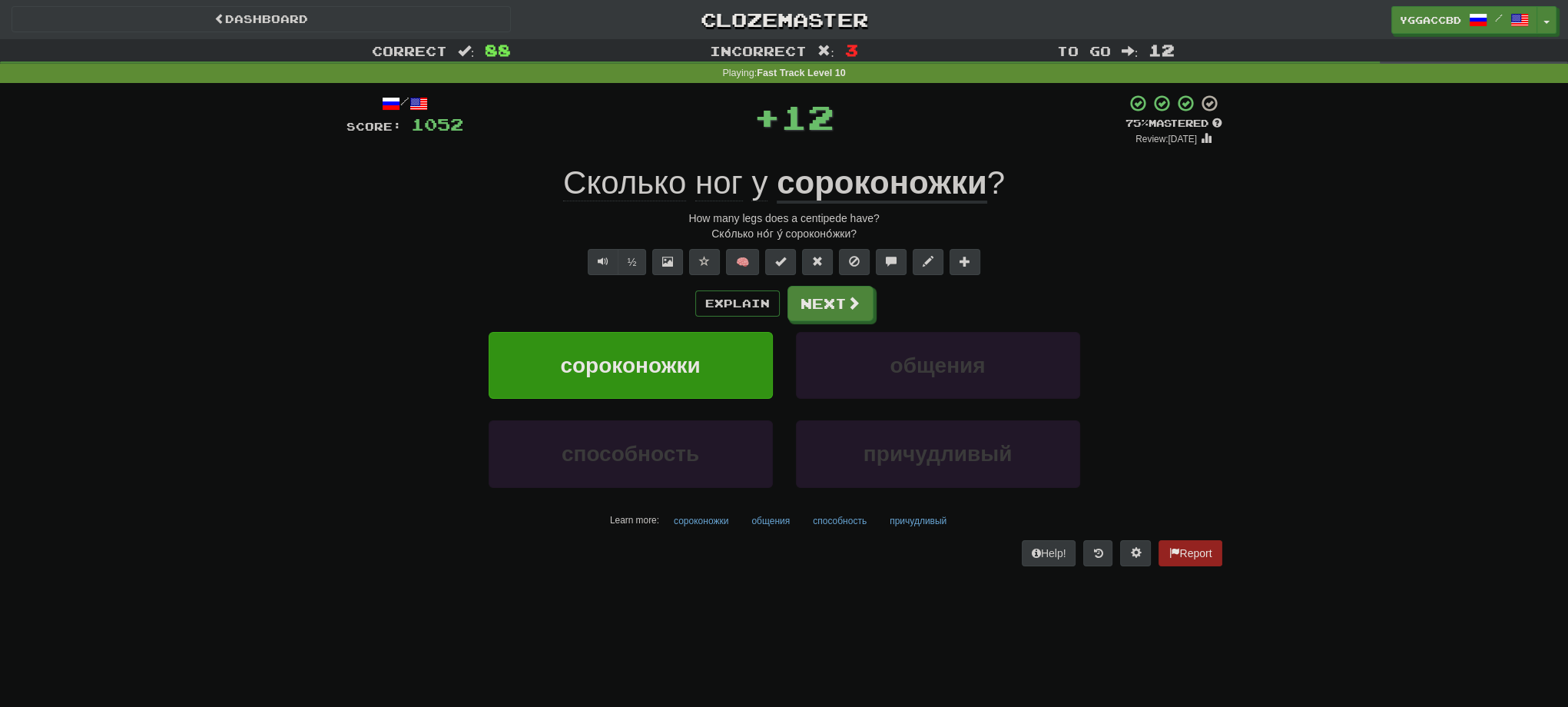
click at [842, 321] on div "Explain Next сороконожки общения способность причудливый Learn more: сороконожк…" at bounding box center [784, 409] width 876 height 247
click at [836, 316] on button "Next" at bounding box center [831, 304] width 86 height 35
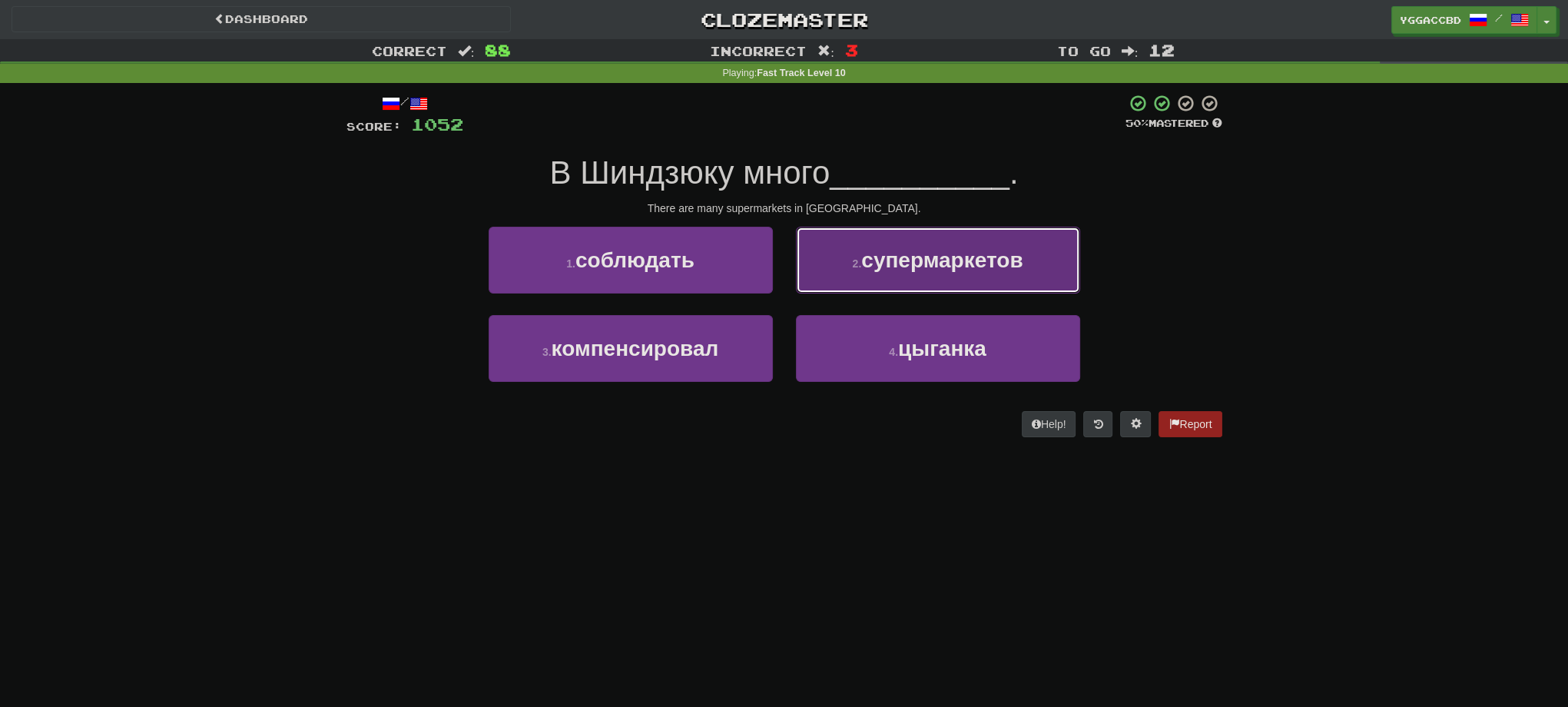
click at [849, 284] on button "2 . супермаркетов" at bounding box center [938, 259] width 284 height 67
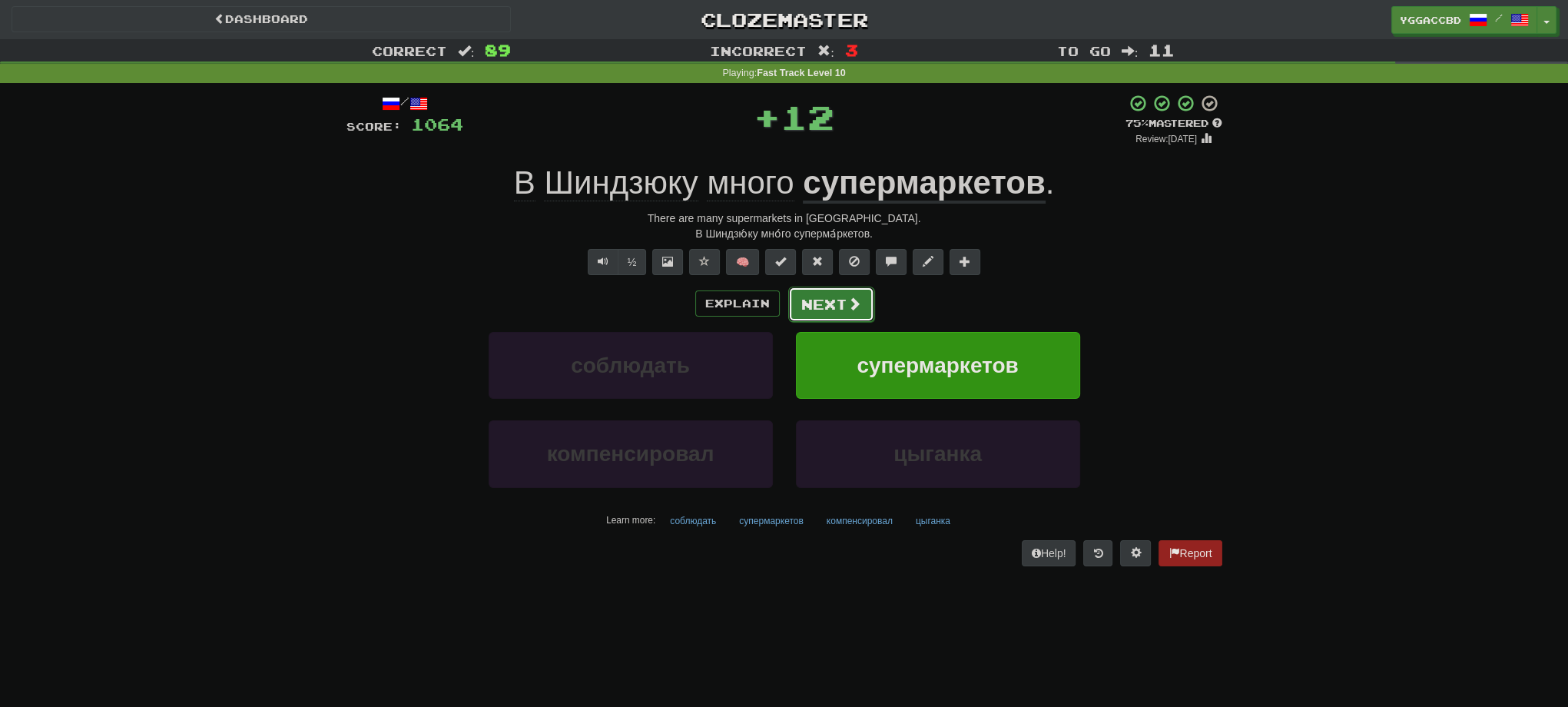
click at [819, 313] on button "Next" at bounding box center [831, 304] width 86 height 35
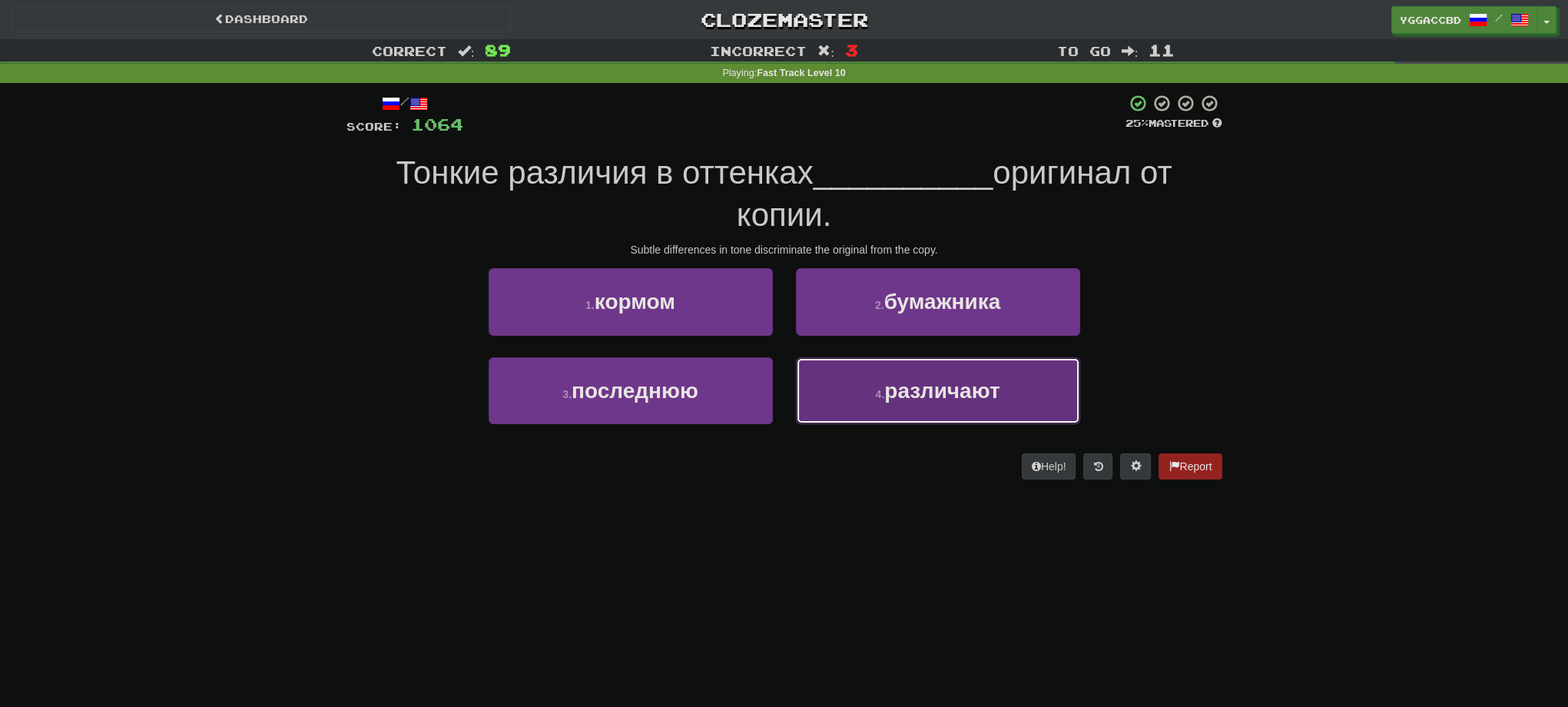
click at [879, 369] on button "4 . различают" at bounding box center [938, 390] width 284 height 67
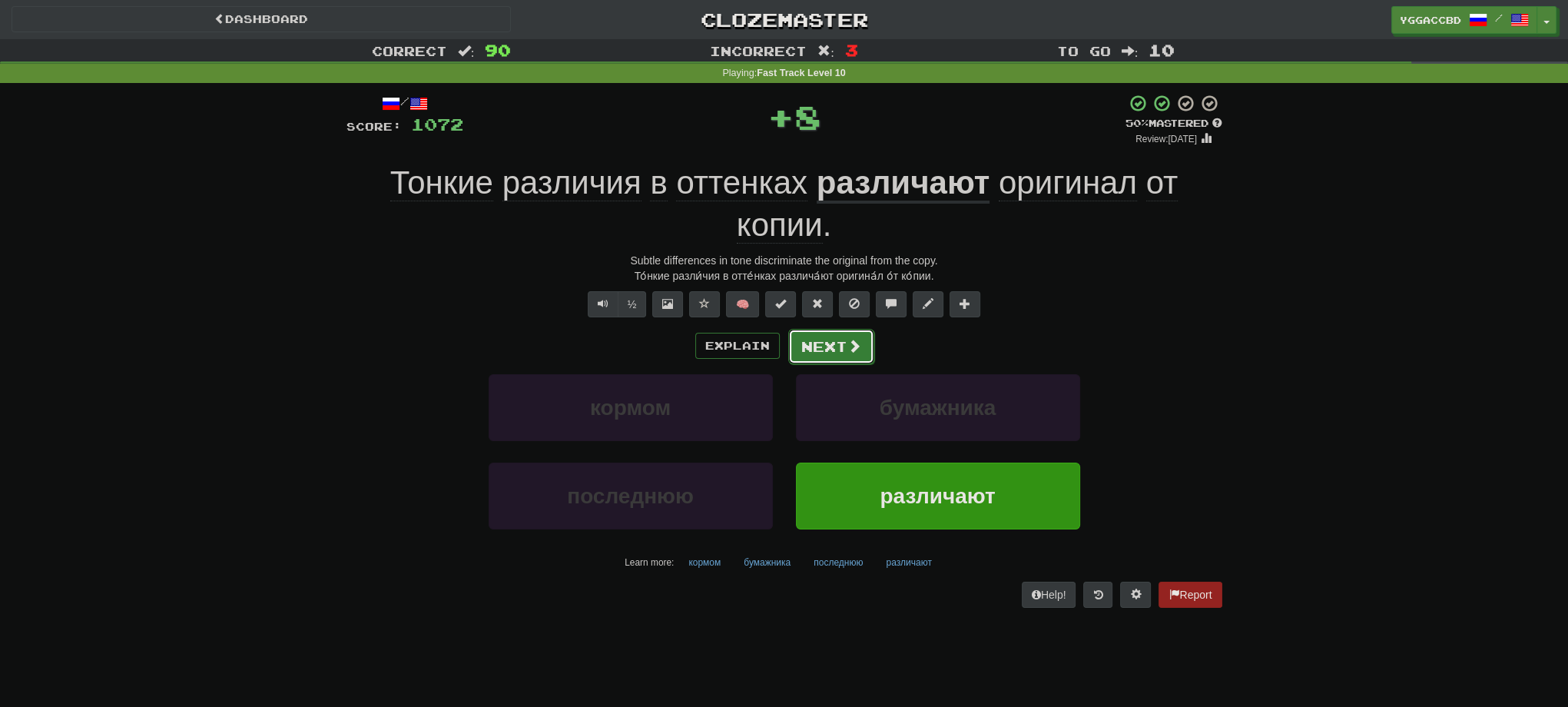
click at [852, 353] on button "Next" at bounding box center [831, 346] width 86 height 35
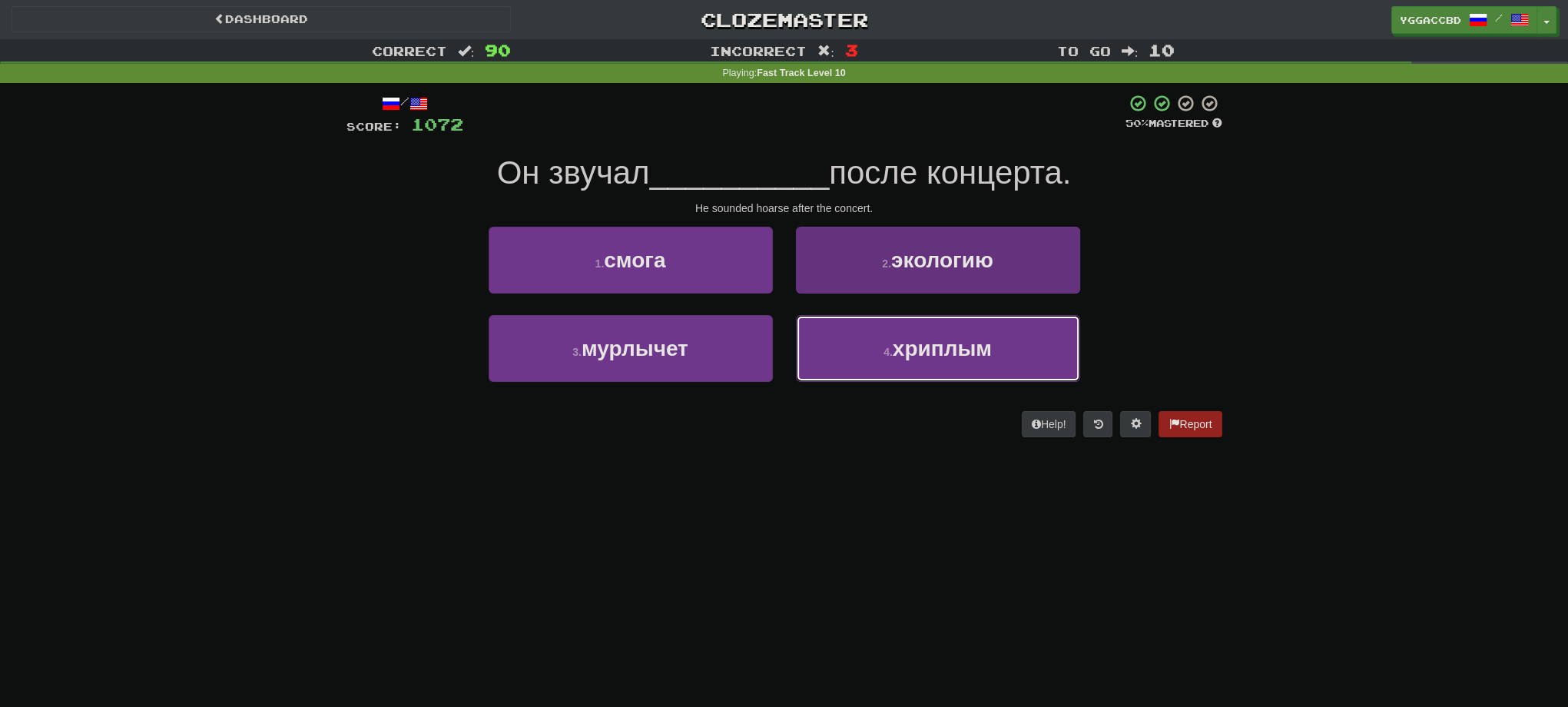
click at [848, 351] on button "4 . хриплым" at bounding box center [938, 348] width 284 height 67
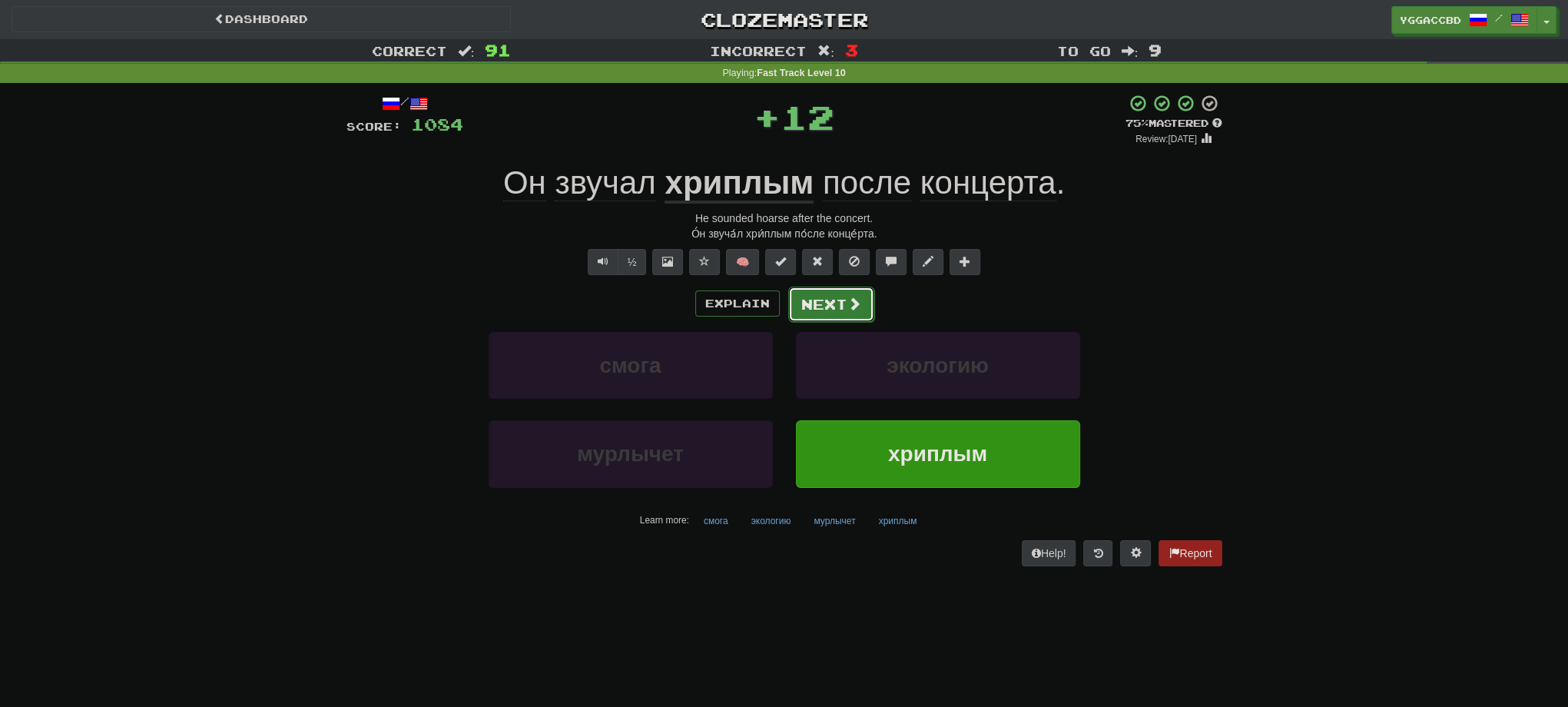
click at [814, 307] on button "Next" at bounding box center [831, 304] width 86 height 35
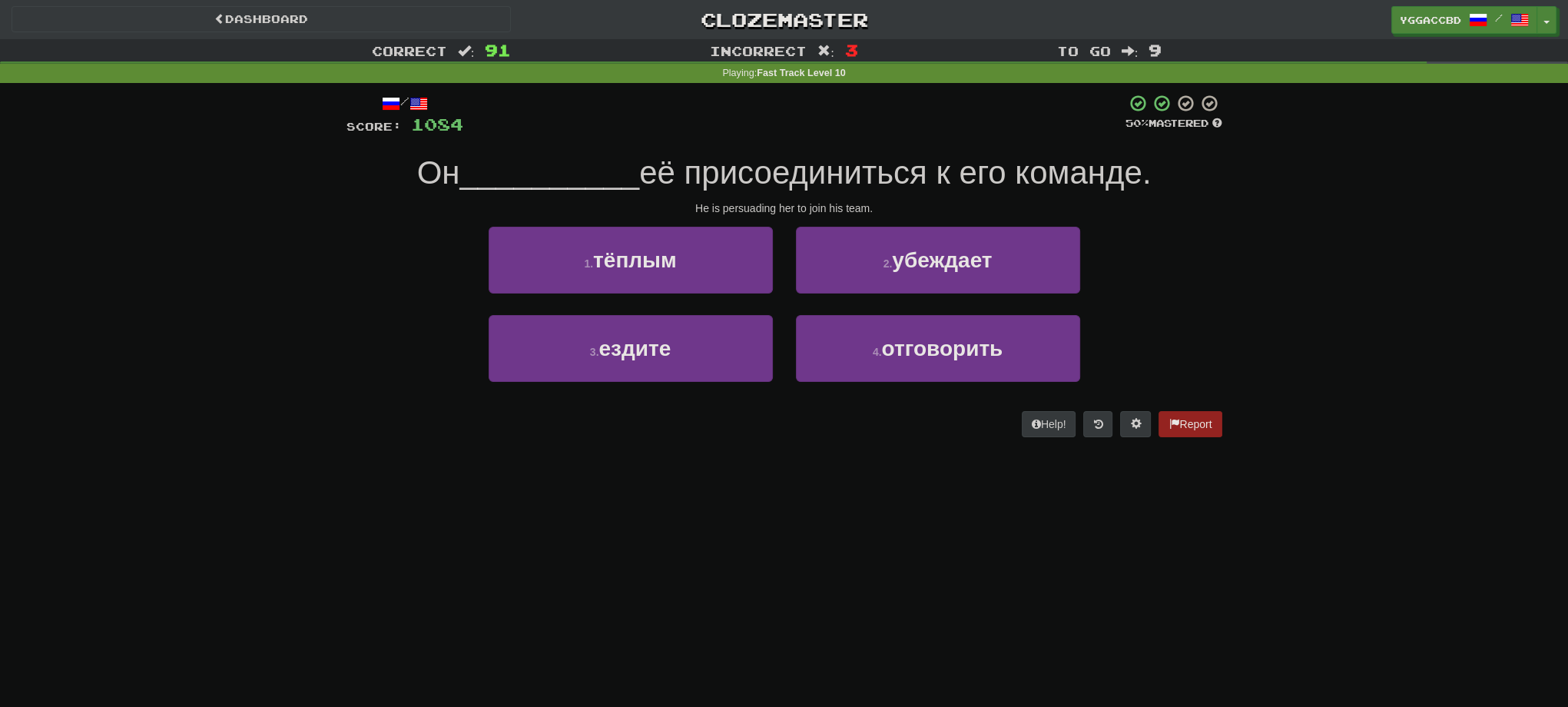
click at [319, 234] on div "Correct : 91 Incorrect : 3 To go : 9 Playing : Fast Track Level 10 / Score: 108…" at bounding box center [784, 248] width 1568 height 420
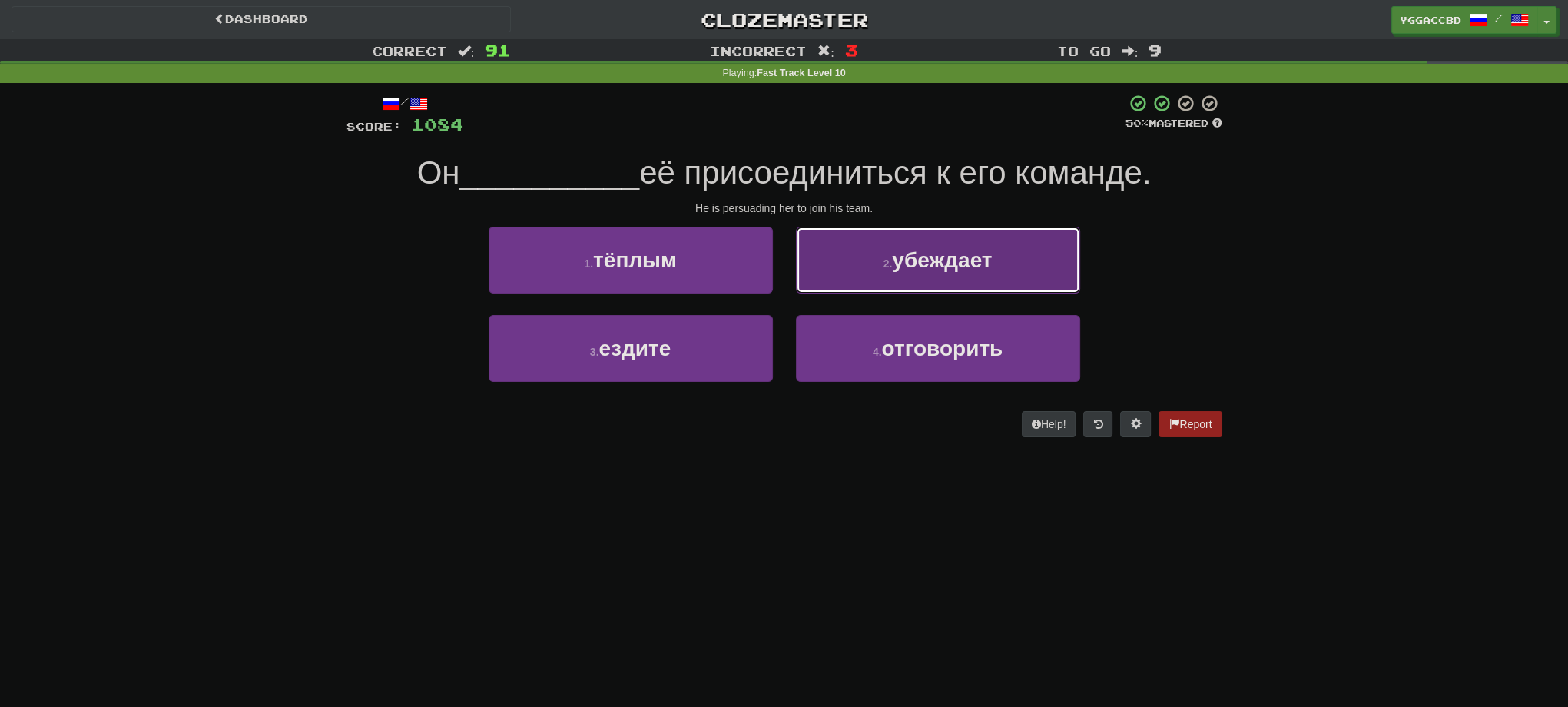
click at [931, 250] on span "убеждает" at bounding box center [942, 260] width 100 height 24
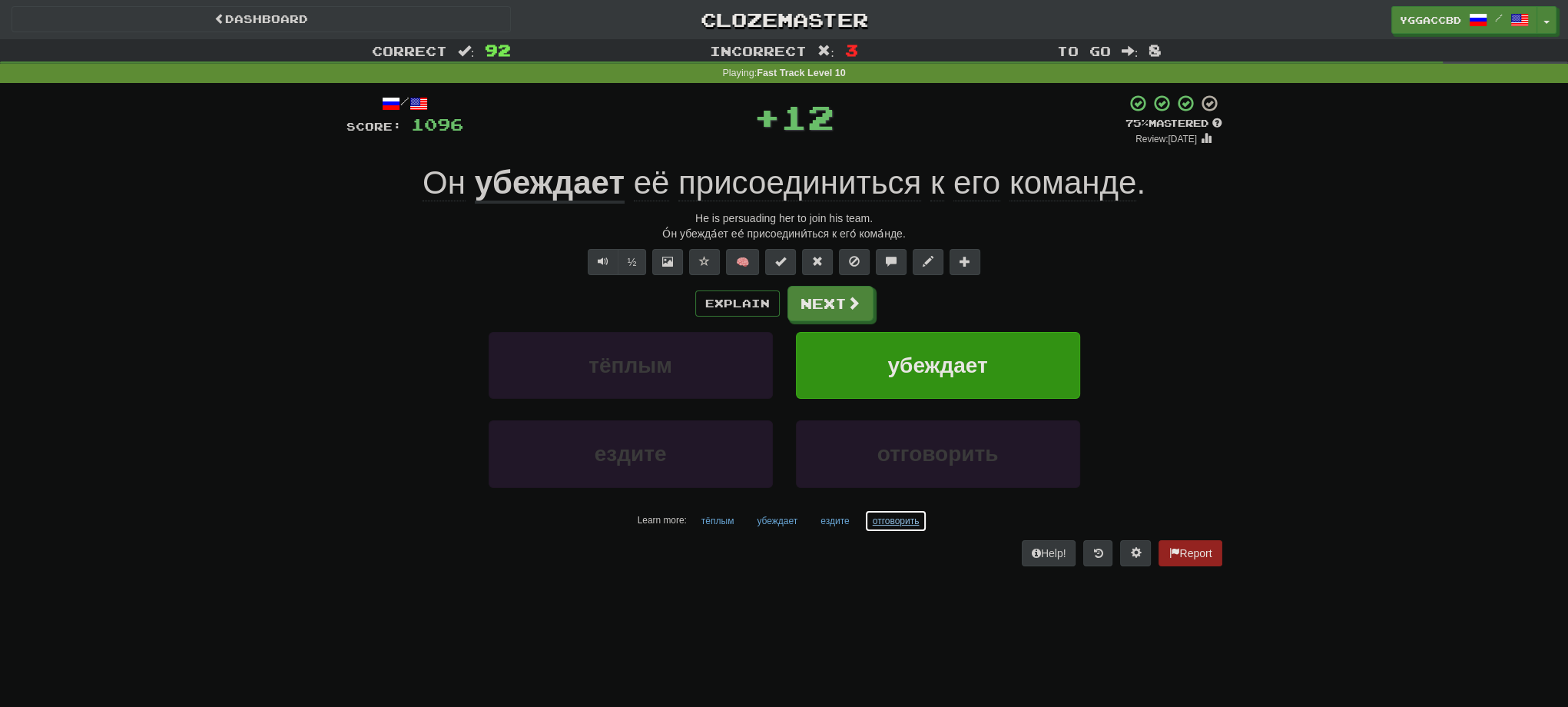
click at [903, 522] on button "отговорить" at bounding box center [896, 520] width 63 height 23
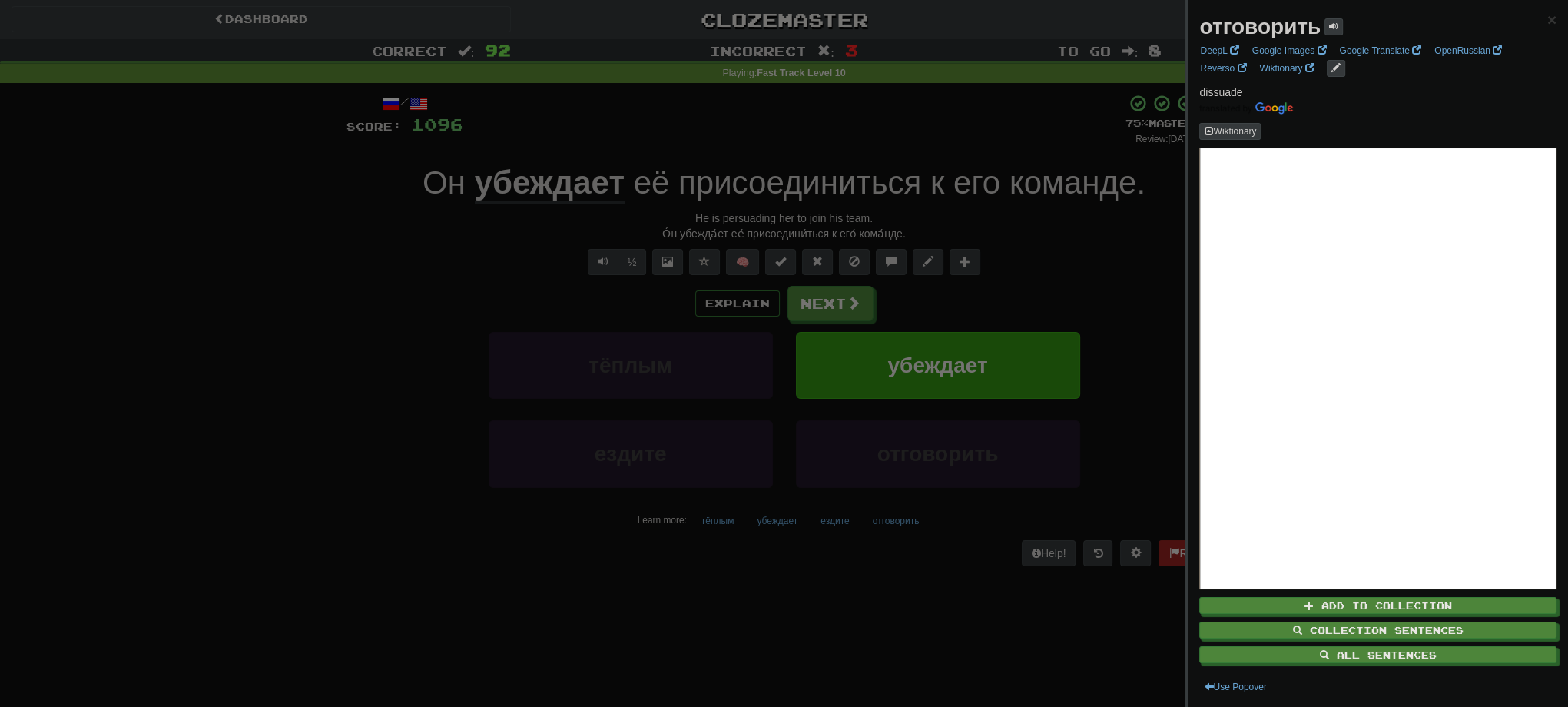
click at [296, 344] on div at bounding box center [784, 353] width 1568 height 707
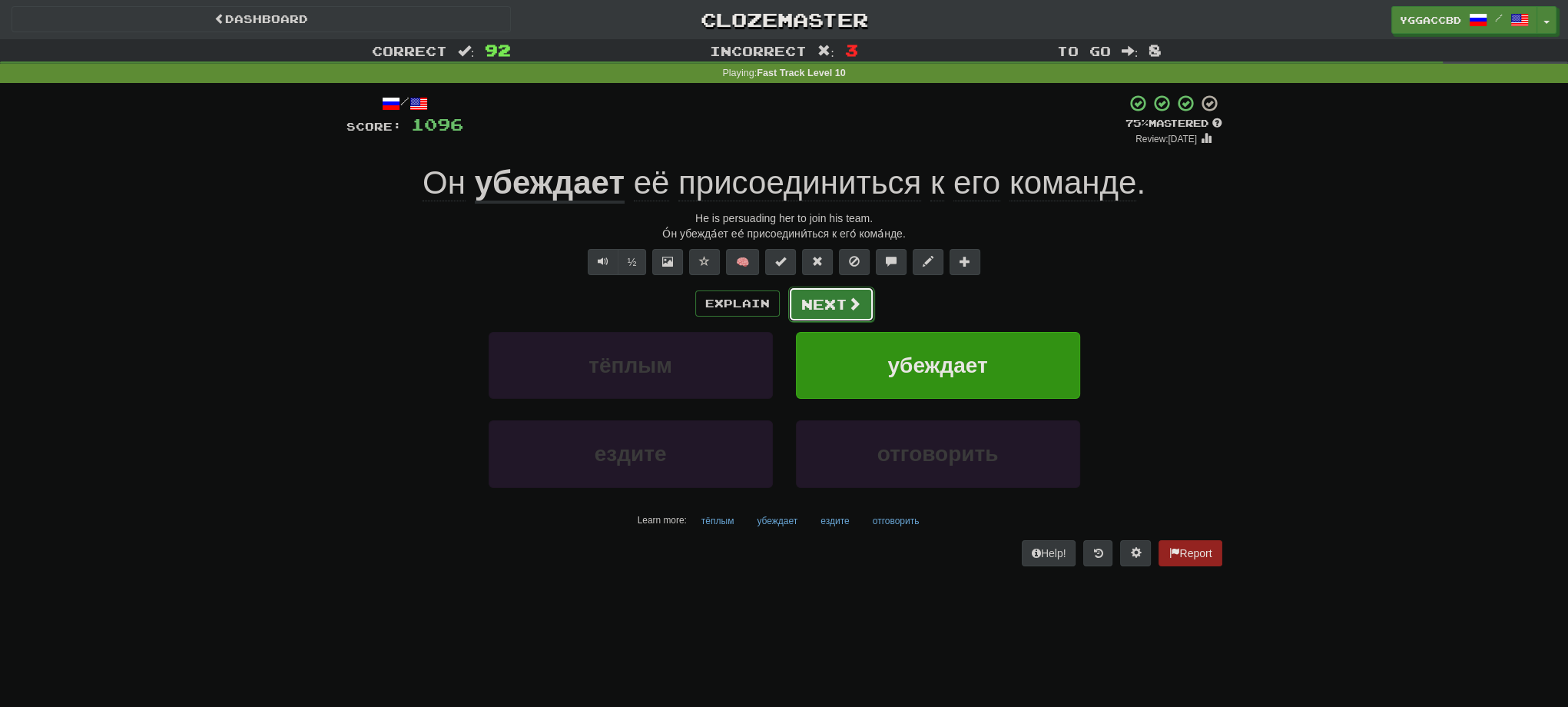
click at [831, 306] on button "Next" at bounding box center [831, 304] width 86 height 35
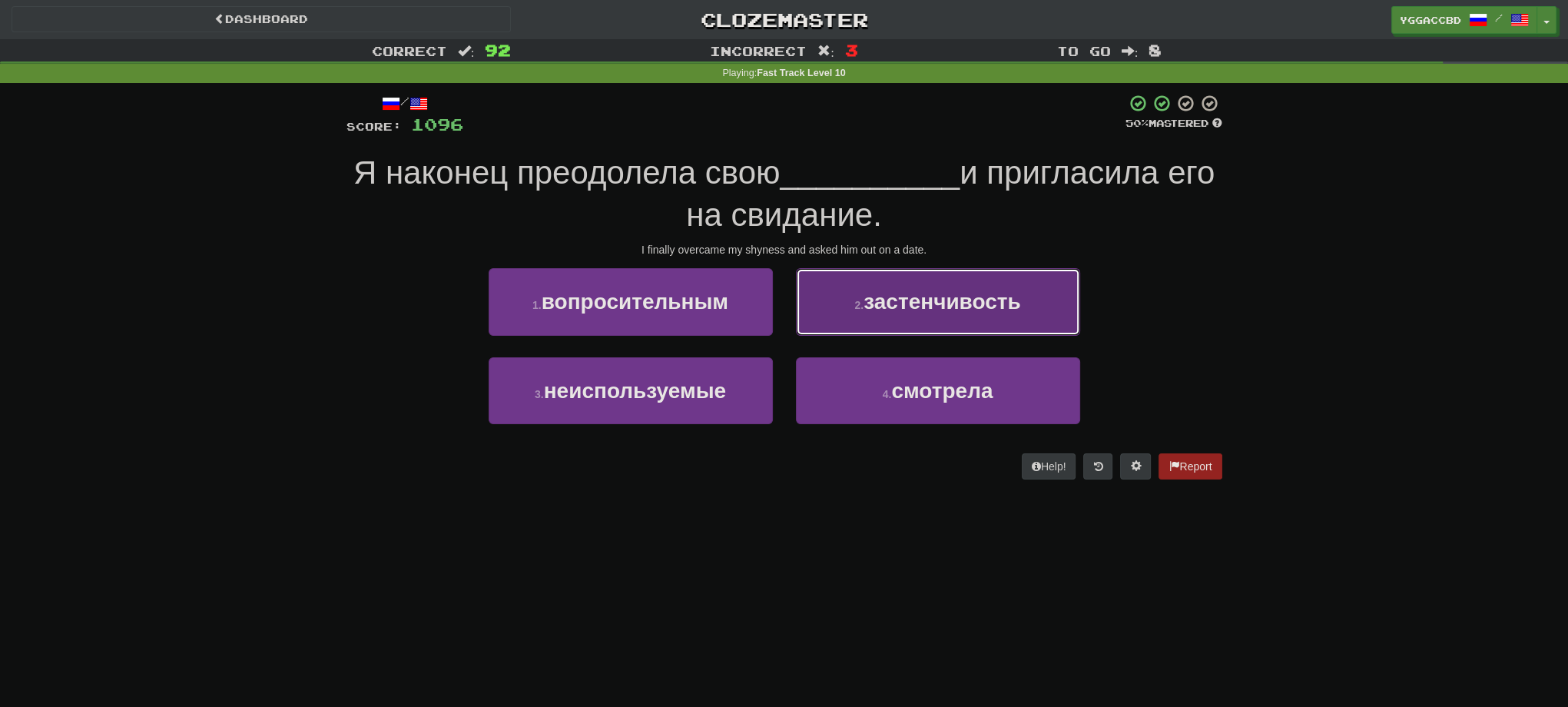
click at [955, 317] on button "2 . застенчивость" at bounding box center [938, 301] width 284 height 67
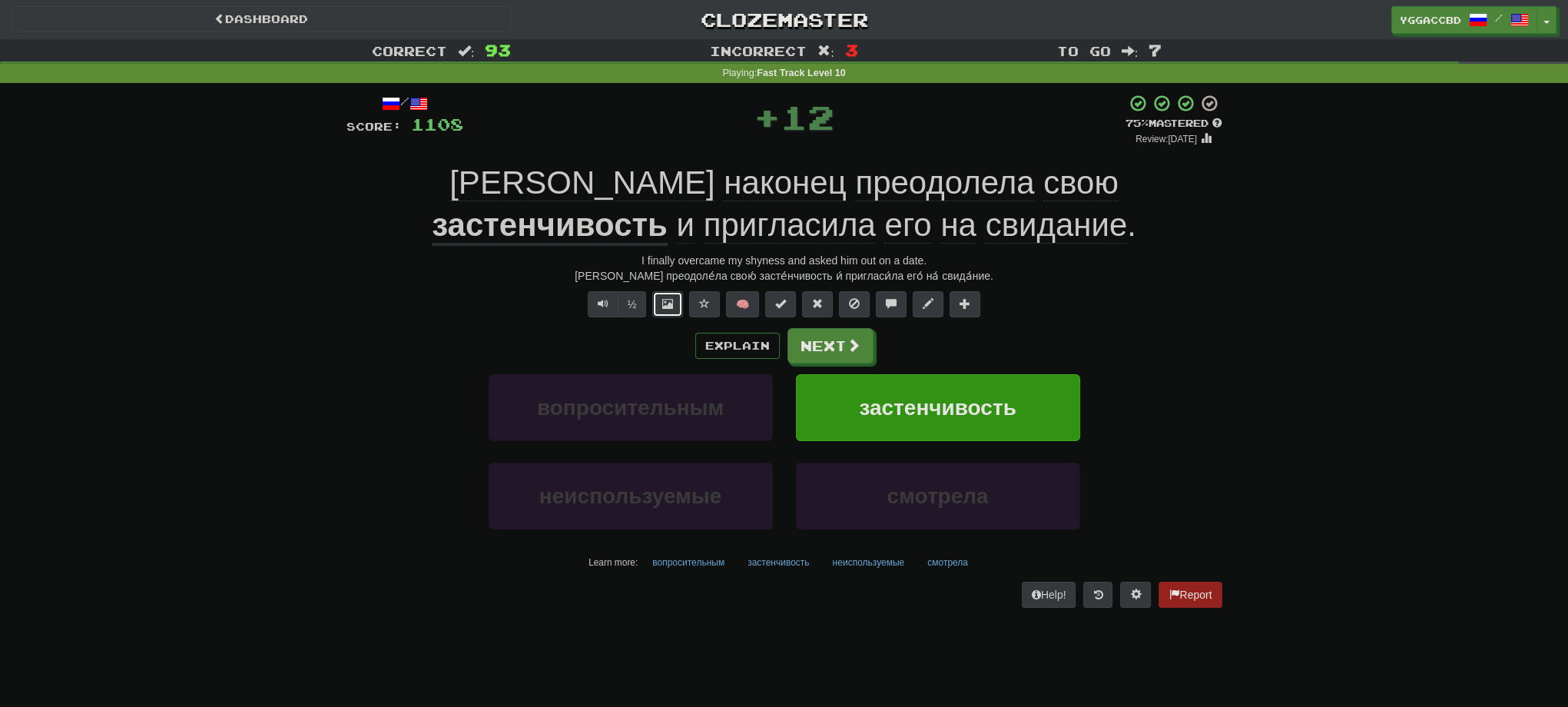
click at [664, 310] on button at bounding box center [667, 304] width 30 height 26
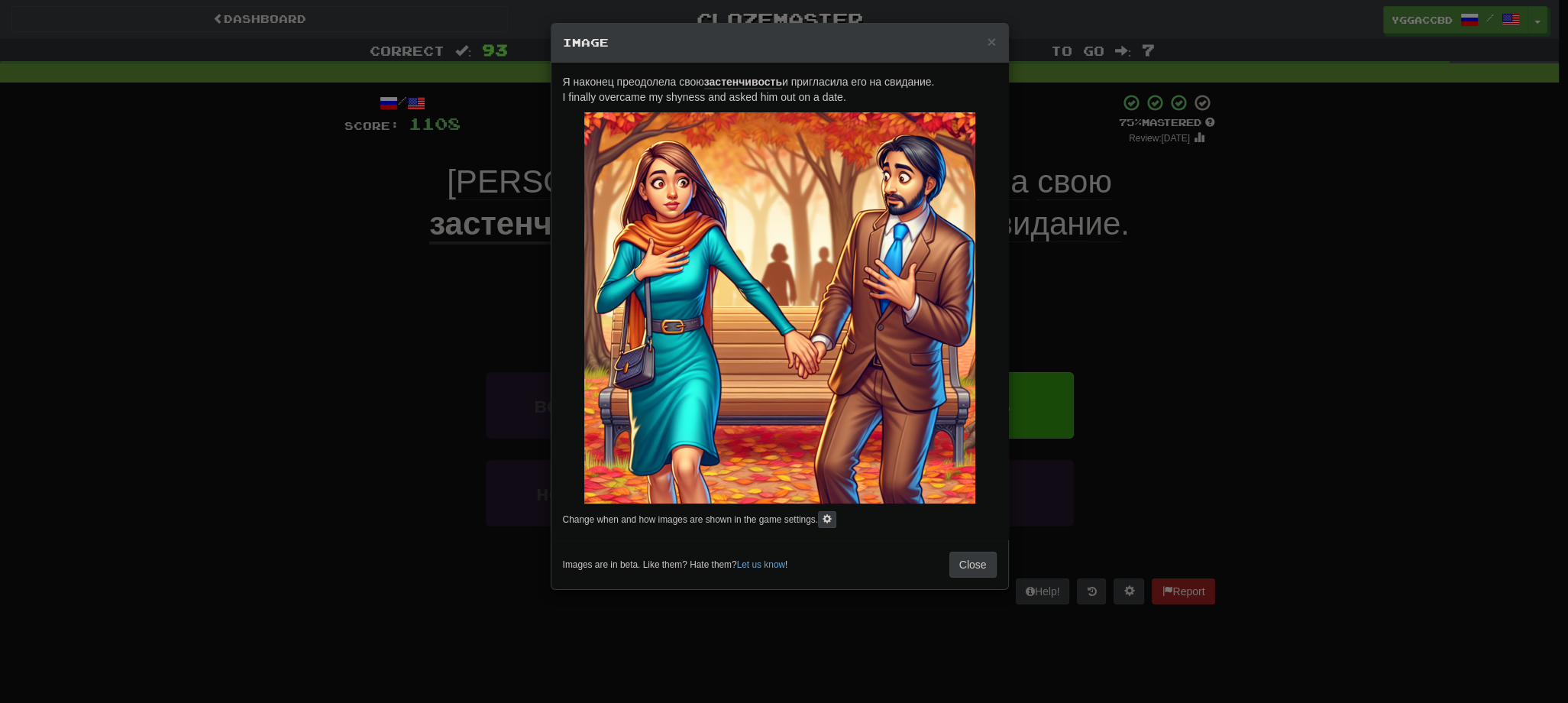
click at [1185, 278] on div "× Image Я наконец преодолела свою застенчивость и пригласила его на свидание. I…" at bounding box center [784, 351] width 1568 height 703
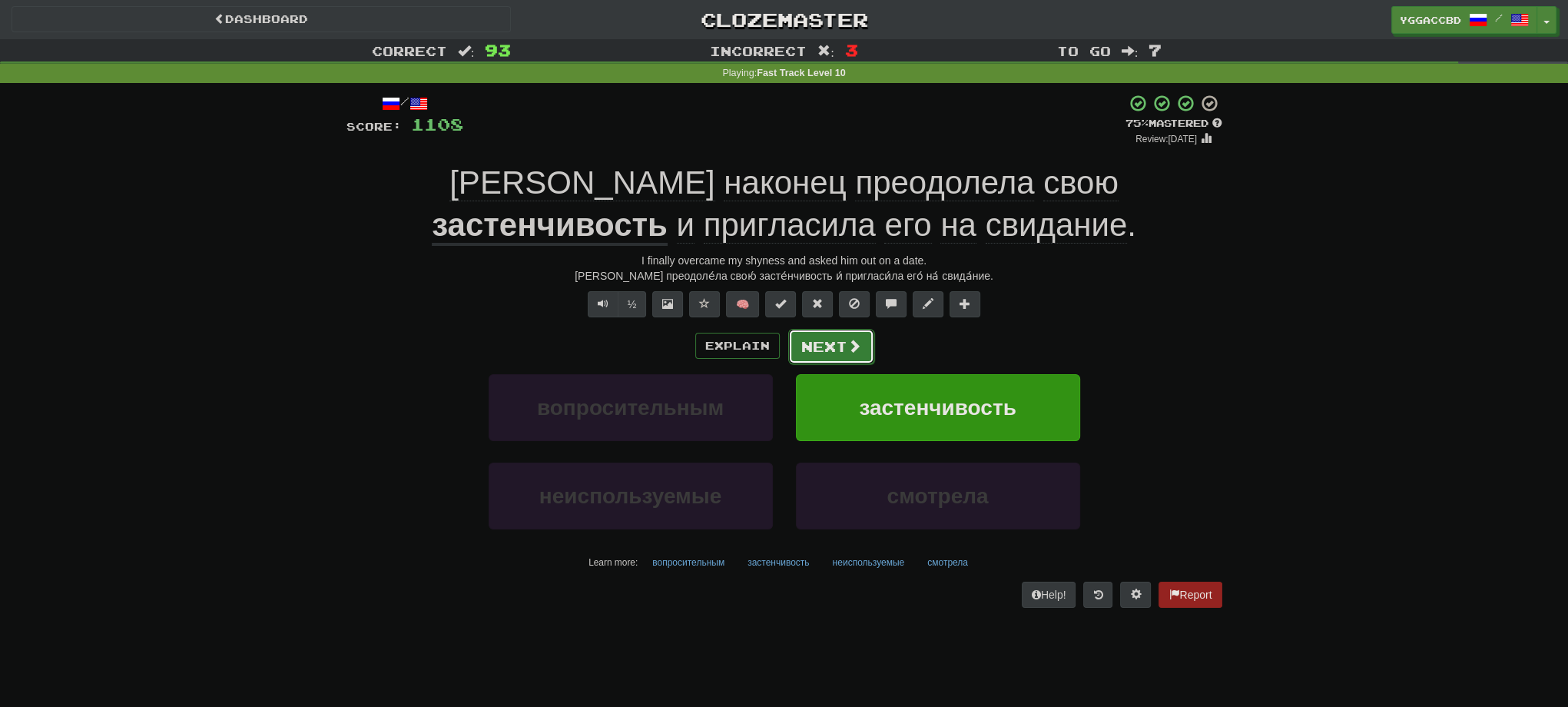
click at [821, 342] on button "Next" at bounding box center [831, 346] width 86 height 35
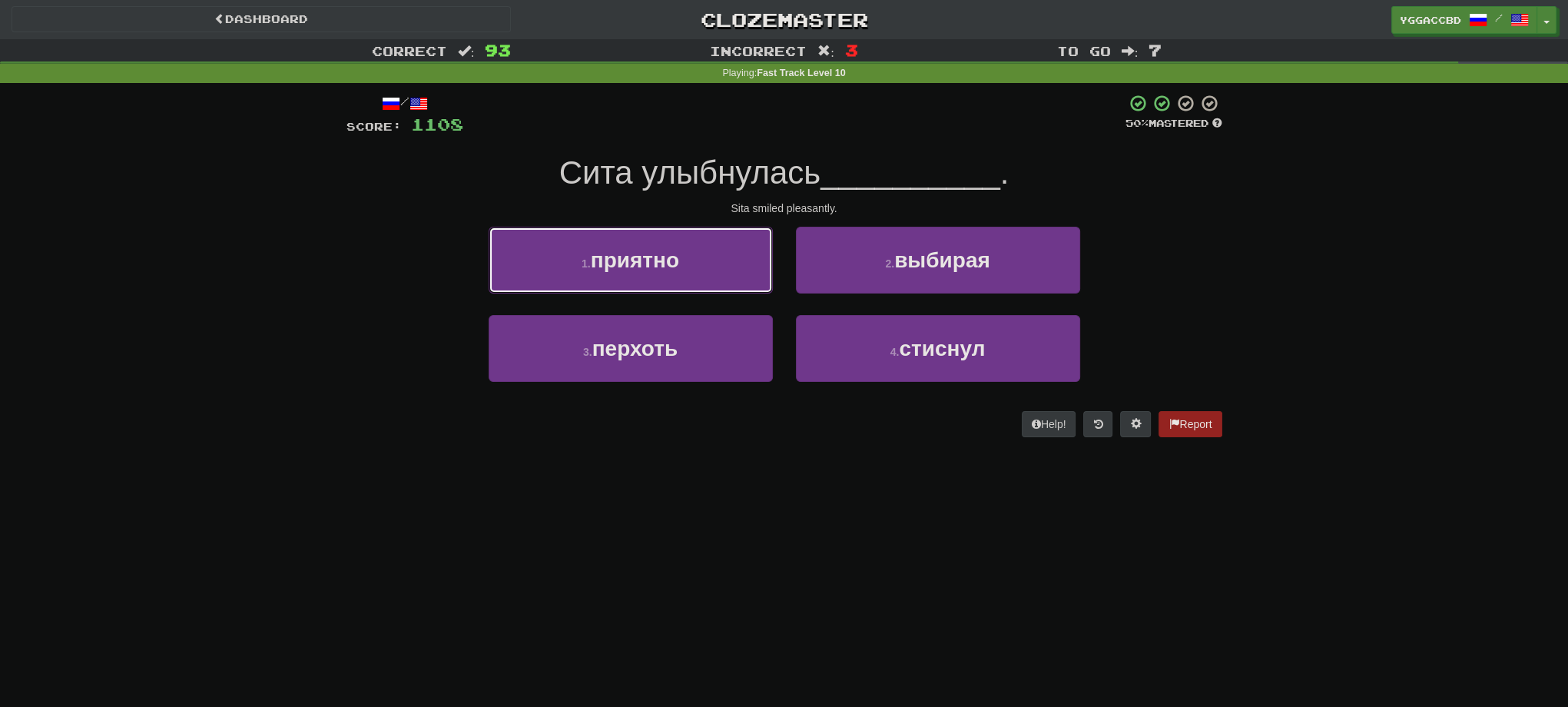
click at [660, 280] on button "1 . приятно" at bounding box center [630, 259] width 284 height 67
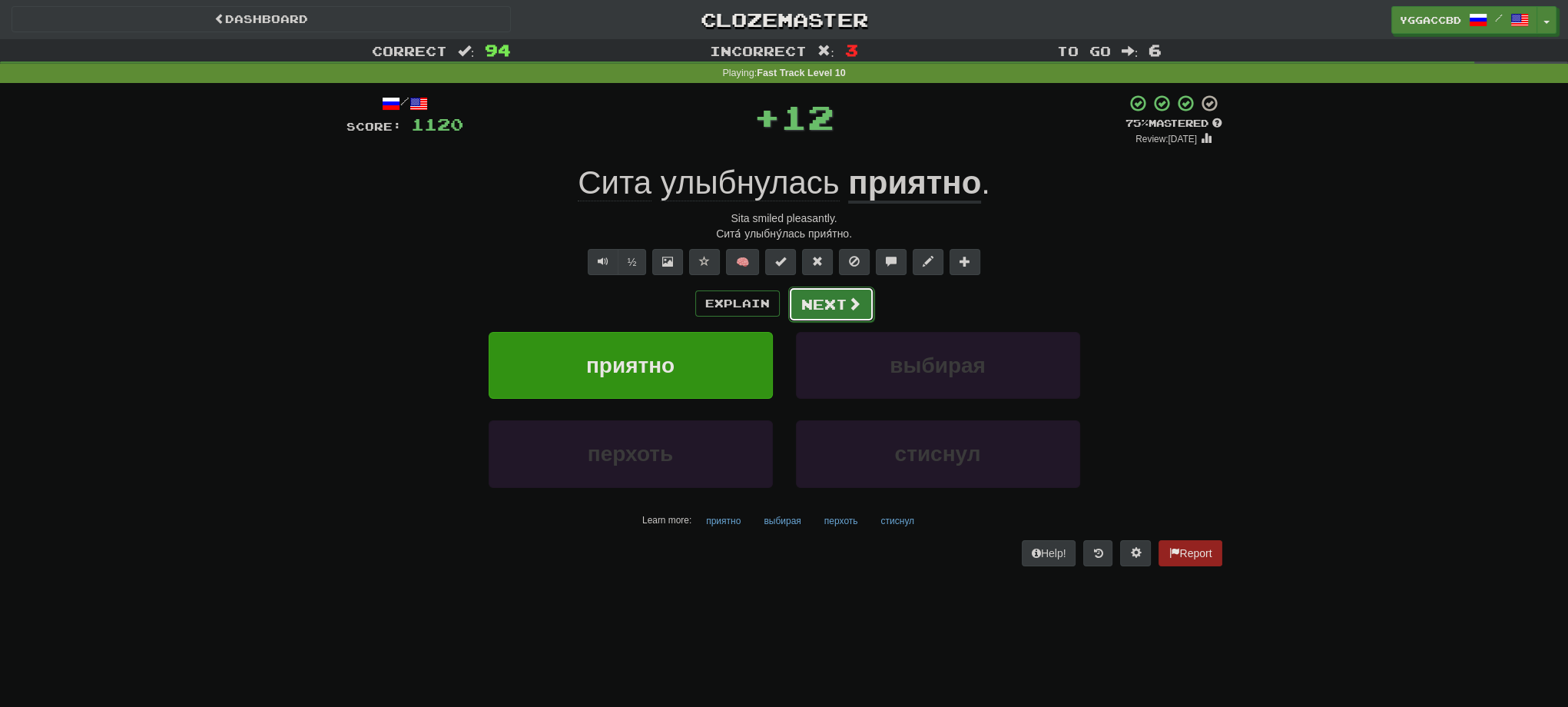
click at [808, 304] on button "Next" at bounding box center [831, 304] width 86 height 35
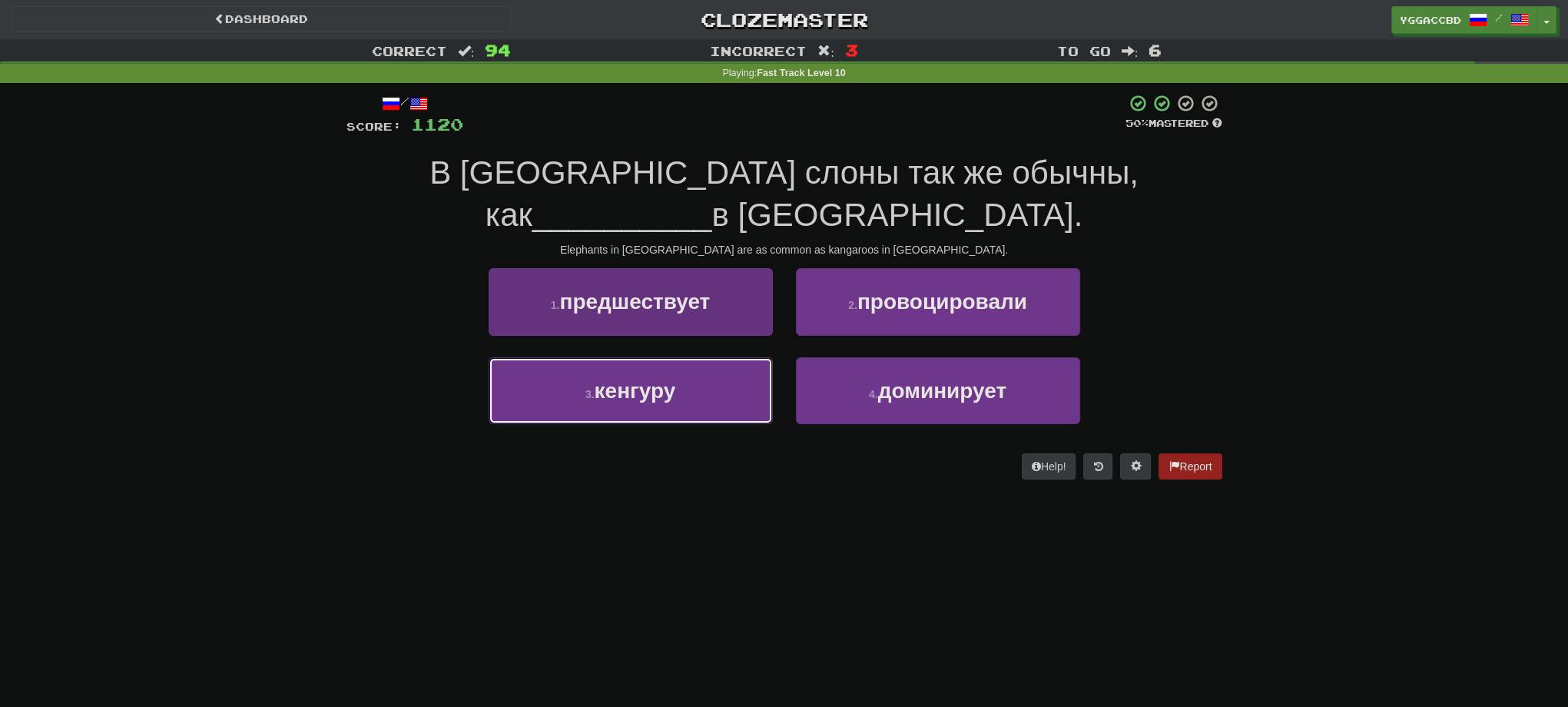
click at [707, 382] on button "3 . кенгуру" at bounding box center [630, 390] width 284 height 67
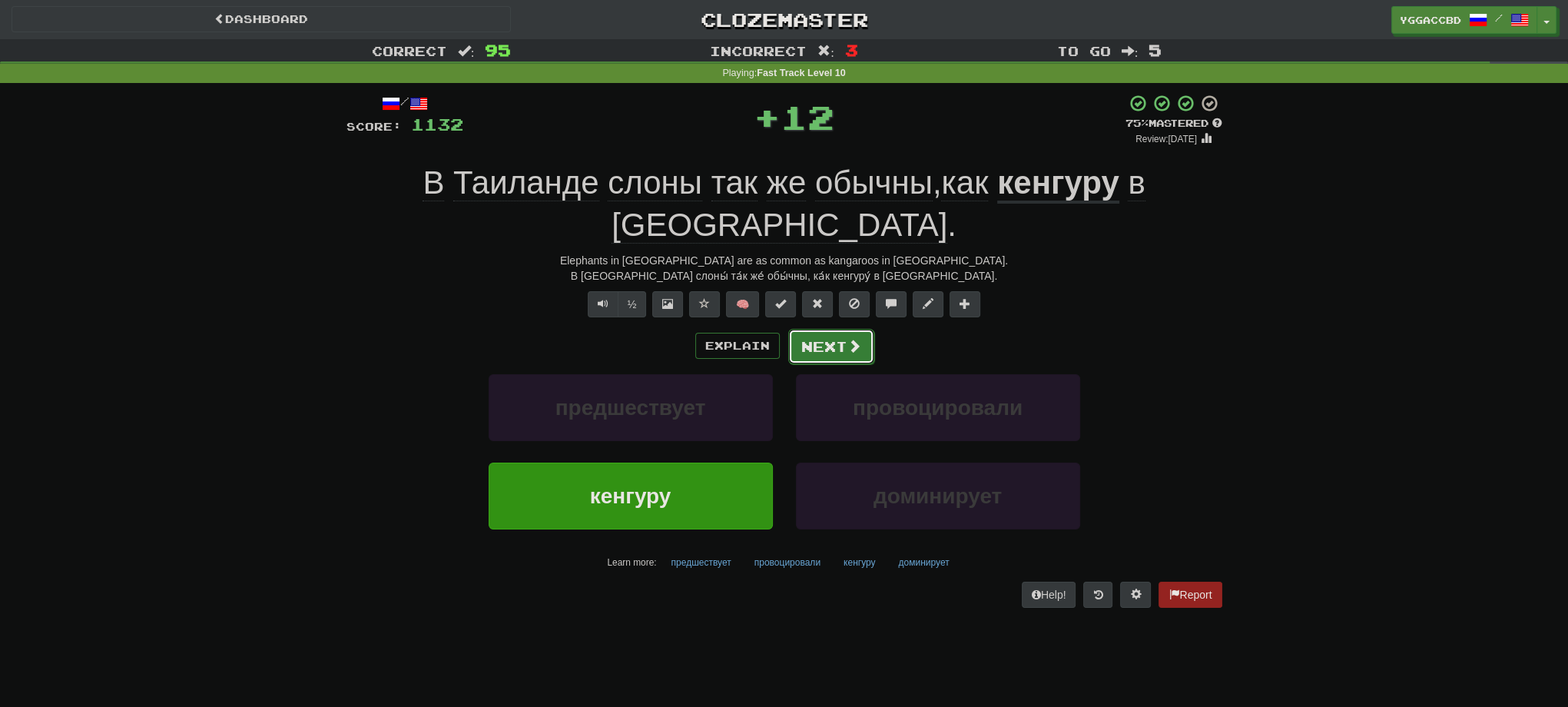
click at [839, 354] on button "Next" at bounding box center [831, 346] width 86 height 35
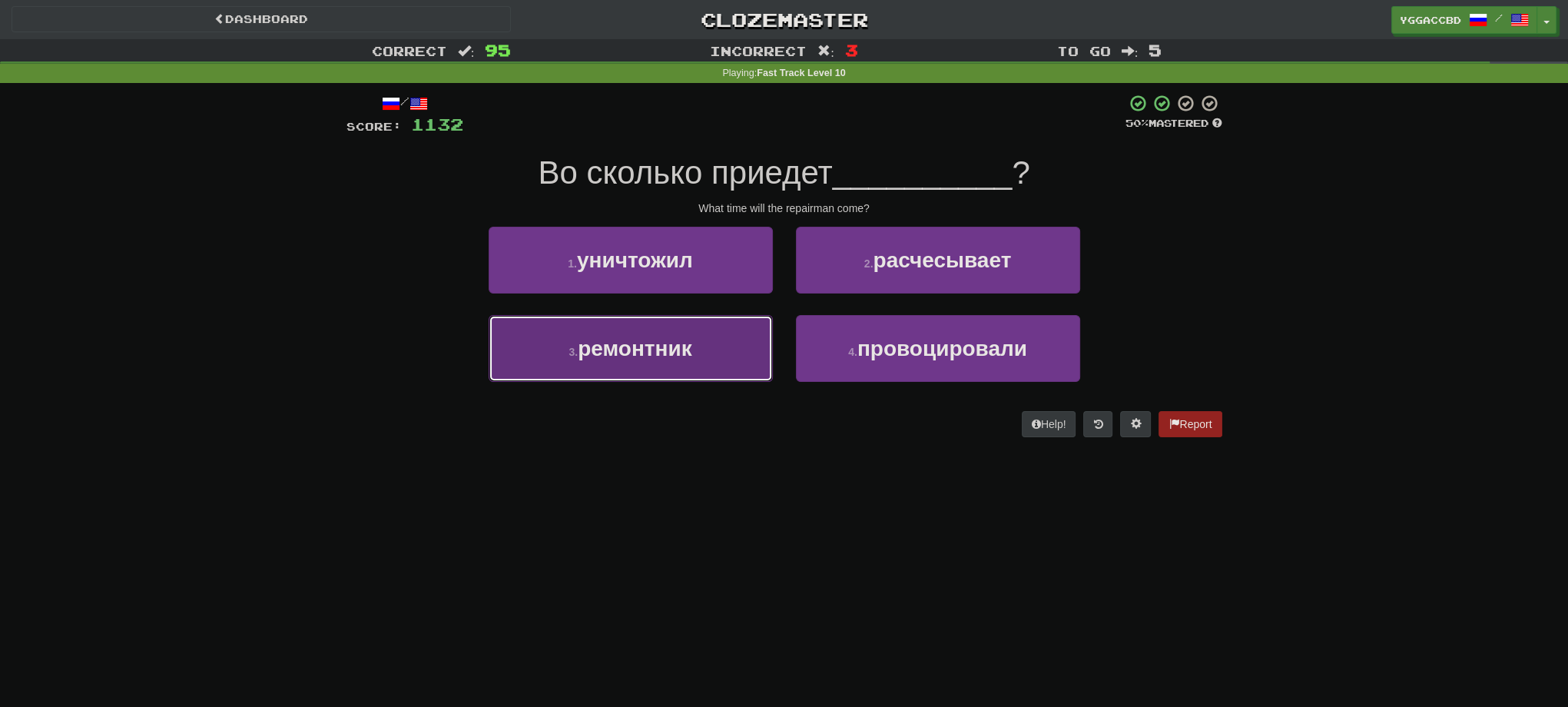
click at [711, 359] on button "3 . ремонтник" at bounding box center [630, 348] width 284 height 67
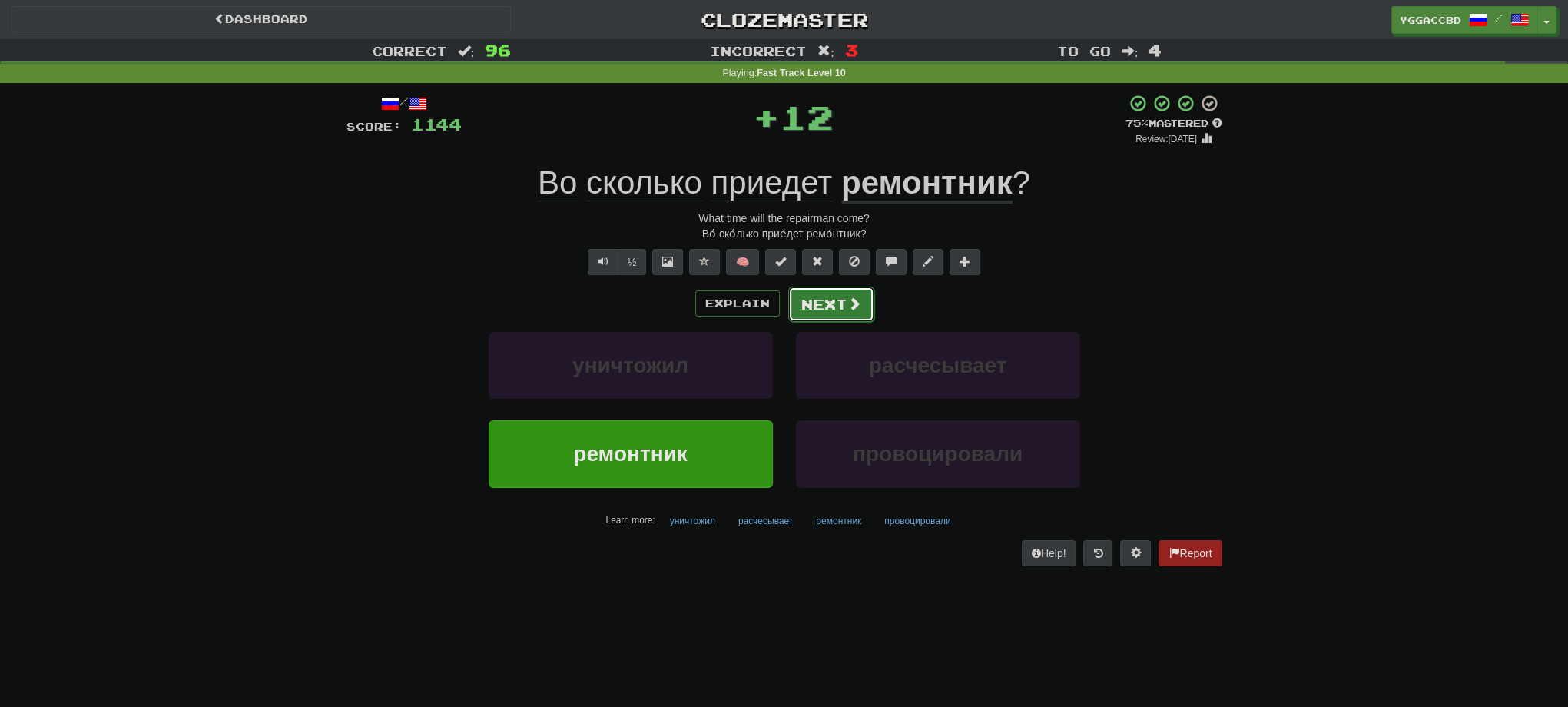
click at [819, 317] on button "Next" at bounding box center [831, 304] width 86 height 35
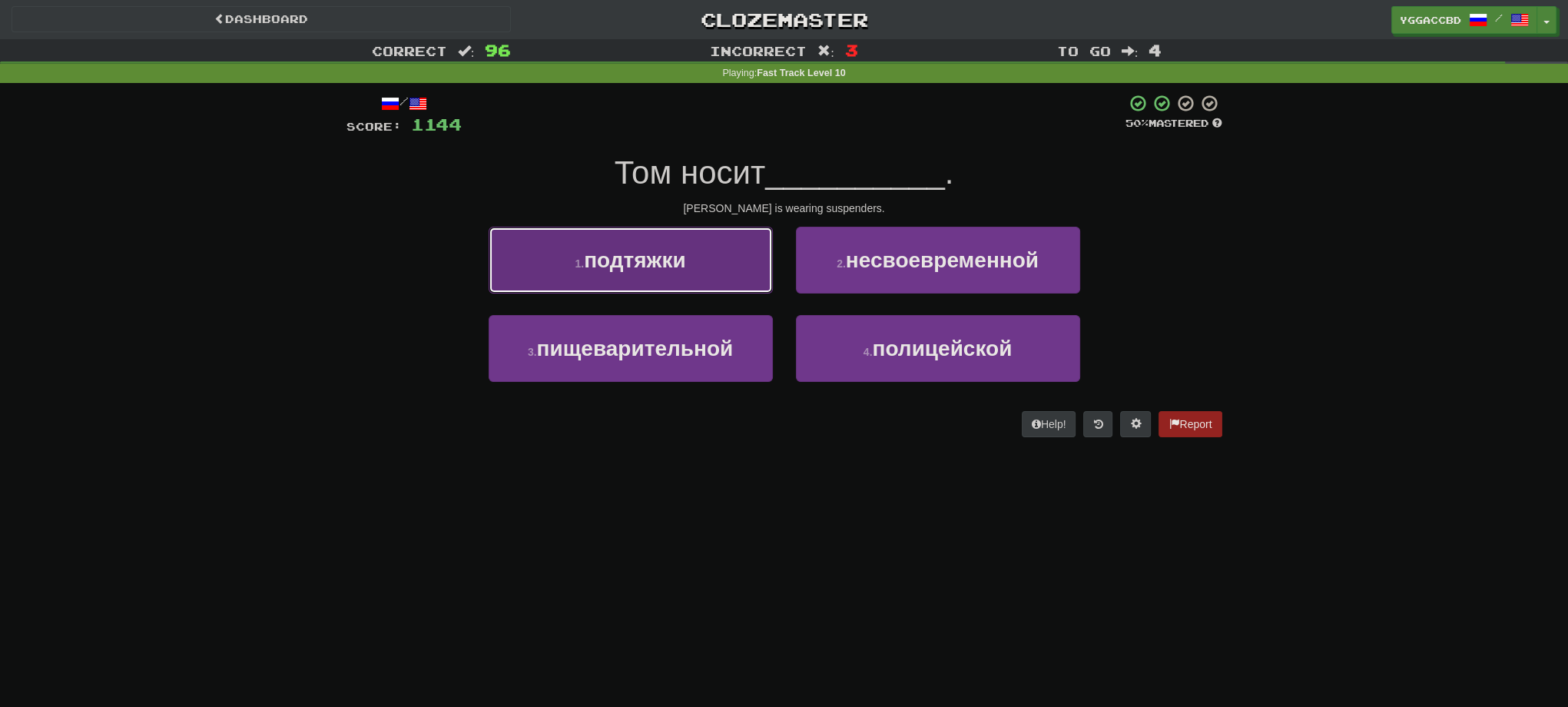
click at [682, 292] on button "1 . подтяжки" at bounding box center [630, 259] width 284 height 67
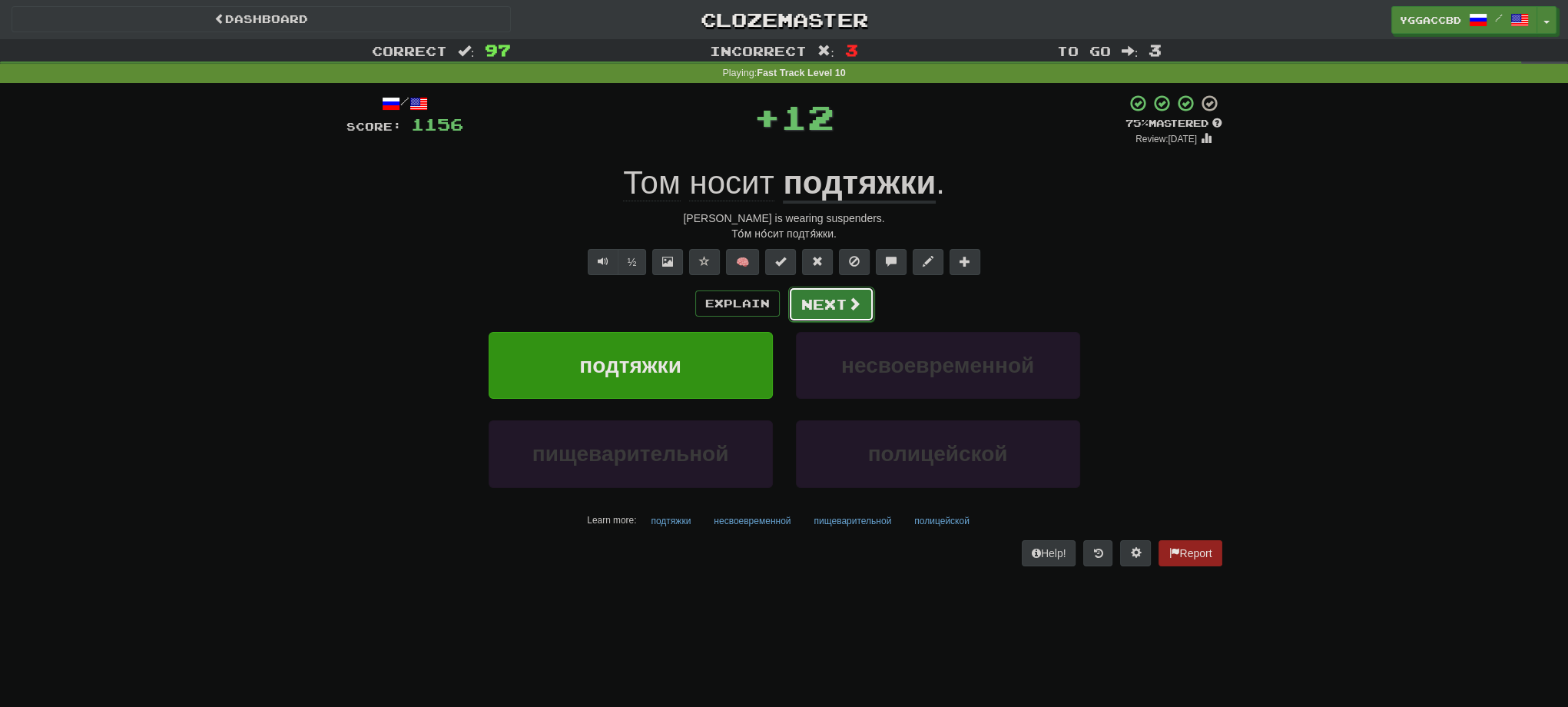
click at [823, 306] on button "Next" at bounding box center [831, 304] width 86 height 35
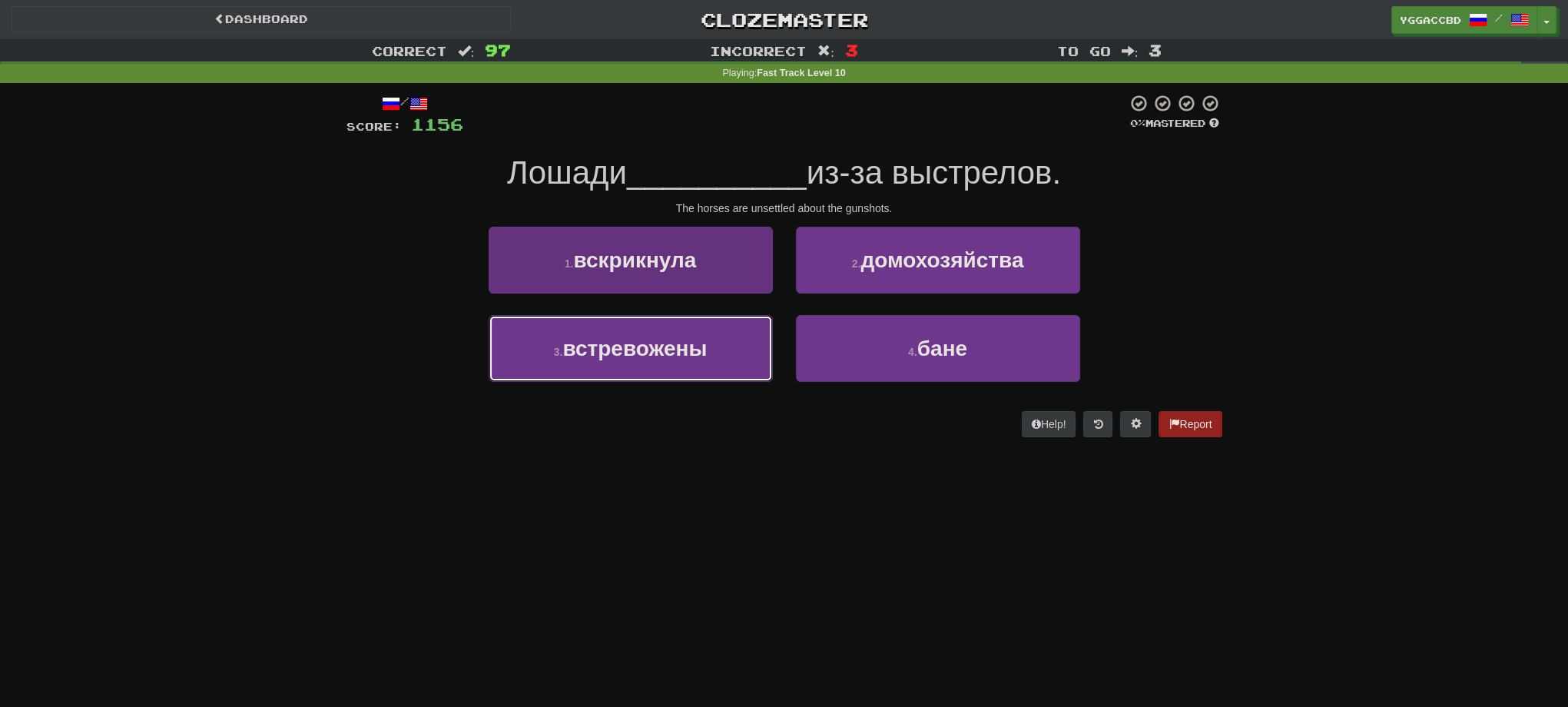
click at [749, 332] on button "3 . встревожены" at bounding box center [630, 348] width 284 height 67
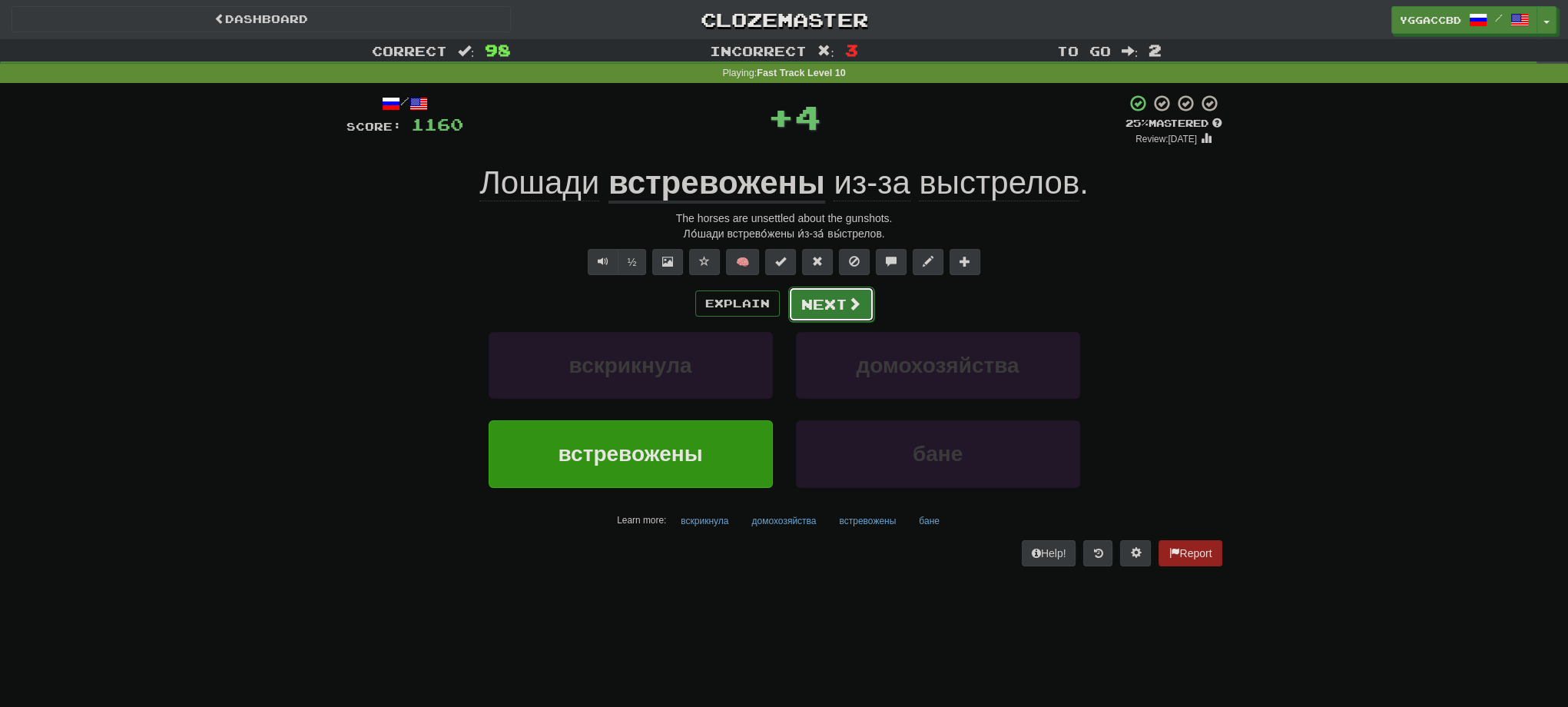
click at [825, 290] on button "Next" at bounding box center [831, 304] width 86 height 35
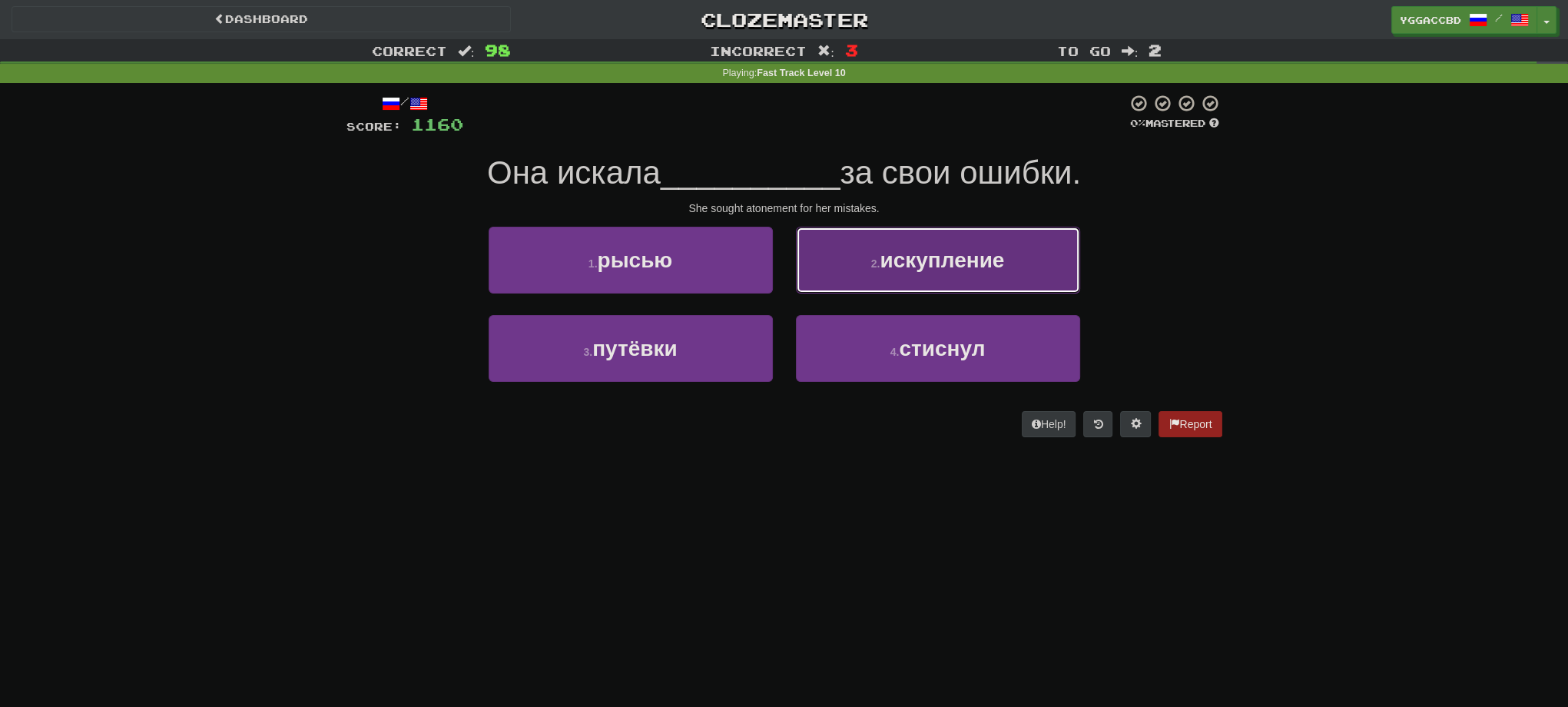
click at [857, 275] on button "2 . искупление" at bounding box center [938, 259] width 284 height 67
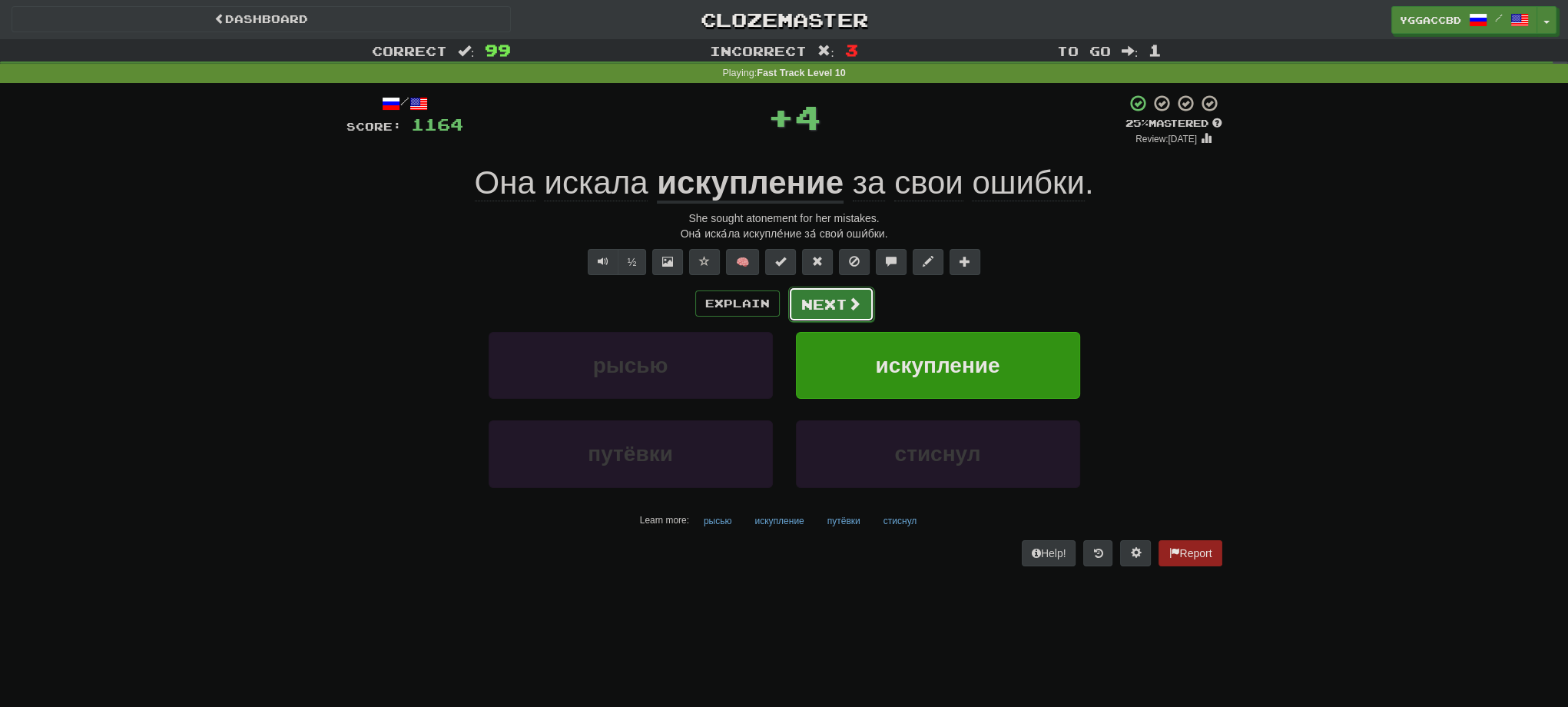
click at [825, 302] on button "Next" at bounding box center [831, 304] width 86 height 35
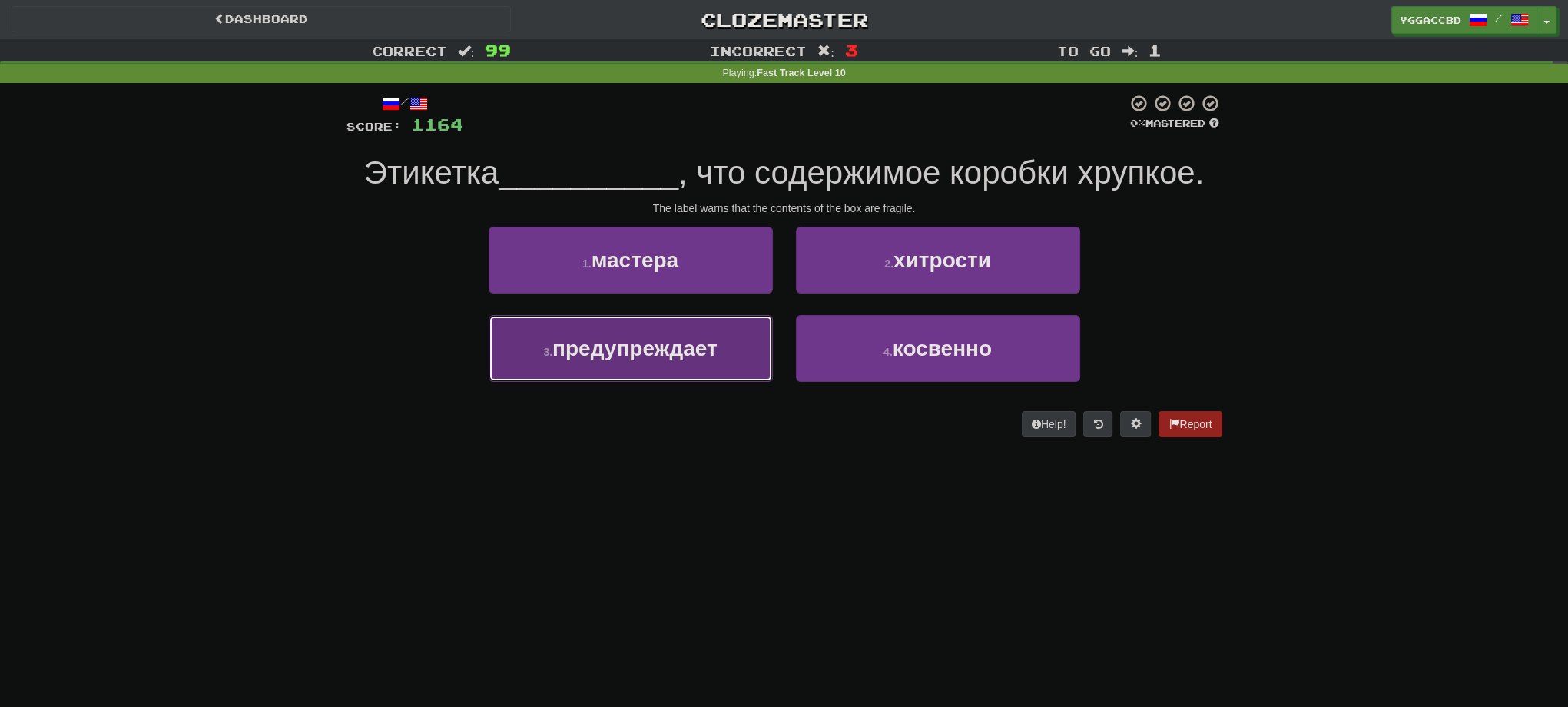
click at [683, 356] on span "предупреждает" at bounding box center [635, 348] width 166 height 24
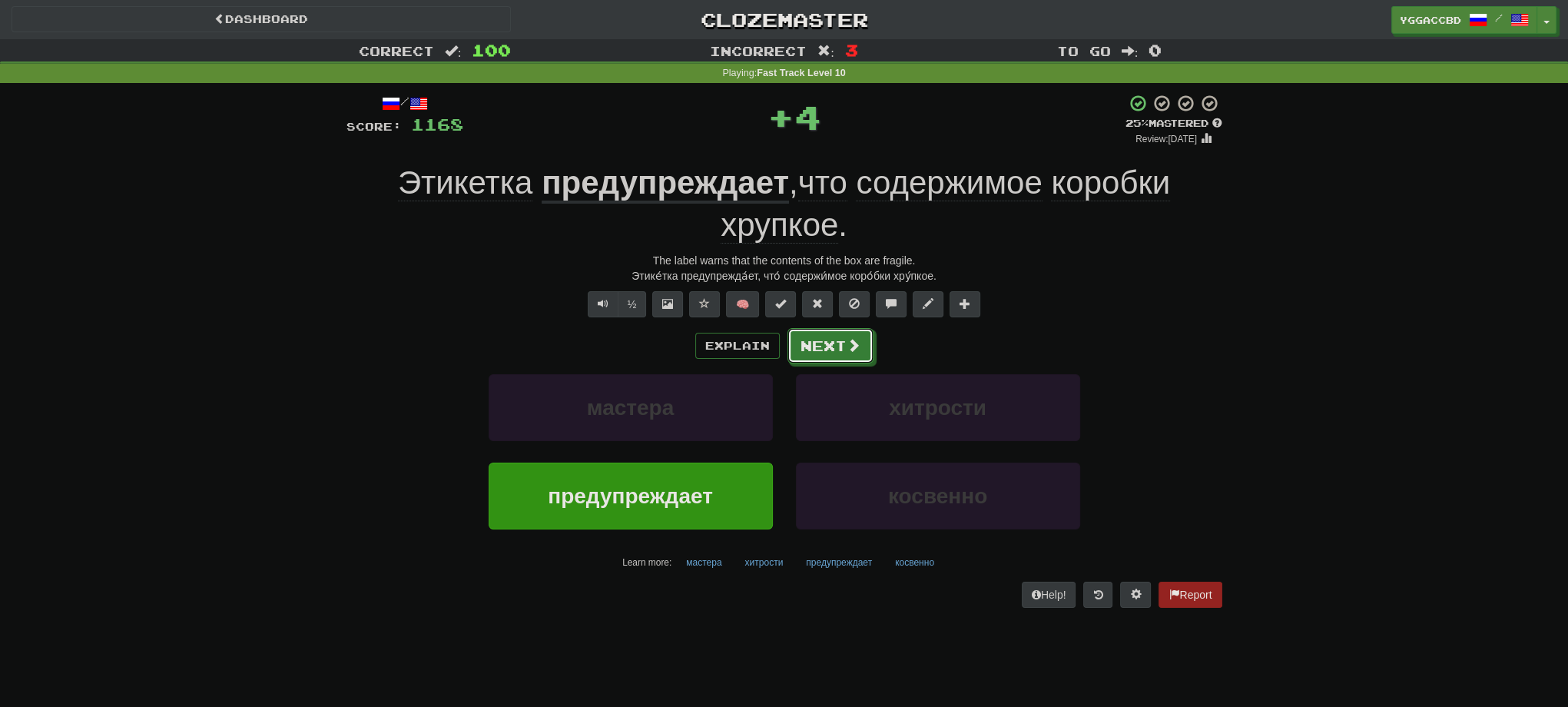
click at [836, 360] on button "Next" at bounding box center [830, 345] width 86 height 35
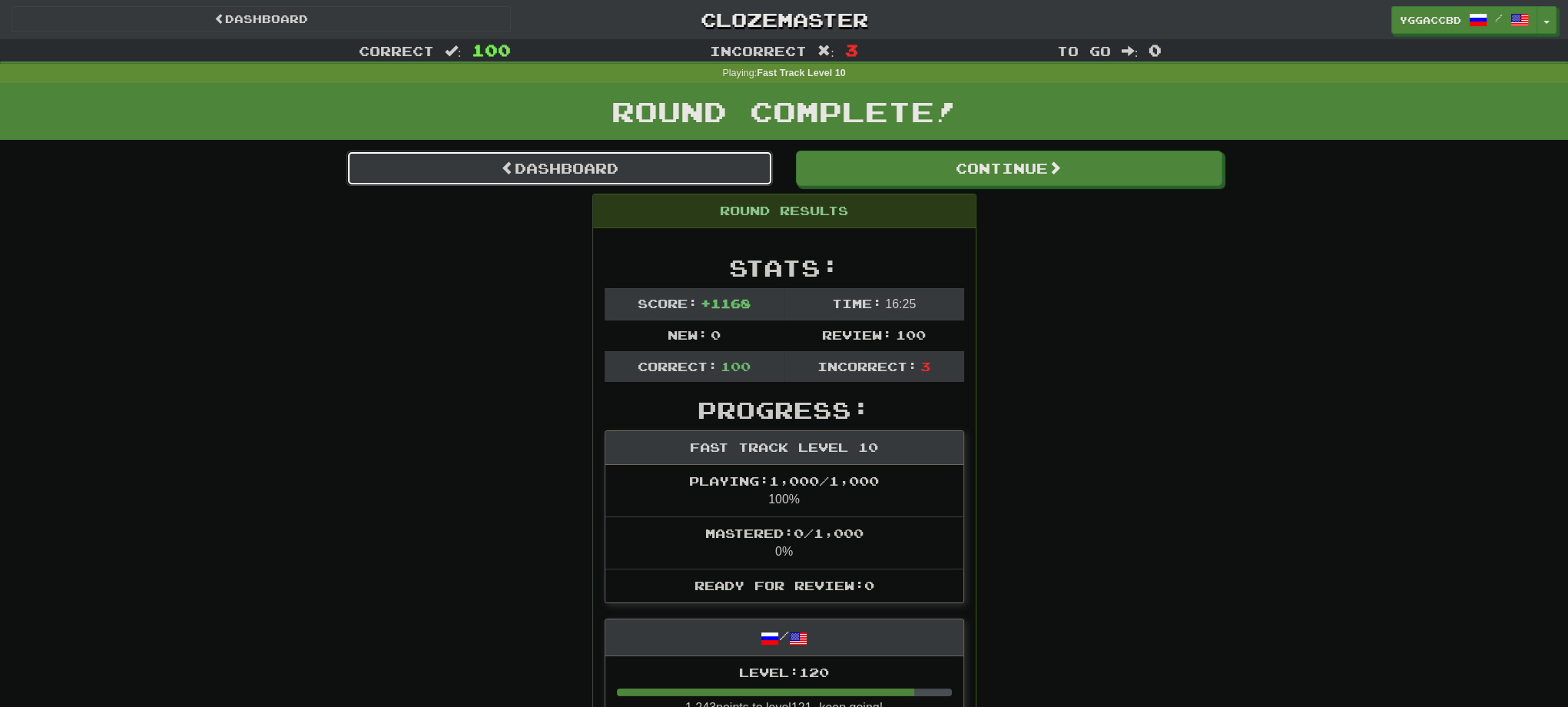
click at [564, 173] on link "Dashboard" at bounding box center [559, 168] width 427 height 35
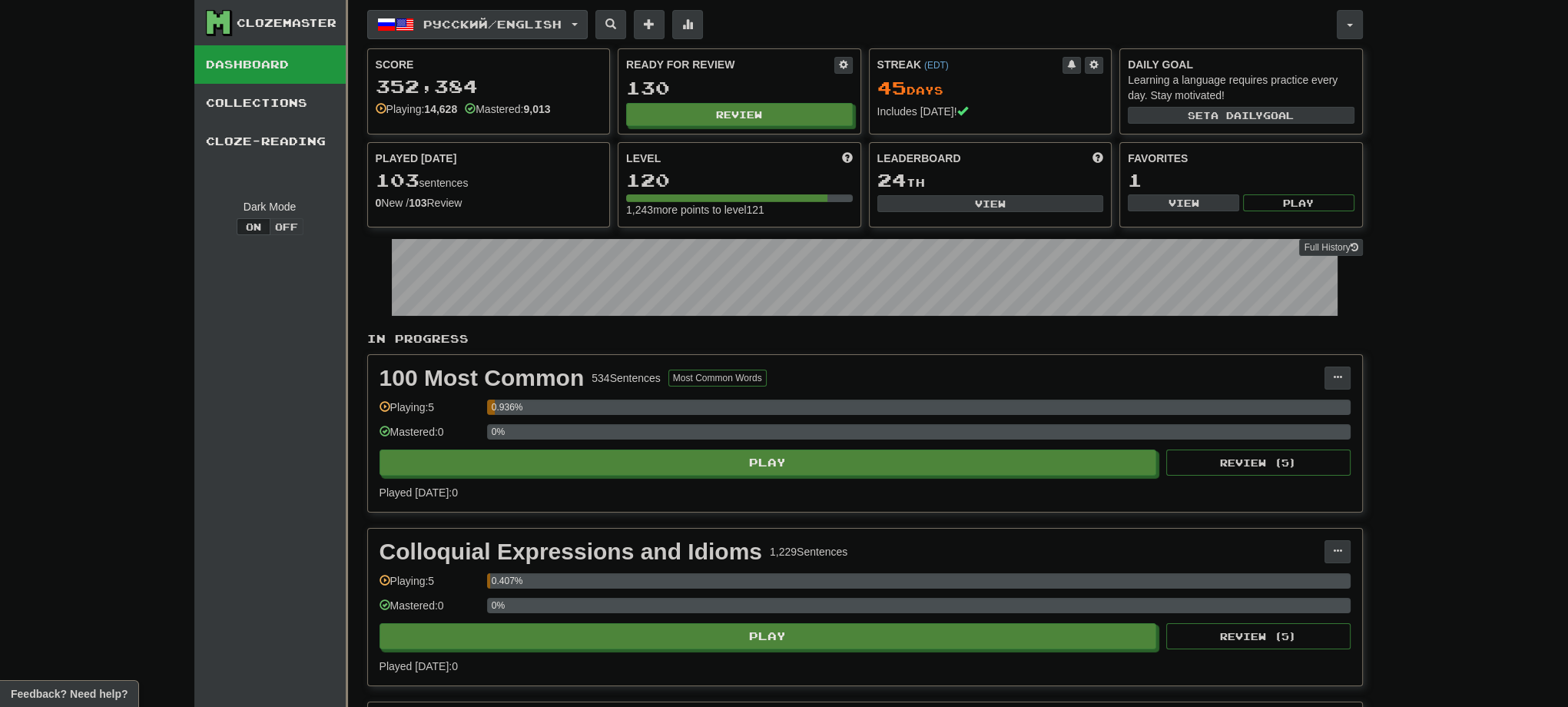
click at [580, 21] on button "Русский / English" at bounding box center [477, 24] width 220 height 30
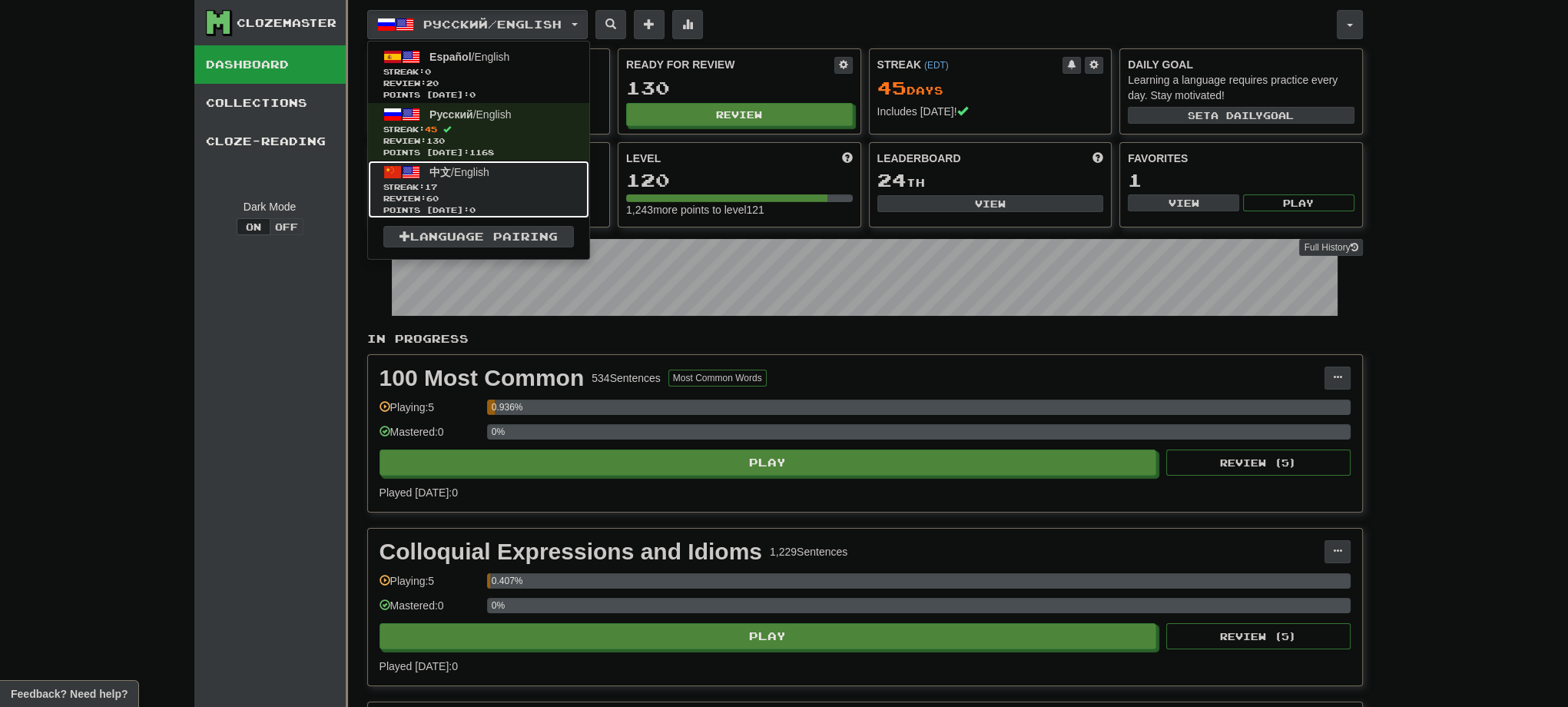
click at [498, 188] on span "Streak: 17" at bounding box center [479, 188] width 191 height 12
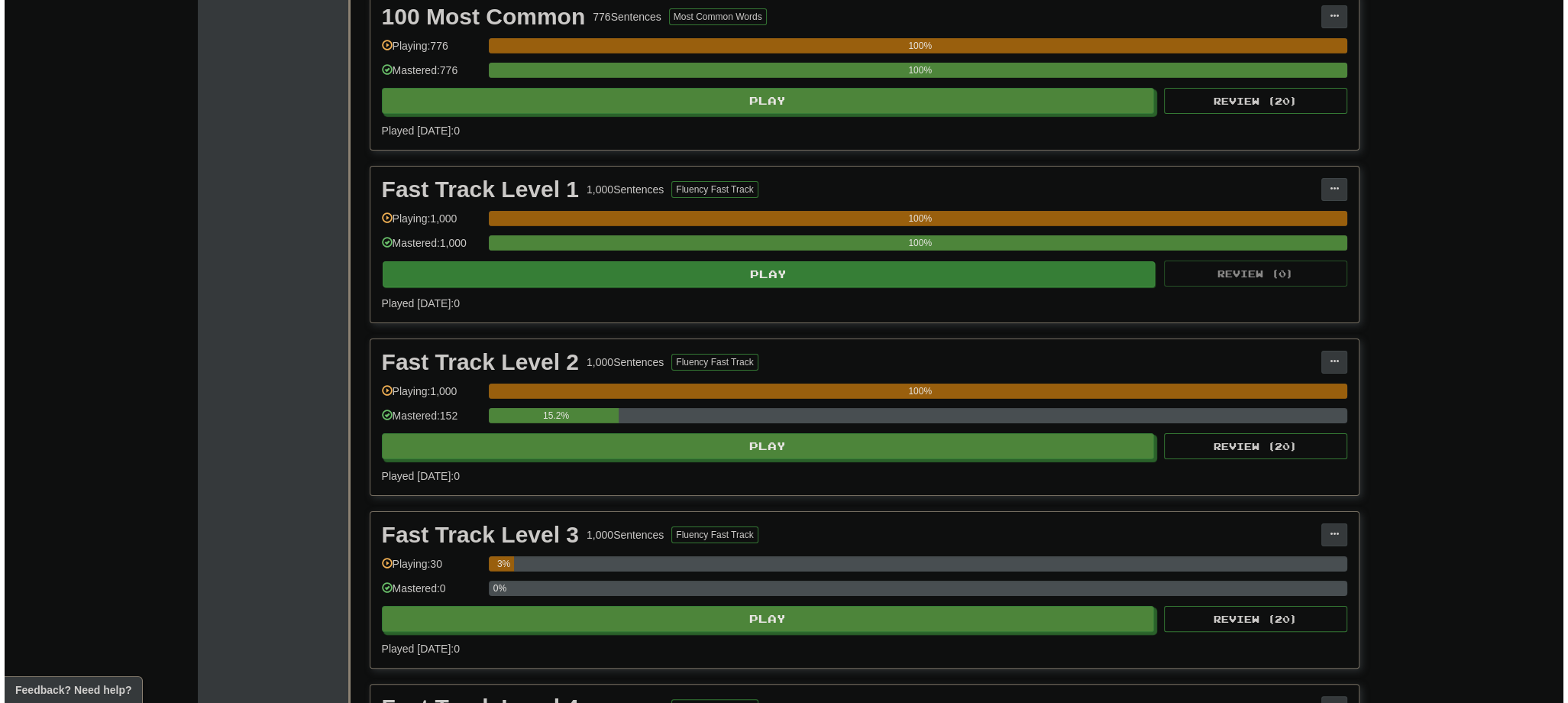
scroll to position [367, 0]
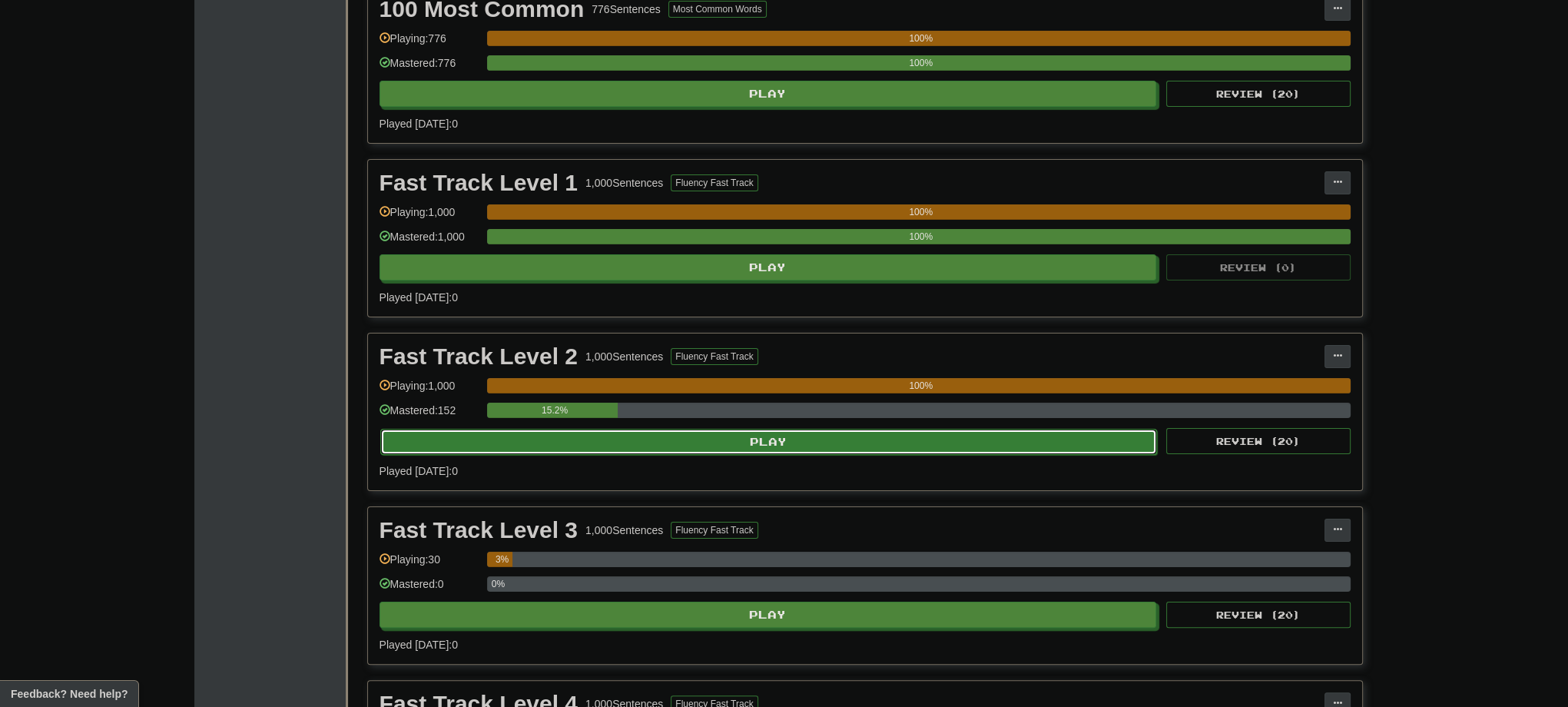
click at [698, 437] on button "Play" at bounding box center [769, 441] width 777 height 26
select select "**"
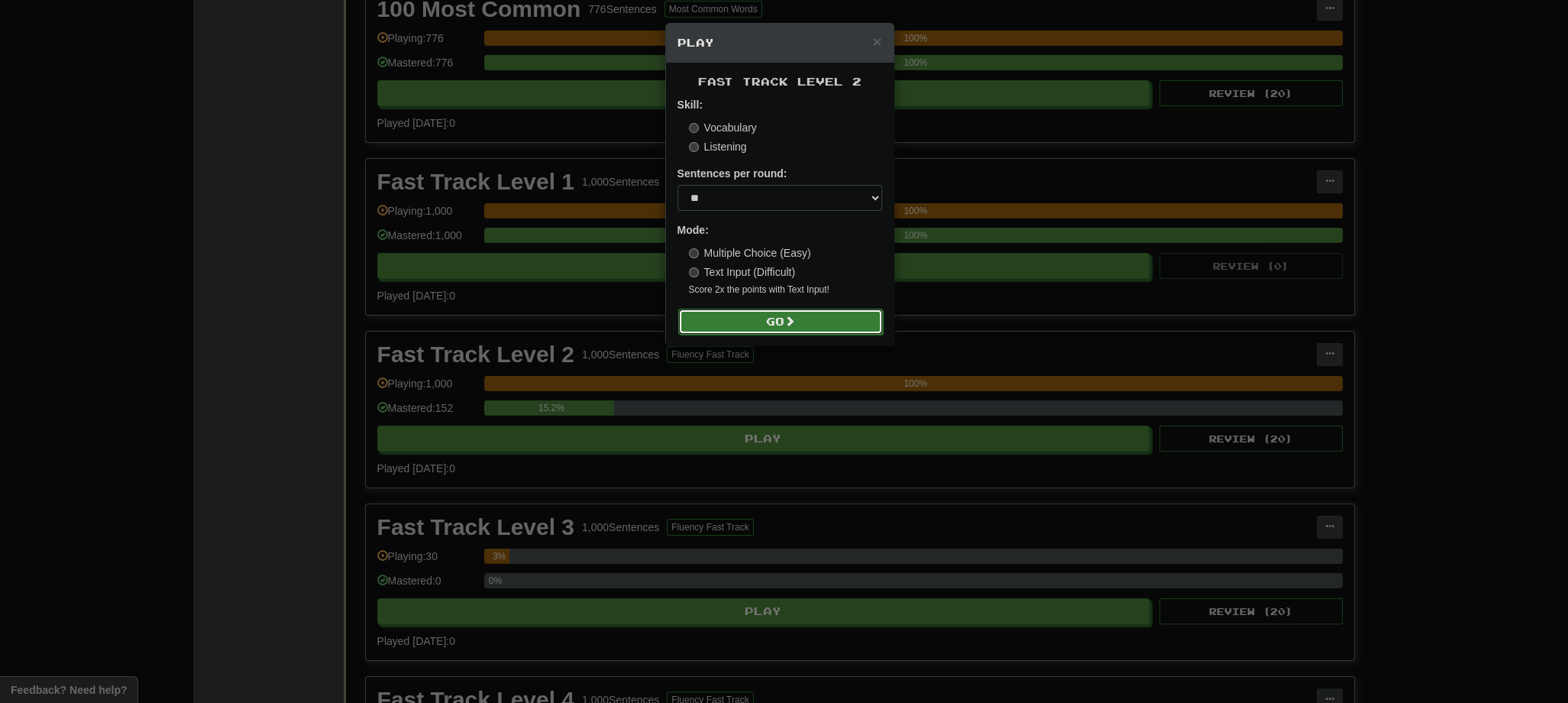
click at [805, 333] on button "Go" at bounding box center [781, 321] width 205 height 26
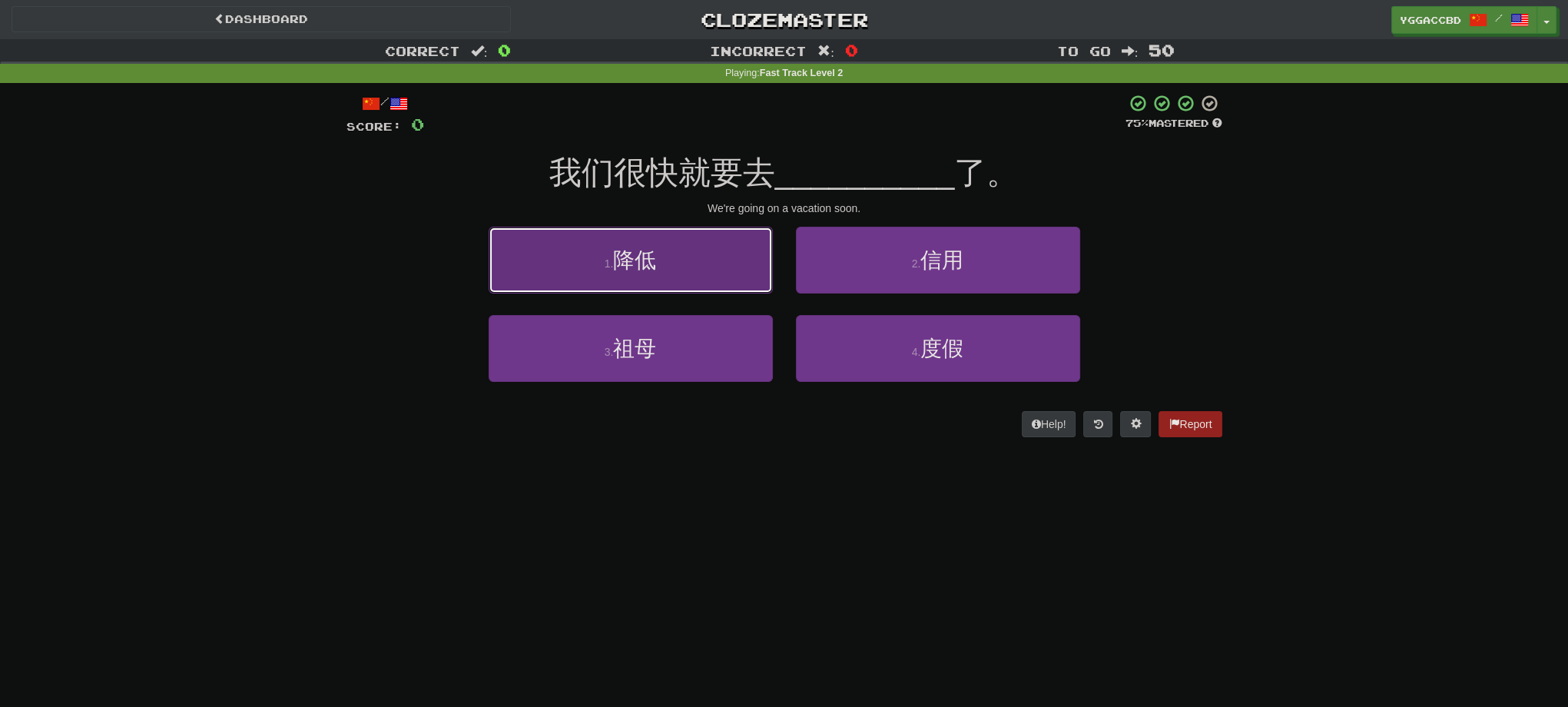
click at [700, 277] on button "1 . 降低" at bounding box center [630, 259] width 284 height 67
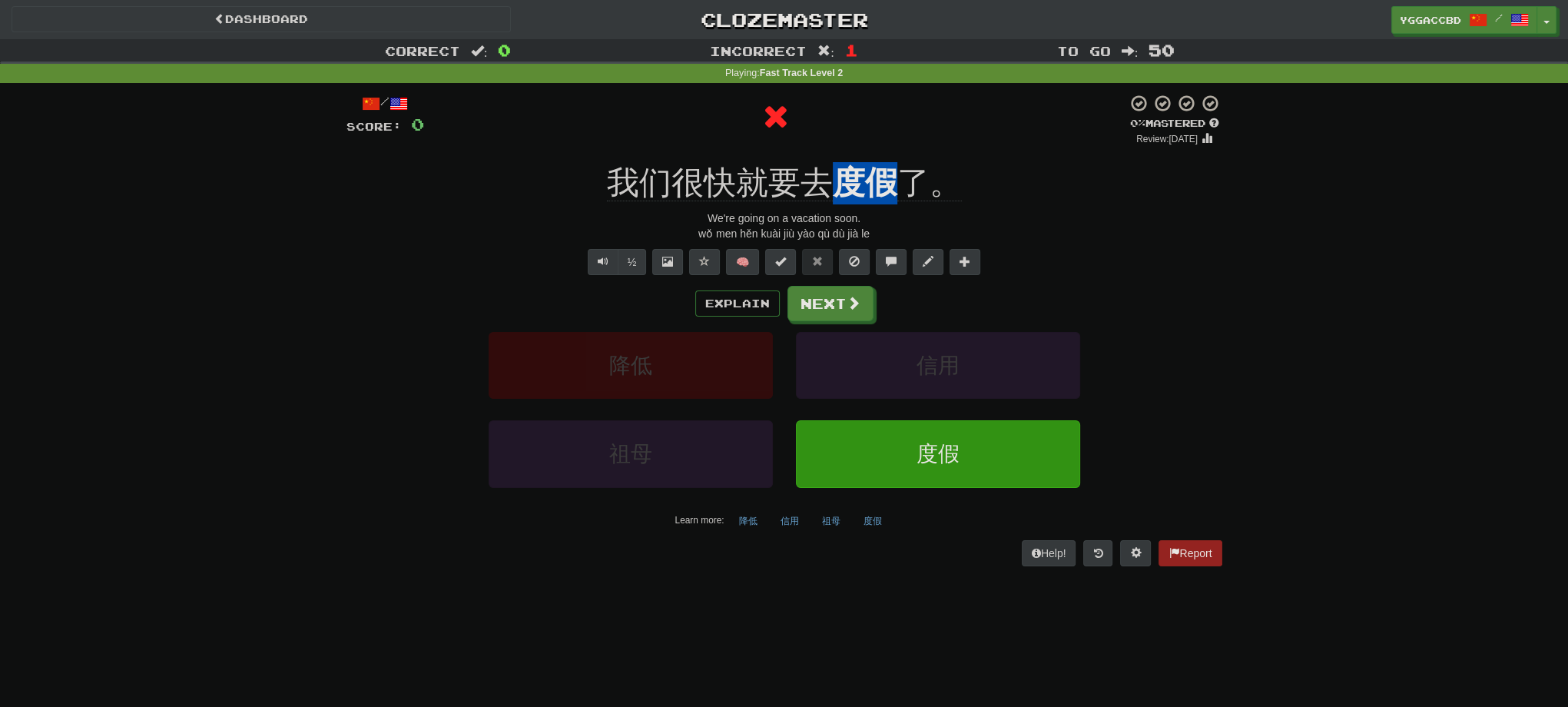
drag, startPoint x: 839, startPoint y: 157, endPoint x: 899, endPoint y: 161, distance: 60.1
click at [899, 161] on div "/ Score: 0 0 % Mastered Review: [DATE] 我们很快就要去 度假 了。 We're going on a vacation …" at bounding box center [784, 329] width 876 height 471
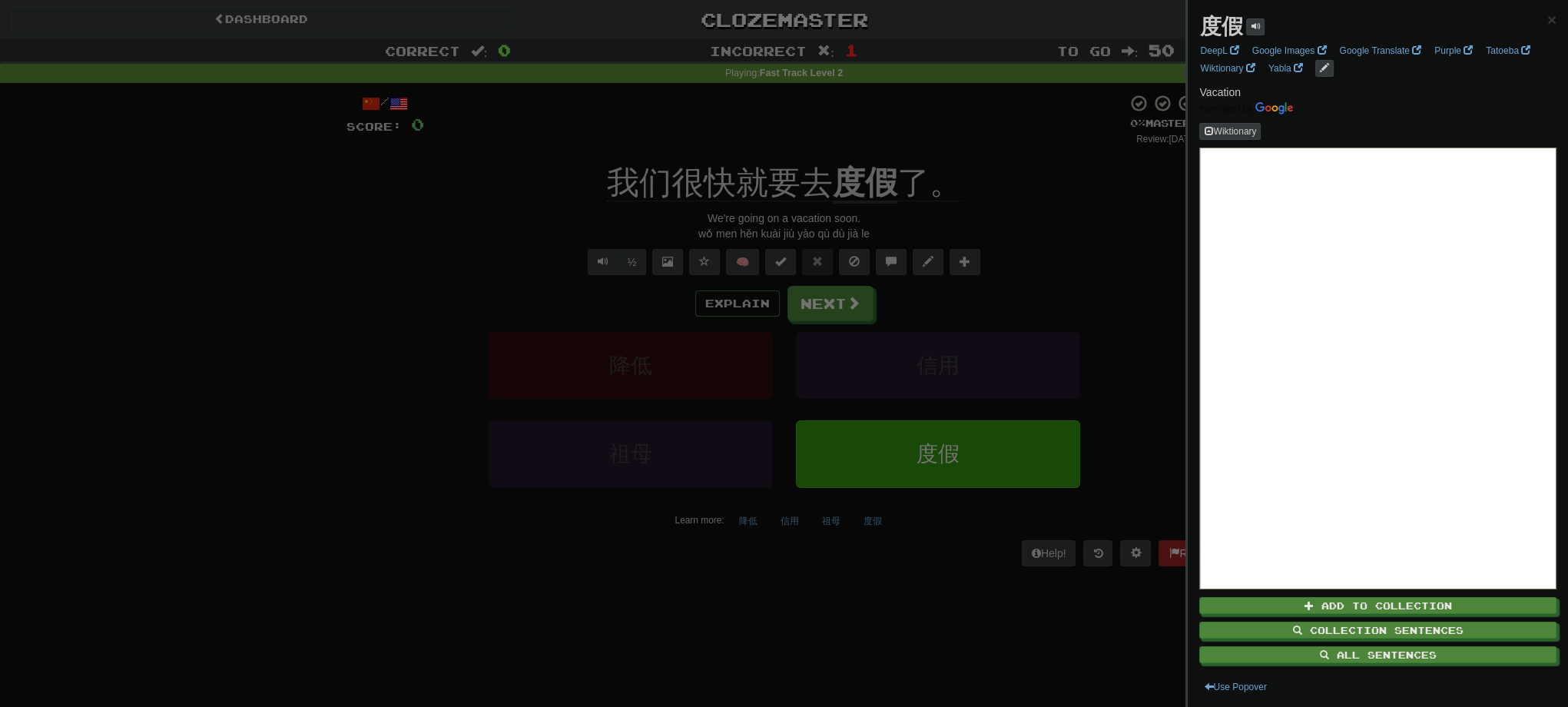
click at [1097, 226] on div at bounding box center [784, 353] width 1568 height 707
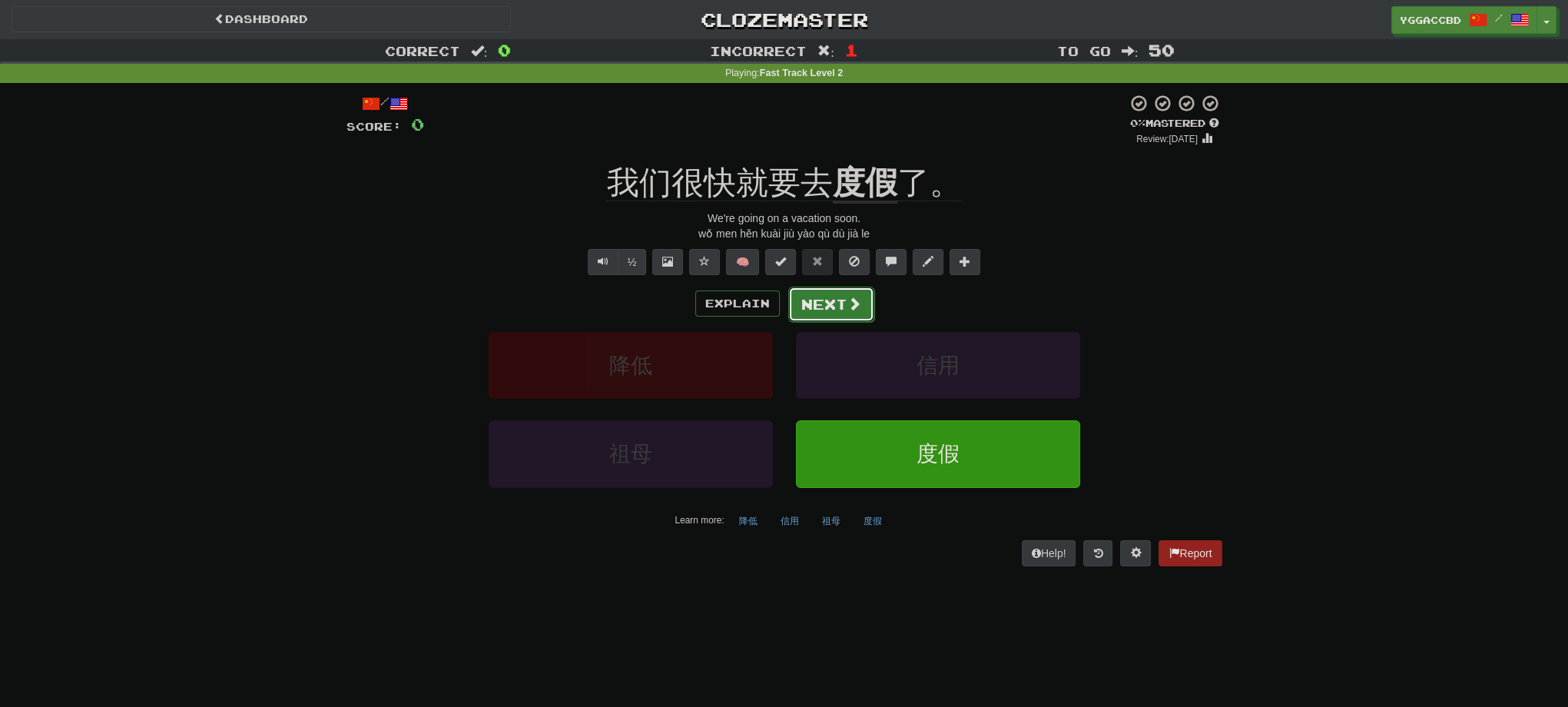
click at [819, 298] on button "Next" at bounding box center [831, 304] width 86 height 35
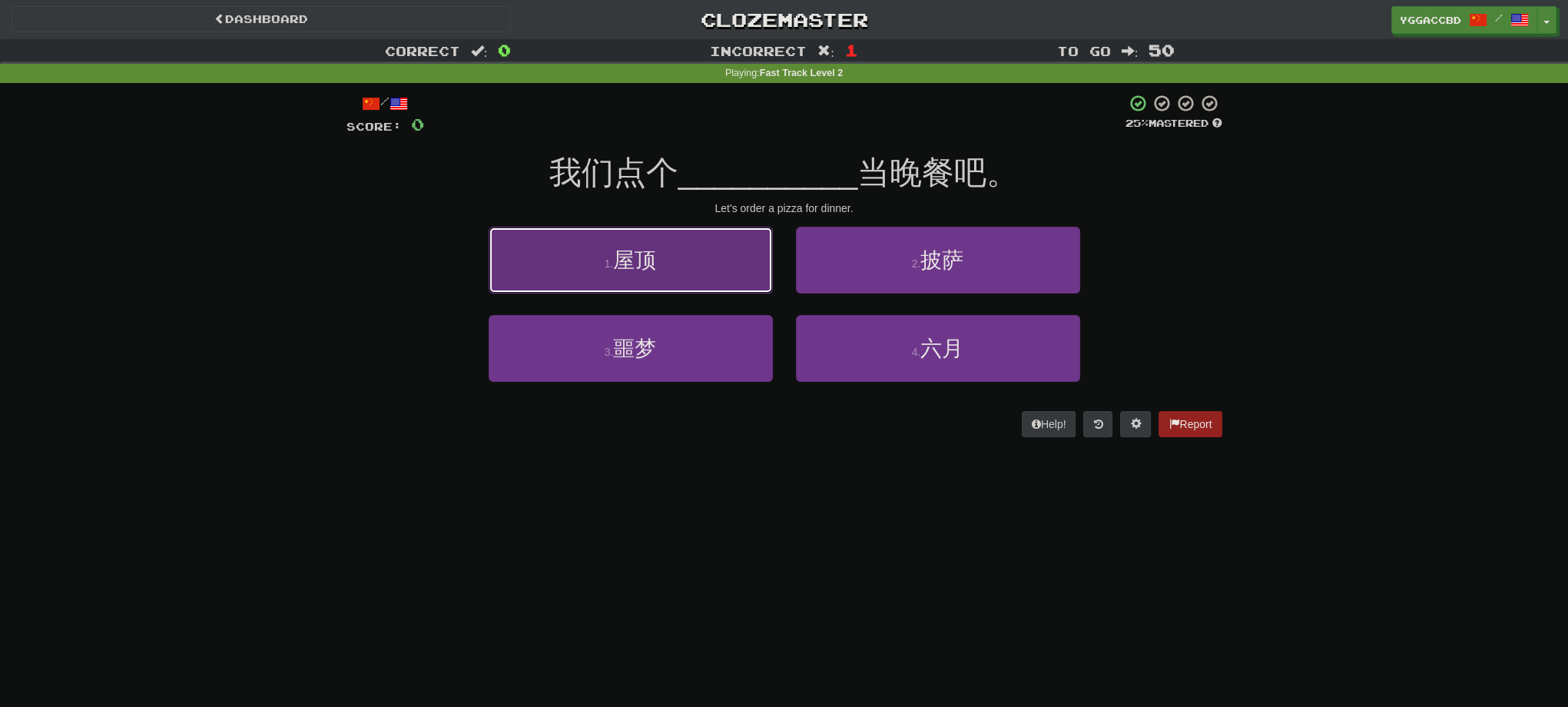
click at [705, 272] on button "1 . 屋顶" at bounding box center [630, 259] width 284 height 67
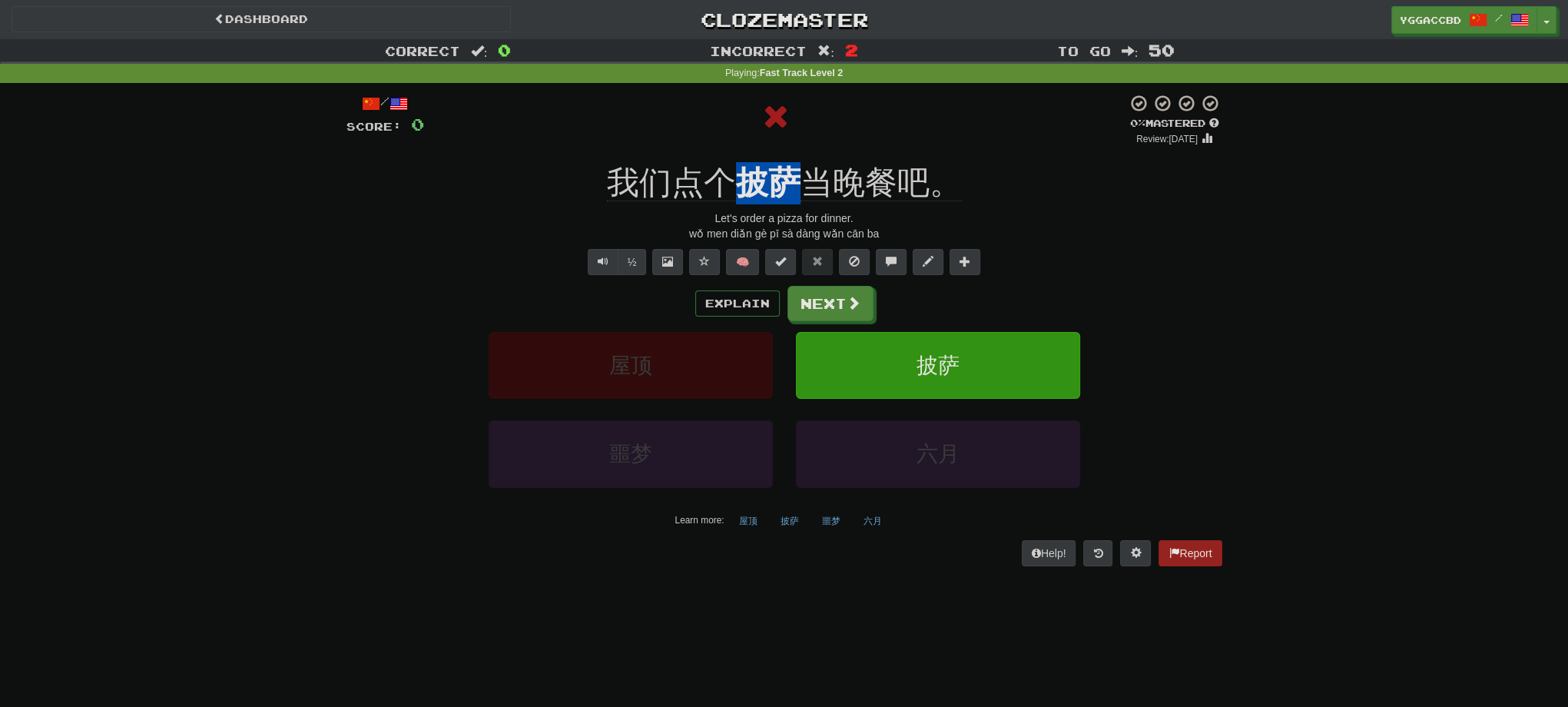
drag, startPoint x: 732, startPoint y: 157, endPoint x: 799, endPoint y: 161, distance: 67.1
click at [799, 161] on div "/ Score: 0 0 % Mastered Review: [DATE] 我们点个 披萨 当晚餐吧。 Let's order a pizza for di…" at bounding box center [784, 329] width 876 height 471
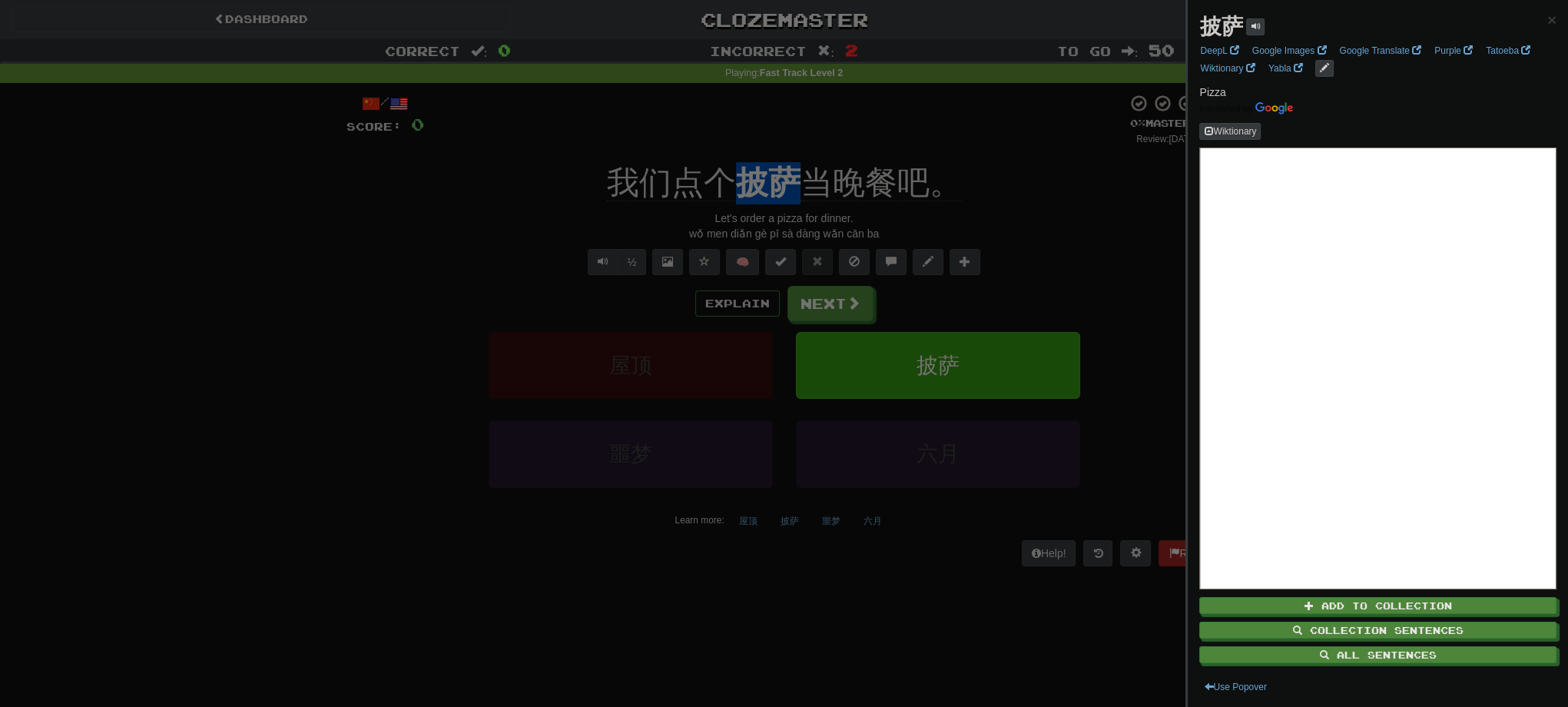
click at [1081, 191] on div at bounding box center [784, 353] width 1568 height 707
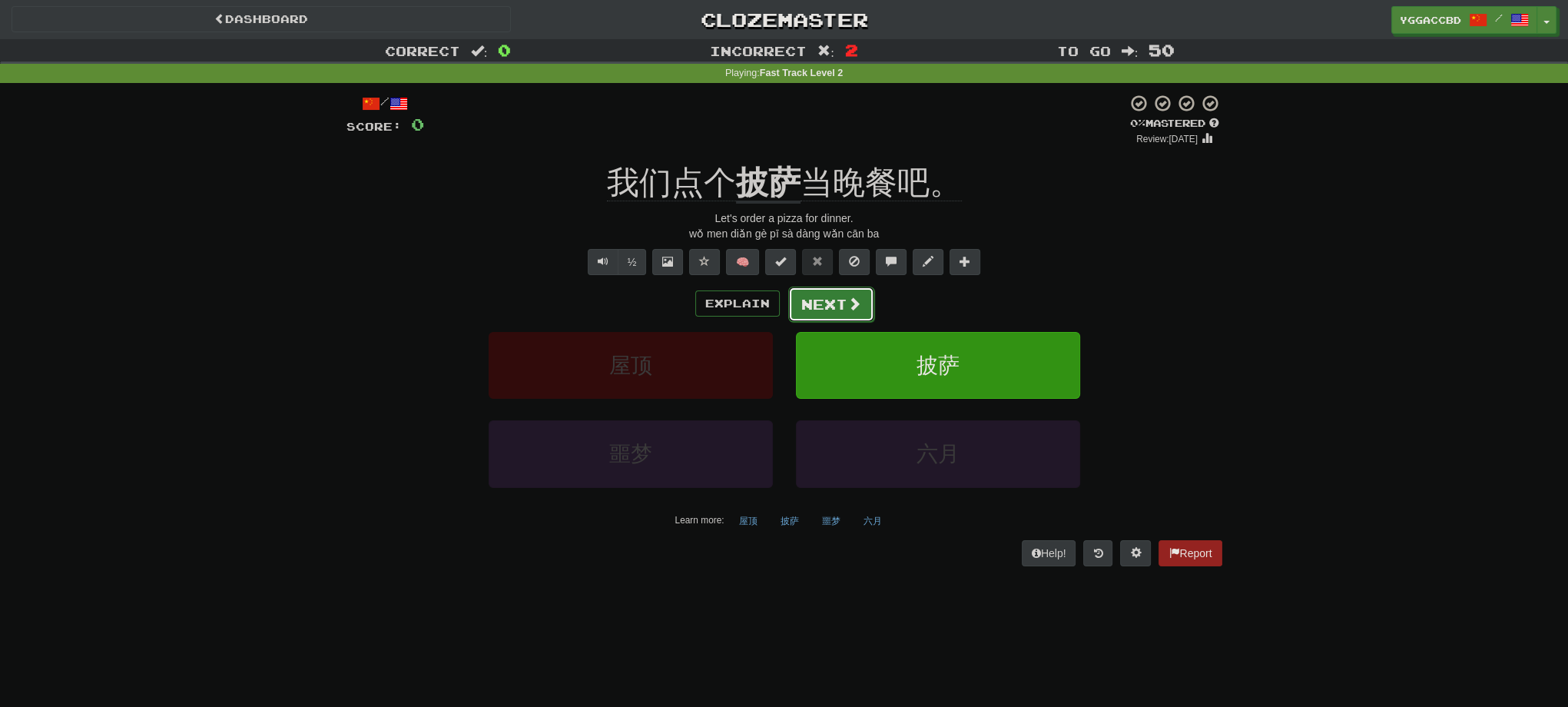
click at [825, 301] on button "Next" at bounding box center [831, 304] width 86 height 35
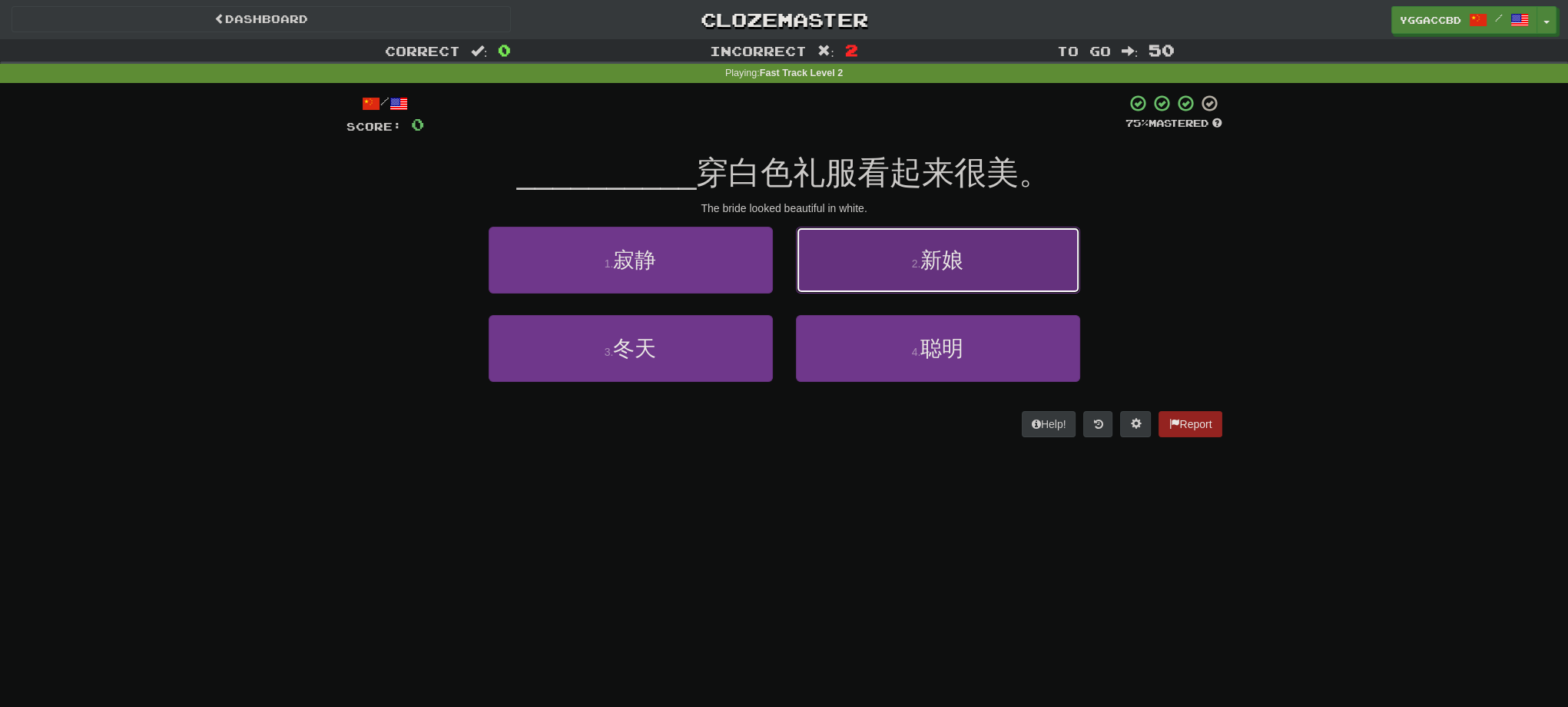
click at [975, 267] on button "2 . 新娘" at bounding box center [938, 259] width 284 height 67
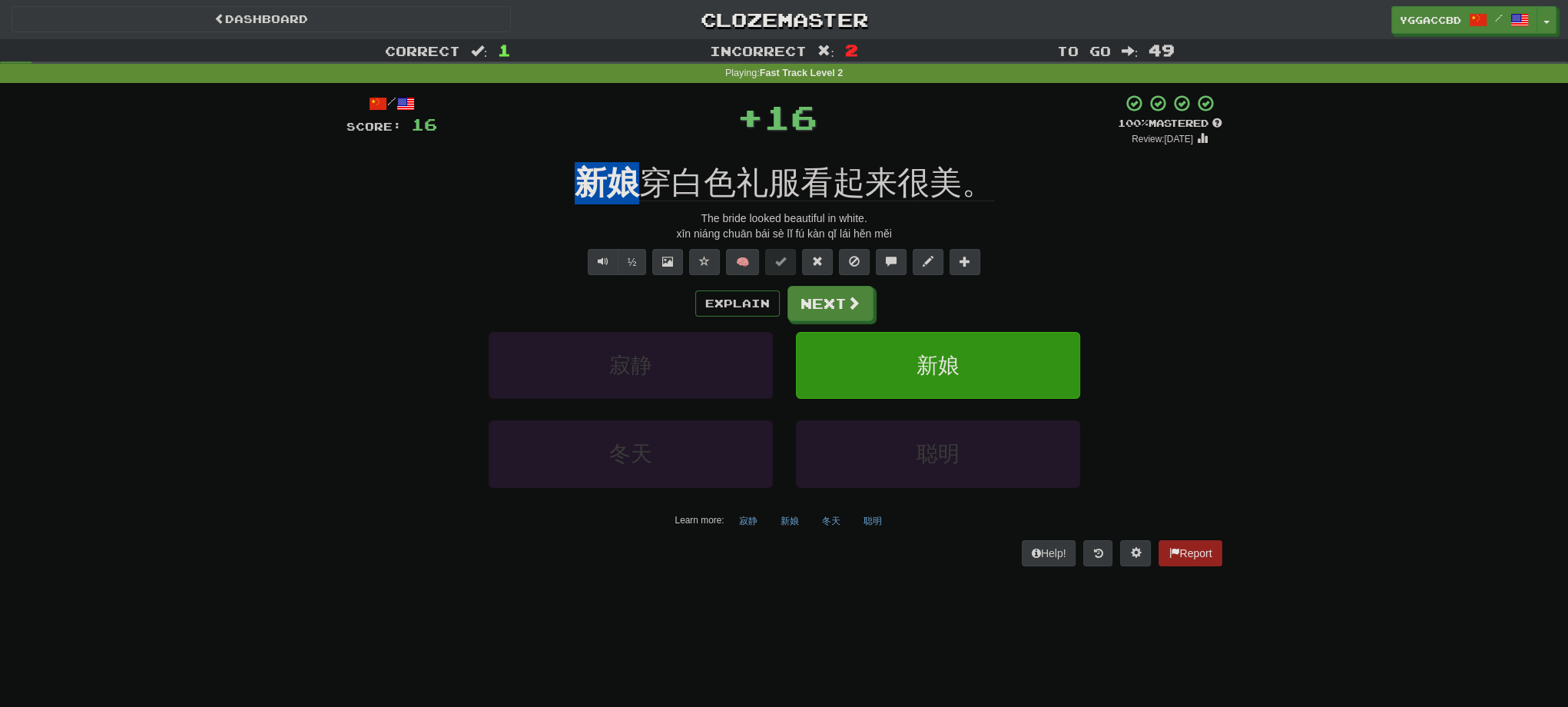
drag, startPoint x: 574, startPoint y: 157, endPoint x: 634, endPoint y: 157, distance: 60.0
click at [634, 157] on div "/ Score: 16 + 16 100 % Mastered Review: [DATE] 新娘 穿白色礼服看起来很美。 The bride looked …" at bounding box center [784, 329] width 876 height 471
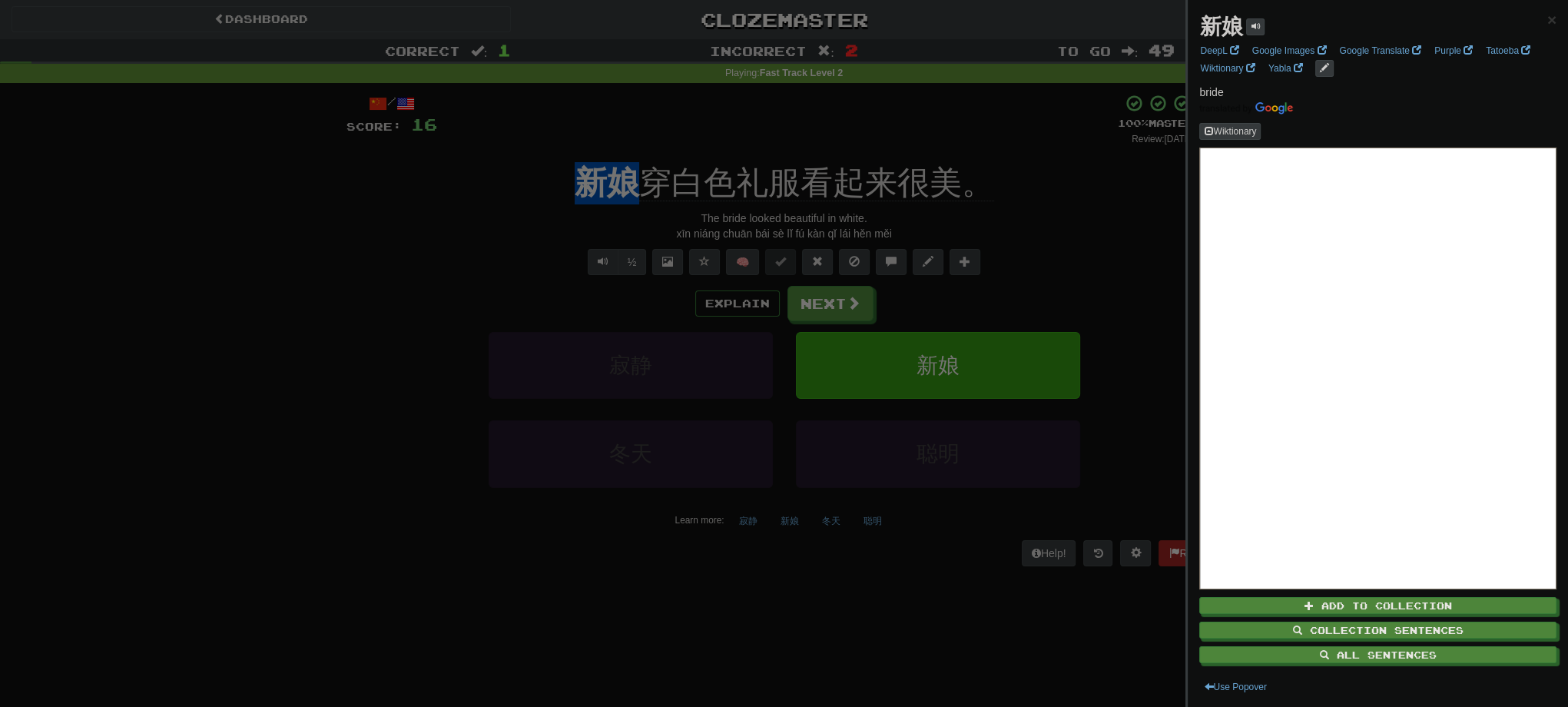
click at [1079, 231] on div at bounding box center [784, 353] width 1568 height 707
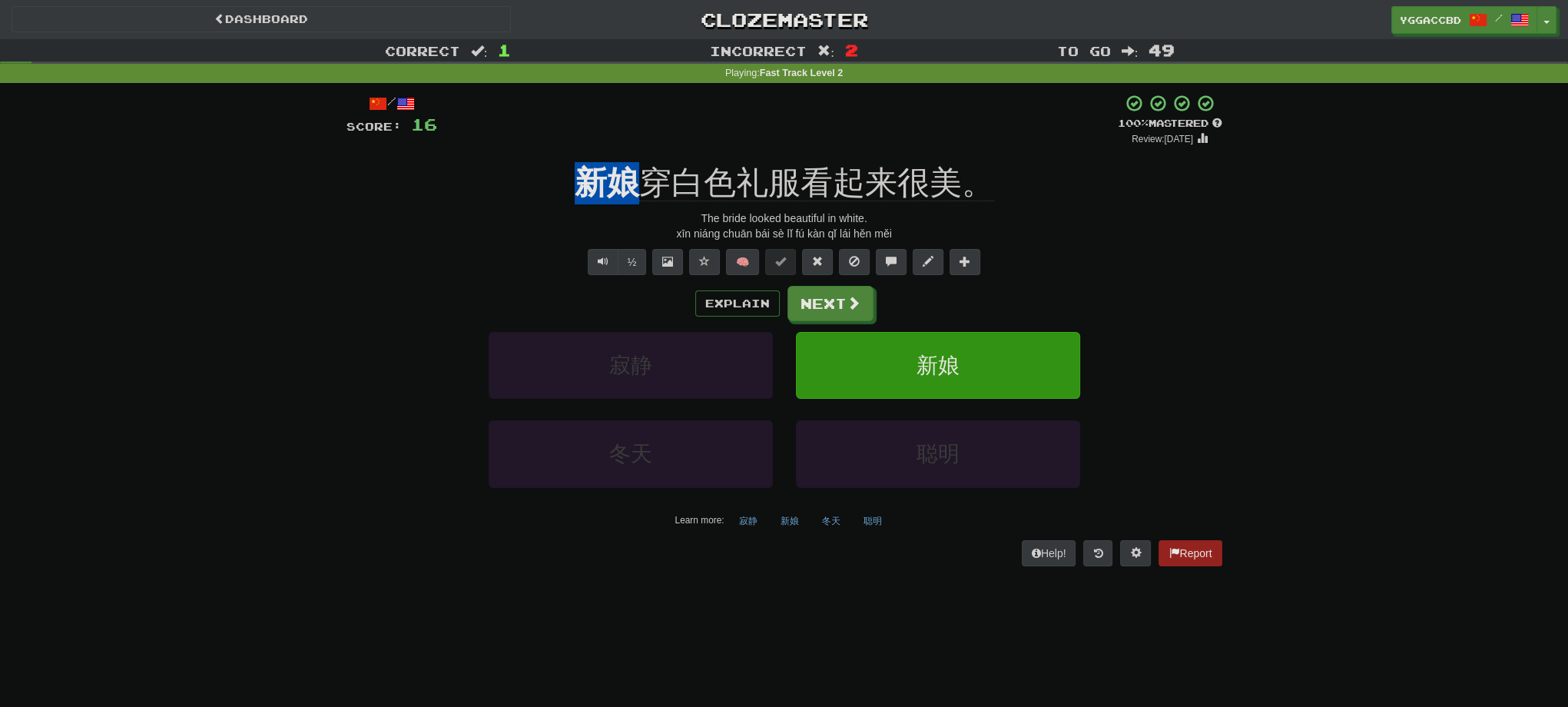
drag, startPoint x: 575, startPoint y: 156, endPoint x: 632, endPoint y: 160, distance: 57.1
click at [632, 160] on div "/ Score: 16 + 16 100 % Mastered Review: [DATE] 新娘 穿白色礼服看起来很美。 The bride looked …" at bounding box center [784, 329] width 876 height 471
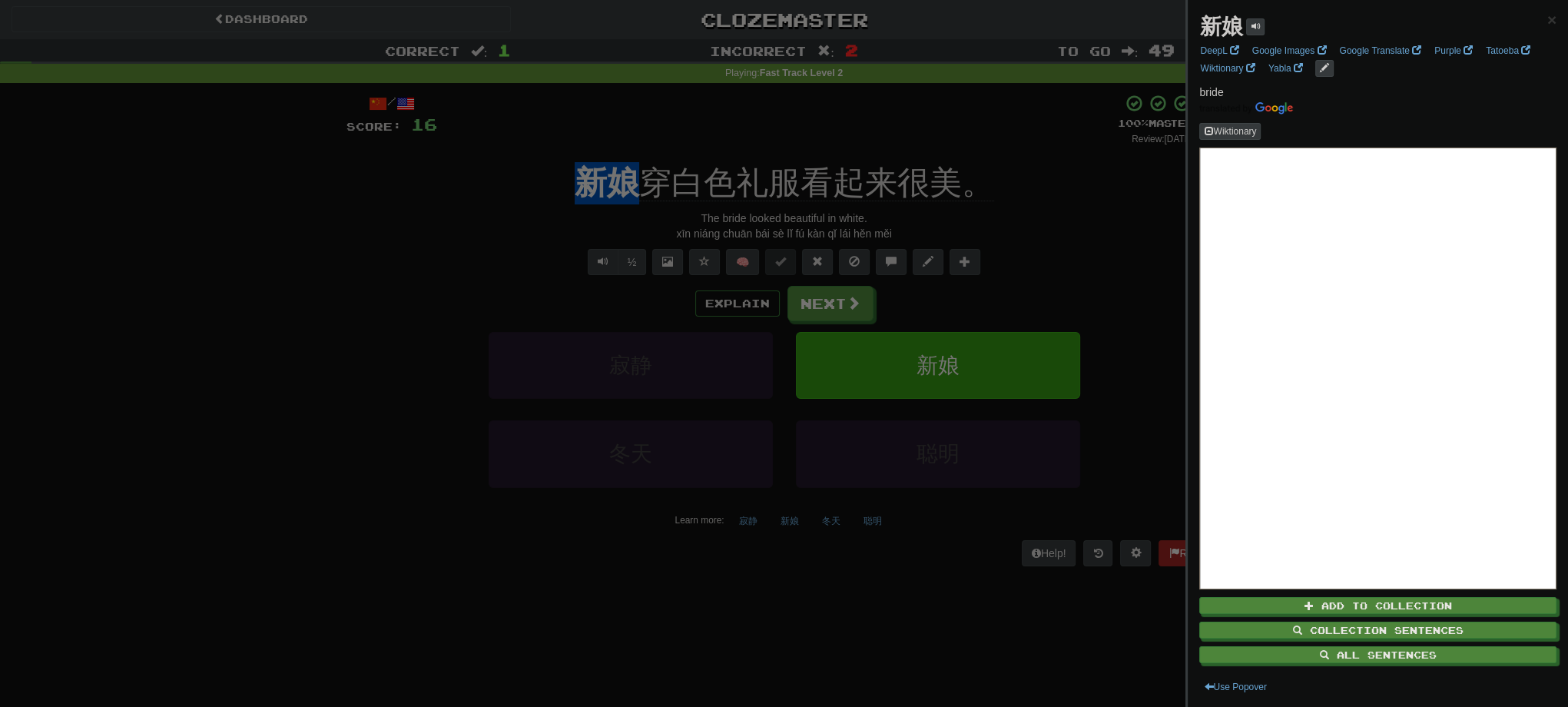
copy u "新娘"
click at [1127, 294] on div at bounding box center [784, 353] width 1568 height 707
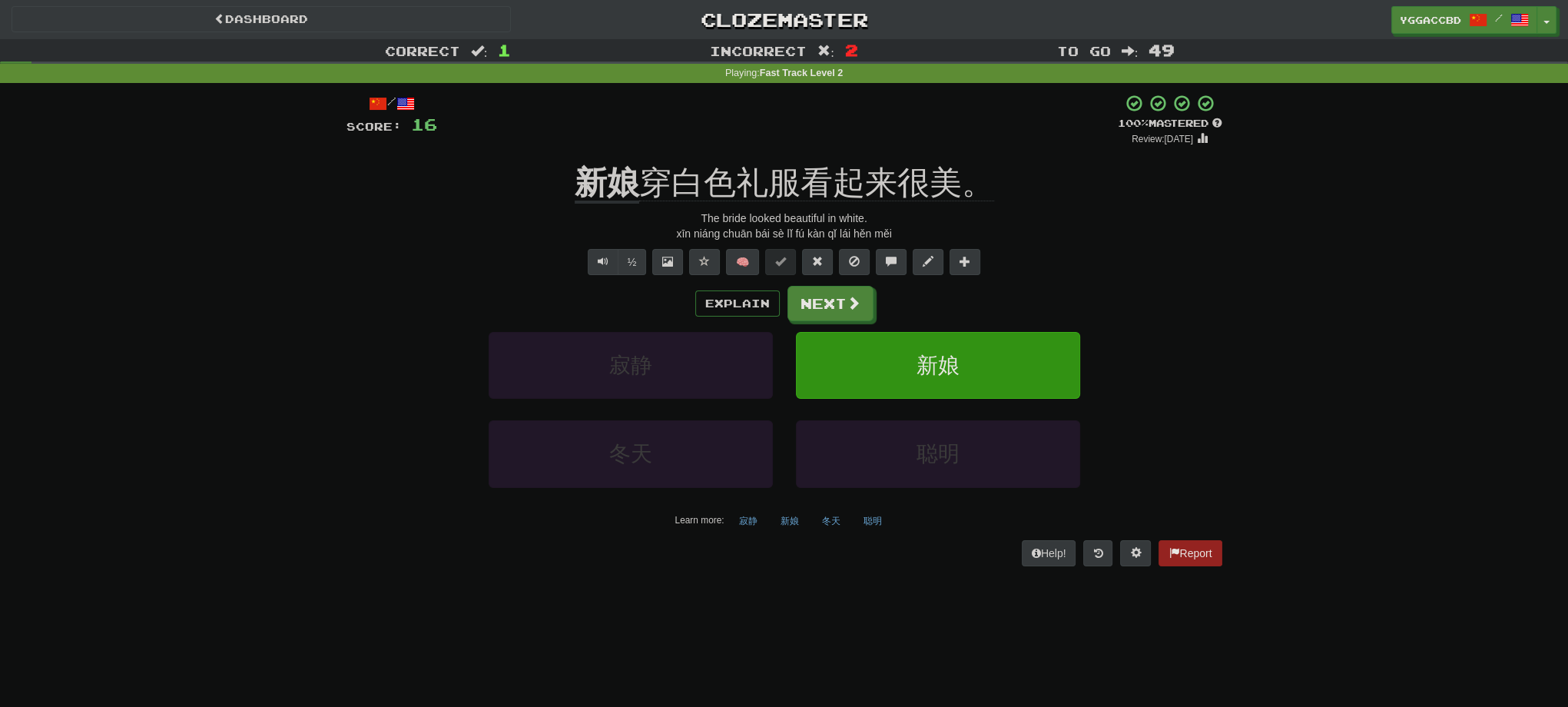
click at [247, 356] on div "Correct : 1 Incorrect : 2 To go : 49 Playing : Fast Track Level 2 / Score: 16 +…" at bounding box center [784, 313] width 1568 height 548
click at [808, 296] on button "Next" at bounding box center [831, 304] width 86 height 35
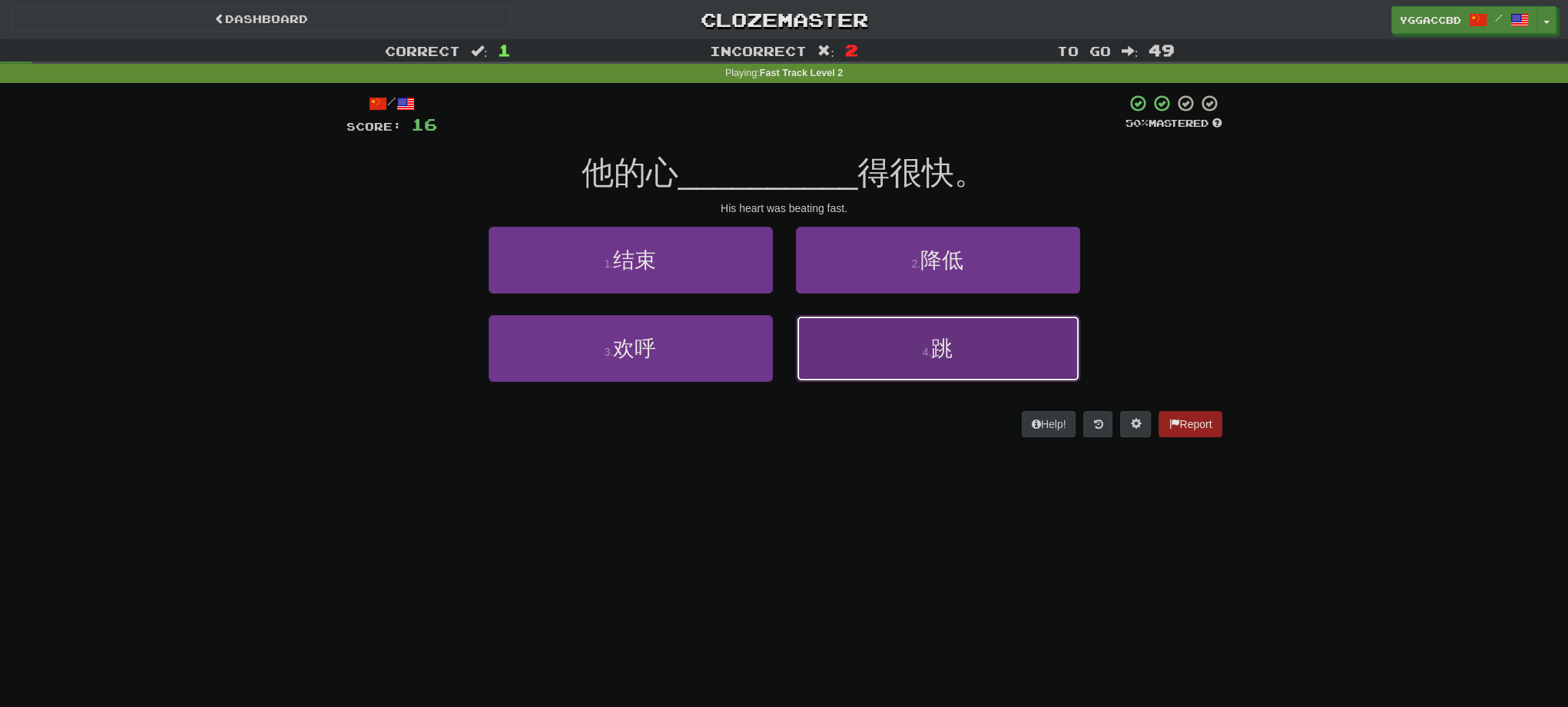
click at [986, 340] on button "4 . 跳" at bounding box center [938, 348] width 284 height 67
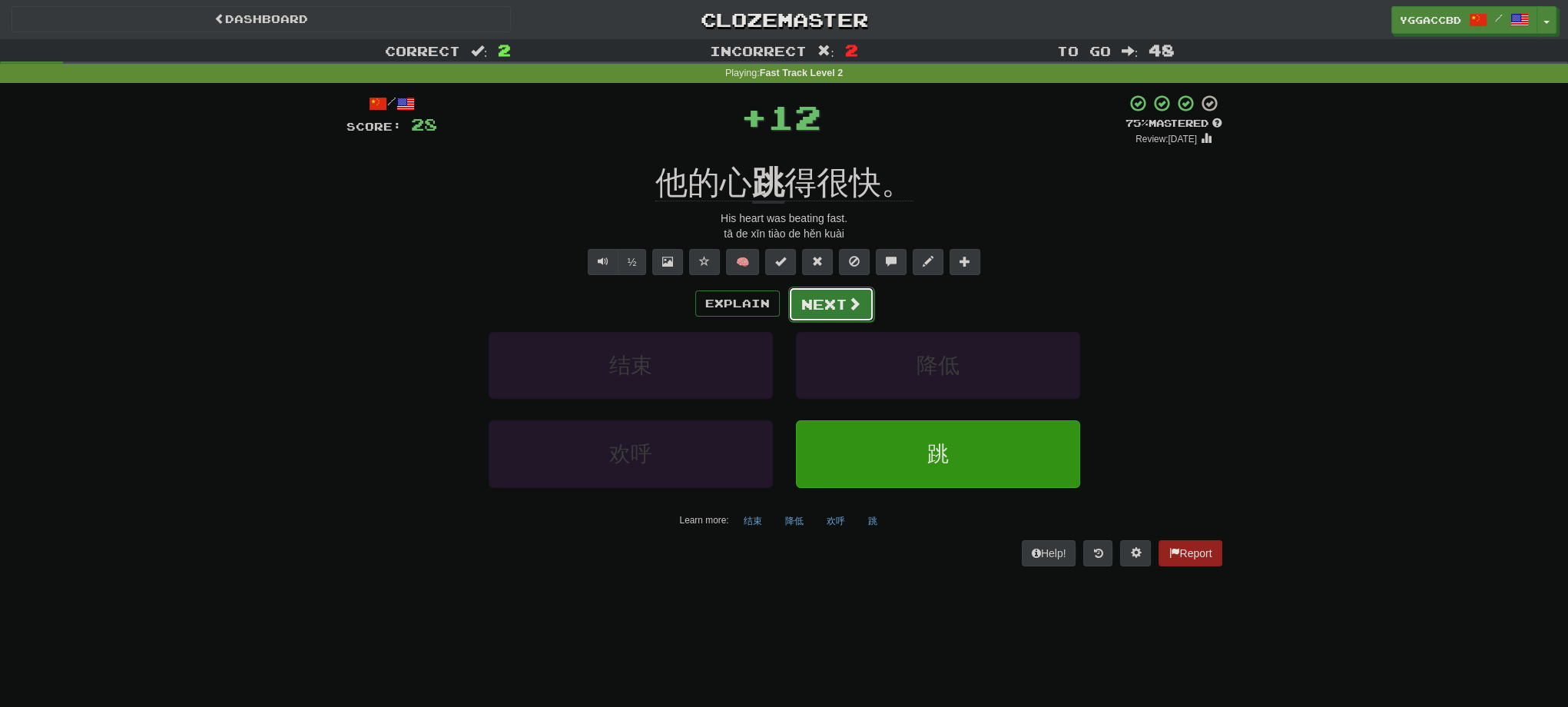
click at [830, 302] on button "Next" at bounding box center [831, 304] width 86 height 35
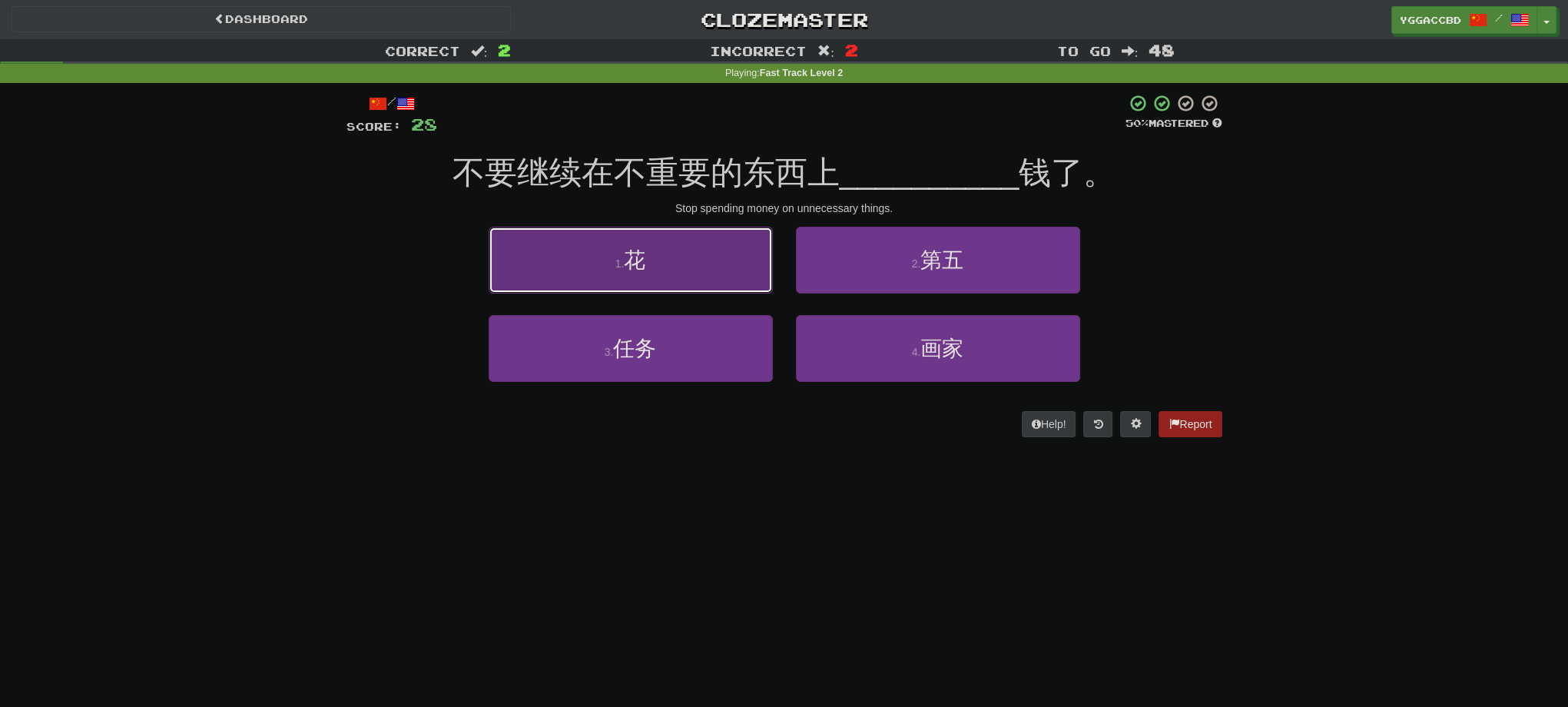
click at [615, 267] on small "1 ." at bounding box center [619, 264] width 9 height 13
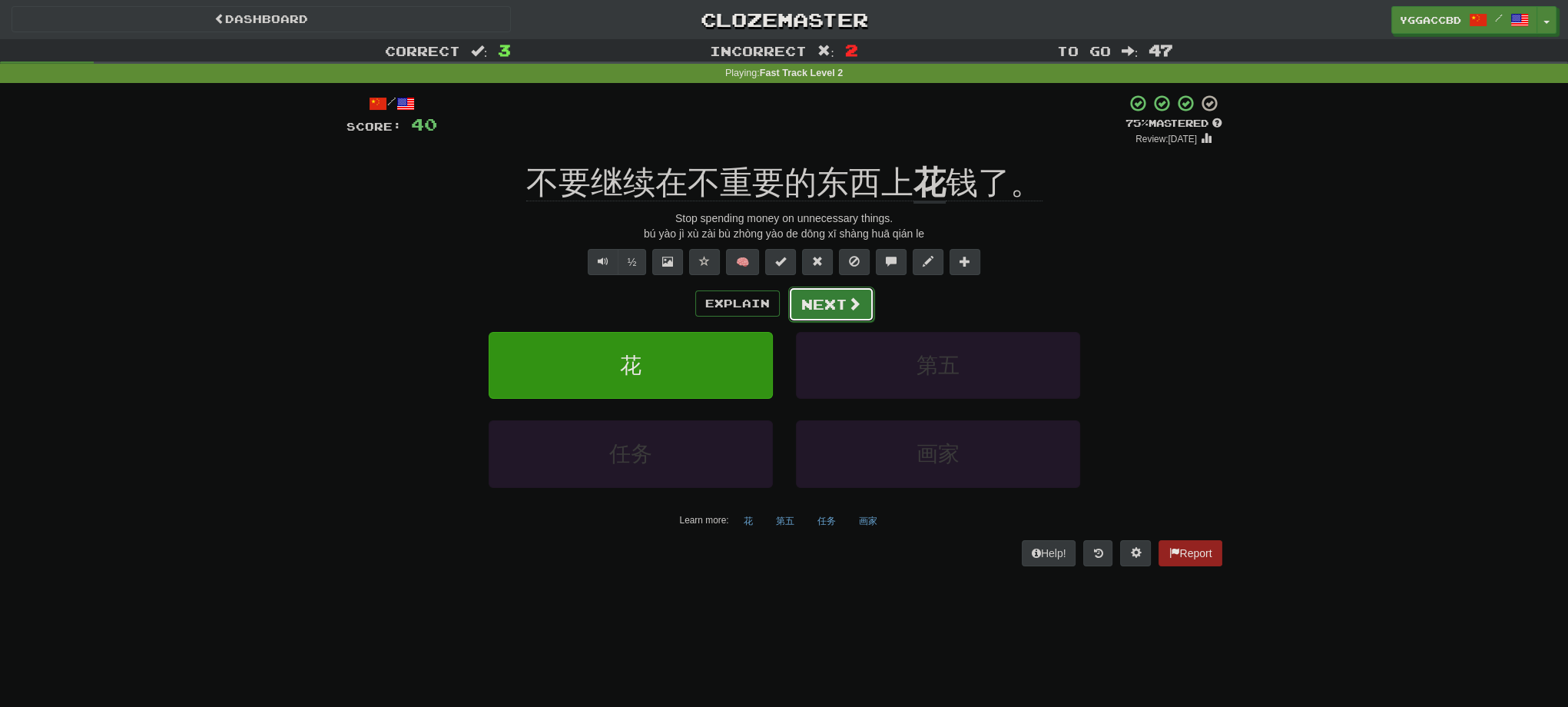
click at [837, 313] on button "Next" at bounding box center [831, 304] width 86 height 35
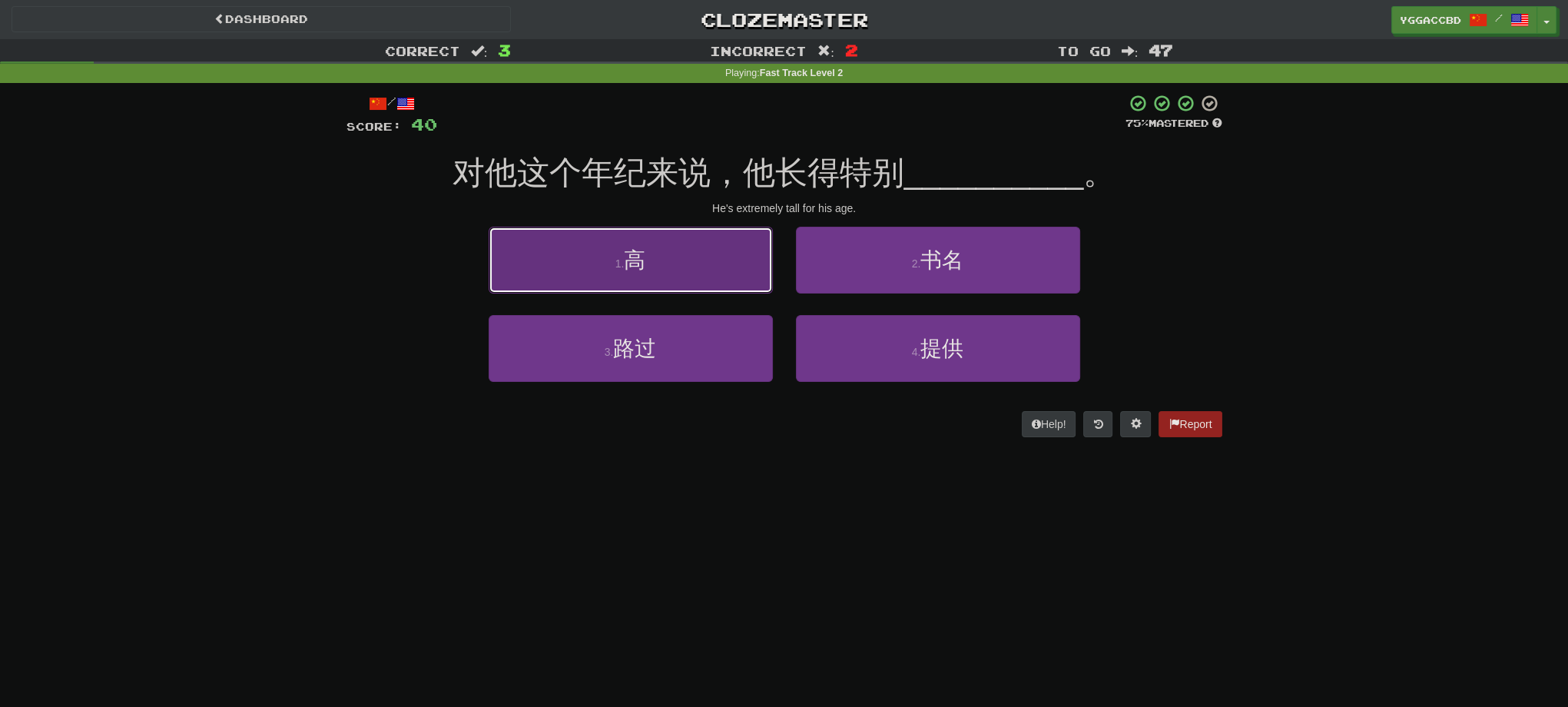
click at [637, 262] on span "高" at bounding box center [634, 260] width 21 height 24
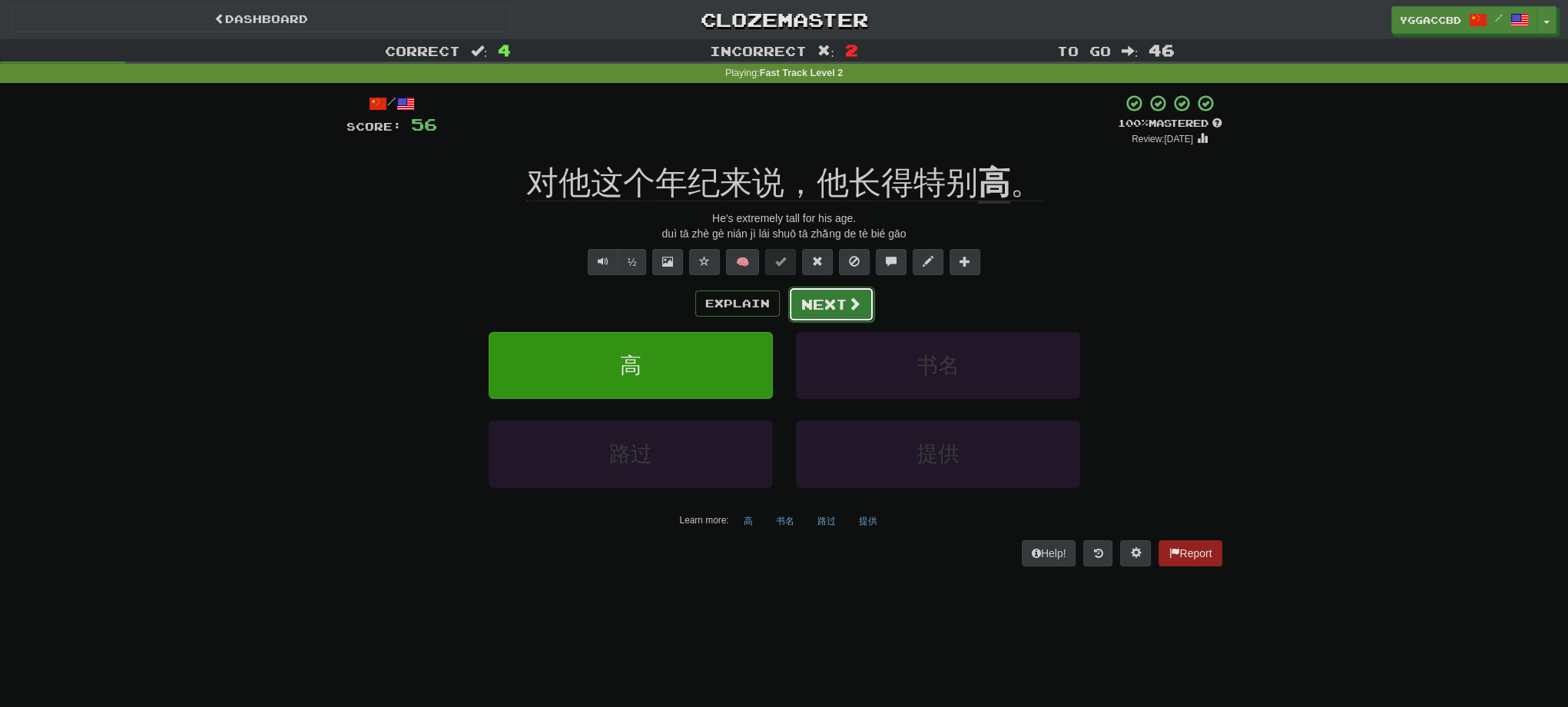
click at [835, 310] on button "Next" at bounding box center [831, 304] width 86 height 35
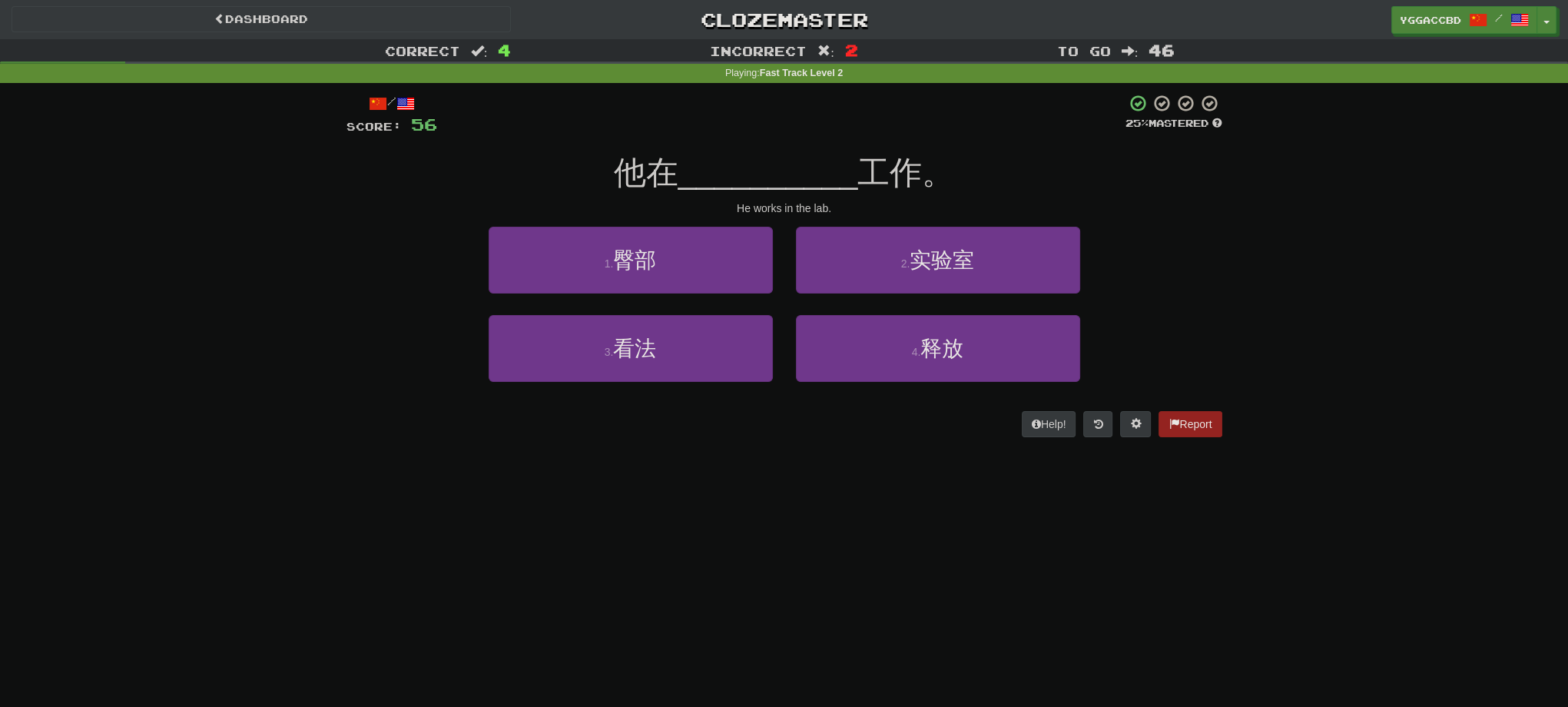
click at [820, 517] on div "Dashboard Clozemaster yggaccBD / Toggle Dropdown Dashboard Leaderboard Activity…" at bounding box center [784, 353] width 1568 height 707
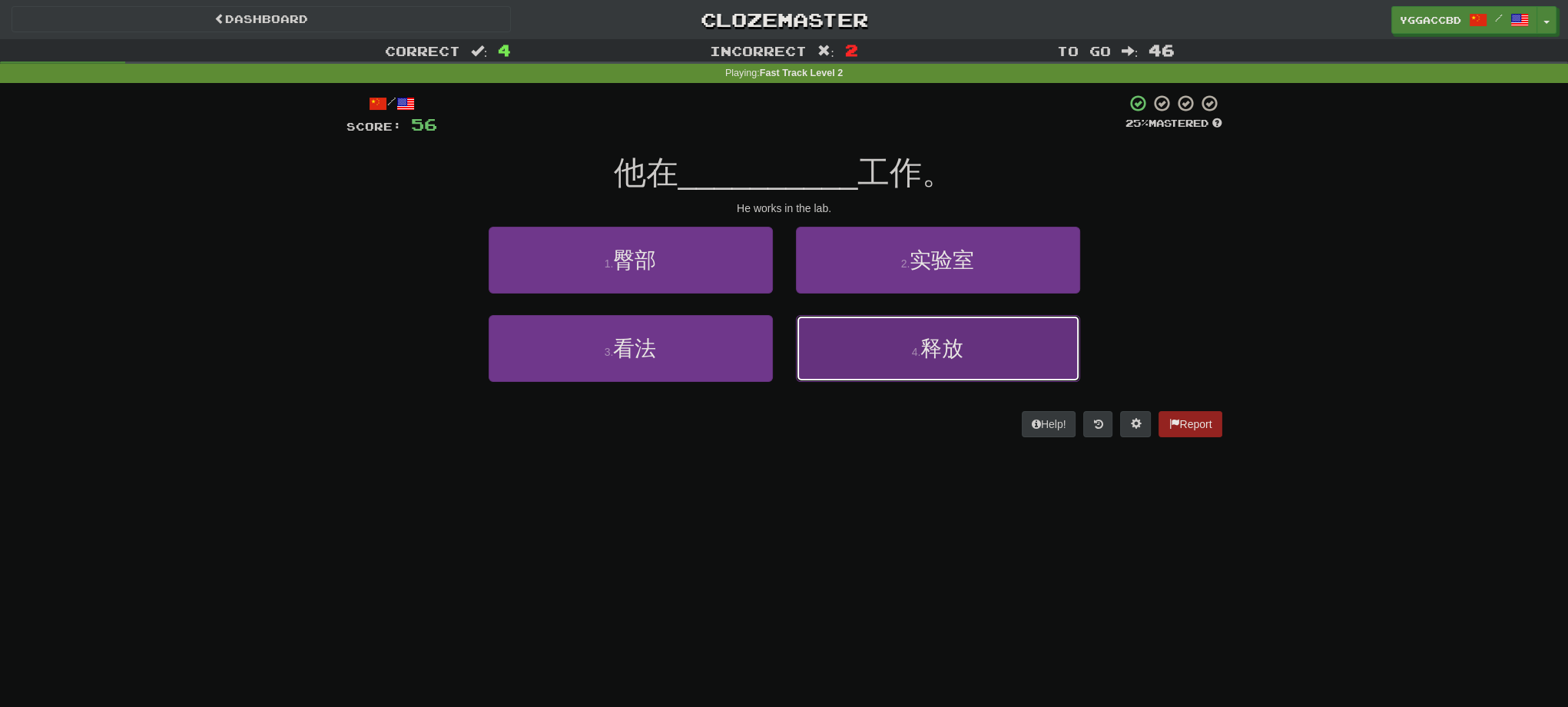
click at [885, 356] on button "4 . 释放" at bounding box center [938, 348] width 284 height 67
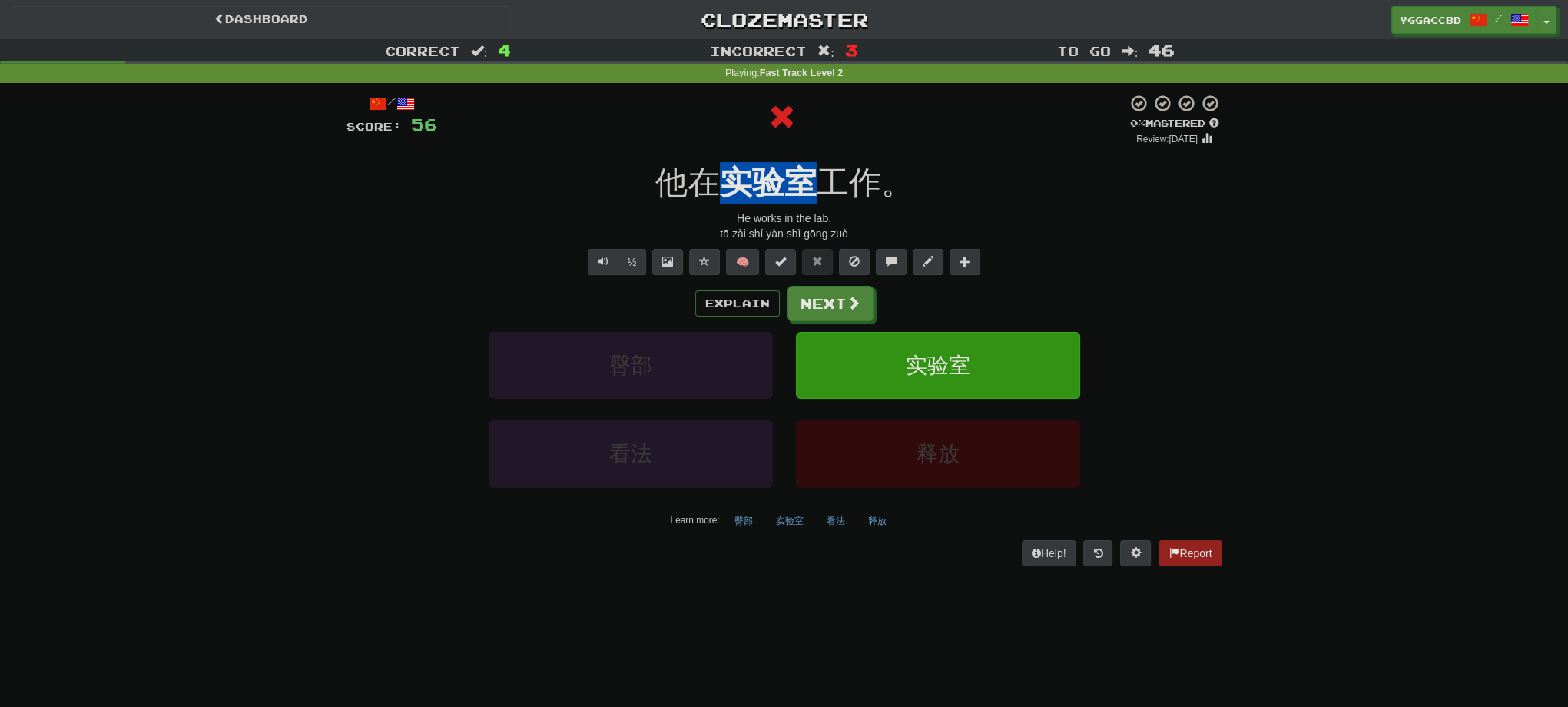
drag, startPoint x: 729, startPoint y: 162, endPoint x: 820, endPoint y: 171, distance: 91.4
click at [820, 171] on div "他在 实验室 工作。" at bounding box center [784, 183] width 876 height 42
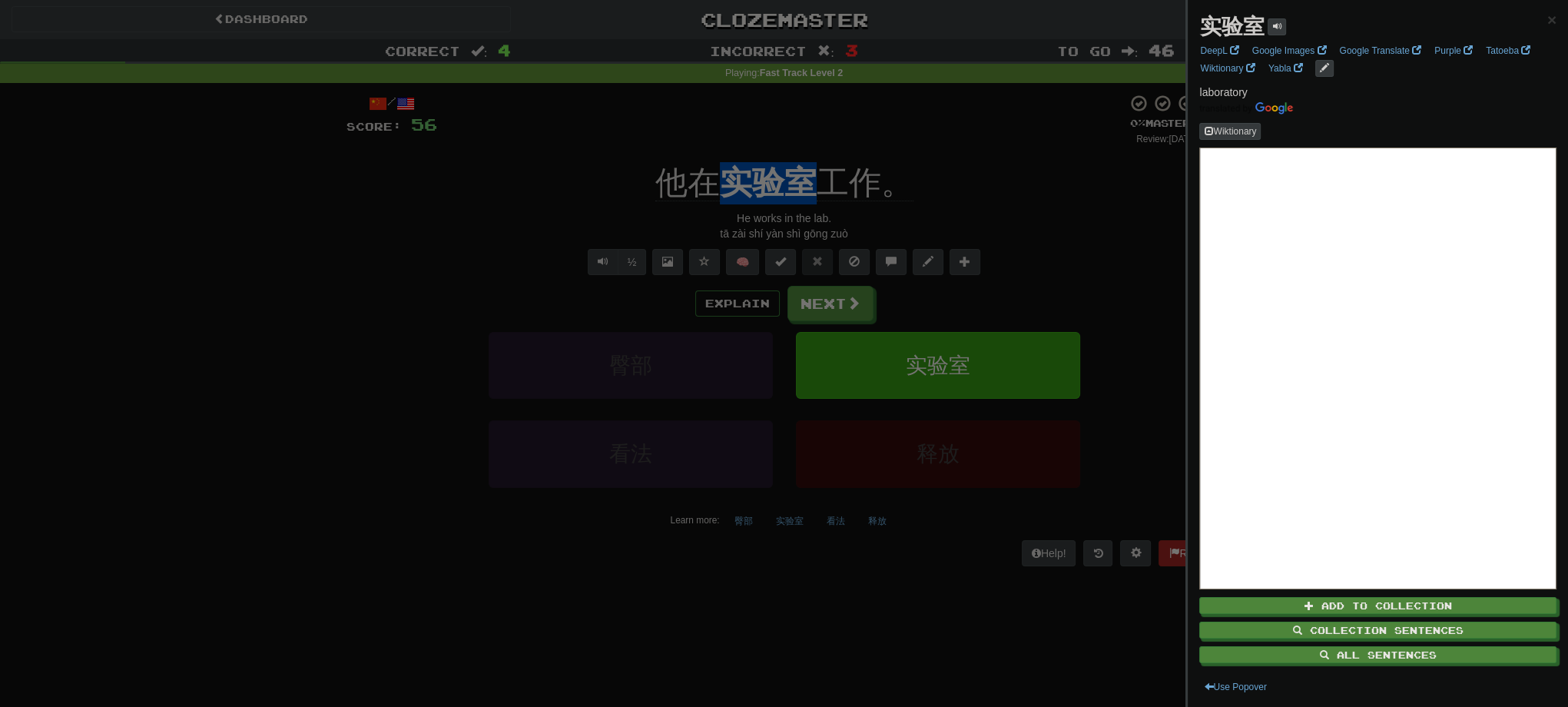
copy u "实验室"
drag, startPoint x: 587, startPoint y: 596, endPoint x: 676, endPoint y: 498, distance: 132.4
click at [591, 588] on div at bounding box center [784, 353] width 1568 height 707
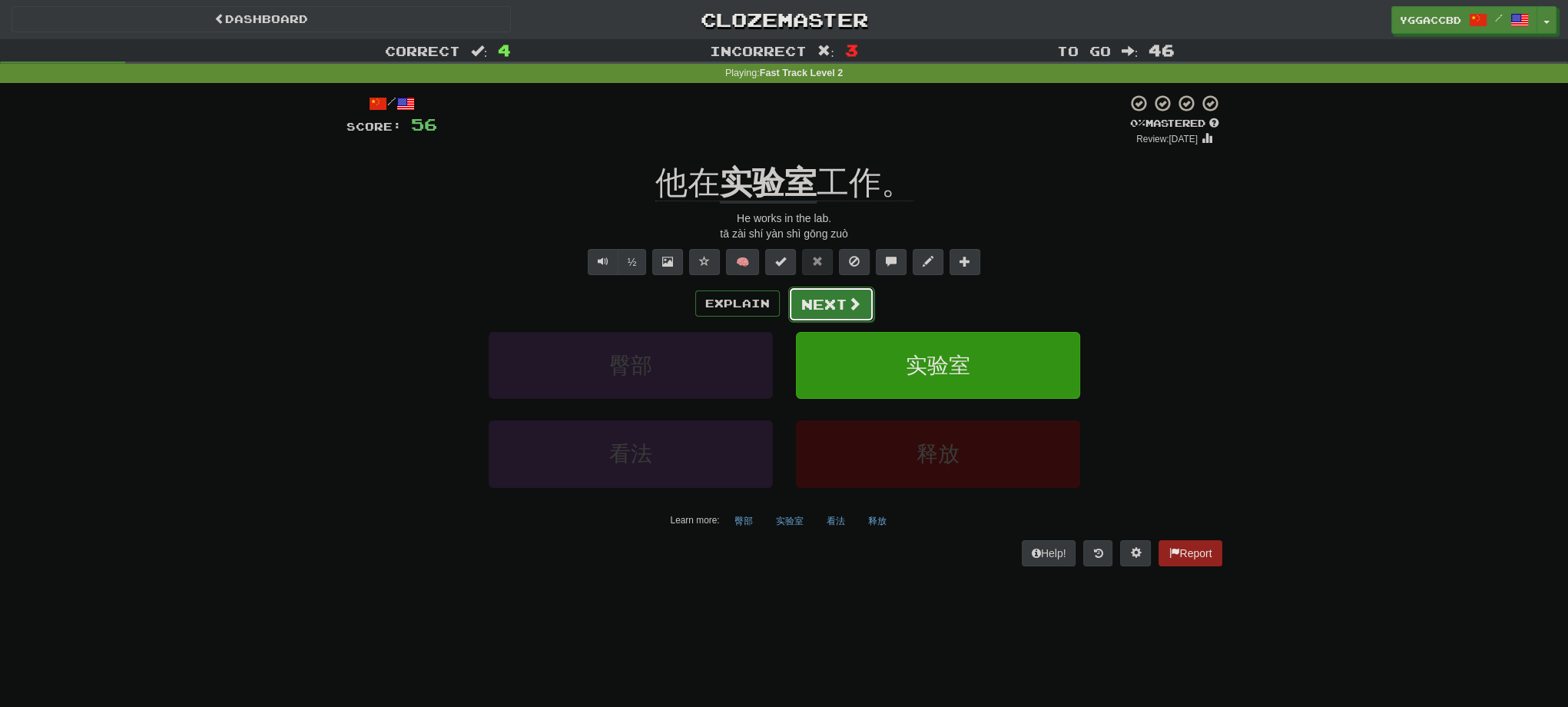
click at [842, 313] on button "Next" at bounding box center [831, 304] width 86 height 35
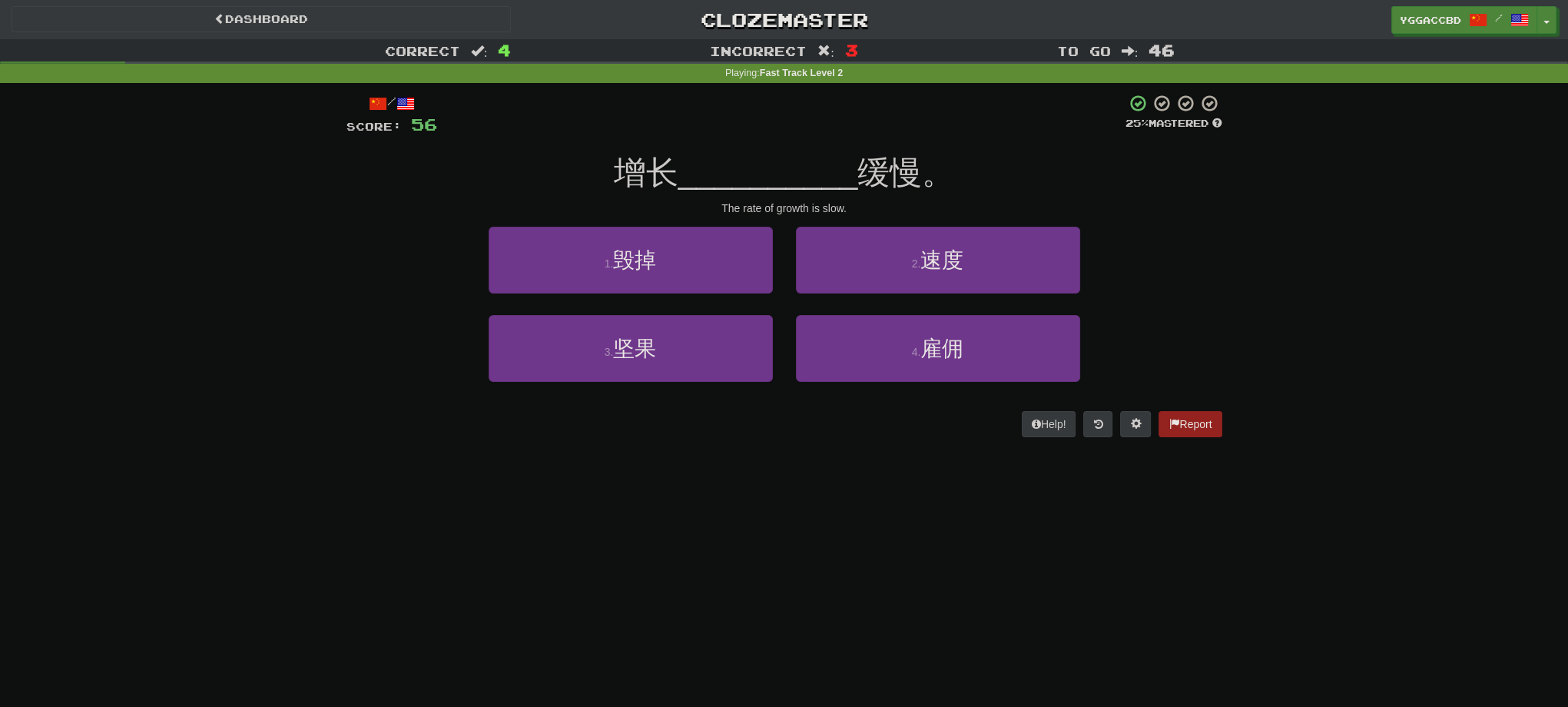
click at [758, 525] on div "Dashboard Clozemaster yggaccBD / Toggle Dropdown Dashboard Leaderboard Activity…" at bounding box center [784, 353] width 1568 height 707
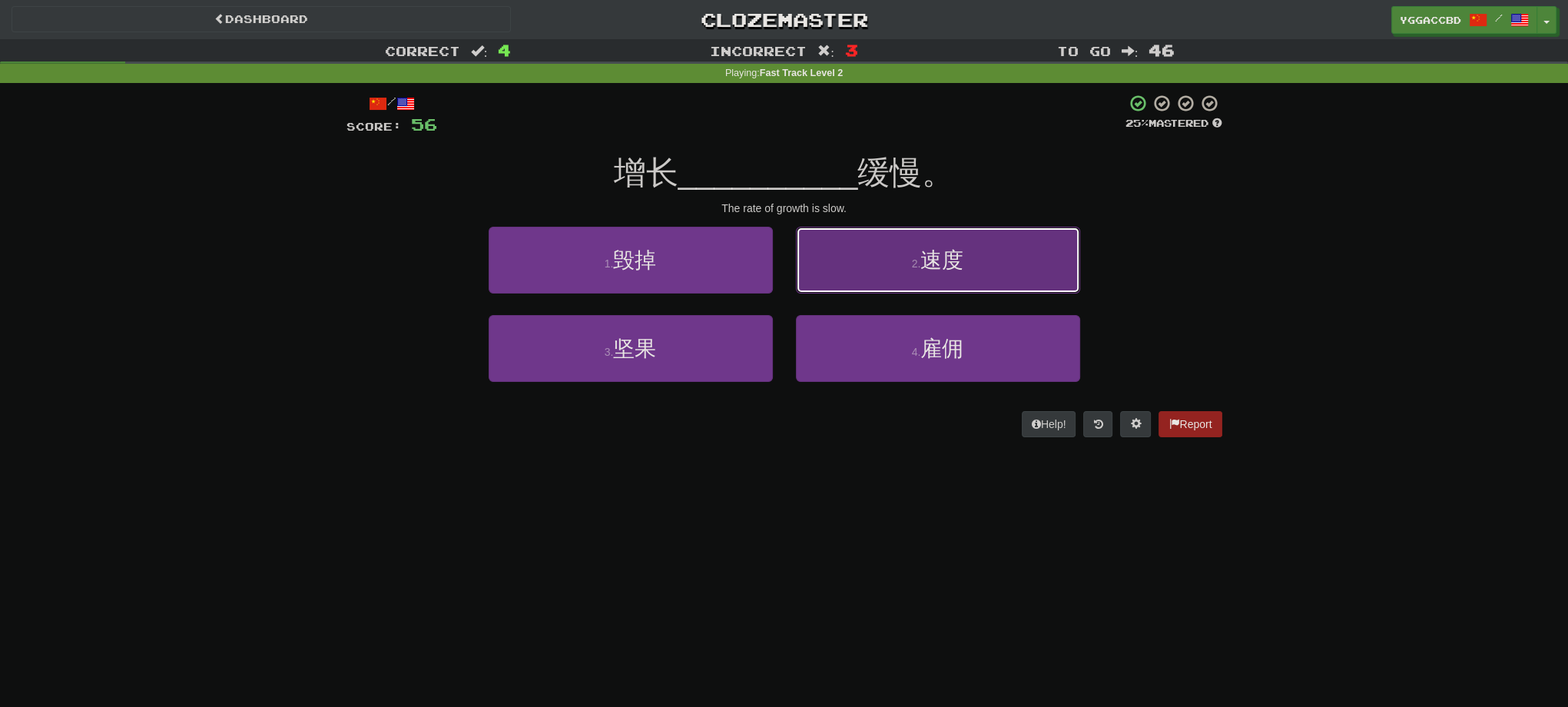
click at [1045, 276] on button "2 . 速度" at bounding box center [938, 259] width 284 height 67
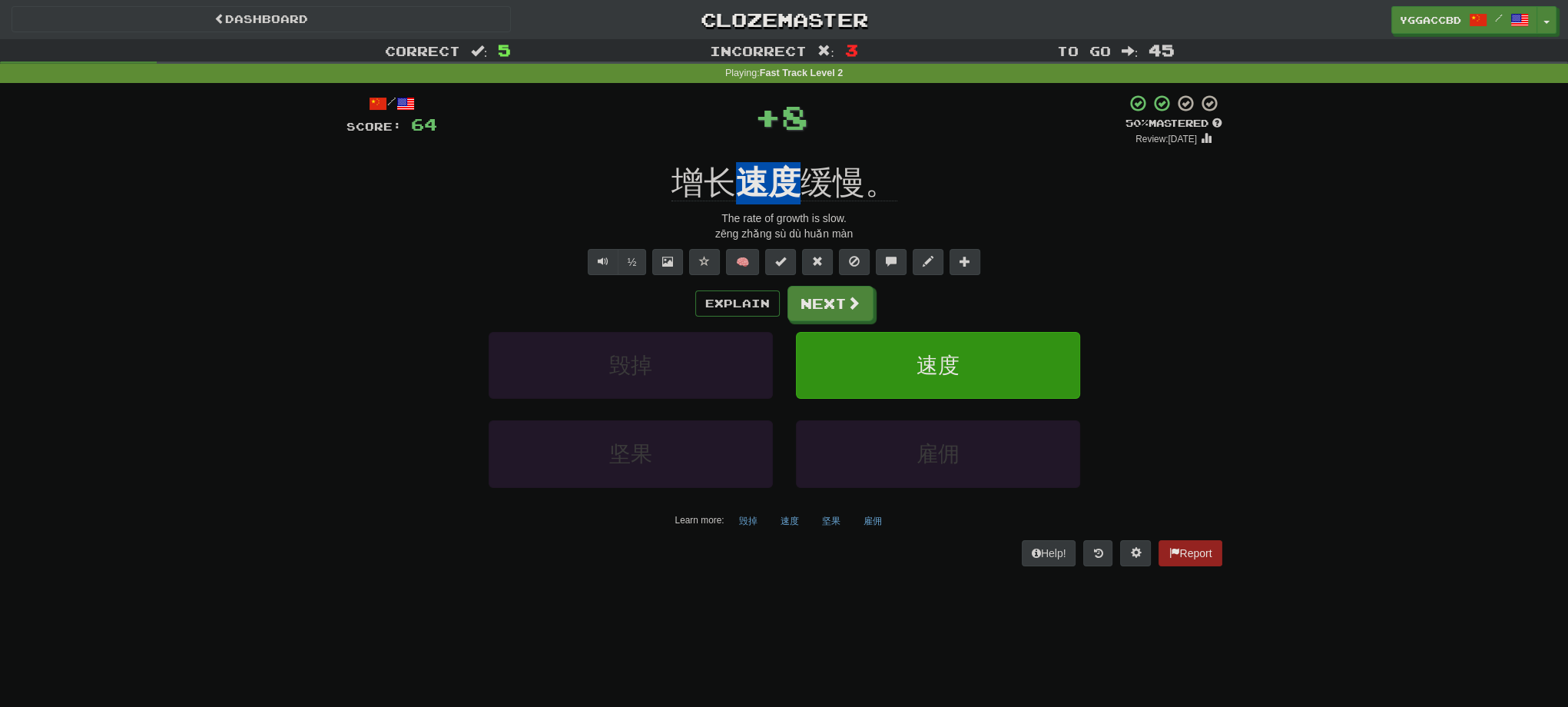
drag, startPoint x: 743, startPoint y: 157, endPoint x: 793, endPoint y: 161, distance: 50.2
click at [793, 161] on div "/ Score: 64 + 8 50 % Mastered Review: [DATE] 增长 速度 缓慢。 The rate of growth is sl…" at bounding box center [784, 329] width 876 height 471
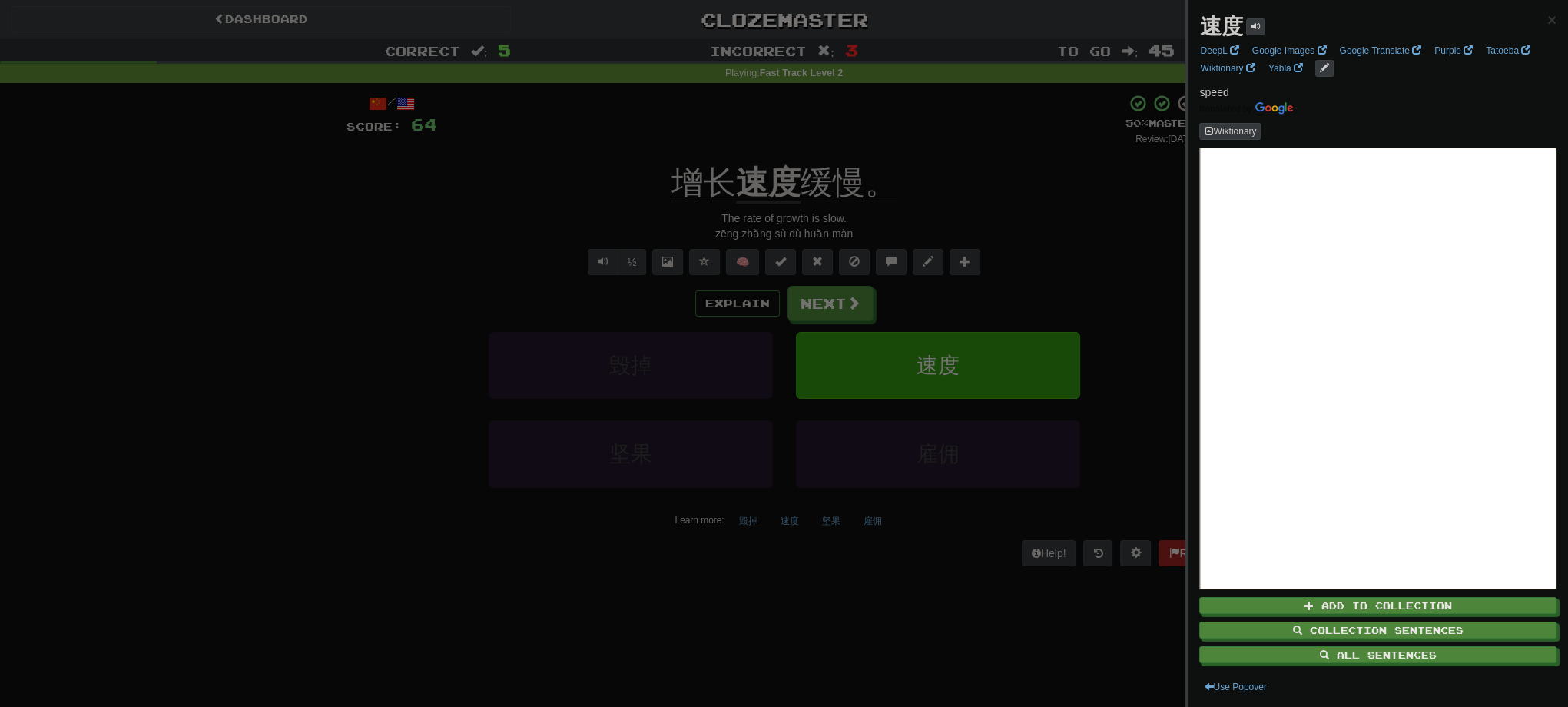
click at [978, 193] on div at bounding box center [784, 353] width 1568 height 707
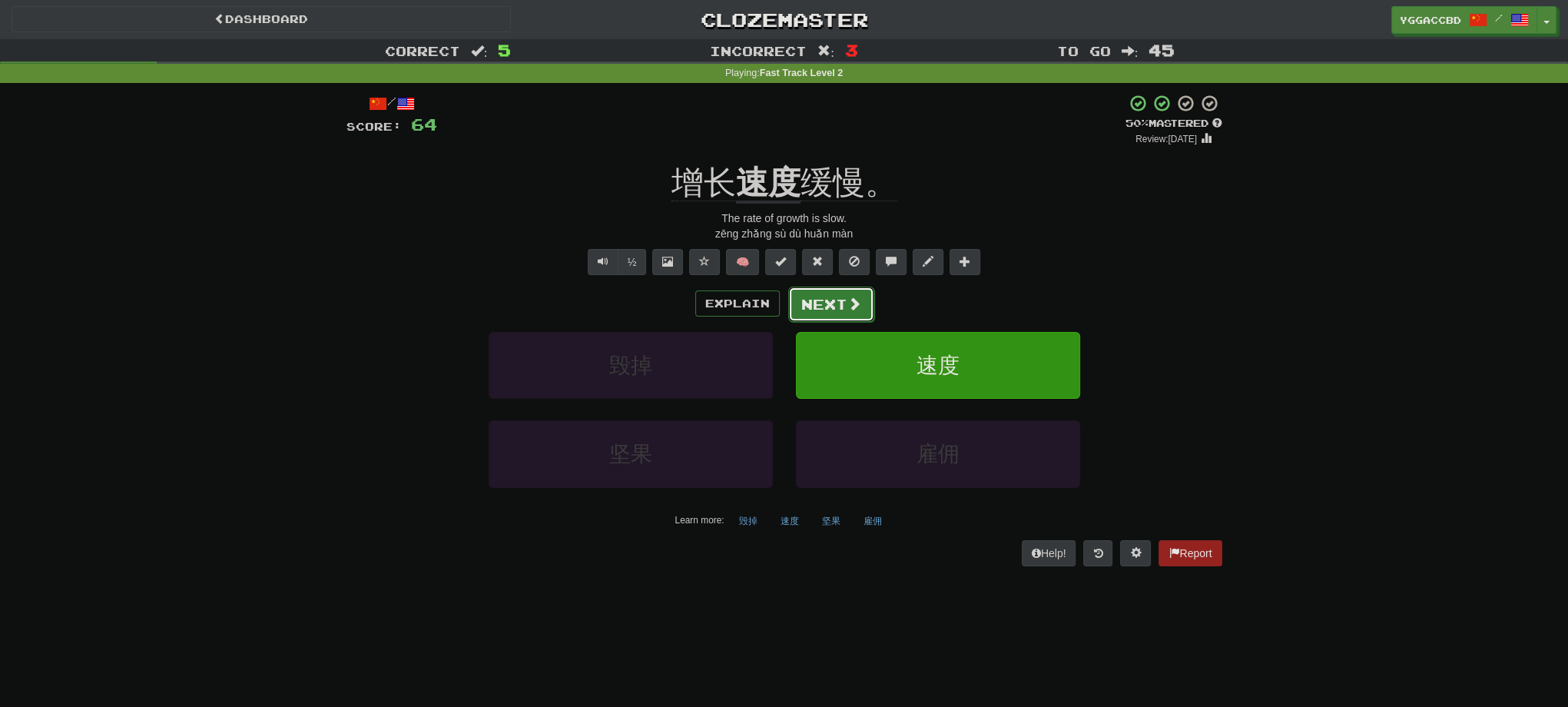
click at [818, 299] on button "Next" at bounding box center [831, 304] width 86 height 35
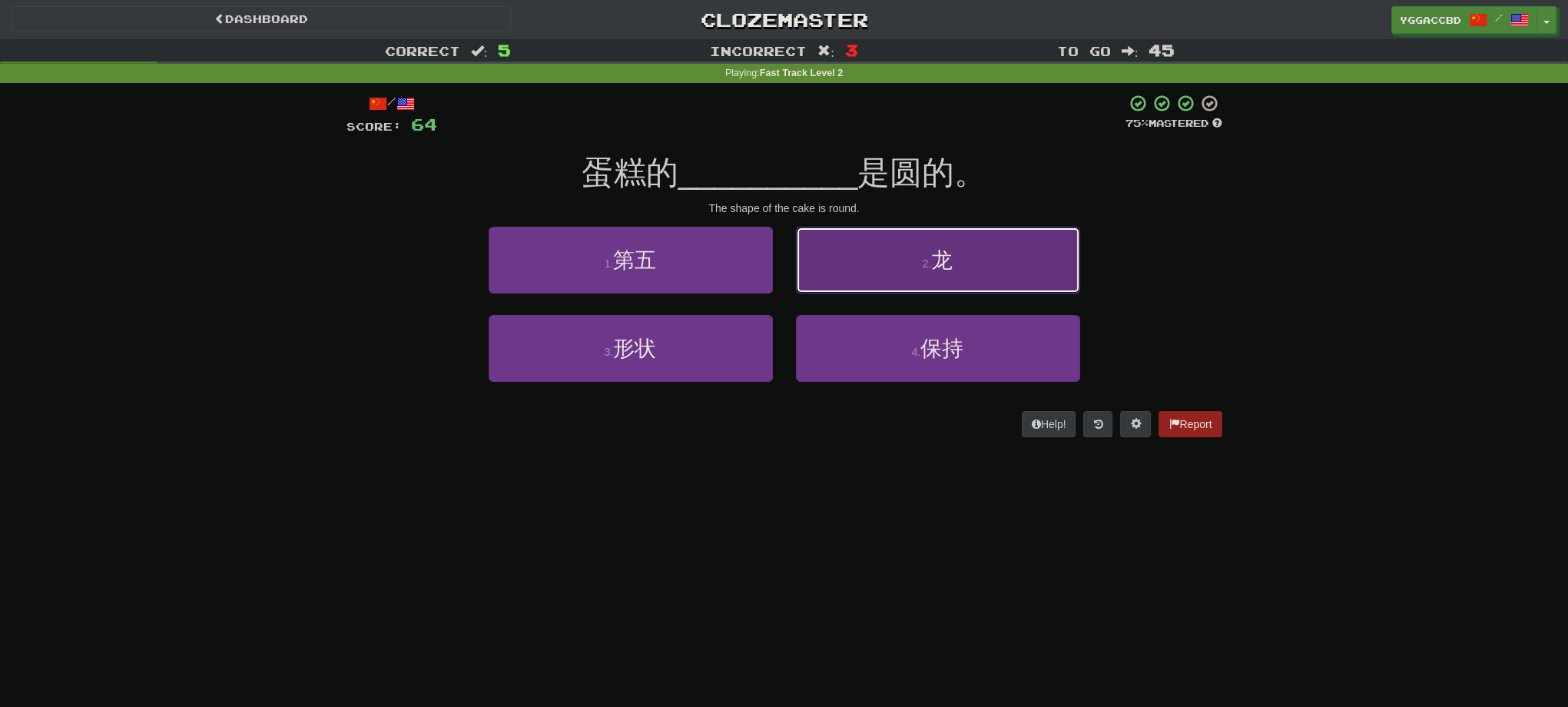
click at [959, 251] on button "2 . 龙" at bounding box center [938, 259] width 284 height 67
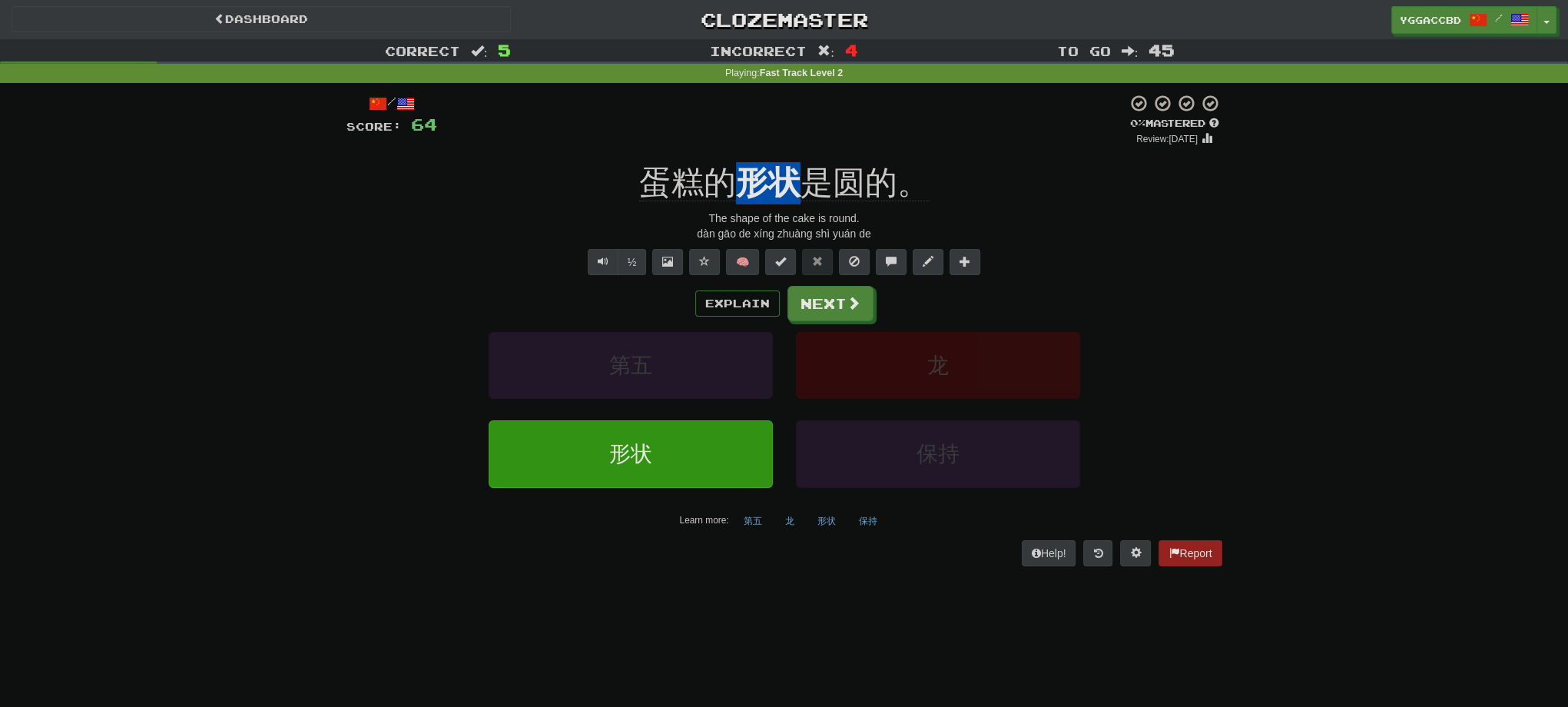
drag, startPoint x: 737, startPoint y: 156, endPoint x: 803, endPoint y: 166, distance: 66.8
click at [803, 166] on div "/ Score: 64 0 % Mastered Review: [DATE] 蛋糕的 形状 是圆的。 The shape of the cake is ro…" at bounding box center [784, 329] width 876 height 471
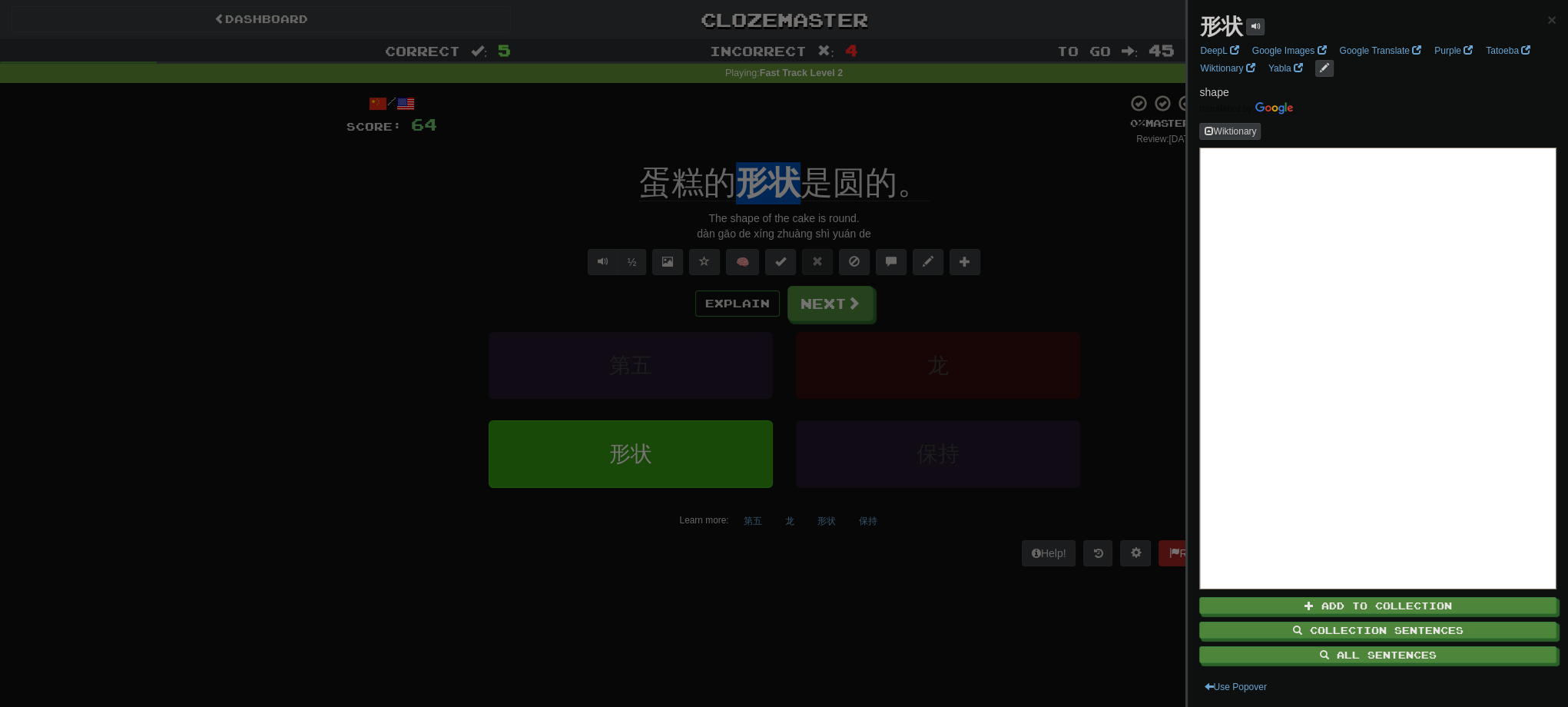
copy u "形状"
drag, startPoint x: 224, startPoint y: 406, endPoint x: 255, endPoint y: 395, distance: 32.9
click at [237, 403] on div at bounding box center [784, 353] width 1568 height 707
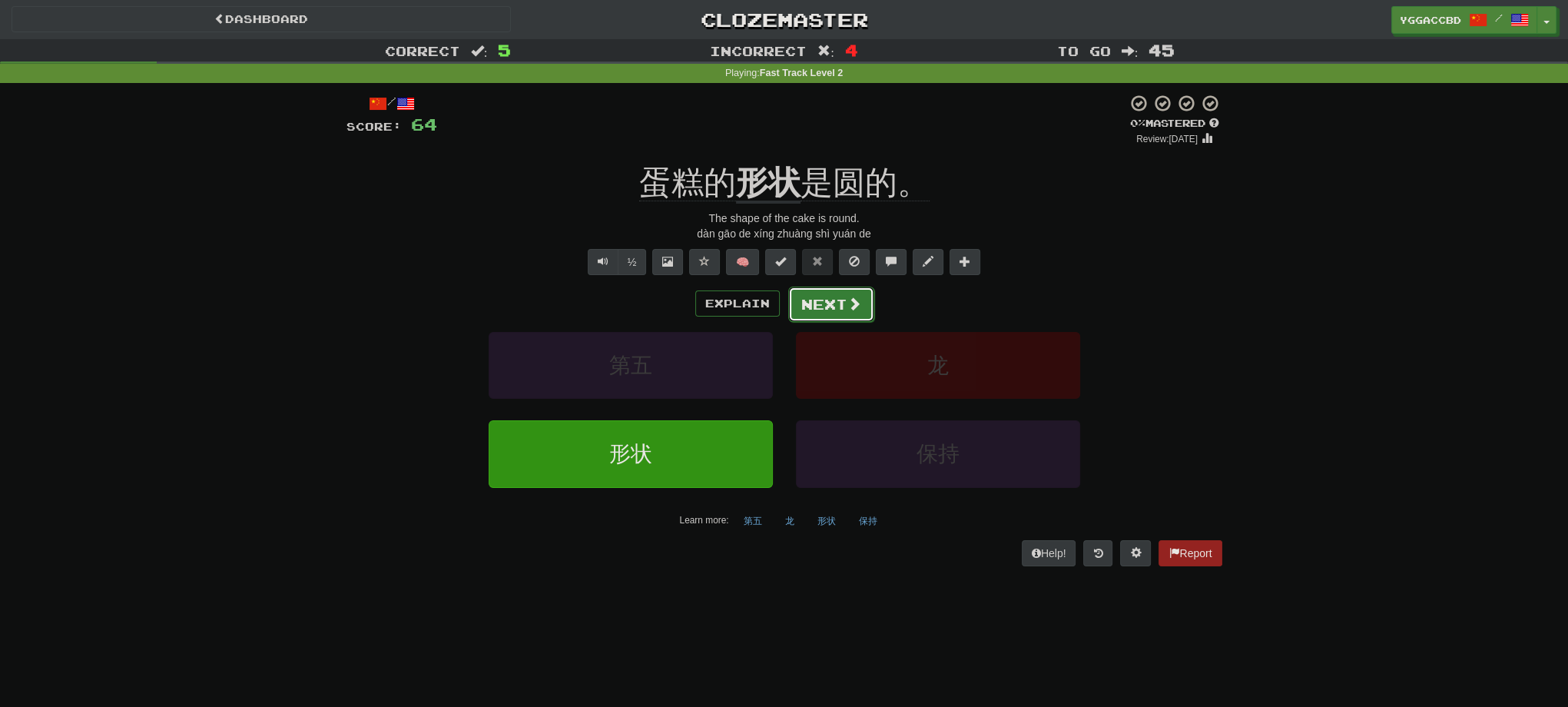
click at [809, 303] on button "Next" at bounding box center [831, 304] width 86 height 35
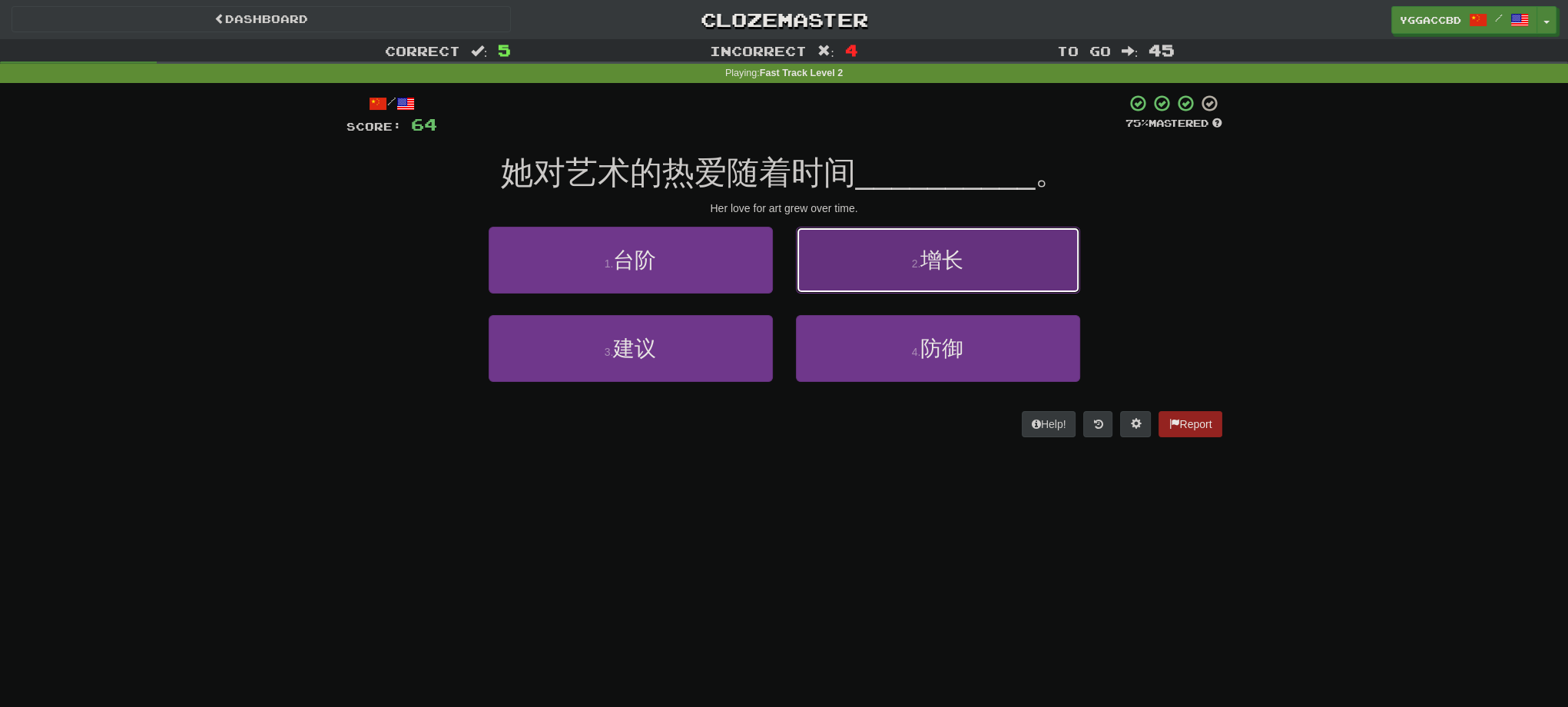
click at [959, 280] on button "2 . 增长" at bounding box center [938, 259] width 284 height 67
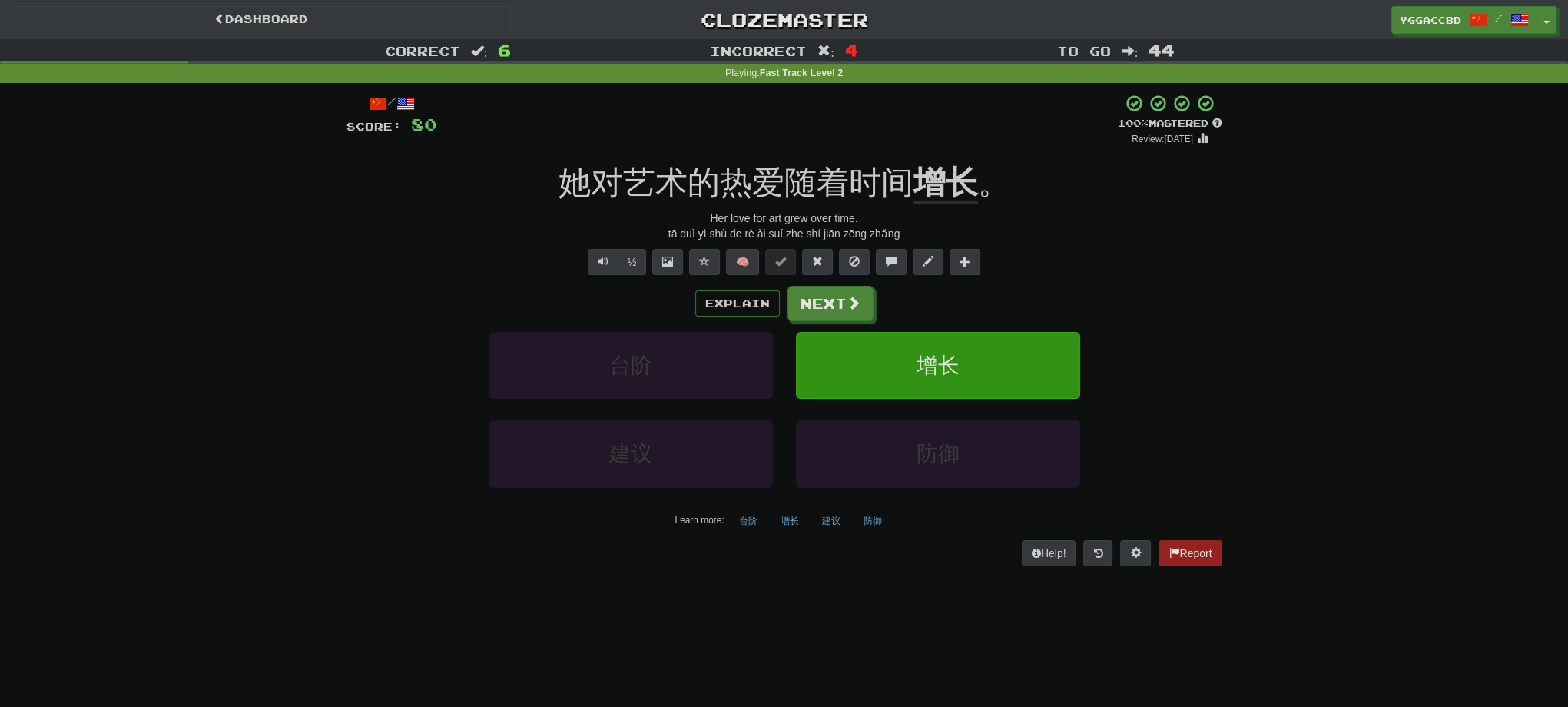
click at [1198, 394] on div "台阶 增长" at bounding box center [784, 376] width 922 height 89
click at [842, 298] on button "Next" at bounding box center [831, 304] width 86 height 35
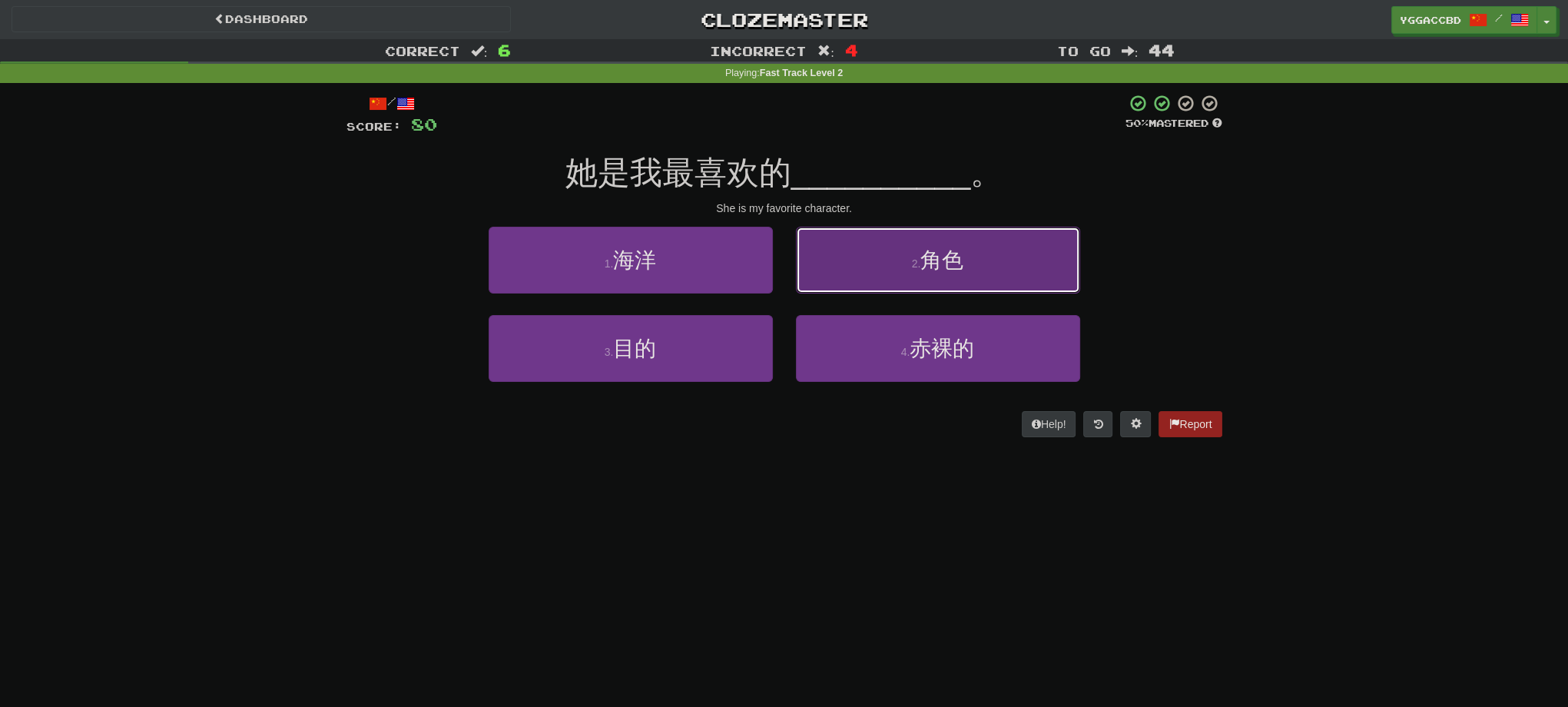
click at [852, 253] on button "2 . 角色" at bounding box center [938, 259] width 284 height 67
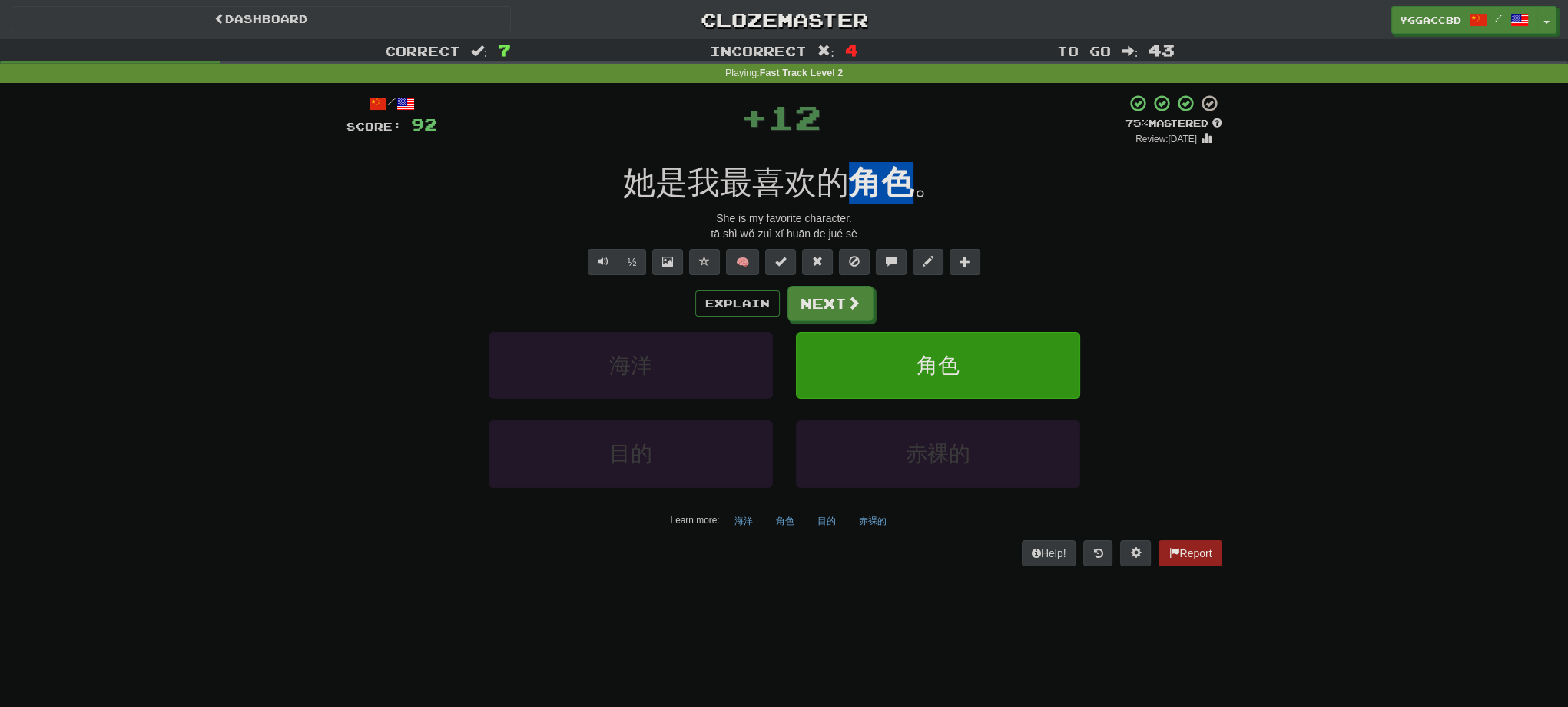
drag, startPoint x: 854, startPoint y: 155, endPoint x: 915, endPoint y: 160, distance: 61.2
click at [915, 160] on div "/ Score: 92 + 12 75 % Mastered Review: [DATE] 她是我最喜欢的 角色 。 She is my favorite c…" at bounding box center [784, 329] width 876 height 471
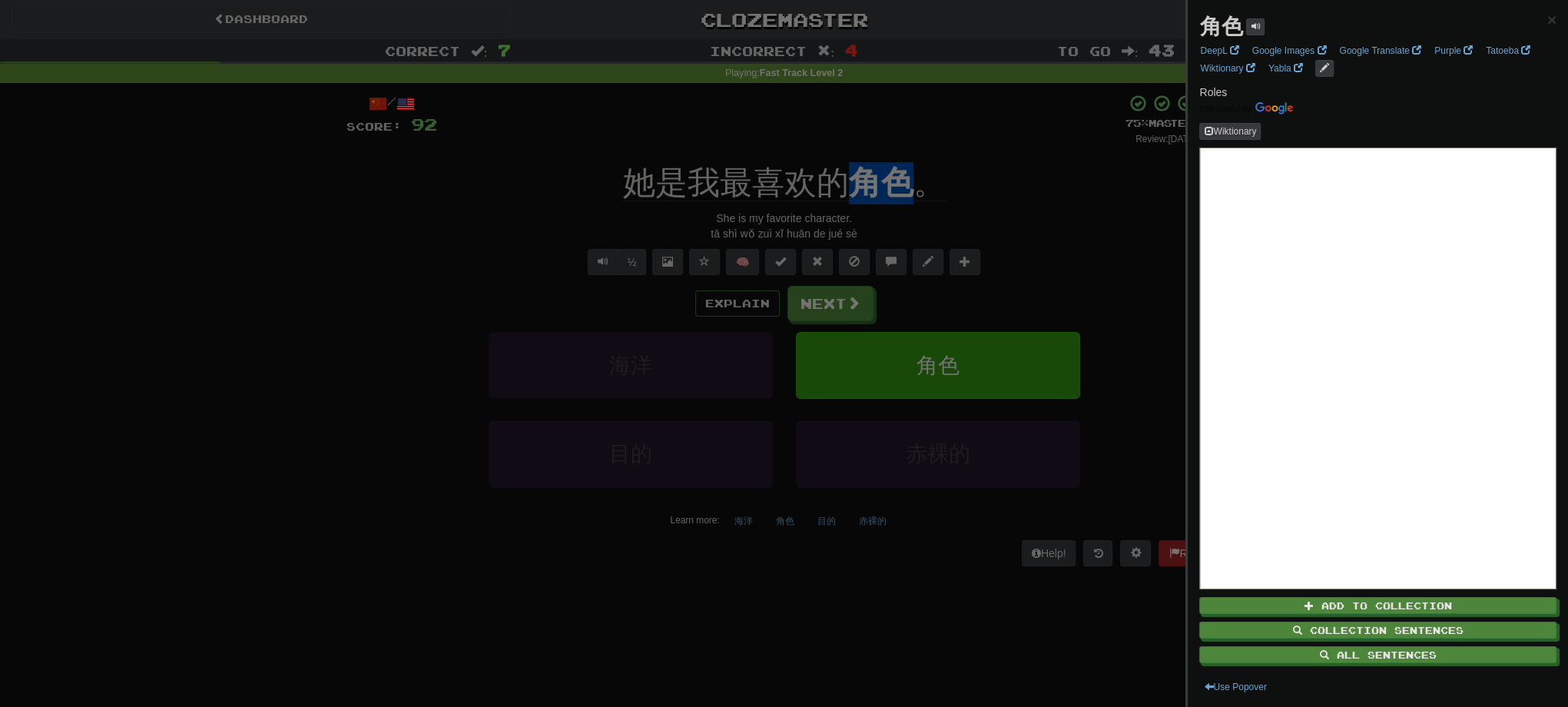
click at [838, 301] on div at bounding box center [784, 353] width 1568 height 707
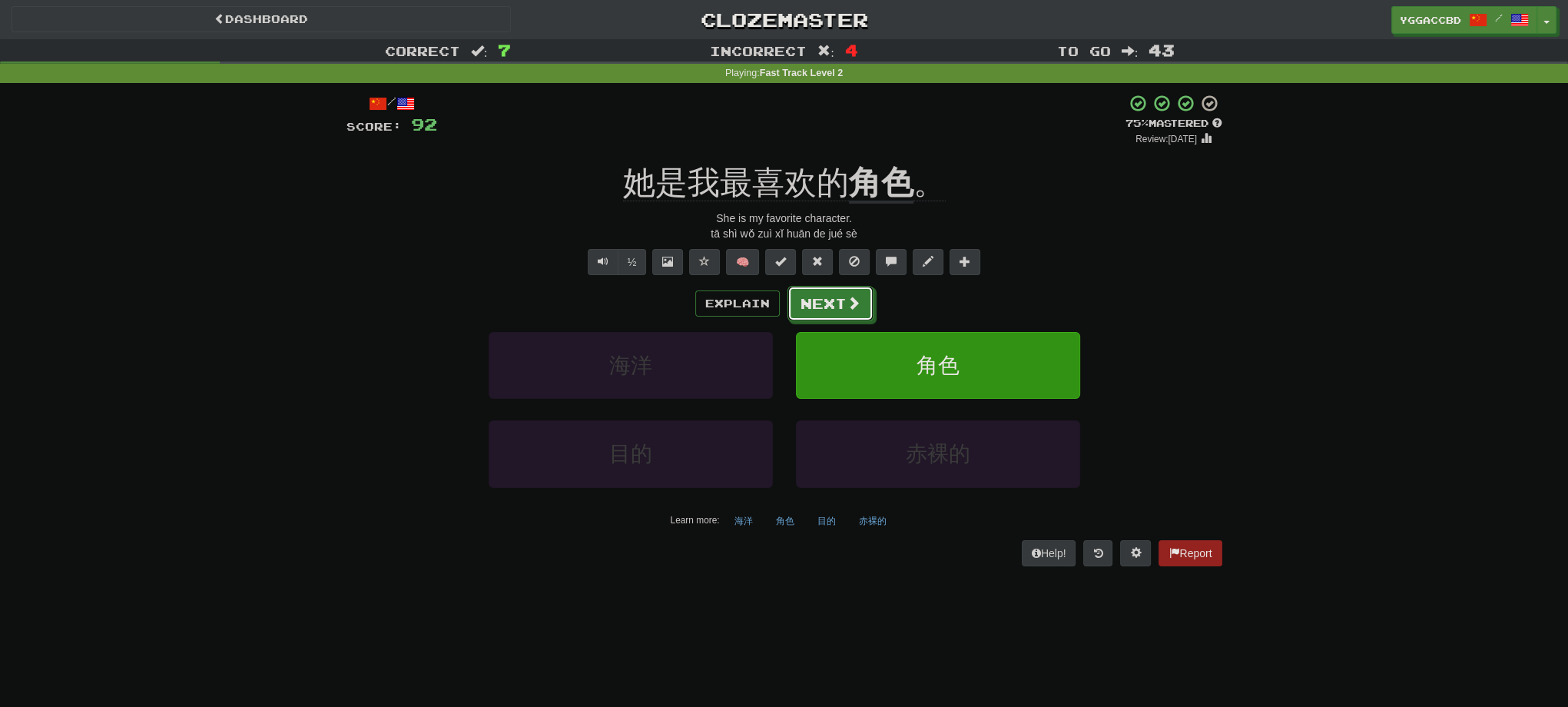
click at [838, 301] on button "Next" at bounding box center [830, 303] width 86 height 35
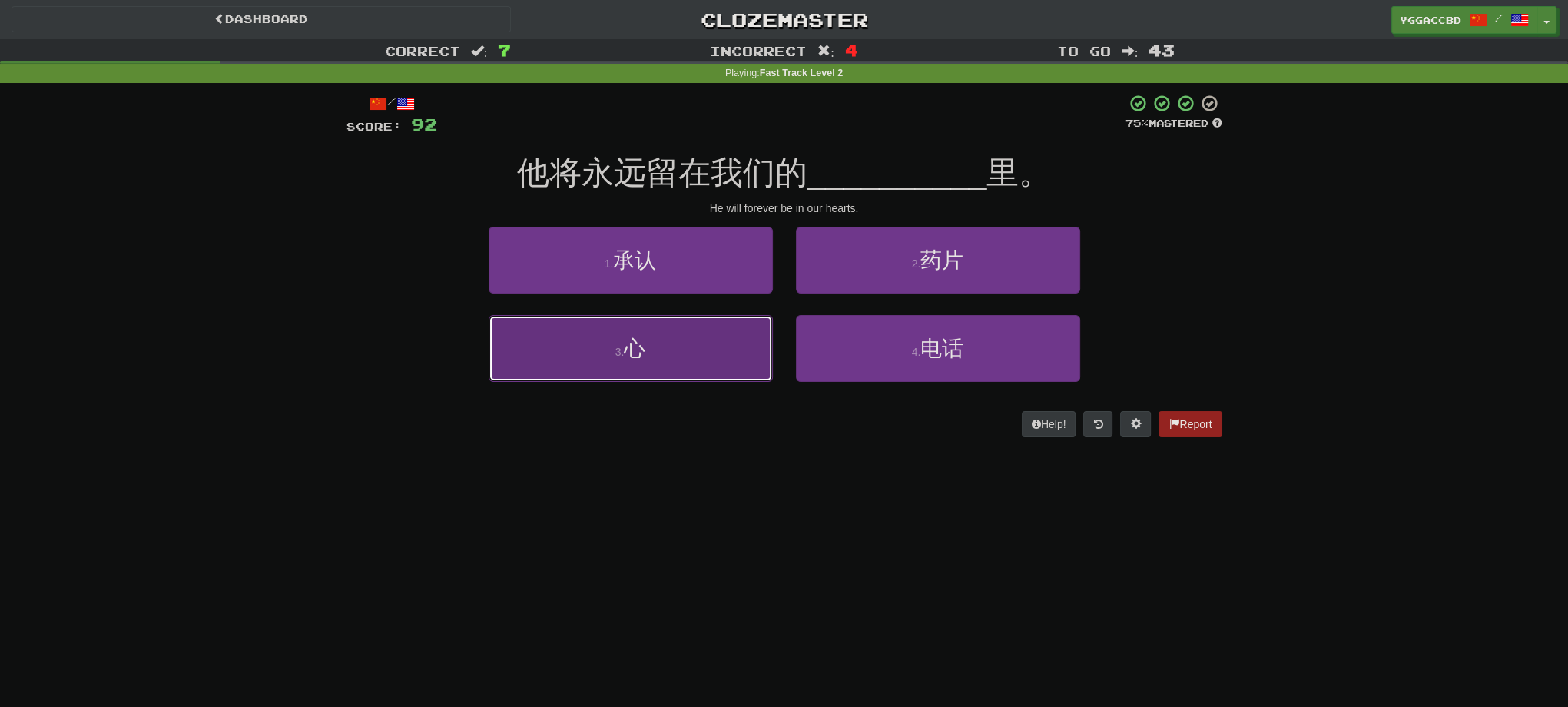
click at [574, 359] on button "3 . 心" at bounding box center [630, 348] width 284 height 67
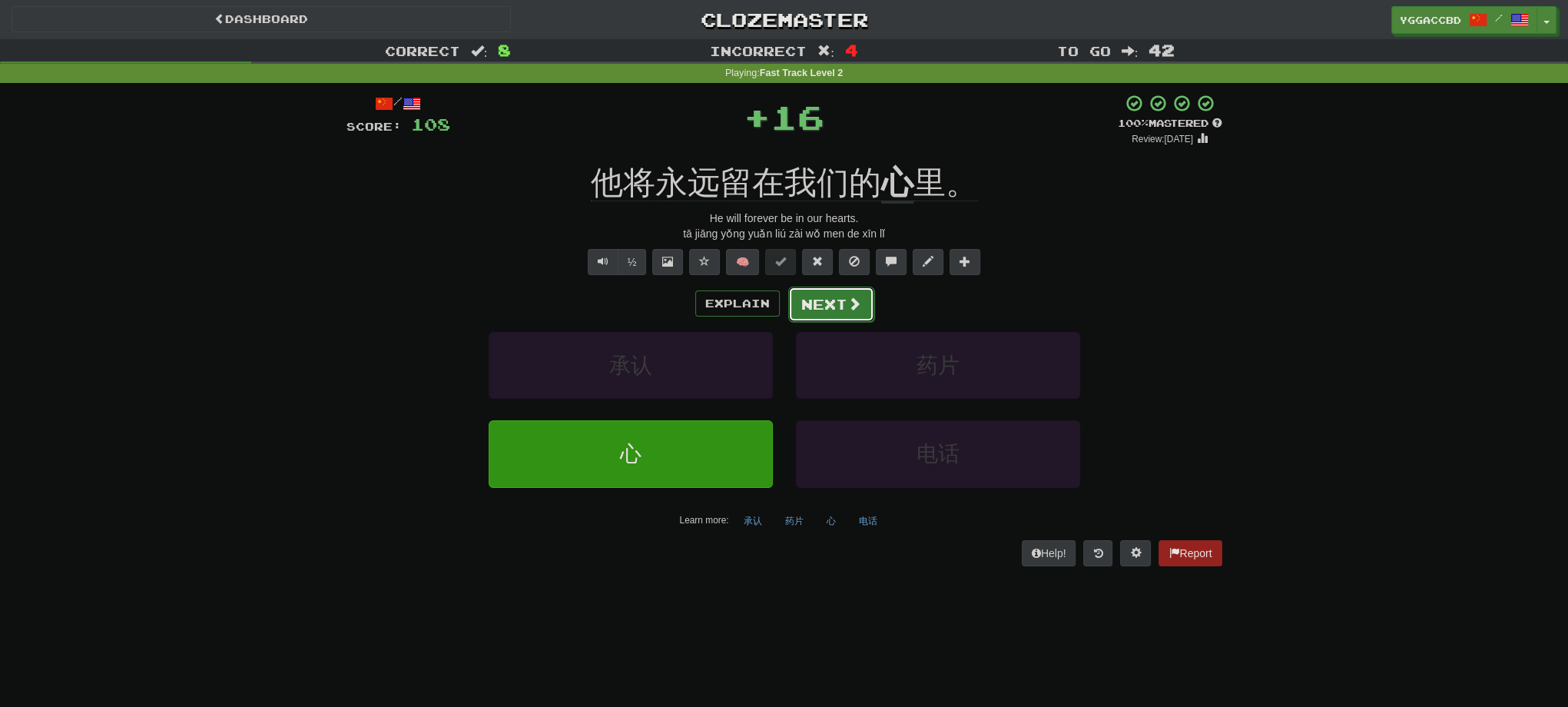
click at [825, 301] on button "Next" at bounding box center [831, 304] width 86 height 35
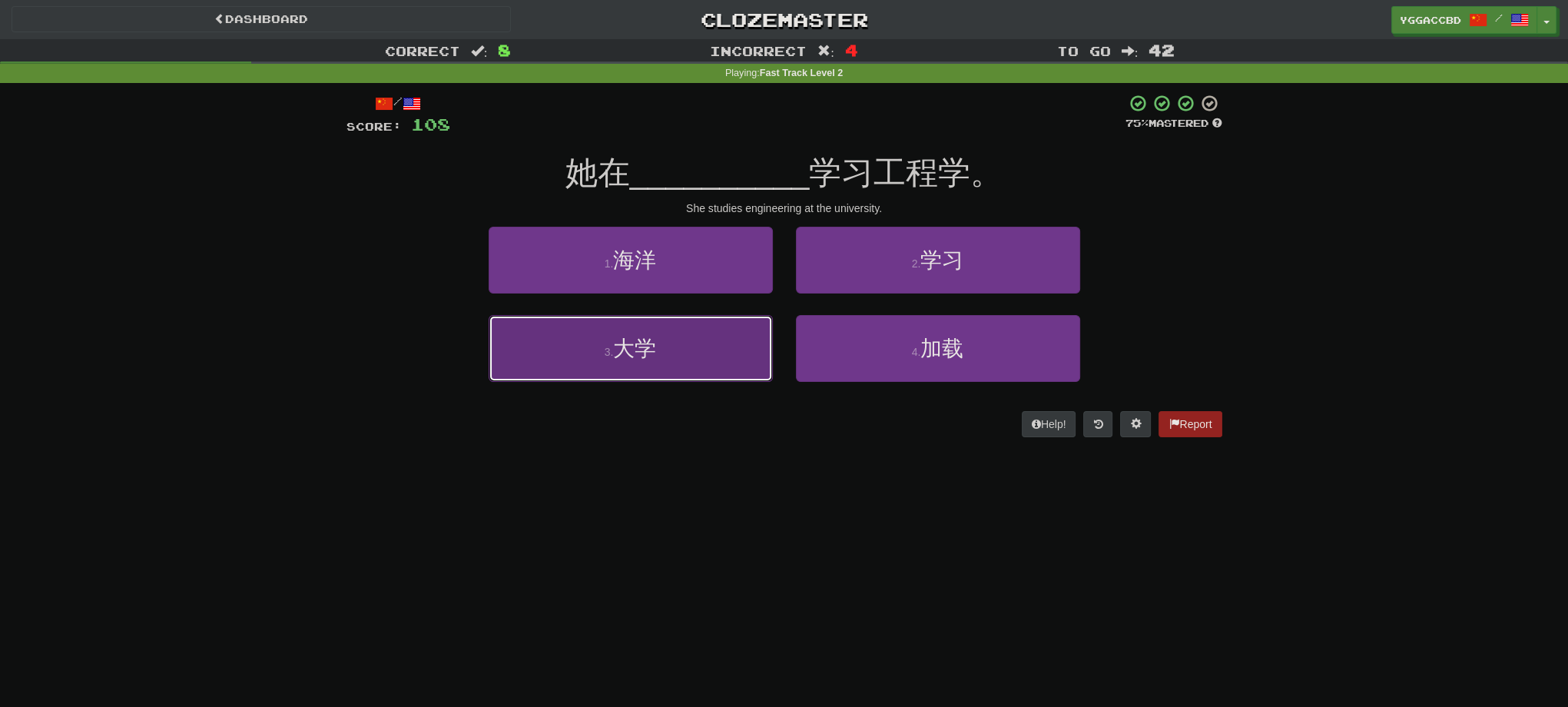
click at [685, 365] on button "3 . 大学" at bounding box center [630, 348] width 284 height 67
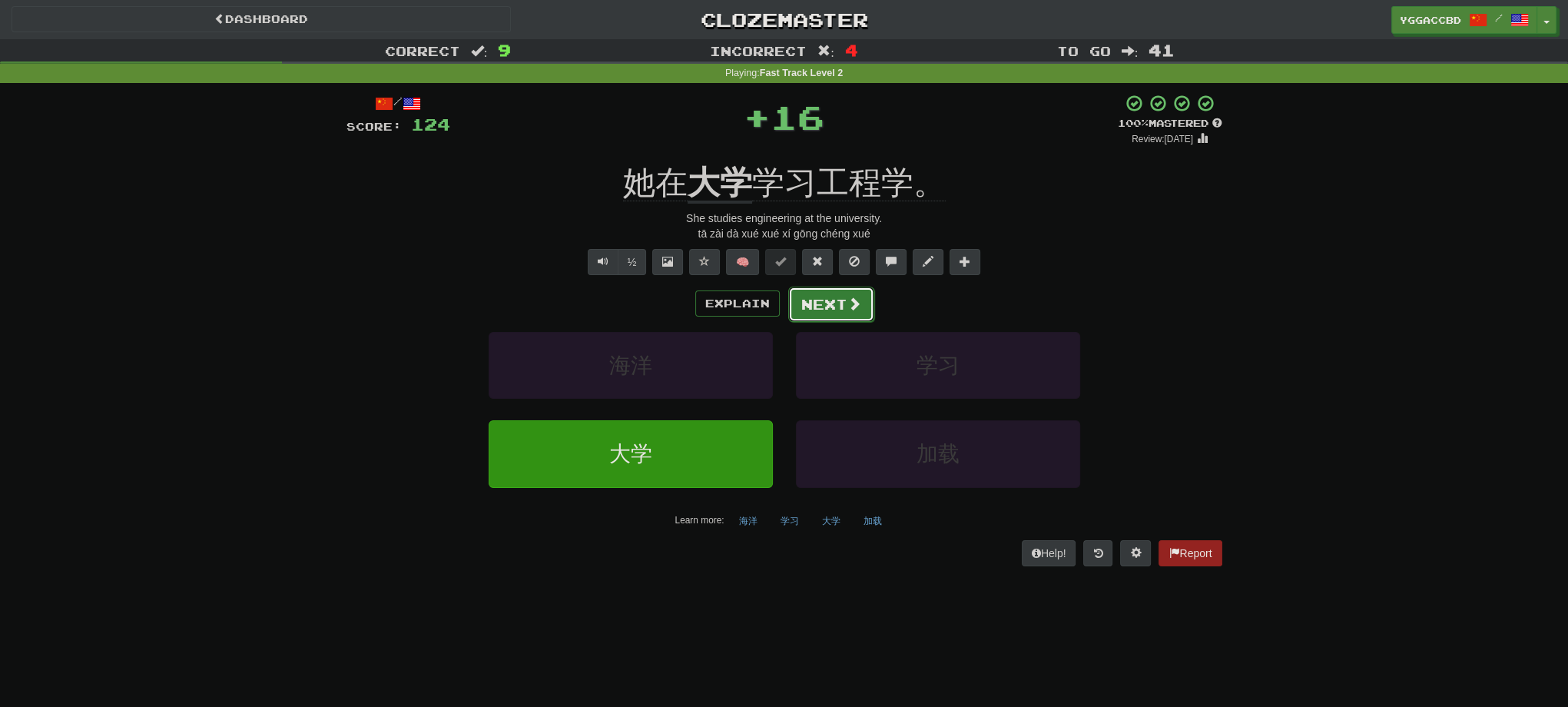
click at [816, 307] on button "Next" at bounding box center [831, 304] width 86 height 35
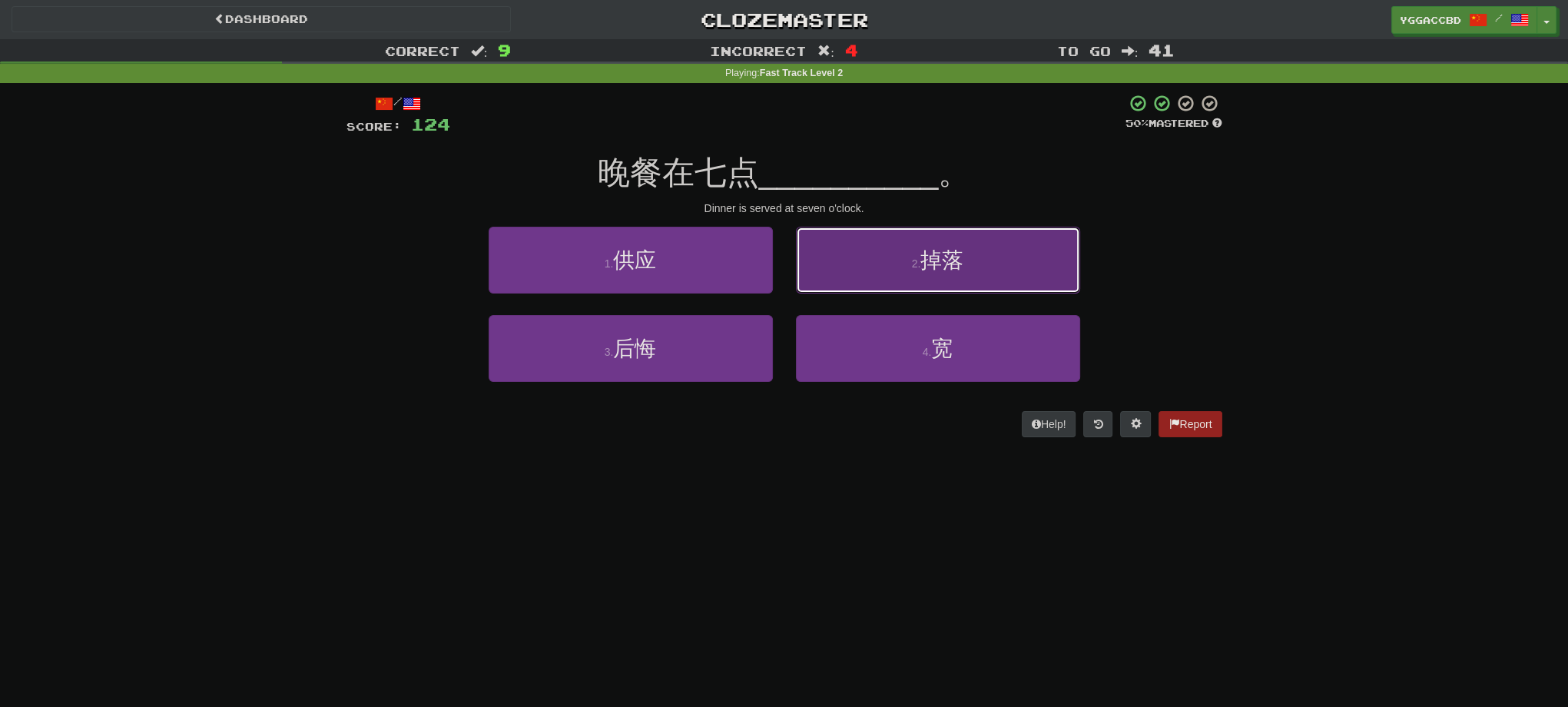
click at [959, 275] on button "2 . 掉落" at bounding box center [938, 259] width 284 height 67
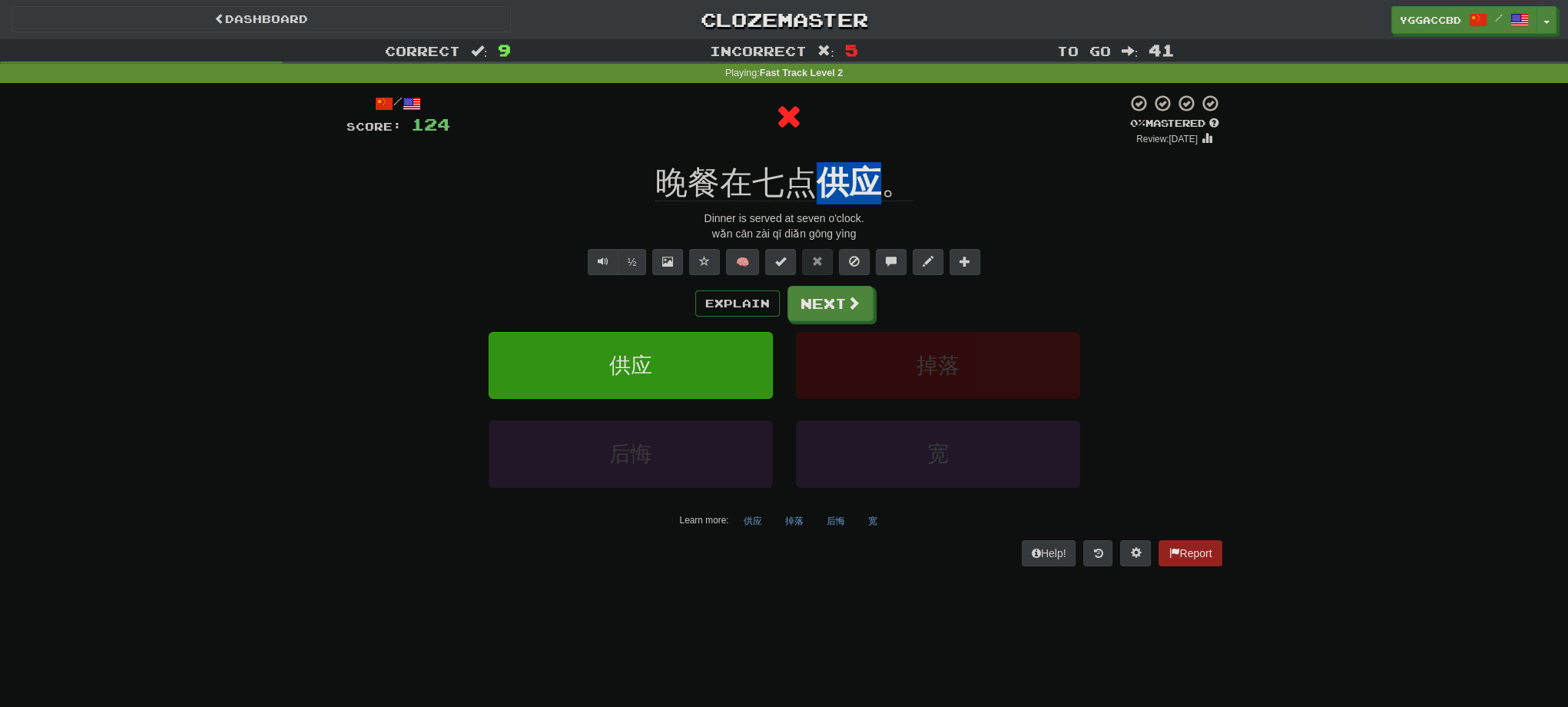
drag, startPoint x: 820, startPoint y: 158, endPoint x: 878, endPoint y: 163, distance: 58.2
click at [878, 163] on div "/ Score: 124 0 % Mastered Review: [DATE] 晚餐在七点 供应 。 [PERSON_NAME] is served at …" at bounding box center [784, 329] width 876 height 471
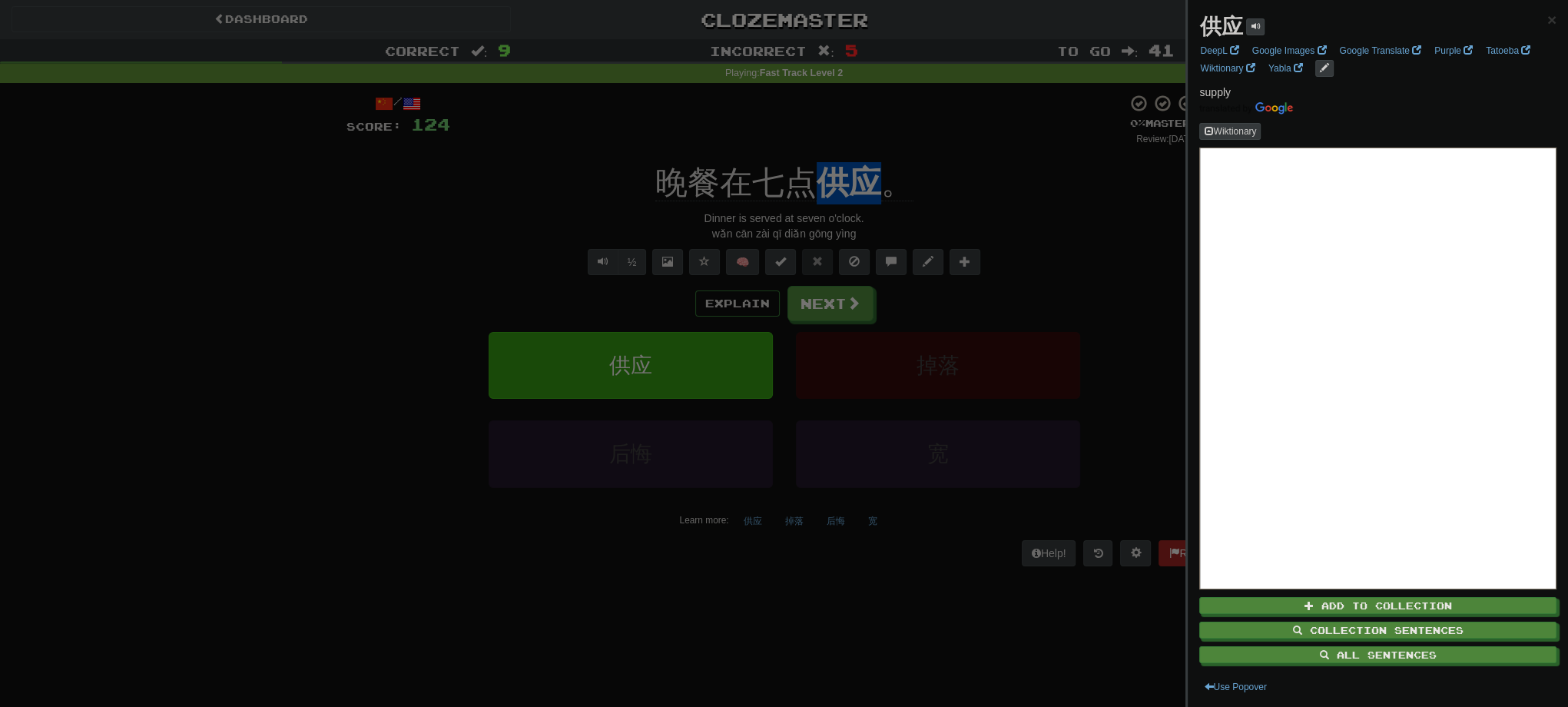
drag, startPoint x: 416, startPoint y: 394, endPoint x: 480, endPoint y: 376, distance: 66.5
click at [416, 394] on div at bounding box center [784, 353] width 1568 height 707
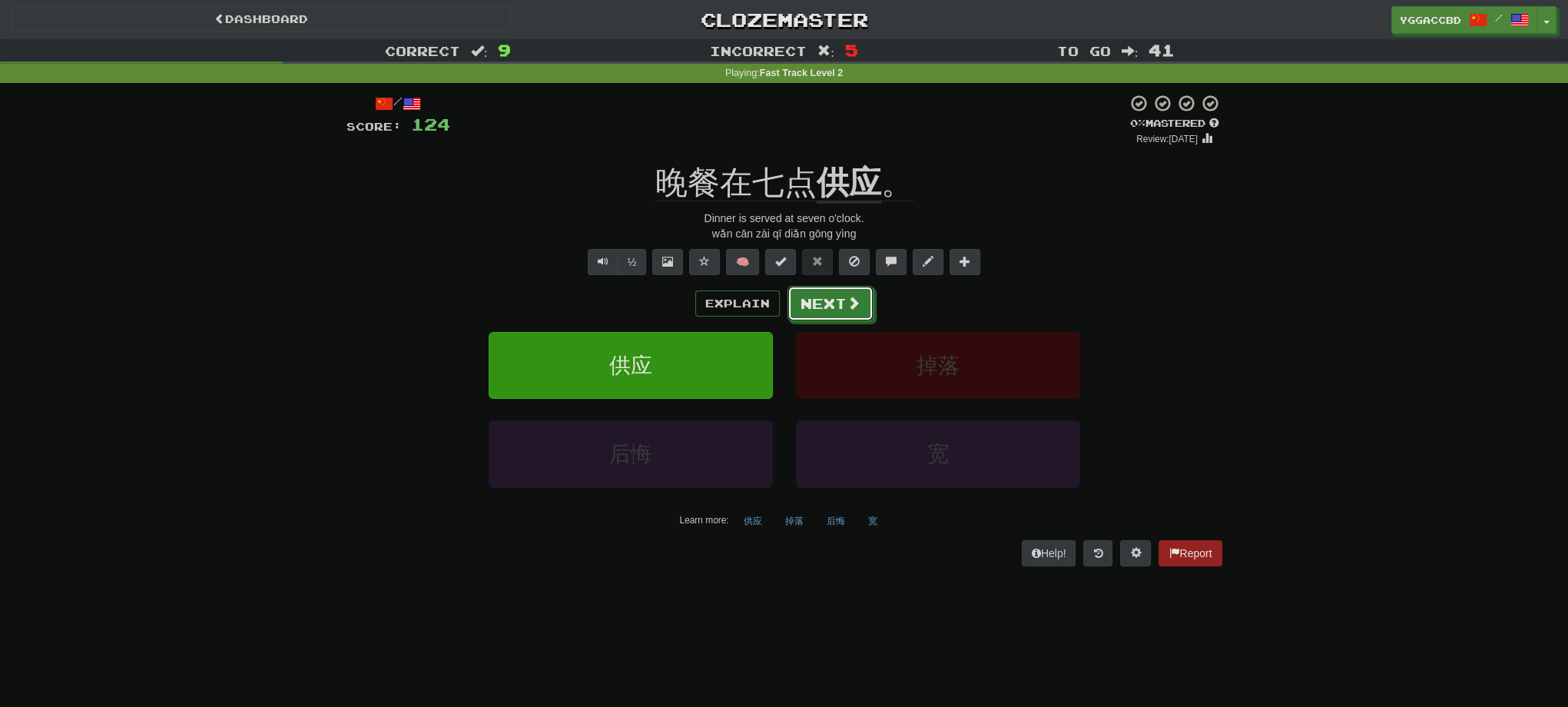
click at [833, 305] on button "Next" at bounding box center [830, 303] width 86 height 35
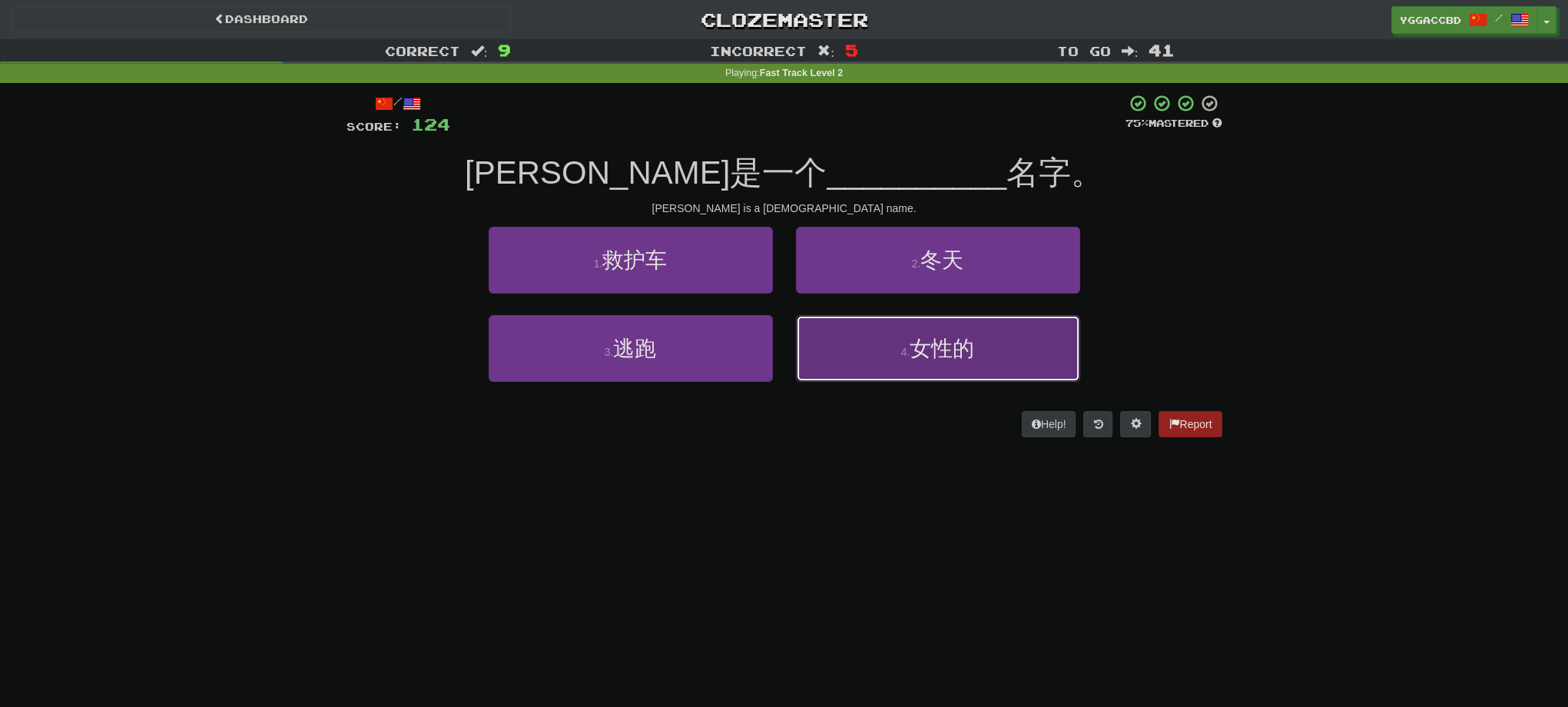
click at [1056, 338] on button "4 . 女性的" at bounding box center [938, 348] width 284 height 67
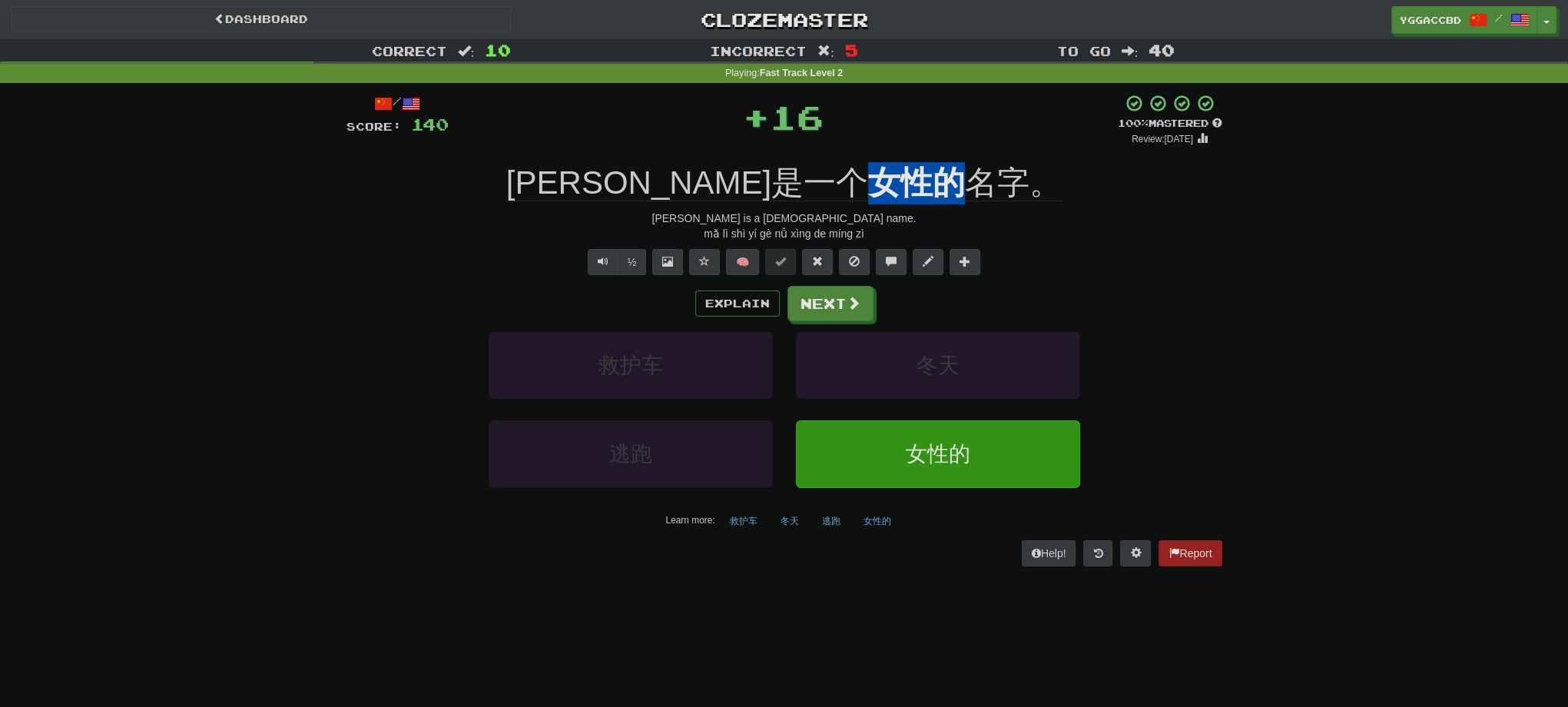
drag, startPoint x: 772, startPoint y: 157, endPoint x: 863, endPoint y: 161, distance: 91.1
click at [863, 161] on div "/ Score: 140 + 16 100 % Mastered Review: [DATE] [PERSON_NAME]是一个 女性的 名字。 [PERSO…" at bounding box center [784, 329] width 876 height 471
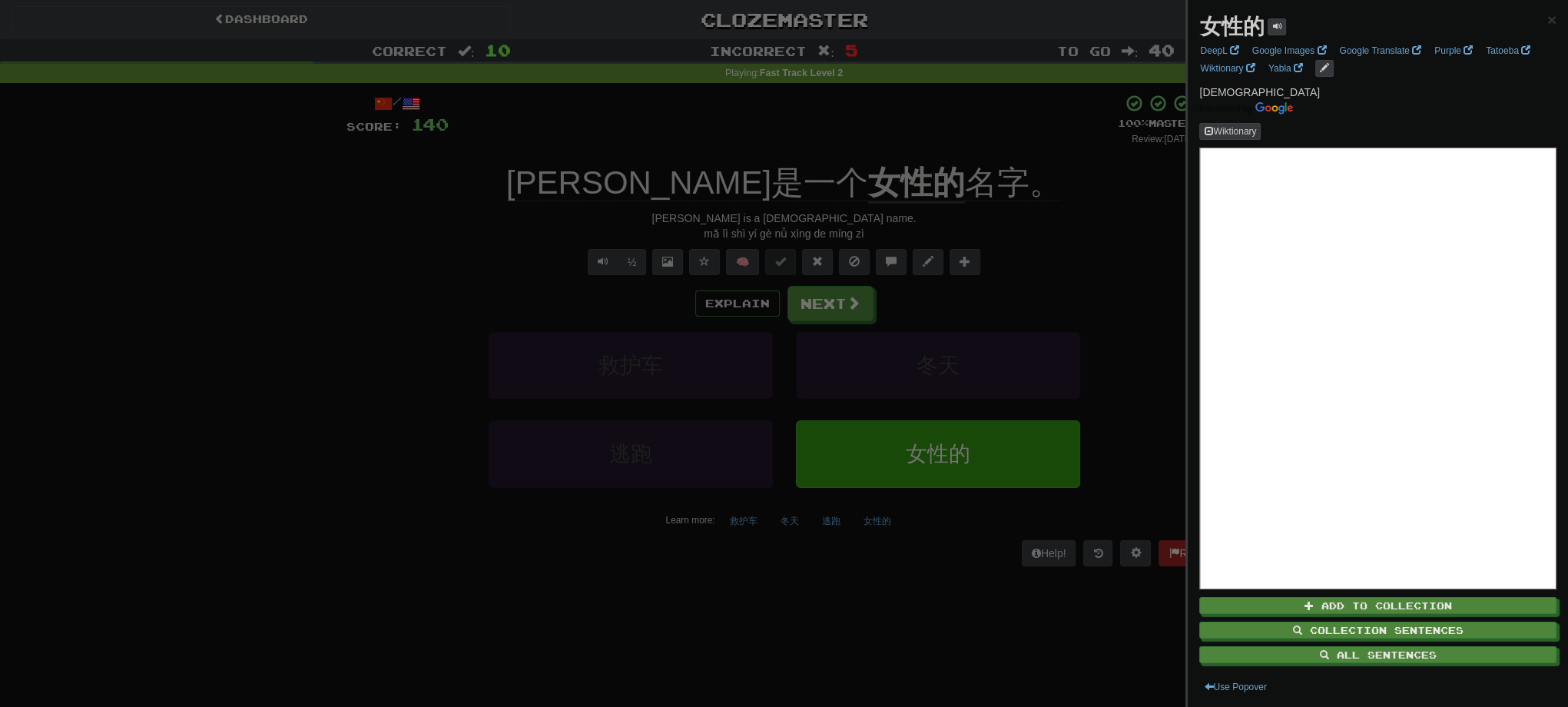
click at [847, 147] on div at bounding box center [784, 353] width 1568 height 707
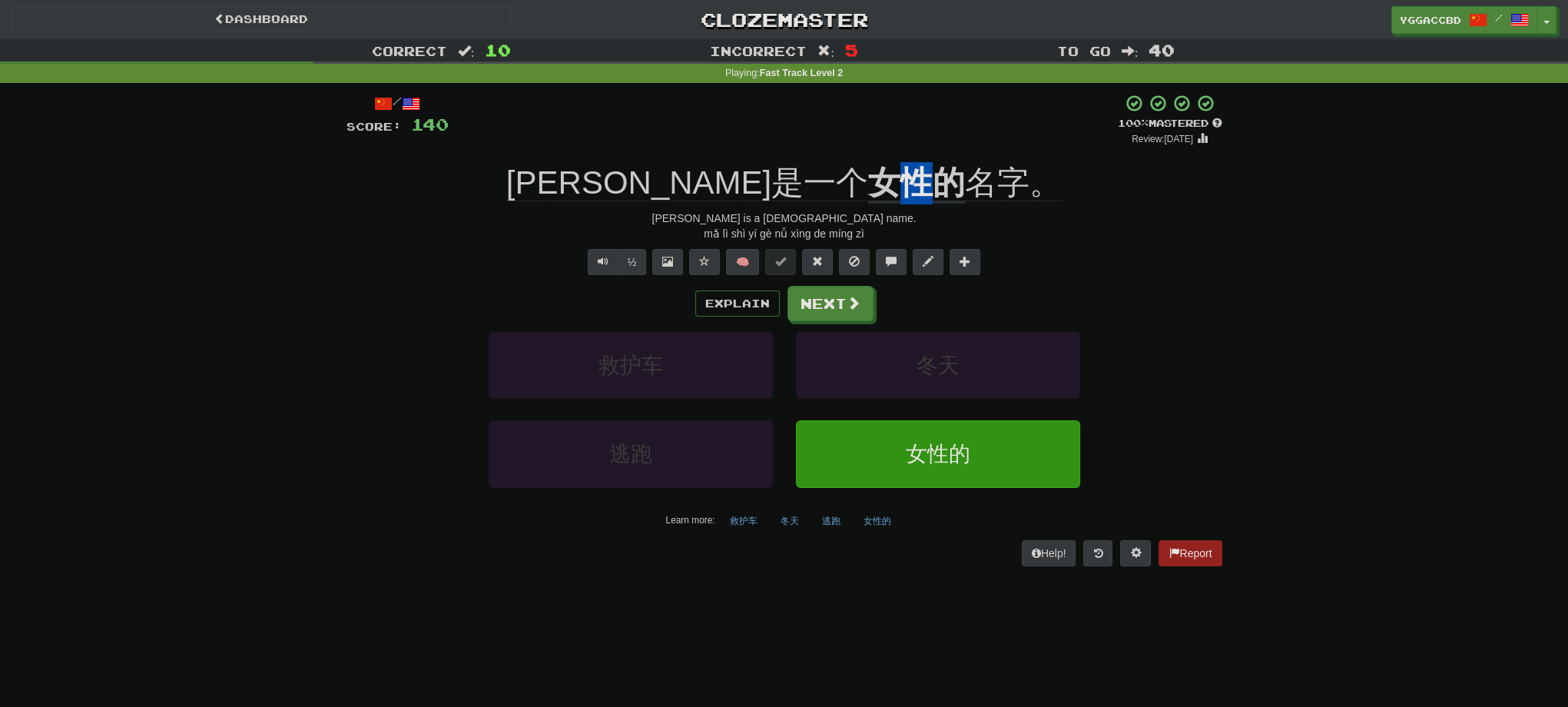
drag, startPoint x: 813, startPoint y: 159, endPoint x: 830, endPoint y: 157, distance: 17.1
click at [830, 157] on div "/ Score: 140 + 16 100 % Mastered Review: [DATE] [PERSON_NAME]是一个 女性的 名字。 [PERSO…" at bounding box center [784, 329] width 876 height 471
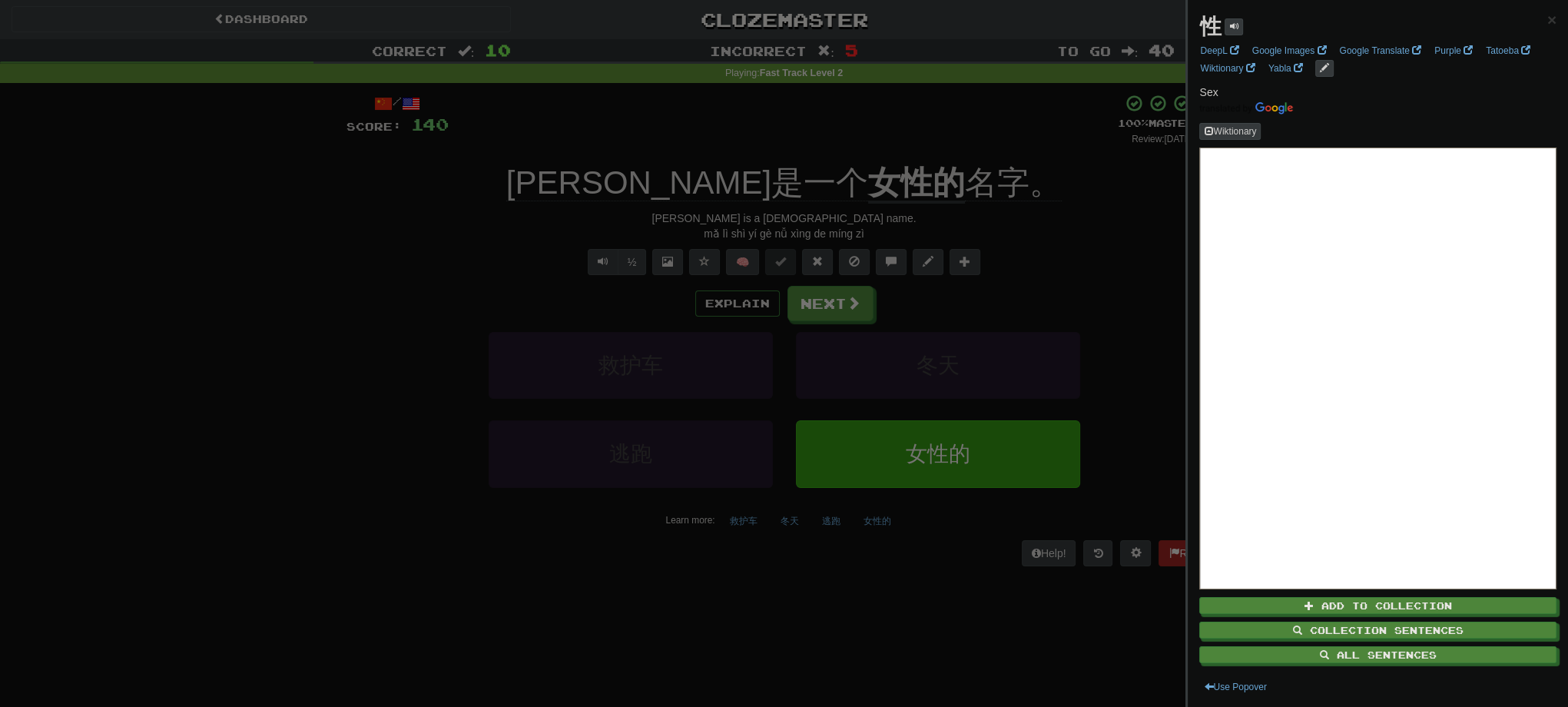
click at [1005, 180] on div at bounding box center [784, 353] width 1568 height 707
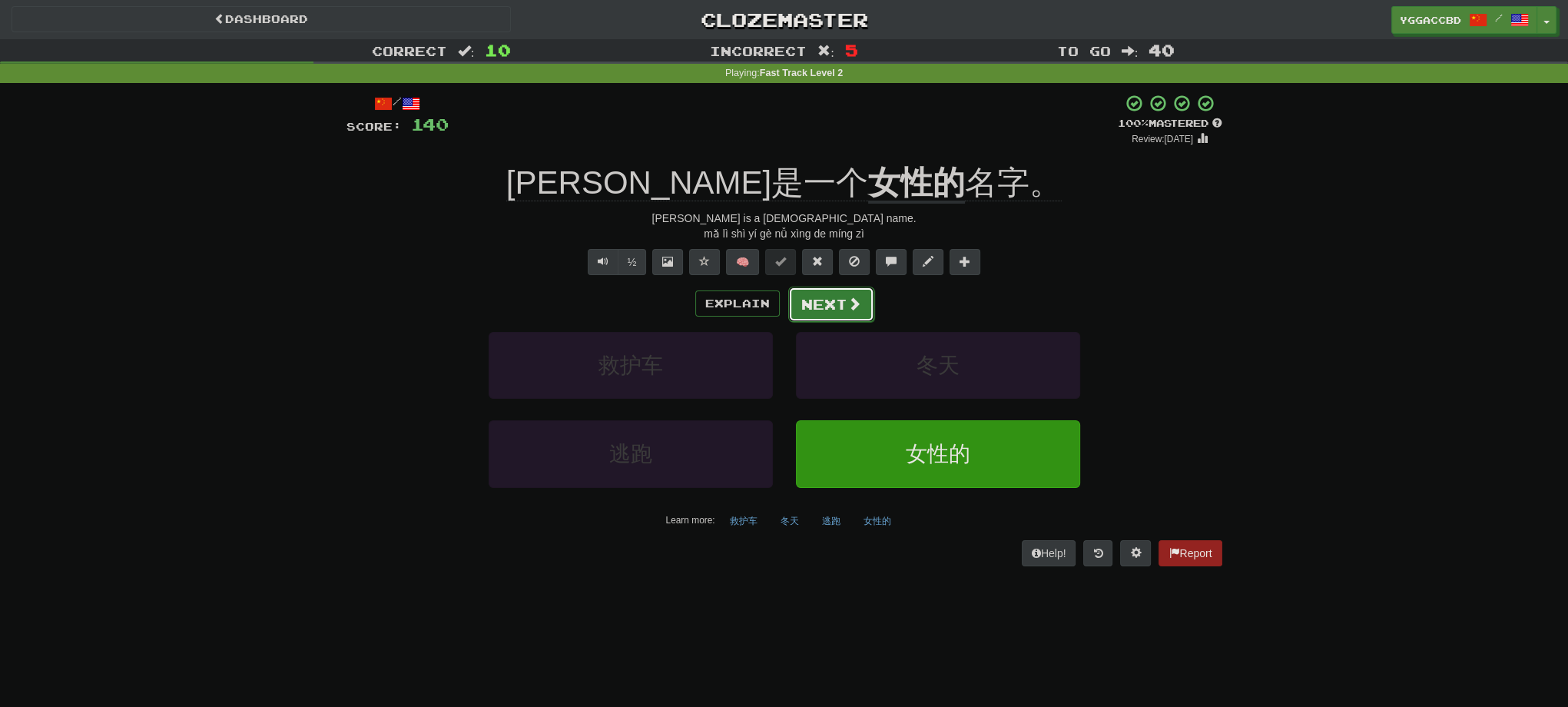
click at [825, 313] on button "Next" at bounding box center [831, 304] width 86 height 35
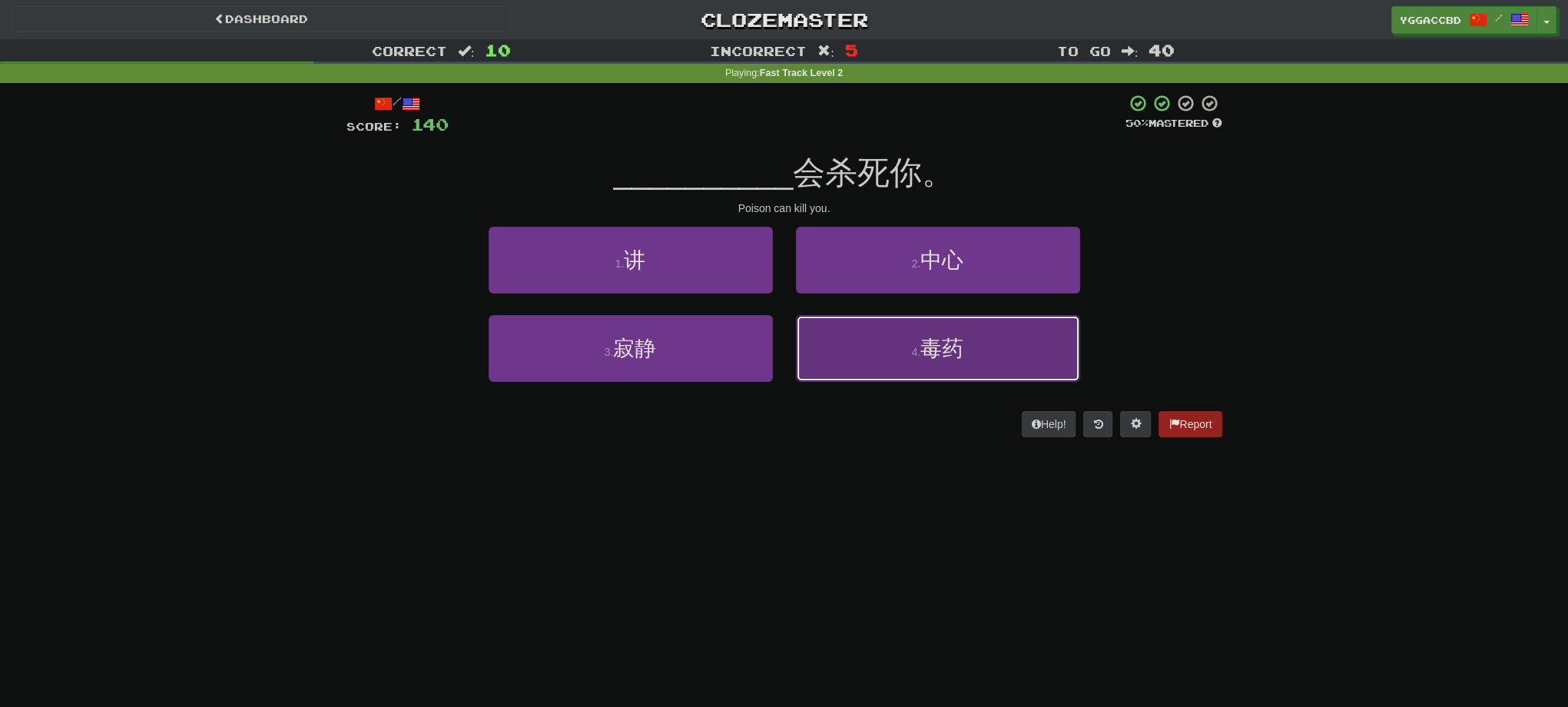
click at [999, 342] on button "4 . 毒药" at bounding box center [938, 348] width 284 height 67
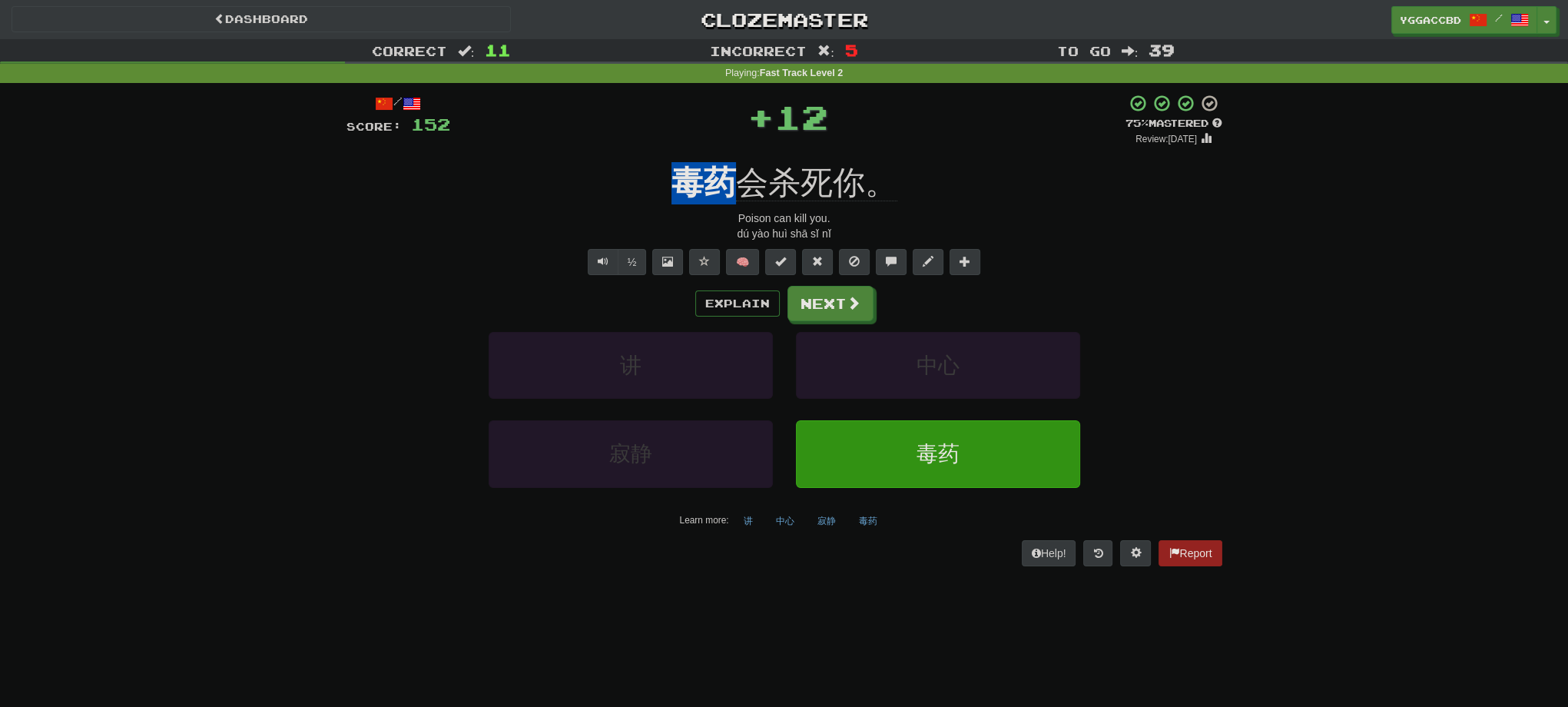
drag, startPoint x: 674, startPoint y: 157, endPoint x: 727, endPoint y: 157, distance: 53.0
click at [726, 157] on div "/ Score: 152 + 12 75 % Mastered Review: [DATE] 毒药 会杀死你。 Poison can kill you. dú…" at bounding box center [784, 329] width 876 height 471
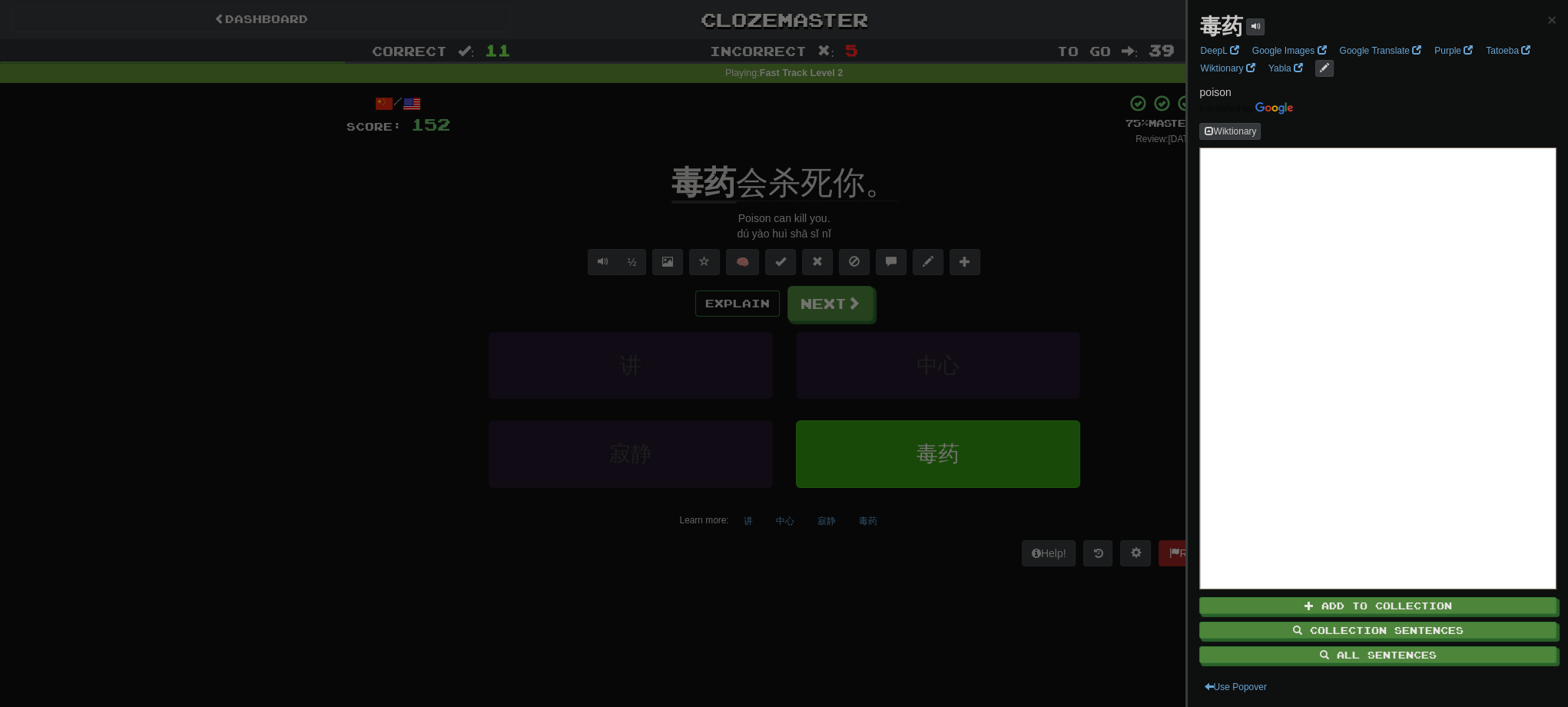
click at [989, 177] on div at bounding box center [784, 353] width 1568 height 707
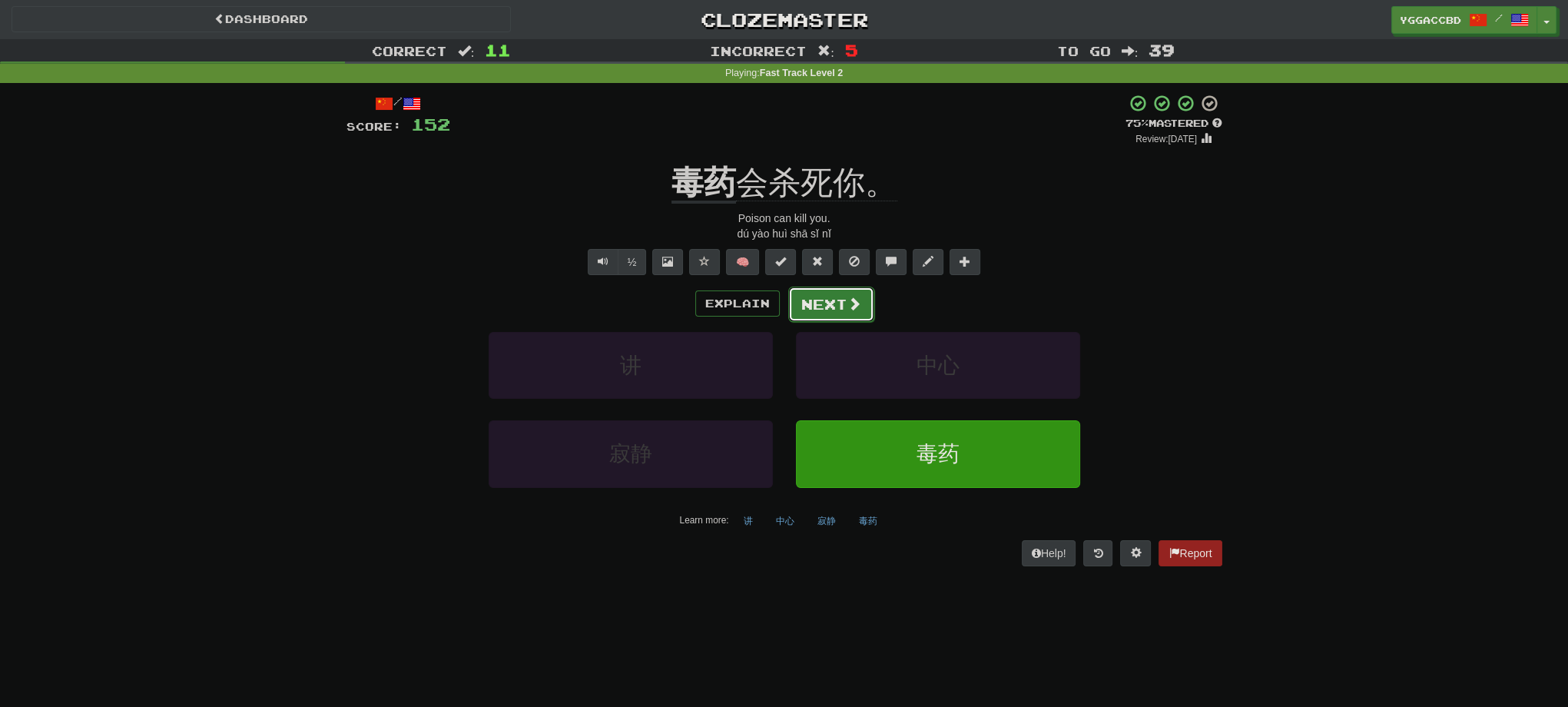
click at [824, 298] on button "Next" at bounding box center [831, 304] width 86 height 35
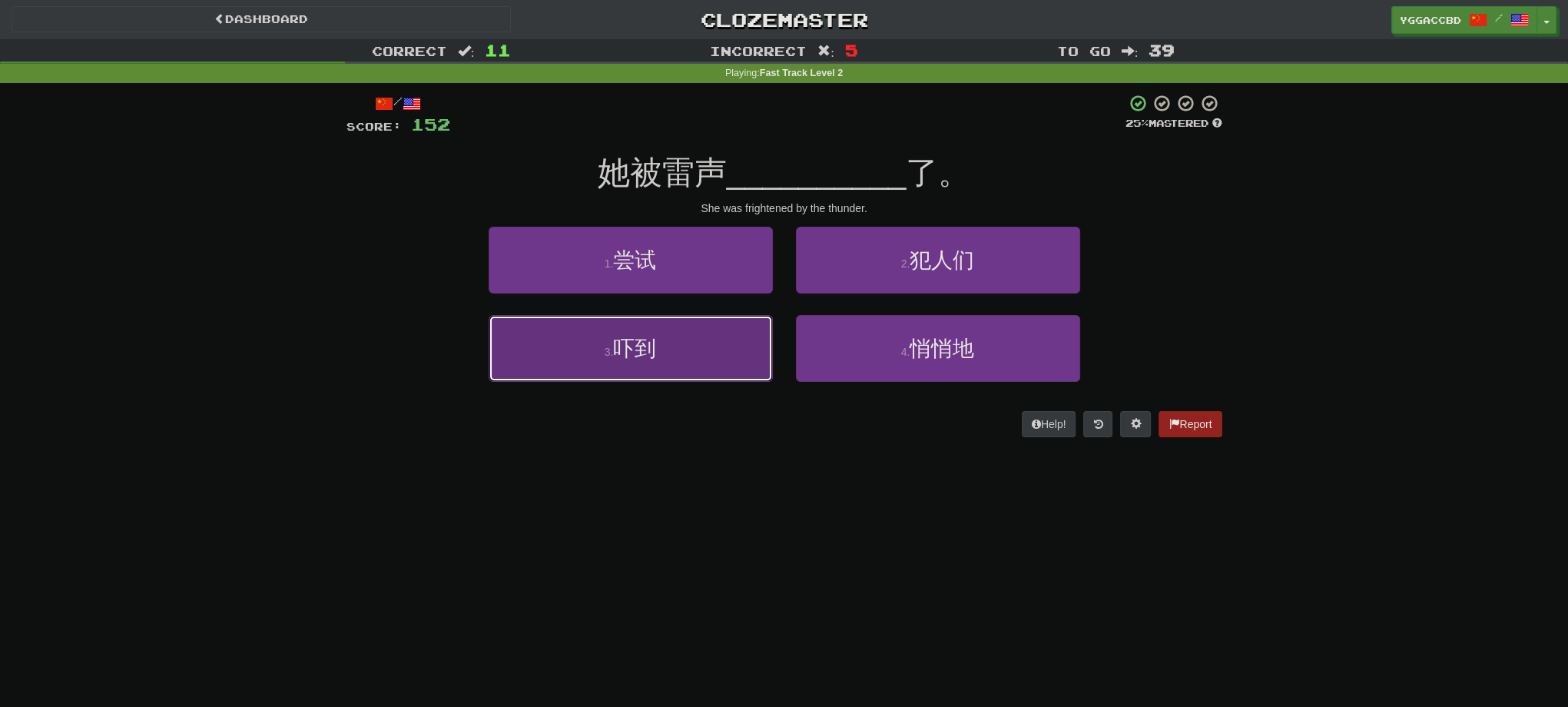
click at [672, 348] on button "3 . 吓到" at bounding box center [630, 348] width 284 height 67
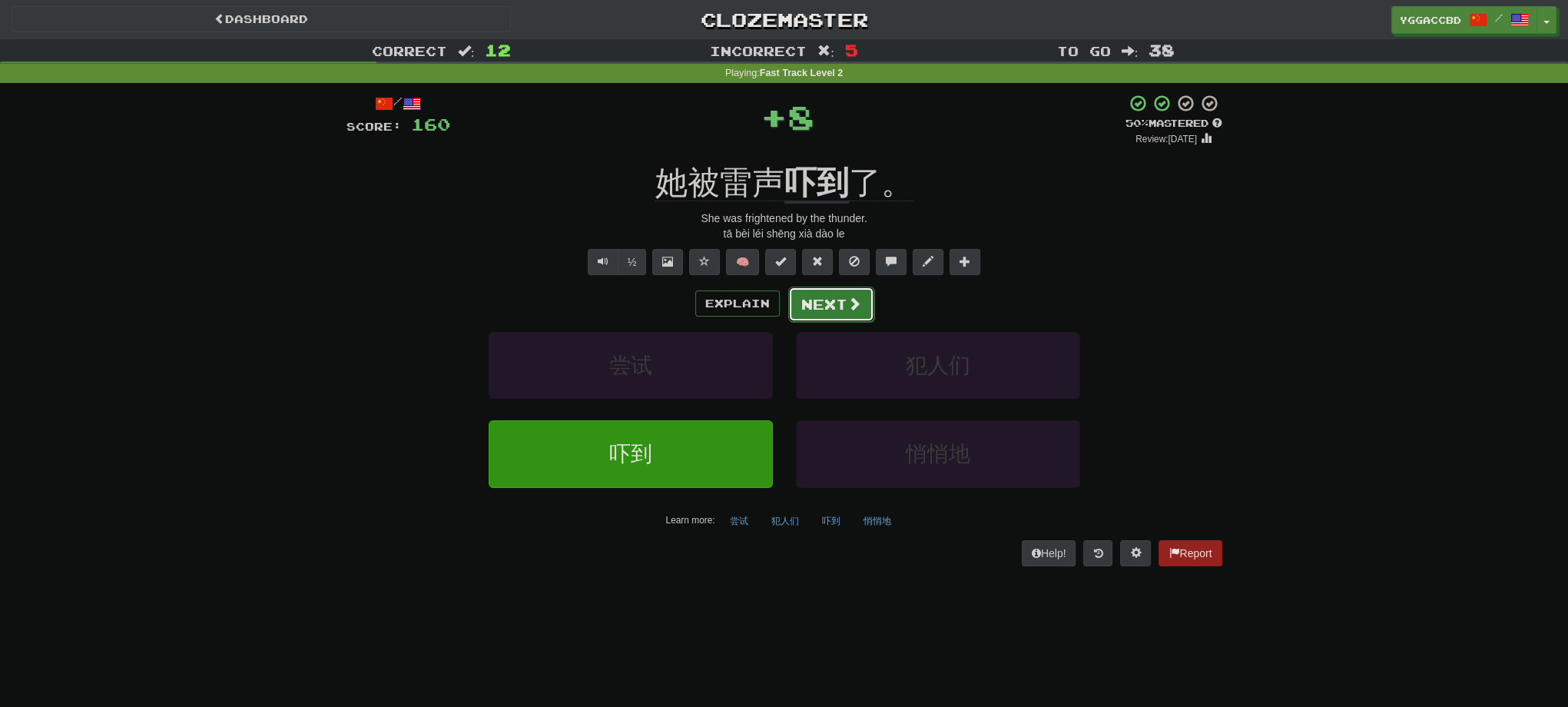
click at [812, 302] on button "Next" at bounding box center [831, 304] width 86 height 35
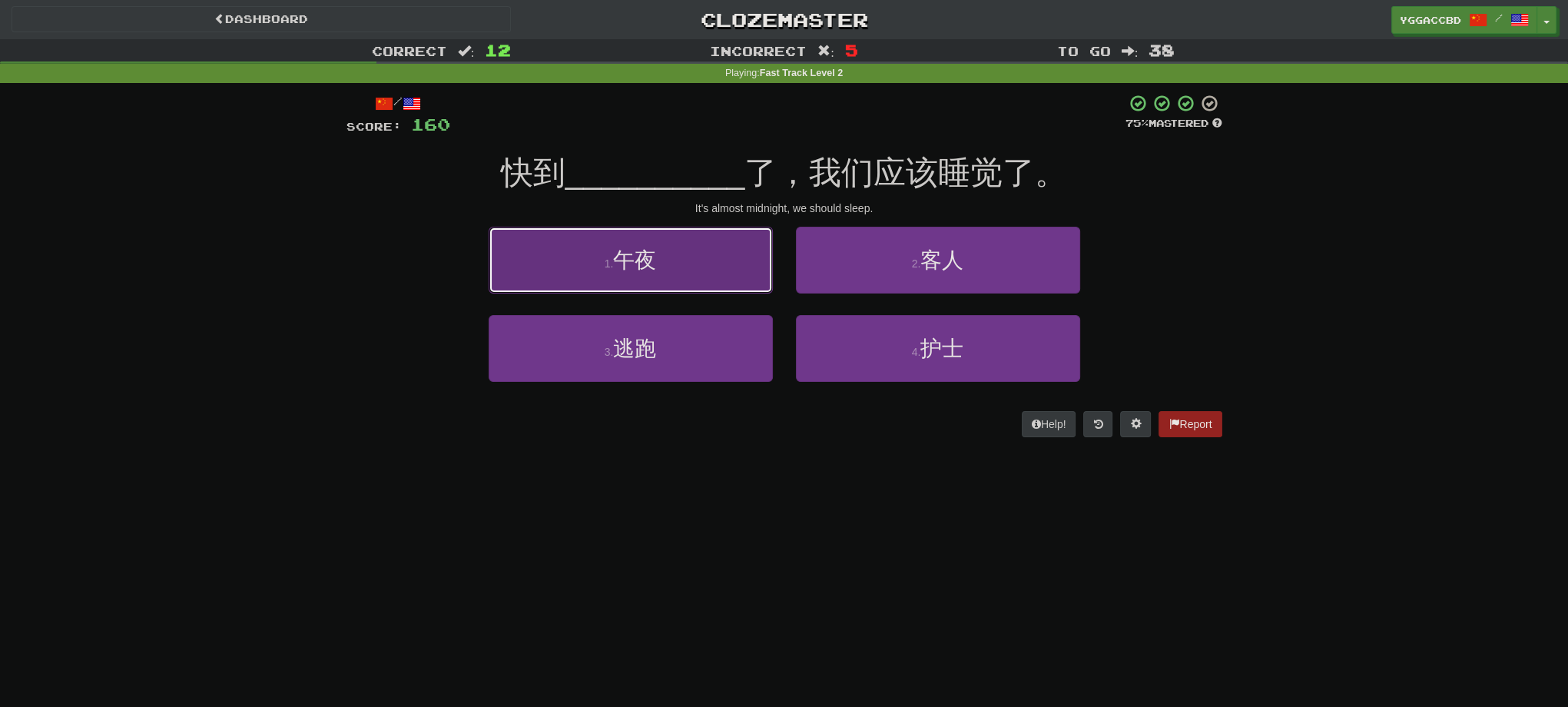
click at [582, 267] on button "1 . 午夜" at bounding box center [630, 259] width 284 height 67
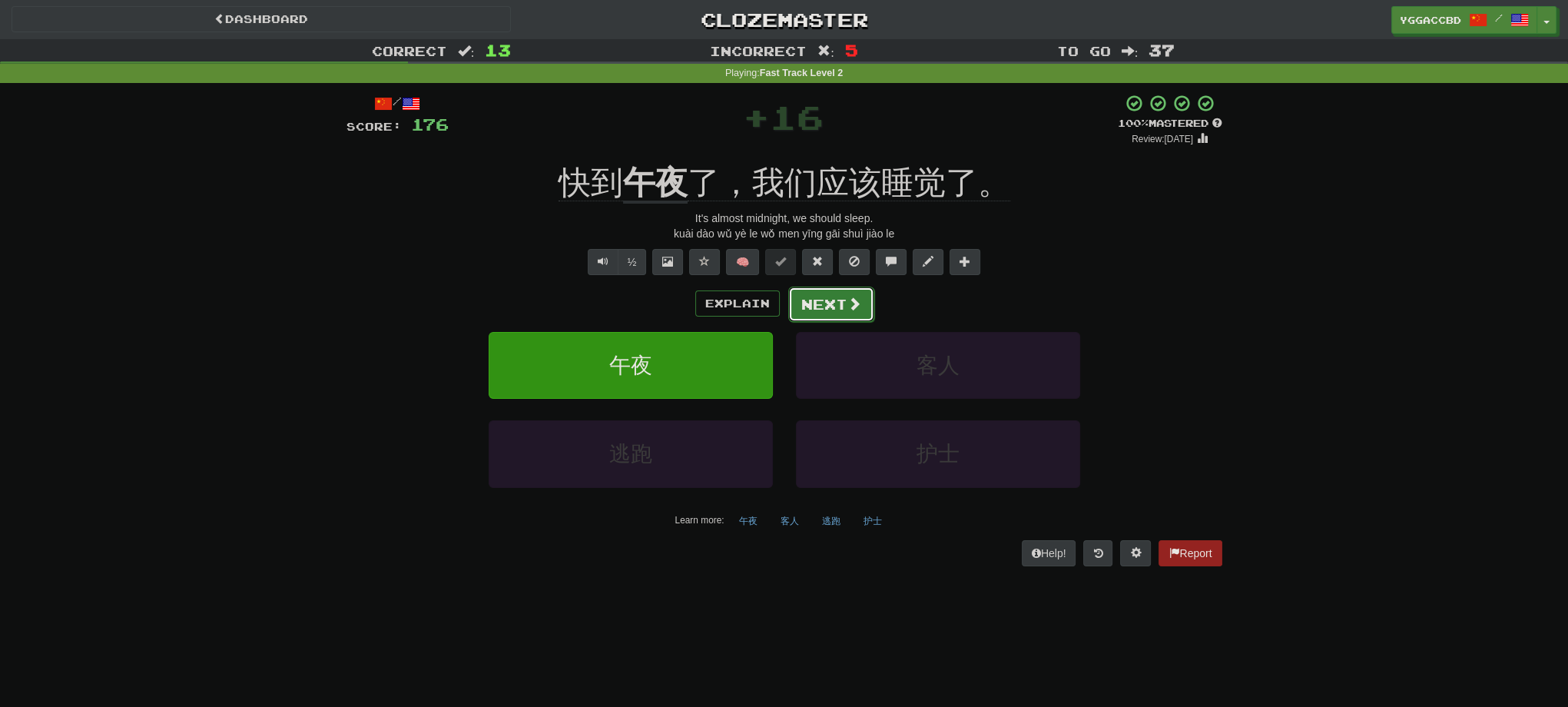
click at [807, 294] on button "Next" at bounding box center [831, 304] width 86 height 35
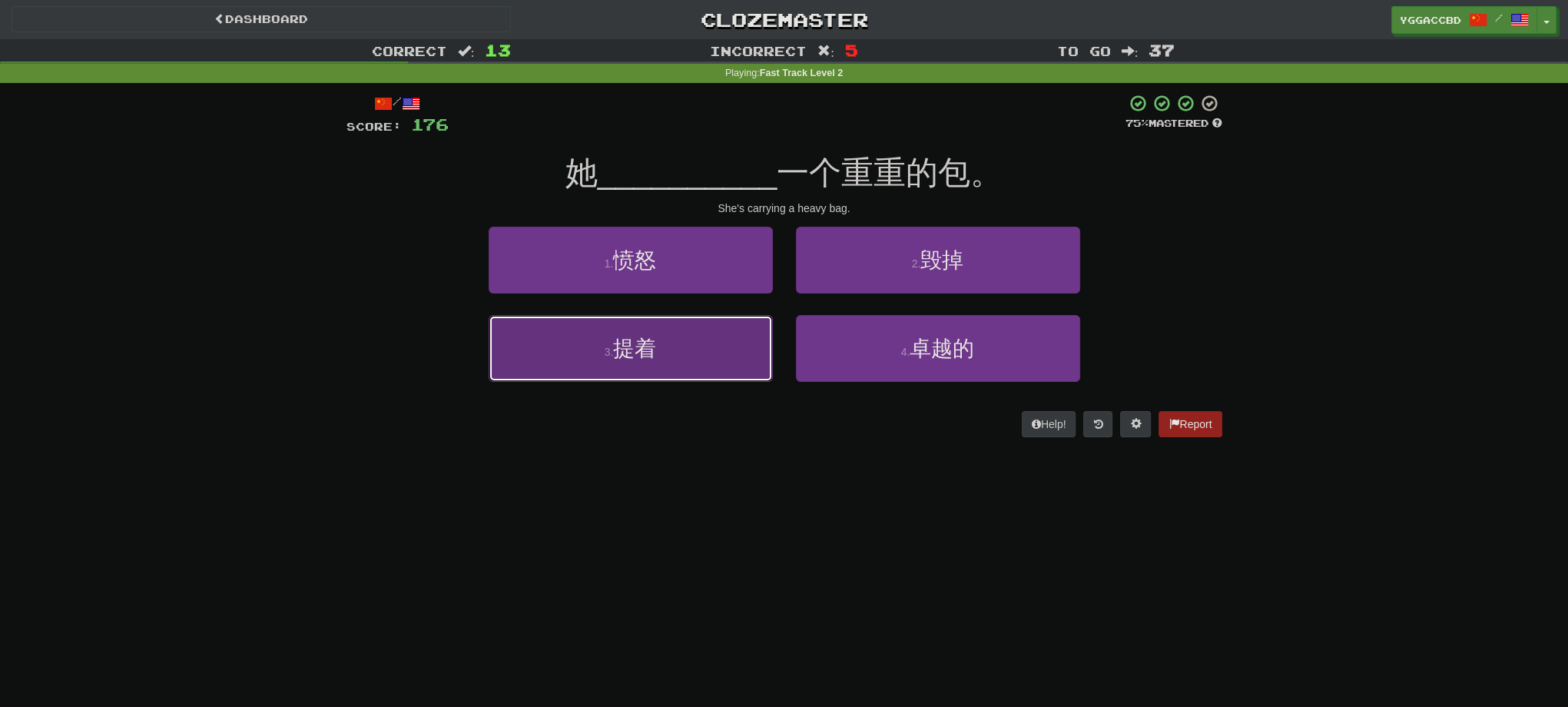
click at [656, 358] on span "提着" at bounding box center [634, 348] width 43 height 24
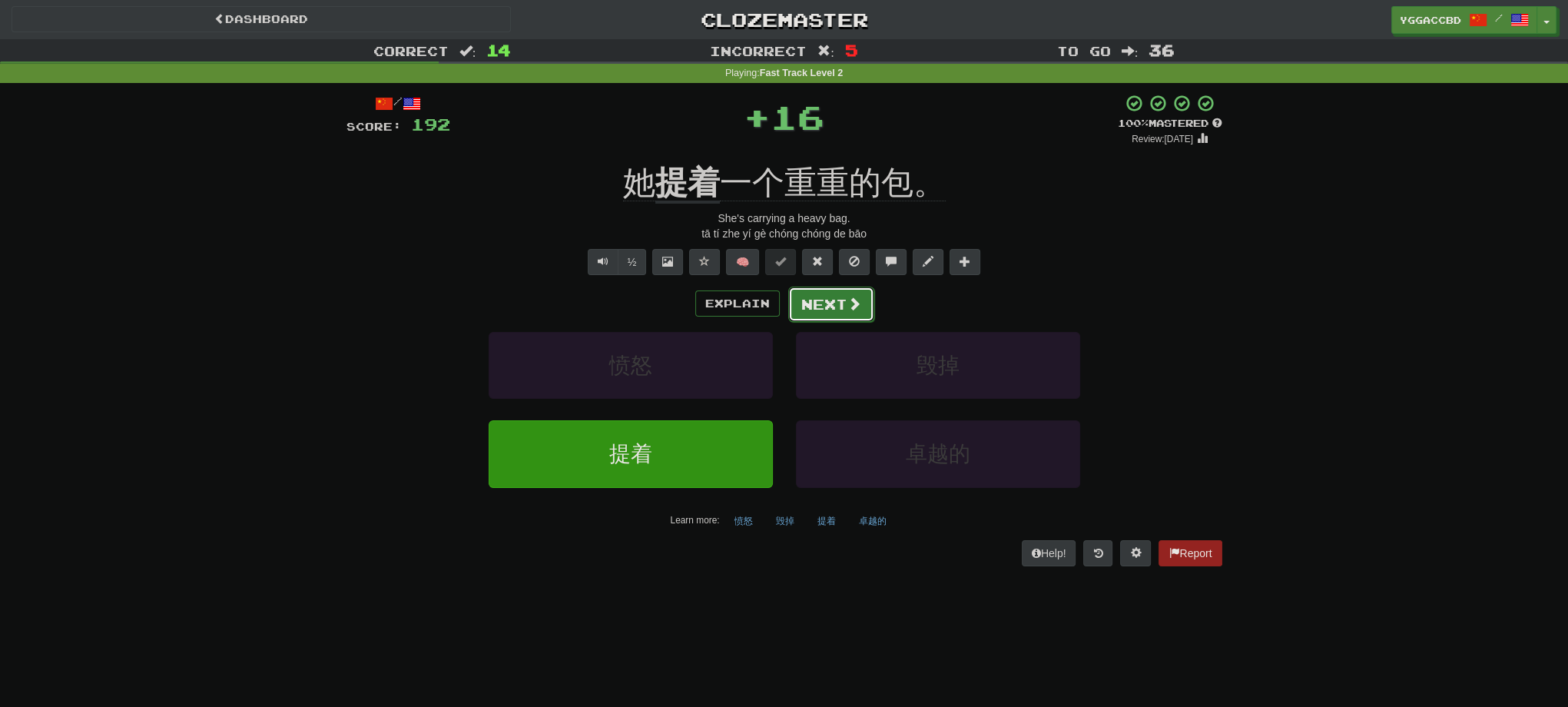
click at [832, 307] on button "Next" at bounding box center [831, 304] width 86 height 35
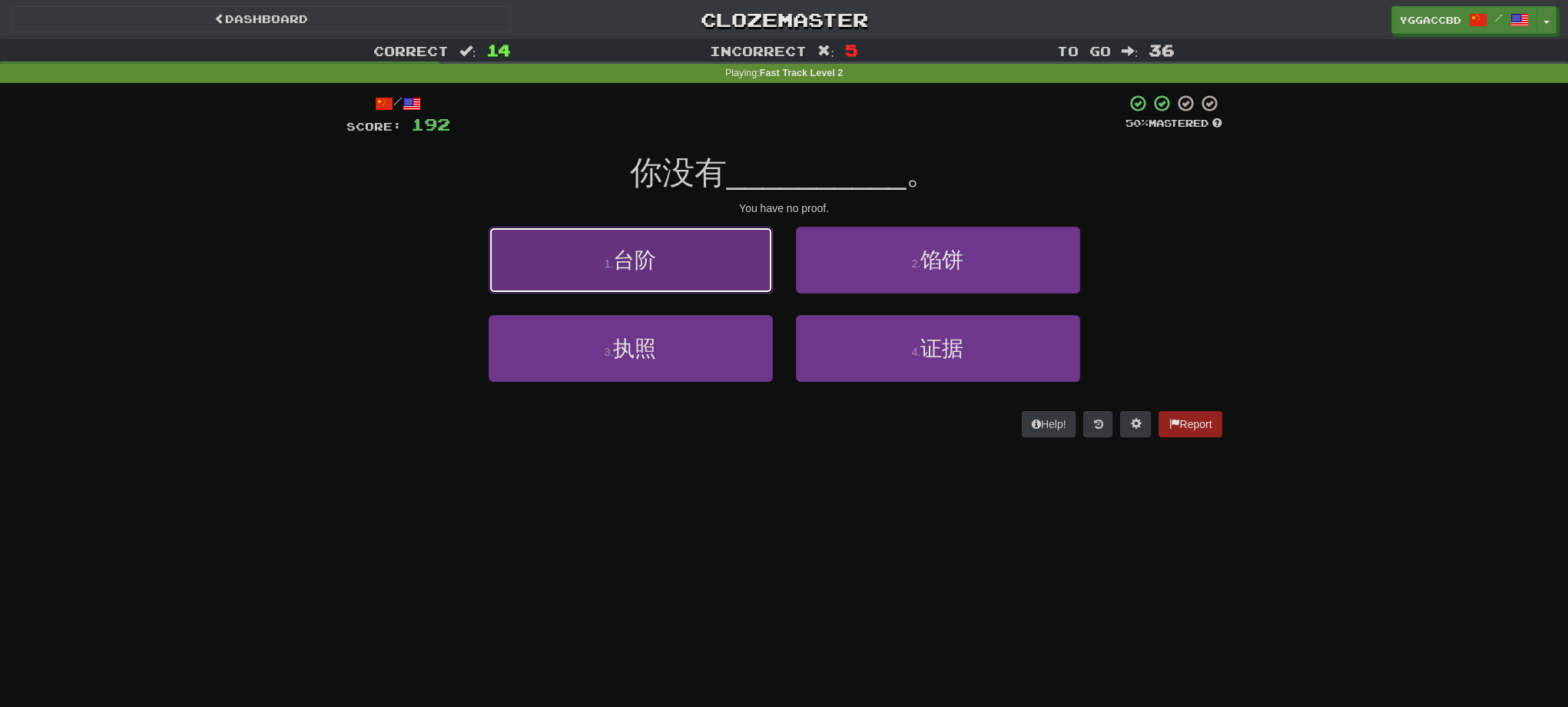
click at [619, 253] on span "台阶" at bounding box center [634, 260] width 43 height 24
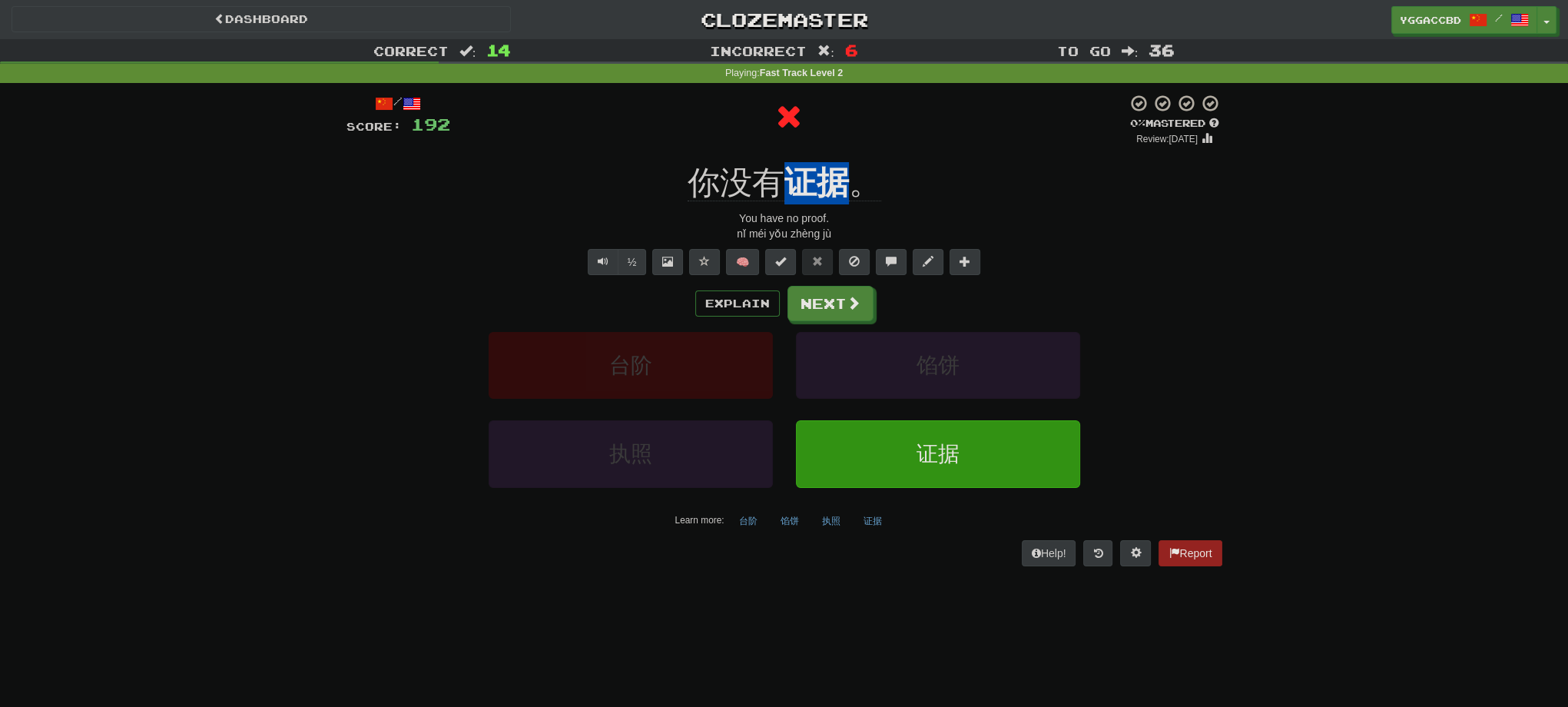
drag, startPoint x: 787, startPoint y: 155, endPoint x: 840, endPoint y: 160, distance: 53.2
click at [840, 160] on div "/ Score: 192 0 % Mastered Review: [DATE] 你没有 证据 。 You have no proof. nǐ méi yǒu…" at bounding box center [784, 329] width 876 height 471
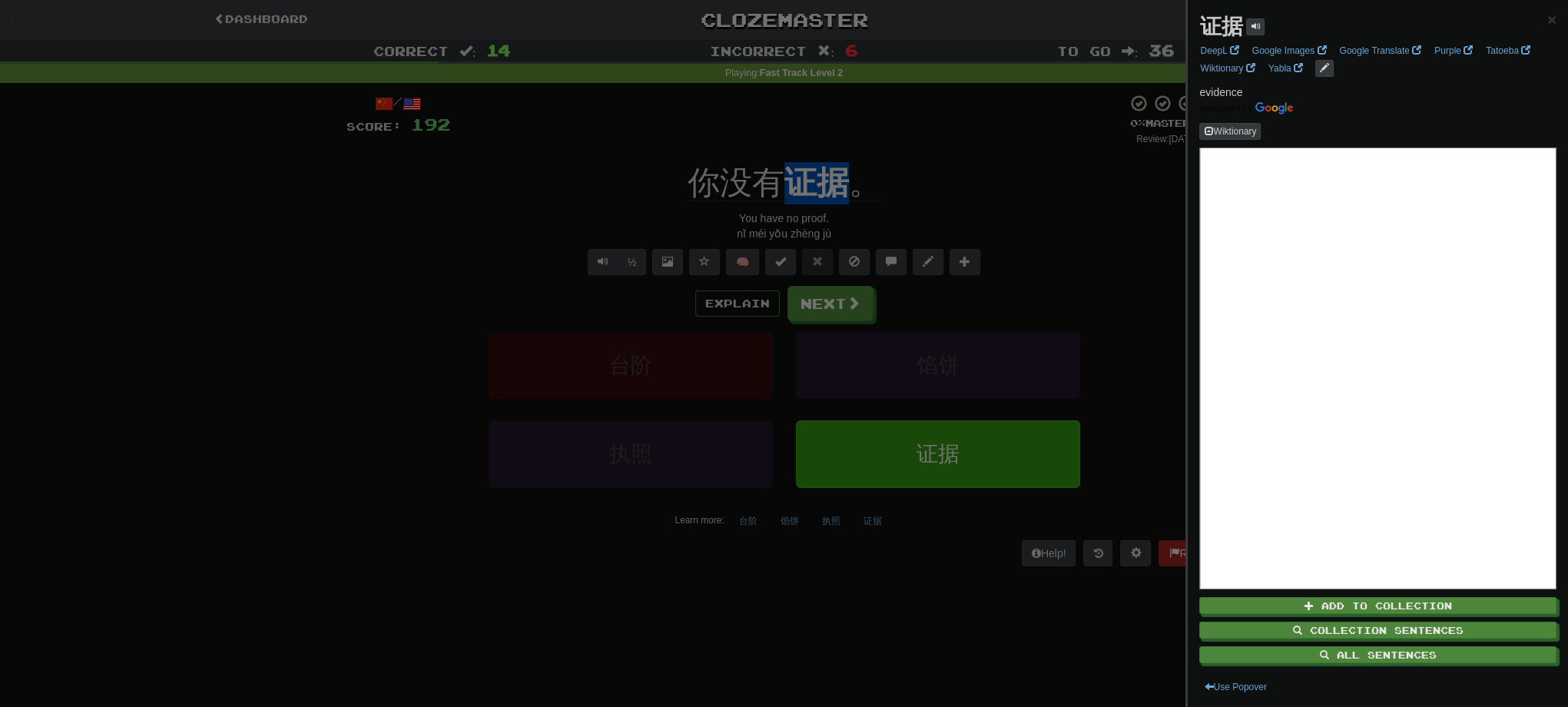
drag, startPoint x: 1037, startPoint y: 197, endPoint x: 1029, endPoint y: 208, distance: 13.6
click at [1037, 199] on div at bounding box center [784, 353] width 1568 height 707
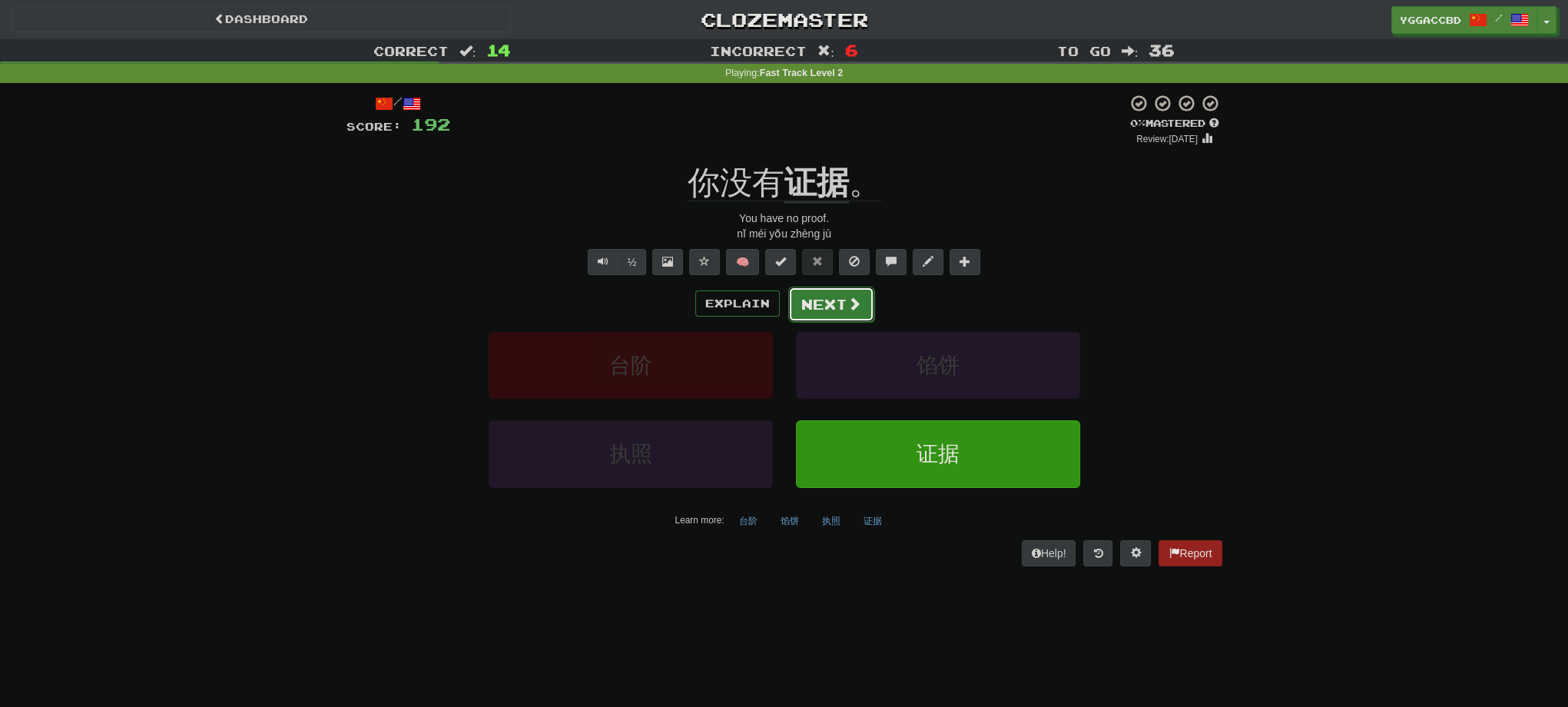
click at [814, 313] on button "Next" at bounding box center [831, 304] width 86 height 35
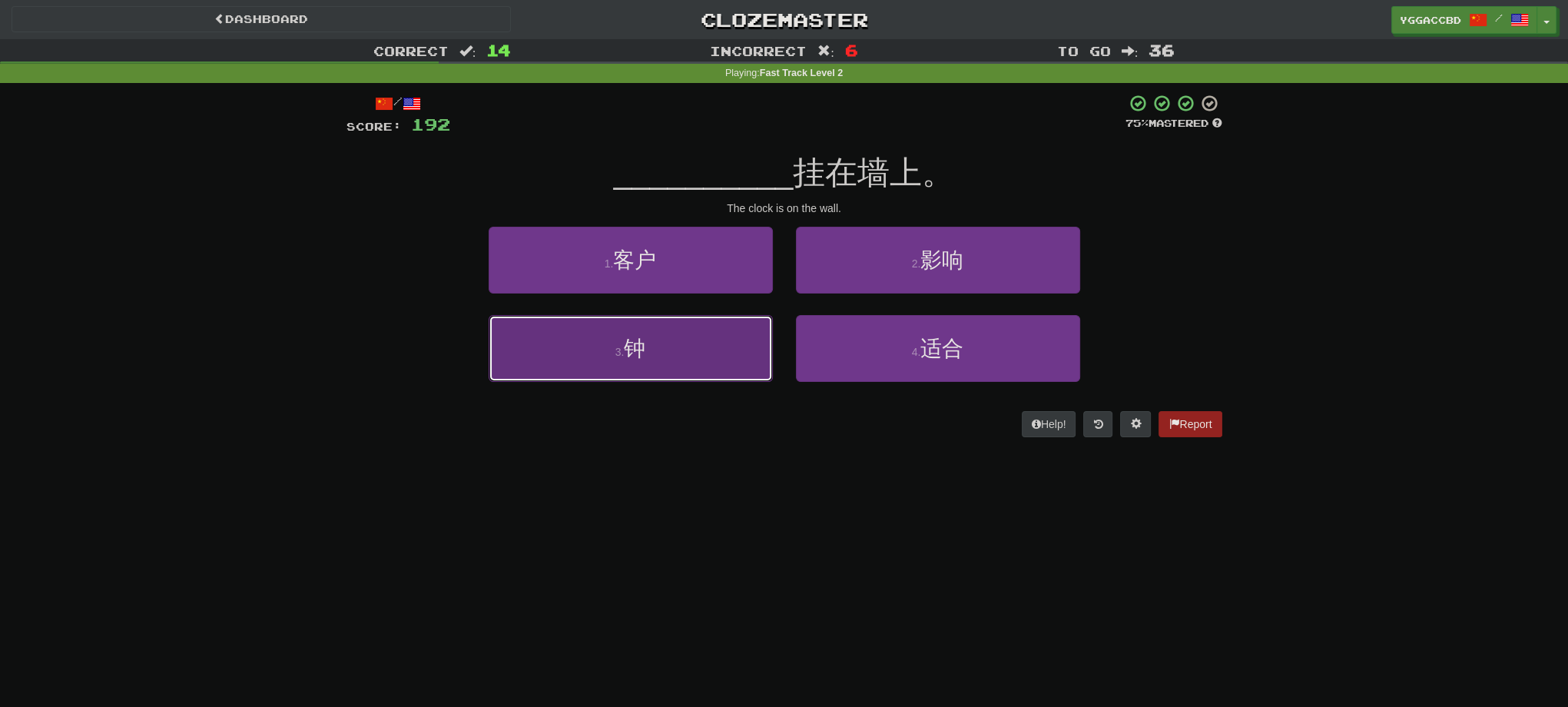
click at [640, 359] on span "钟" at bounding box center [634, 348] width 21 height 24
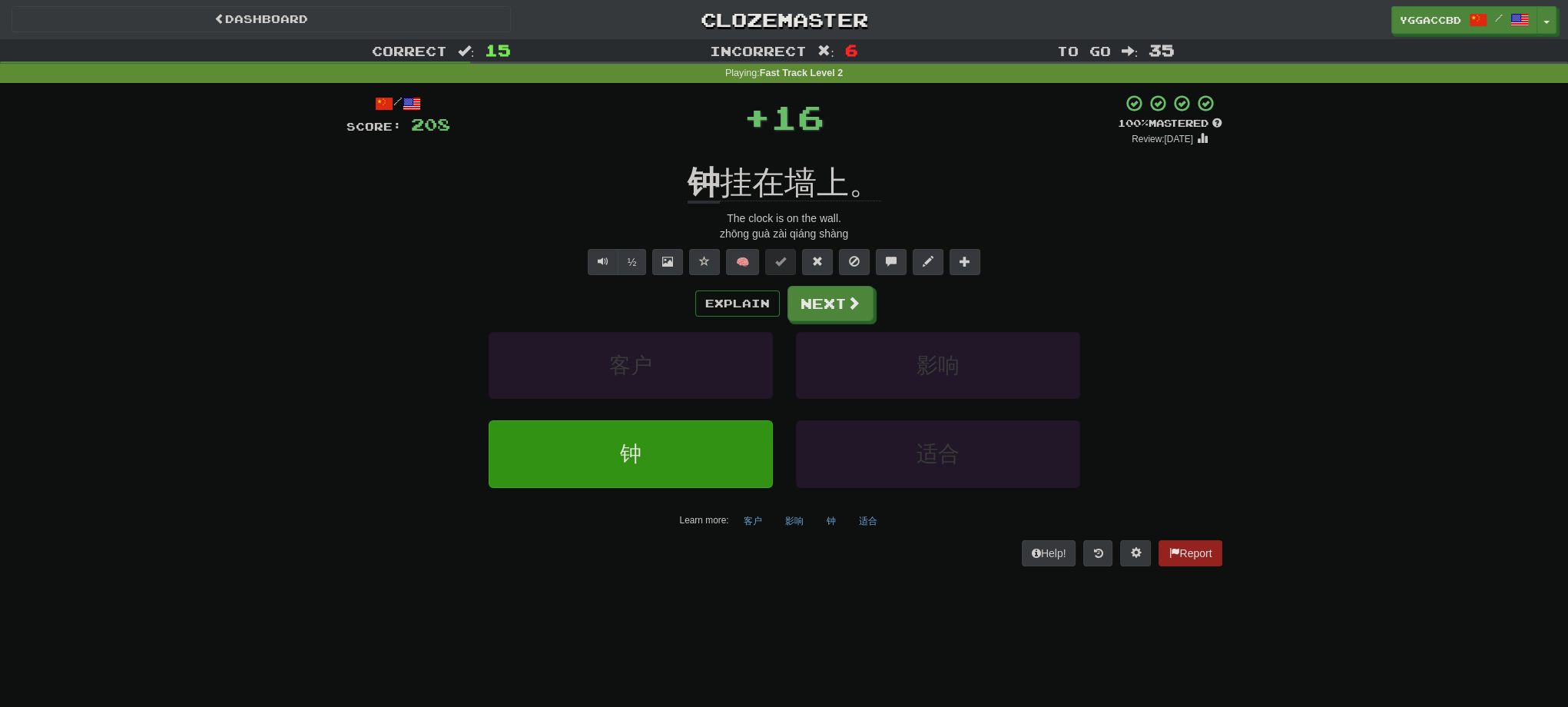
click at [704, 160] on div "/ Score: 208 + 16 100 % Mastered Review: [DATE] 钟 挂在墙上。 The clock is on the wal…" at bounding box center [784, 329] width 876 height 471
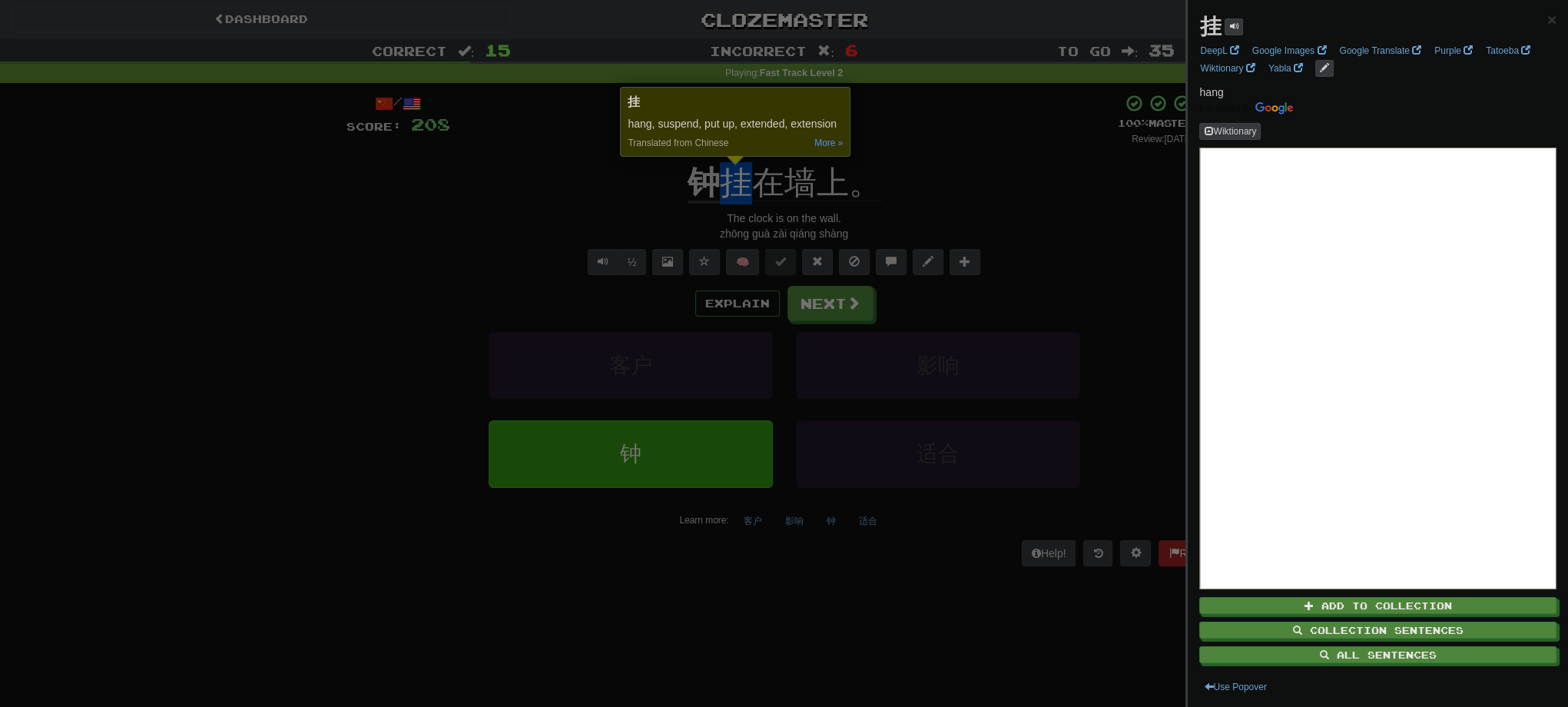
click at [629, 163] on div at bounding box center [784, 353] width 1568 height 707
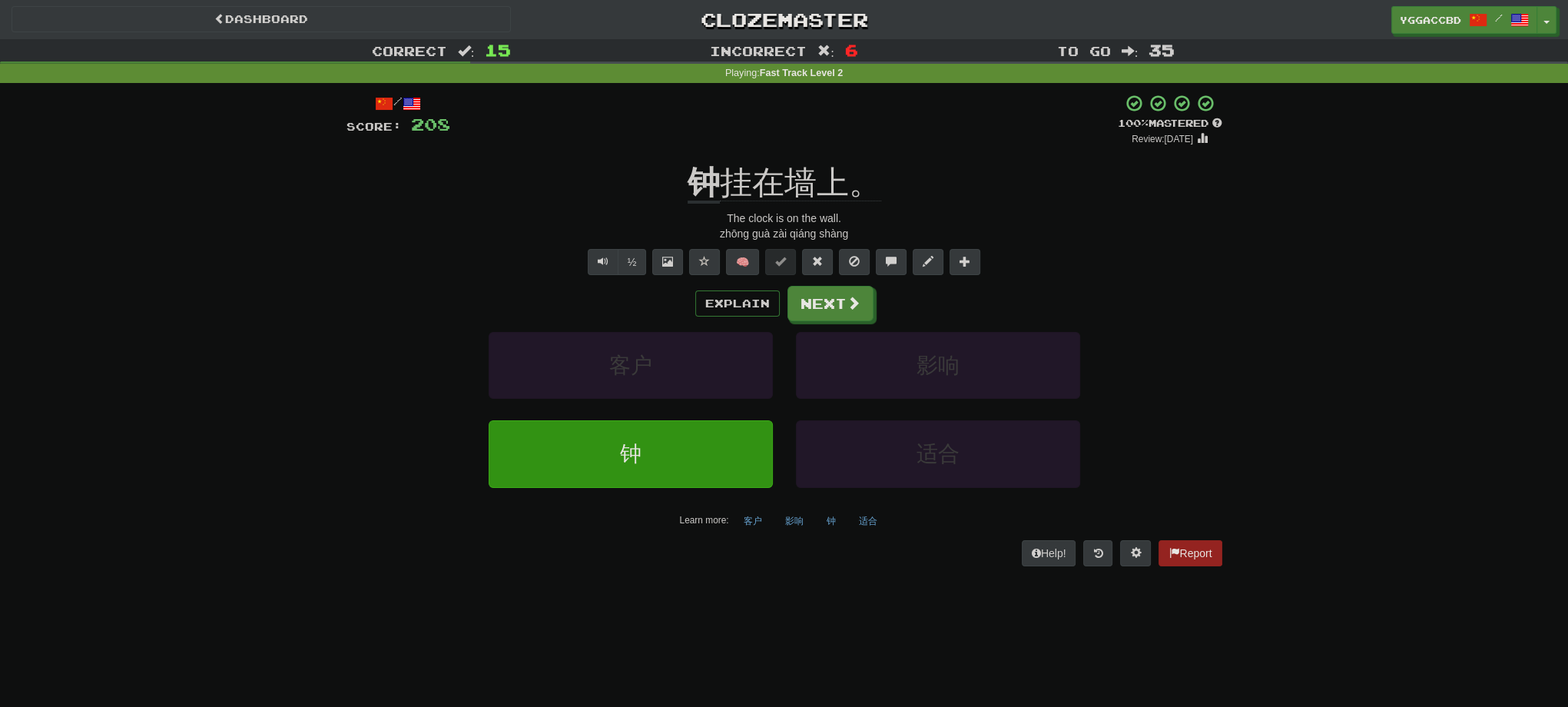
click at [694, 157] on div "/ Score: 208 + 16 100 % Mastered Review: [DATE] 钟 挂在墙上。 The clock is on the wal…" at bounding box center [784, 329] width 876 height 471
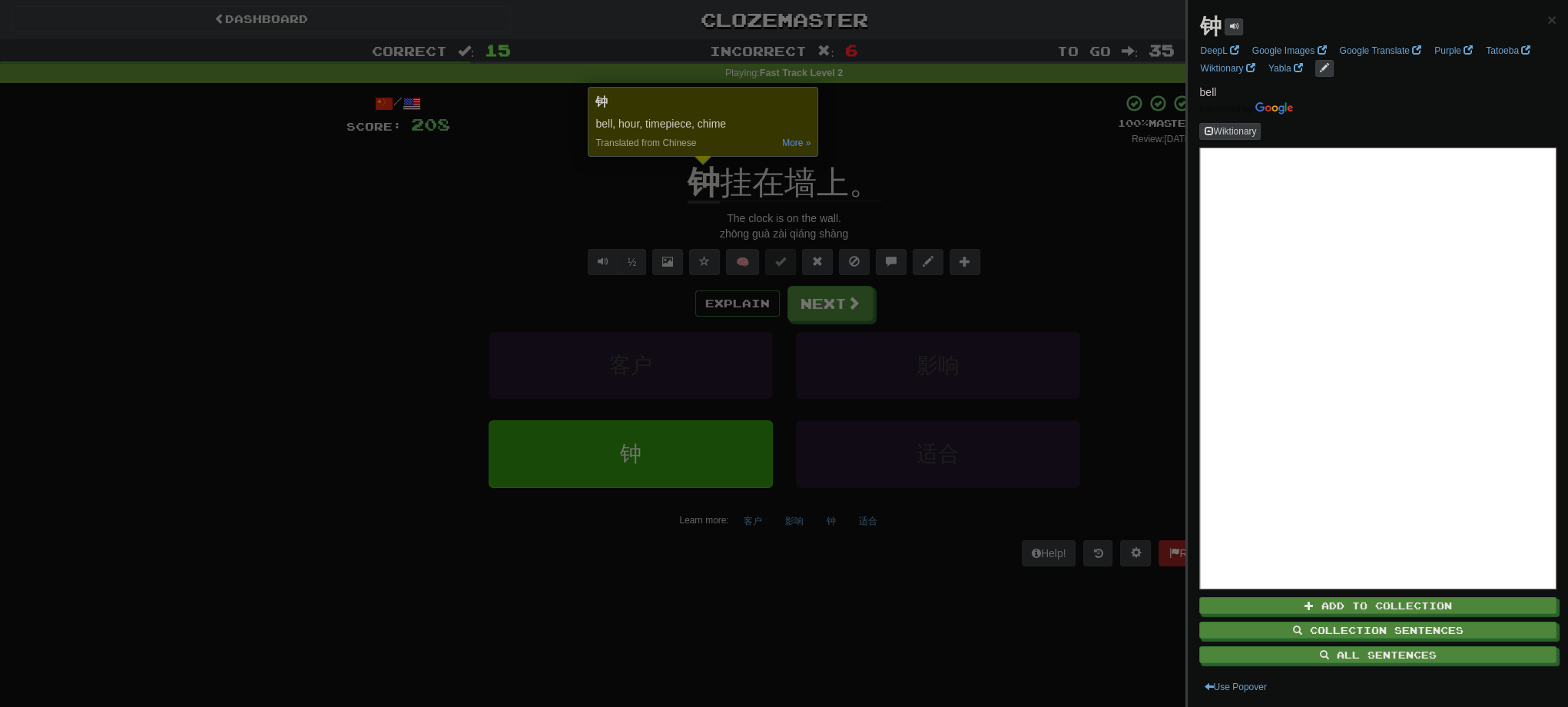
click at [946, 157] on div at bounding box center [784, 353] width 1568 height 707
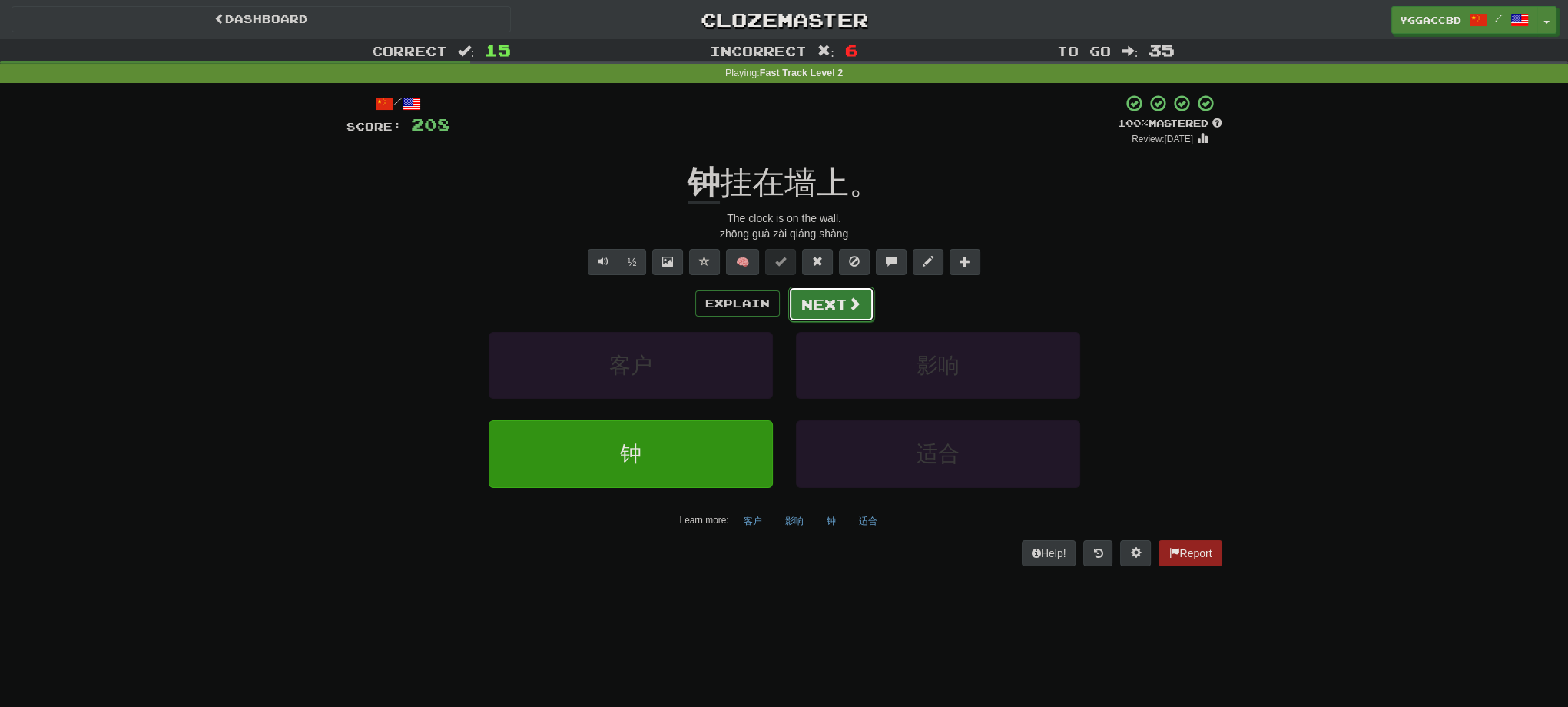
click at [847, 301] on span at bounding box center [854, 303] width 14 height 14
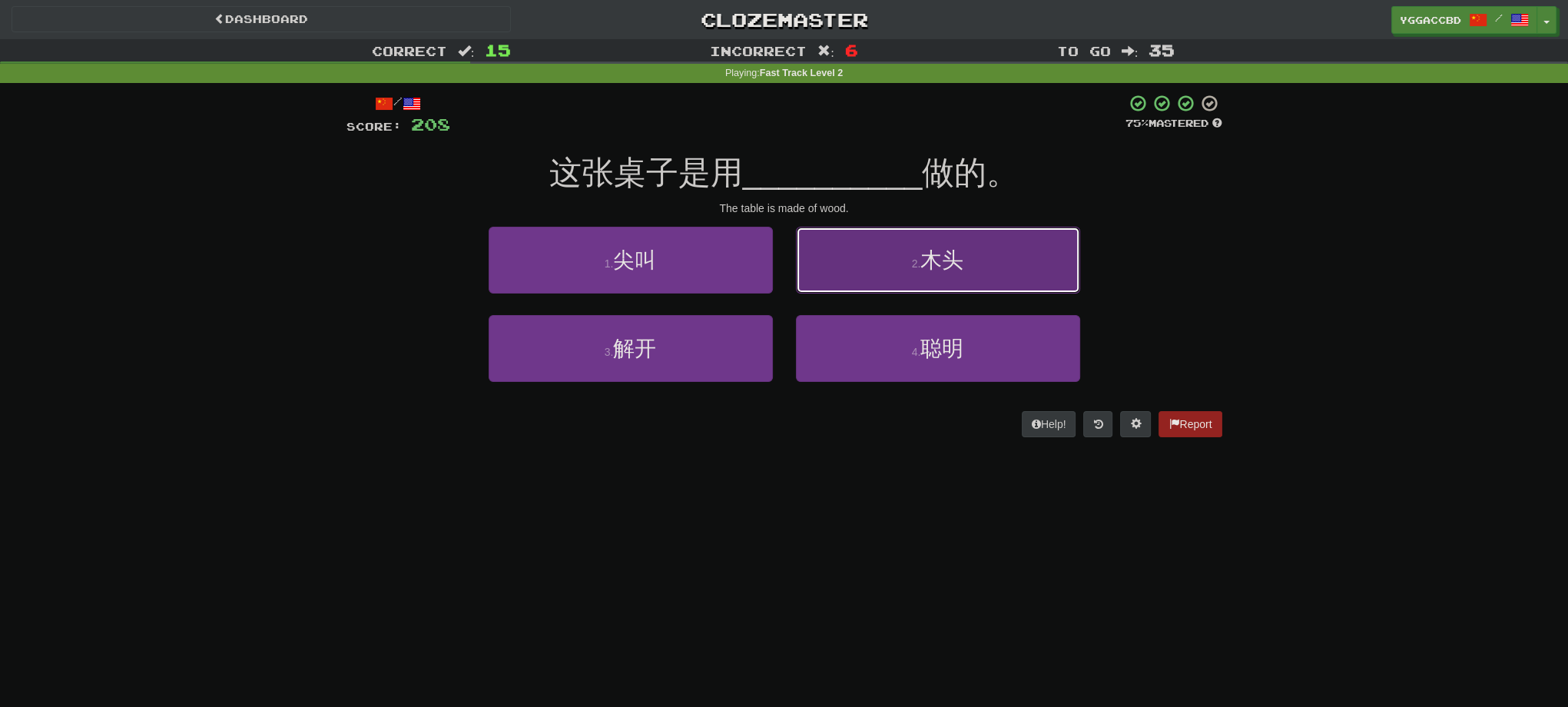
click at [959, 276] on button "2 . 木头" at bounding box center [938, 259] width 284 height 67
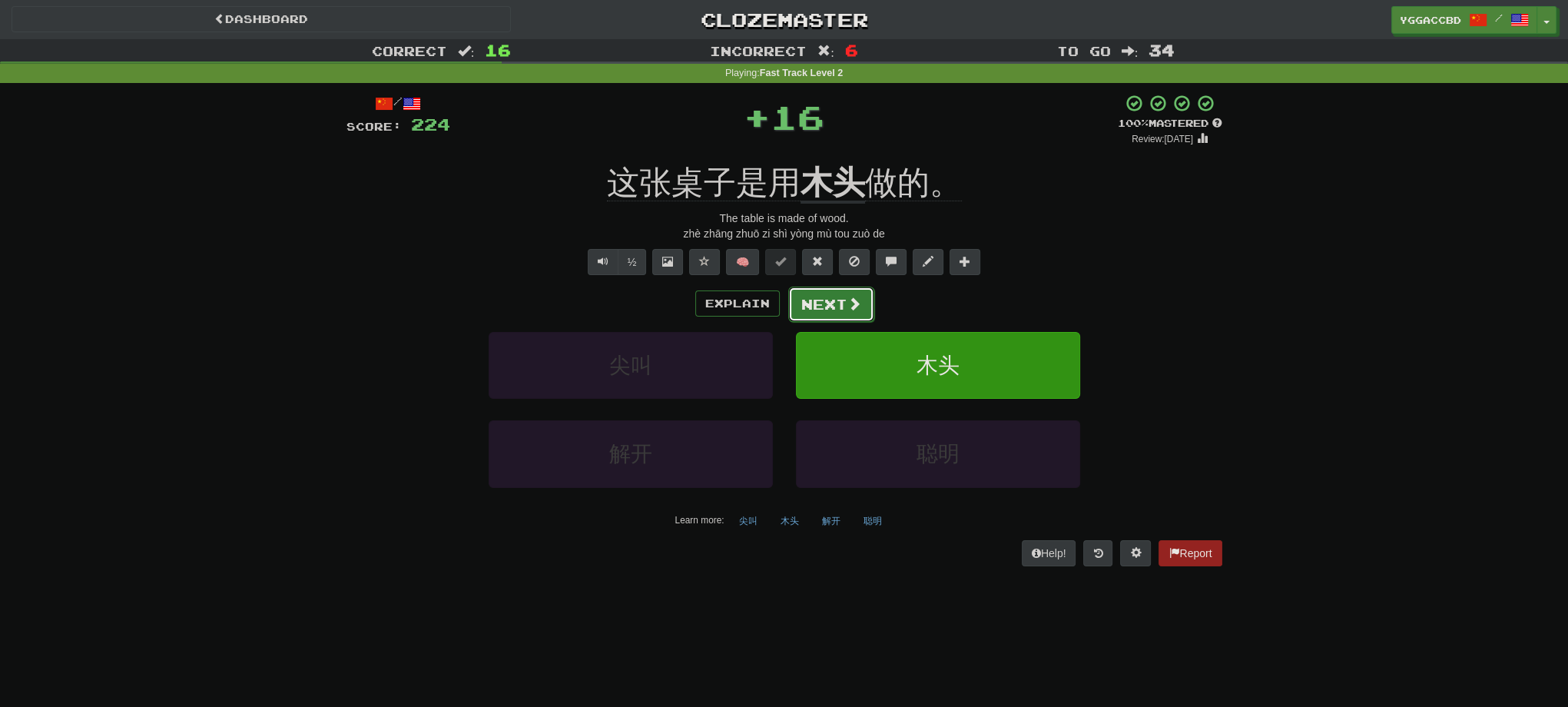
click at [850, 298] on span at bounding box center [854, 303] width 14 height 14
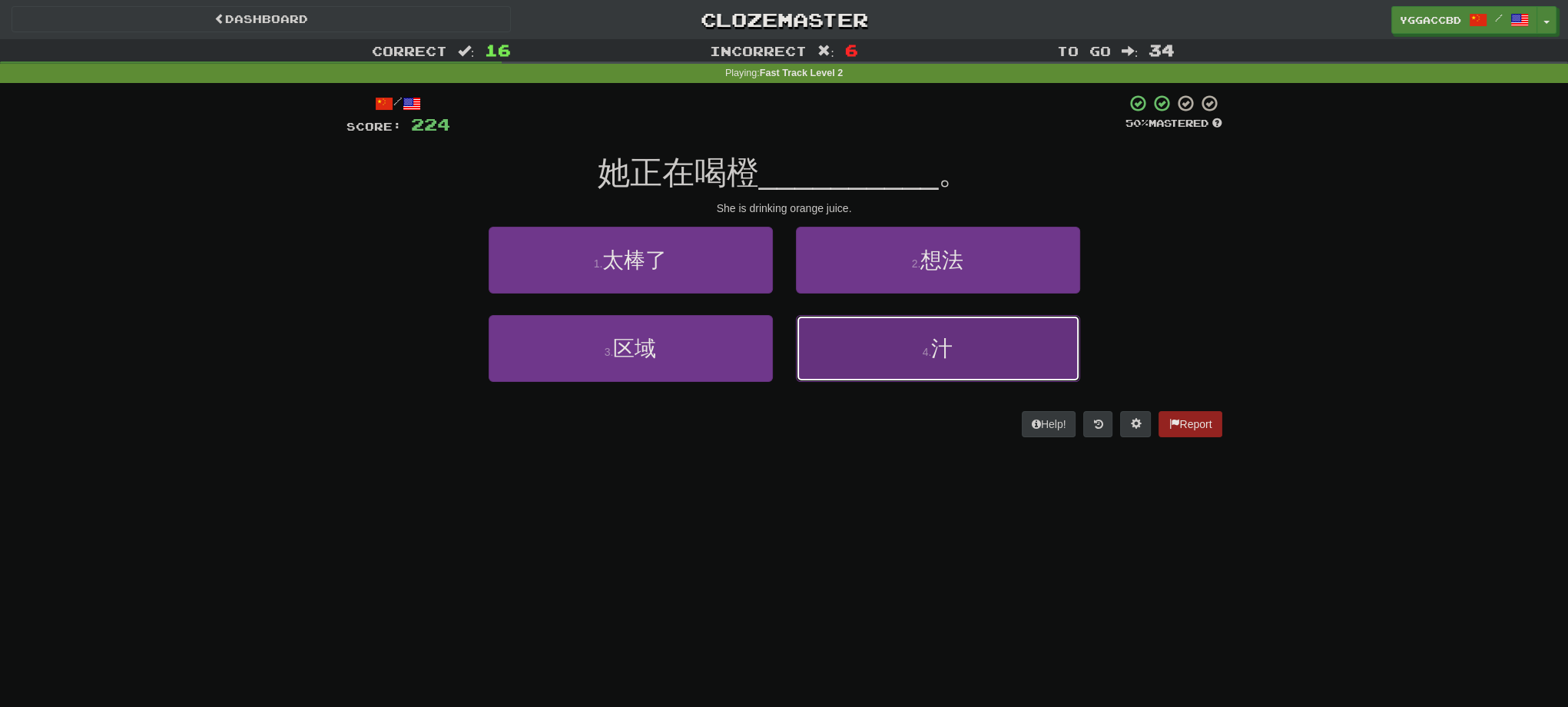
click at [899, 329] on button "4 . 汁" at bounding box center [938, 348] width 284 height 67
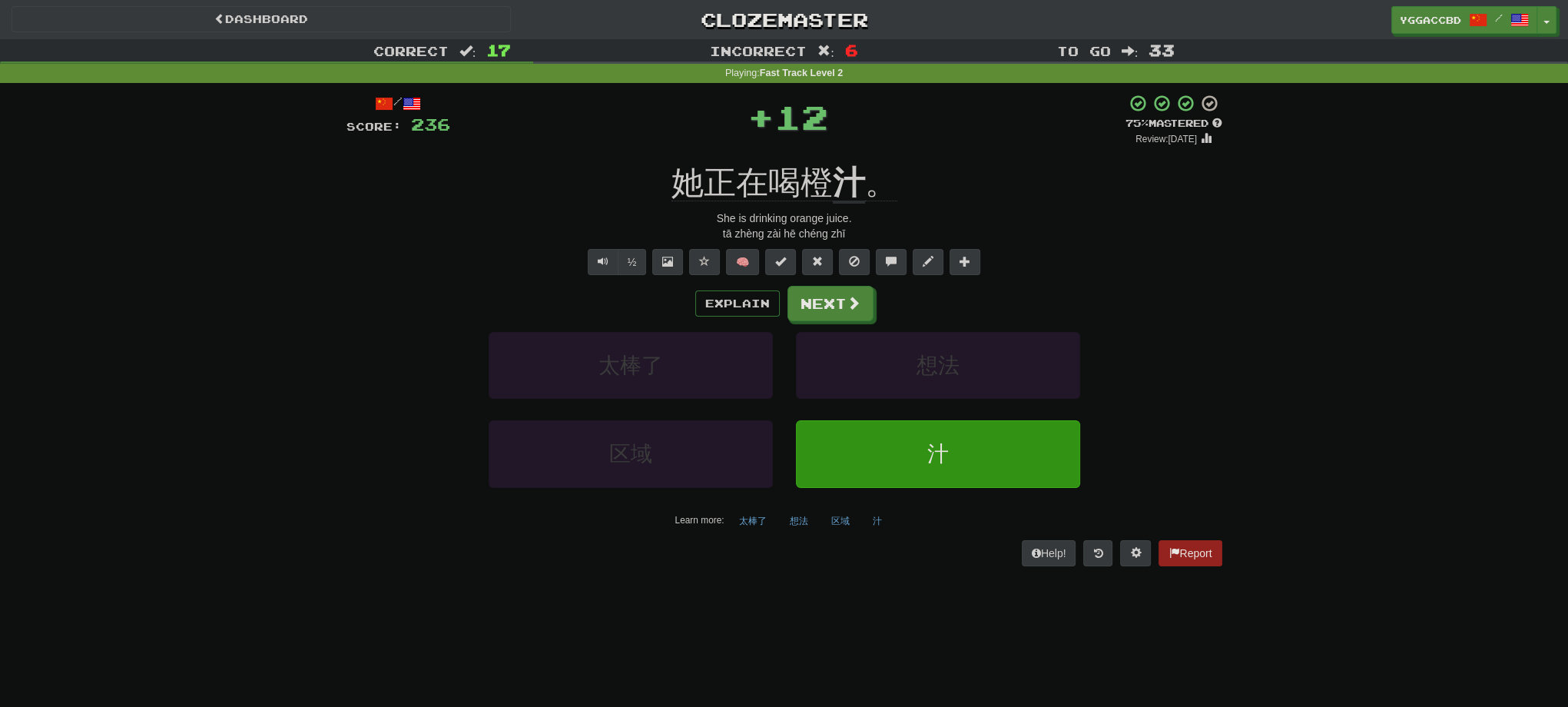
click at [854, 149] on div "/ Score: 236 + 12 75 % Mastered Review: [DATE] 她正在喝橙 汁 。 She is drinking orange…" at bounding box center [784, 329] width 876 height 471
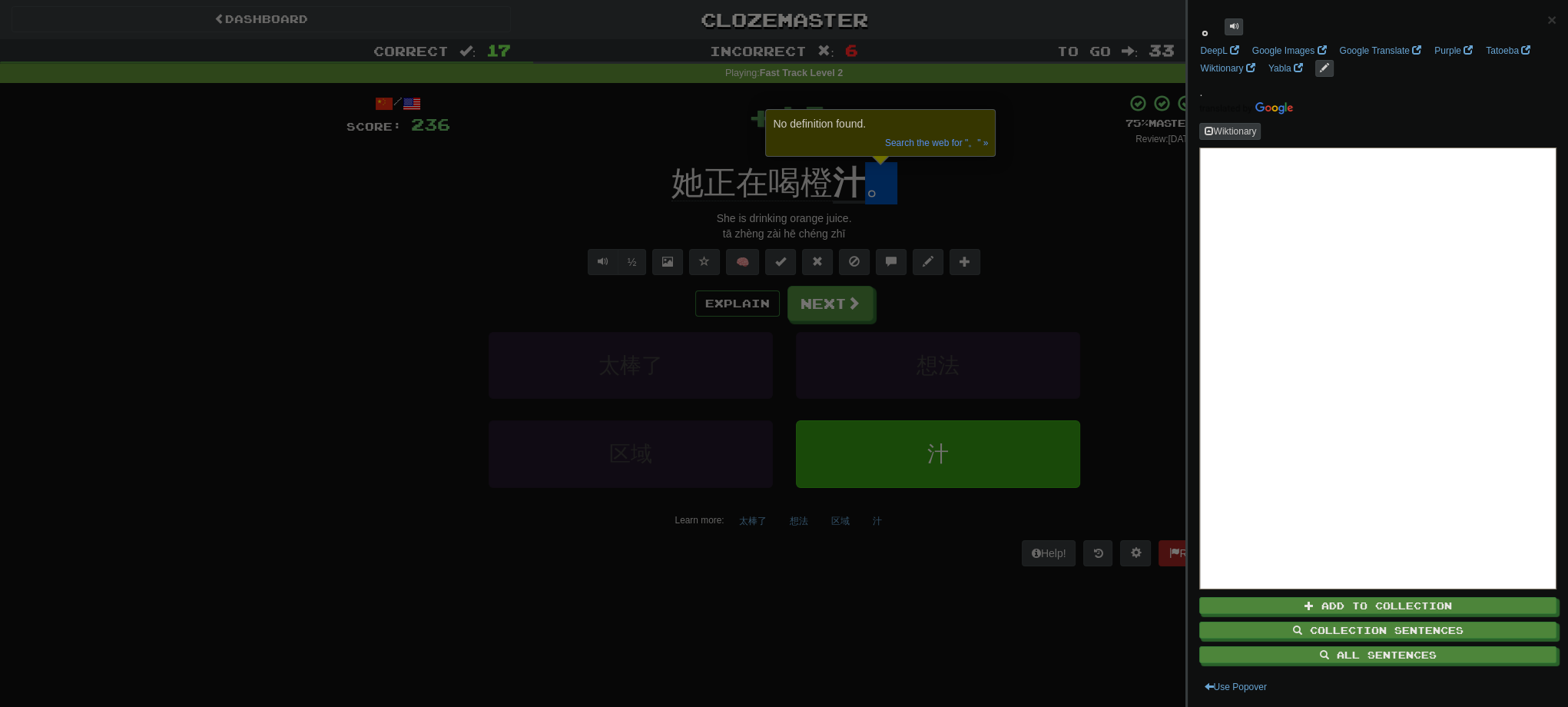
click at [997, 178] on div at bounding box center [784, 353] width 1568 height 707
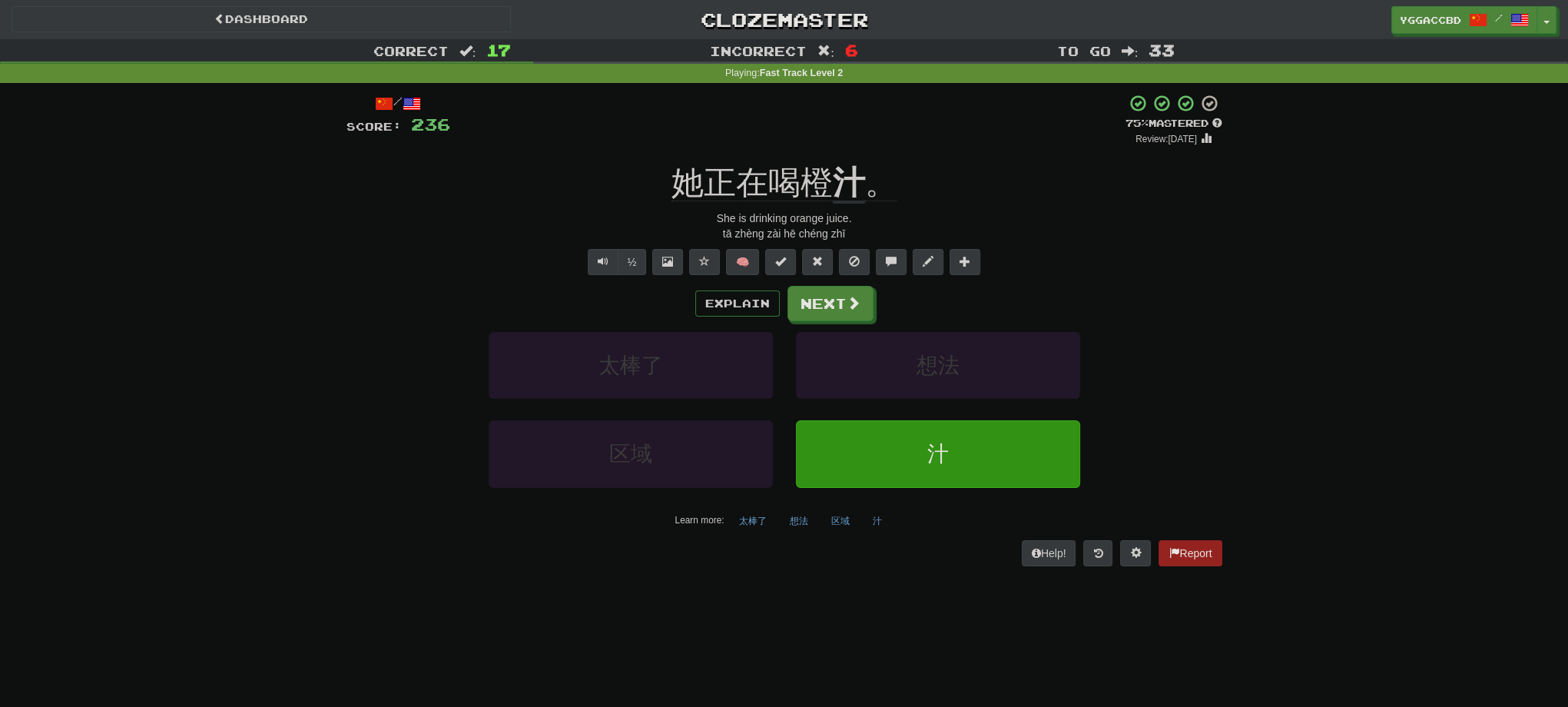
click at [844, 154] on div "/ Score: 236 + 12 75 % Mastered Review: [DATE] 她正在喝橙 汁 。 She is drinking orange…" at bounding box center [784, 329] width 876 height 471
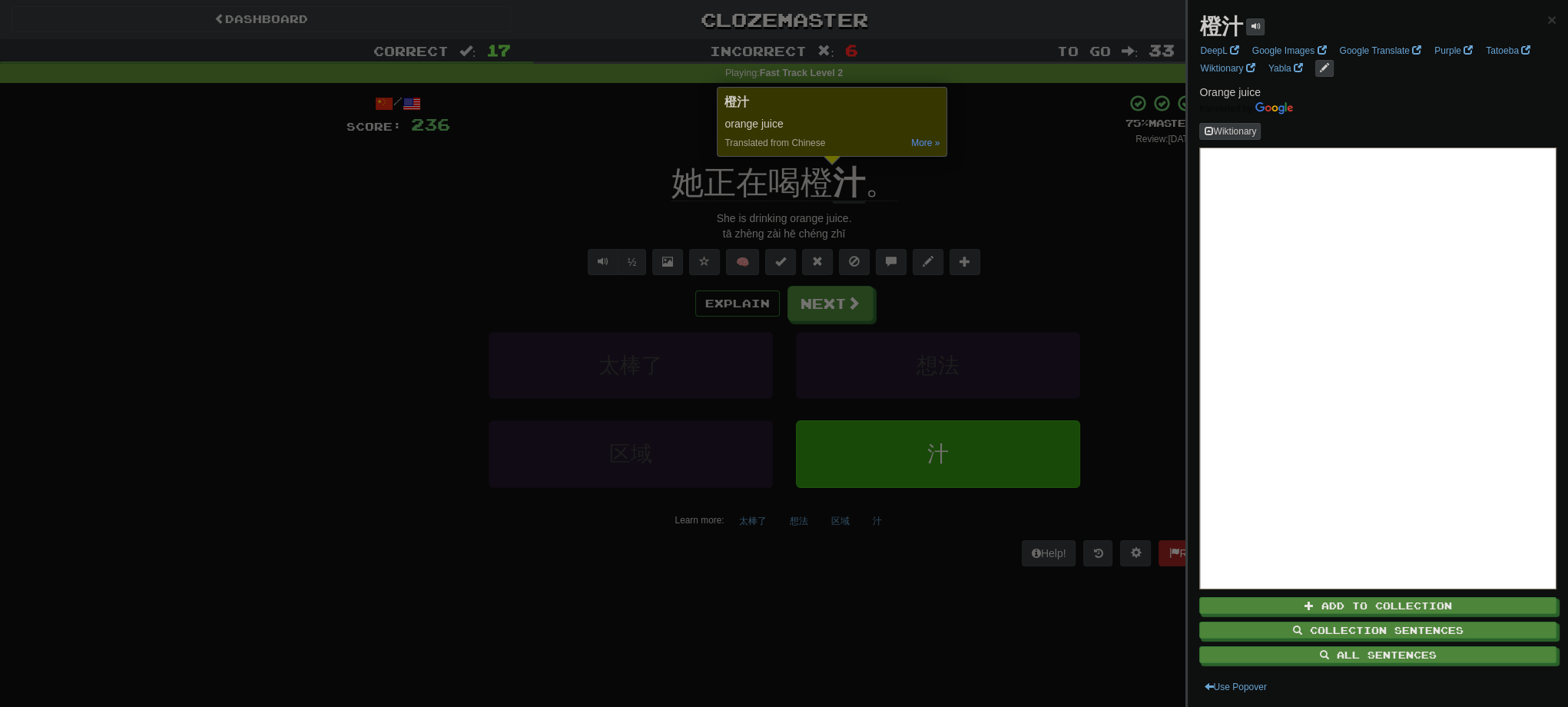
click at [955, 175] on div at bounding box center [784, 353] width 1568 height 707
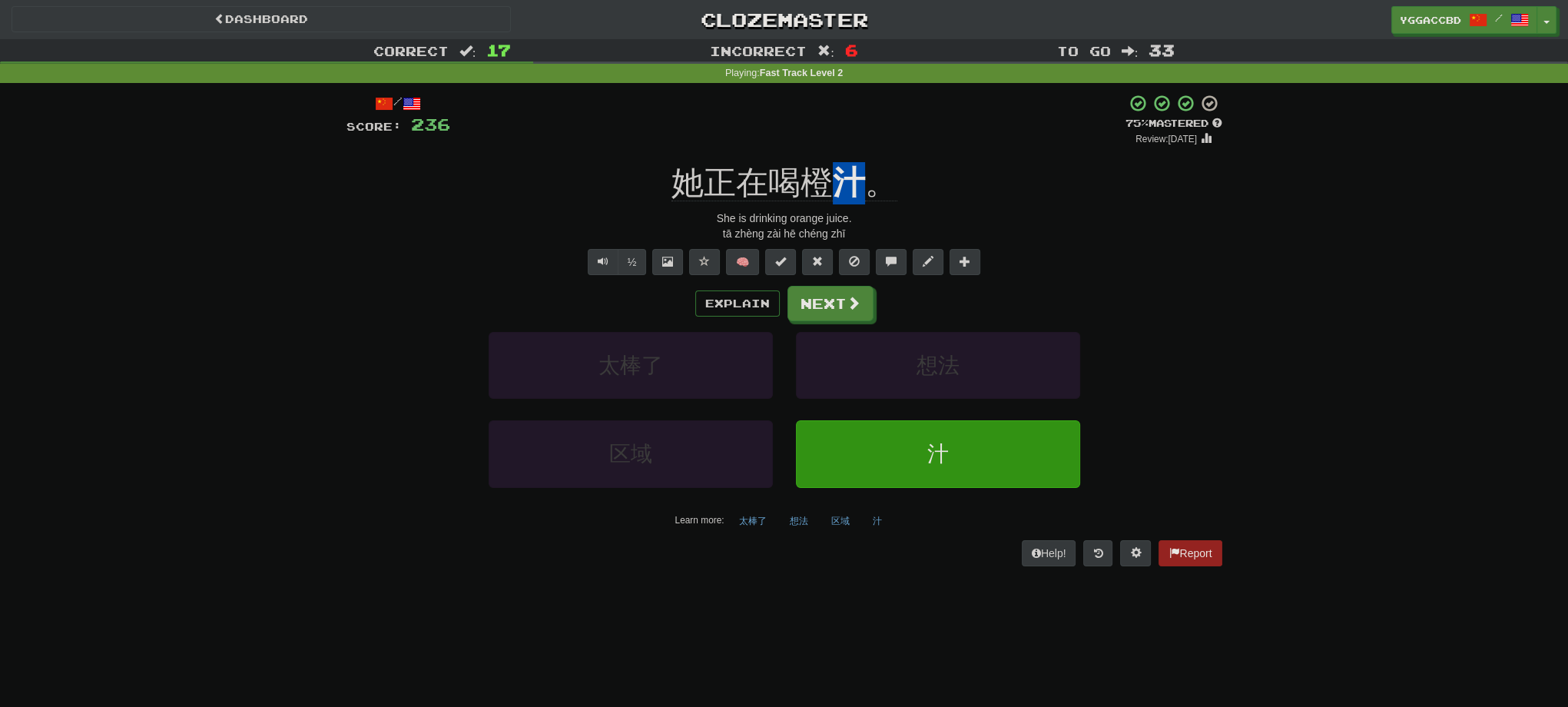
drag, startPoint x: 847, startPoint y: 156, endPoint x: 856, endPoint y: 158, distance: 9.2
click at [856, 158] on div "/ Score: 236 + 12 75 % Mastered Review: [DATE] 她正在喝橙 汁 。 She is drinking orange…" at bounding box center [784, 329] width 876 height 471
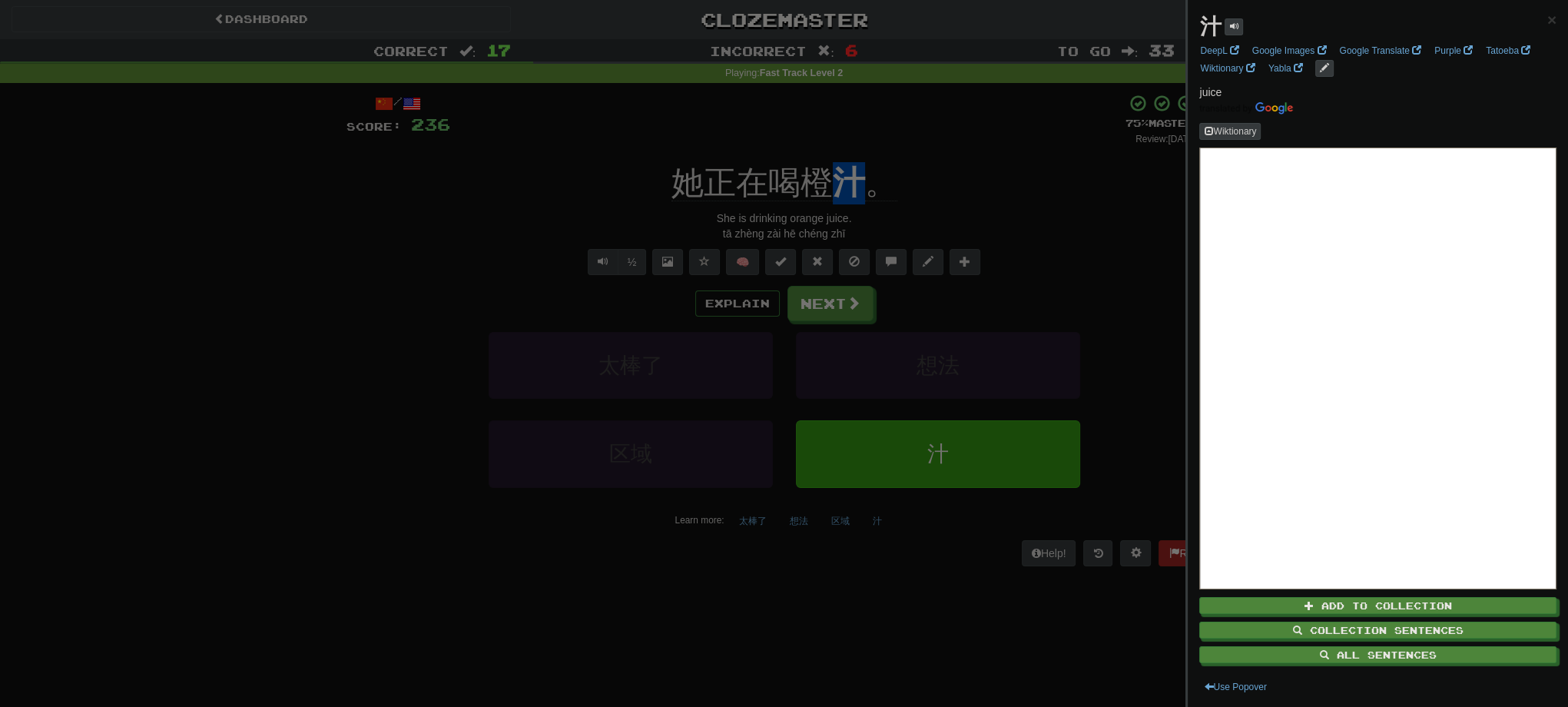
click at [986, 209] on div at bounding box center [784, 353] width 1568 height 707
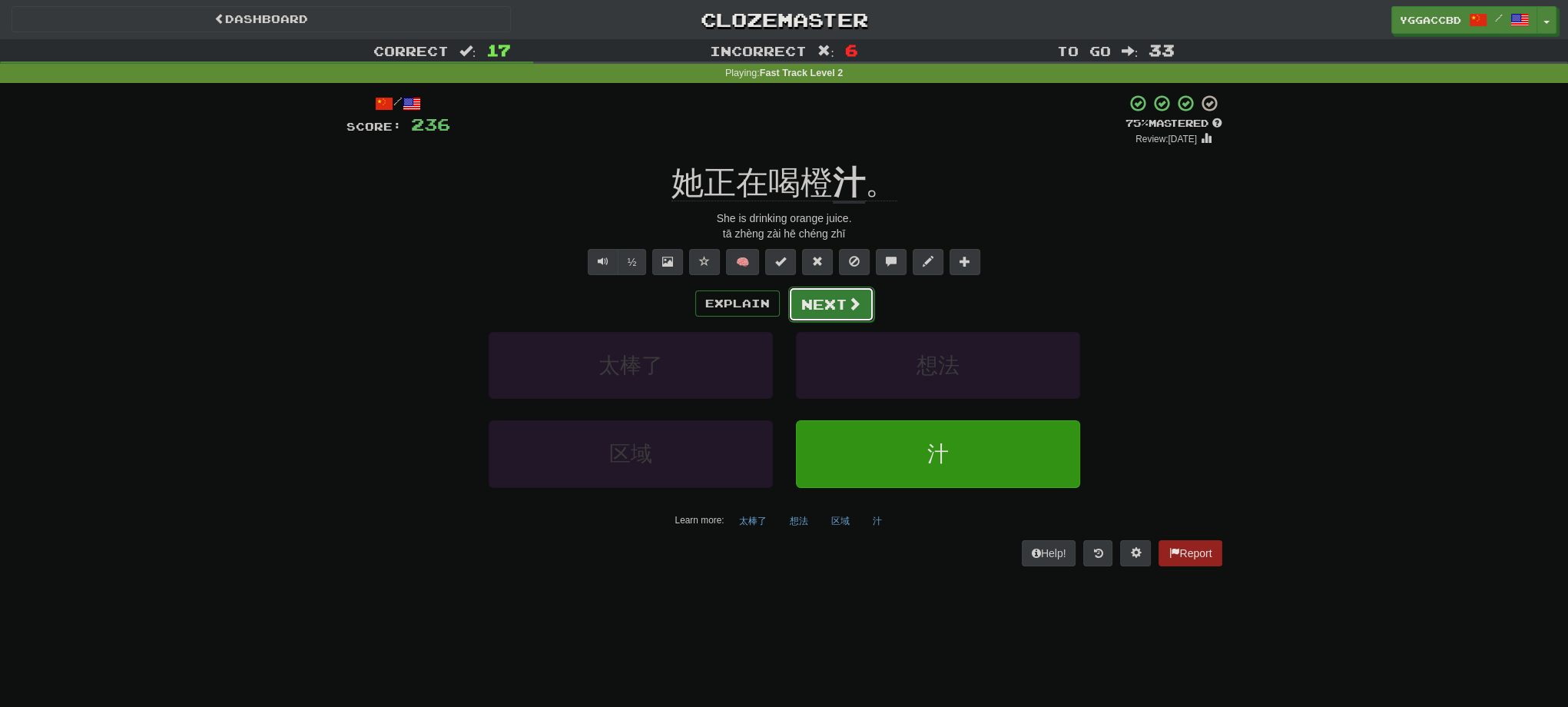
click at [847, 301] on span at bounding box center [854, 303] width 14 height 14
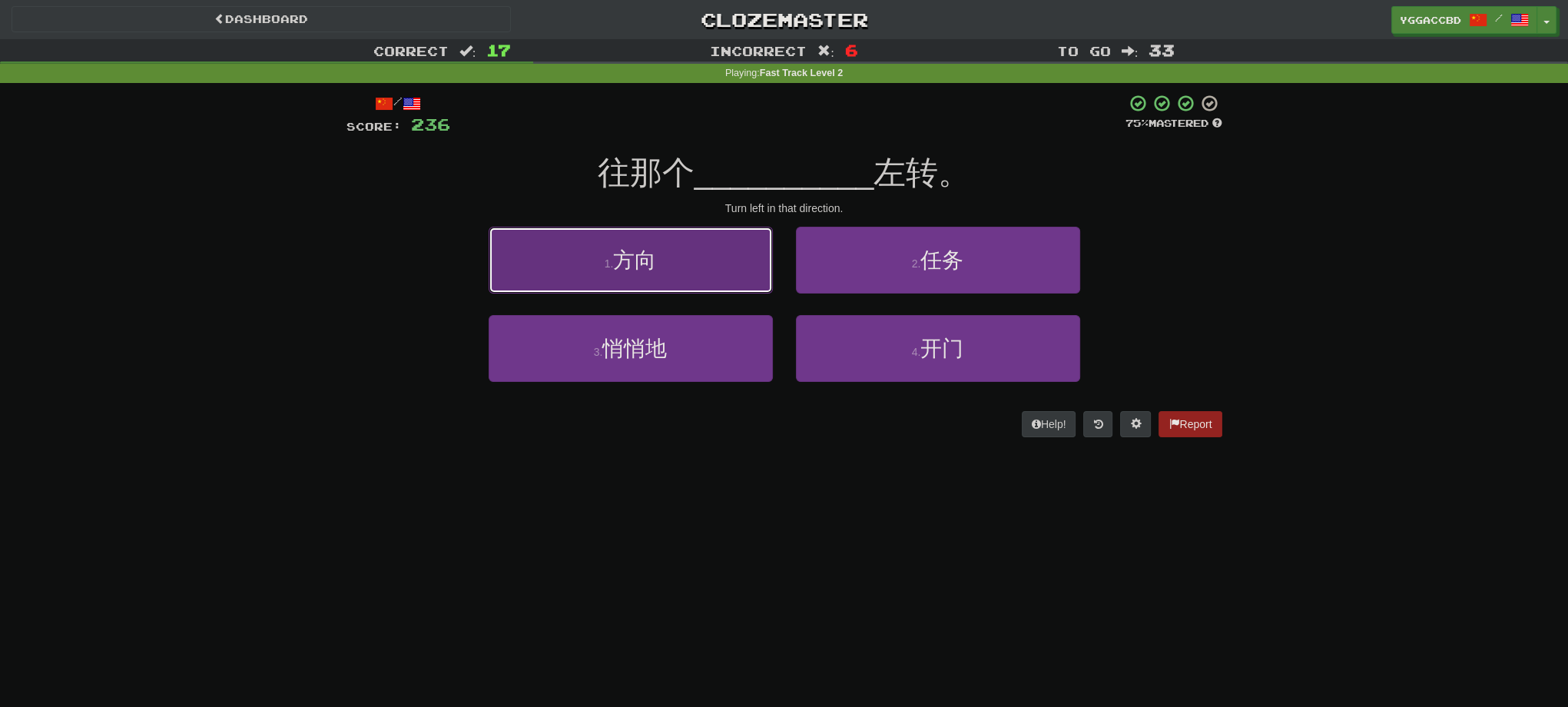
click at [700, 261] on button "1 . 方向" at bounding box center [630, 259] width 284 height 67
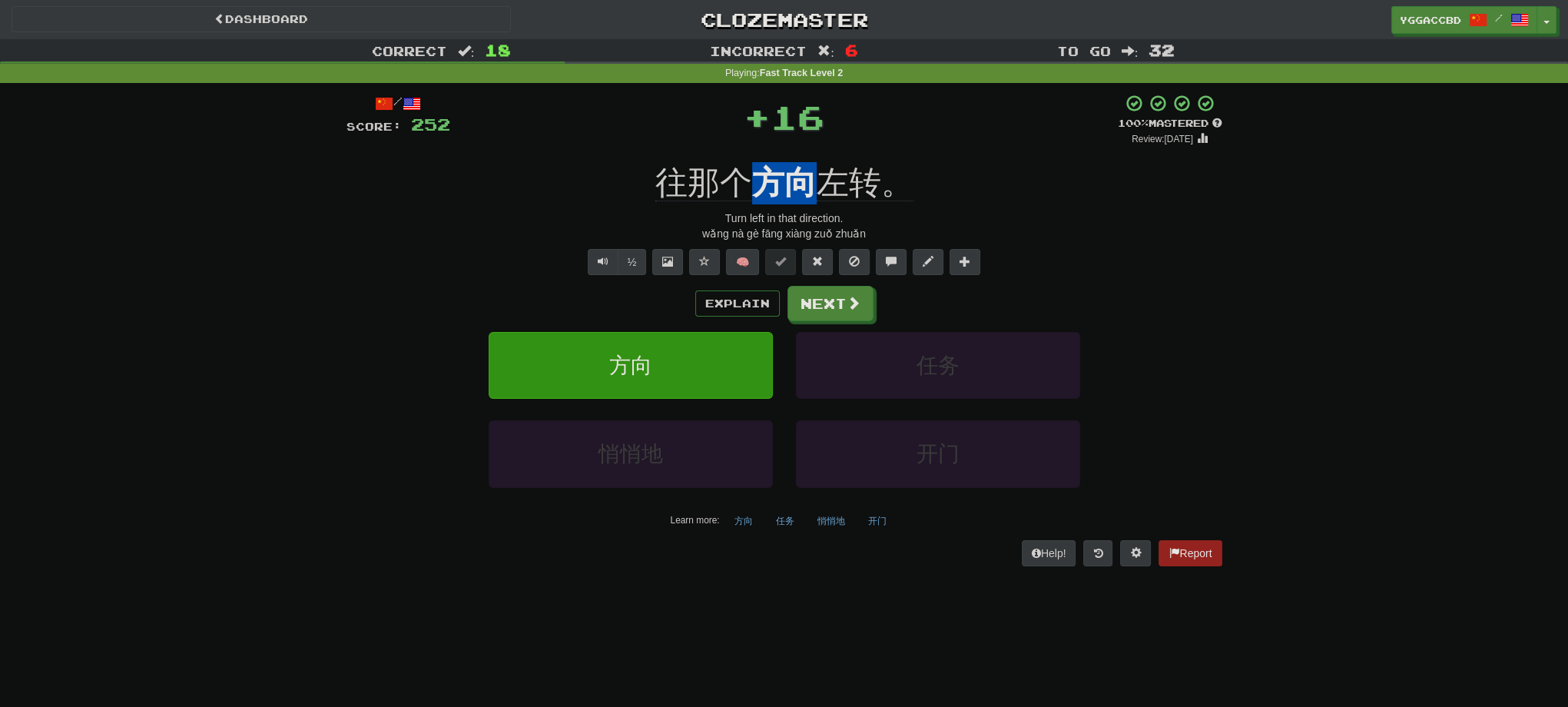
drag, startPoint x: 747, startPoint y: 154, endPoint x: 808, endPoint y: 160, distance: 61.3
click at [808, 160] on div "/ Score: 252 + 16 100 % Mastered Review: [DATE] 往那个 方向 左转。 Turn left in that di…" at bounding box center [784, 329] width 876 height 471
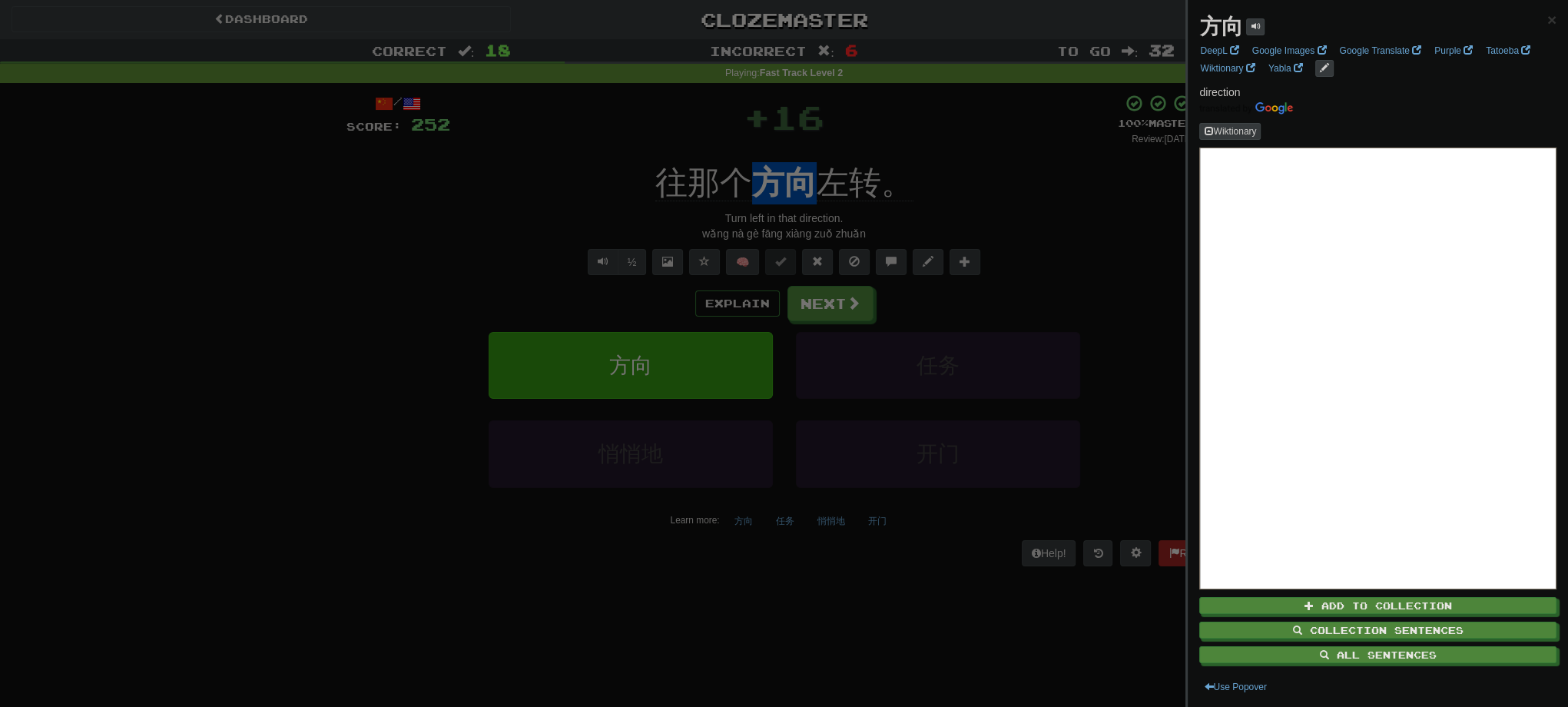
click at [983, 178] on div at bounding box center [784, 353] width 1568 height 707
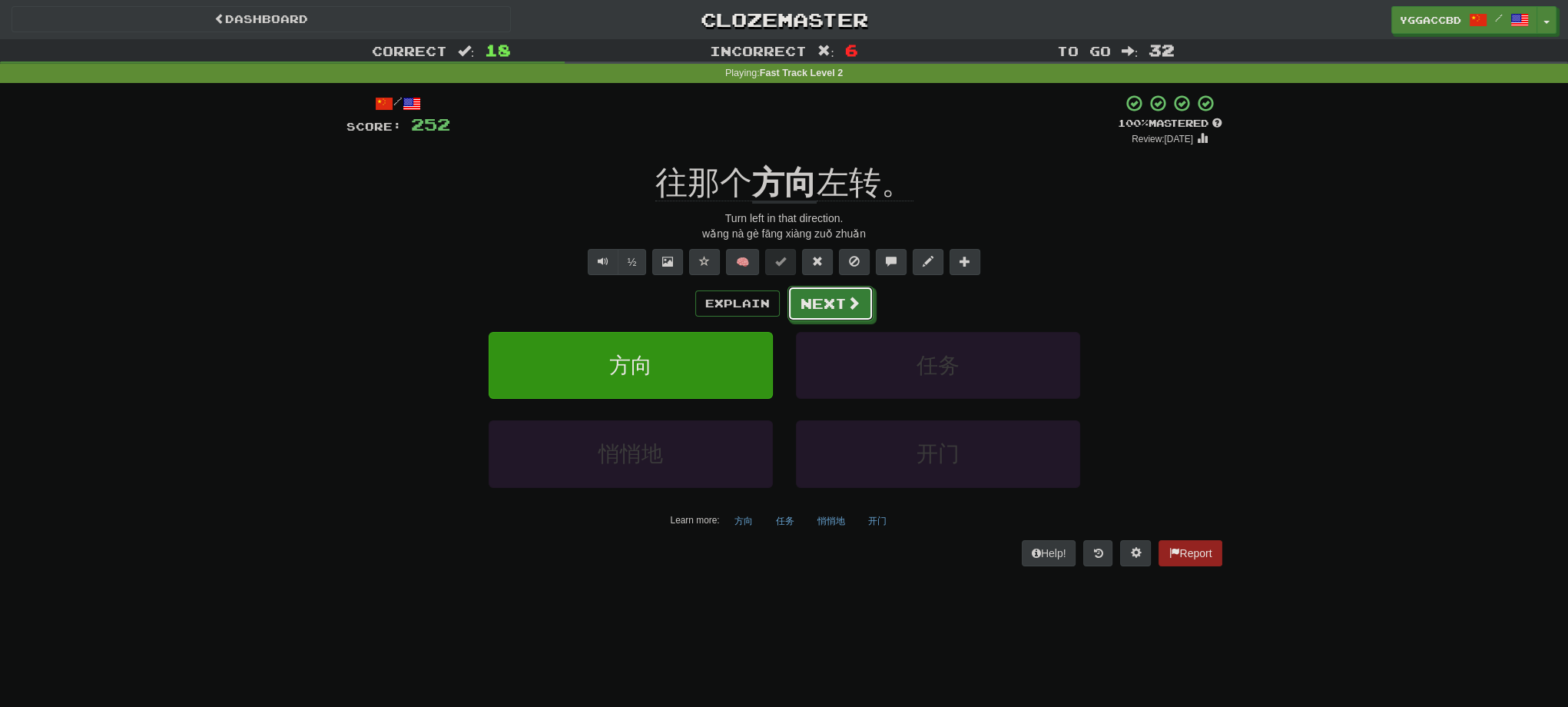
click at [833, 292] on button "Next" at bounding box center [830, 303] width 86 height 35
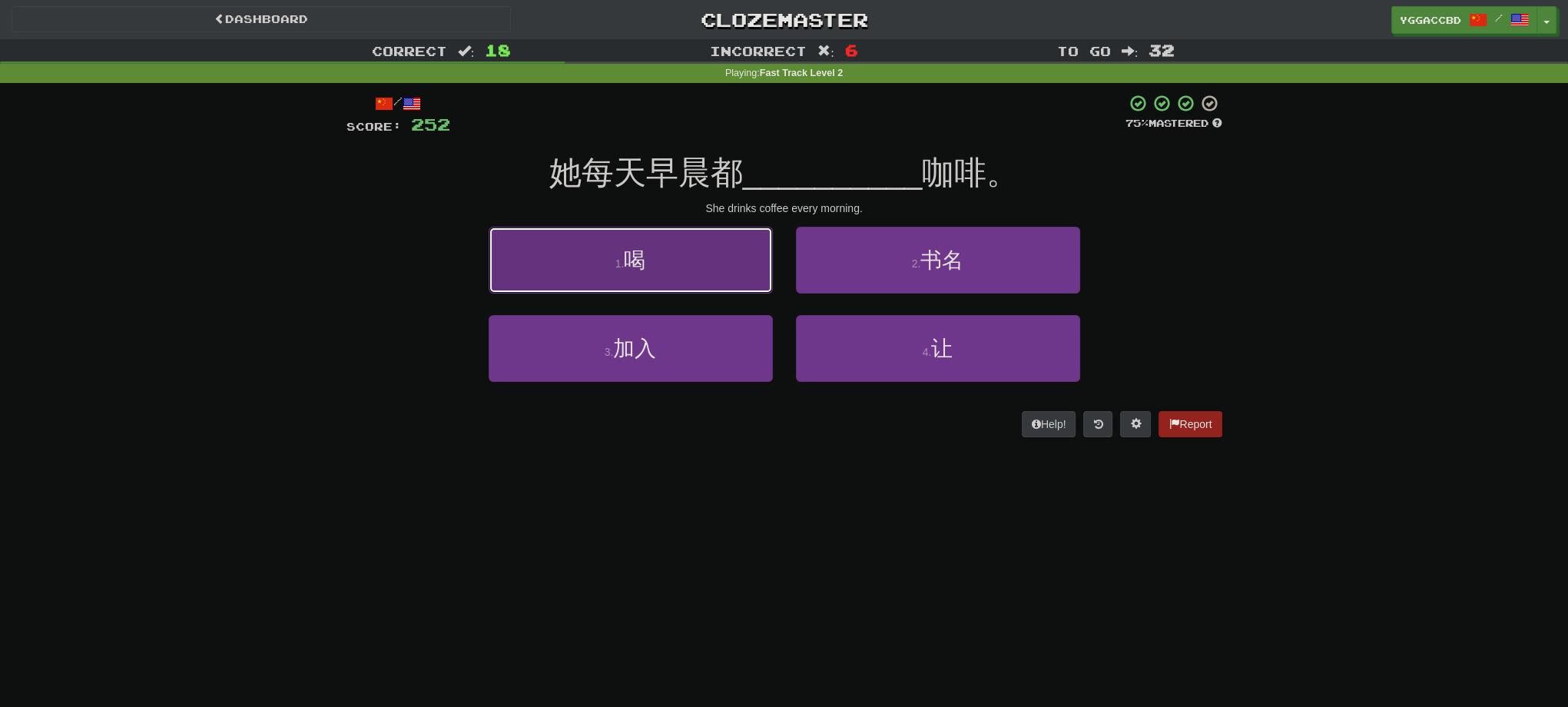
click at [683, 286] on button "1 . 喝" at bounding box center [630, 259] width 284 height 67
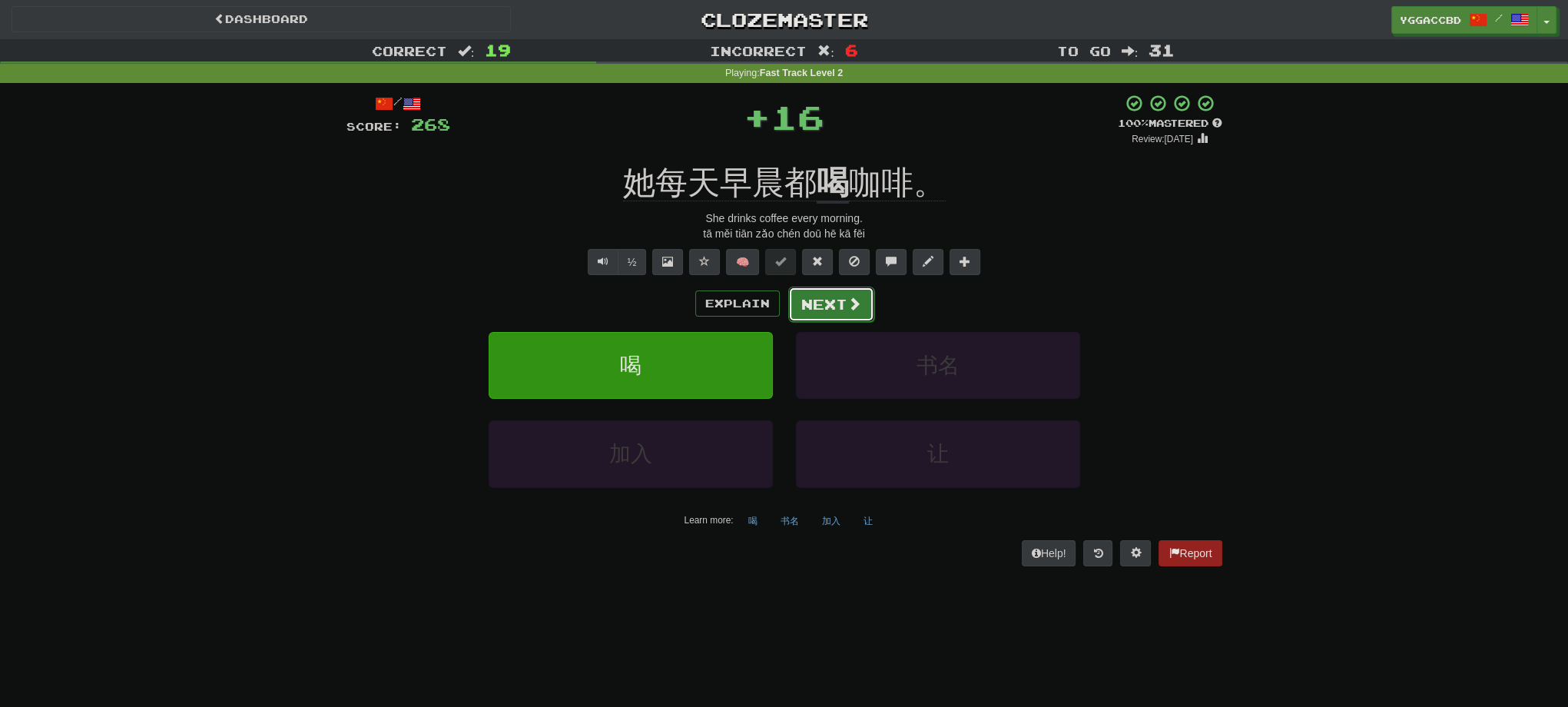
click at [841, 307] on button "Next" at bounding box center [831, 304] width 86 height 35
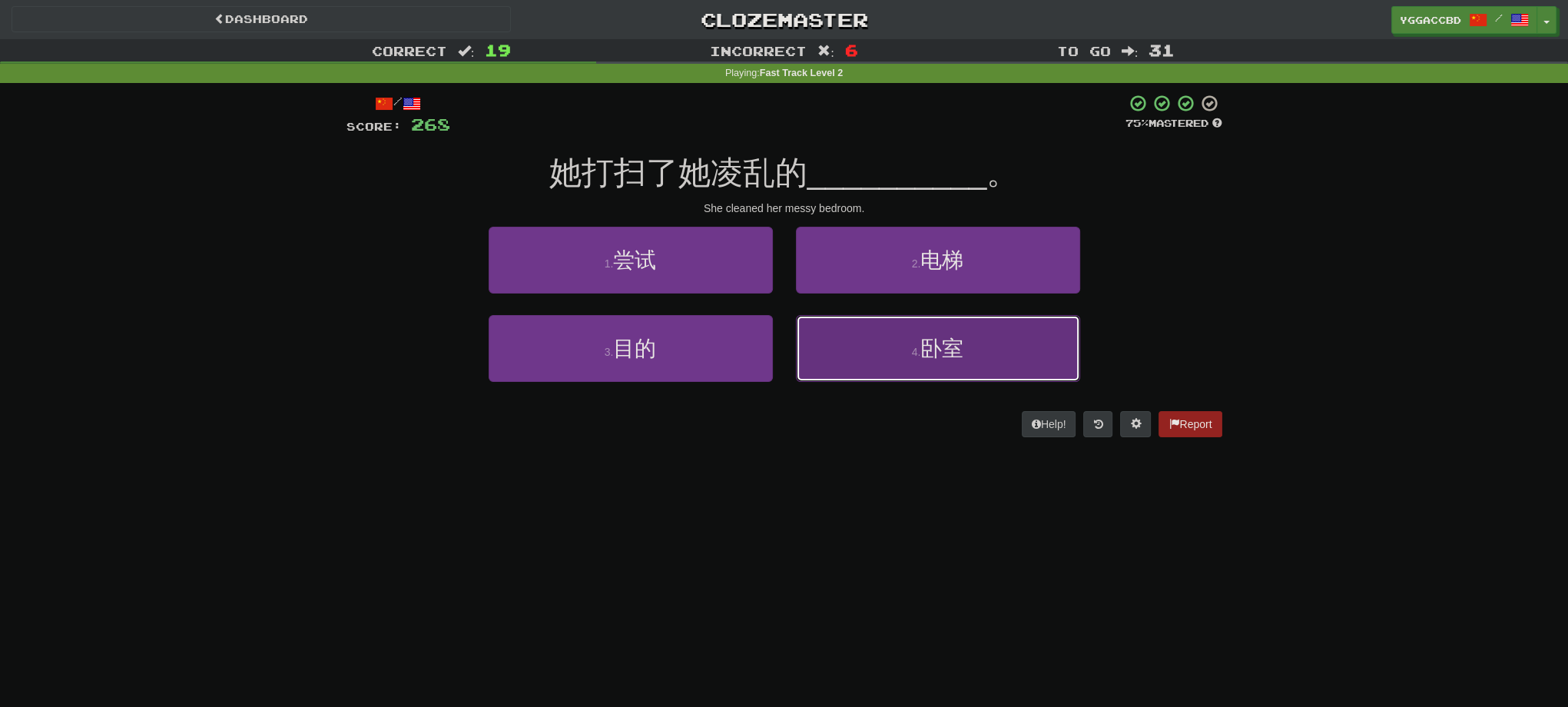
click at [905, 351] on button "4 . 卧室" at bounding box center [938, 348] width 284 height 67
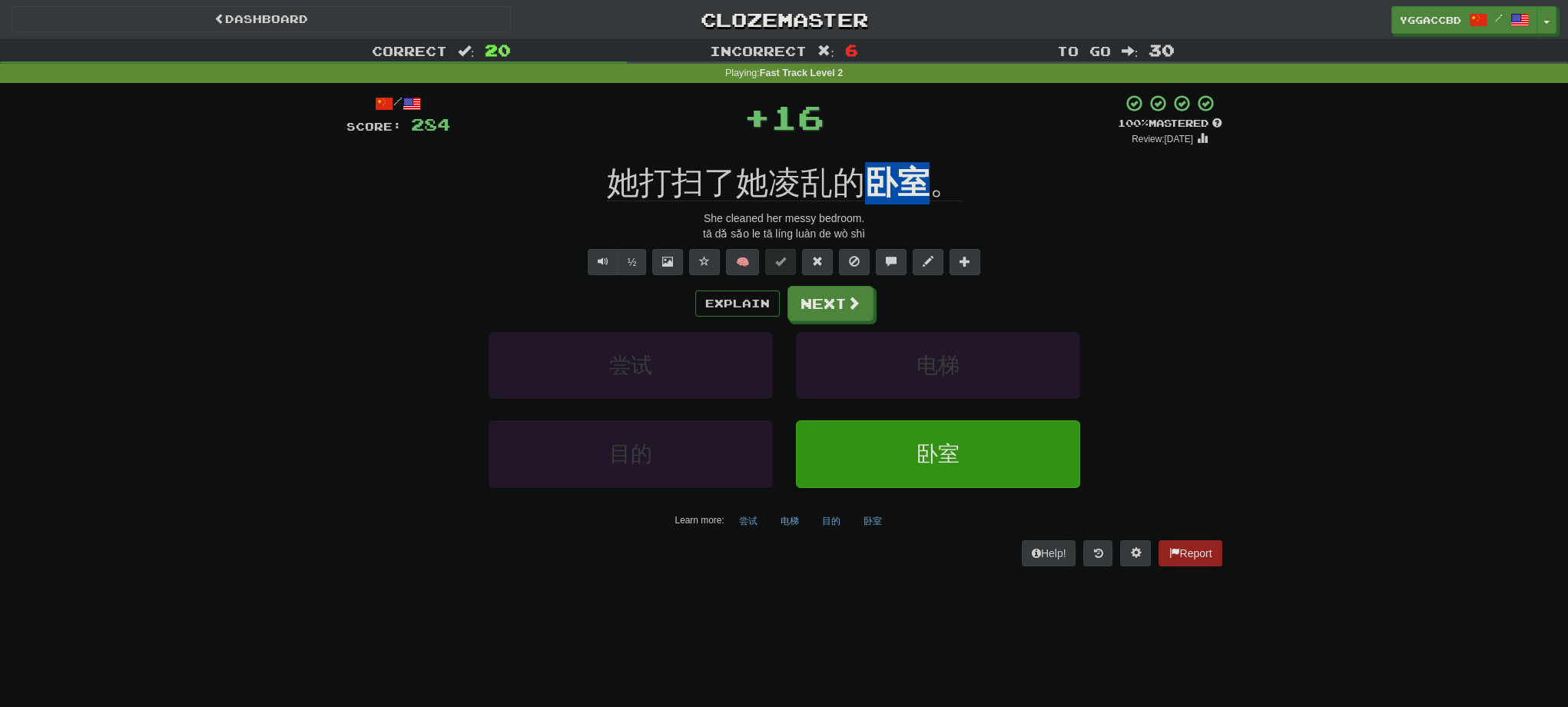
drag, startPoint x: 901, startPoint y: 162, endPoint x: 935, endPoint y: 160, distance: 34.1
click at [935, 160] on div "/ Score: 284 + 16 100 % Mastered Review: [DATE] 她打扫了她凌乱的 卧室 。 She cleaned her m…" at bounding box center [784, 329] width 876 height 471
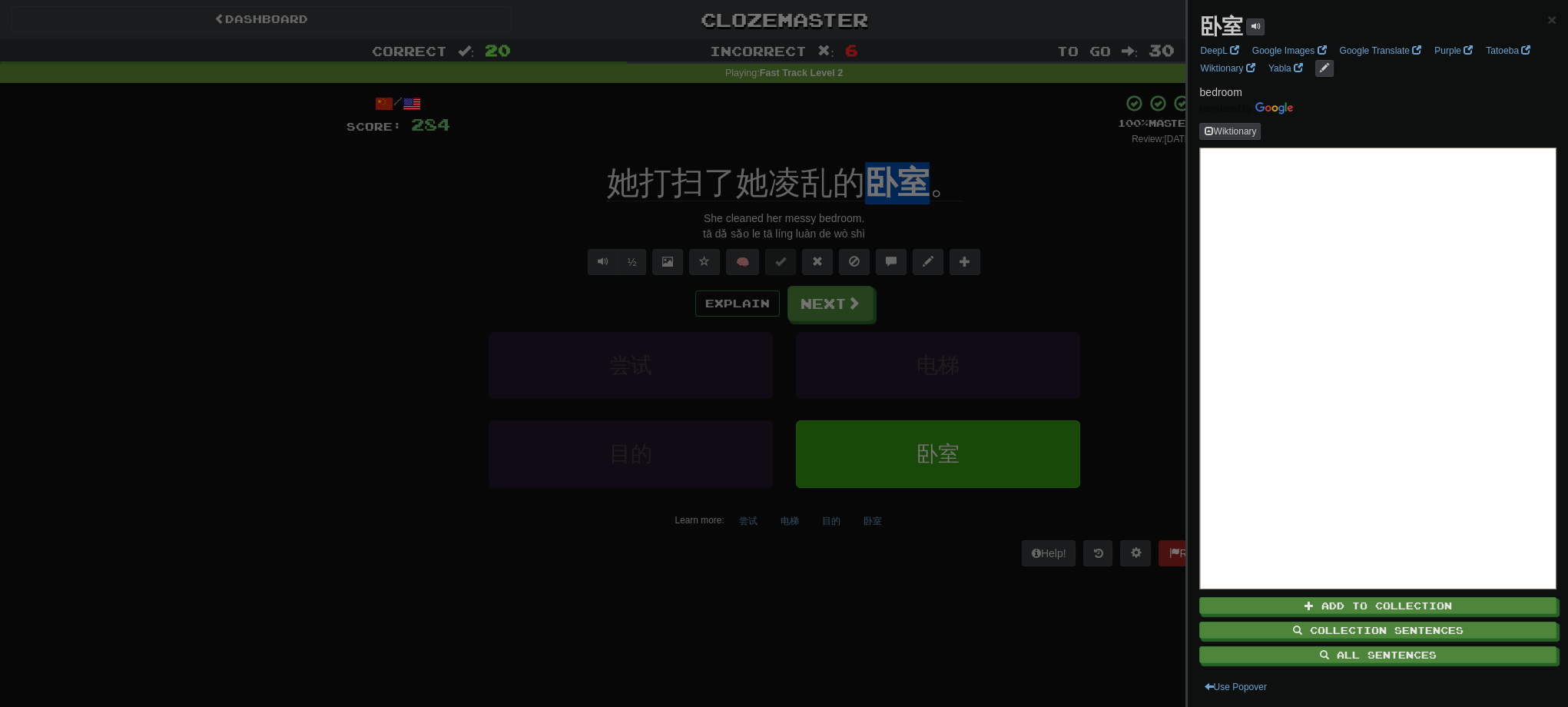
click at [934, 160] on div at bounding box center [784, 353] width 1568 height 707
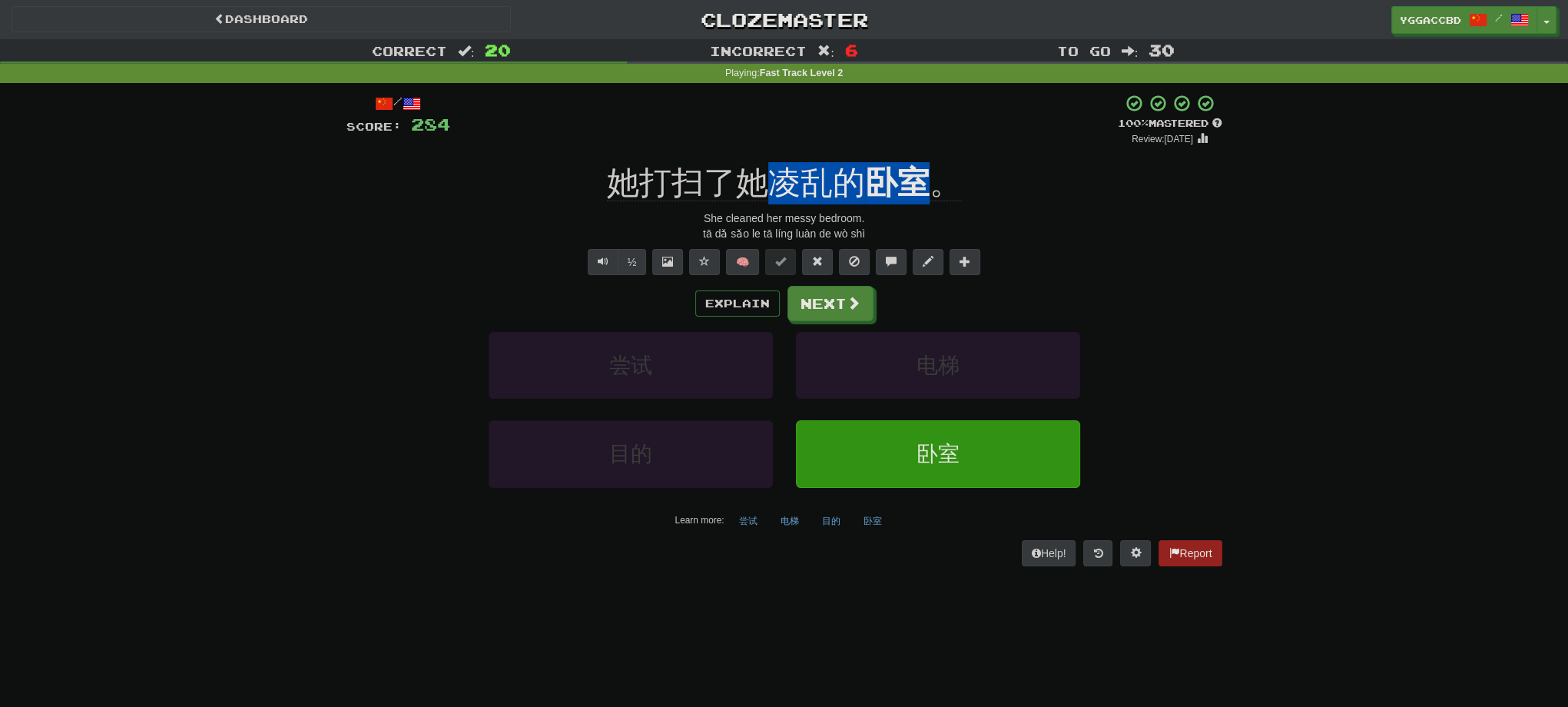
drag, startPoint x: 771, startPoint y: 159, endPoint x: 934, endPoint y: 160, distance: 163.0
click at [934, 160] on div "/ Score: 284 + 16 100 % Mastered Review: [DATE] 她打扫了她凌乱的 卧室 。 She cleaned her m…" at bounding box center [784, 329] width 876 height 471
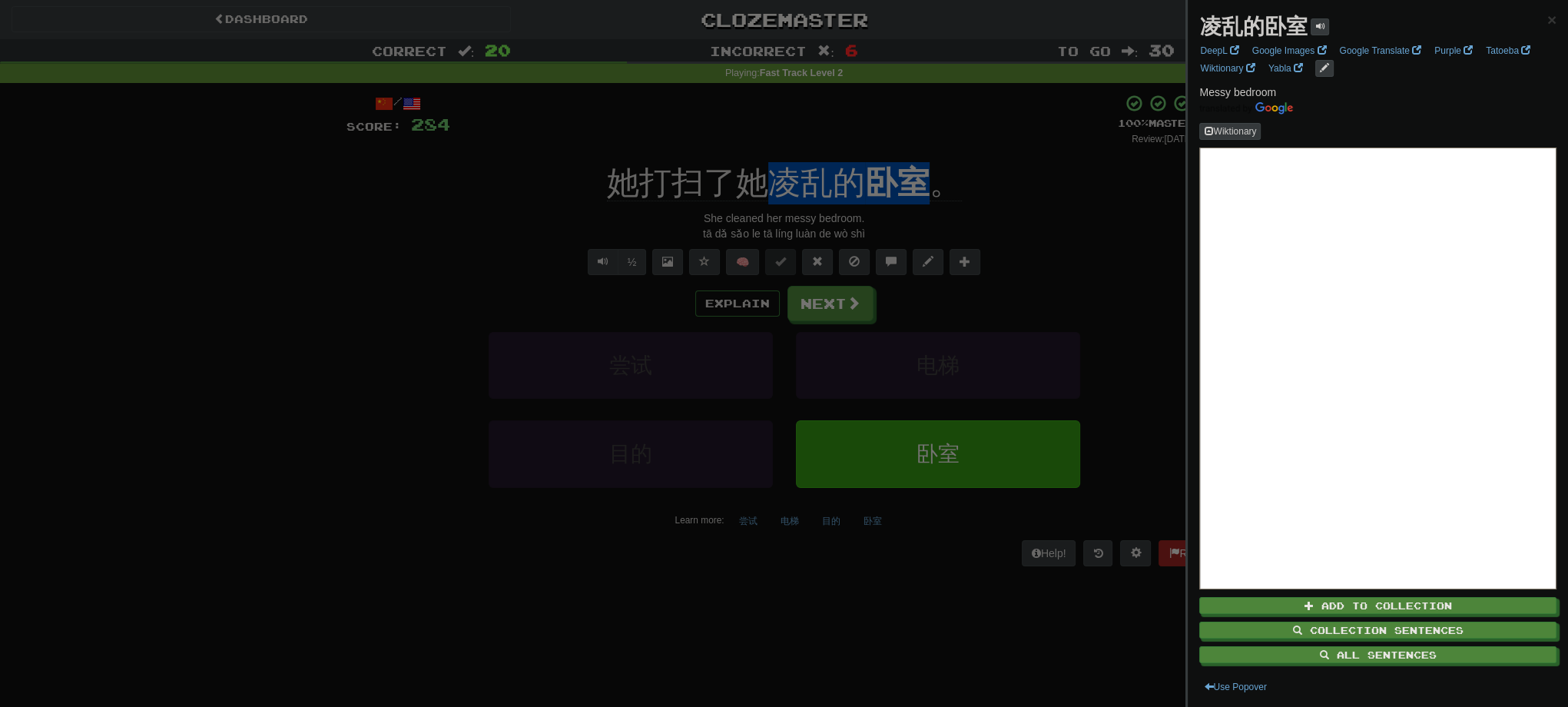
copy div "凌乱的 卧室"
click at [286, 469] on div at bounding box center [784, 353] width 1568 height 707
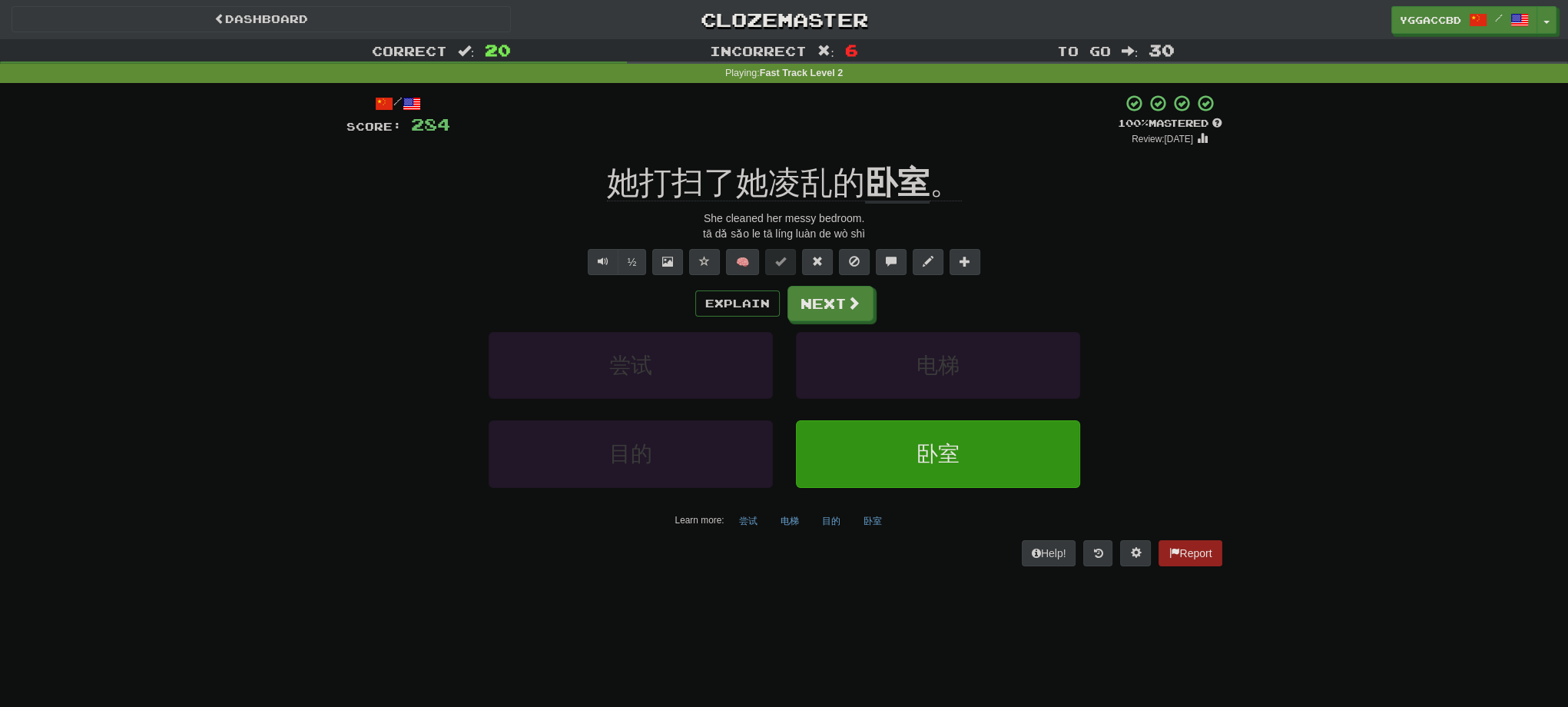
drag, startPoint x: 321, startPoint y: 389, endPoint x: 344, endPoint y: 380, distance: 24.7
click at [321, 389] on div "Correct : 20 Incorrect : 6 To go : 30 Playing : Fast Track Level 2 / Score: 284…" at bounding box center [784, 313] width 1568 height 548
click at [830, 301] on button "Next" at bounding box center [831, 304] width 86 height 35
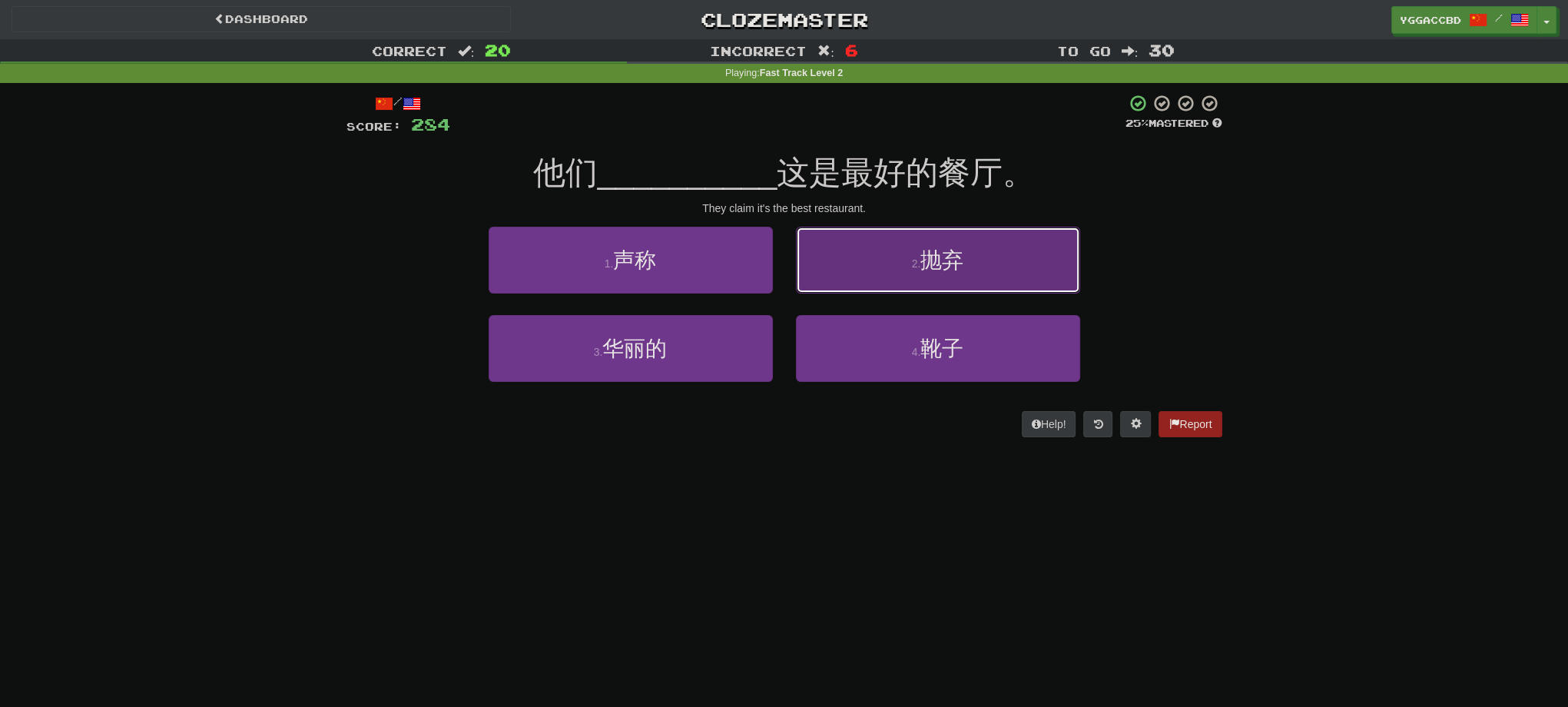
click at [989, 255] on button "2 . 抛弃" at bounding box center [938, 259] width 284 height 67
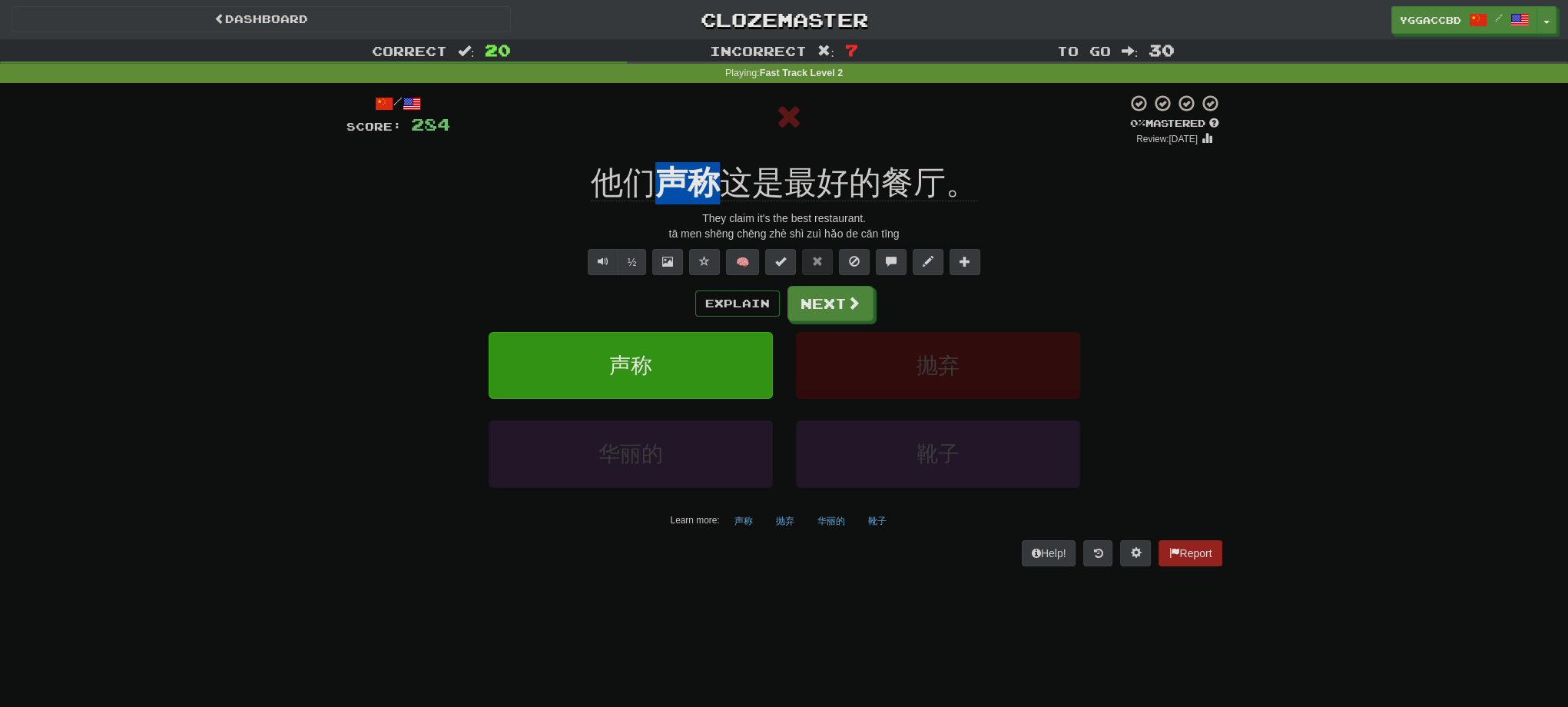
drag, startPoint x: 648, startPoint y: 154, endPoint x: 718, endPoint y: 161, distance: 70.3
click at [718, 161] on div "/ Score: 284 0 % Mastered Review: [DATE] 他们 声称 这是最好的餐厅。 They claim it's the bes…" at bounding box center [784, 329] width 876 height 471
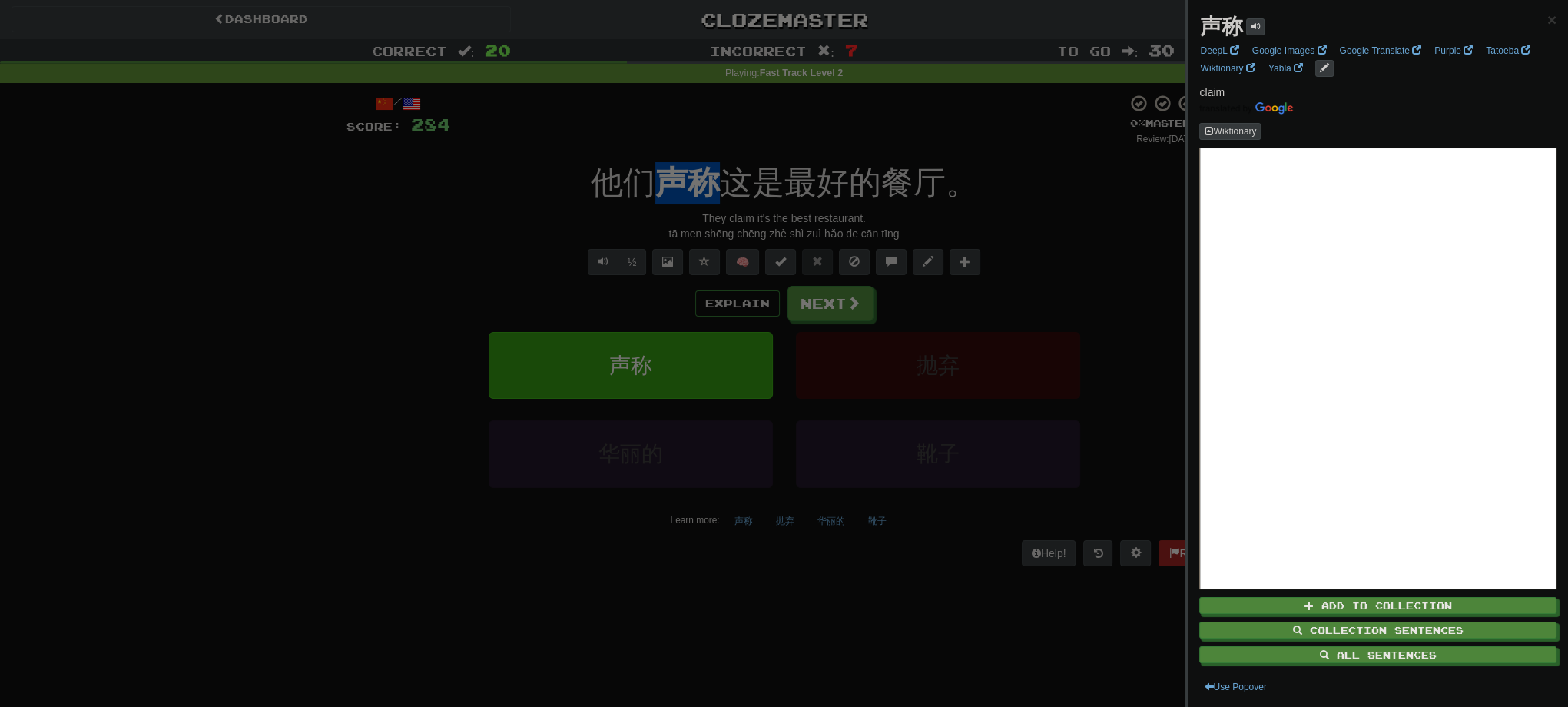
copy u "声称"
drag, startPoint x: 393, startPoint y: 326, endPoint x: 569, endPoint y: 311, distance: 176.6
click at [393, 326] on div at bounding box center [784, 353] width 1568 height 707
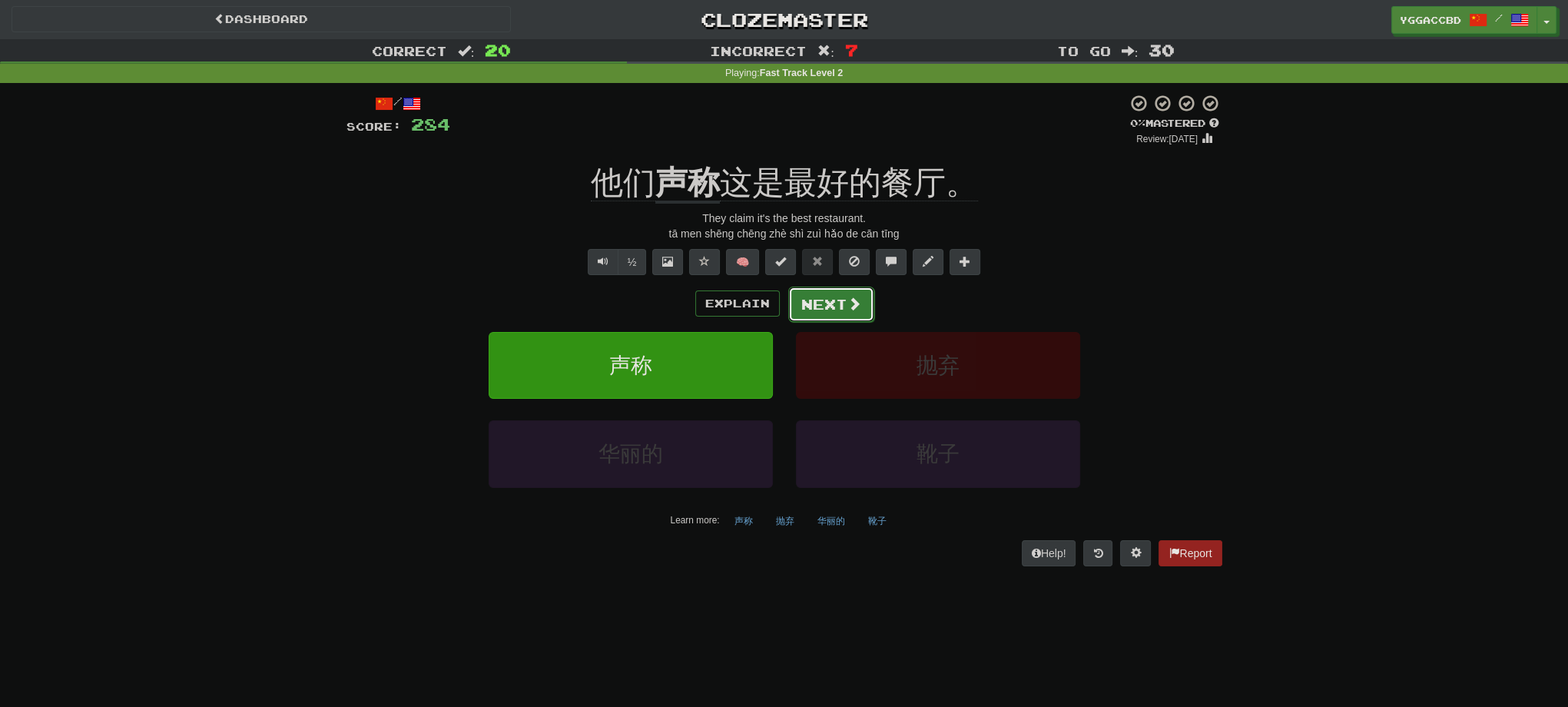
click at [811, 307] on button "Next" at bounding box center [831, 304] width 86 height 35
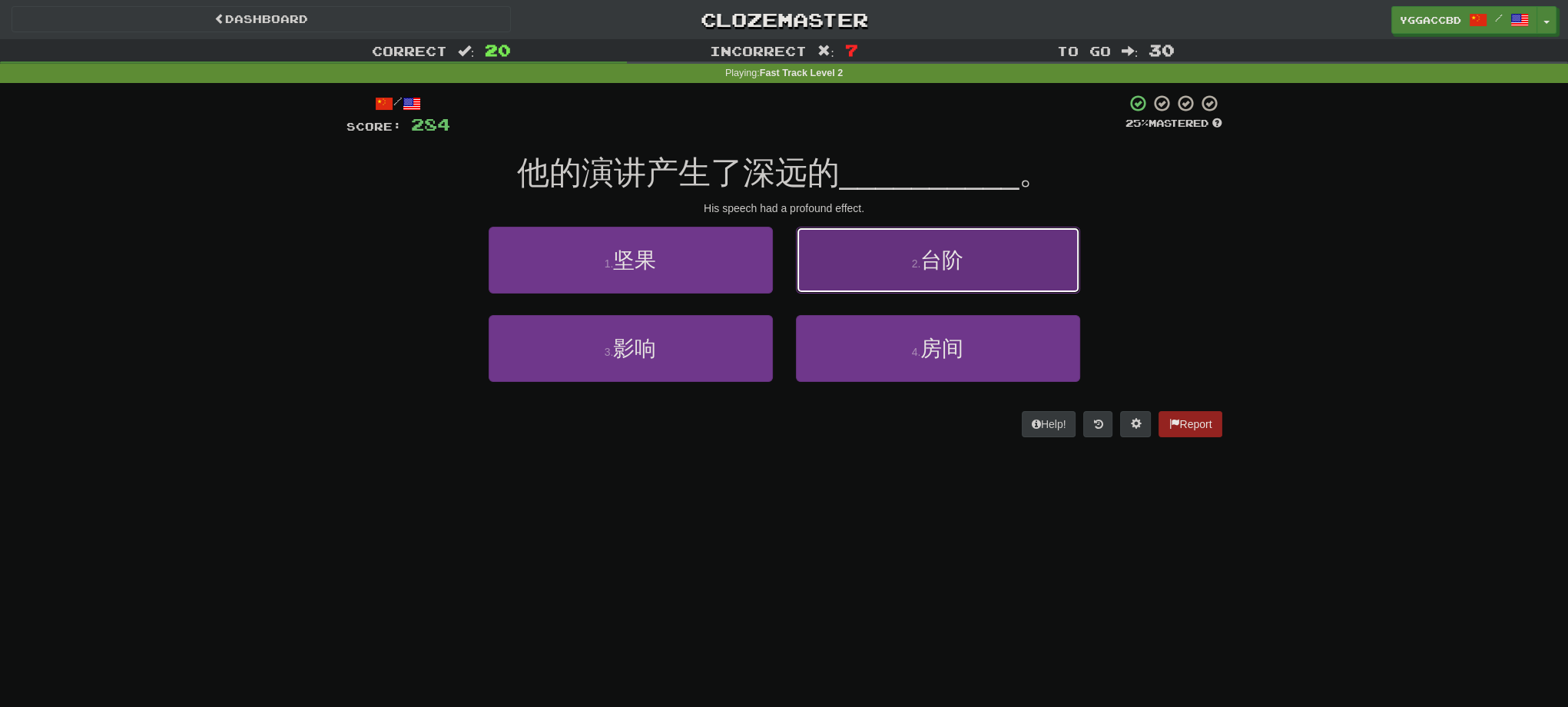
click at [986, 282] on button "2 . 台阶" at bounding box center [938, 259] width 284 height 67
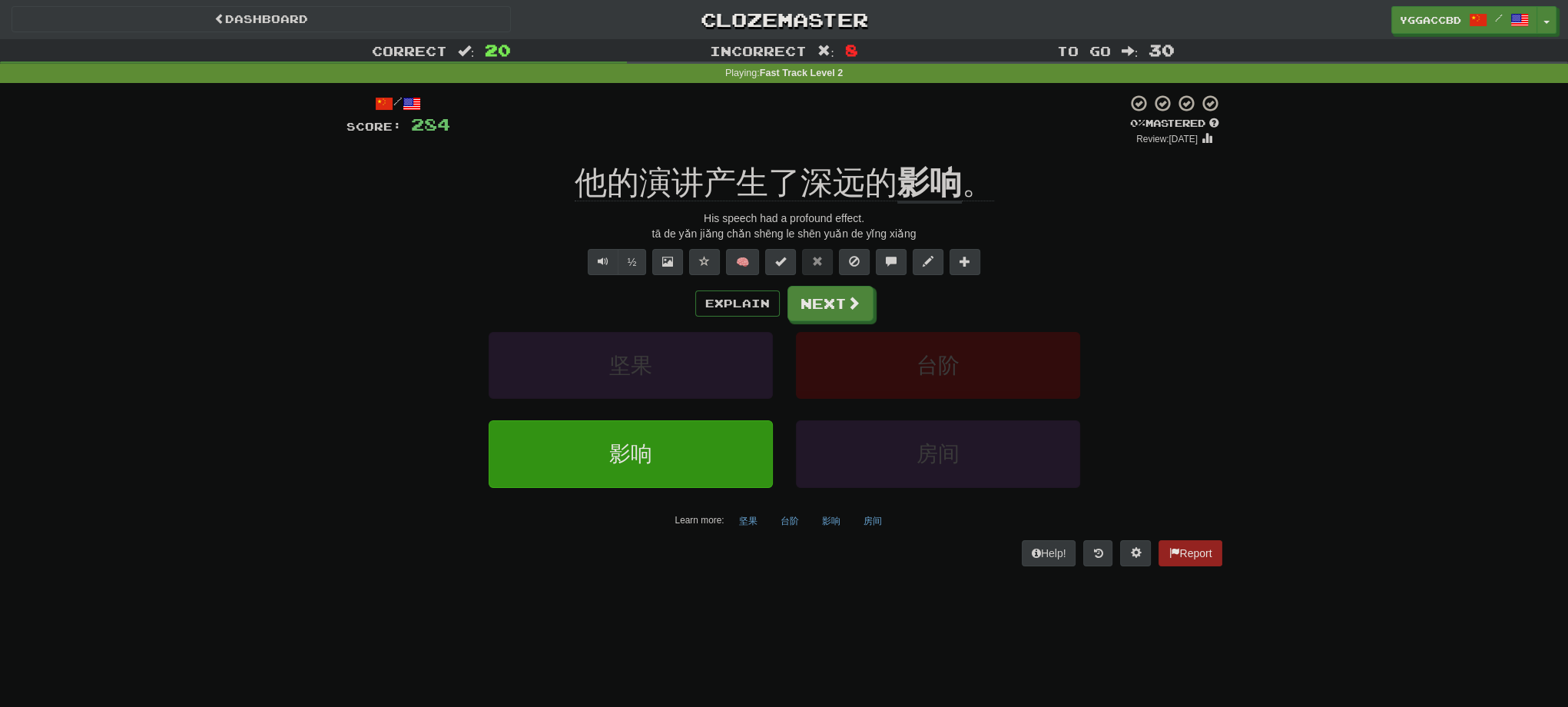
click at [1239, 301] on div "Correct : 20 Incorrect : 8 To go : 30 Playing : Fast Track Level 2 / Score: 284…" at bounding box center [784, 313] width 1568 height 548
drag, startPoint x: 895, startPoint y: 160, endPoint x: 959, endPoint y: 157, distance: 64.1
click at [959, 157] on div "/ Score: 284 0 % Mastered Review: [DATE] 他的演讲产生了深远的 影响 。 His speech had a profo…" at bounding box center [784, 329] width 876 height 471
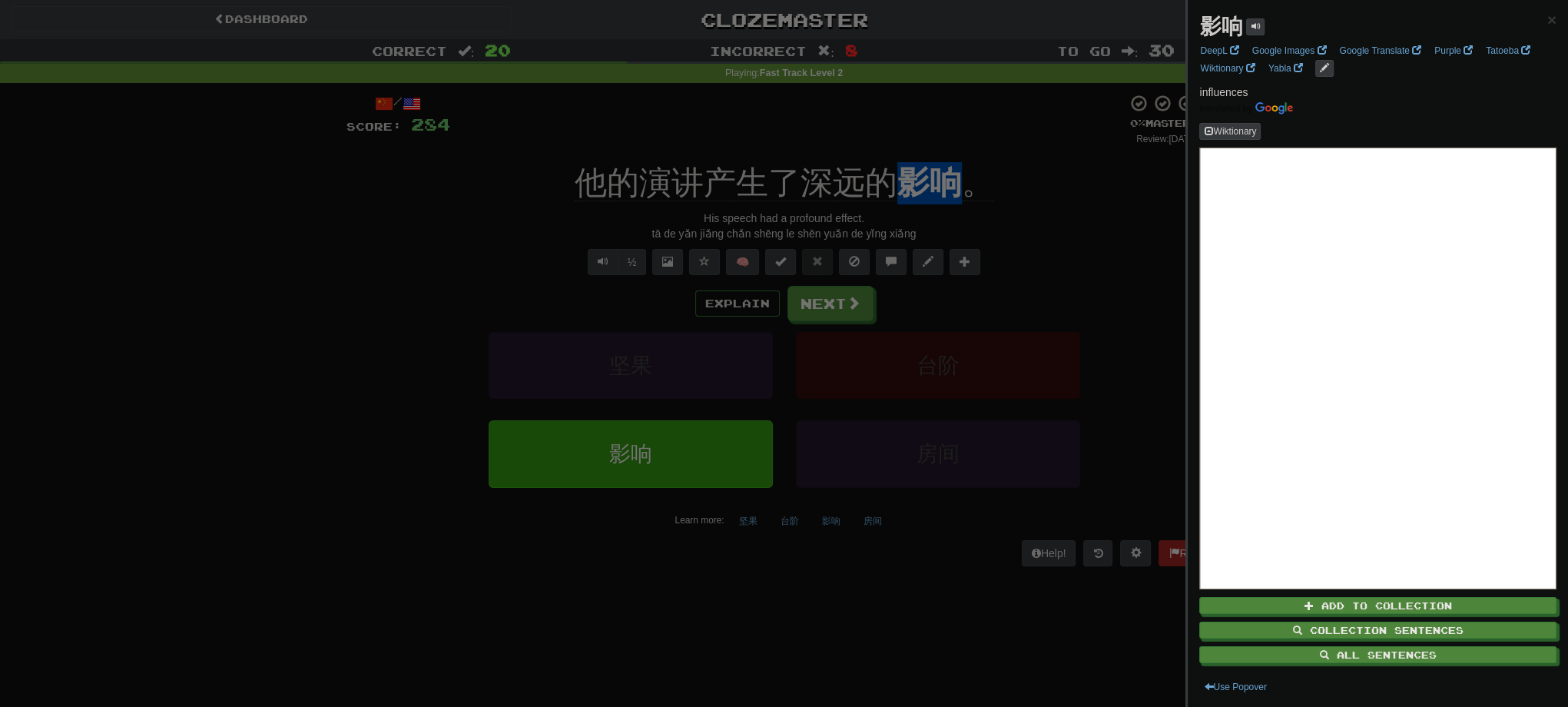
copy u "影响"
click at [308, 366] on div at bounding box center [784, 353] width 1568 height 707
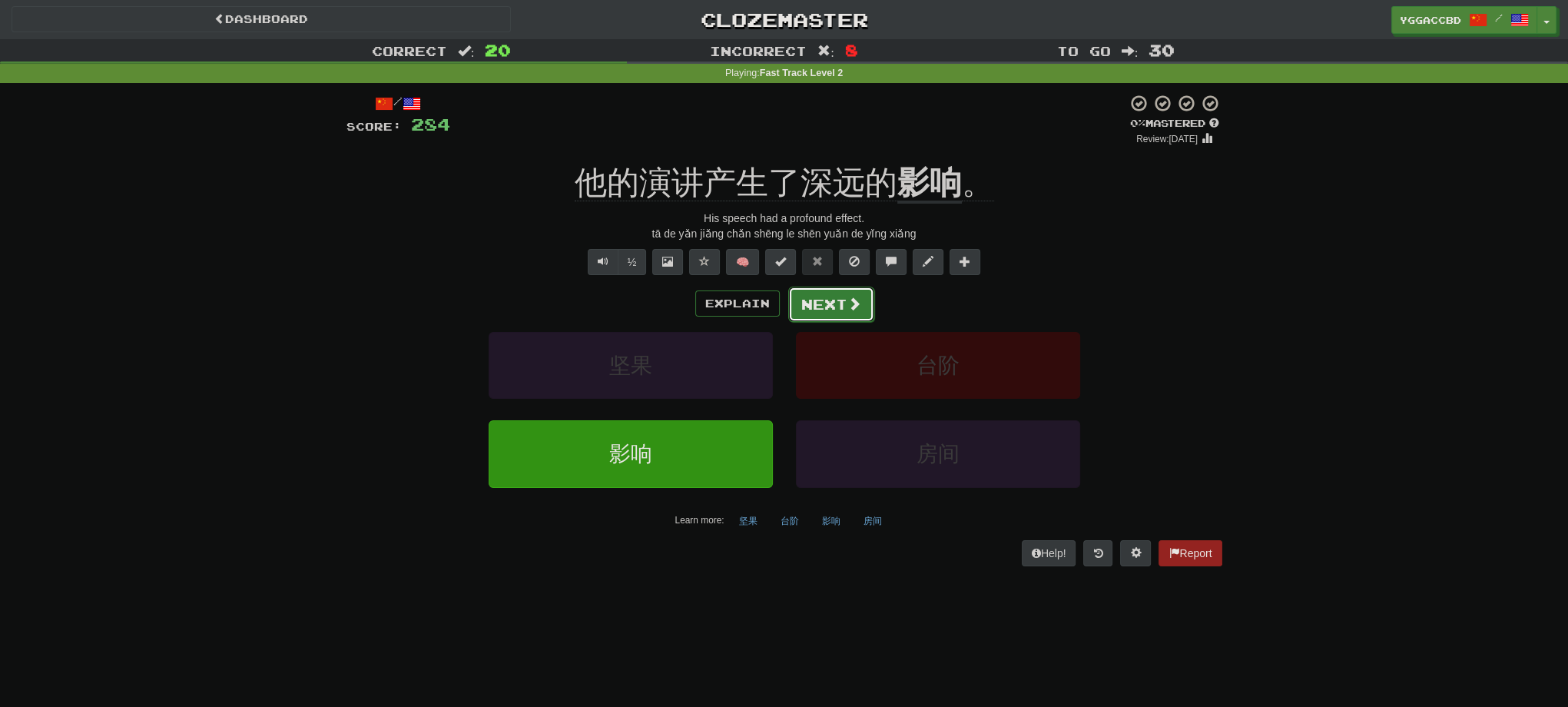
click at [837, 292] on button "Next" at bounding box center [831, 304] width 86 height 35
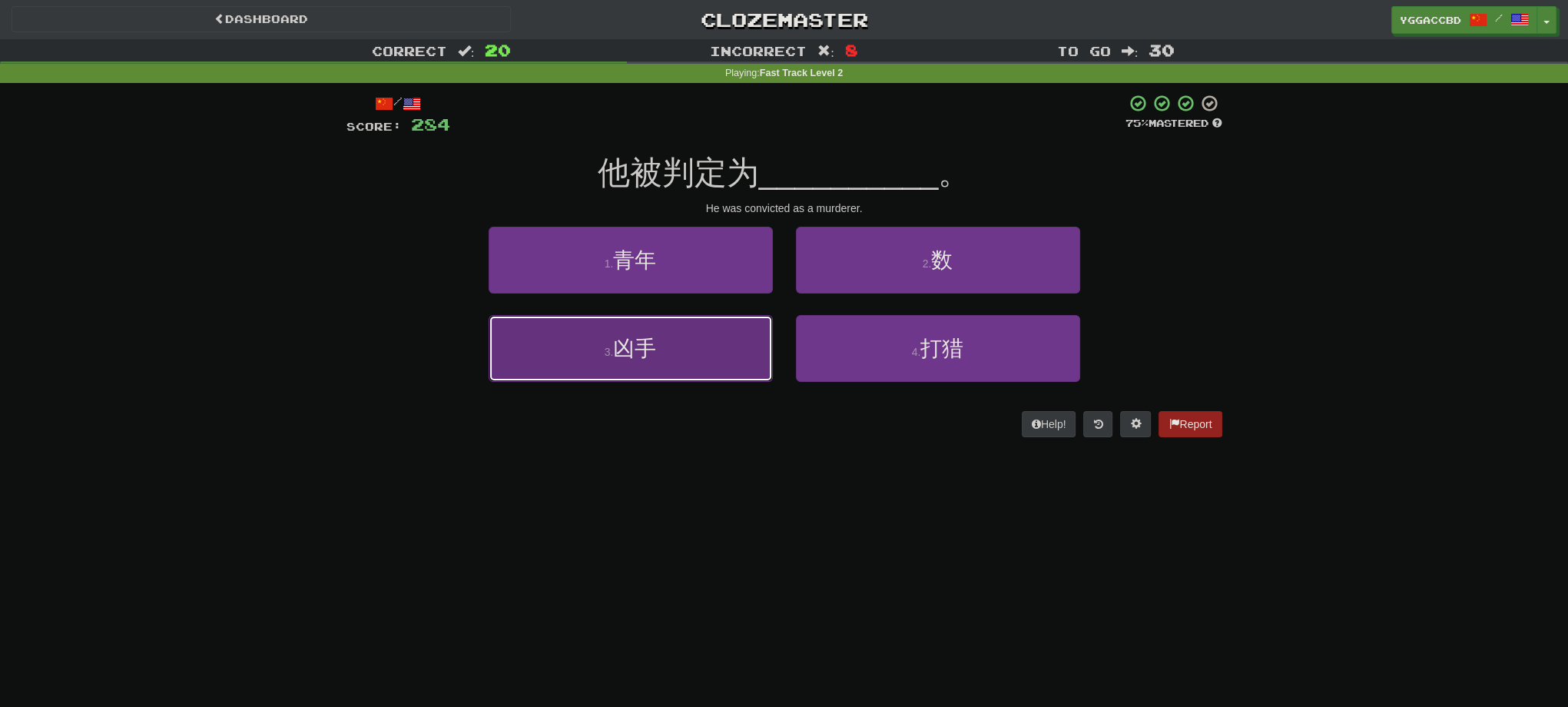
click at [676, 351] on button "3 . 凶手" at bounding box center [630, 348] width 284 height 67
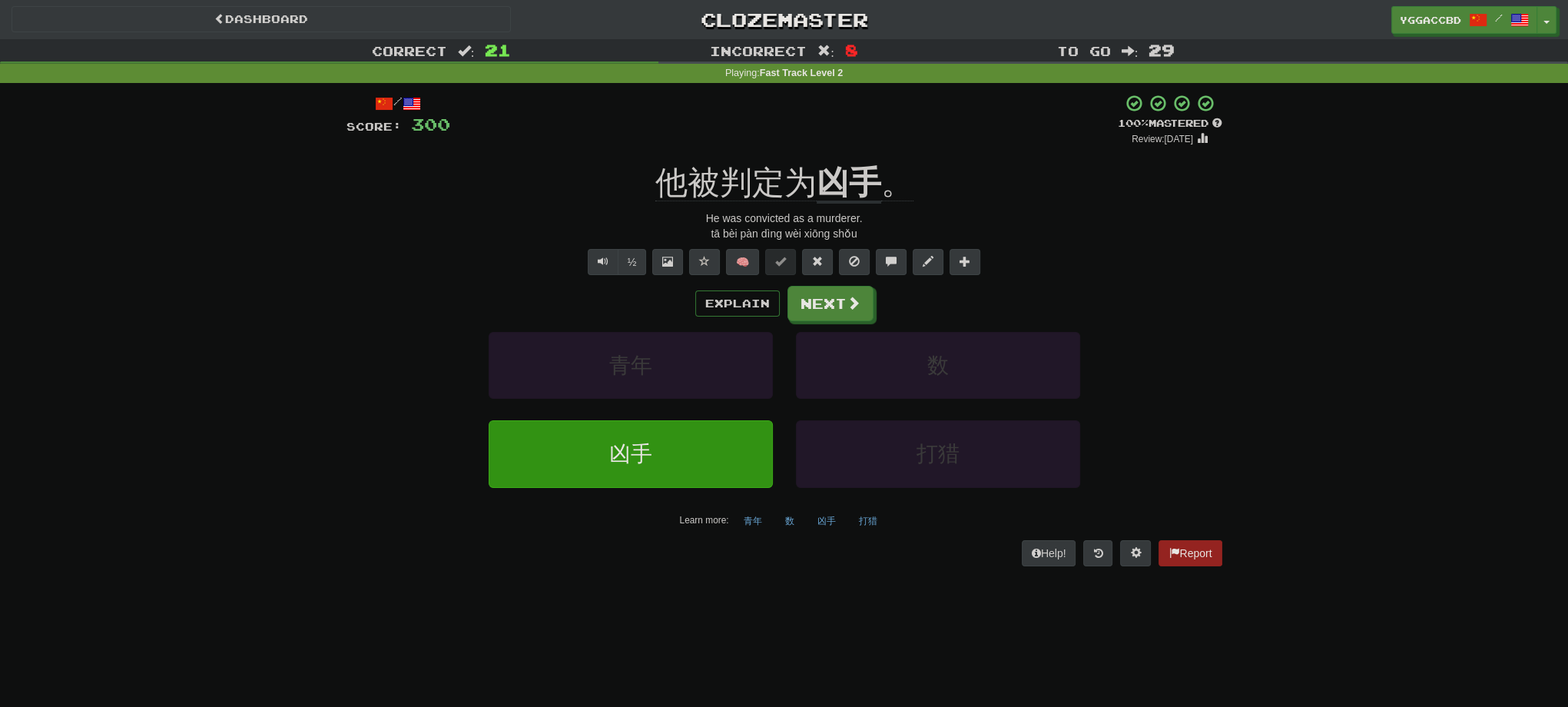
drag, startPoint x: 362, startPoint y: 286, endPoint x: 384, endPoint y: 289, distance: 22.2
click at [362, 286] on div "Explain Next" at bounding box center [784, 303] width 876 height 35
click at [802, 296] on button "Next" at bounding box center [831, 304] width 86 height 35
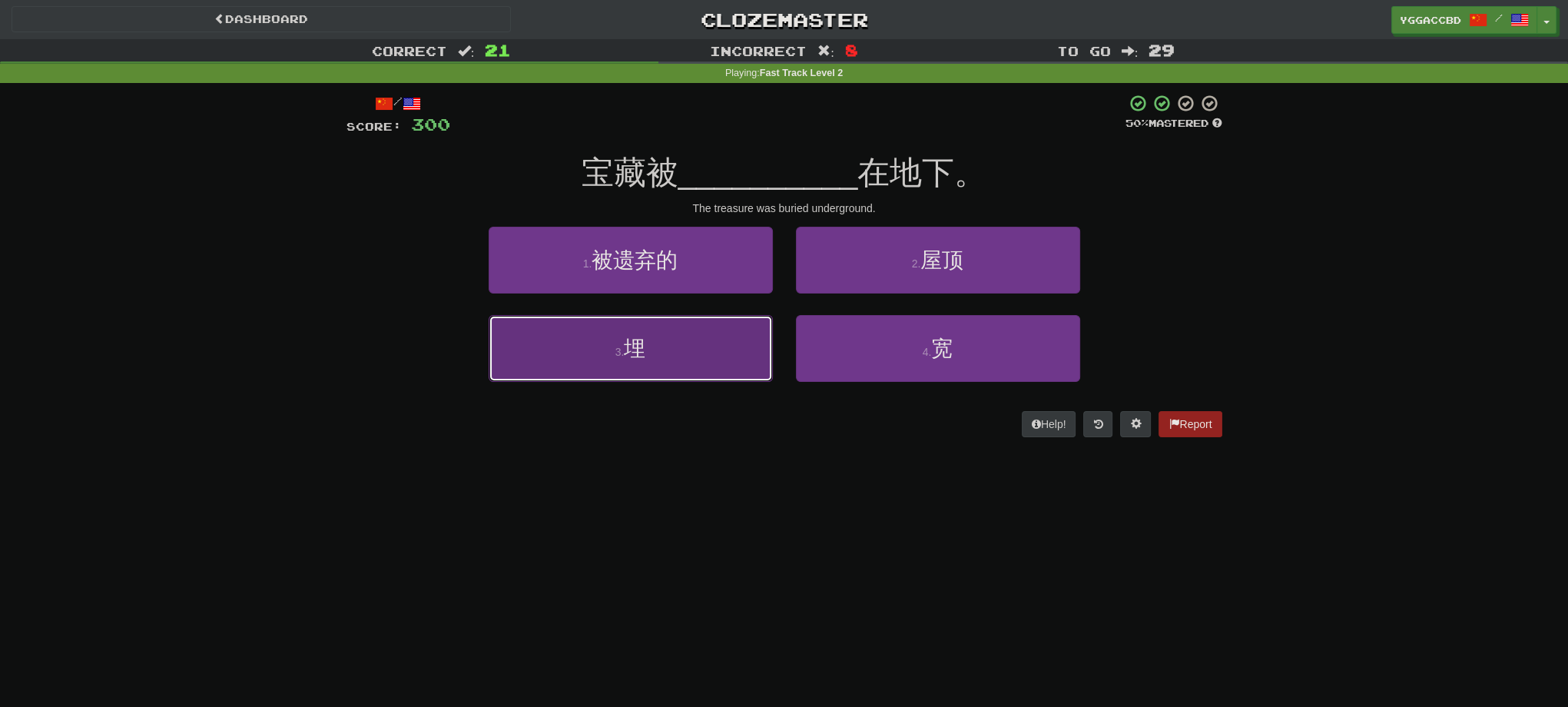
click at [664, 333] on button "3 . 埋" at bounding box center [630, 348] width 284 height 67
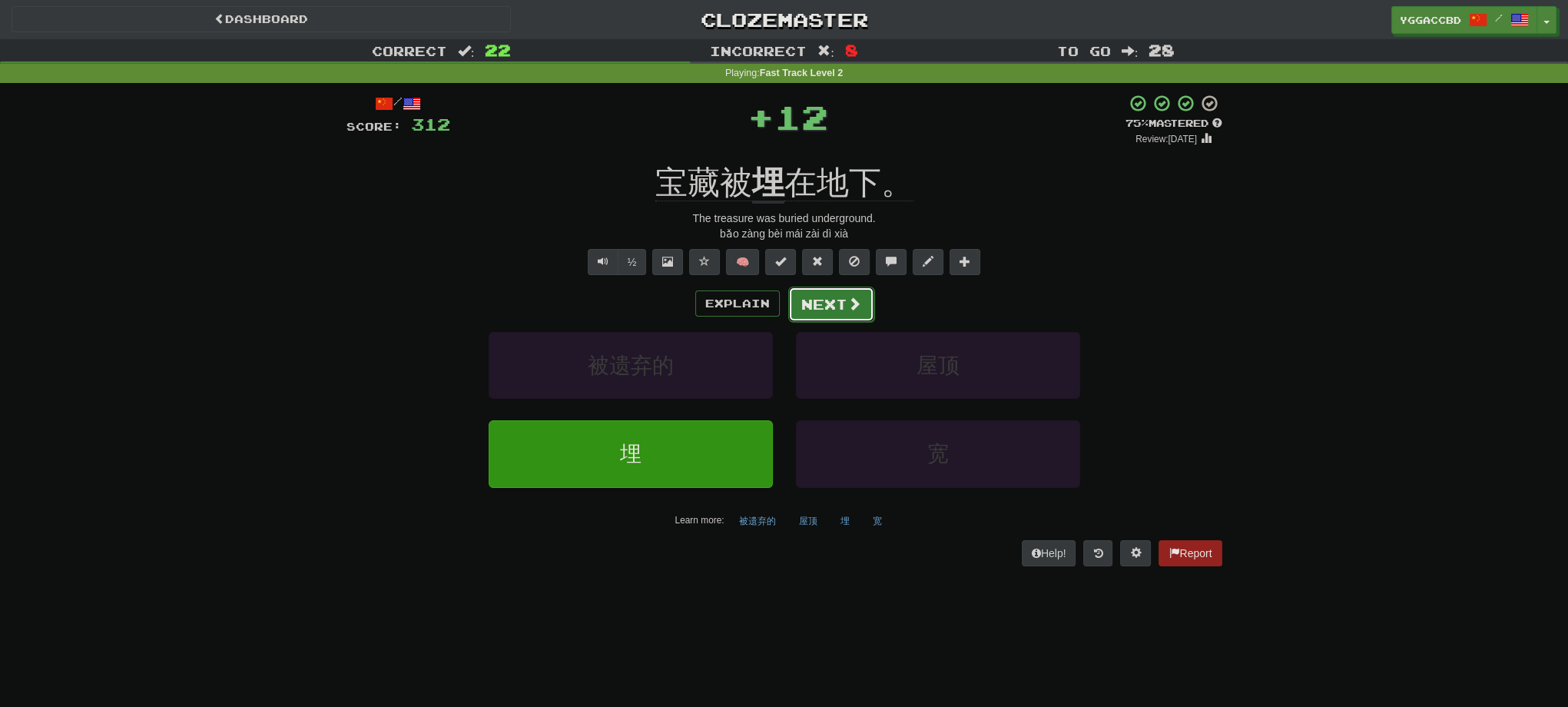
click at [803, 307] on button "Next" at bounding box center [831, 304] width 86 height 35
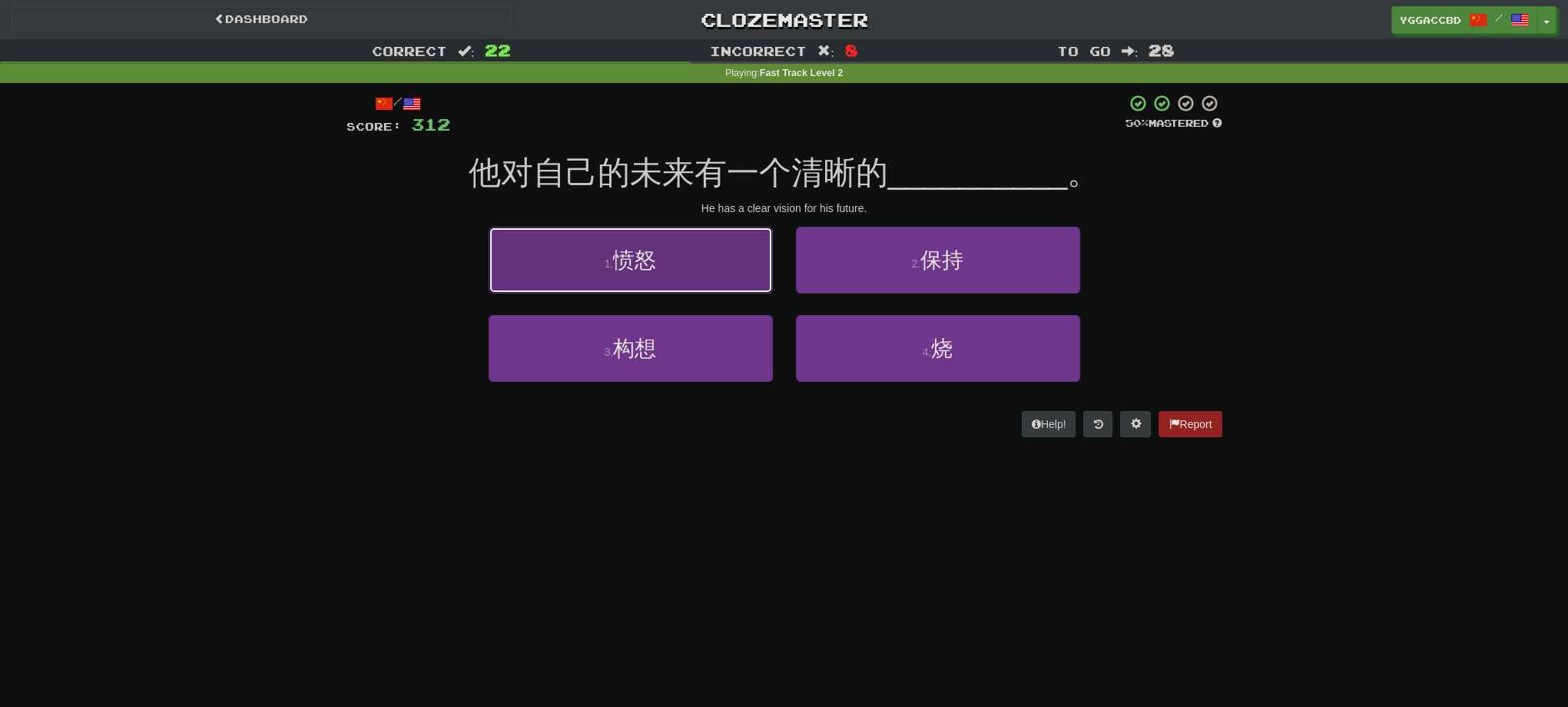
click at [622, 269] on span "愤怒" at bounding box center [634, 260] width 43 height 24
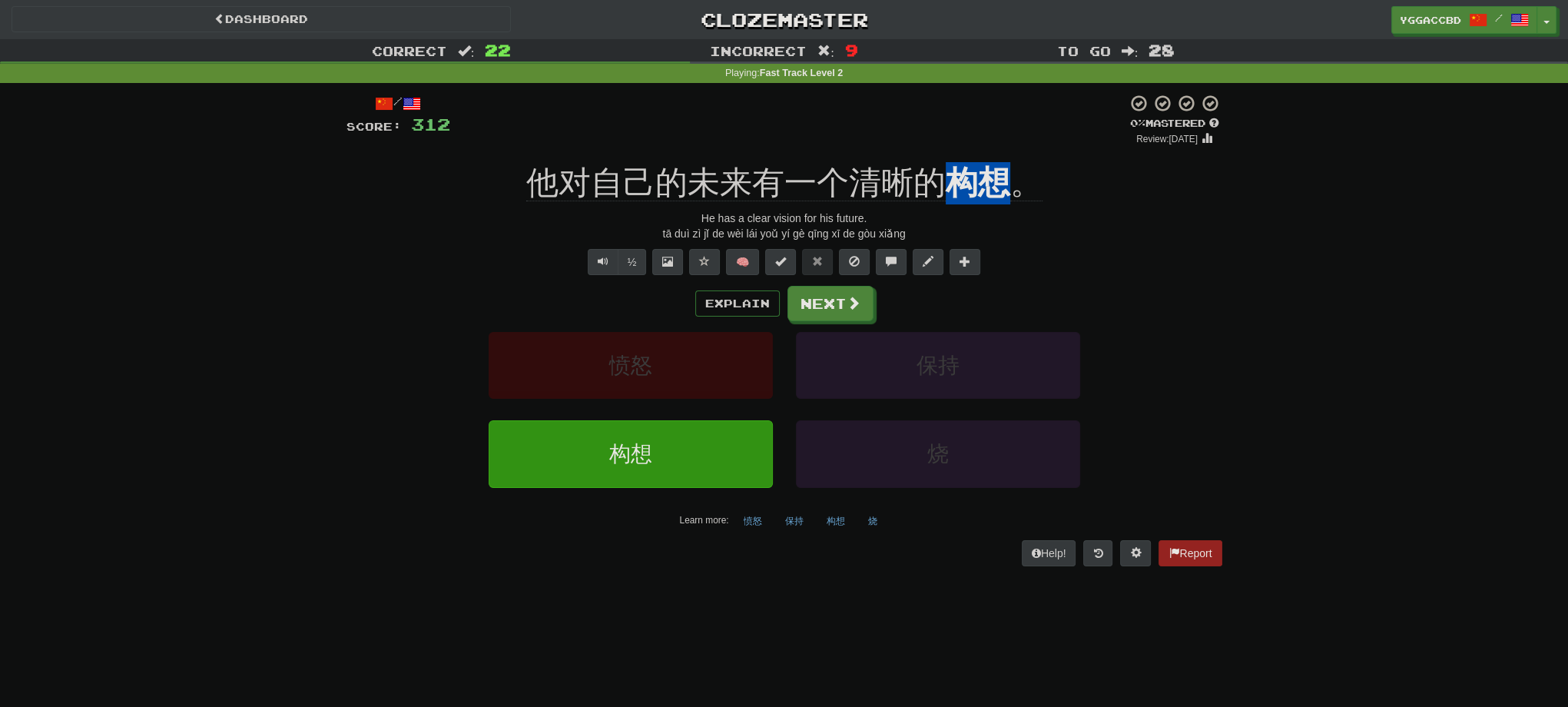
drag, startPoint x: 954, startPoint y: 157, endPoint x: 1004, endPoint y: 158, distance: 50.0
click at [1004, 158] on div "/ Score: 312 0 % Mastered Review: [DATE] 他对自己的未来有一个清晰的 构想 。 He has a clear visi…" at bounding box center [784, 329] width 876 height 471
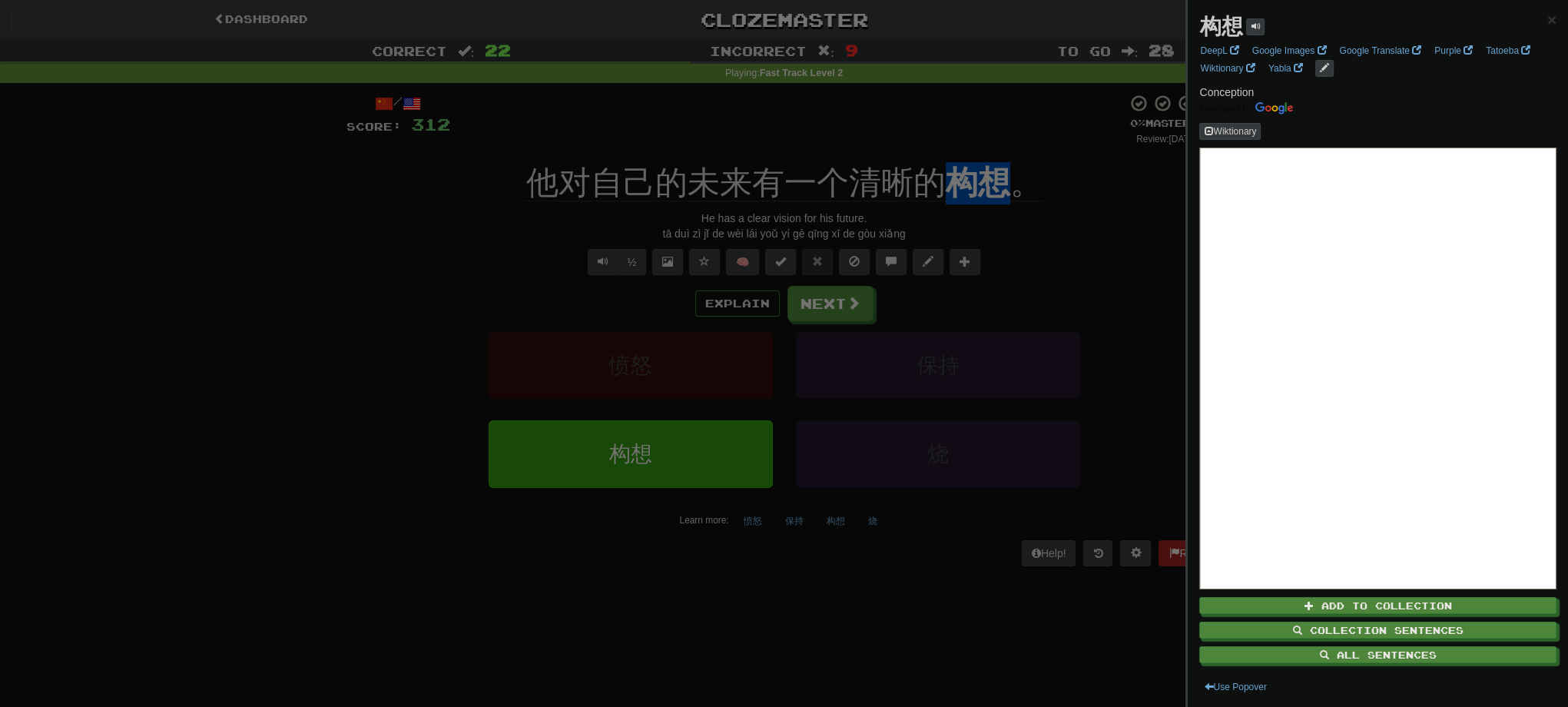
copy u "构想"
drag, startPoint x: 139, startPoint y: 378, endPoint x: 225, endPoint y: 356, distance: 88.8
click at [151, 374] on div at bounding box center [784, 353] width 1568 height 707
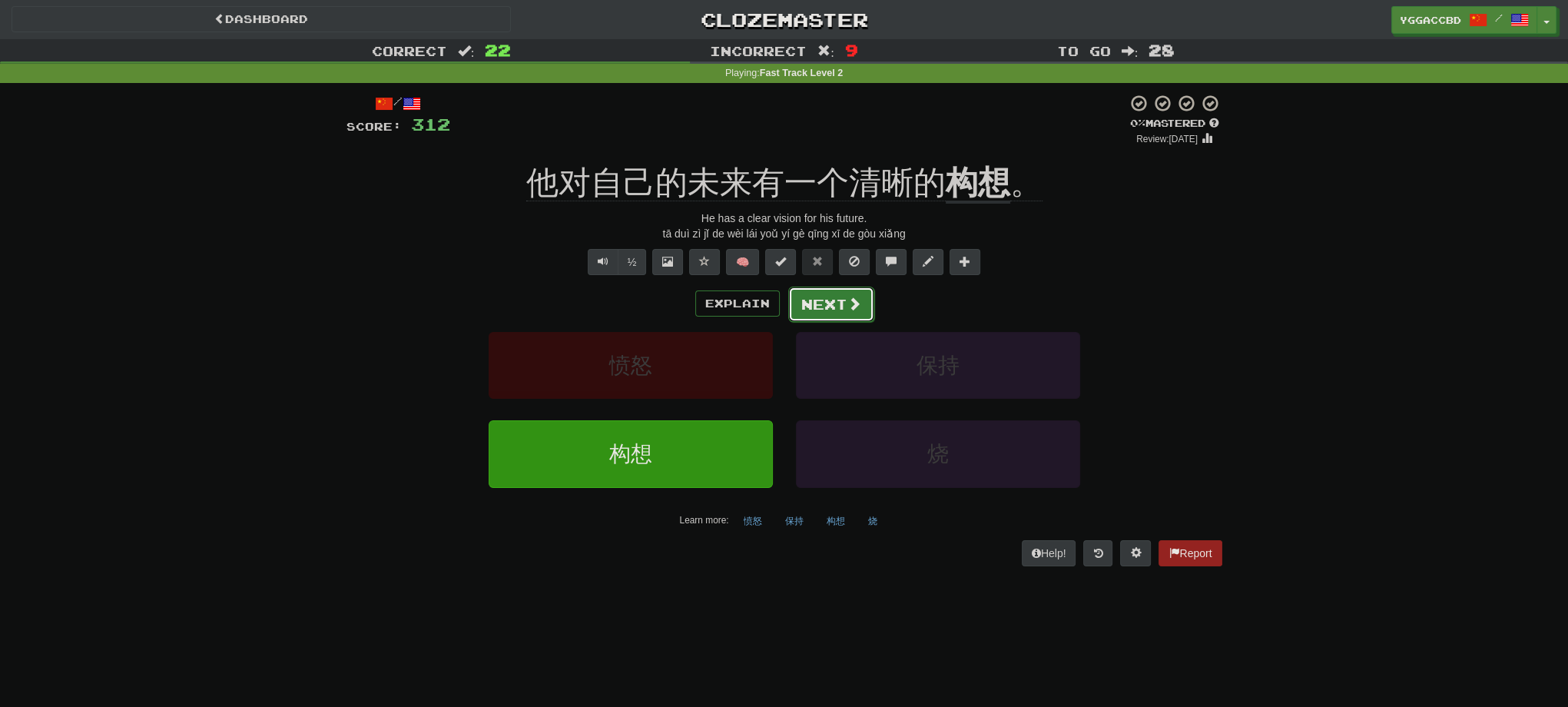
click at [827, 302] on button "Next" at bounding box center [831, 304] width 86 height 35
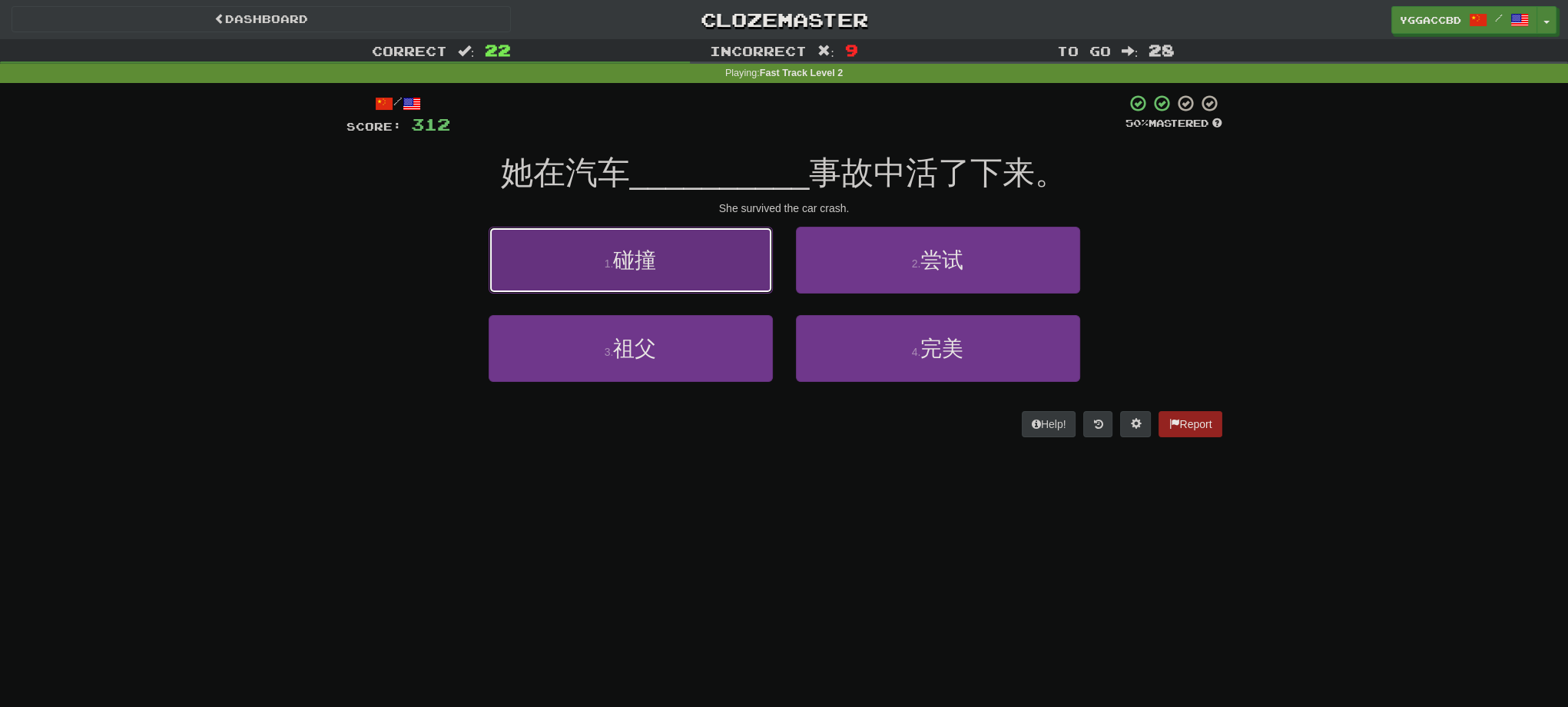
click at [641, 249] on span "碰撞" at bounding box center [634, 260] width 43 height 24
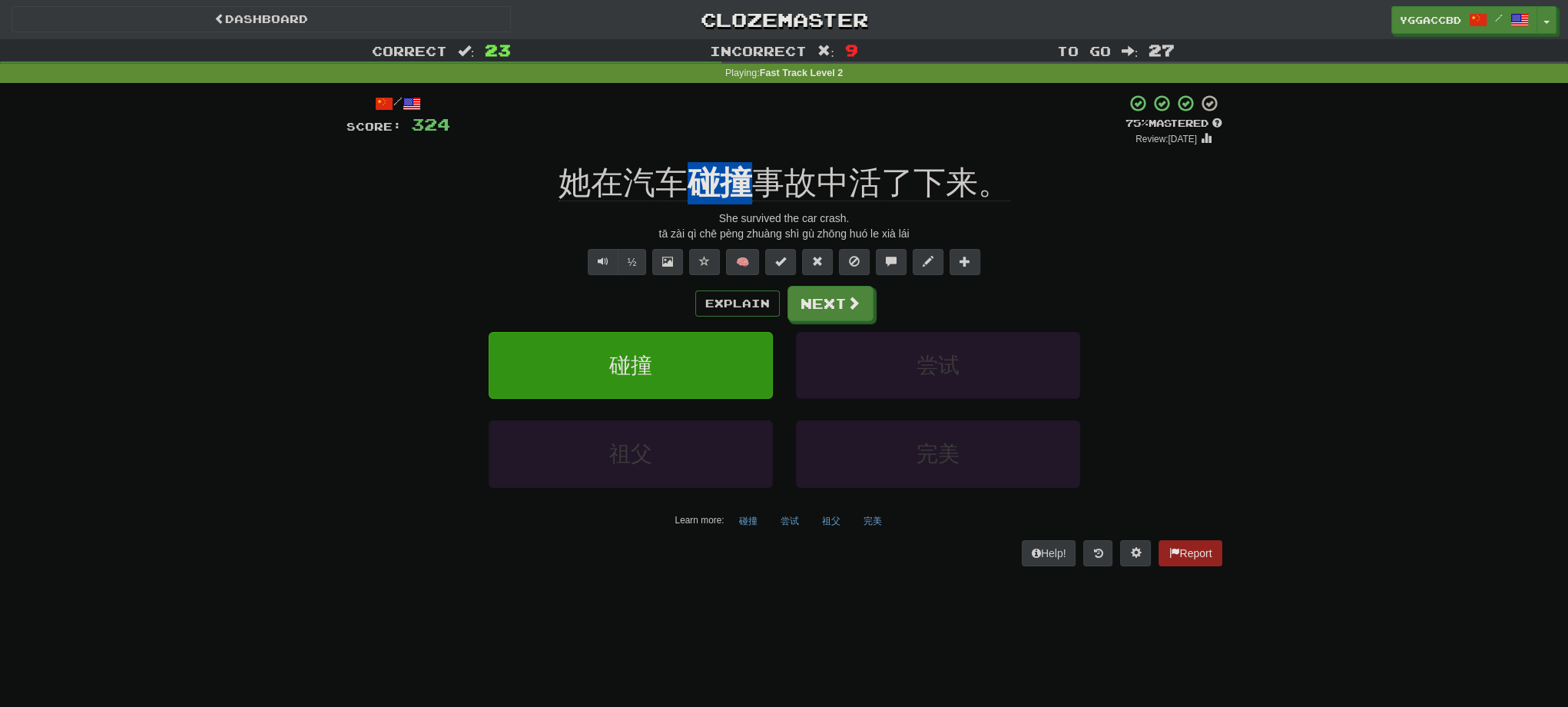
drag, startPoint x: 743, startPoint y: 157, endPoint x: 755, endPoint y: 157, distance: 12.0
click at [755, 157] on div "/ Score: 324 + 12 75 % Mastered Review: [DATE] 她在汽车 碰撞 事故中活了下来。 She survived th…" at bounding box center [784, 329] width 876 height 471
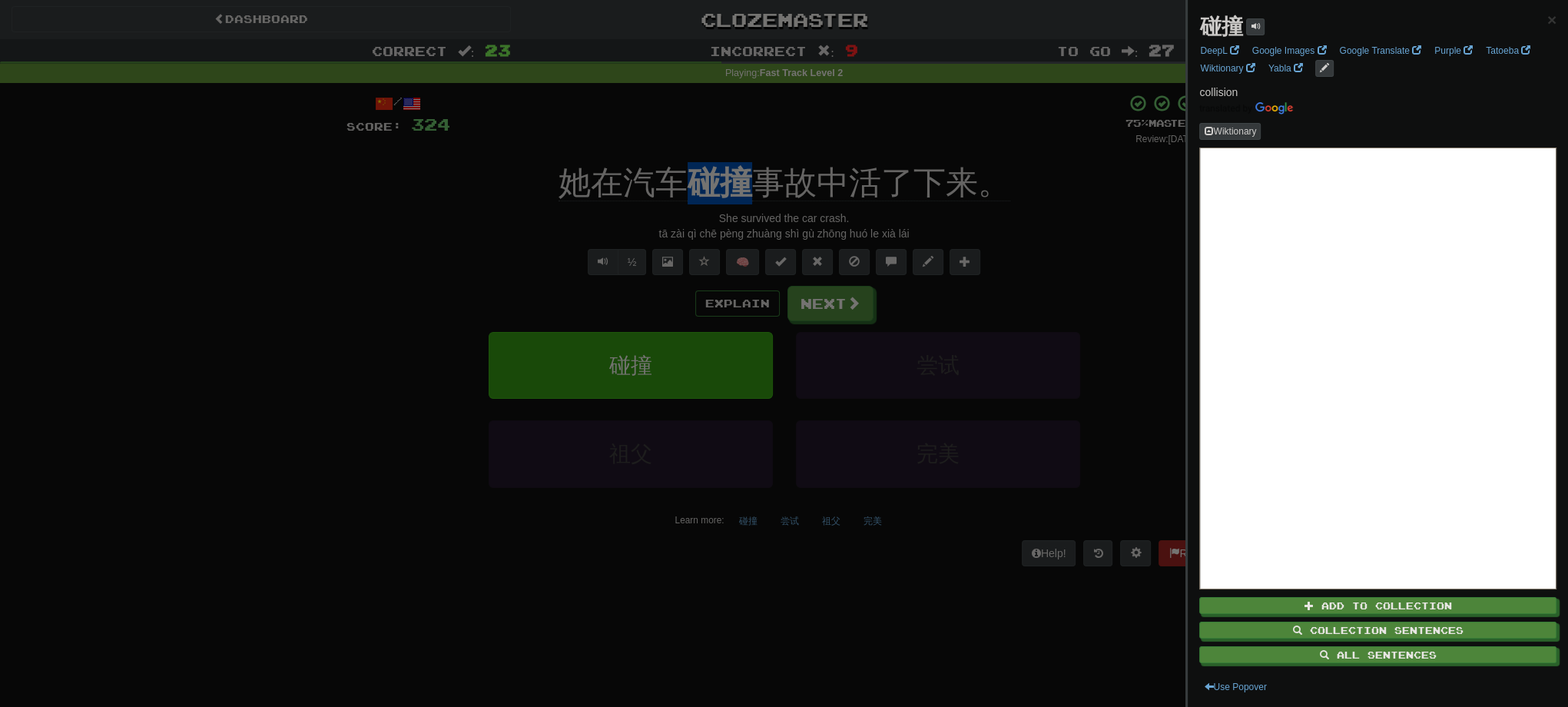
click at [724, 125] on div at bounding box center [784, 353] width 1568 height 707
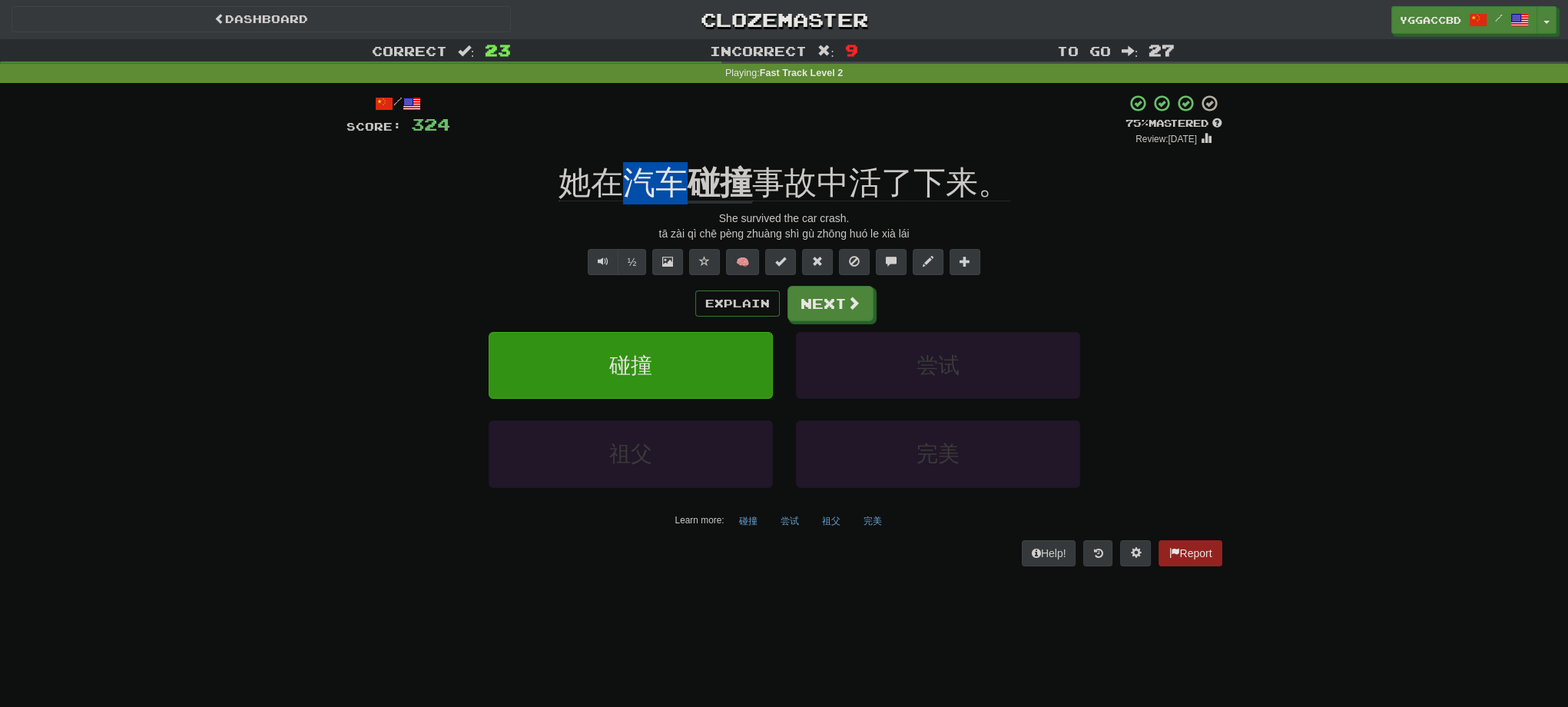
drag, startPoint x: 634, startPoint y: 154, endPoint x: 683, endPoint y: 157, distance: 49.1
click at [683, 157] on div "/ Score: 324 + 12 75 % Mastered Review: [DATE] 她在汽车 碰撞 事故中活了下来。 She survived th…" at bounding box center [784, 329] width 876 height 471
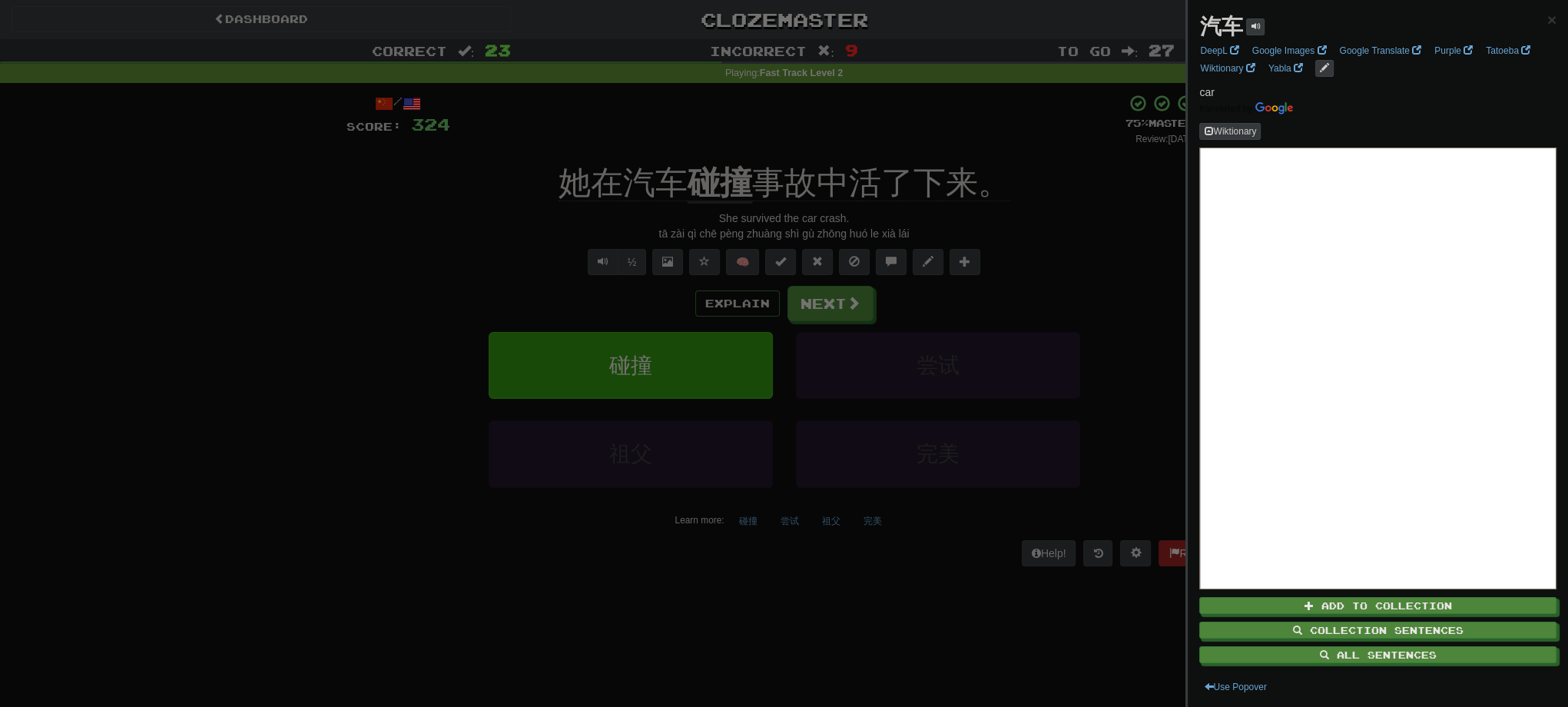
click at [1090, 321] on div at bounding box center [784, 353] width 1568 height 707
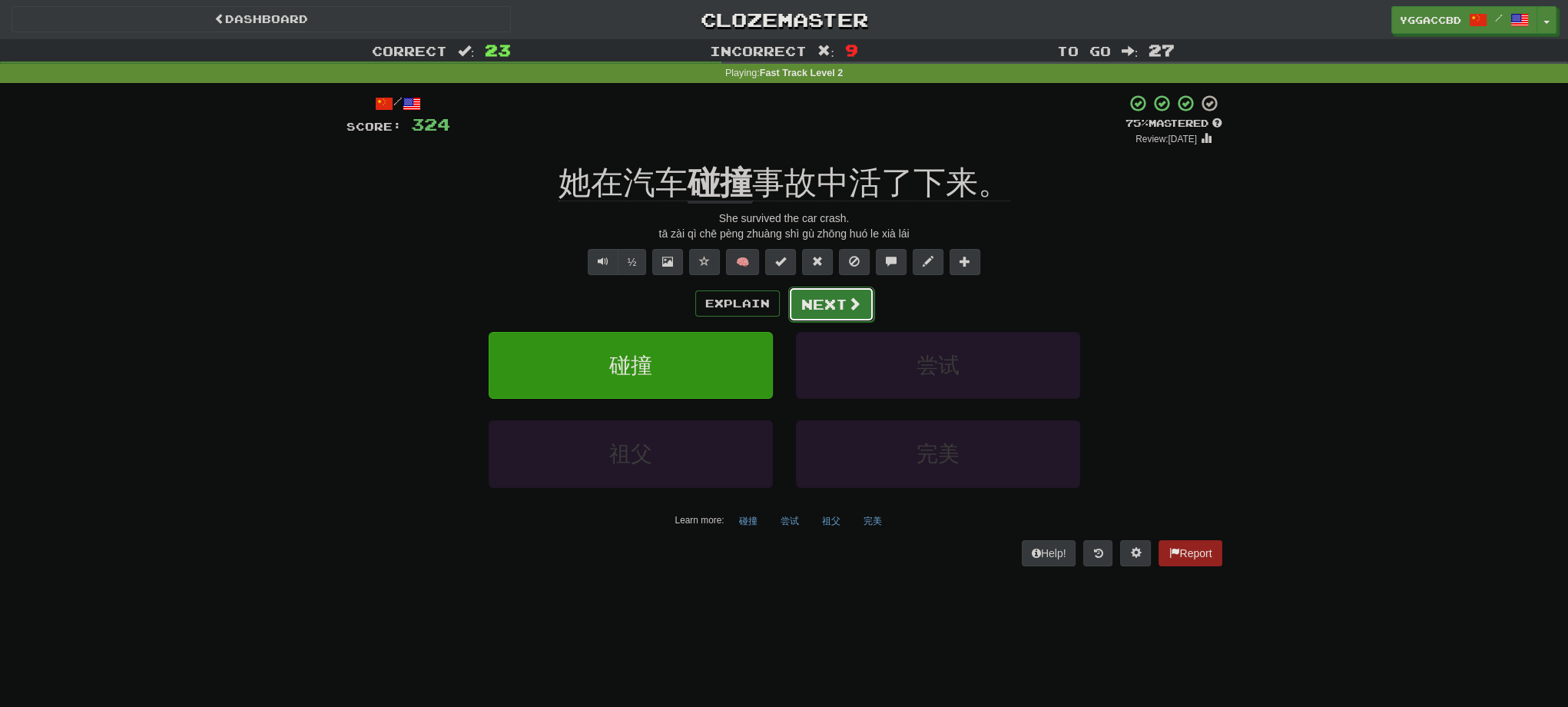
click at [844, 314] on button "Next" at bounding box center [831, 304] width 86 height 35
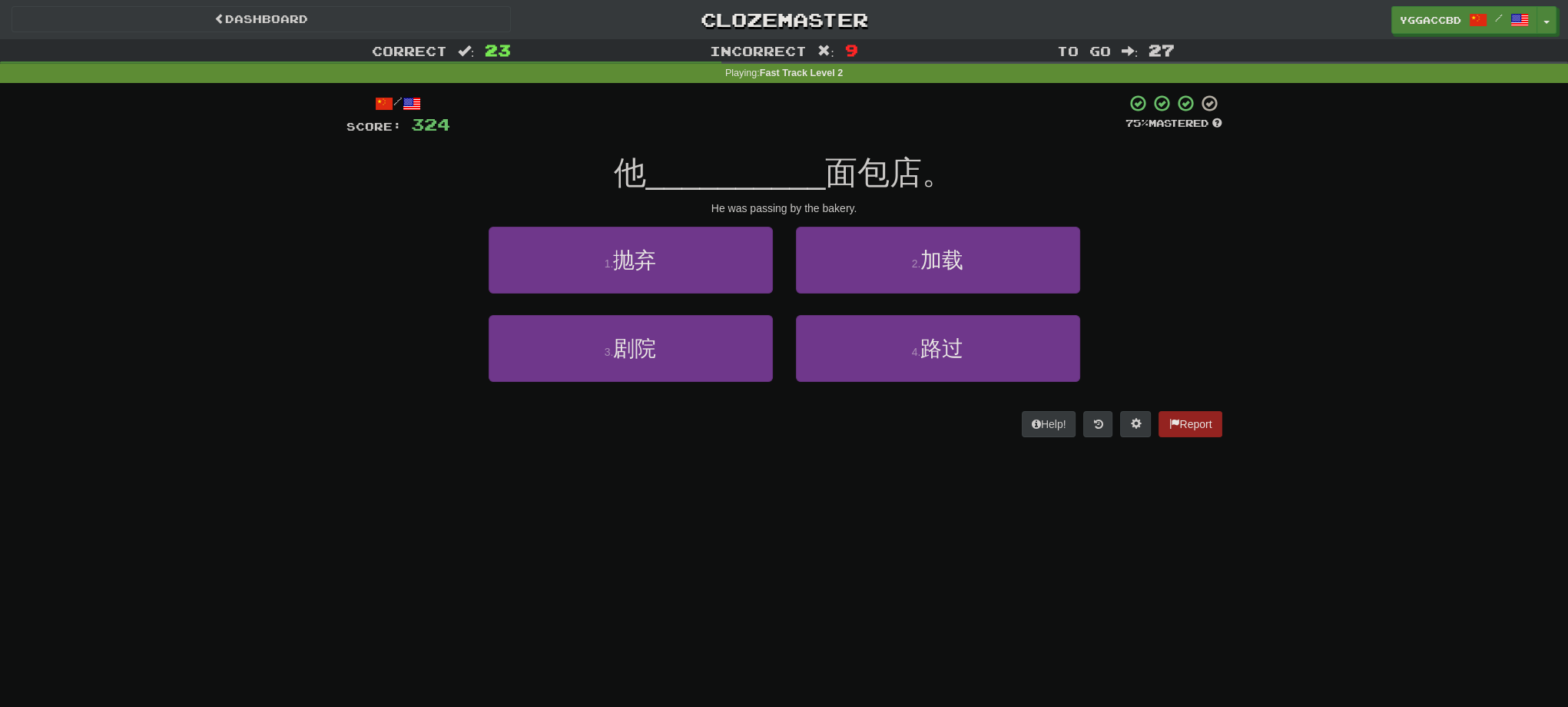
click at [267, 470] on div "Dashboard Clozemaster yggaccBD / Toggle Dropdown Dashboard Leaderboard Activity…" at bounding box center [784, 353] width 1568 height 707
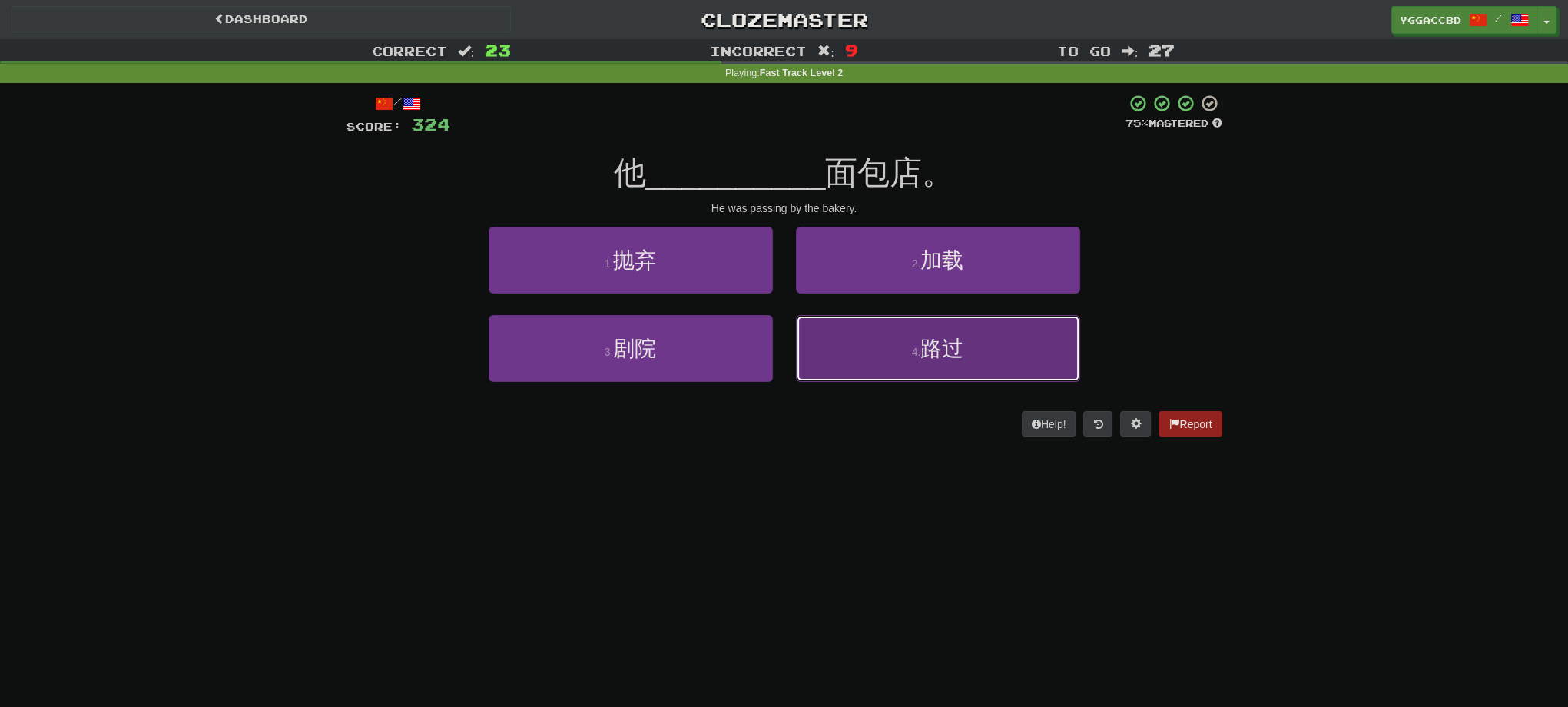
click at [957, 368] on button "4 . 路过" at bounding box center [938, 348] width 284 height 67
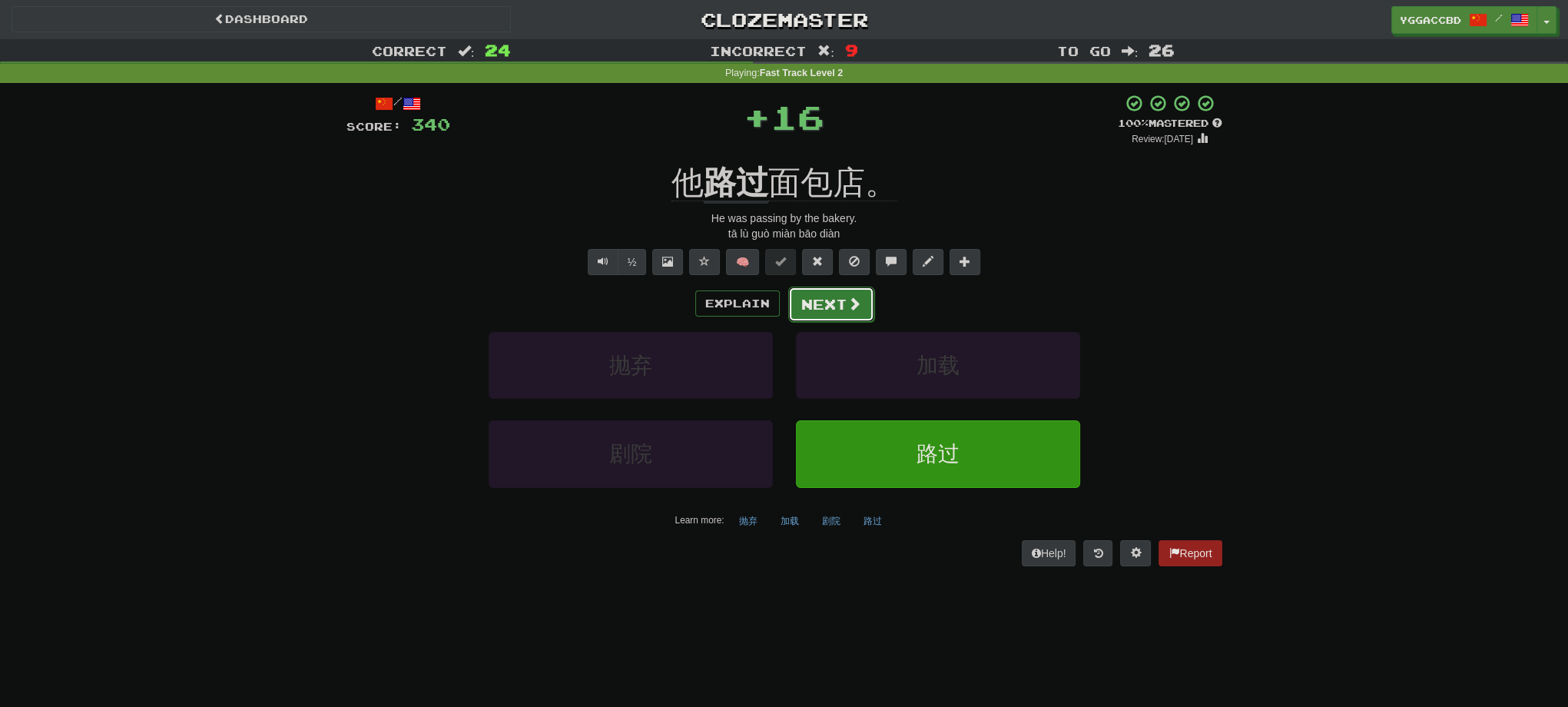
click at [825, 300] on button "Next" at bounding box center [831, 304] width 86 height 35
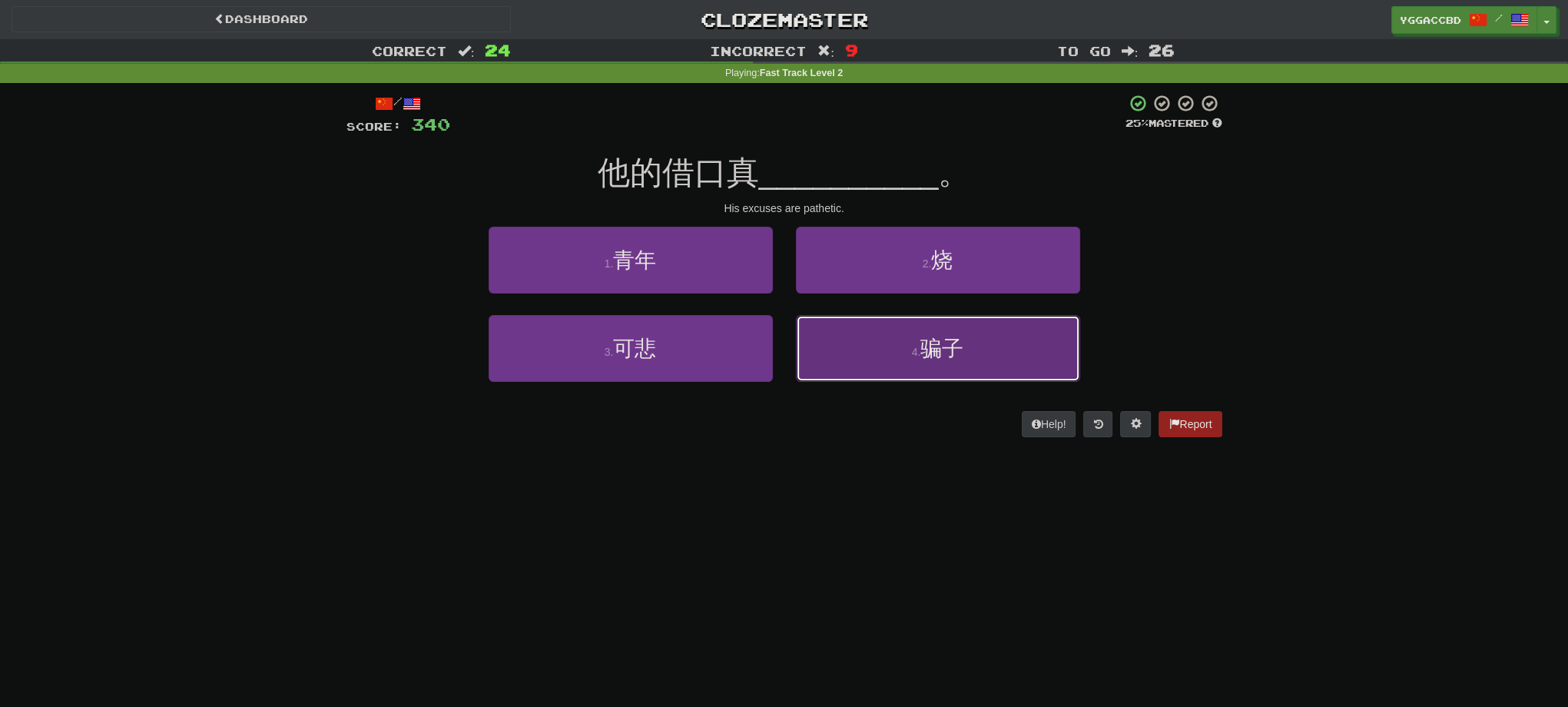
click at [956, 342] on span "骗子" at bounding box center [941, 348] width 43 height 24
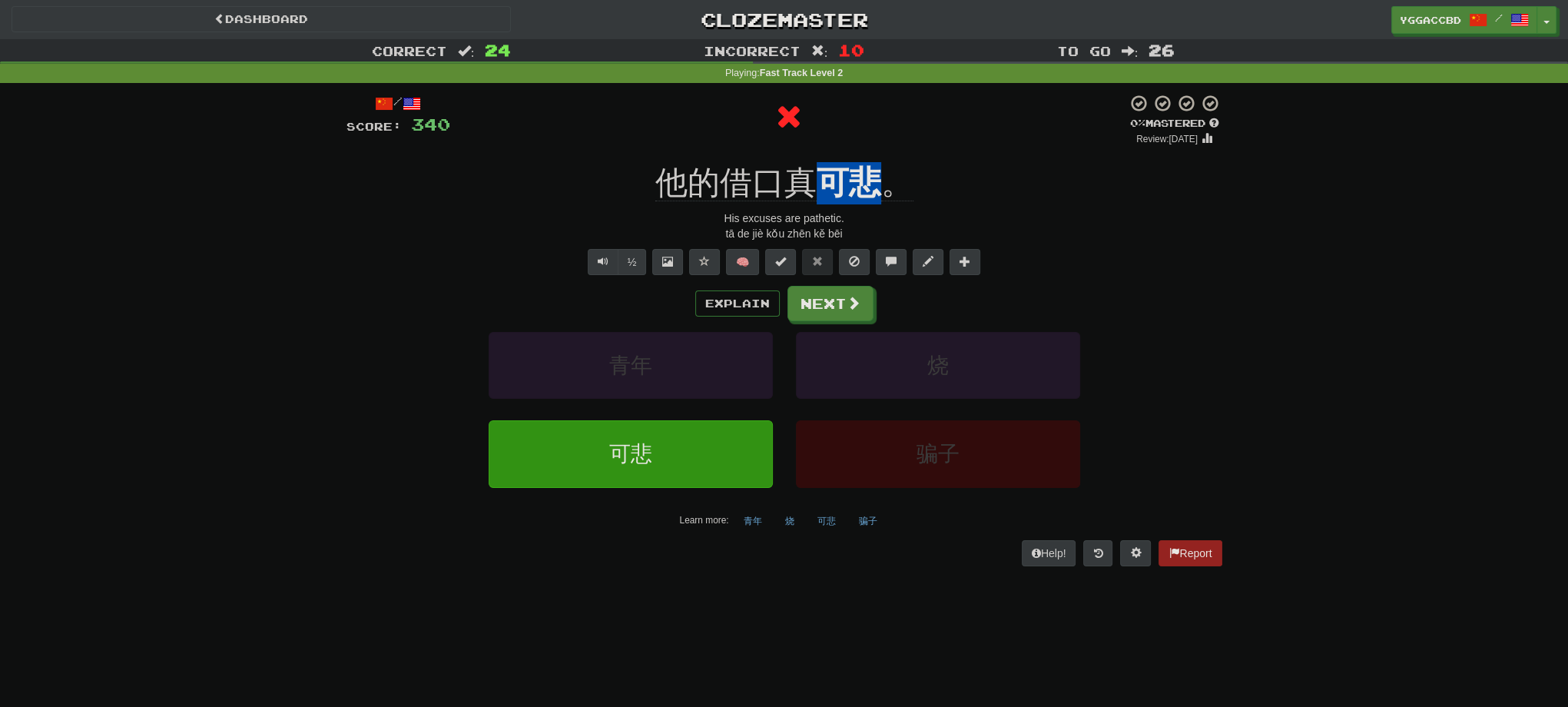
drag, startPoint x: 827, startPoint y: 153, endPoint x: 876, endPoint y: 157, distance: 49.2
click at [876, 157] on div "/ Score: 340 0 % Mastered Review: [DATE] 他的借口真 可悲 。 His excuses are pathetic. t…" at bounding box center [784, 329] width 876 height 471
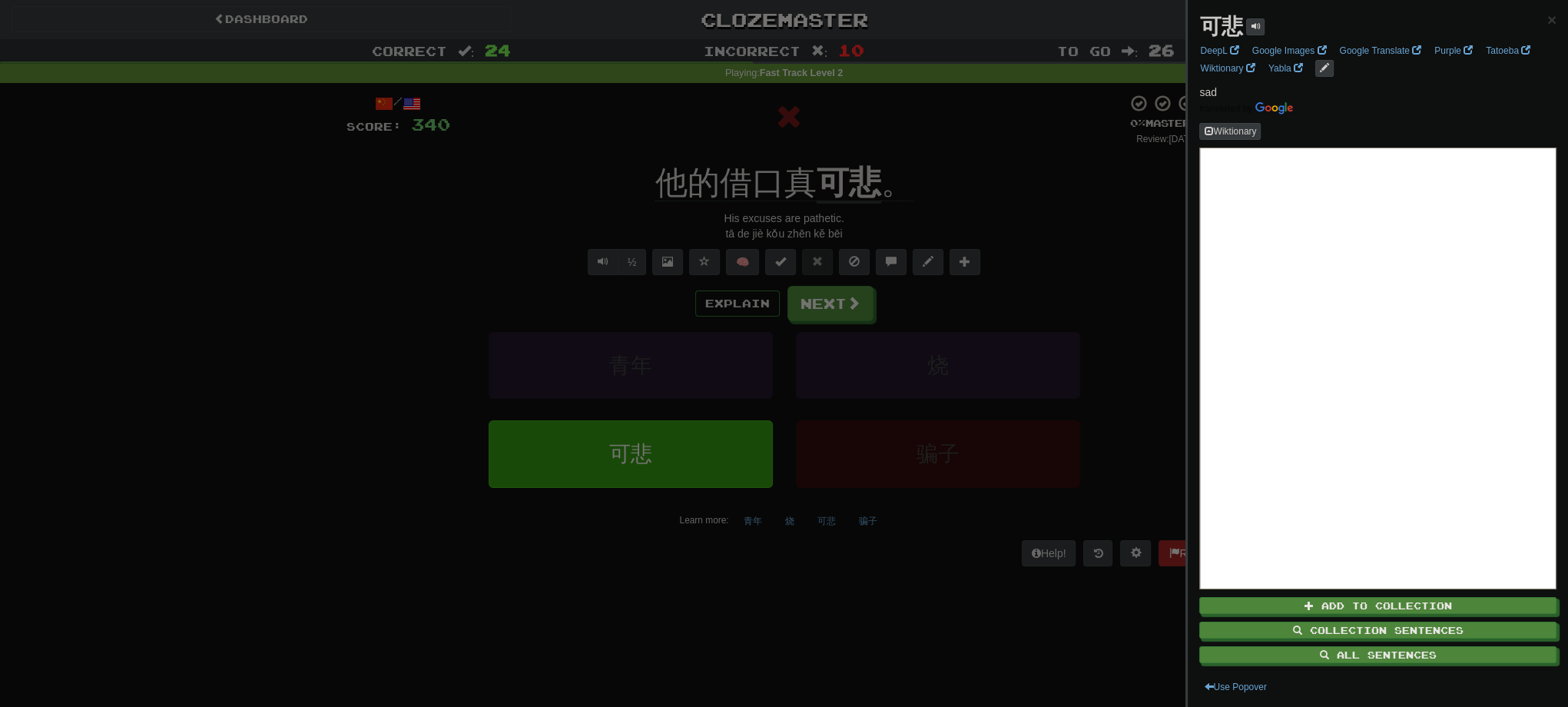
click at [967, 173] on div at bounding box center [784, 353] width 1568 height 707
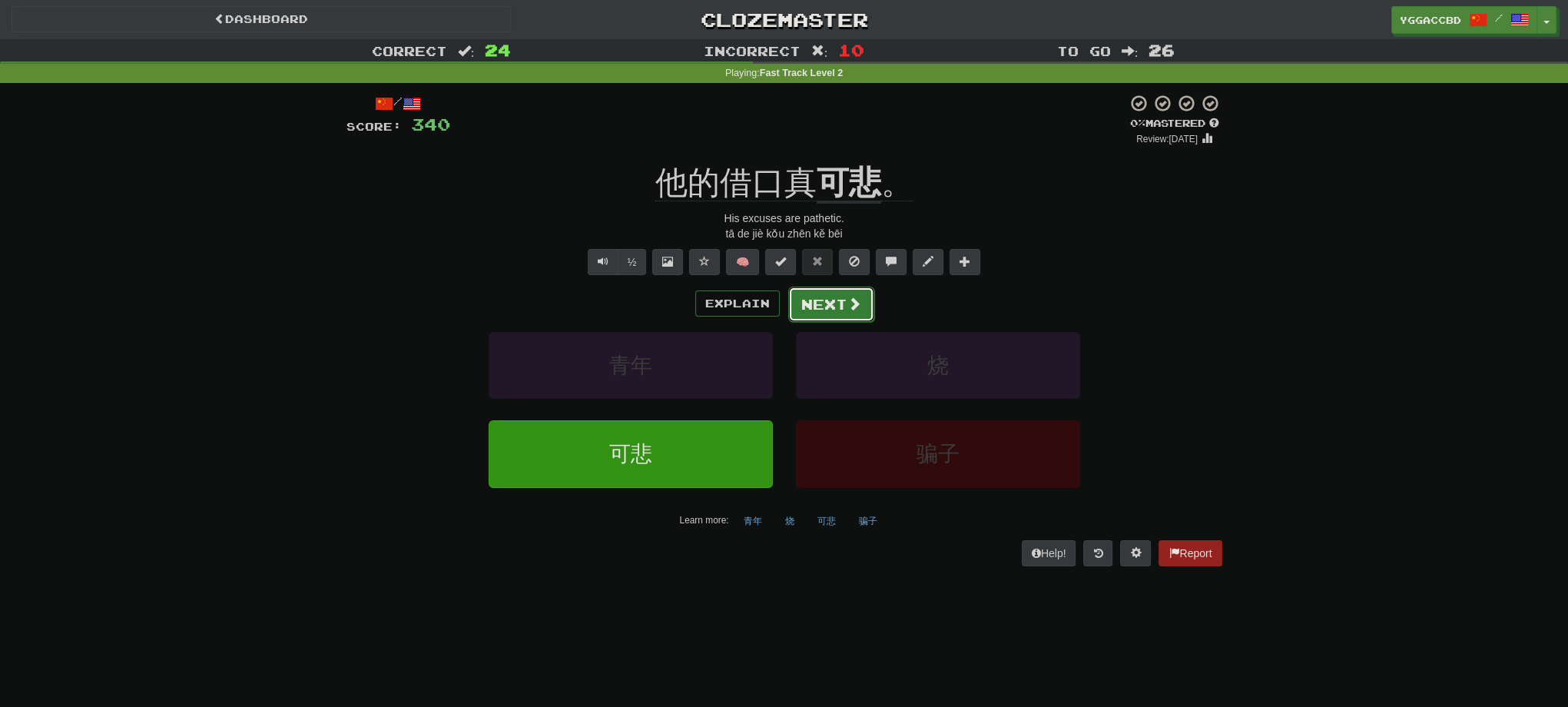
click at [817, 302] on button "Next" at bounding box center [831, 304] width 86 height 35
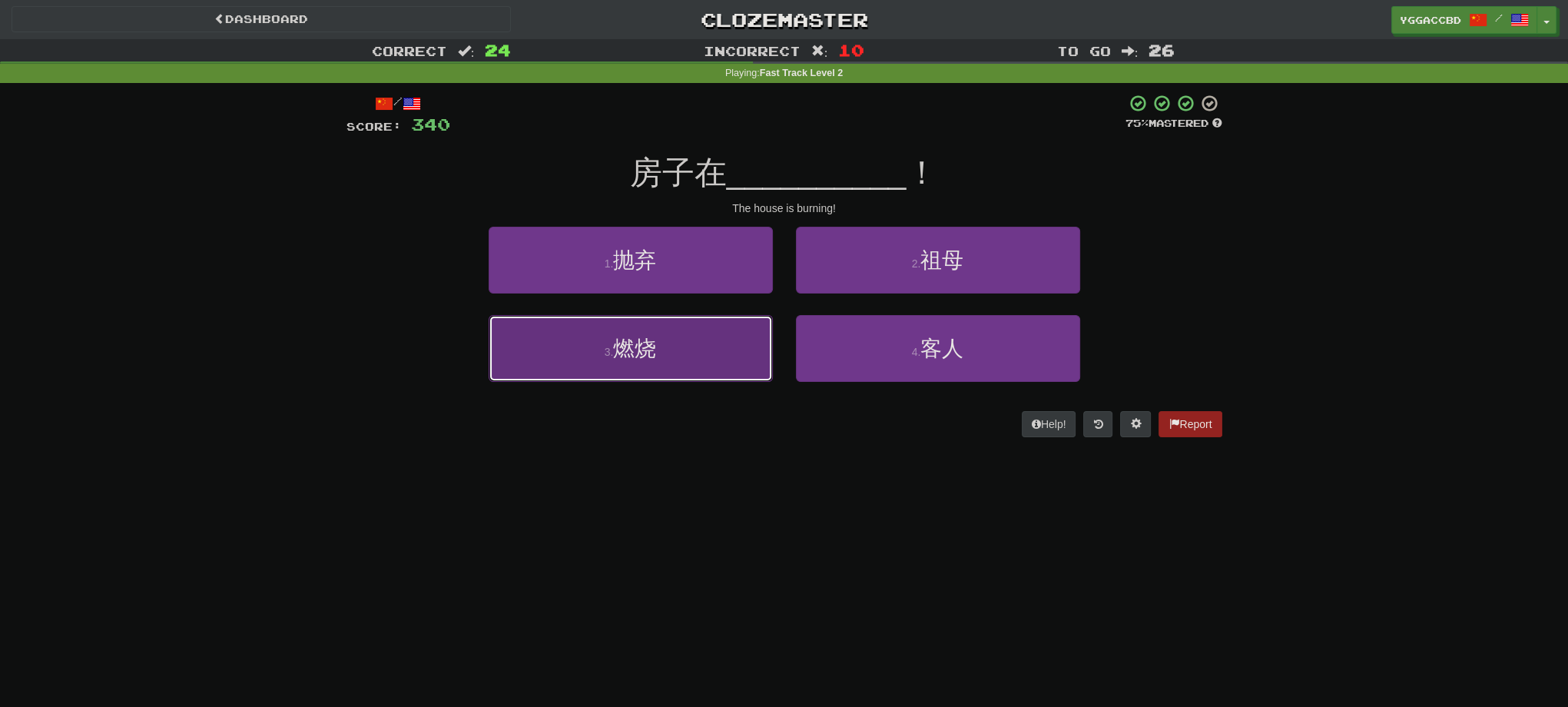
click at [687, 353] on button "3 . 燃烧" at bounding box center [630, 348] width 284 height 67
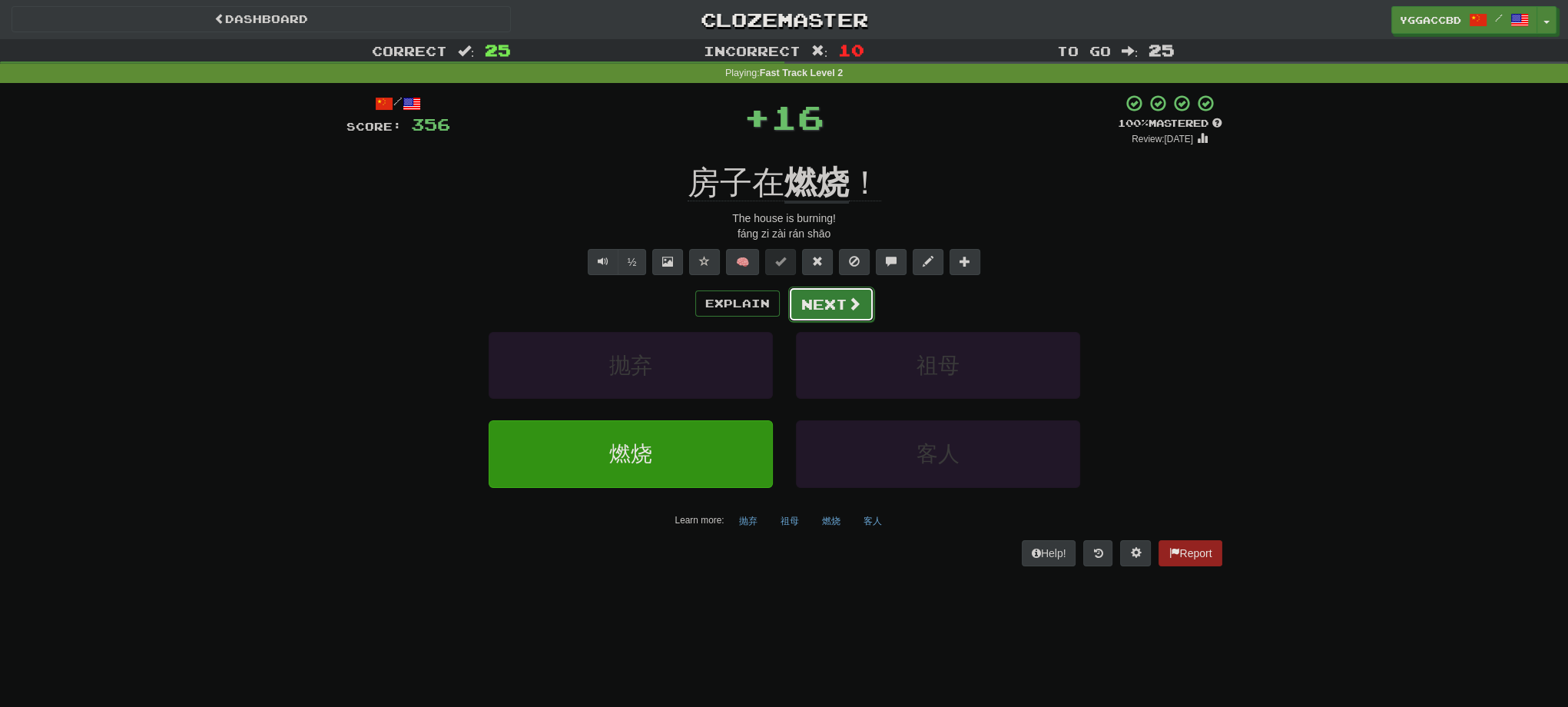
click at [841, 295] on button "Next" at bounding box center [831, 304] width 86 height 35
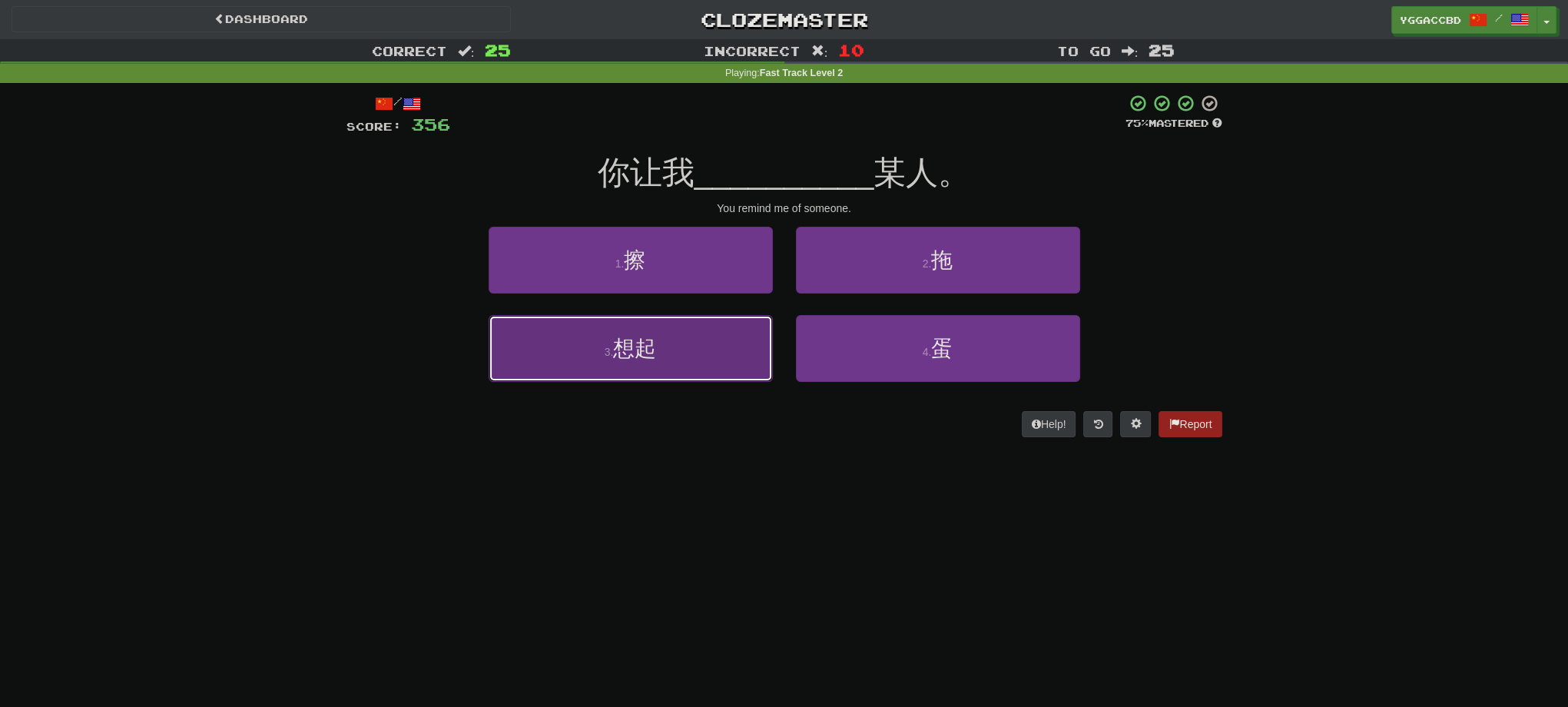
click at [705, 338] on button "3 . 想起" at bounding box center [630, 348] width 284 height 67
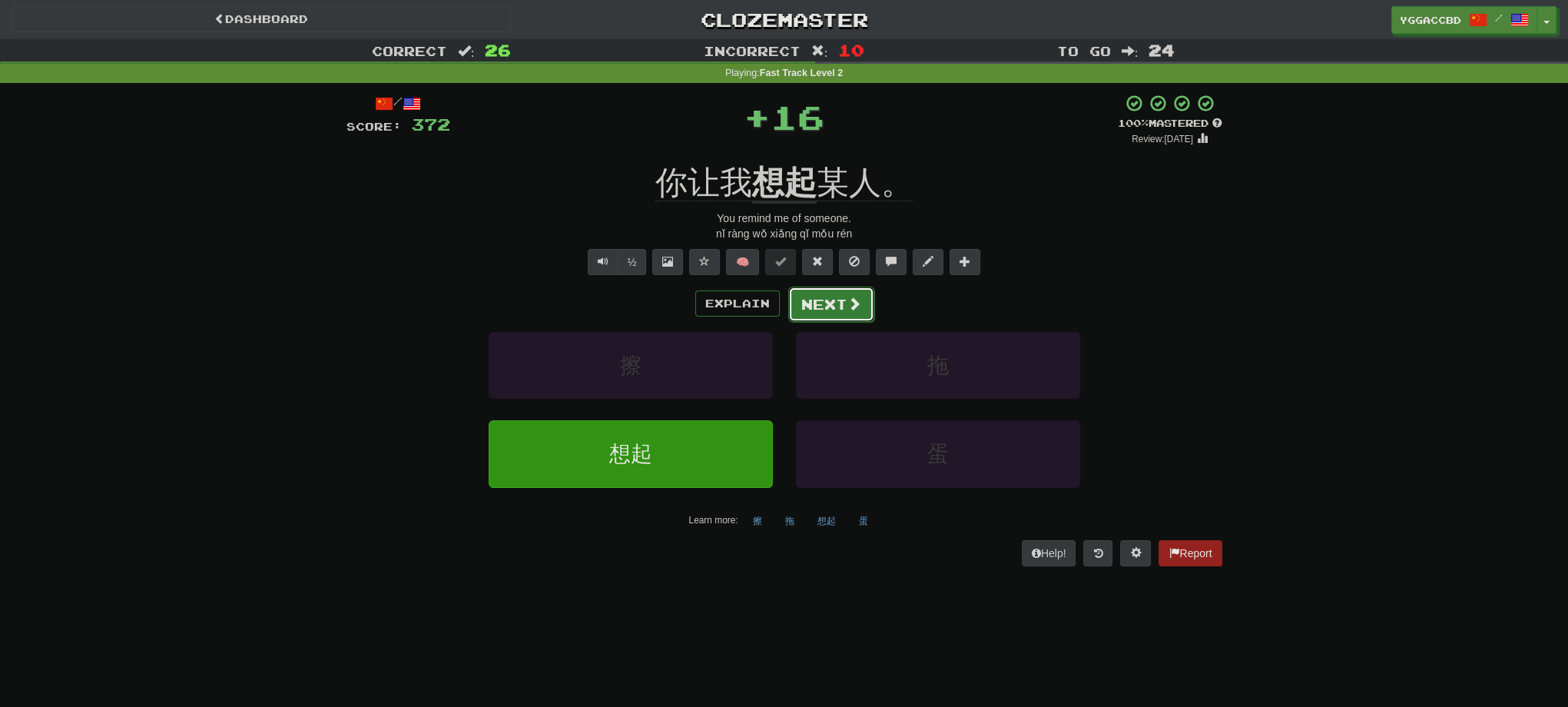
click at [802, 301] on button "Next" at bounding box center [831, 304] width 86 height 35
